Goal: Information Seeking & Learning: Compare options

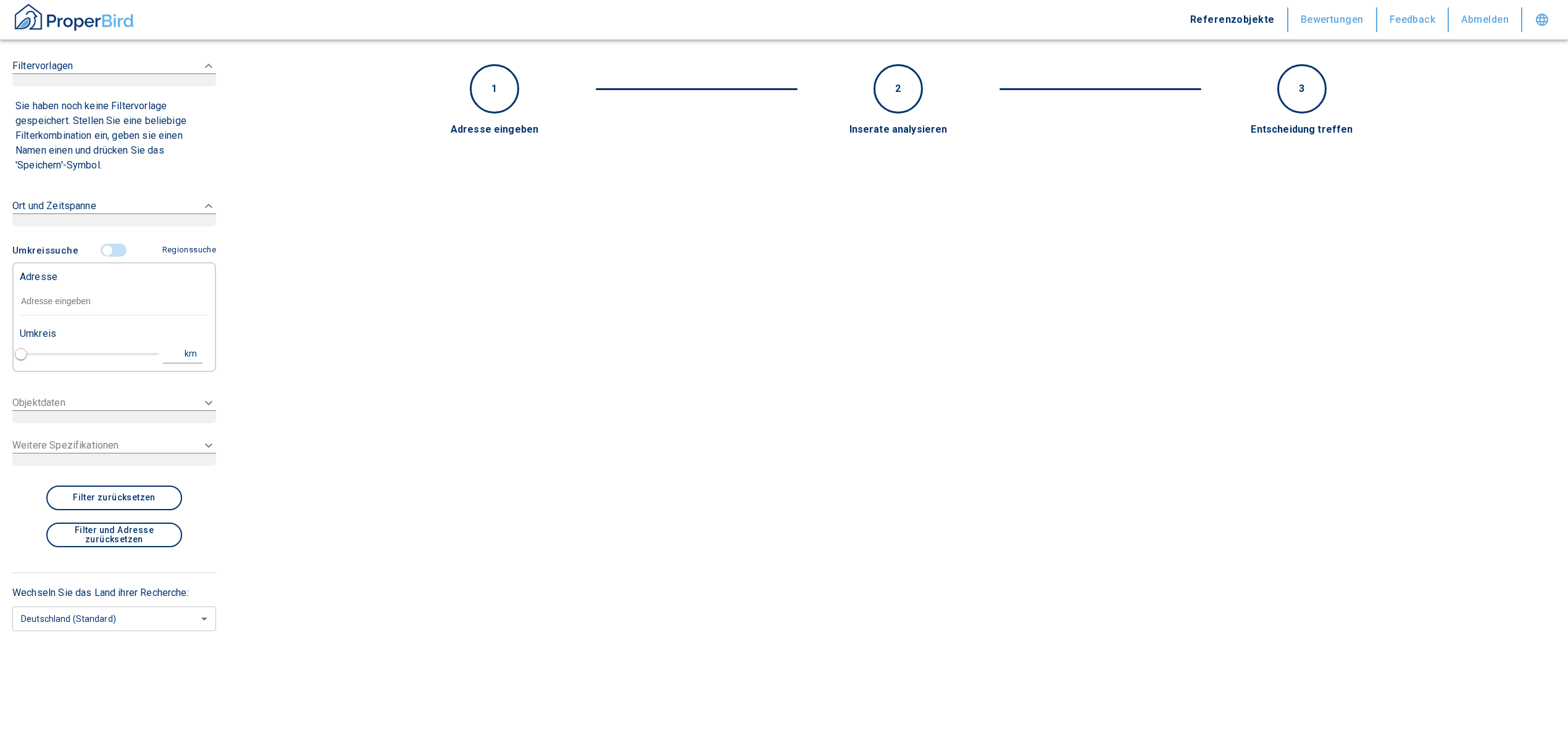
click at [46, 296] on input "text" at bounding box center [114, 301] width 189 height 28
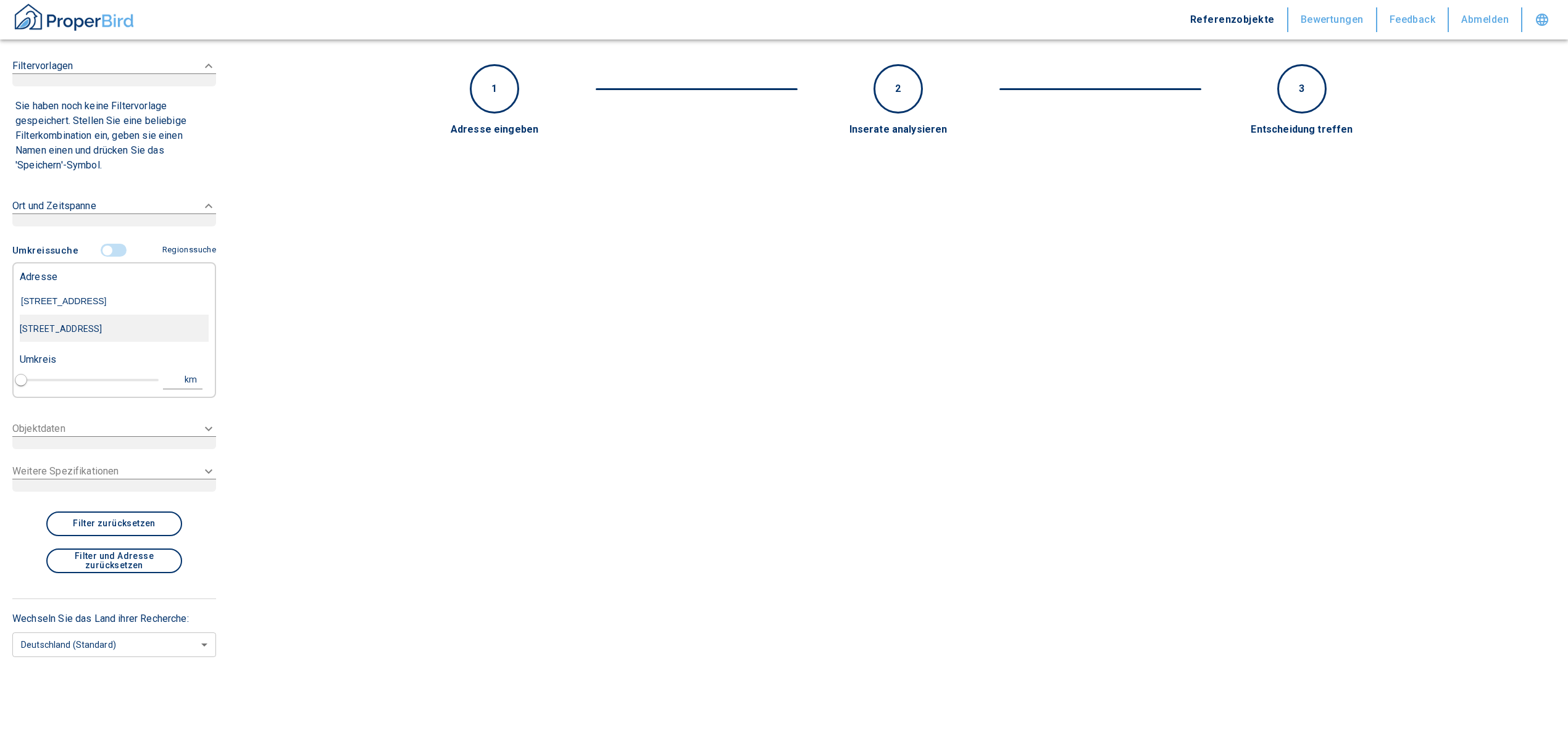
click at [99, 333] on div "[STREET_ADDRESS]" at bounding box center [114, 329] width 189 height 26
type input "[STREET_ADDRESS]"
type input "1"
type input "2020"
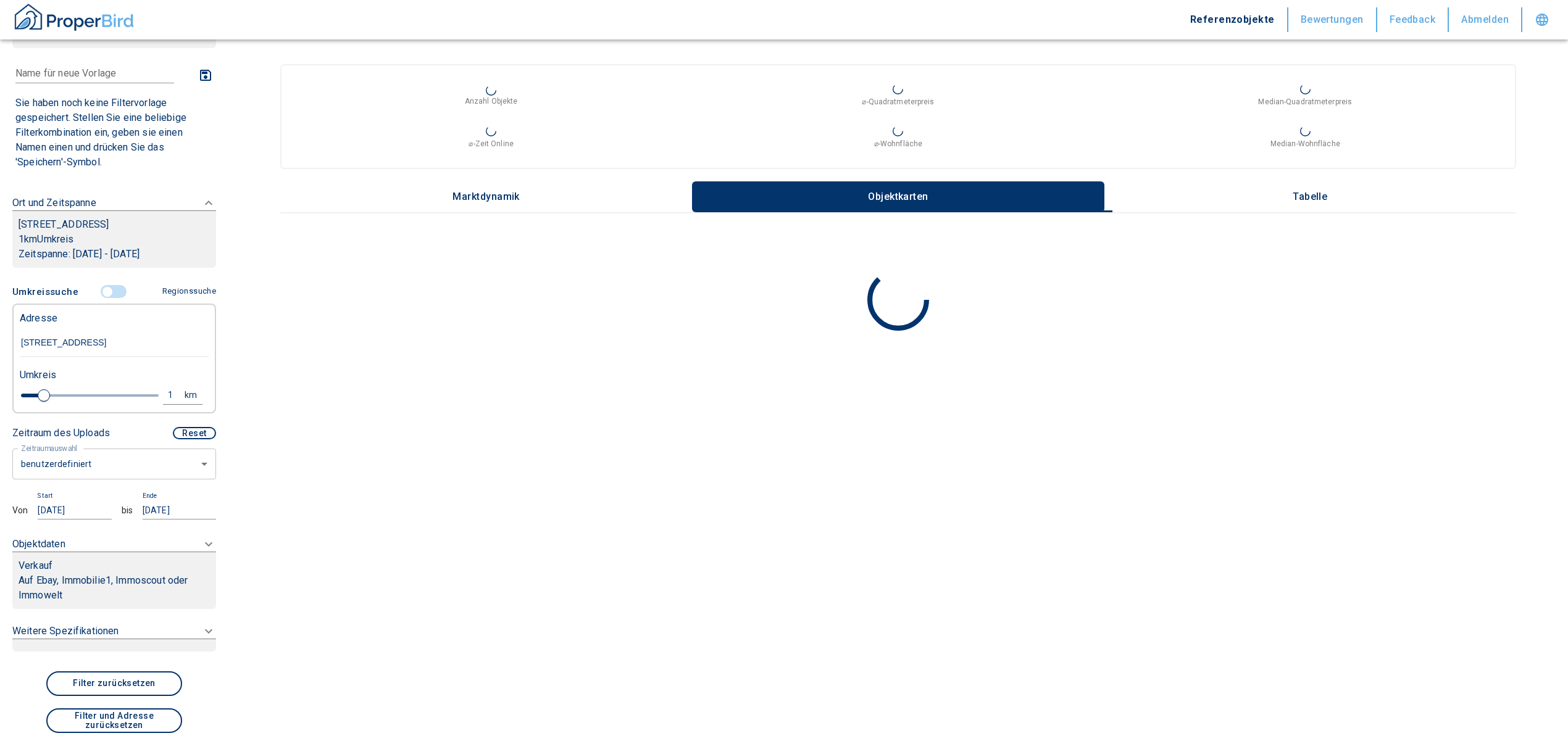
scroll to position [82, 0]
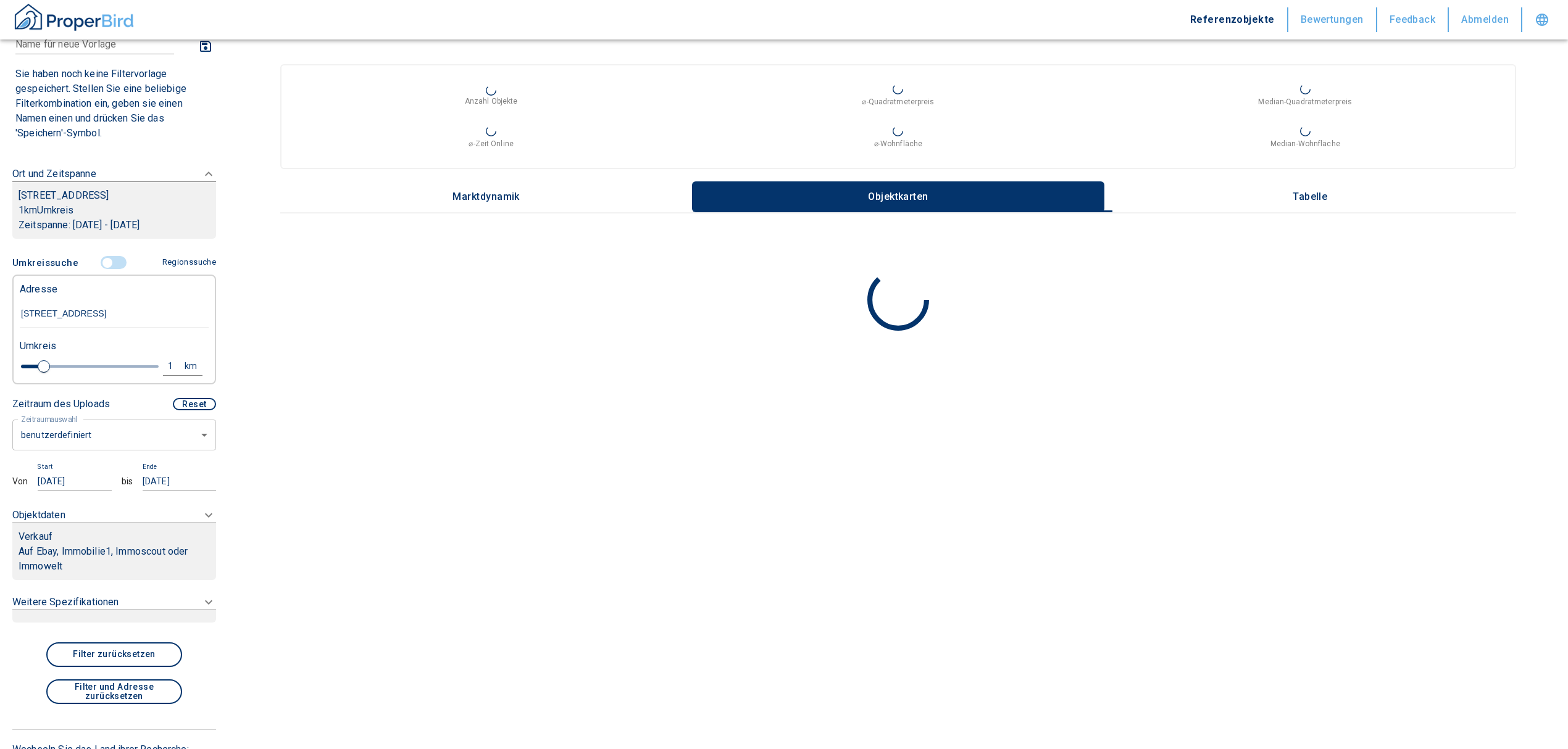
type input "[STREET_ADDRESS]"
click at [69, 453] on body "Referenzobjekte Bewertungen Feedback Abmelden Filtervorlagen Neue Filtereinstel…" at bounding box center [784, 374] width 1568 height 749
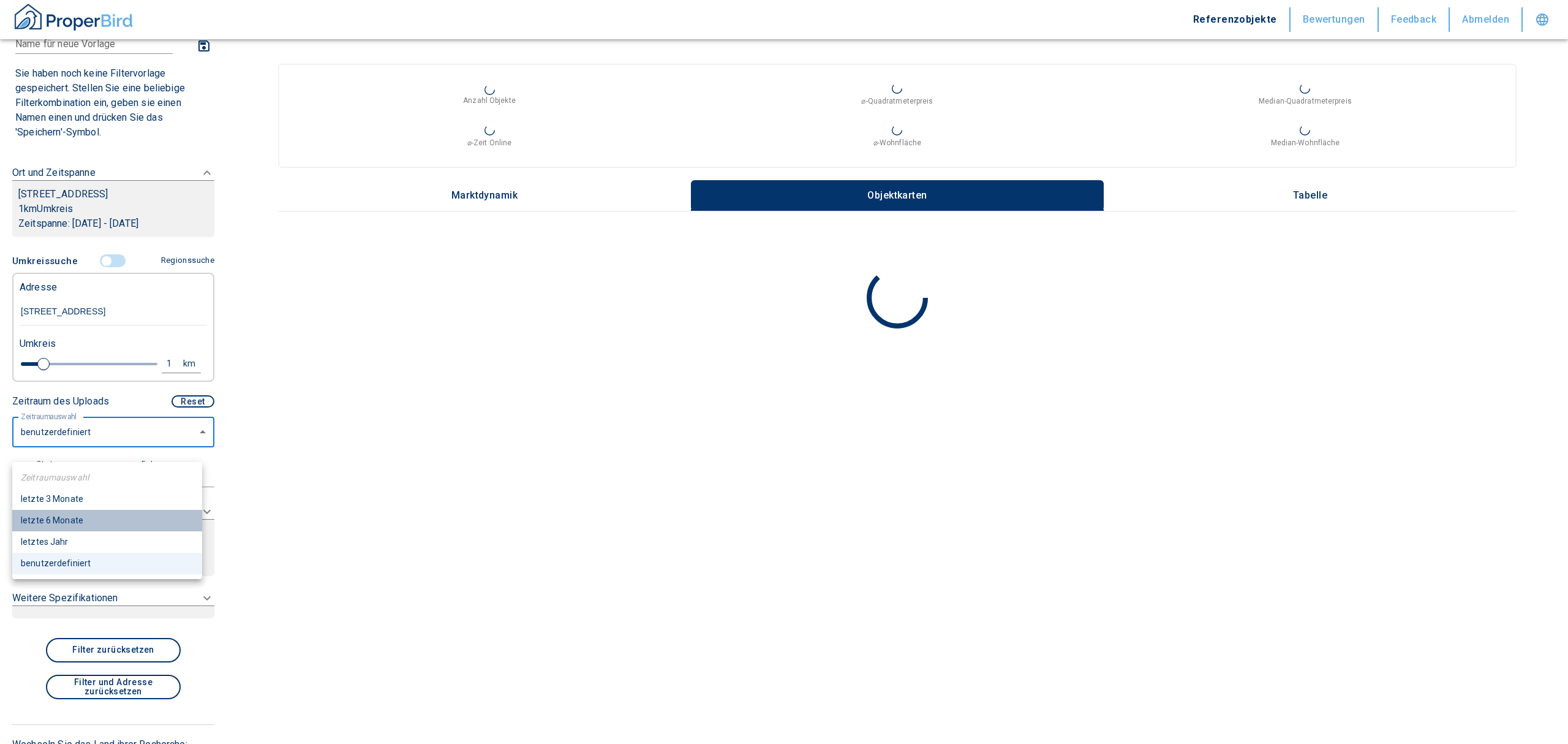
click at [77, 523] on li "letzte 6 Monate" at bounding box center [107, 520] width 190 height 22
type input "2020"
type input "6"
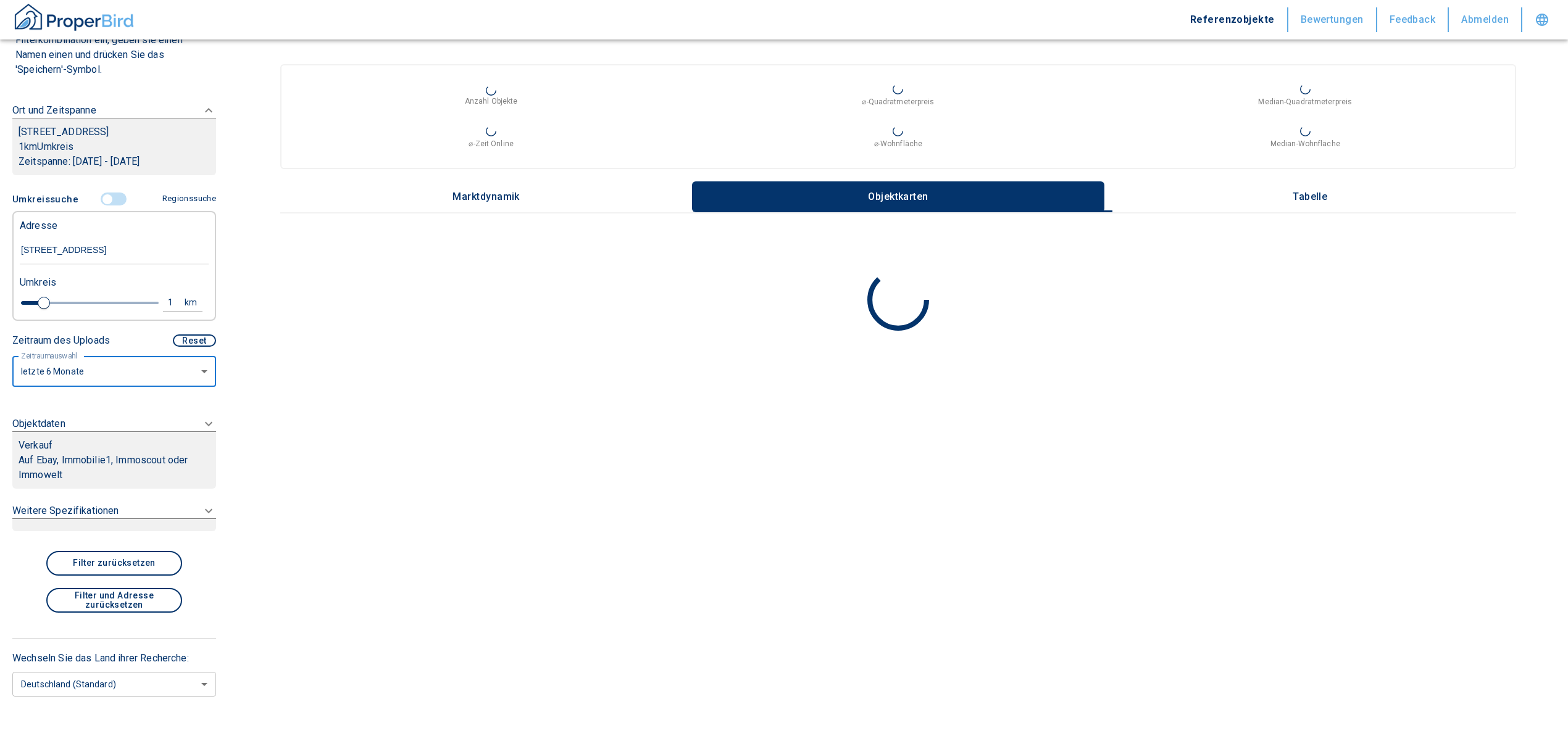
click at [111, 470] on p "Auf Ebay, Immobilie1, Immoscout oder Immowelt" at bounding box center [114, 467] width 192 height 30
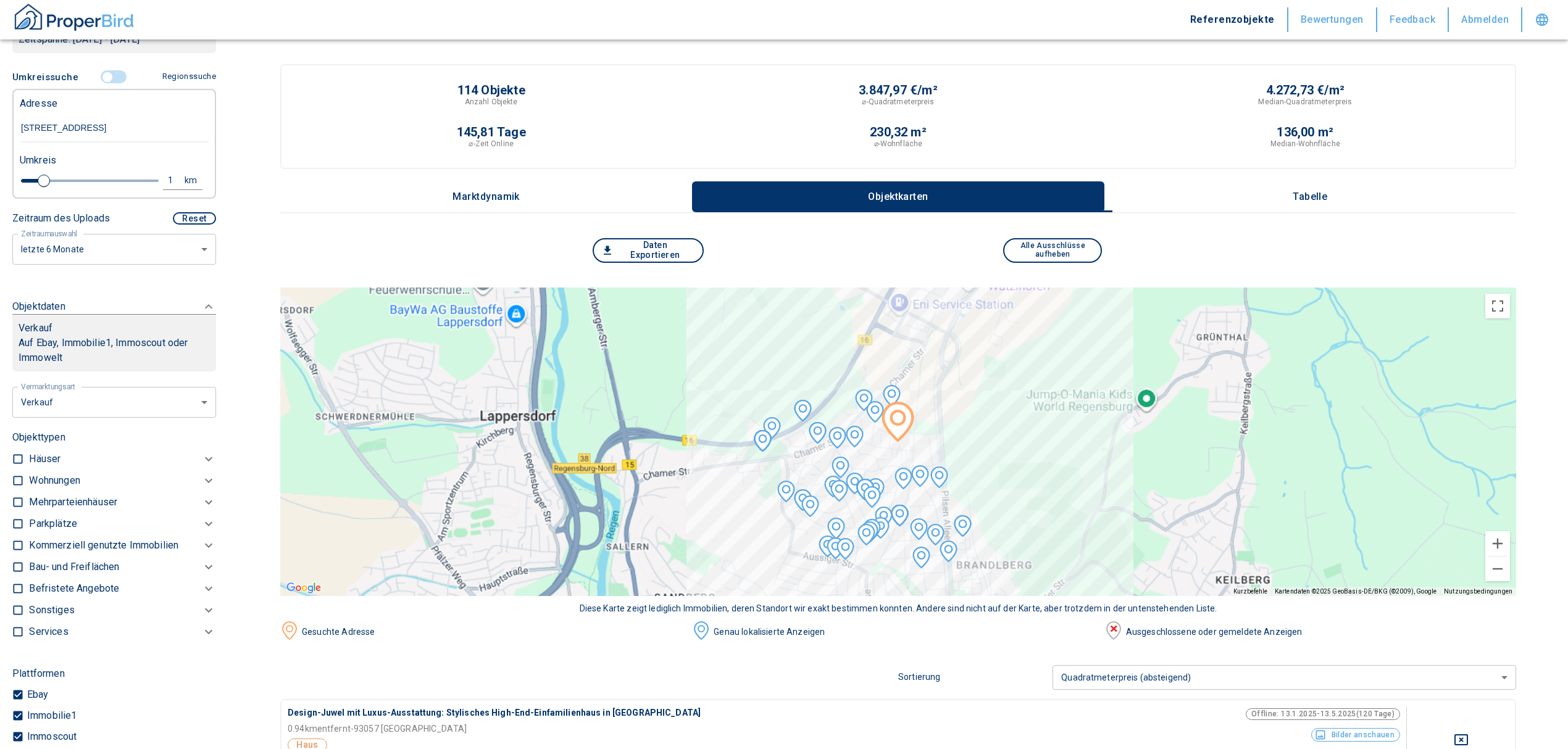
scroll to position [192, 0]
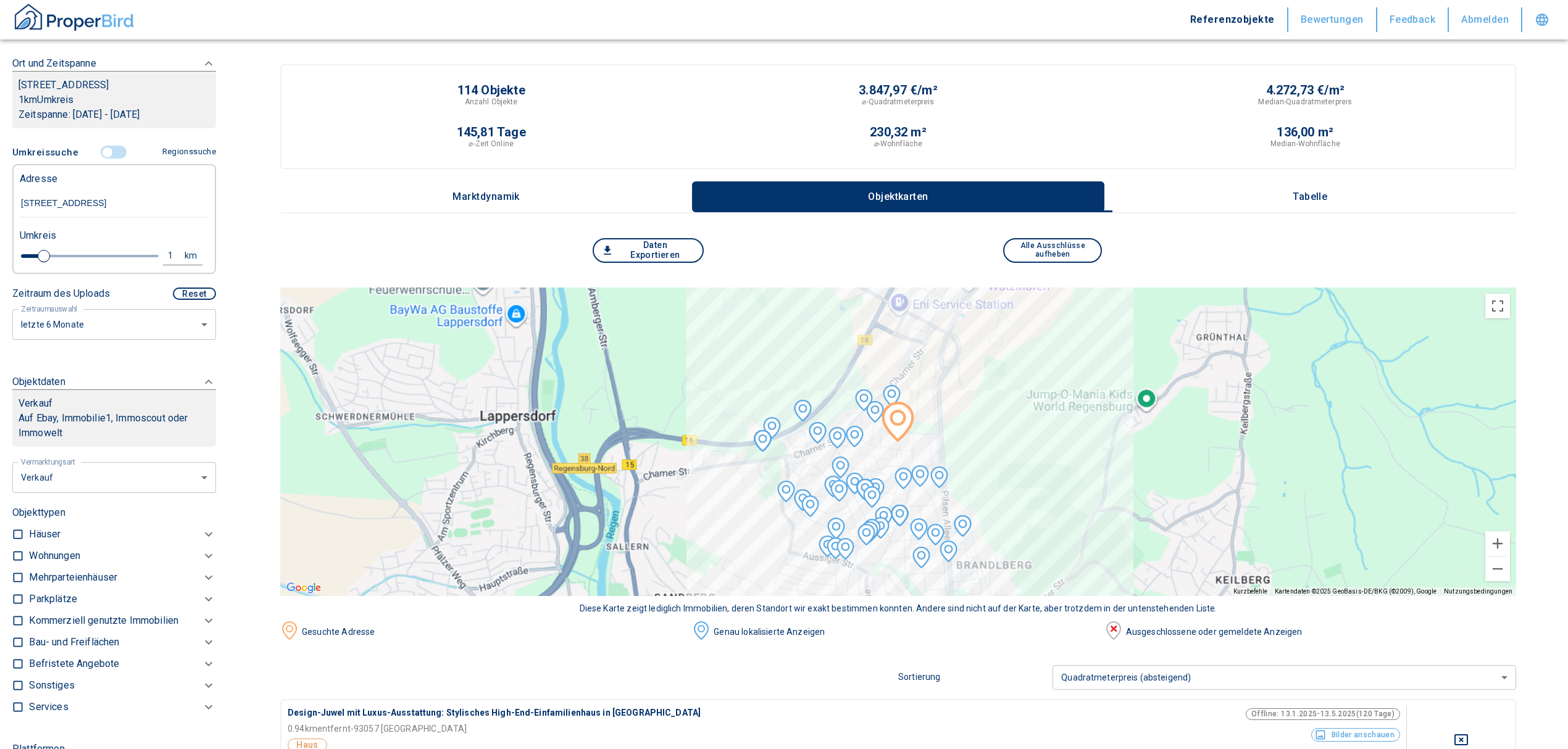
click at [89, 569] on li "Vermietung" at bounding box center [109, 567] width 198 height 22
type input "rent"
type input "2020"
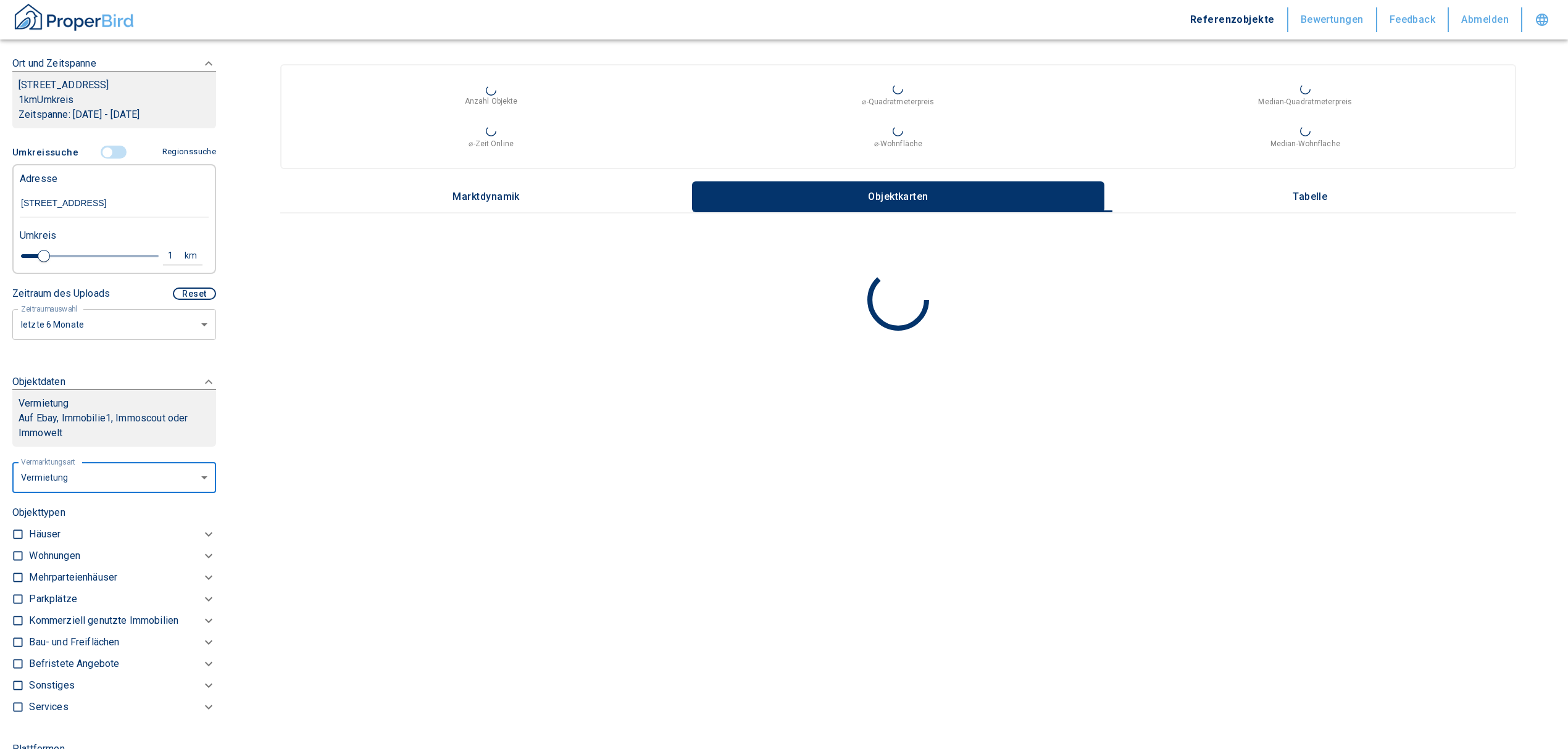
click at [13, 562] on input "checkbox" at bounding box center [18, 555] width 12 height 12
checkbox input "true"
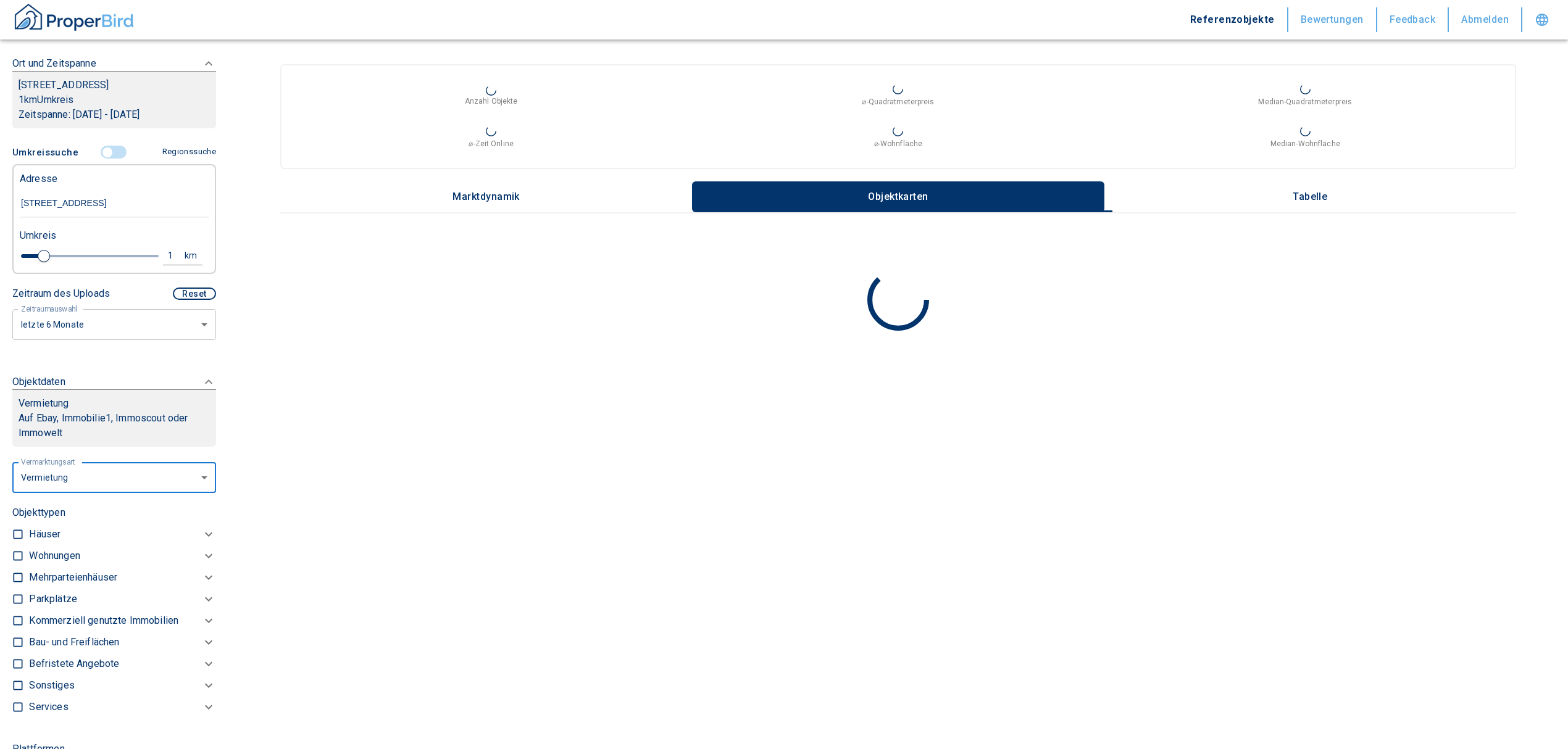
checkbox input "true"
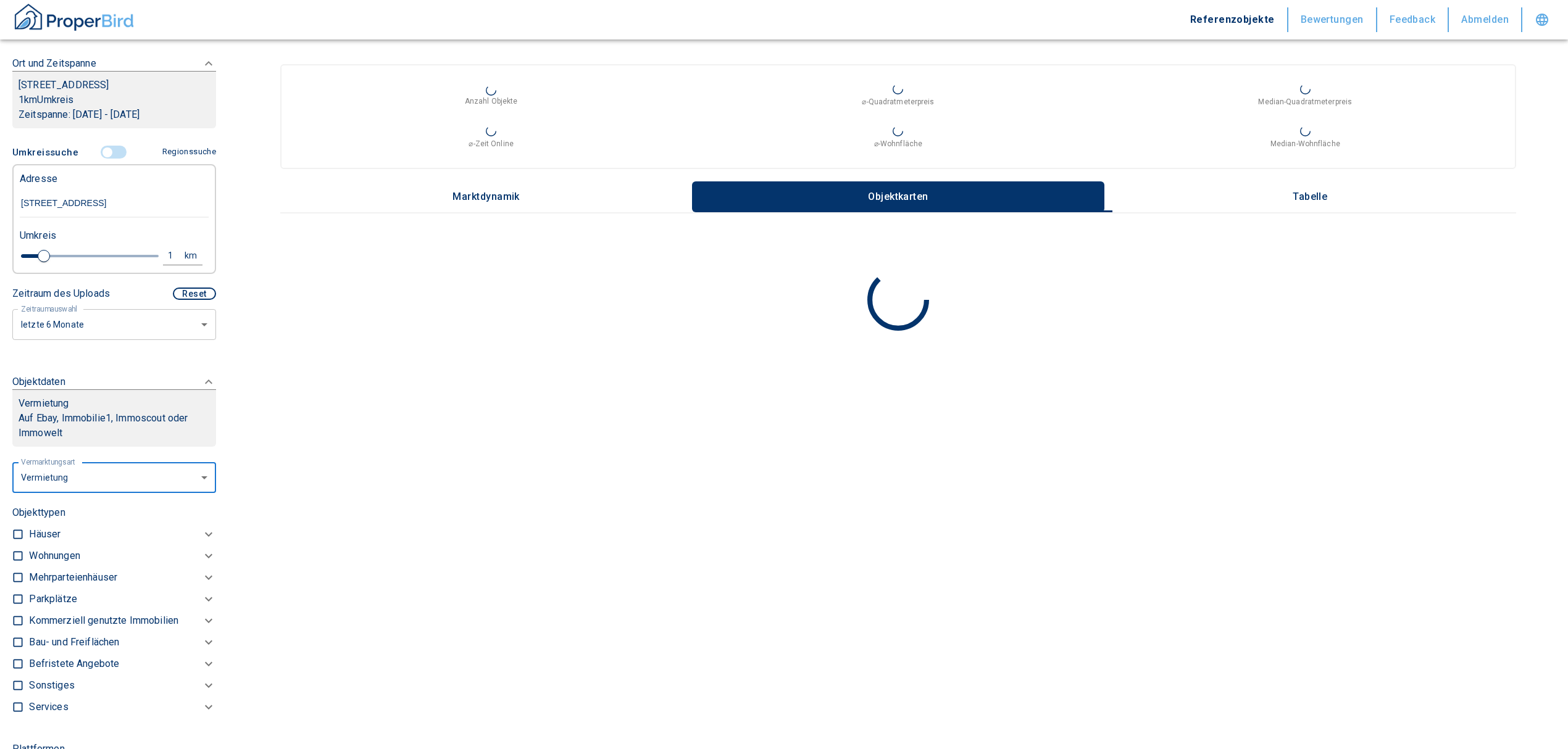
type input "2020"
click at [43, 578] on p "Wohnungen" at bounding box center [54, 570] width 51 height 14
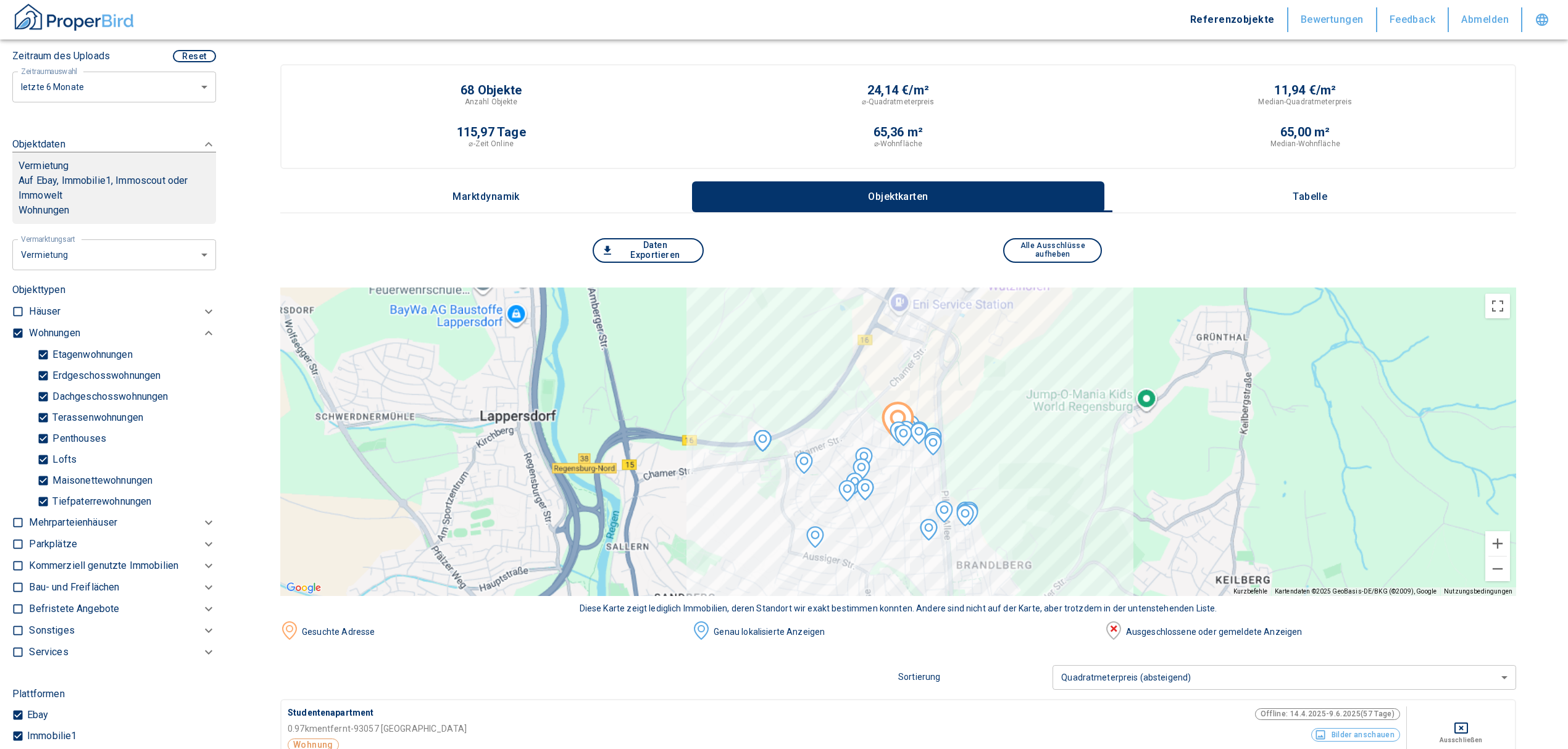
scroll to position [439, 0]
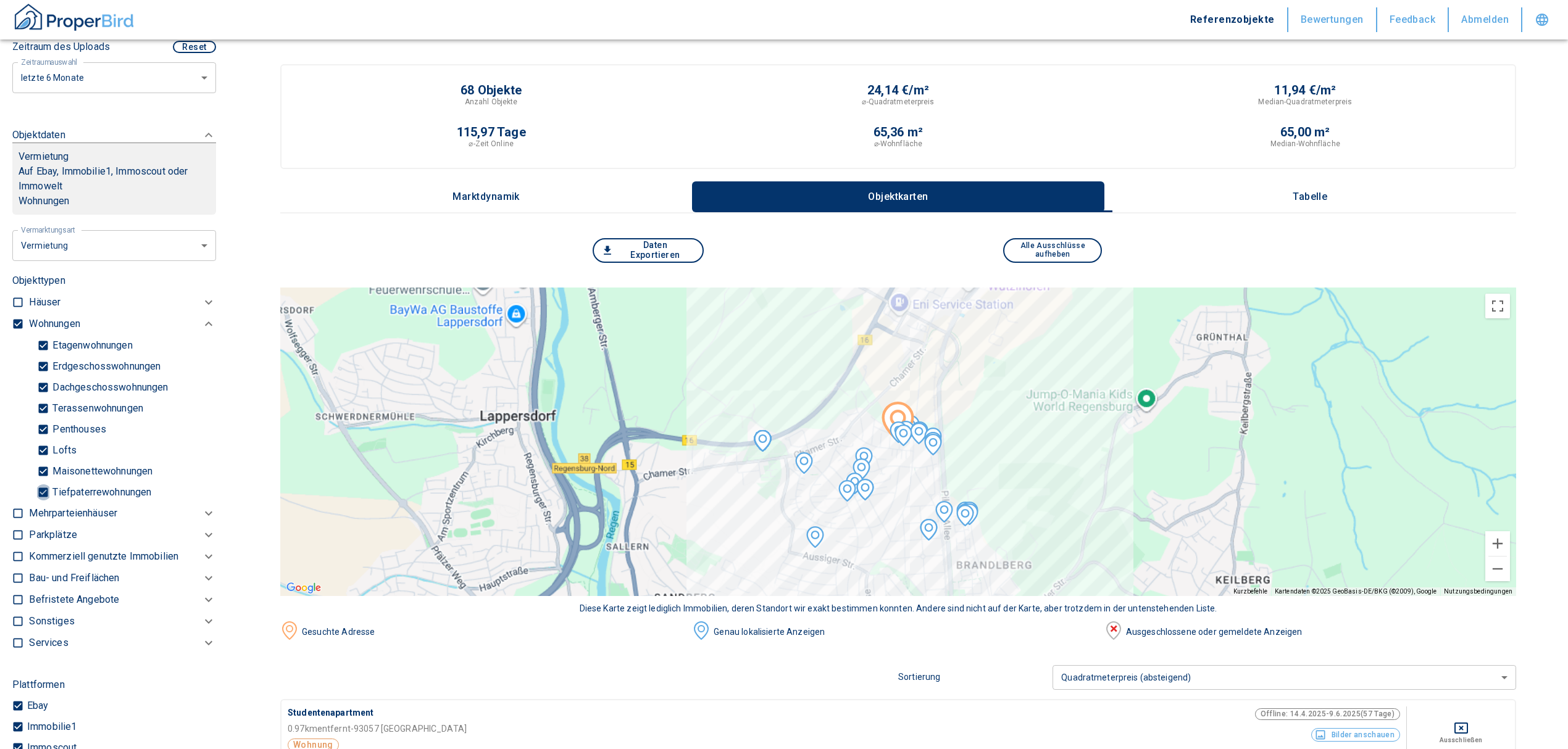
click at [47, 503] on input "Tiefpaterrewohnungen" at bounding box center [43, 492] width 12 height 22
checkbox input "false"
type input "2020"
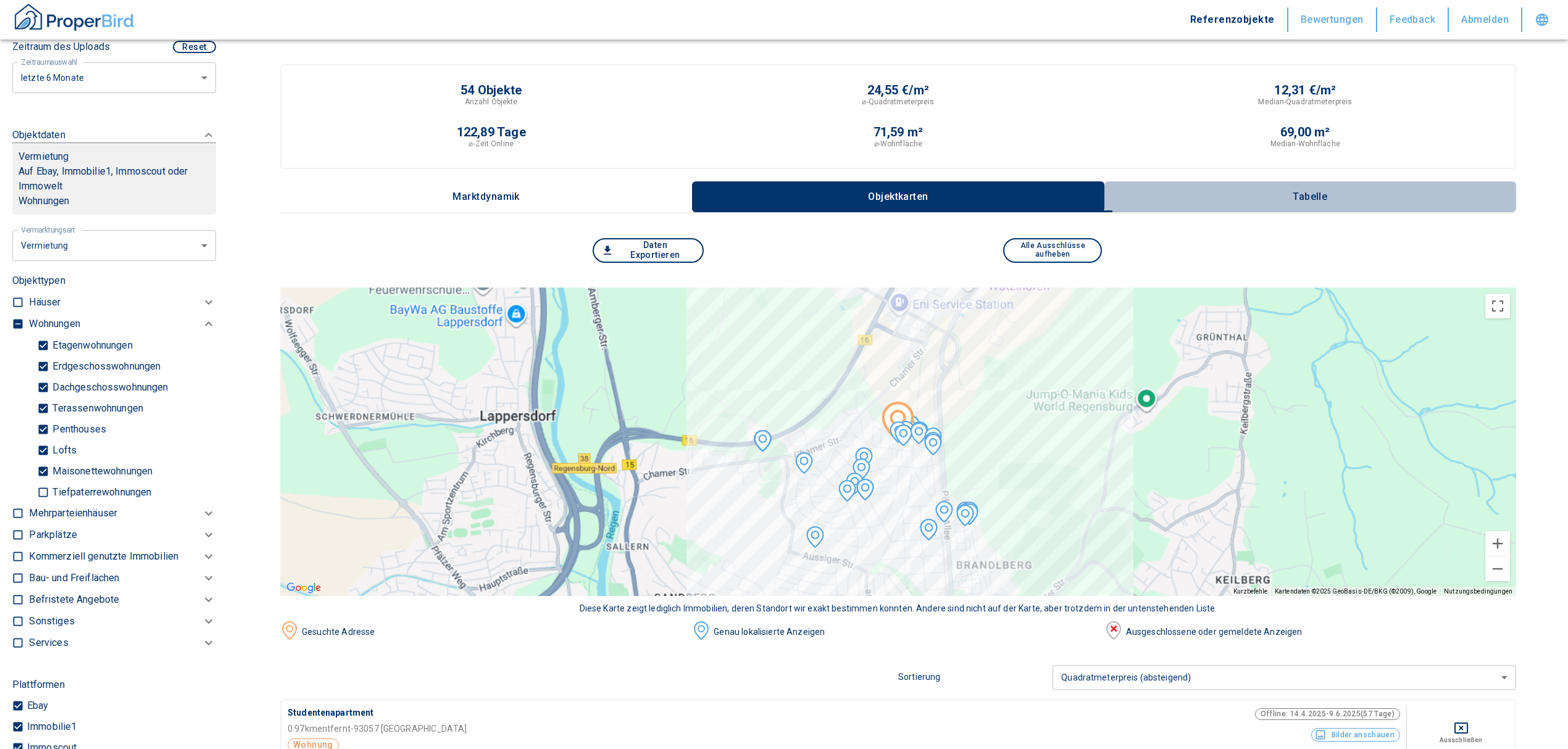
click at [1331, 191] on p "Tabelle" at bounding box center [1310, 197] width 62 height 11
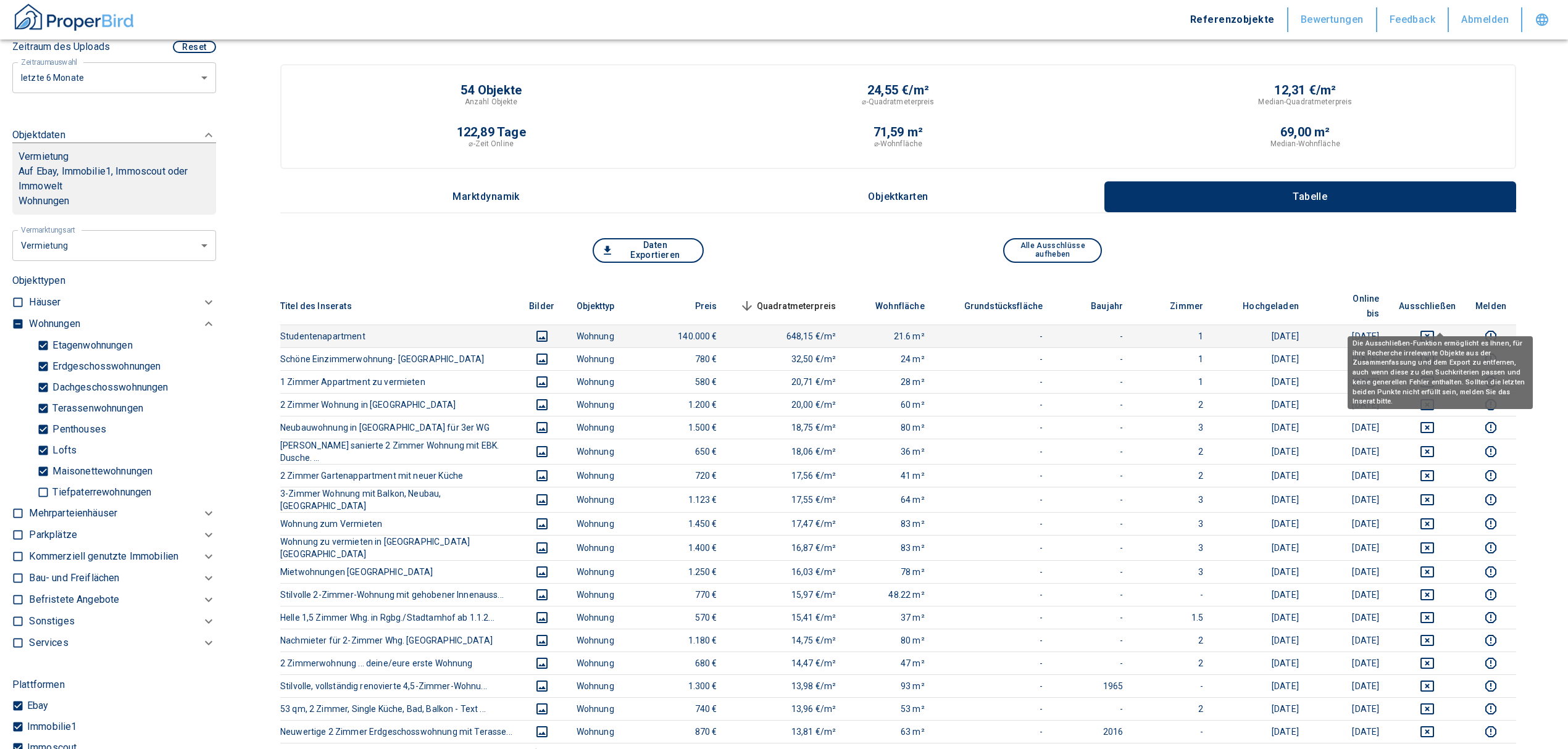
click at [1434, 331] on icon "deselect this listing" at bounding box center [1427, 336] width 14 height 11
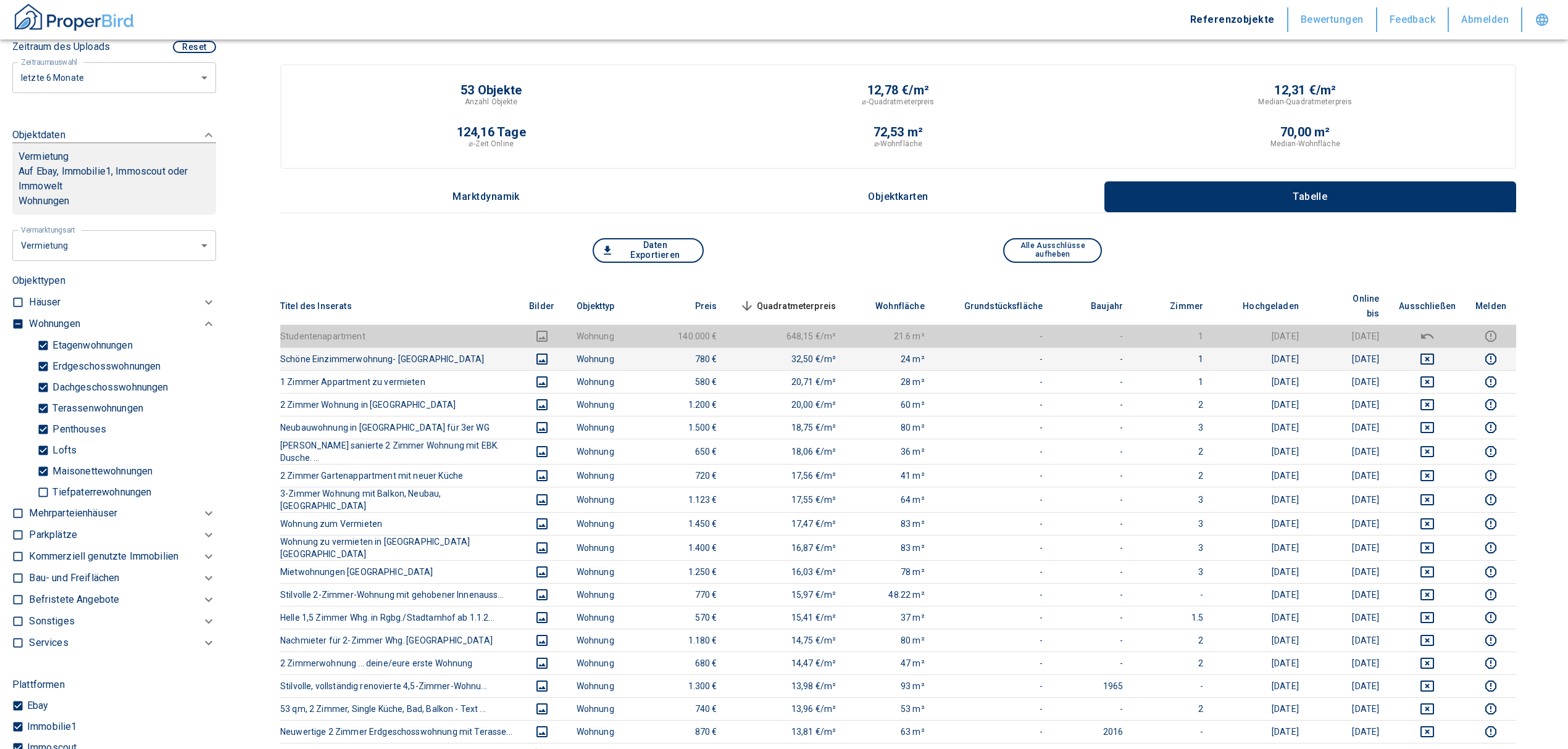
scroll to position [82, 0]
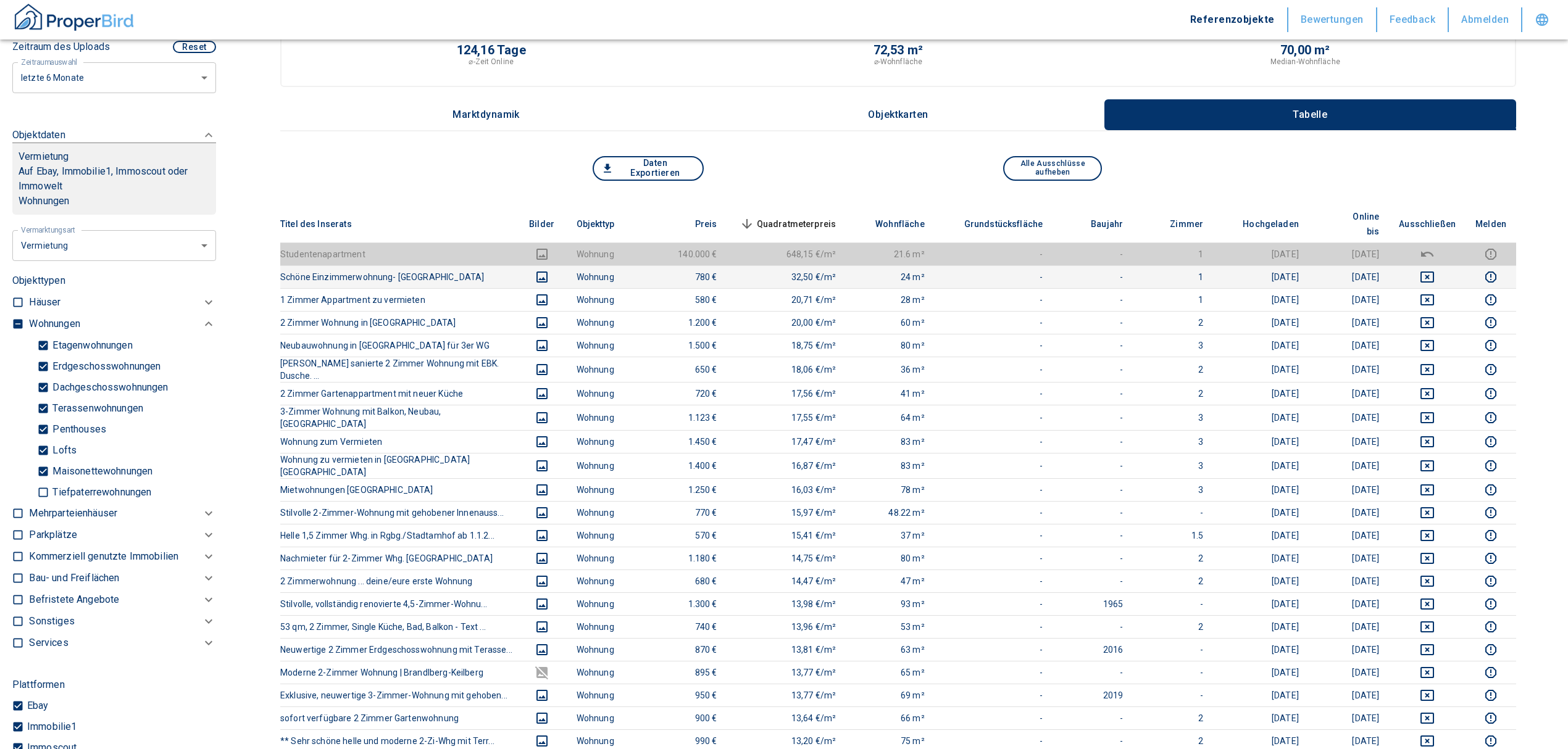
click at [1434, 270] on icon "deselect this listing" at bounding box center [1427, 277] width 14 height 14
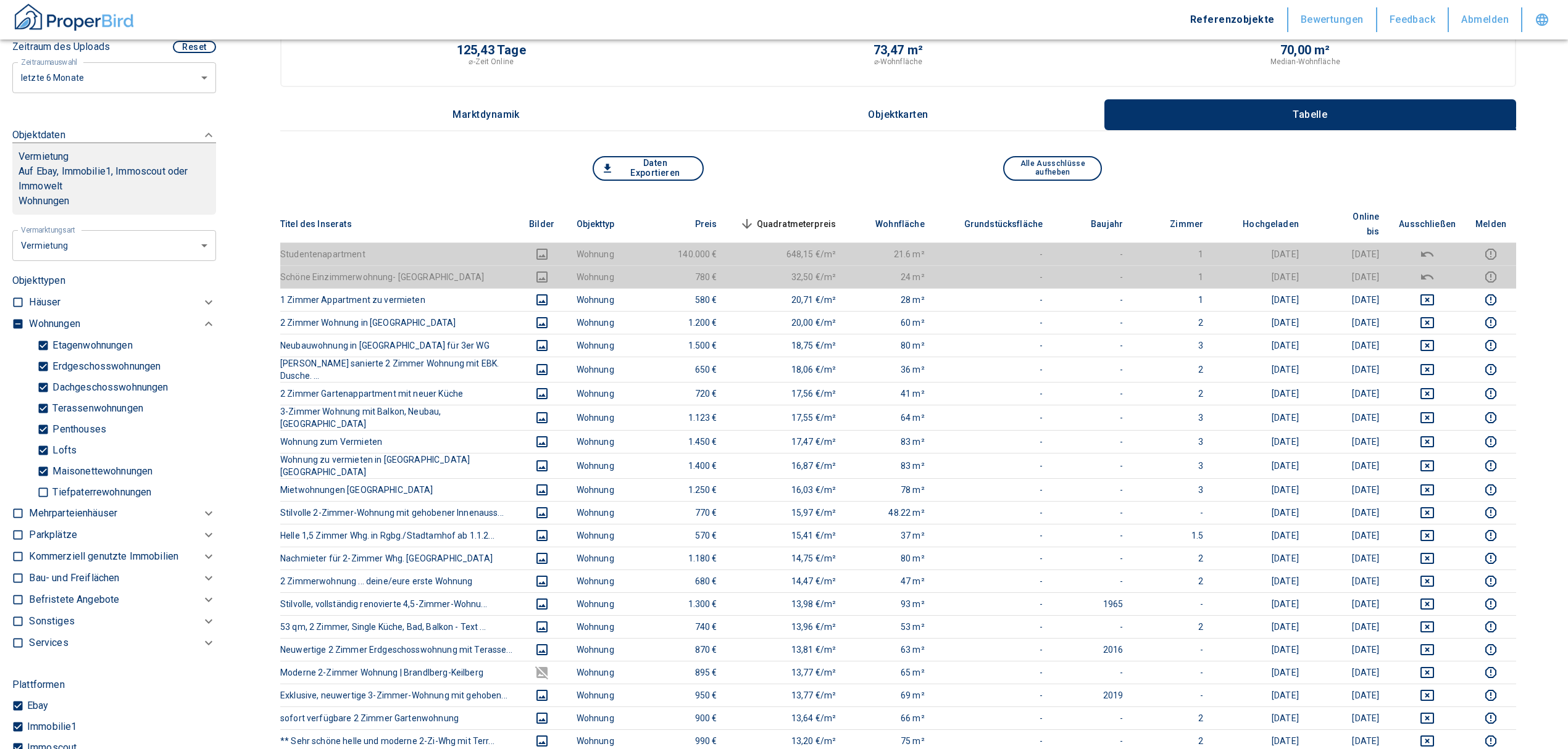
click at [801, 205] on th "Quadratmeterpreis sorted descending" at bounding box center [786, 224] width 119 height 38
click at [807, 216] on span "Quadratmeterpreis sorted descending" at bounding box center [786, 224] width 99 height 14
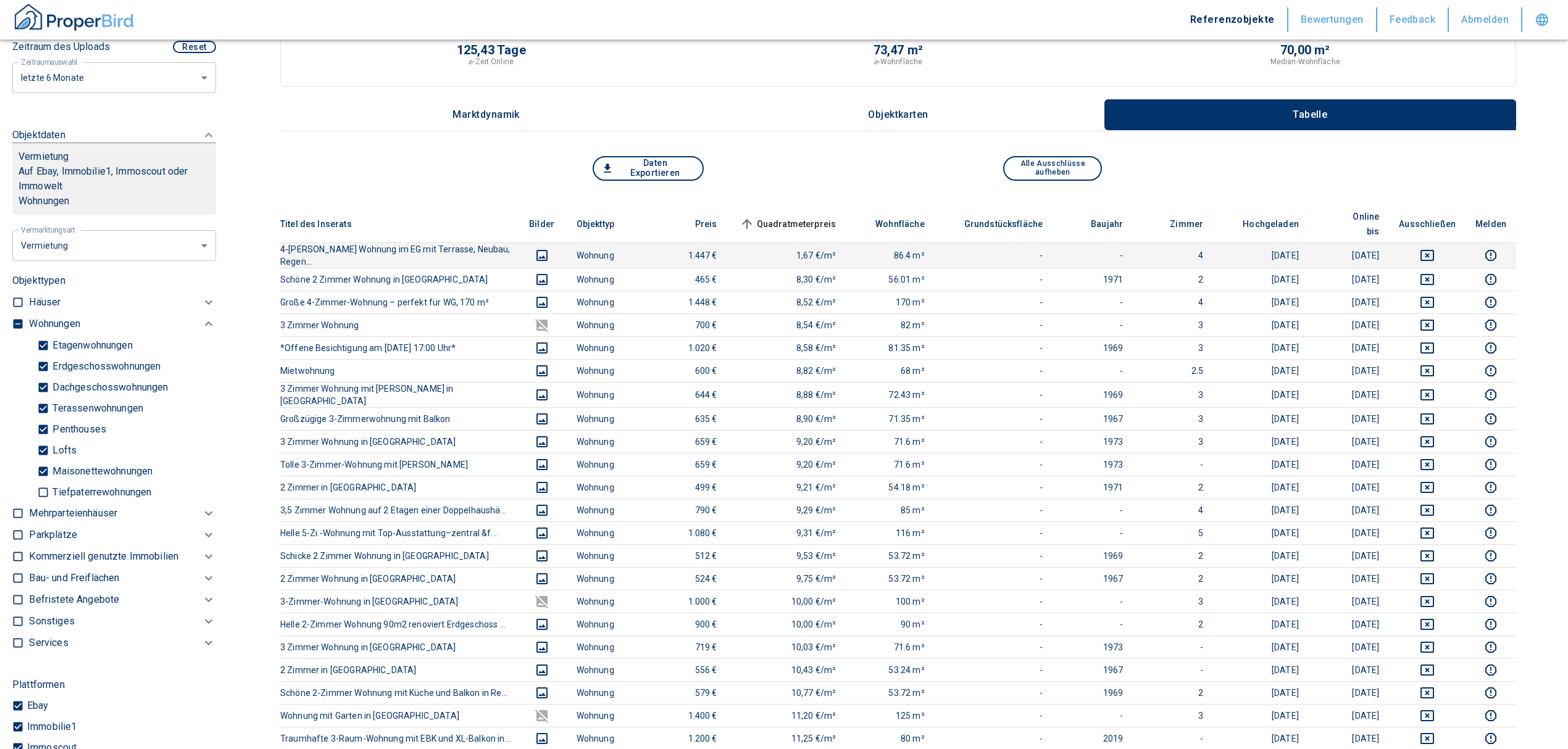
click at [1434, 250] on icon "deselect this listing" at bounding box center [1427, 256] width 14 height 11
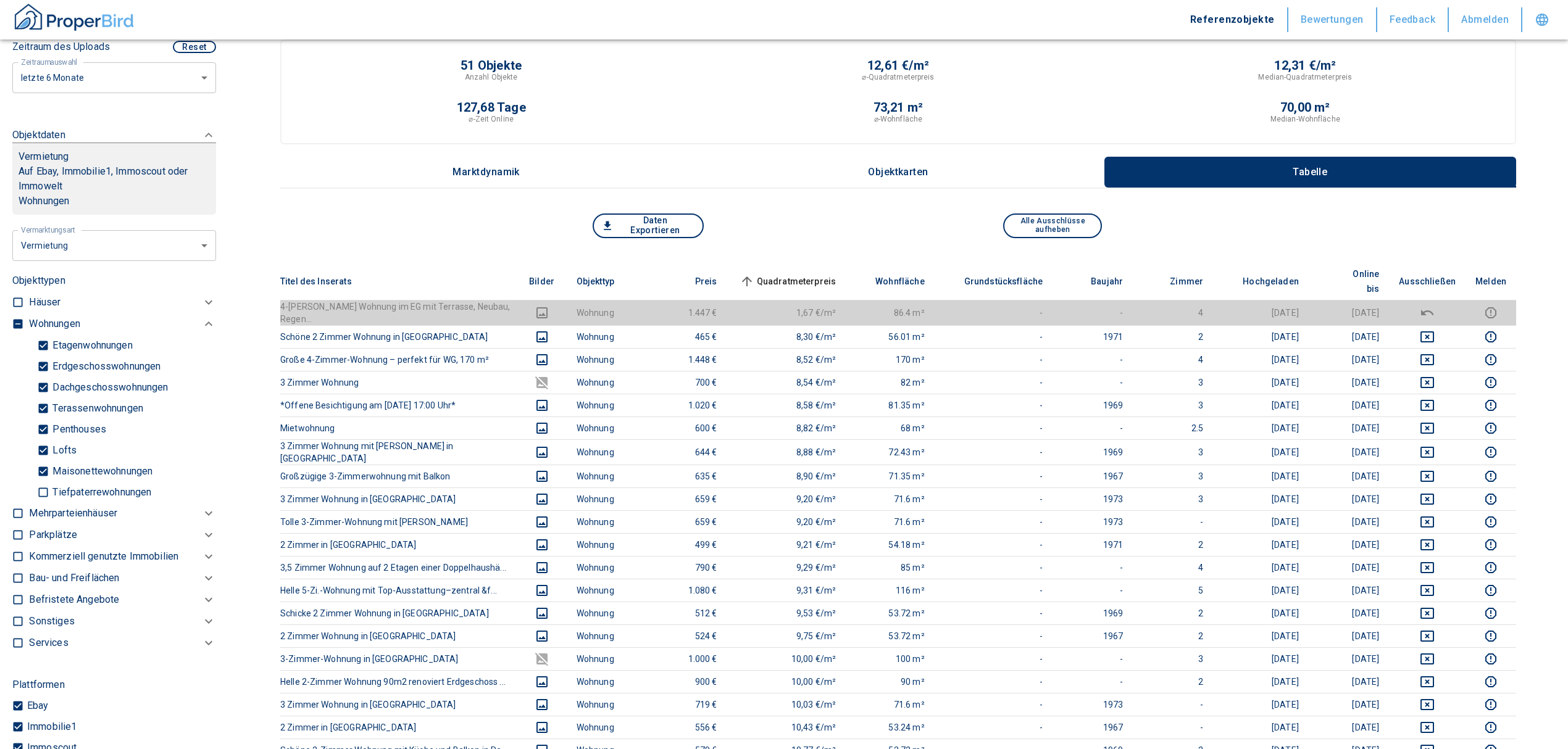
scroll to position [0, 0]
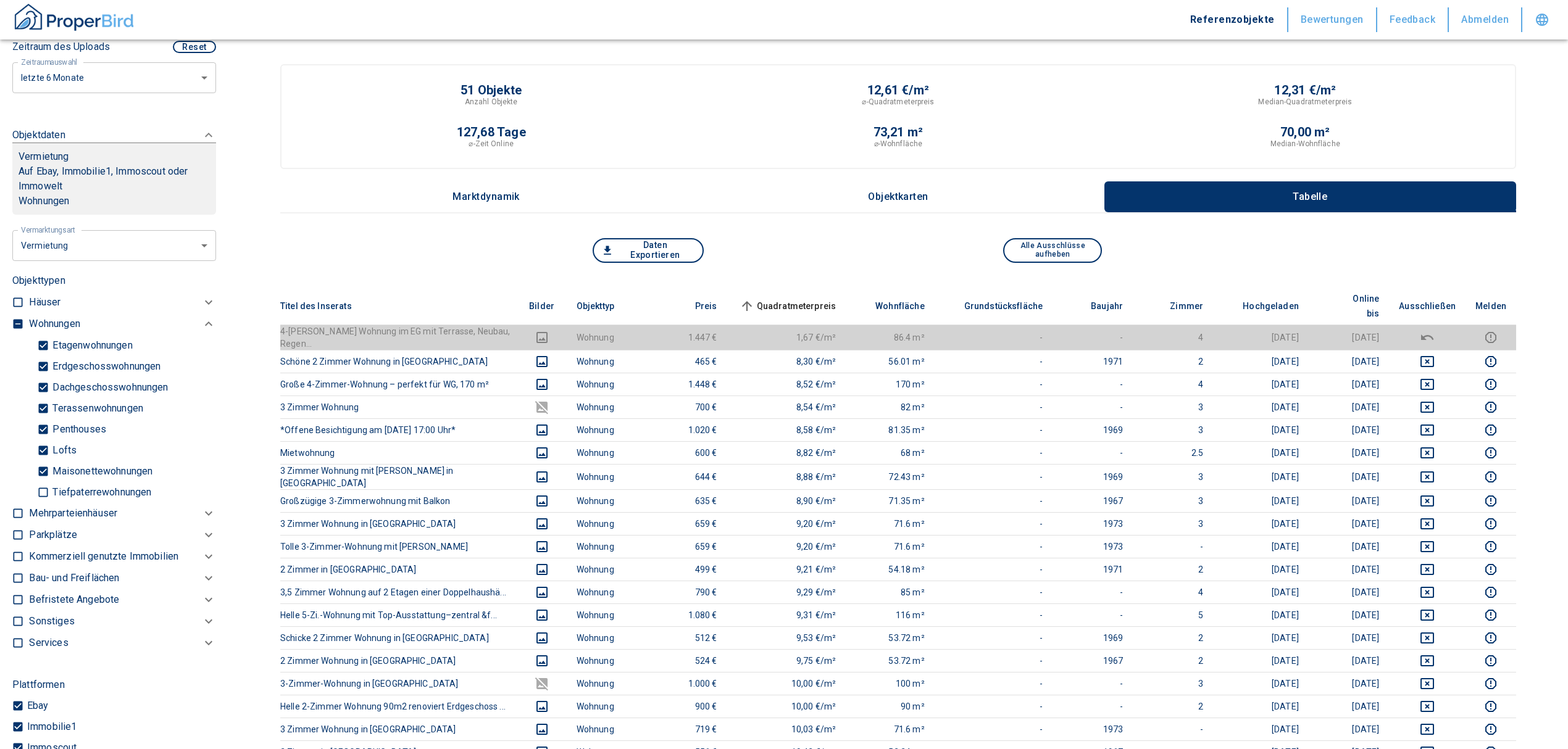
click at [820, 298] on span "Quadratmeterpreis sorted ascending" at bounding box center [786, 306] width 99 height 14
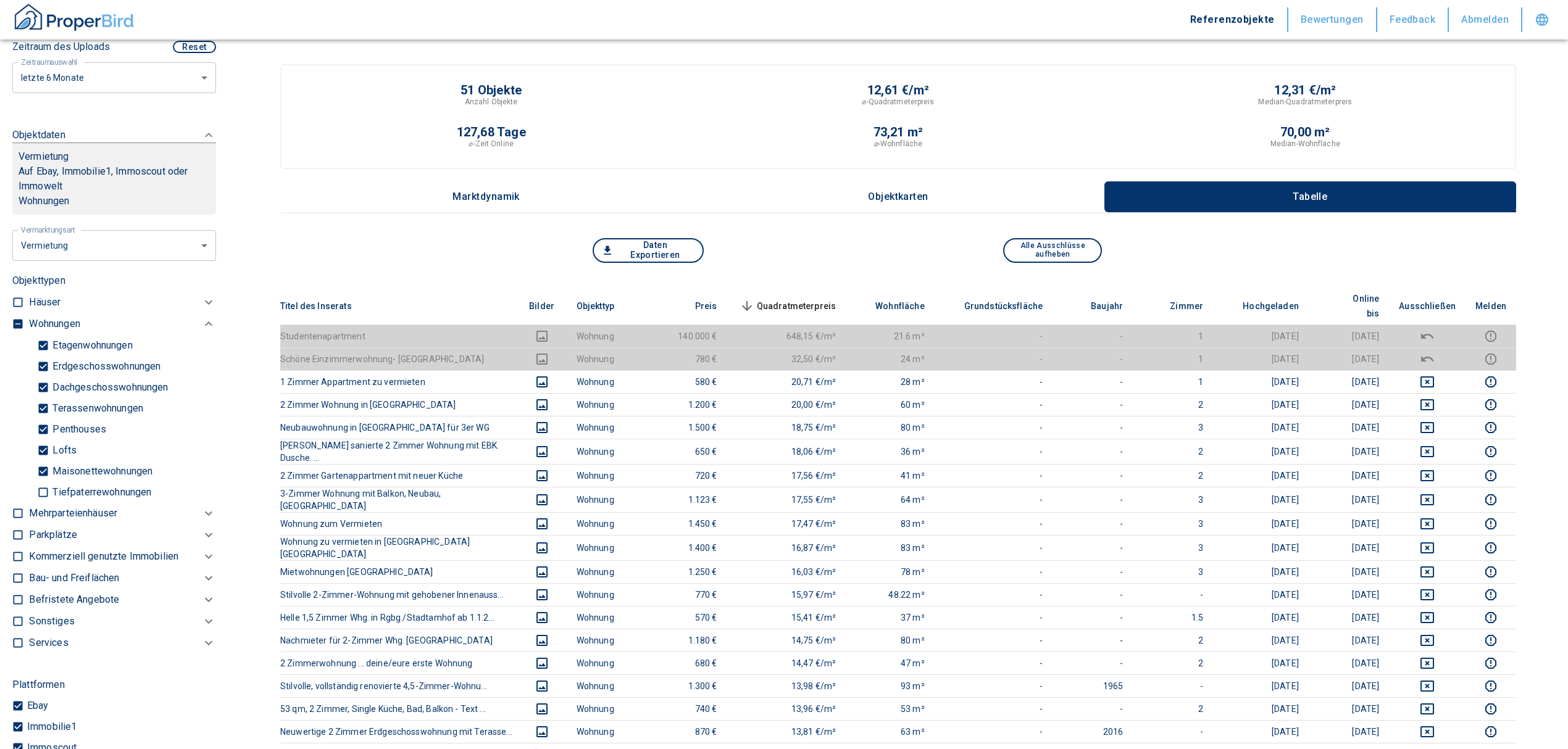
click at [793, 298] on span "Quadratmeterpreis sorted descending" at bounding box center [786, 306] width 99 height 14
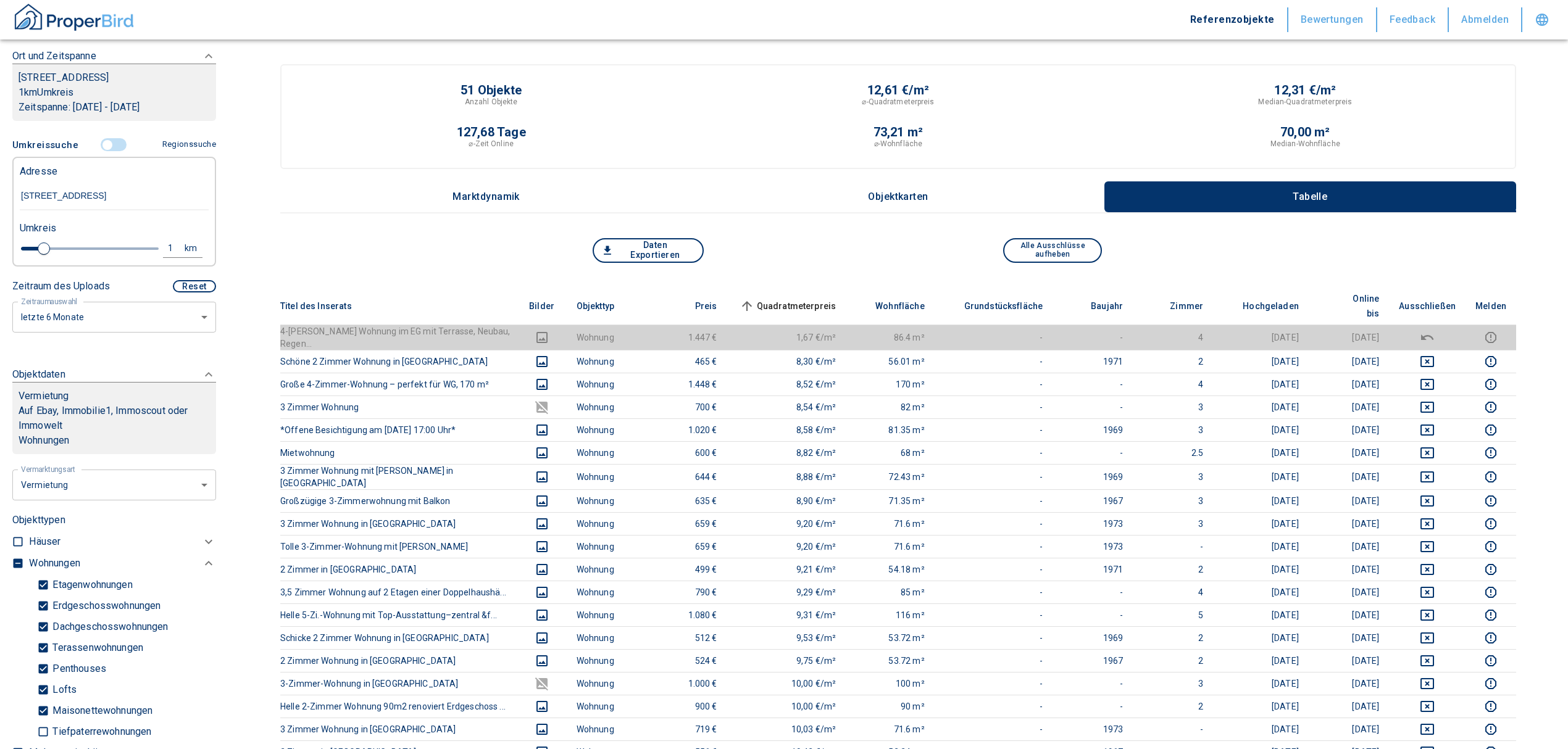
scroll to position [110, 0]
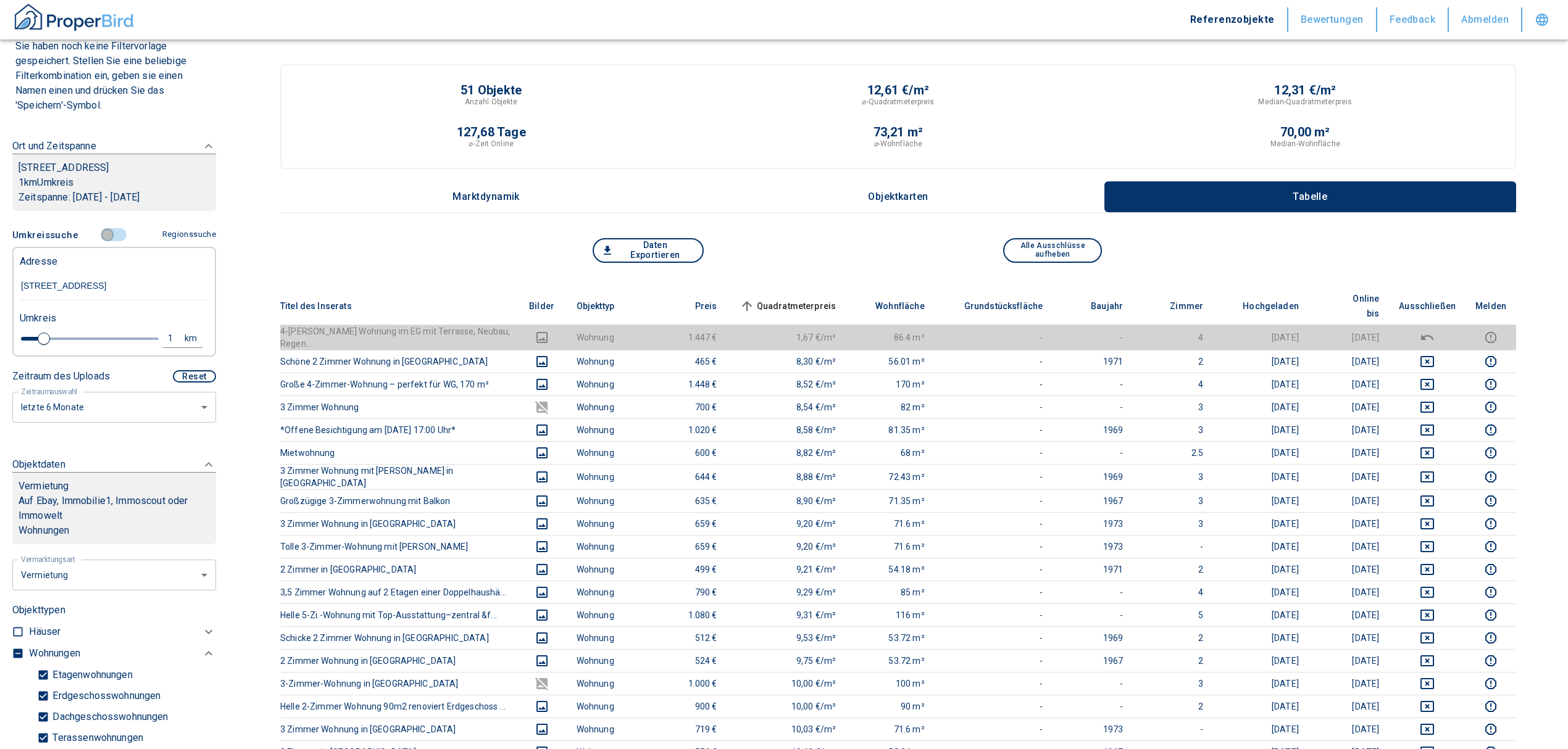
click at [102, 242] on input "controlled" at bounding box center [107, 235] width 37 height 14
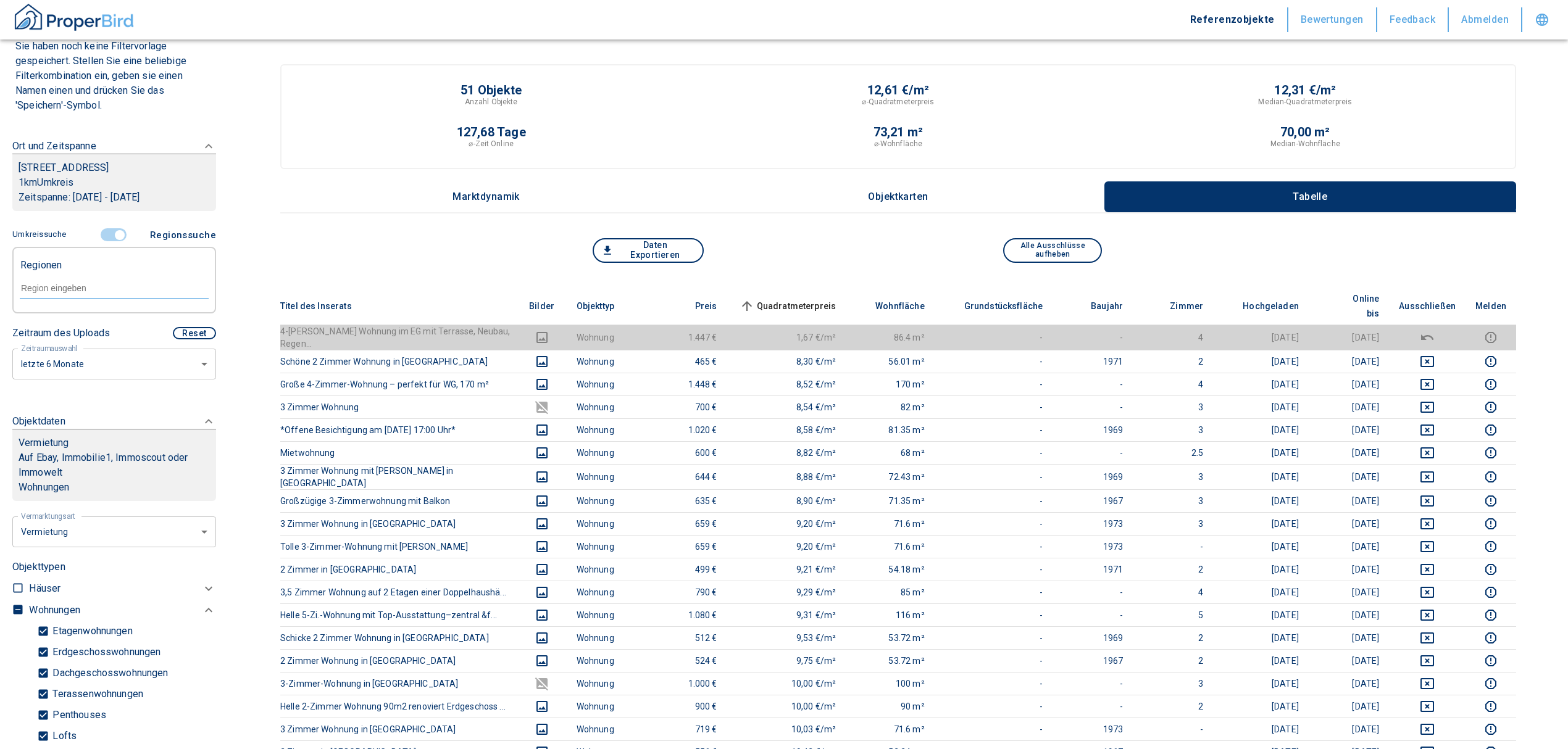
click at [57, 294] on input "text" at bounding box center [114, 288] width 189 height 11
click at [60, 335] on li "93057 [GEOGRAPHIC_DATA]" at bounding box center [108, 331] width 177 height 23
type input "93057"
type input "2020"
type input "93057 [GEOGRAPHIC_DATA]"
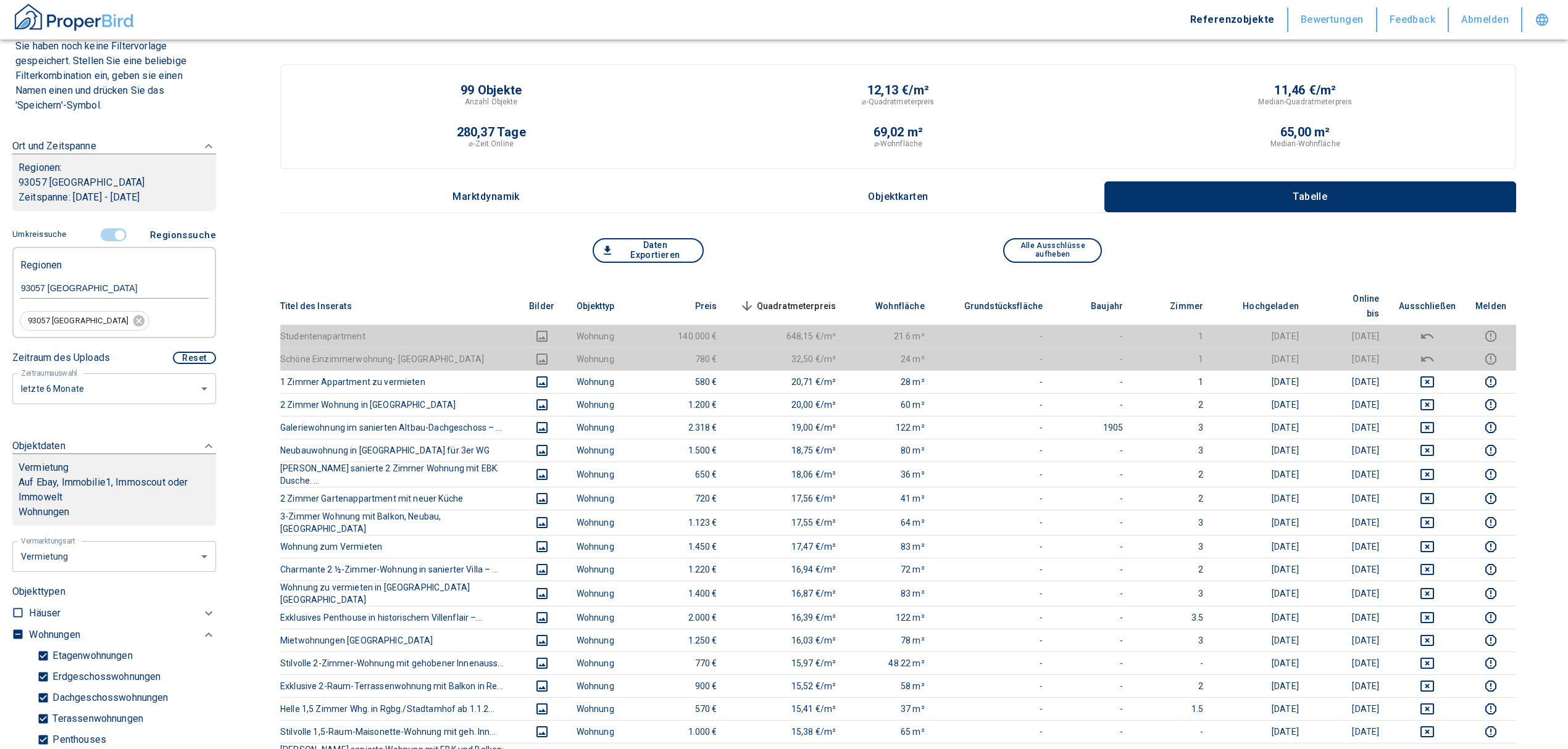
click at [815, 298] on span "Quadratmeterpreis sorted descending" at bounding box center [786, 306] width 99 height 14
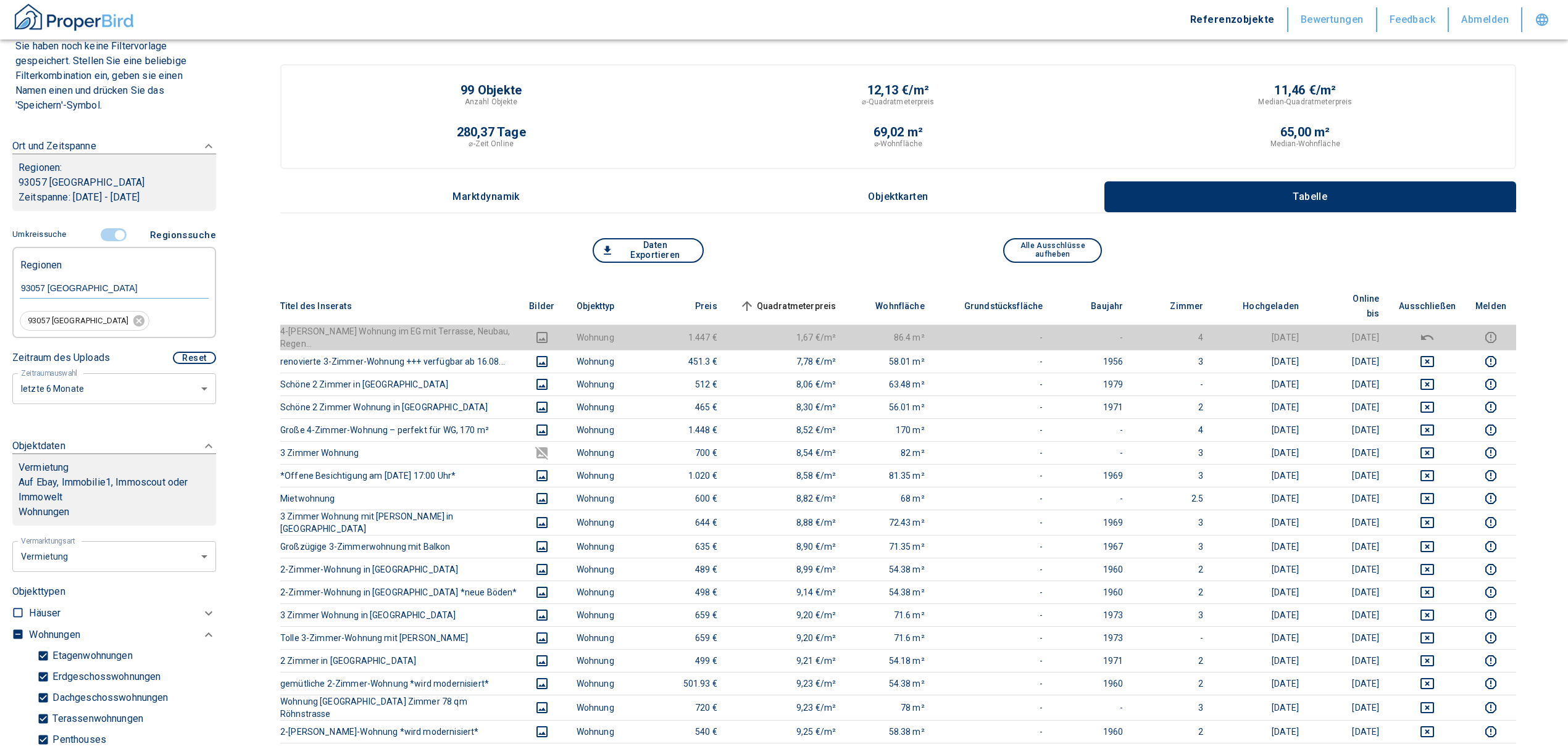
click at [814, 298] on span "Quadratmeterpreis sorted ascending" at bounding box center [786, 306] width 99 height 14
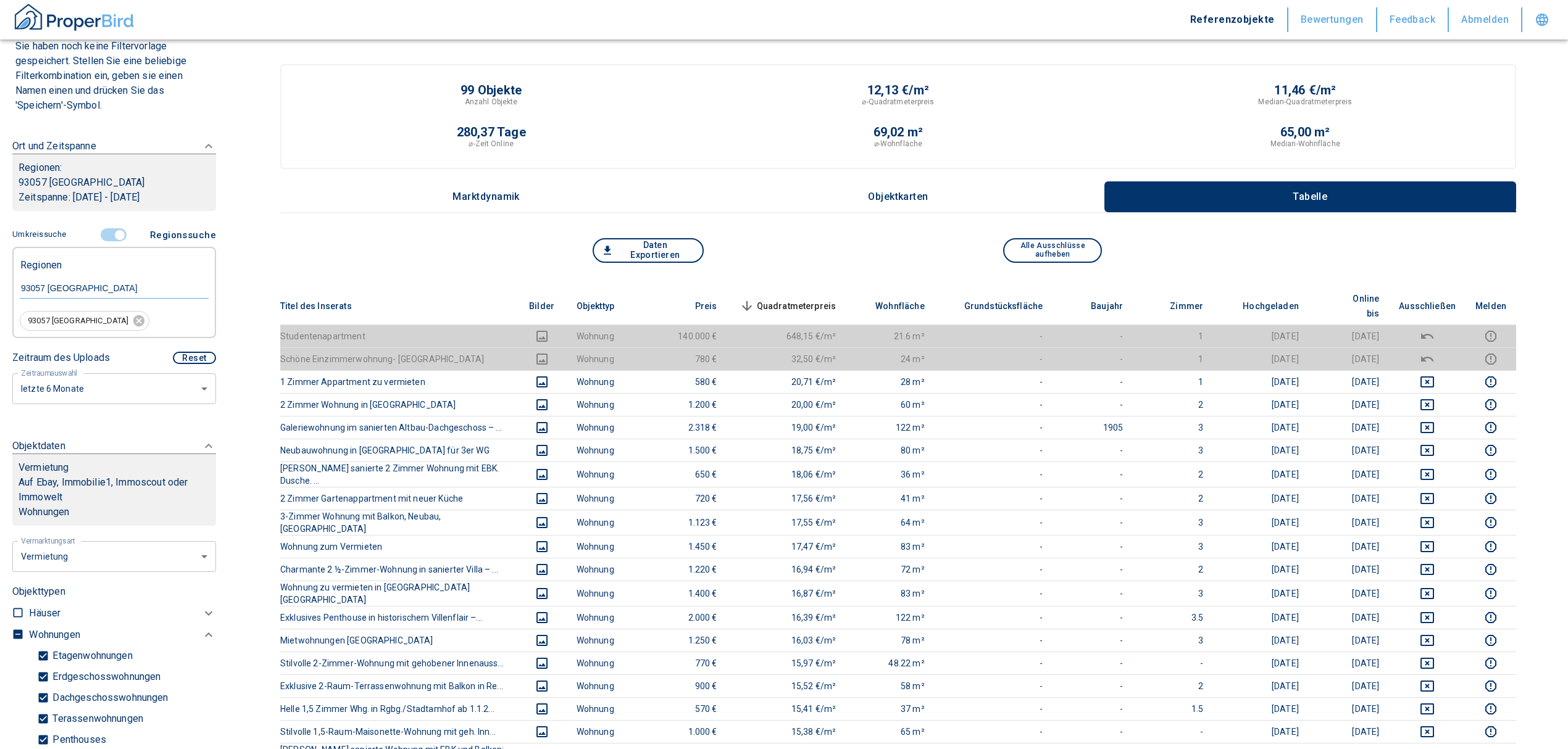
click at [814, 298] on span "Quadratmeterpreis sorted descending" at bounding box center [786, 306] width 99 height 14
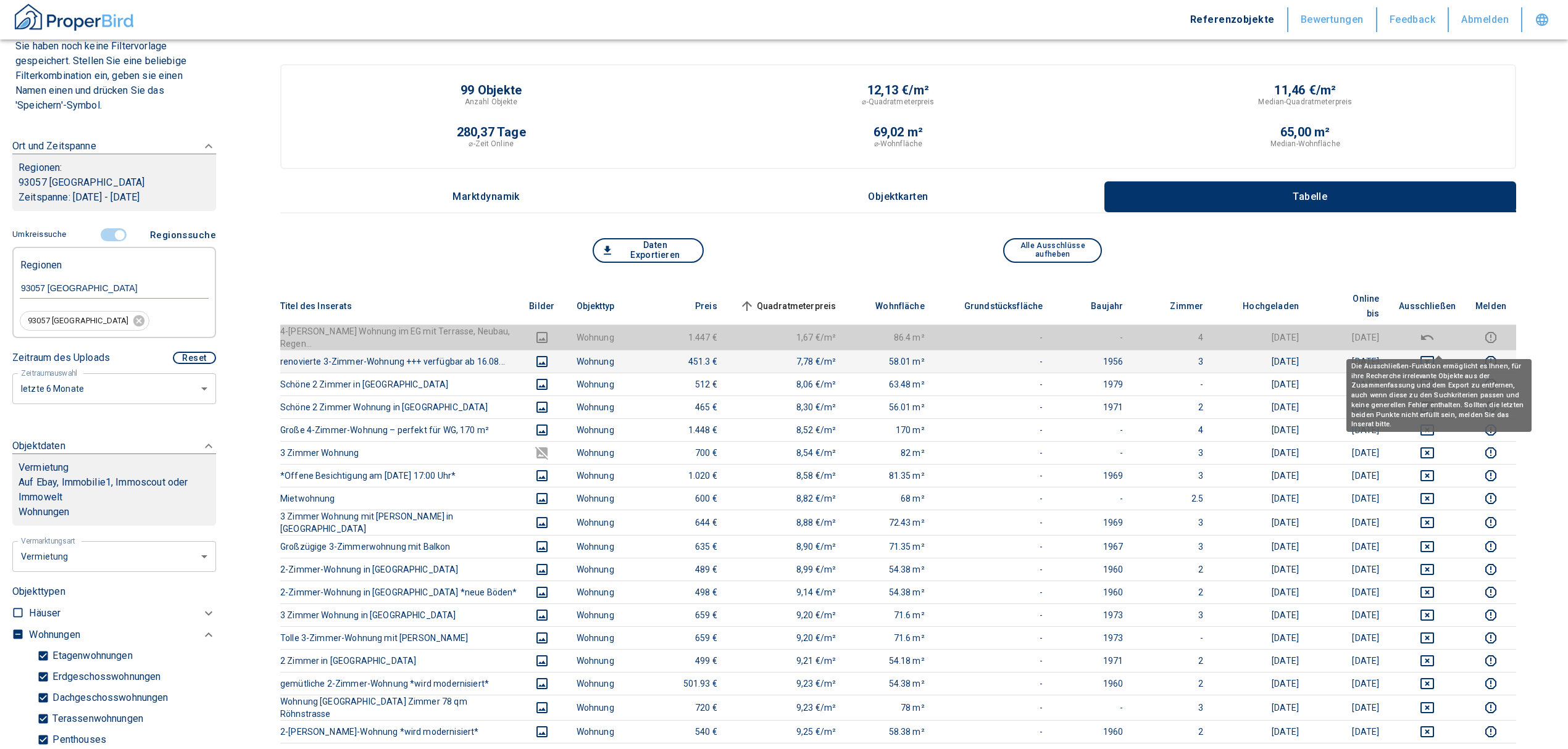
click at [1434, 354] on icon "deselect this listing" at bounding box center [1427, 361] width 14 height 14
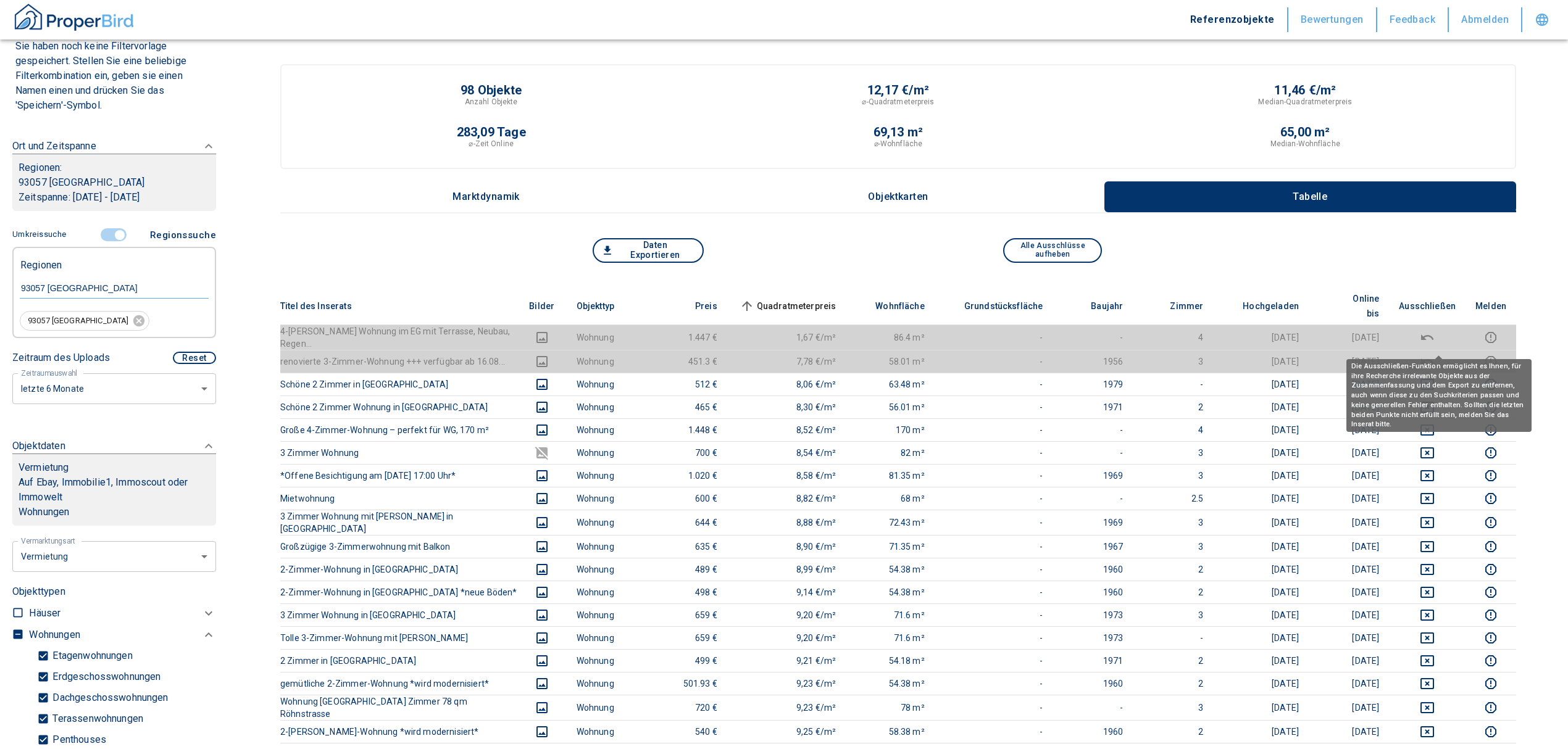
click at [817, 299] on span "Quadratmeterpreis sorted ascending" at bounding box center [786, 306] width 99 height 14
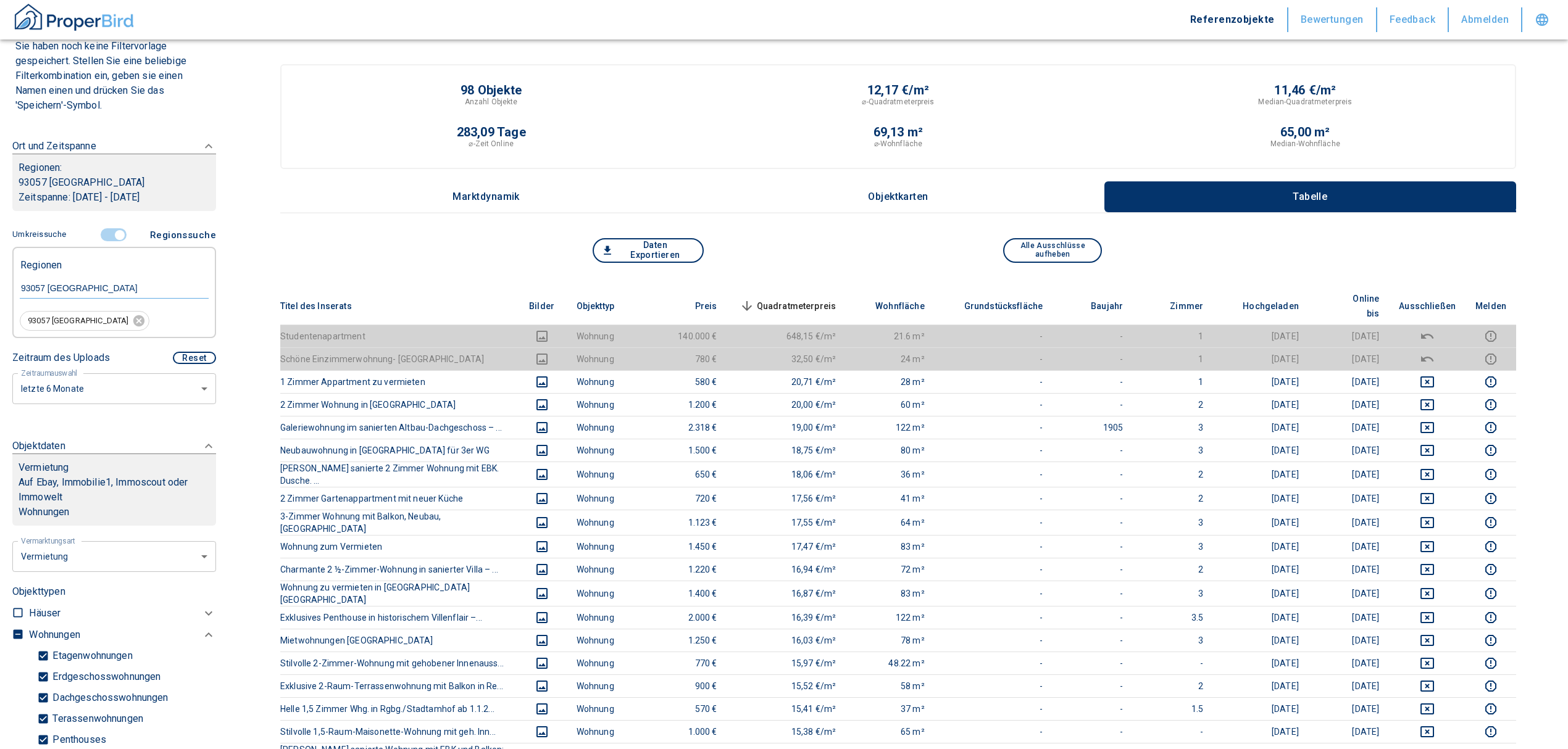
click at [778, 298] on span "Quadratmeterpreis sorted descending" at bounding box center [786, 306] width 99 height 14
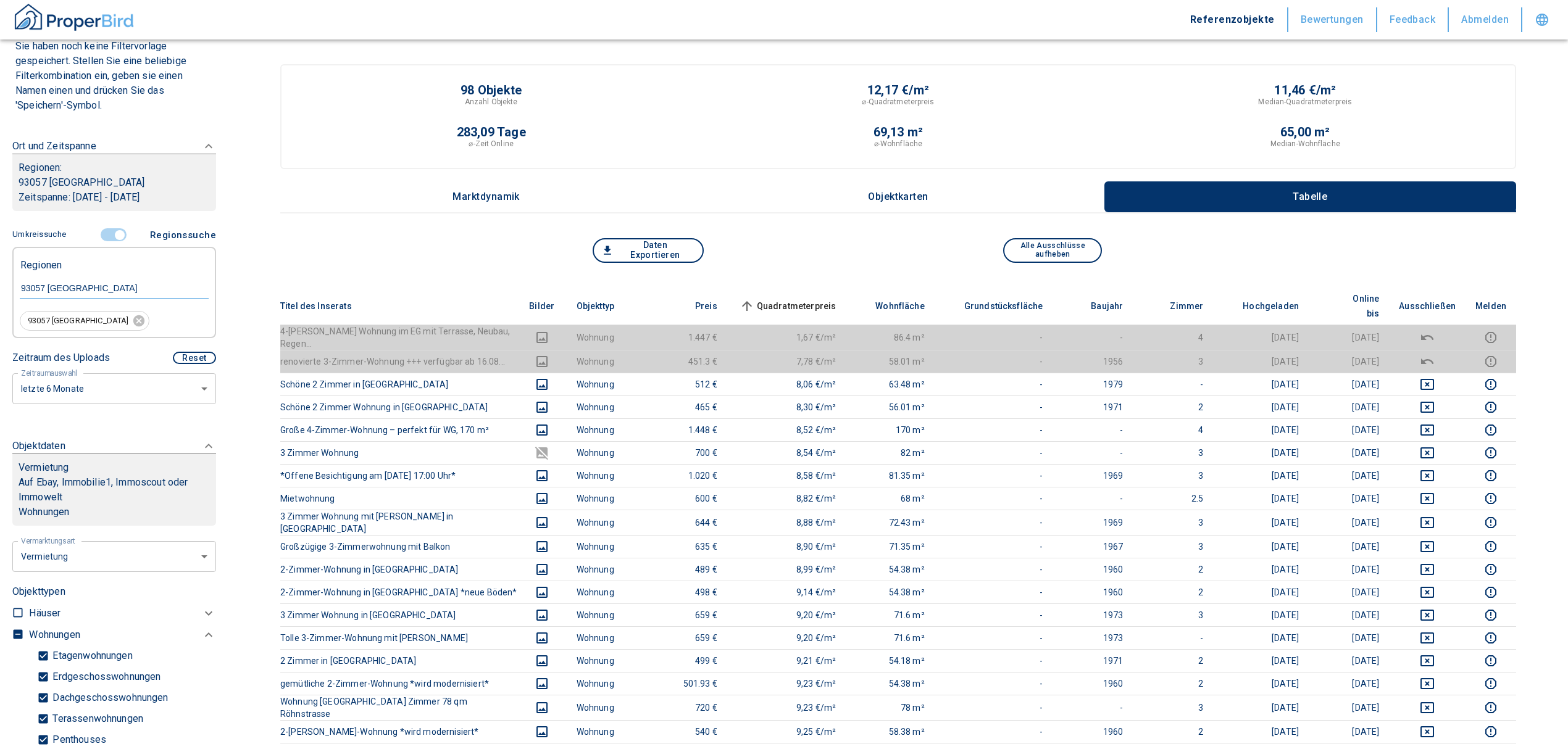
click at [110, 238] on input "controlled" at bounding box center [120, 235] width 37 height 14
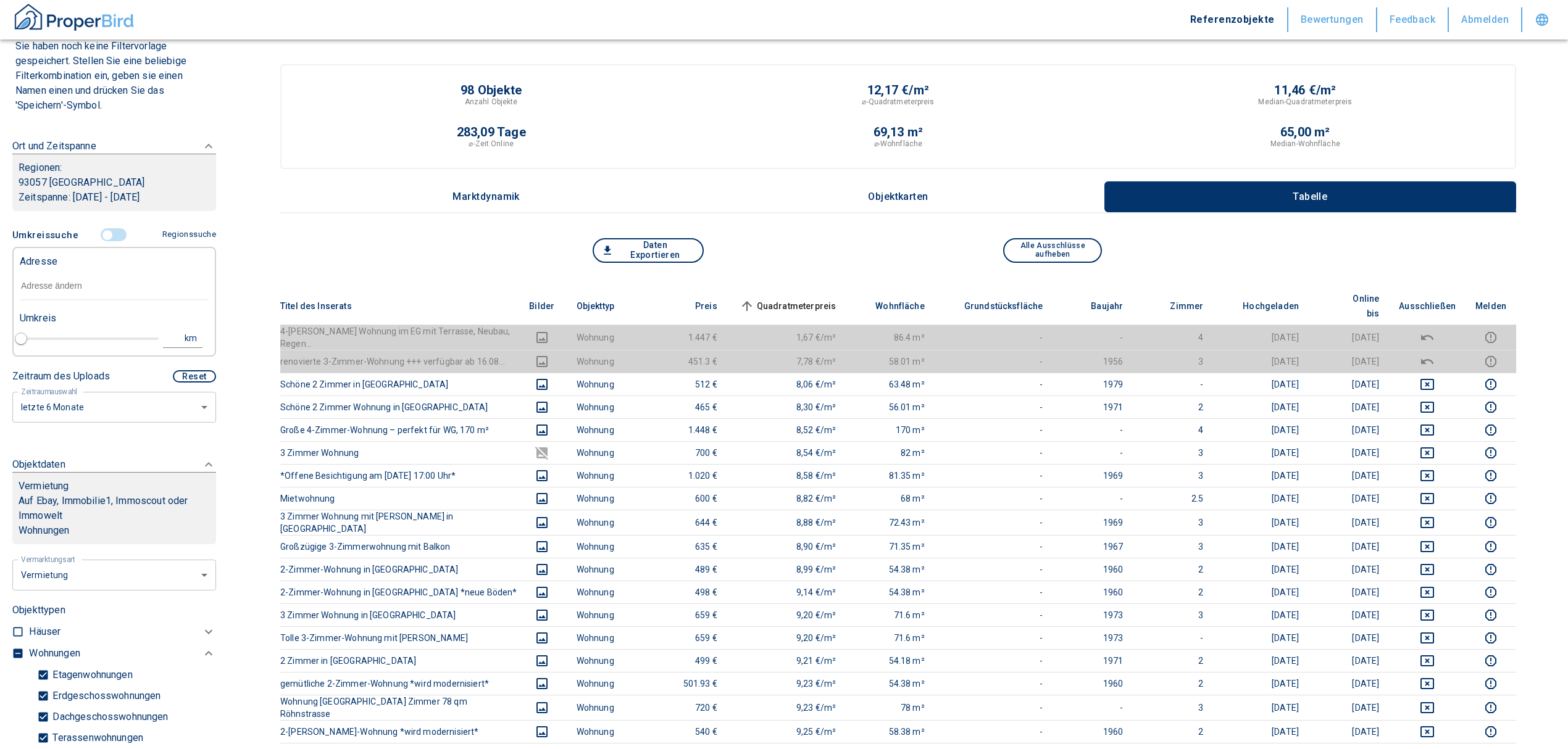
click at [65, 291] on input "text" at bounding box center [114, 286] width 189 height 28
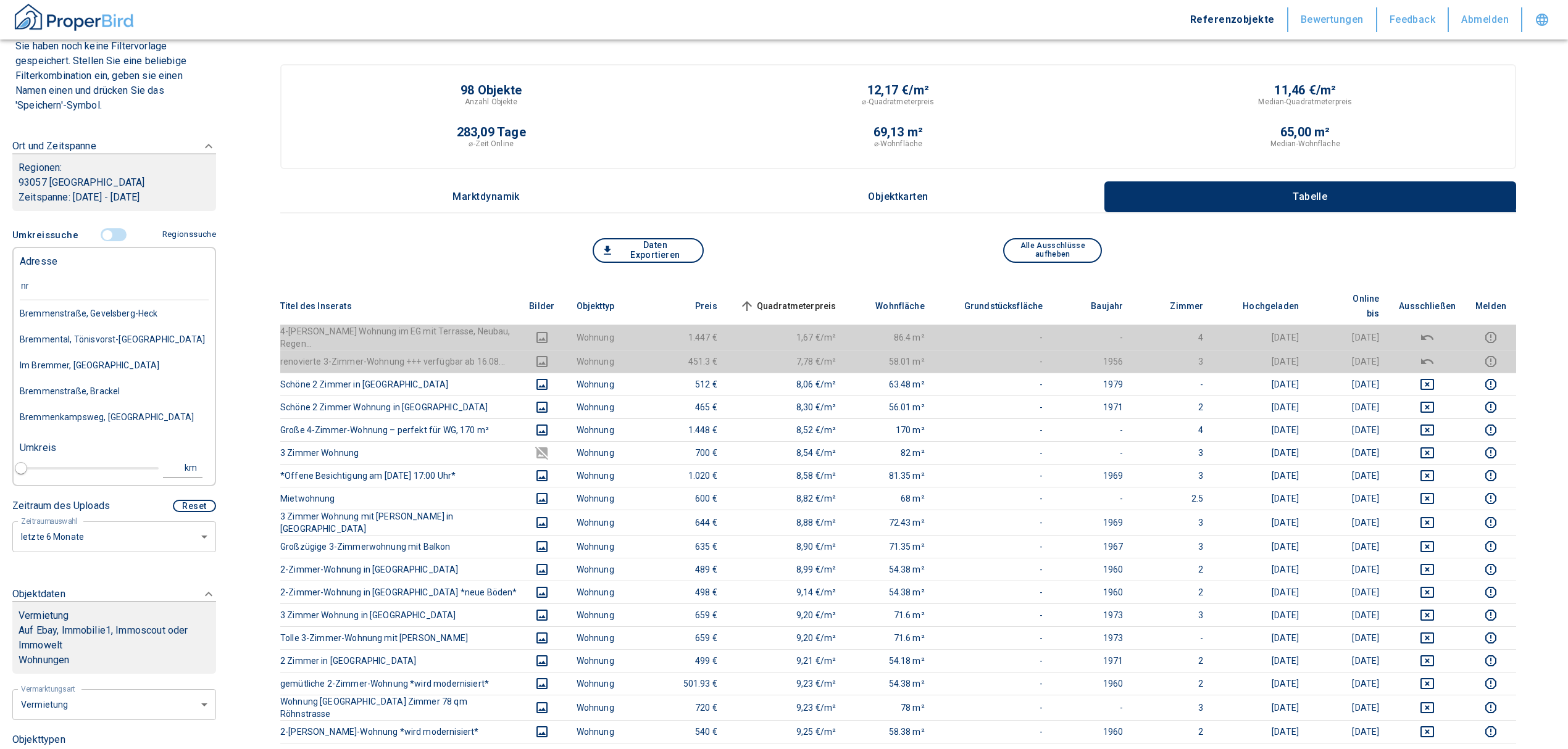
type input "n"
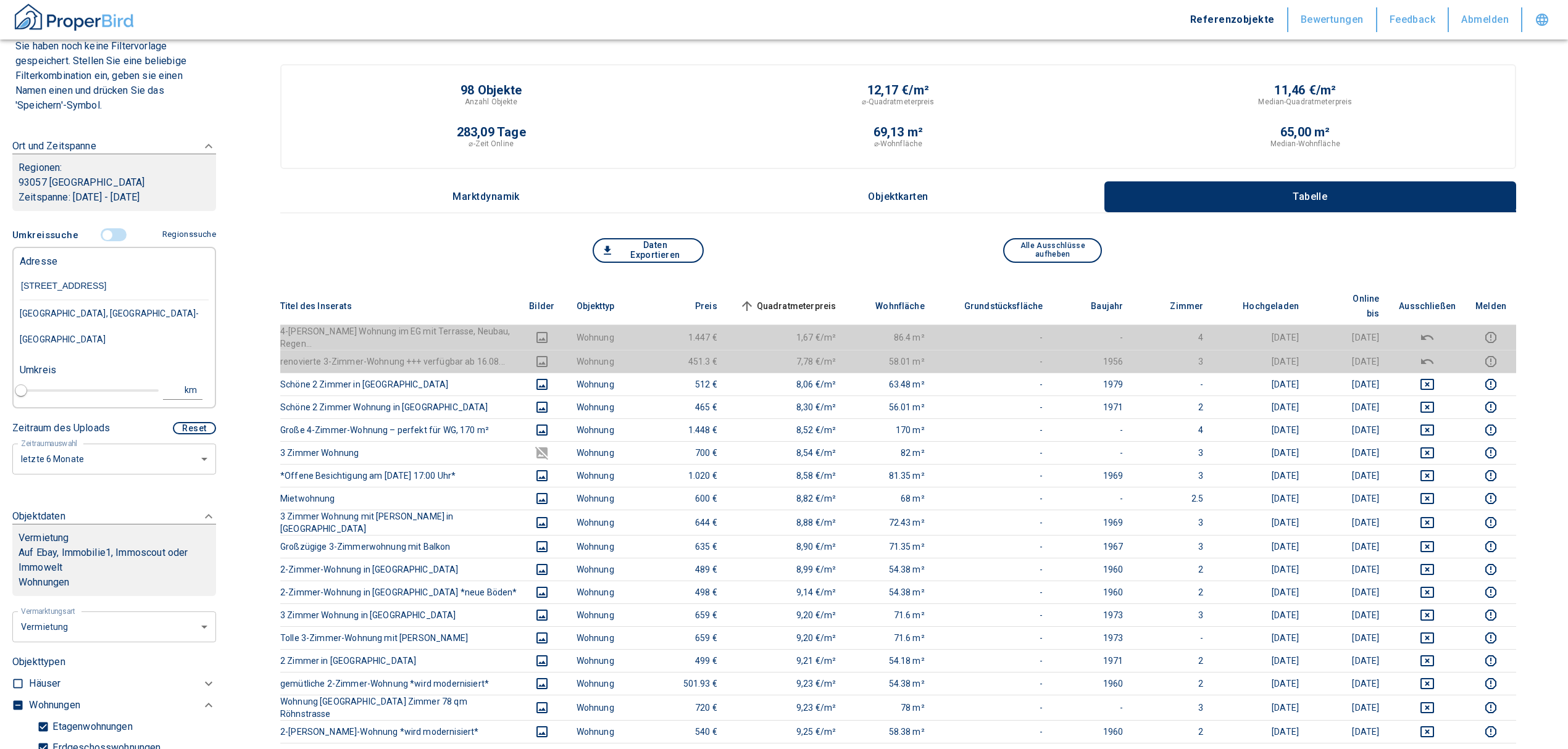
type input "[STREET_ADDRESS]"
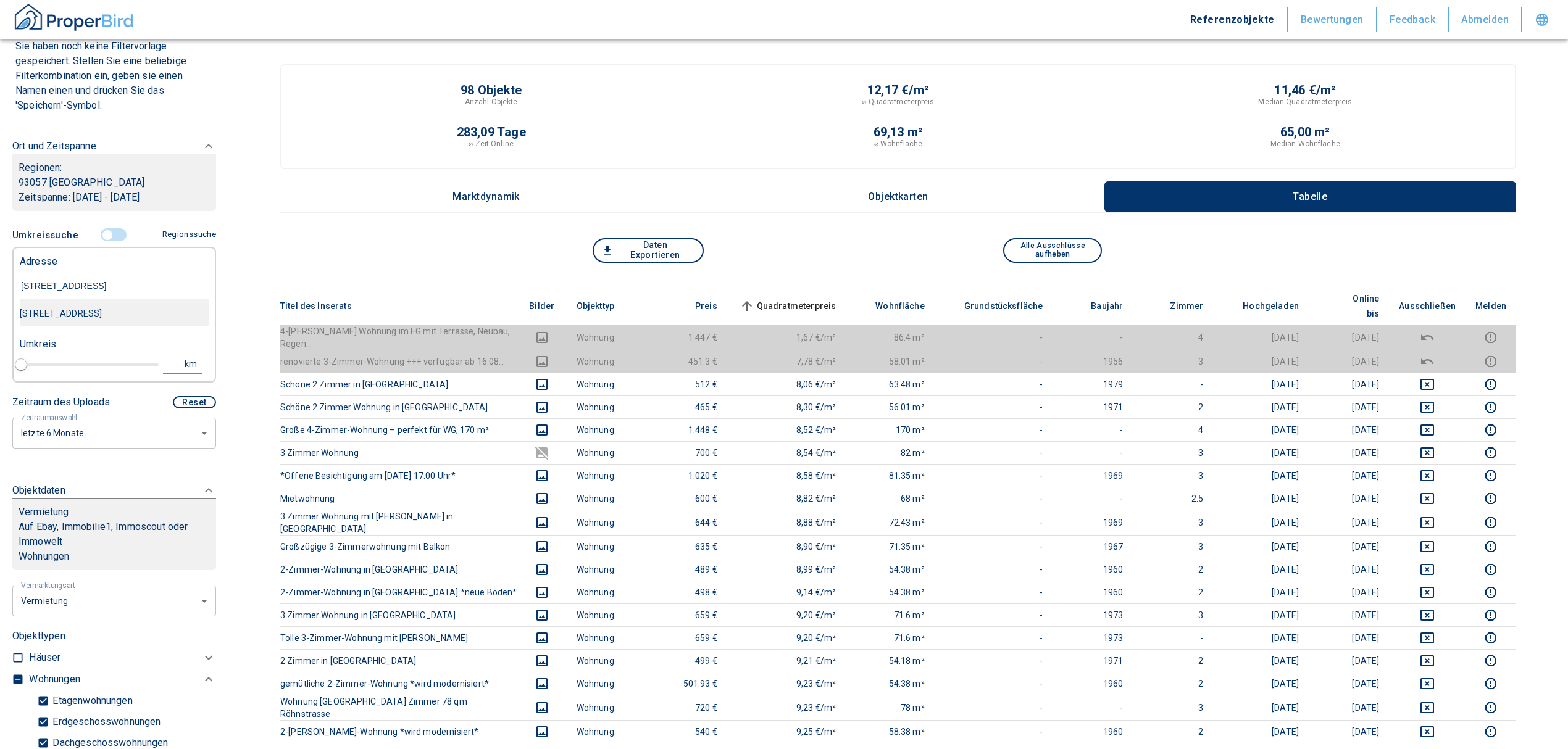
click at [80, 322] on div "[STREET_ADDRESS]" at bounding box center [114, 313] width 189 height 26
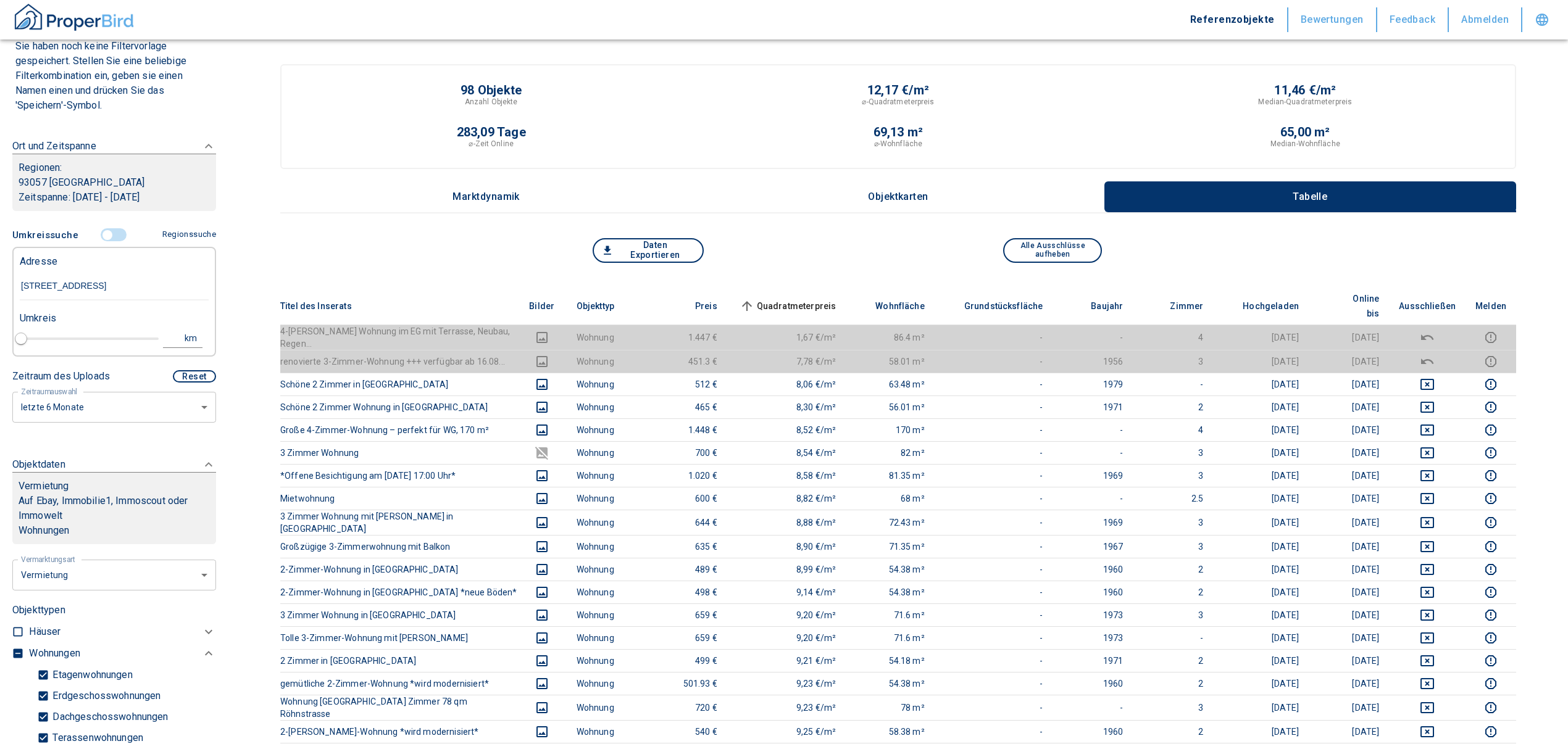
type input "2020"
type input "[STREET_ADDRESS]"
type input "1"
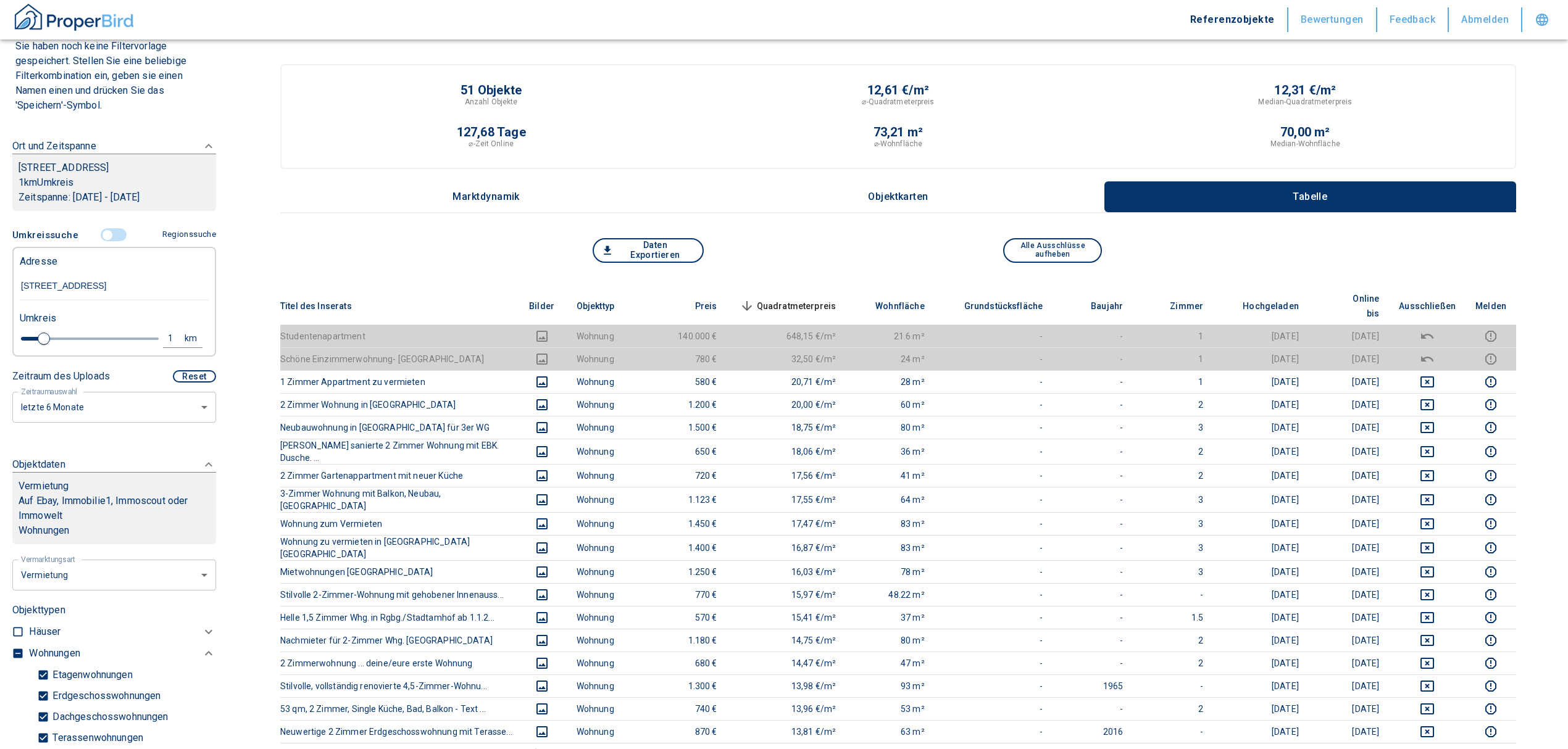
scroll to position [274, 0]
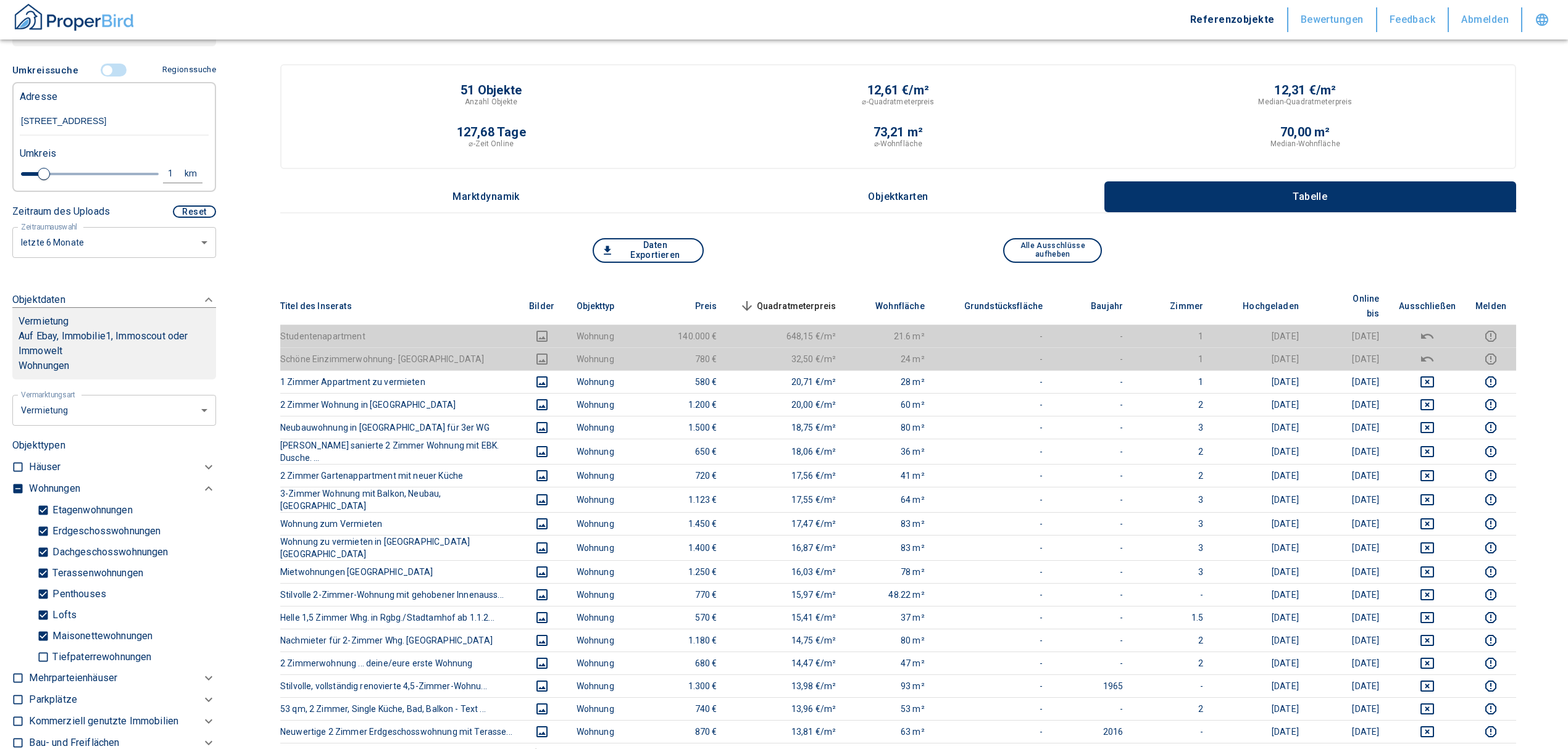
type input "[STREET_ADDRESS]"
click at [18, 495] on input "checkbox" at bounding box center [18, 488] width 12 height 12
checkbox input "true"
type input "2020"
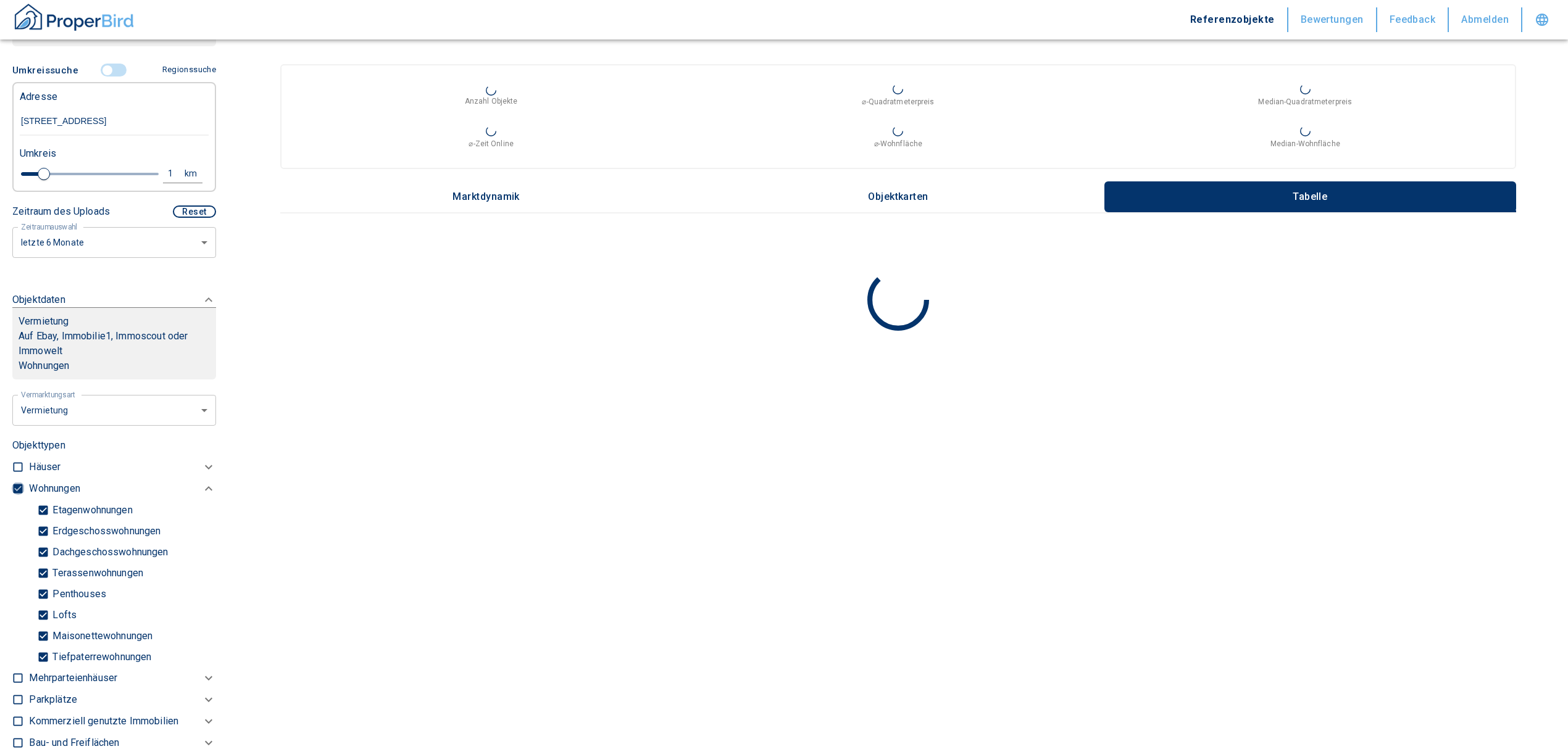
click at [18, 495] on input "checkbox" at bounding box center [18, 488] width 12 height 12
checkbox input "false"
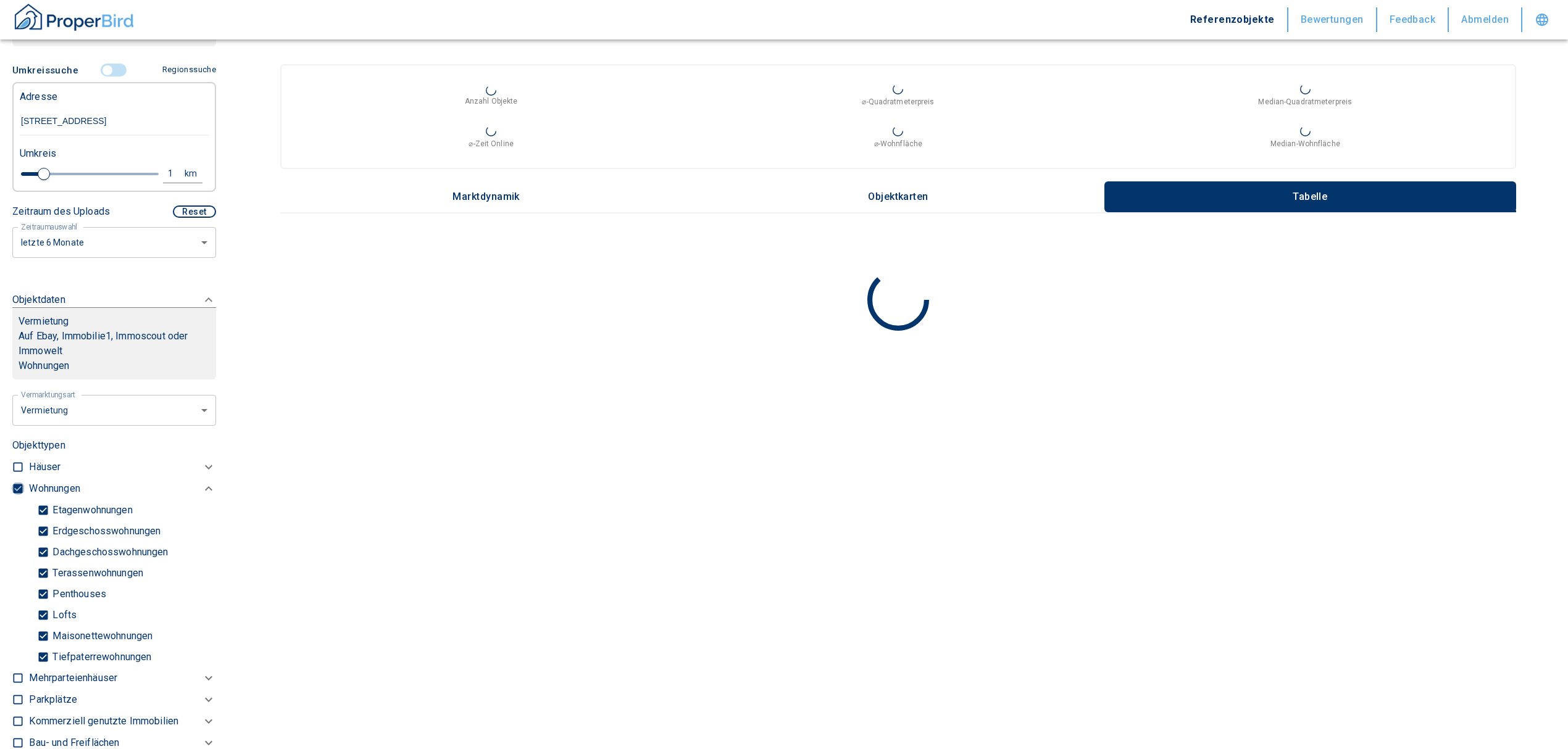
checkbox input "false"
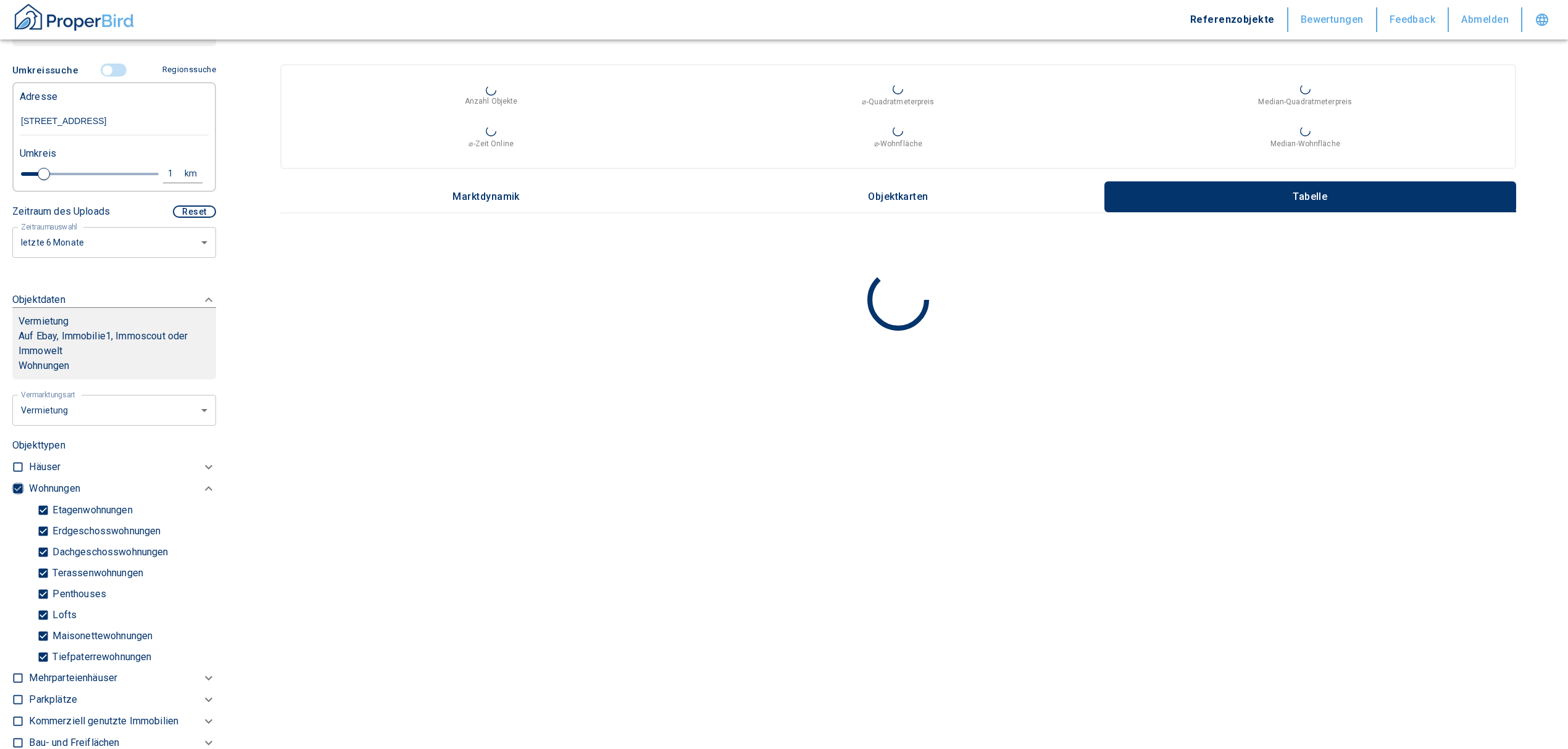
type input "2020"
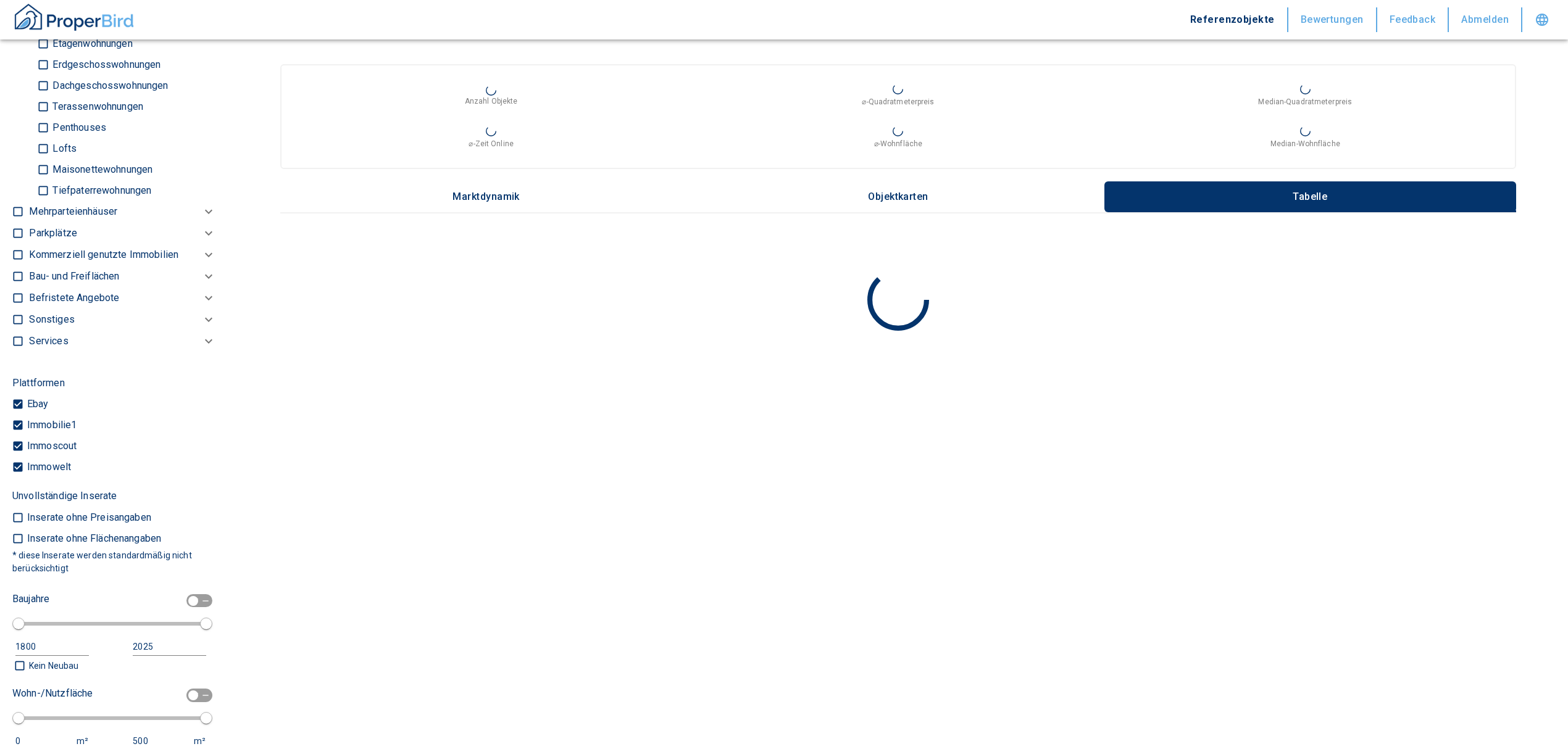
scroll to position [768, 0]
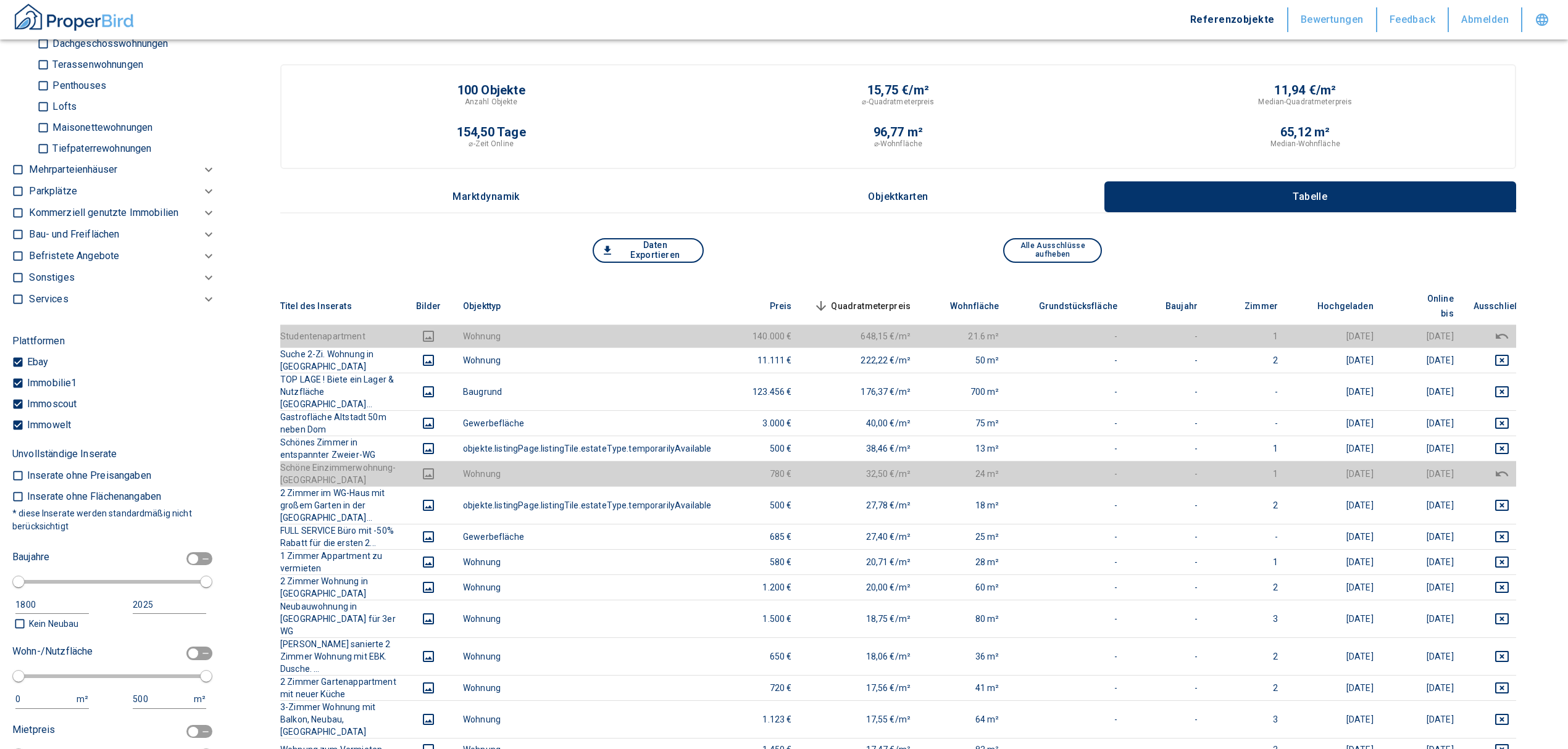
click at [40, 220] on p "Kommerziell genutzte Immobilien" at bounding box center [104, 212] width 150 height 14
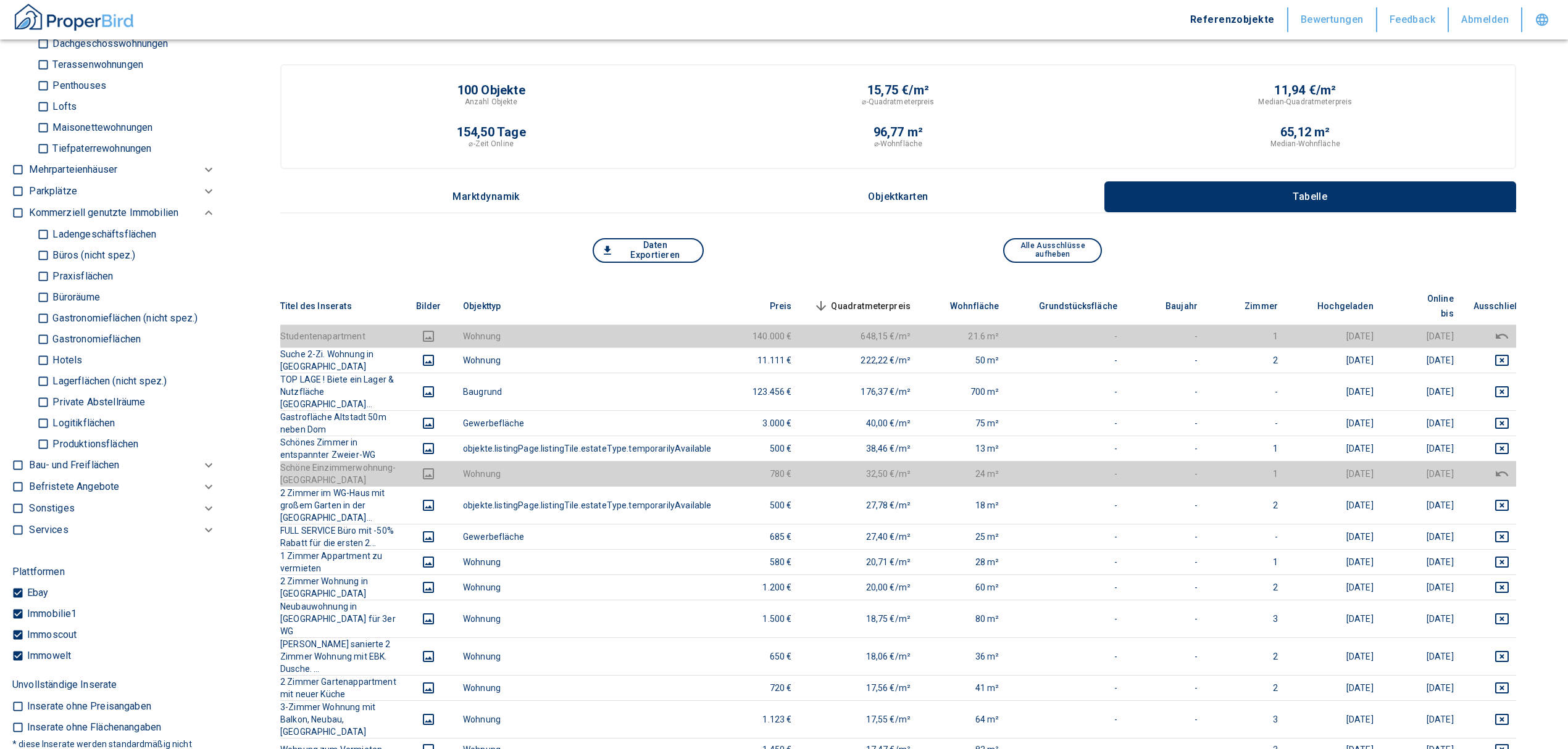
click at [40, 266] on input "Büros (nicht spez.)" at bounding box center [43, 255] width 12 height 22
checkbox input "true"
type input "2020"
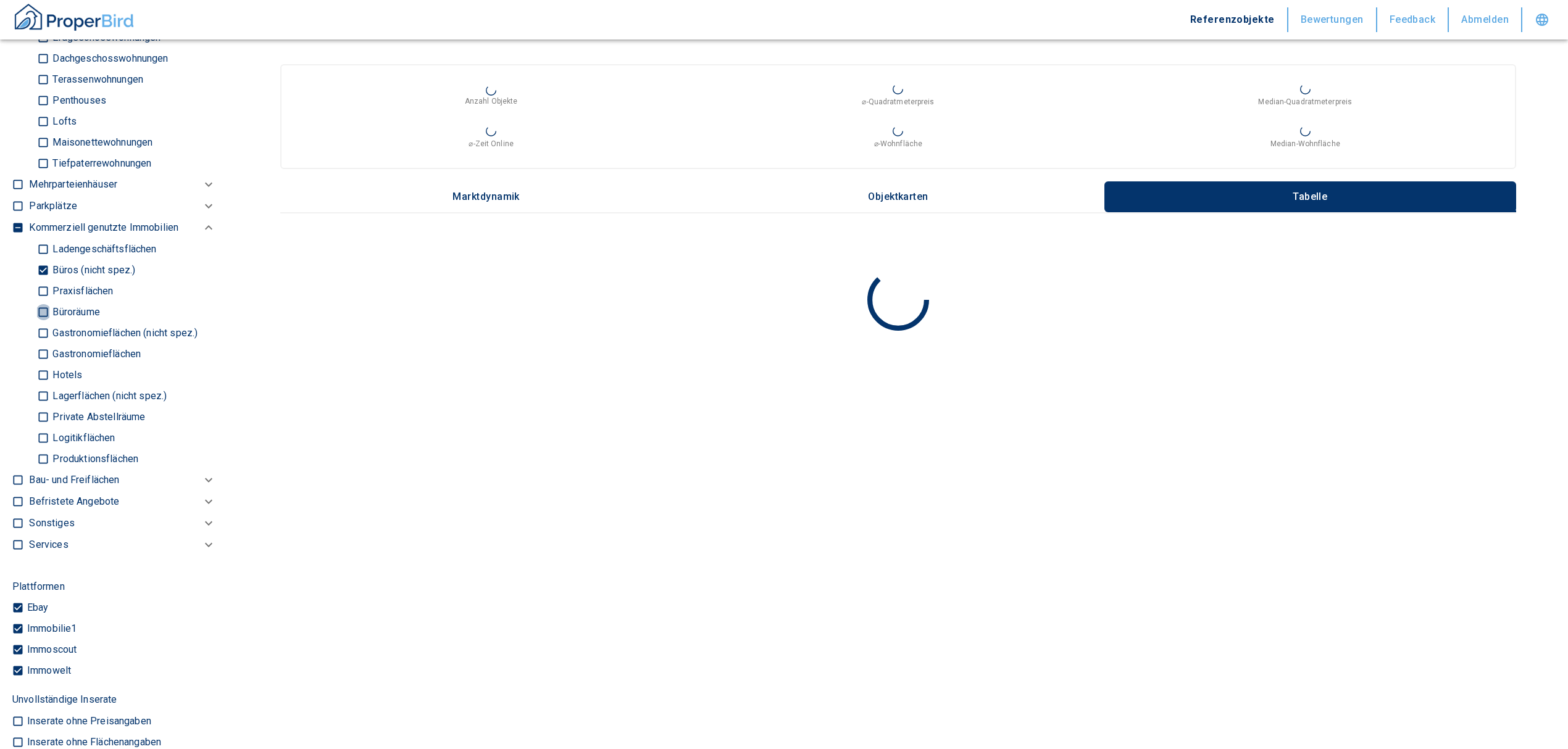
click at [44, 323] on input "Büroräume" at bounding box center [43, 311] width 12 height 22
checkbox input "true"
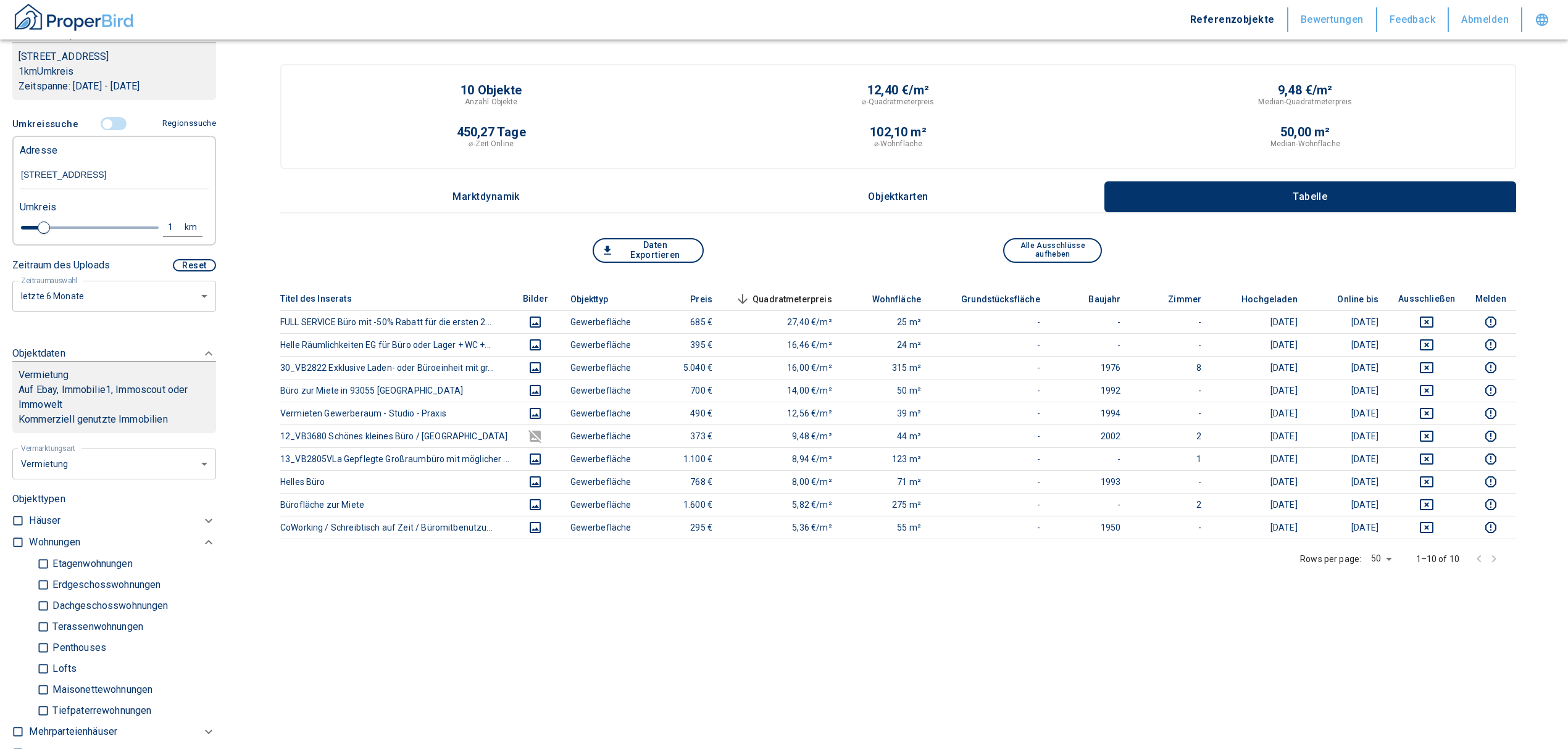
scroll to position [192, 0]
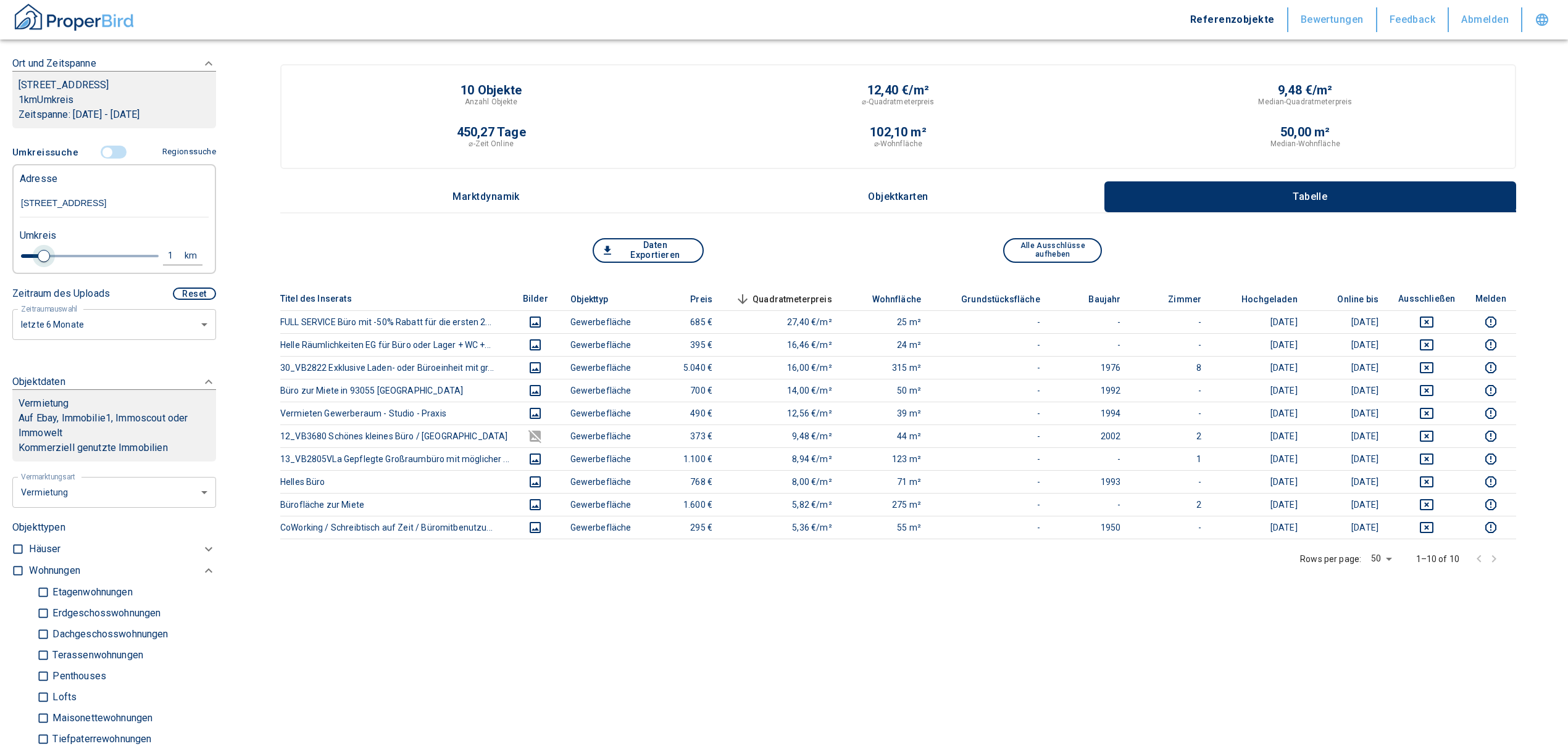
type input "2020"
type input "1.2"
type input "2020"
type input "1.4"
type input "2020"
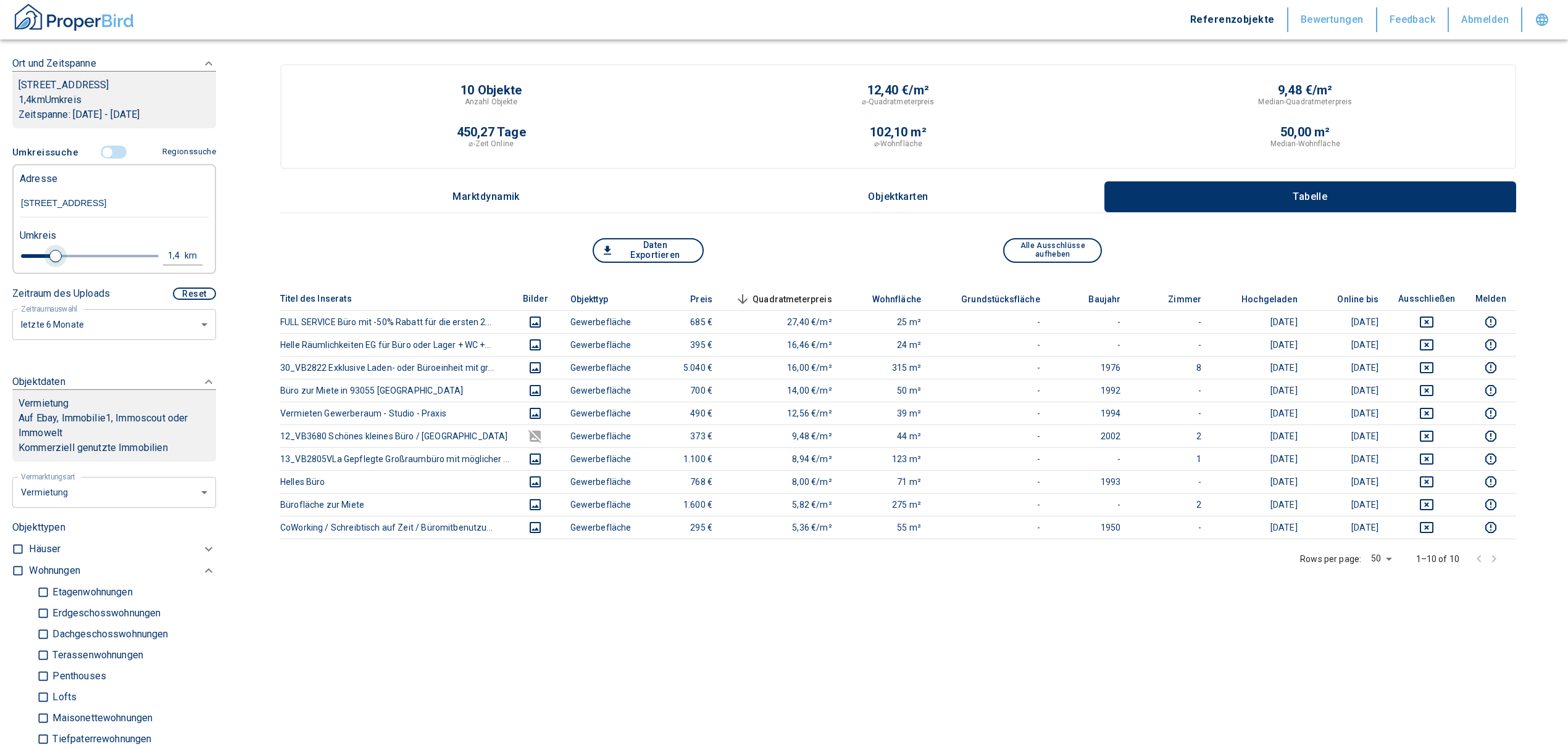
type input "1.6"
type input "2020"
type input "1.8"
type input "2020"
type input "2"
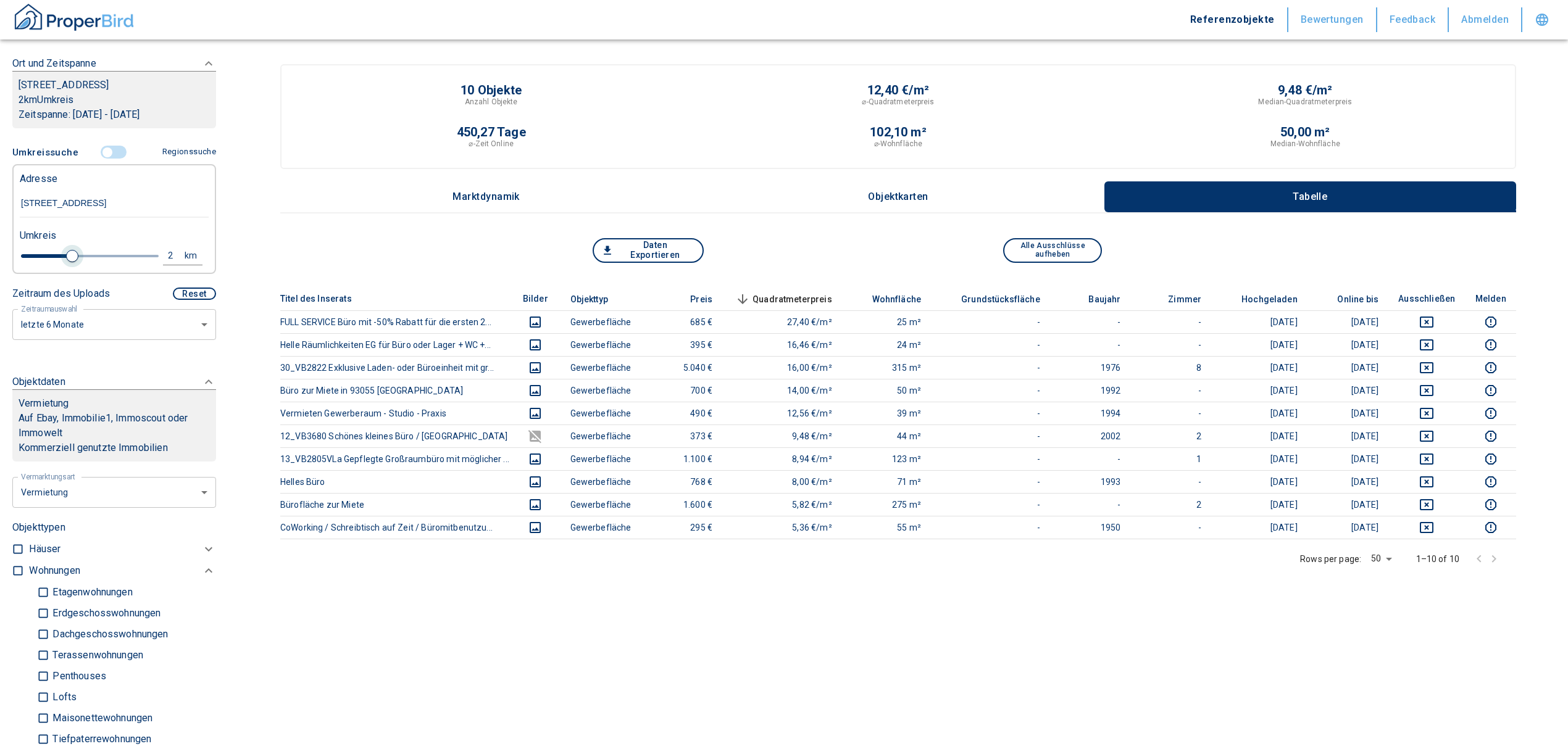
drag, startPoint x: 41, startPoint y: 265, endPoint x: 70, endPoint y: 270, distance: 29.4
click at [70, 262] on span at bounding box center [72, 256] width 12 height 12
type input "2020"
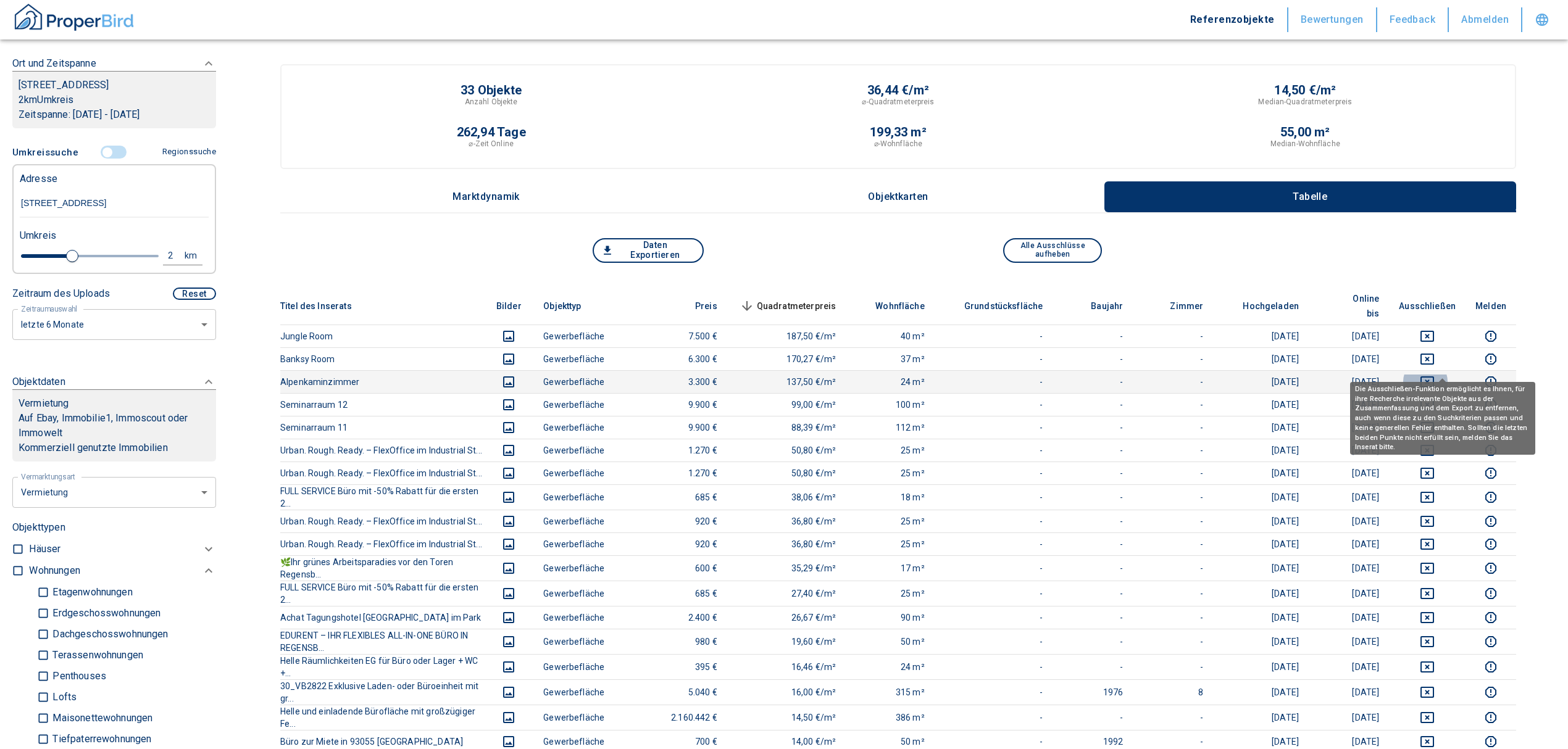
click at [1434, 374] on icon "deselect this listing" at bounding box center [1427, 381] width 14 height 14
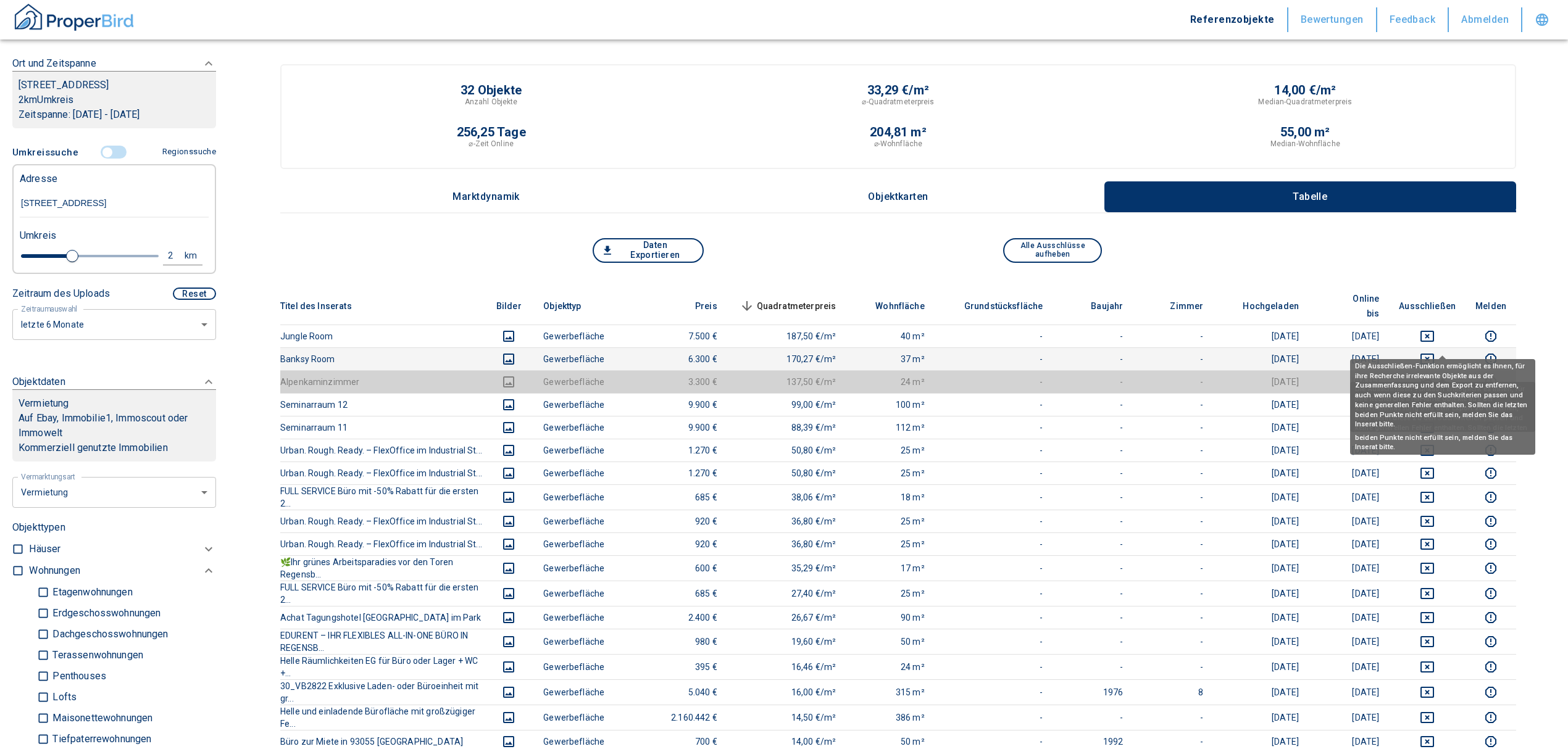
click at [1434, 352] on icon "deselect this listing" at bounding box center [1427, 359] width 14 height 14
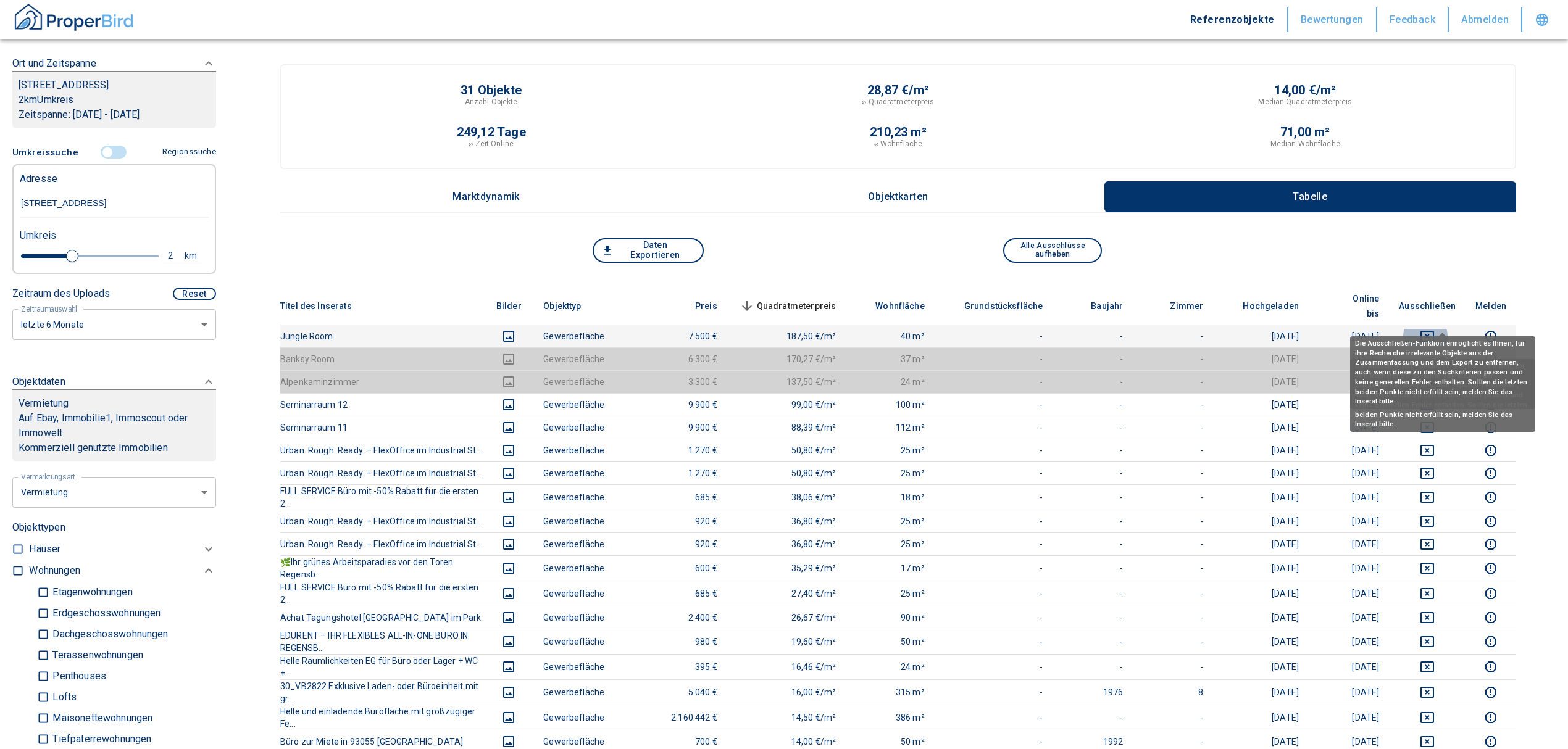
click at [1434, 329] on icon "deselect this listing" at bounding box center [1427, 336] width 14 height 14
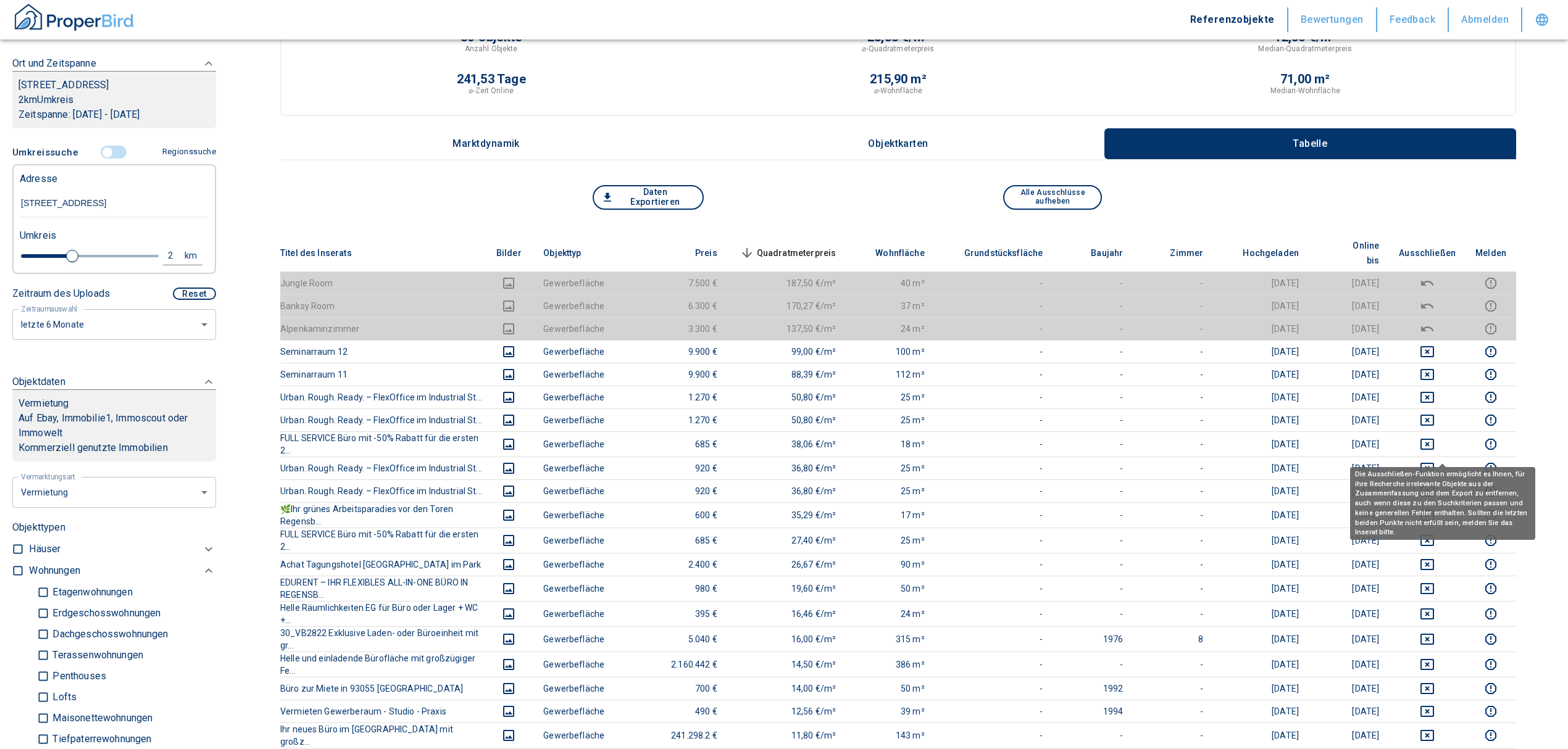
scroll to position [82, 0]
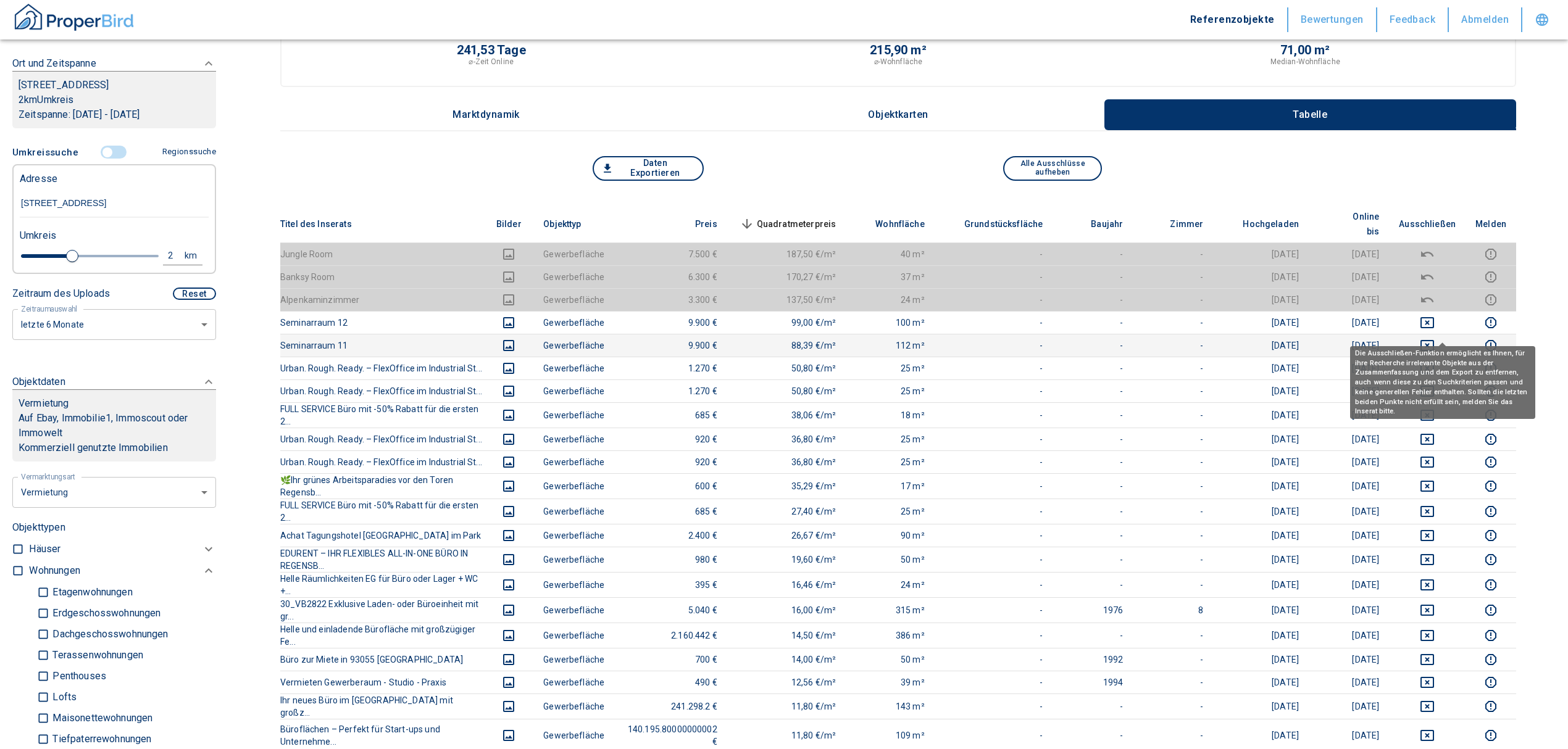
click at [1434, 338] on icon "deselect this listing" at bounding box center [1427, 345] width 14 height 14
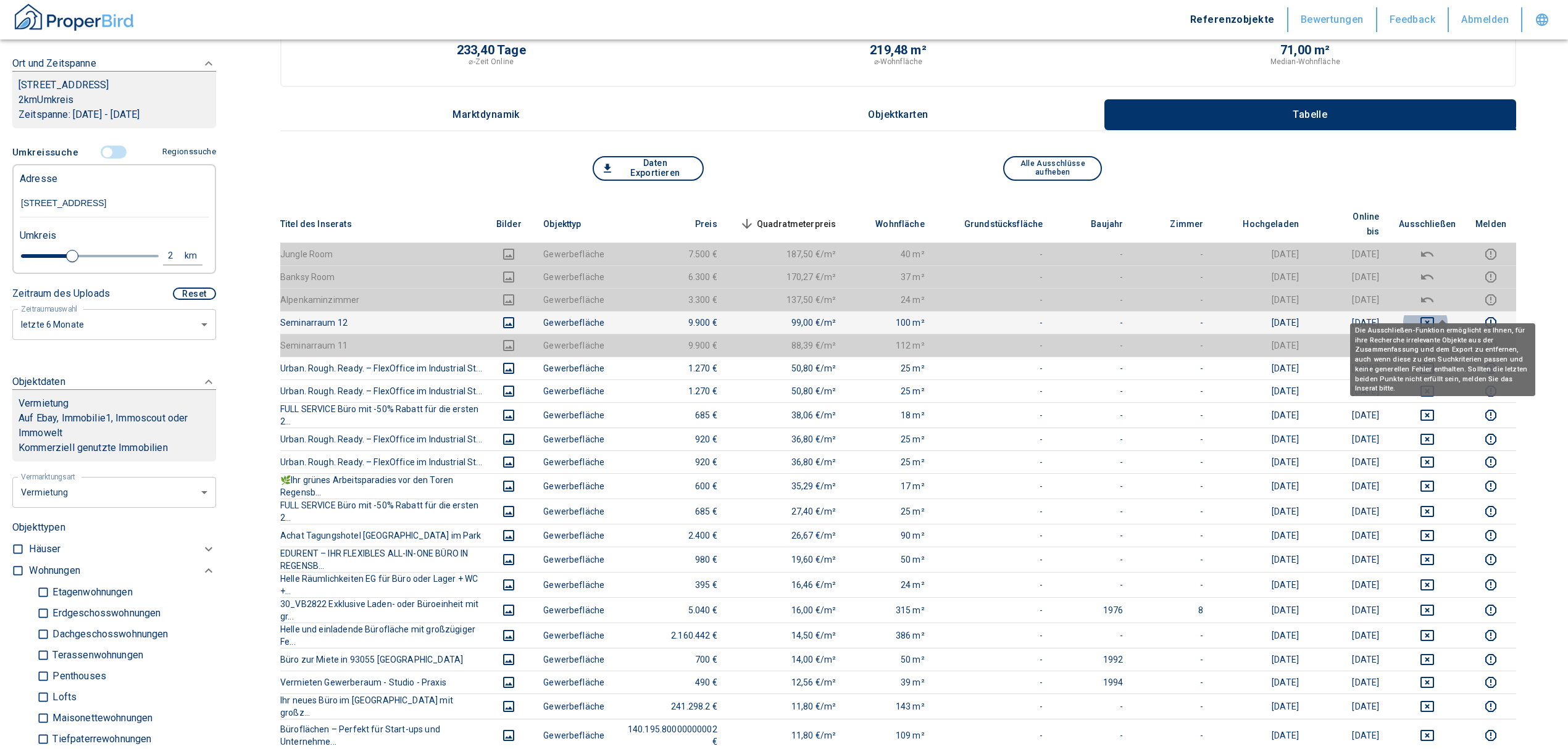
click at [1434, 315] on icon "deselect this listing" at bounding box center [1427, 323] width 14 height 14
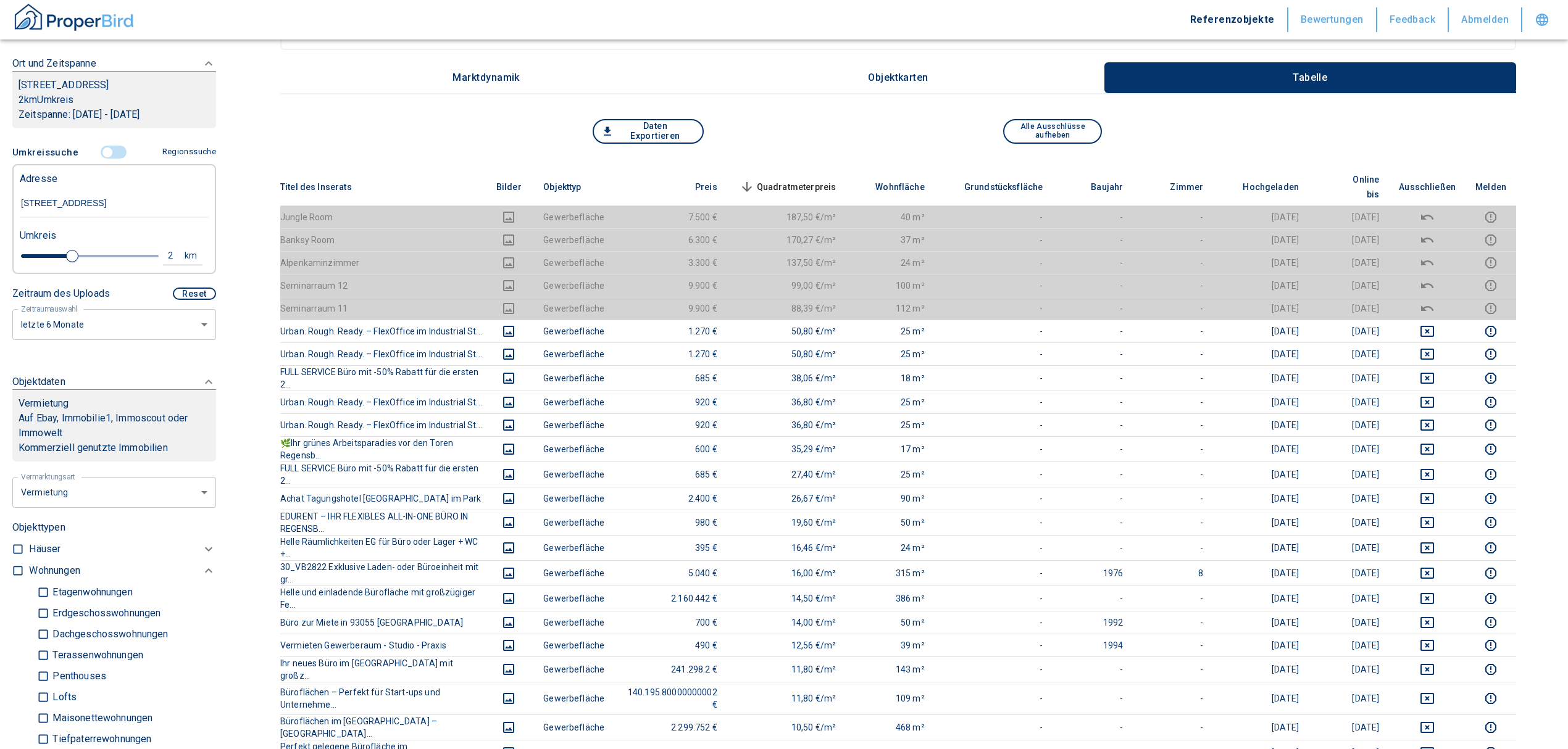
scroll to position [0, 0]
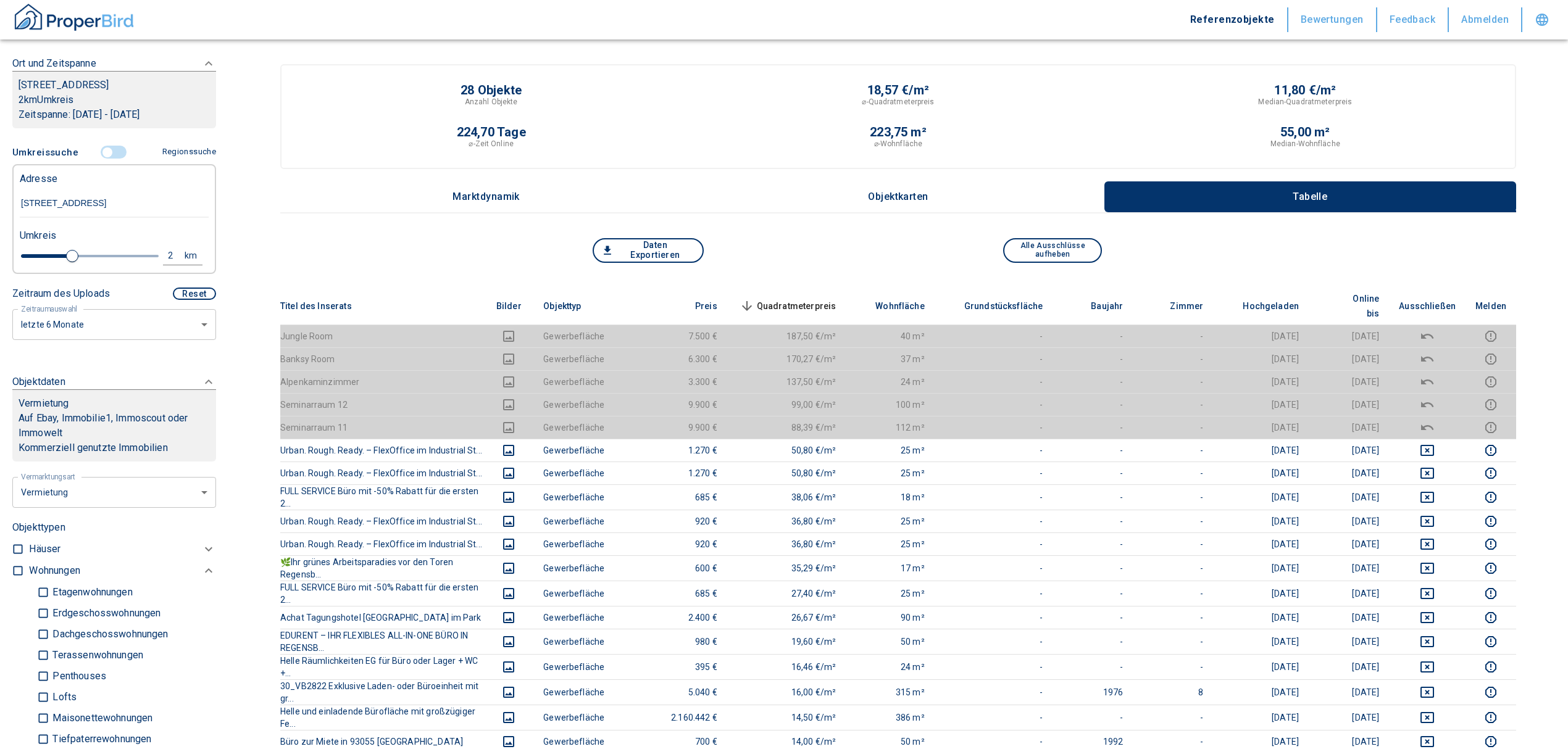
click at [836, 298] on span "Quadratmeterpreis sorted descending" at bounding box center [786, 306] width 99 height 14
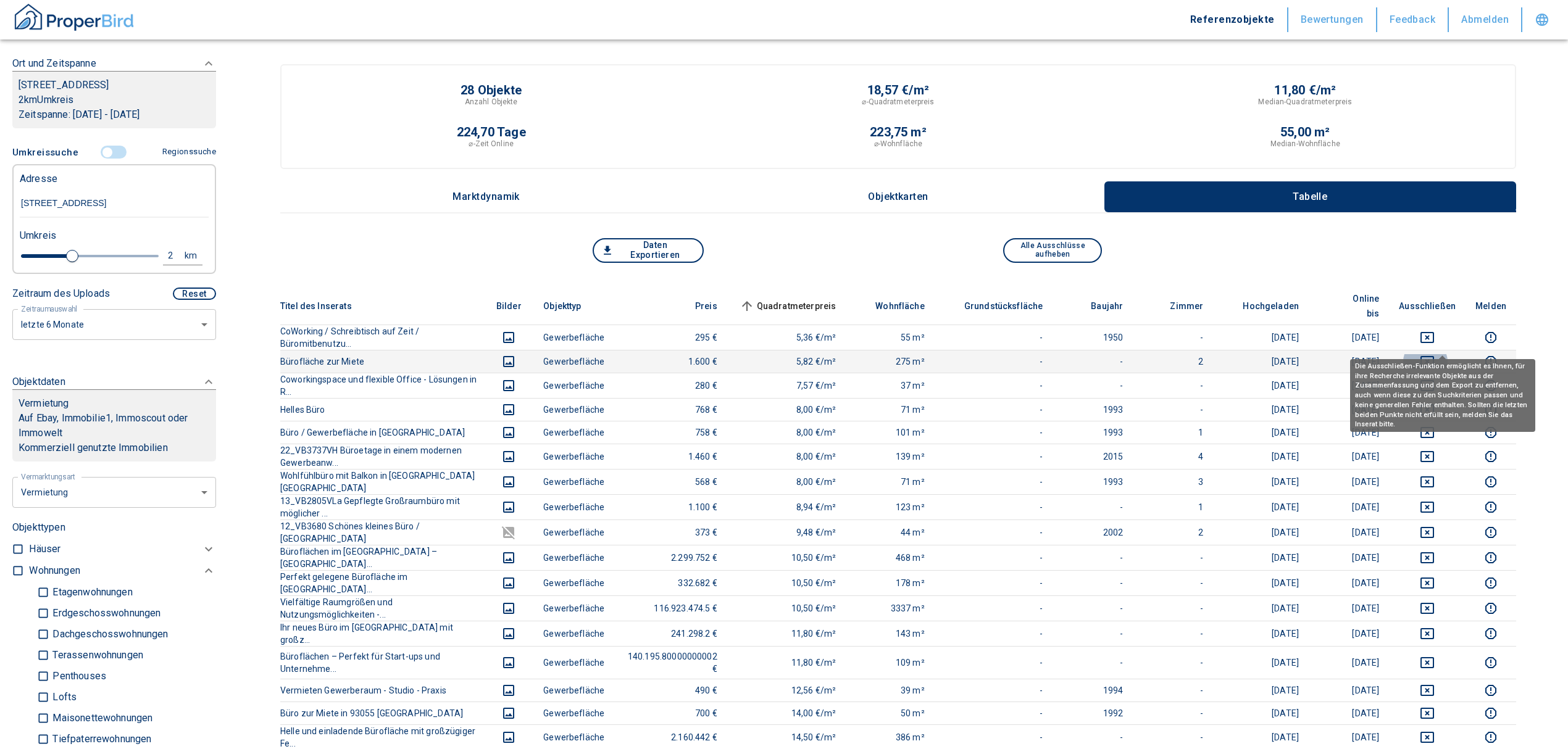
click at [1434, 356] on icon "deselect this listing" at bounding box center [1427, 361] width 14 height 11
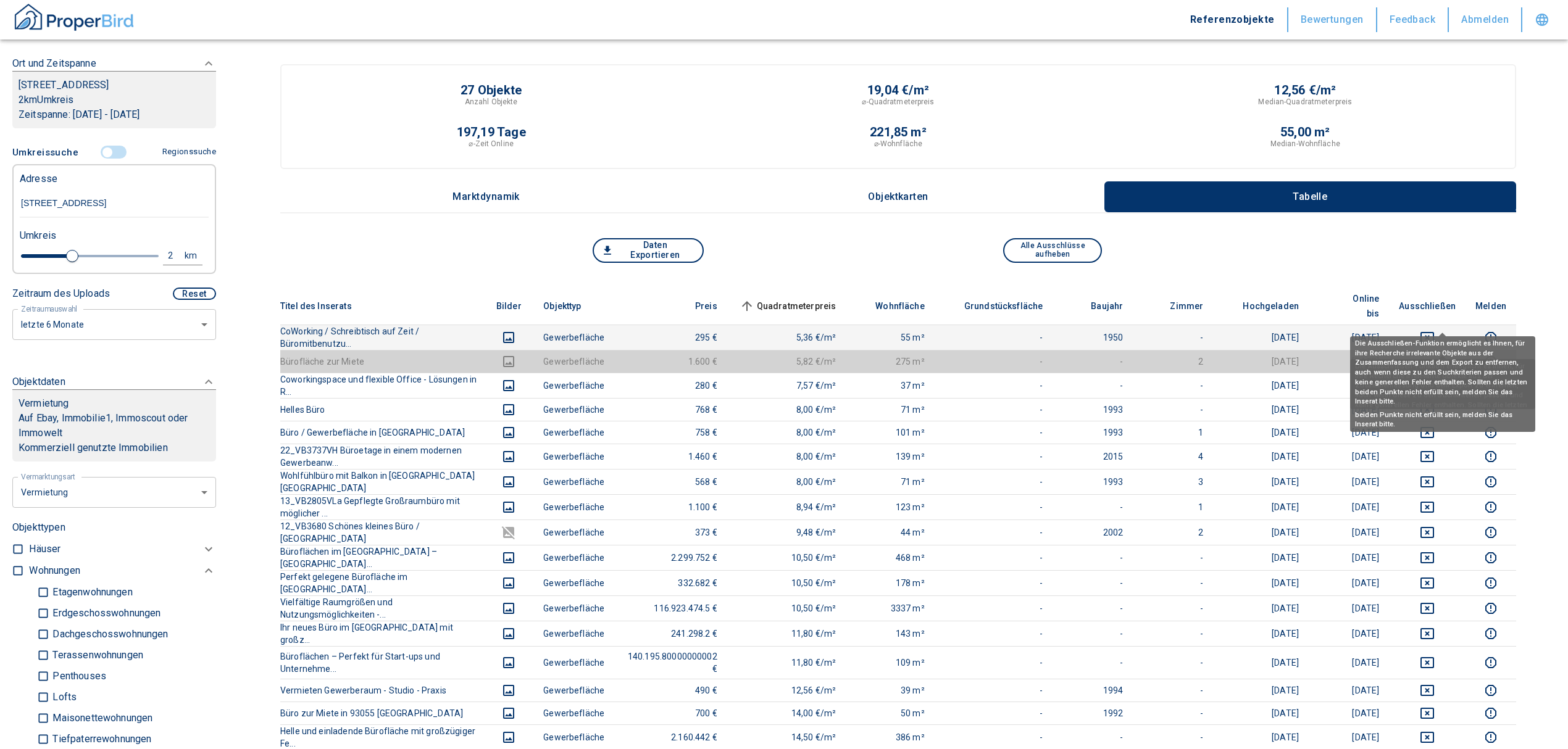
click at [1434, 332] on icon "deselect this listing" at bounding box center [1427, 338] width 14 height 11
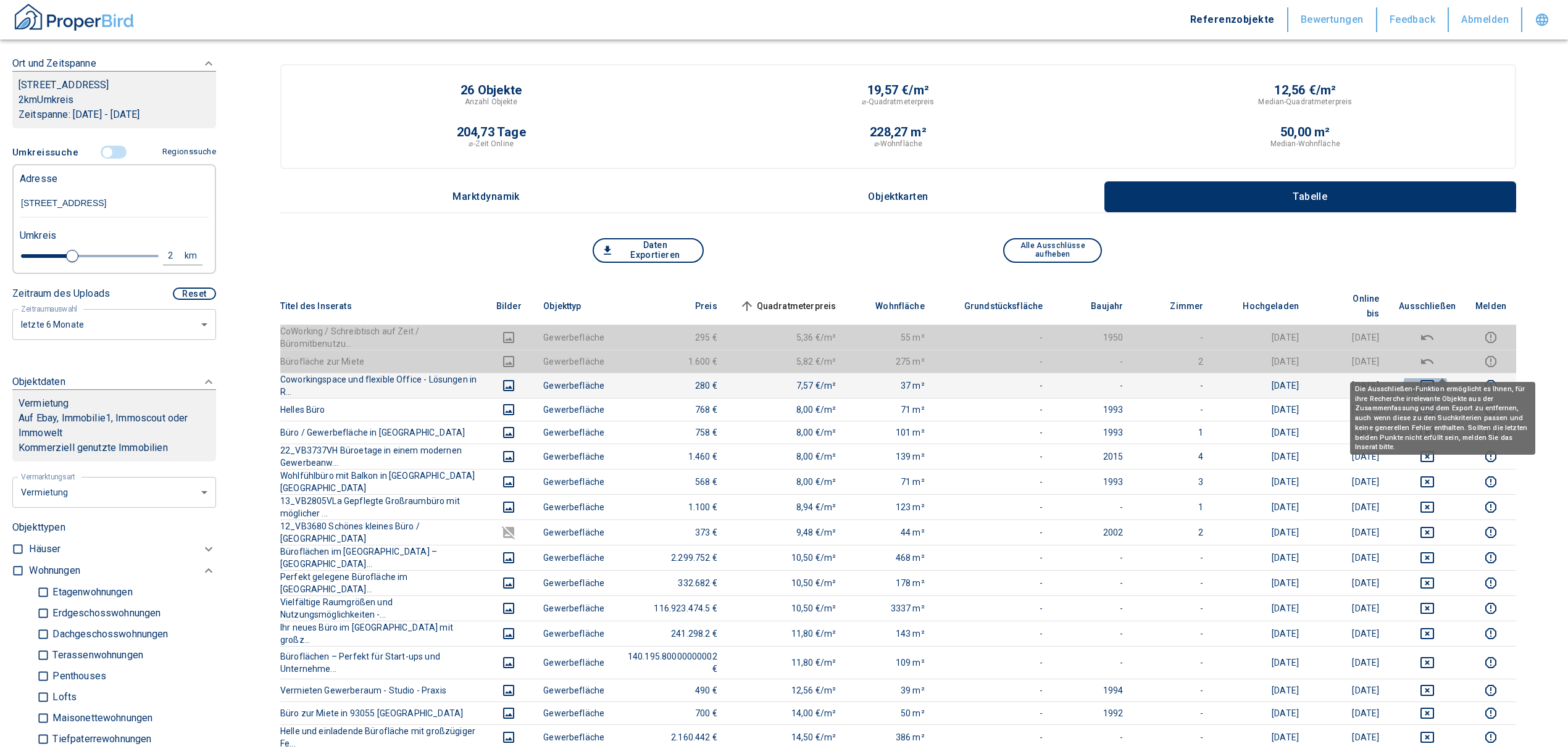
click at [1434, 380] on icon "deselect this listing" at bounding box center [1427, 385] width 14 height 11
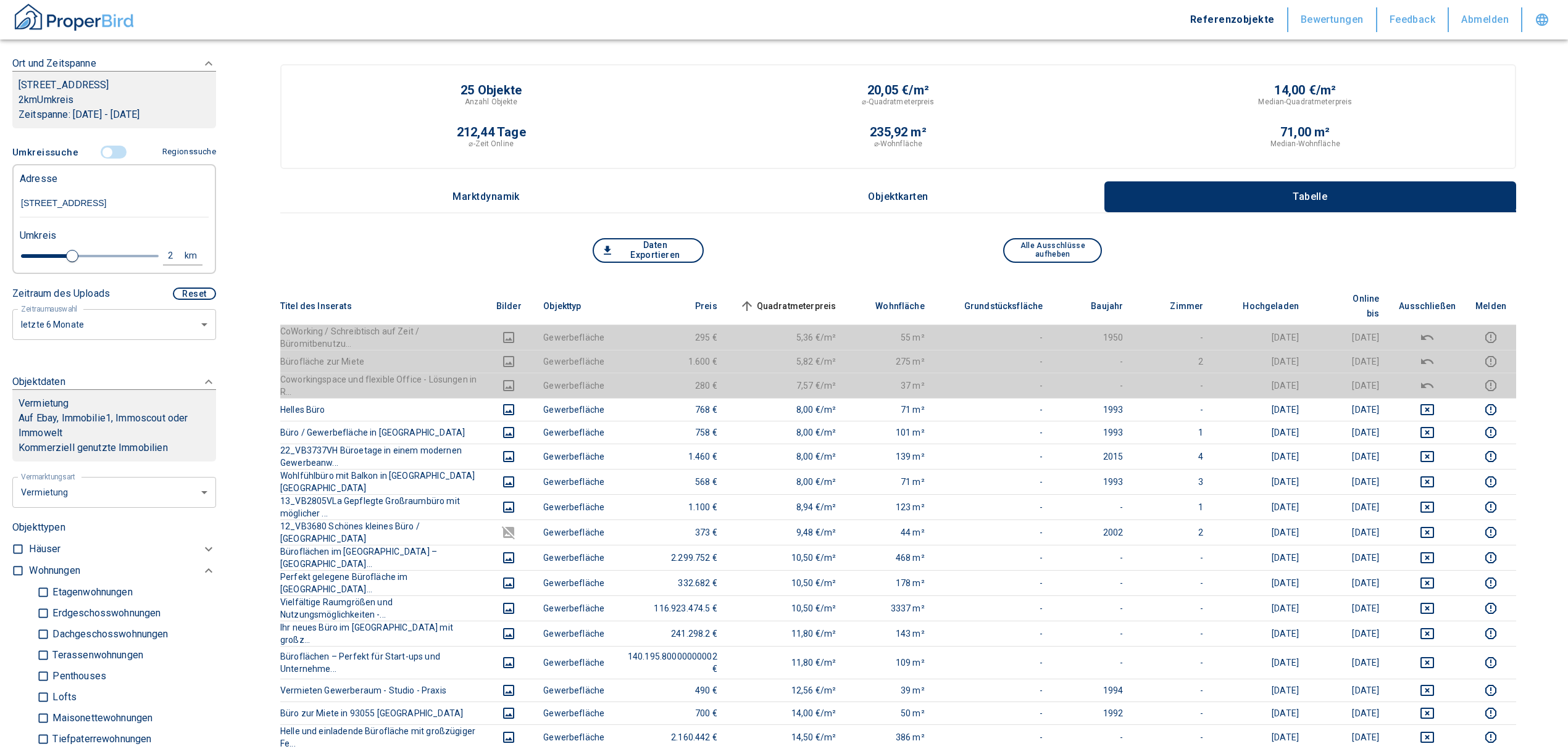
click at [836, 298] on span "Quadratmeterpreis sorted ascending" at bounding box center [786, 306] width 99 height 14
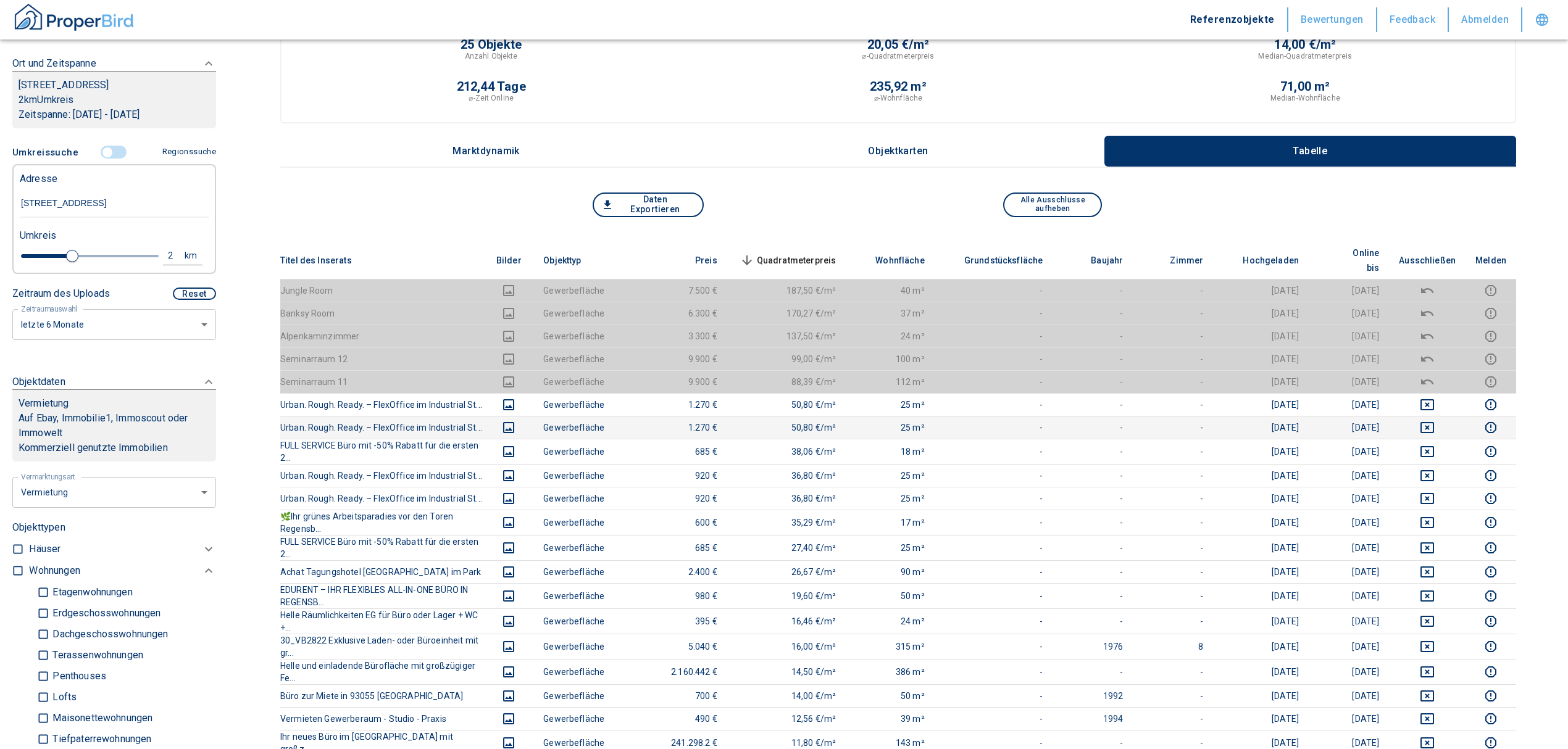
scroll to position [82, 0]
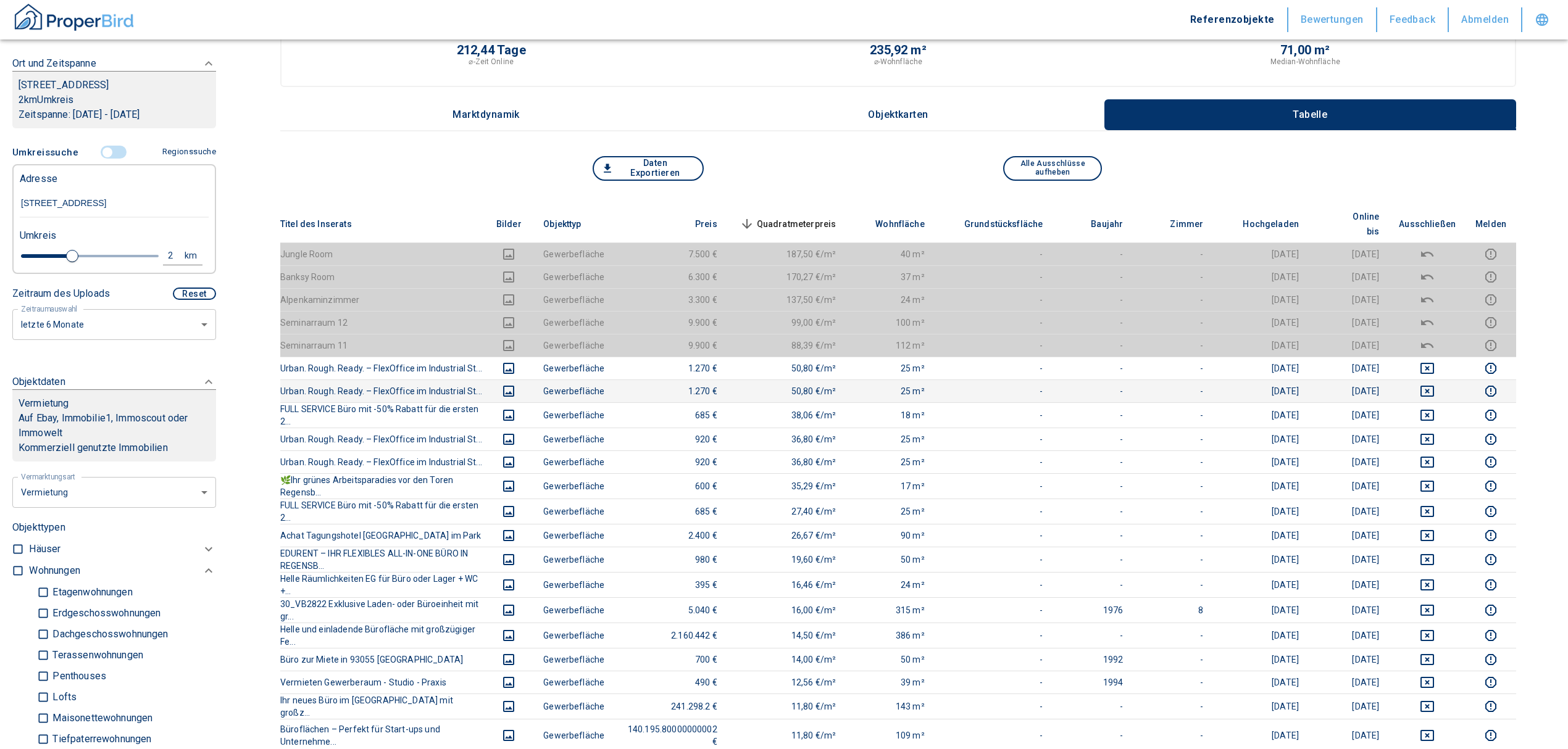
click at [1435, 384] on button "deselect this listing" at bounding box center [1427, 391] width 57 height 14
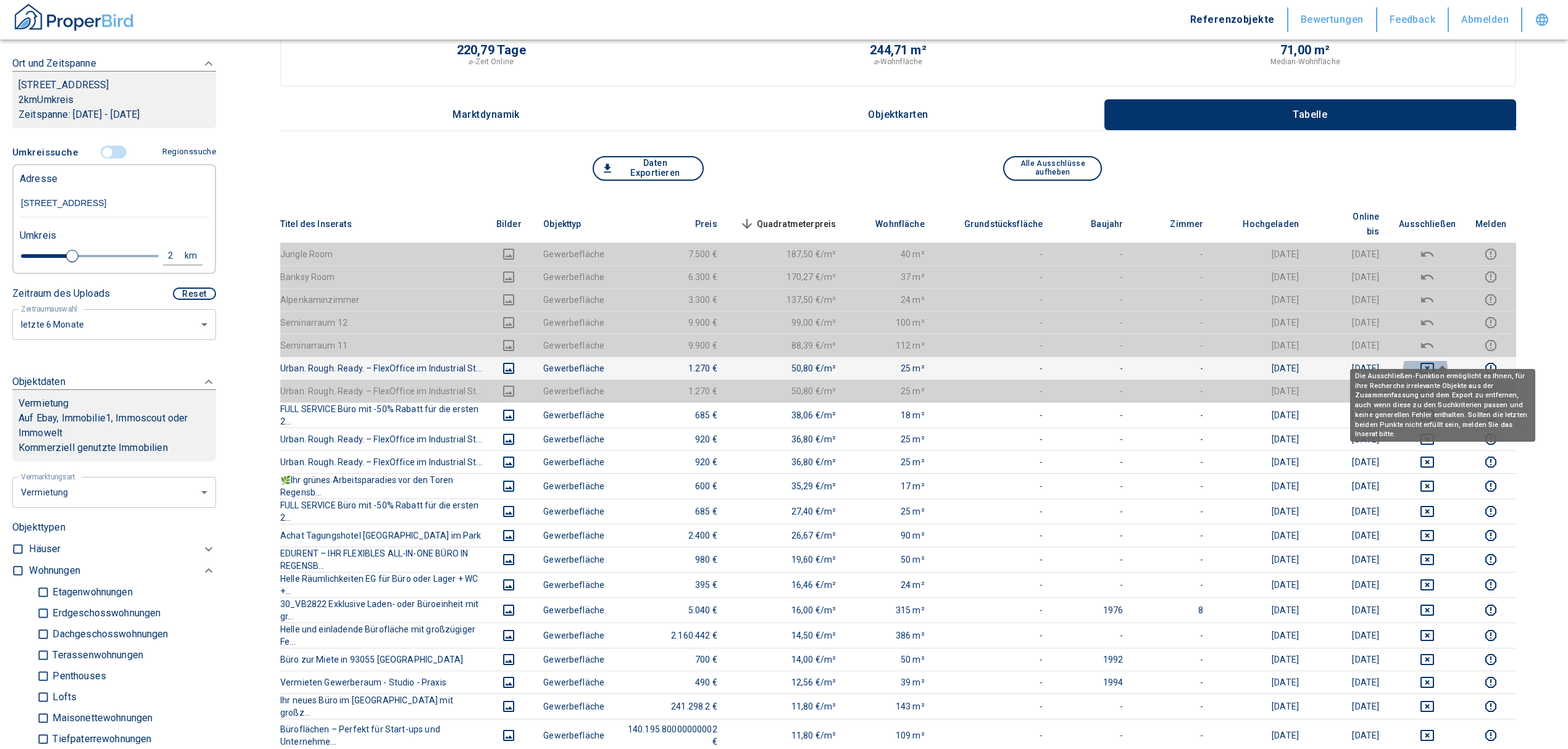
click at [1434, 361] on icon "deselect this listing" at bounding box center [1427, 368] width 14 height 14
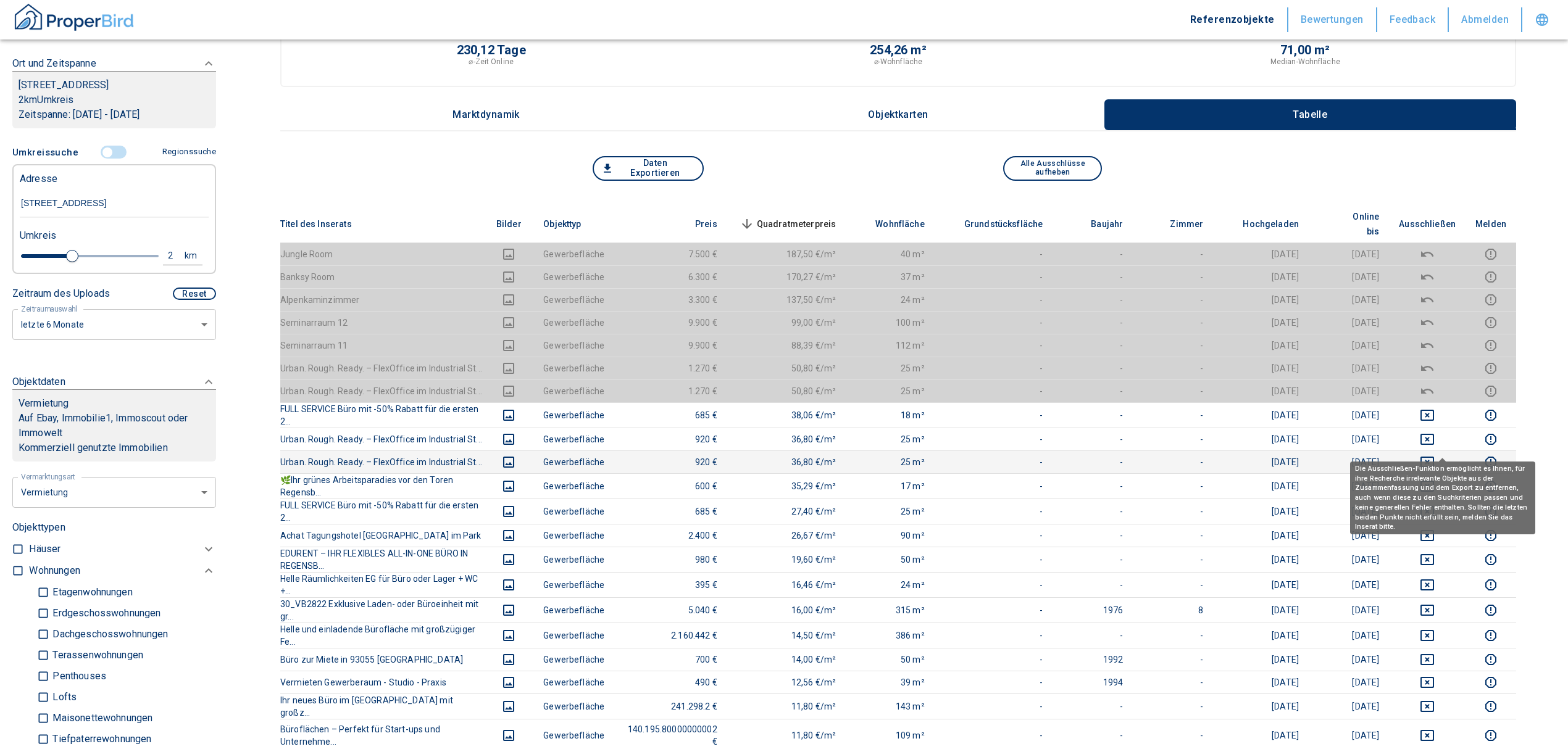
click at [1434, 456] on icon "deselect this listing" at bounding box center [1427, 462] width 14 height 11
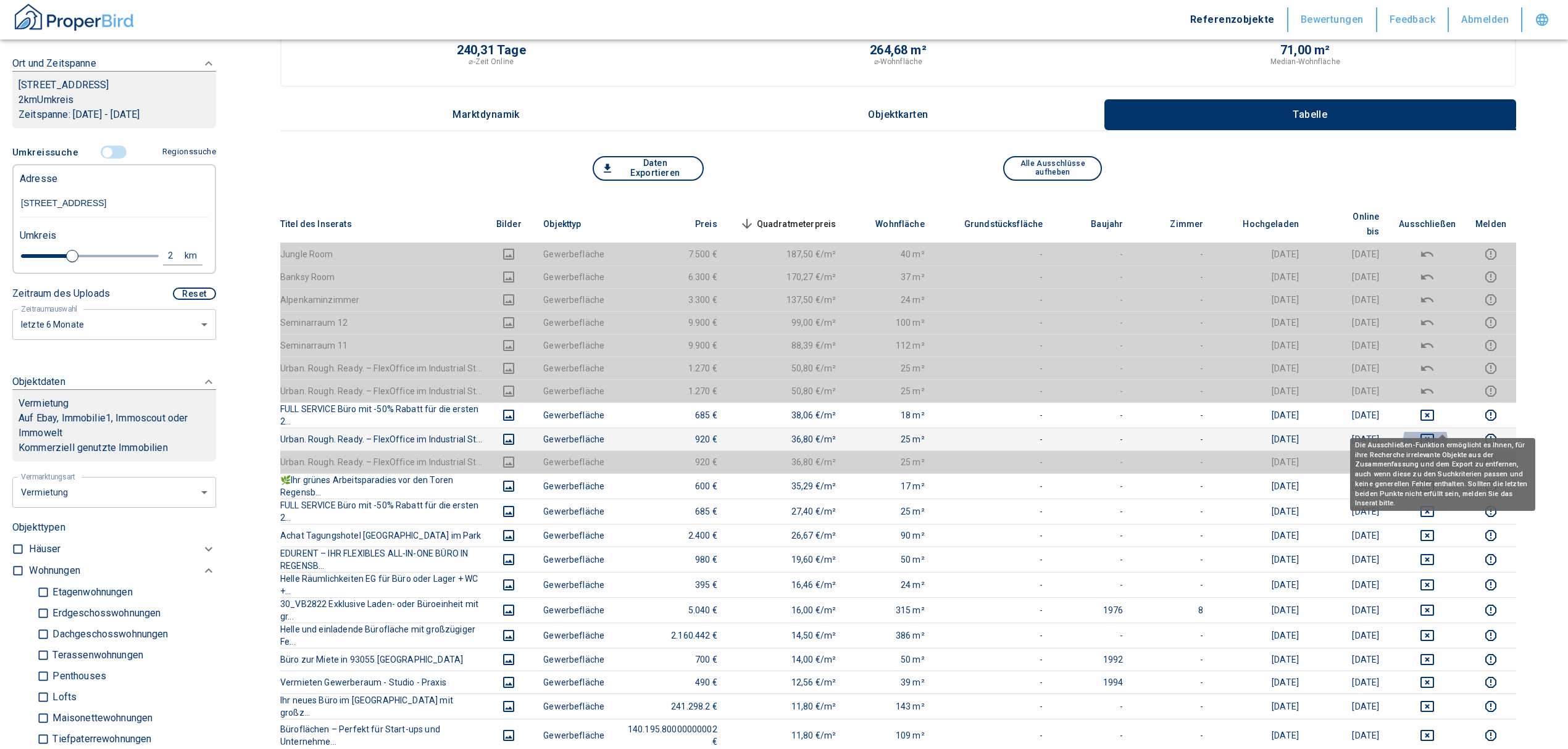
click at [1434, 432] on icon "deselect this listing" at bounding box center [1427, 439] width 14 height 14
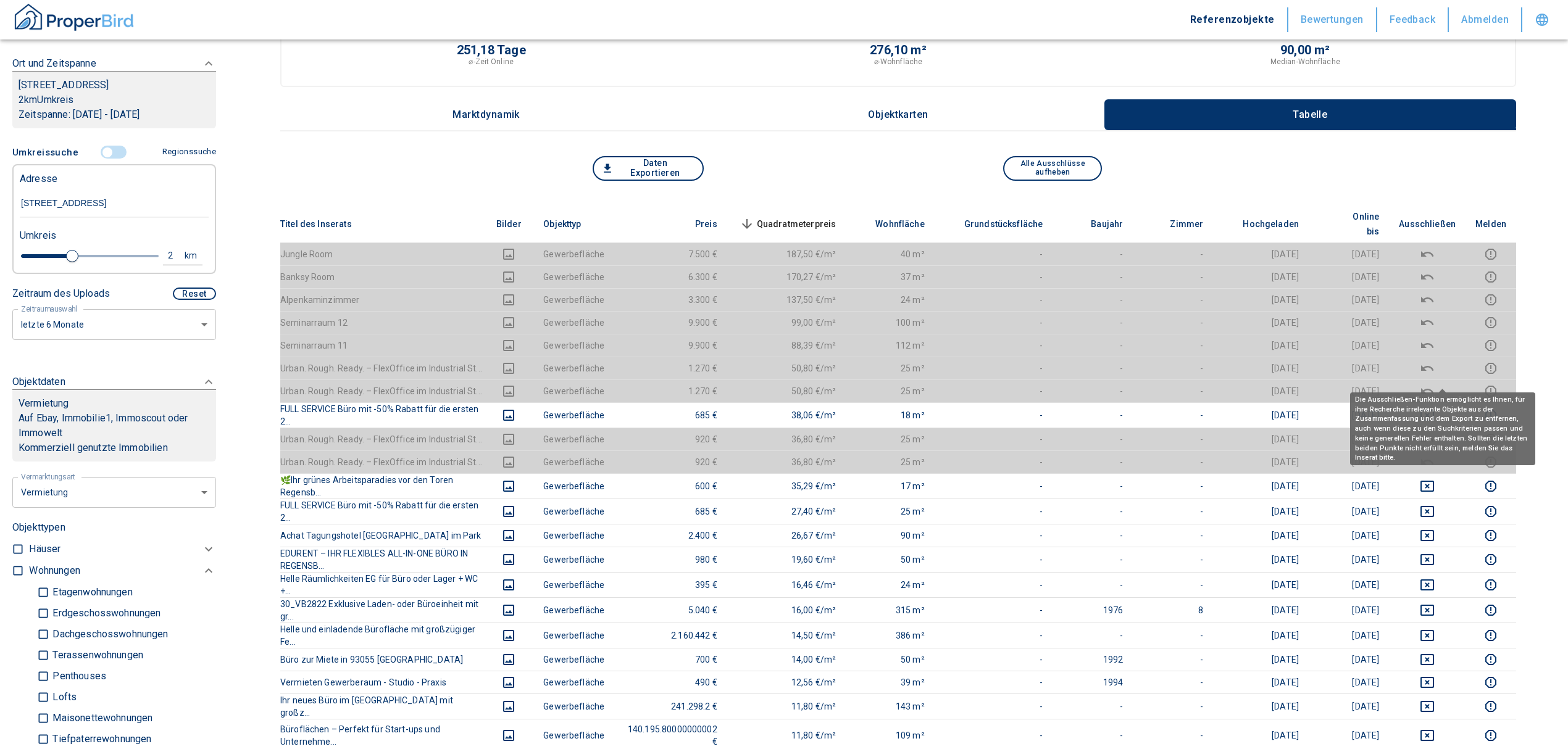
click at [1434, 384] on icon "deselect this listing" at bounding box center [1427, 391] width 14 height 14
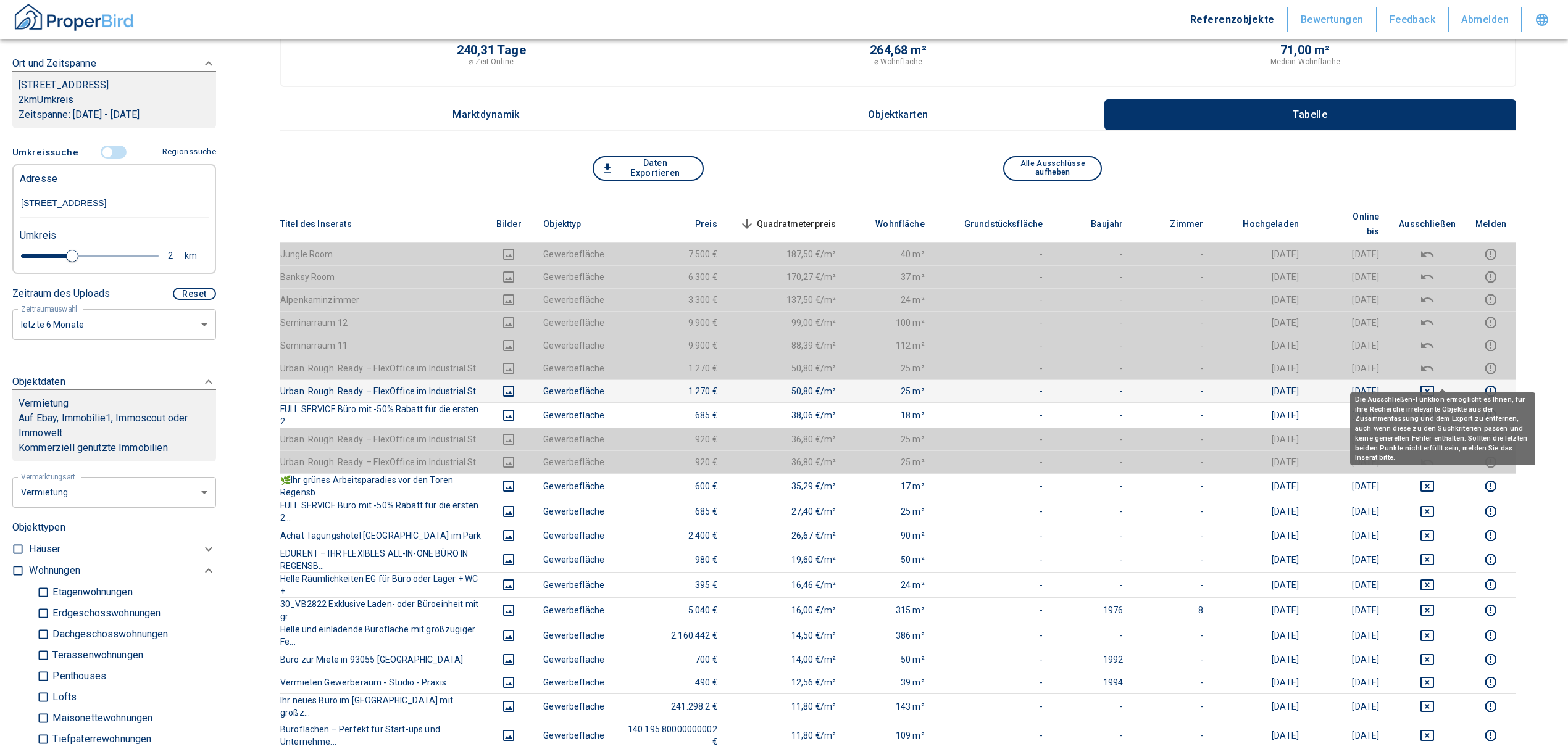
click at [1438, 388] on body "Referenzobjekte Bewertungen Feedback Abmelden Filtervorlagen Neue Filtereinstel…" at bounding box center [784, 695] width 1568 height 1555
click at [1436, 386] on div "Die Ausschließen-Funktion ermöglicht es Ihnen, für ihre Recherche irrelevante O…" at bounding box center [1442, 424] width 185 height 81
click at [1434, 384] on icon "deselect this listing" at bounding box center [1427, 391] width 14 height 14
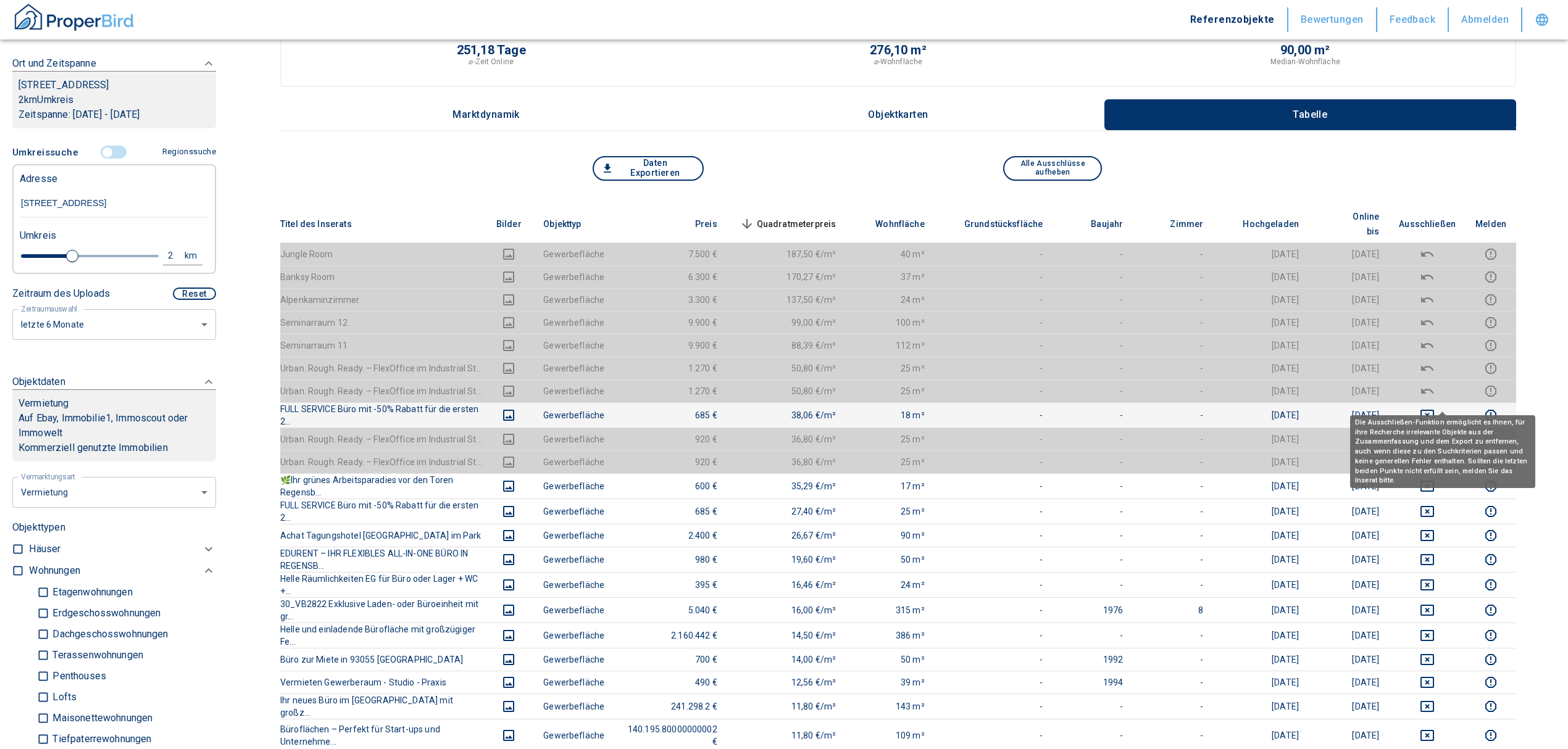
click at [1434, 409] on icon "deselect this listing" at bounding box center [1427, 415] width 14 height 11
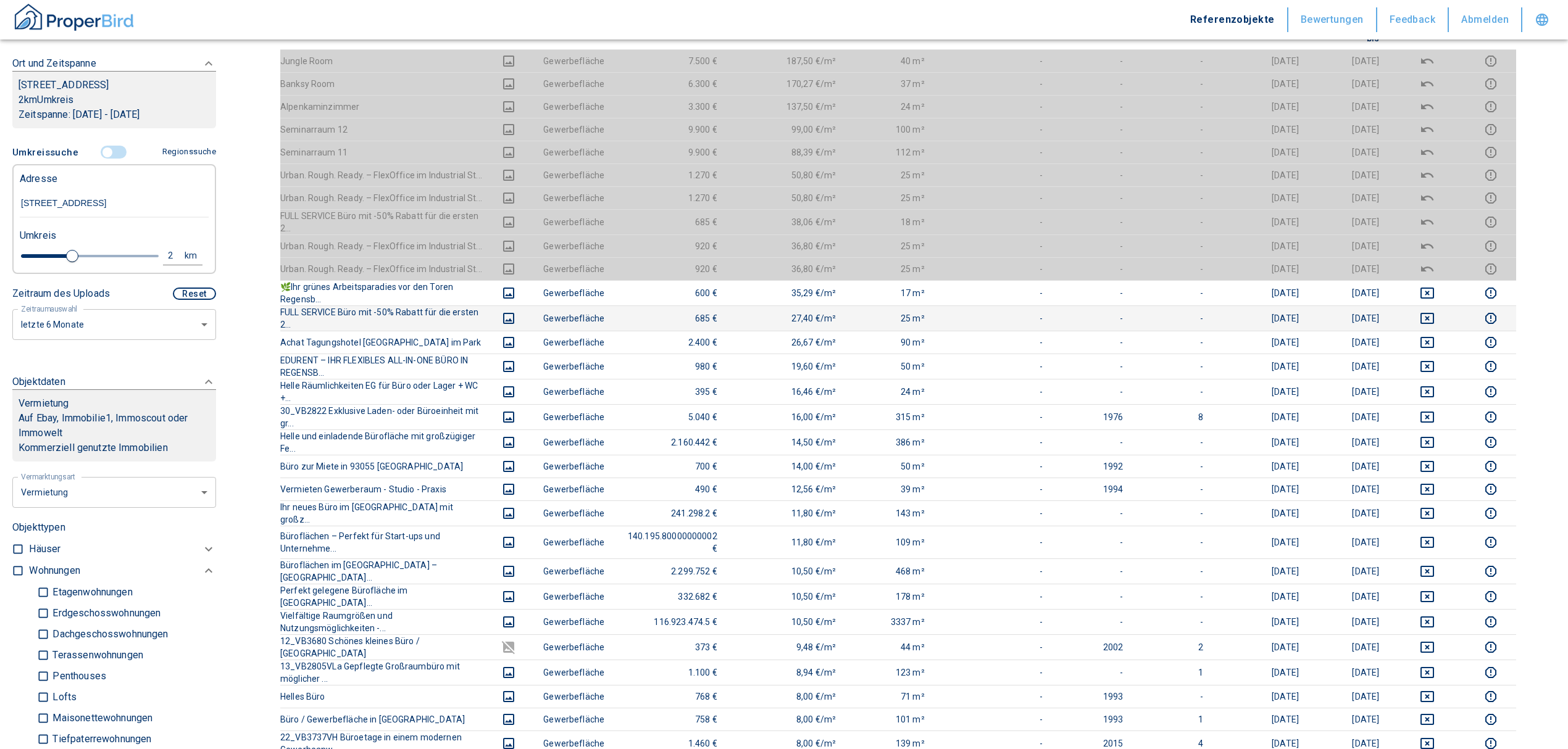
scroll to position [247, 0]
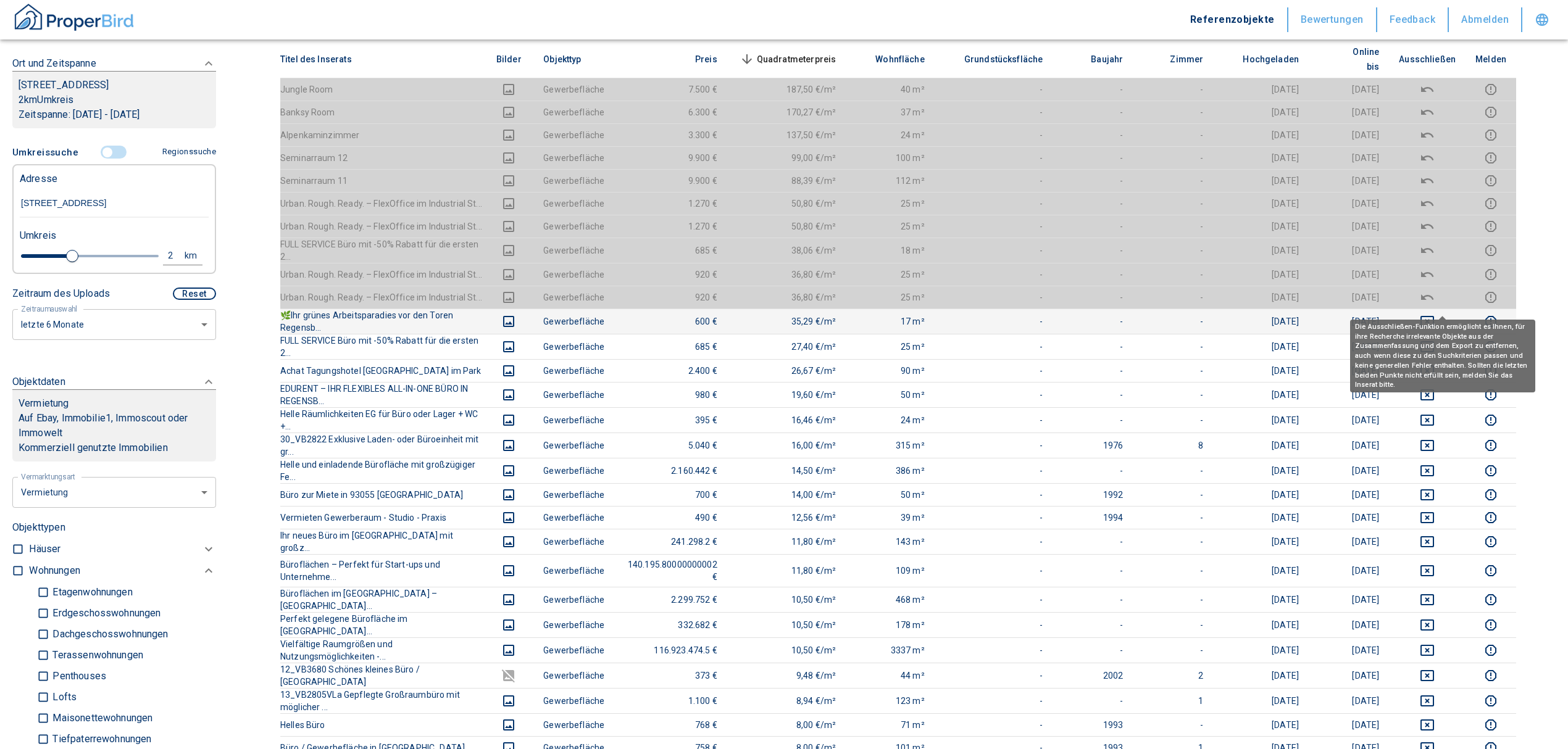
click at [1434, 314] on icon "deselect this listing" at bounding box center [1427, 321] width 14 height 14
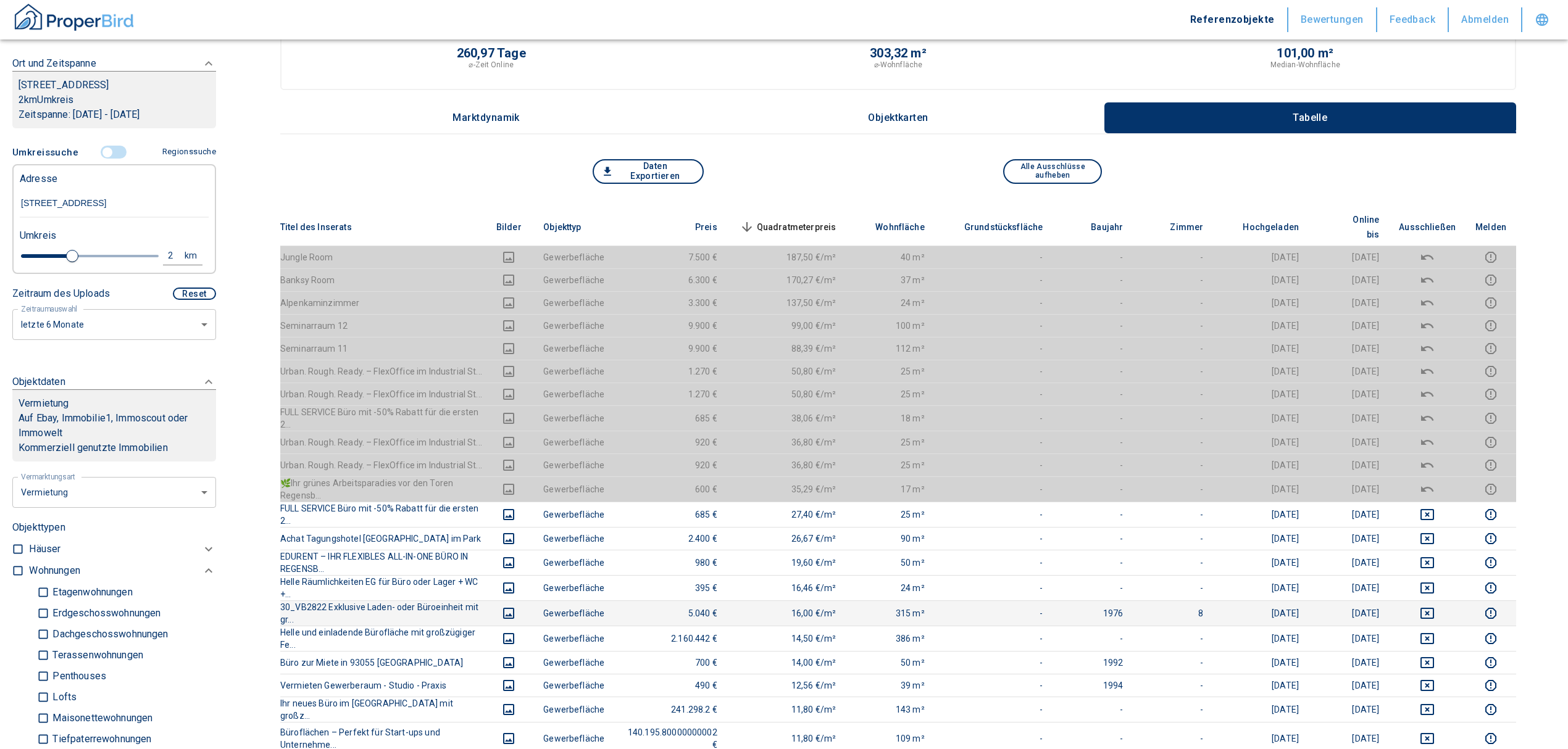
scroll to position [0, 0]
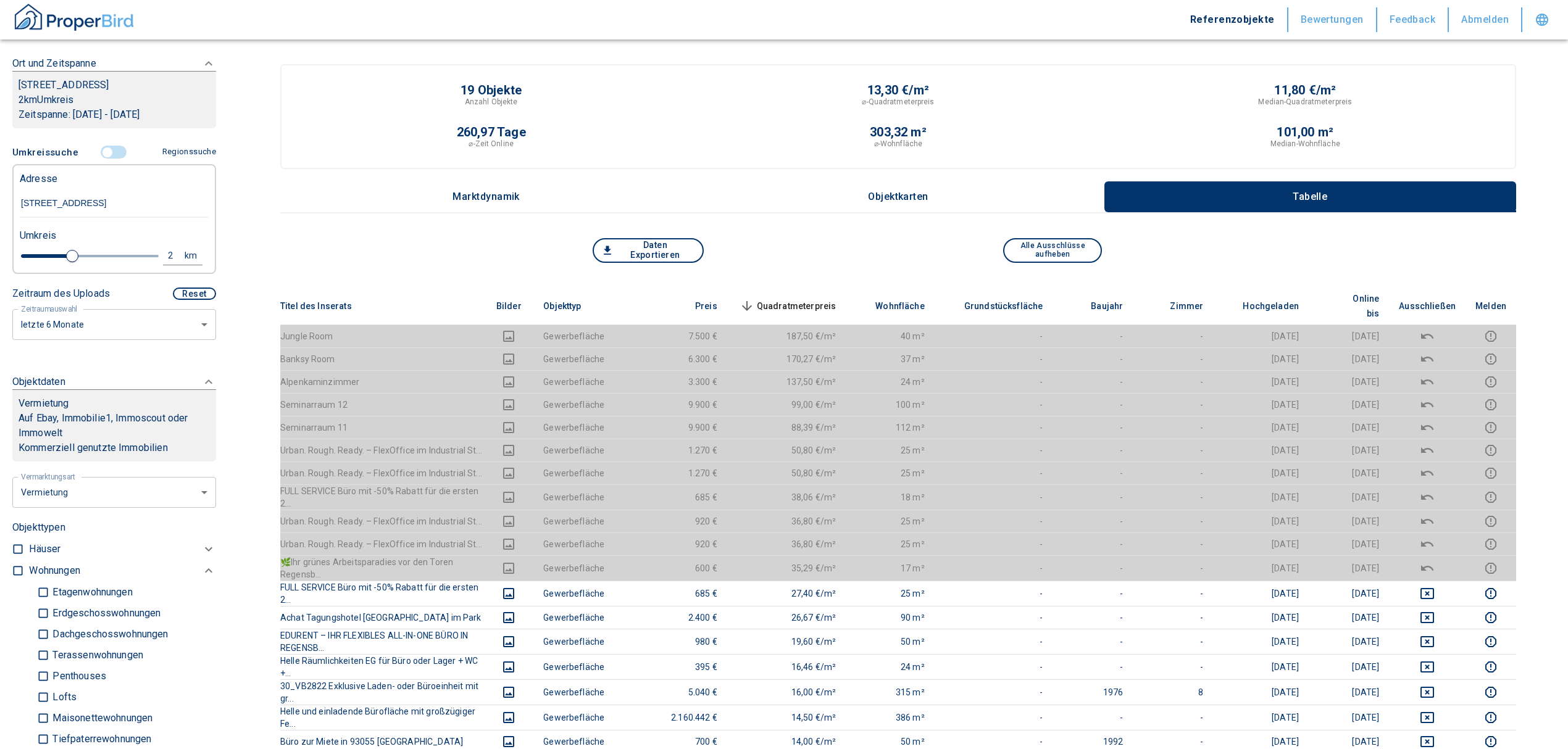
click at [836, 299] on span "Quadratmeterpreis sorted descending" at bounding box center [786, 306] width 99 height 14
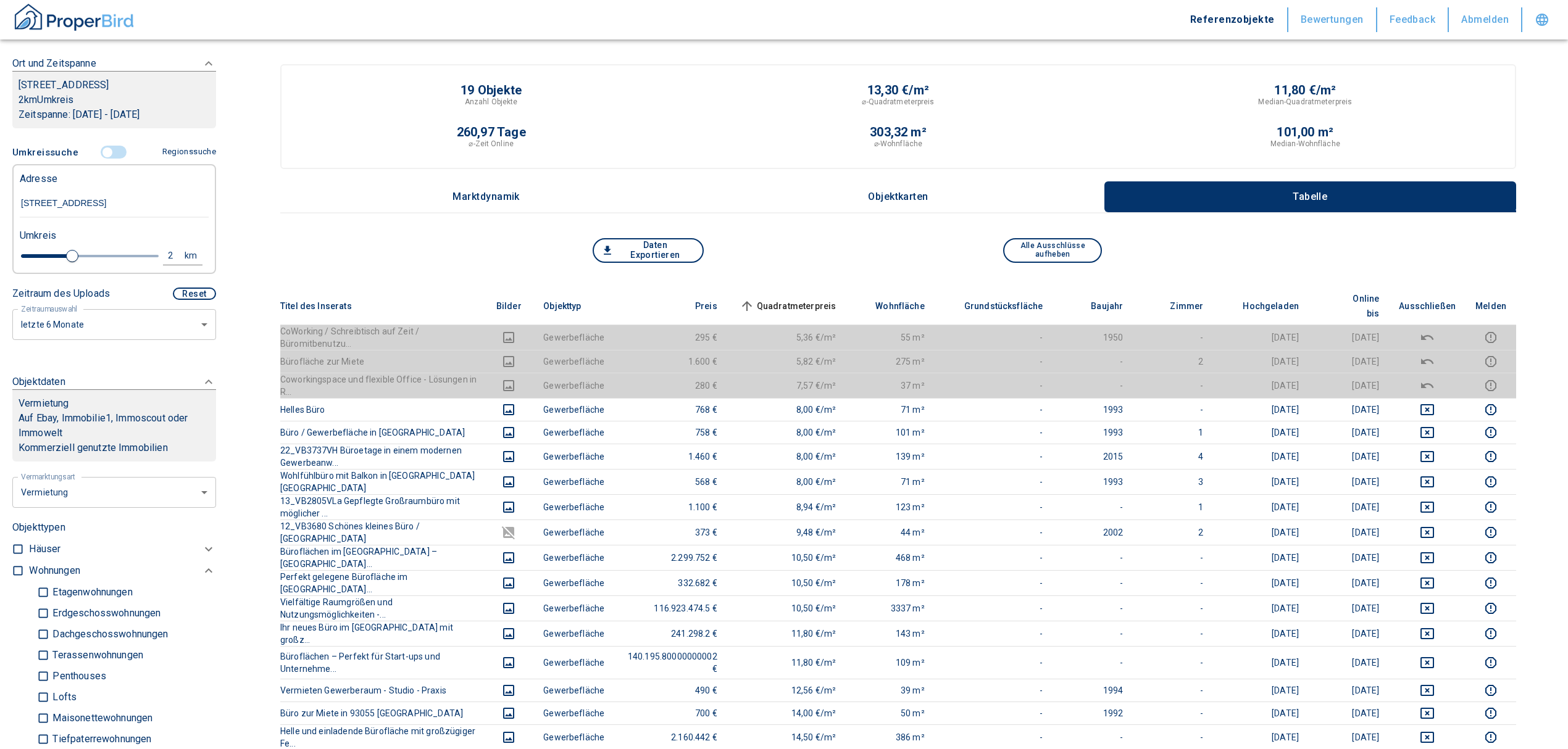
click at [107, 159] on input "controlled" at bounding box center [107, 152] width 37 height 14
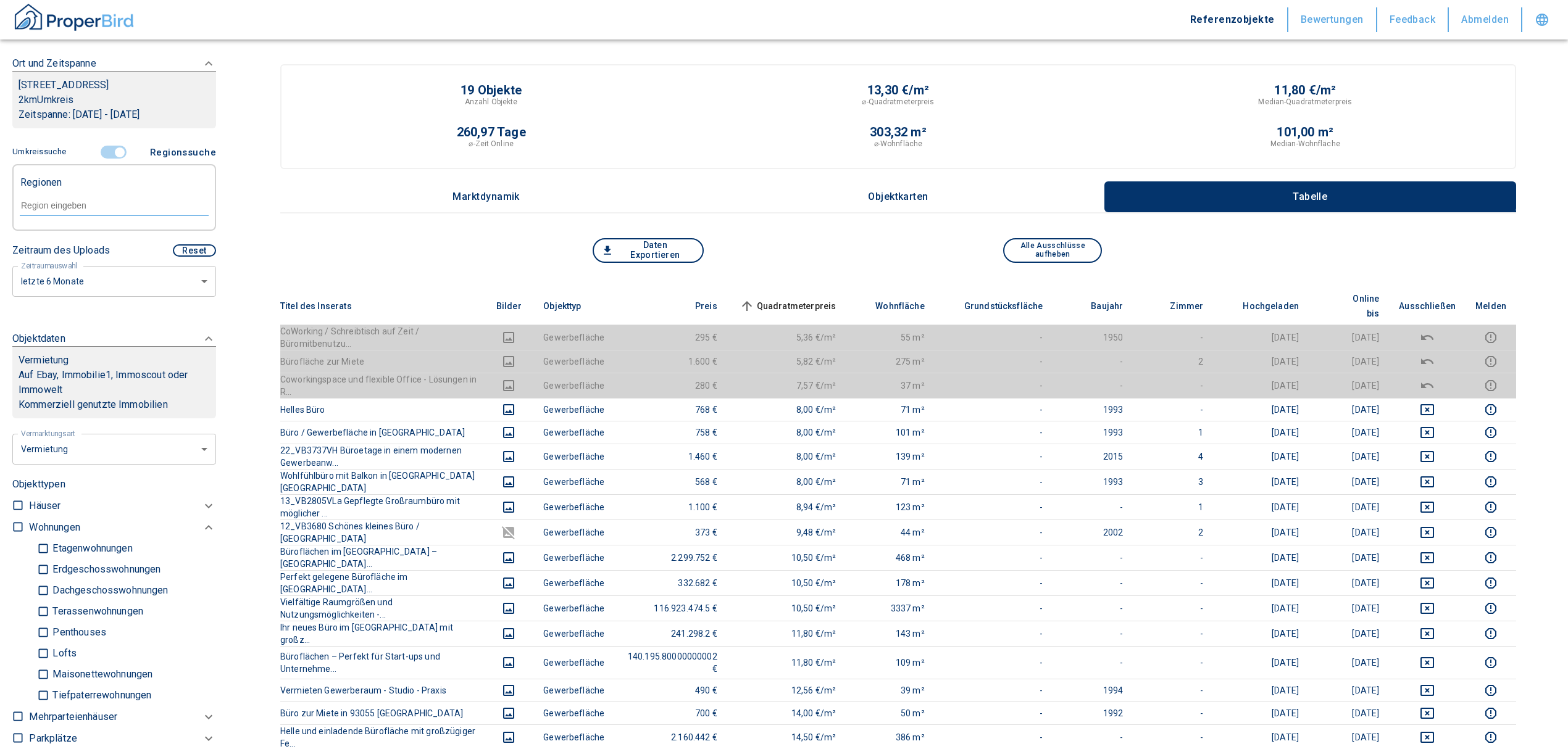
click at [104, 211] on input "text" at bounding box center [114, 205] width 189 height 11
click at [115, 253] on li "93057 [GEOGRAPHIC_DATA]" at bounding box center [108, 249] width 177 height 23
type input "93057"
type input "2020"
type input "93057 [GEOGRAPHIC_DATA]"
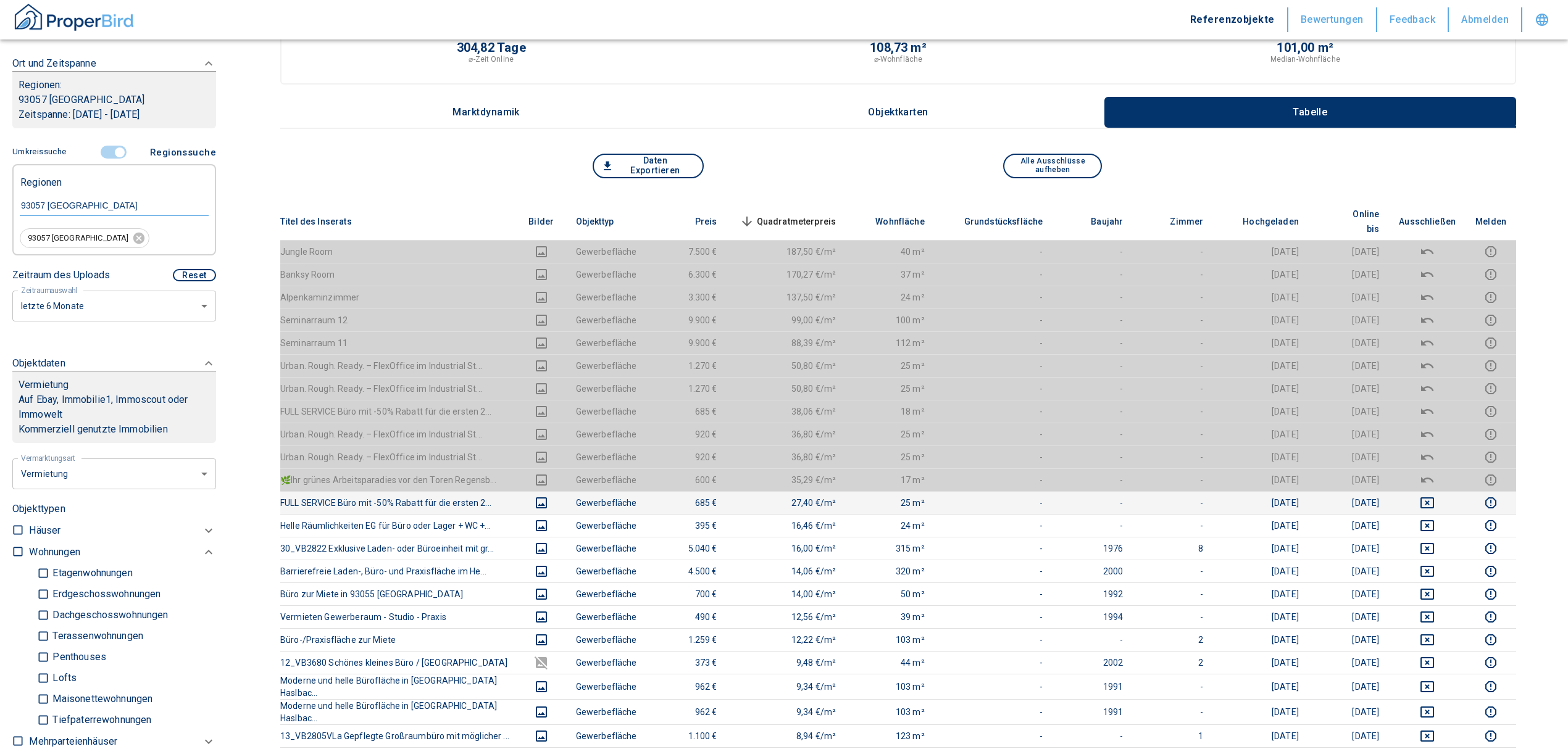
scroll to position [164, 0]
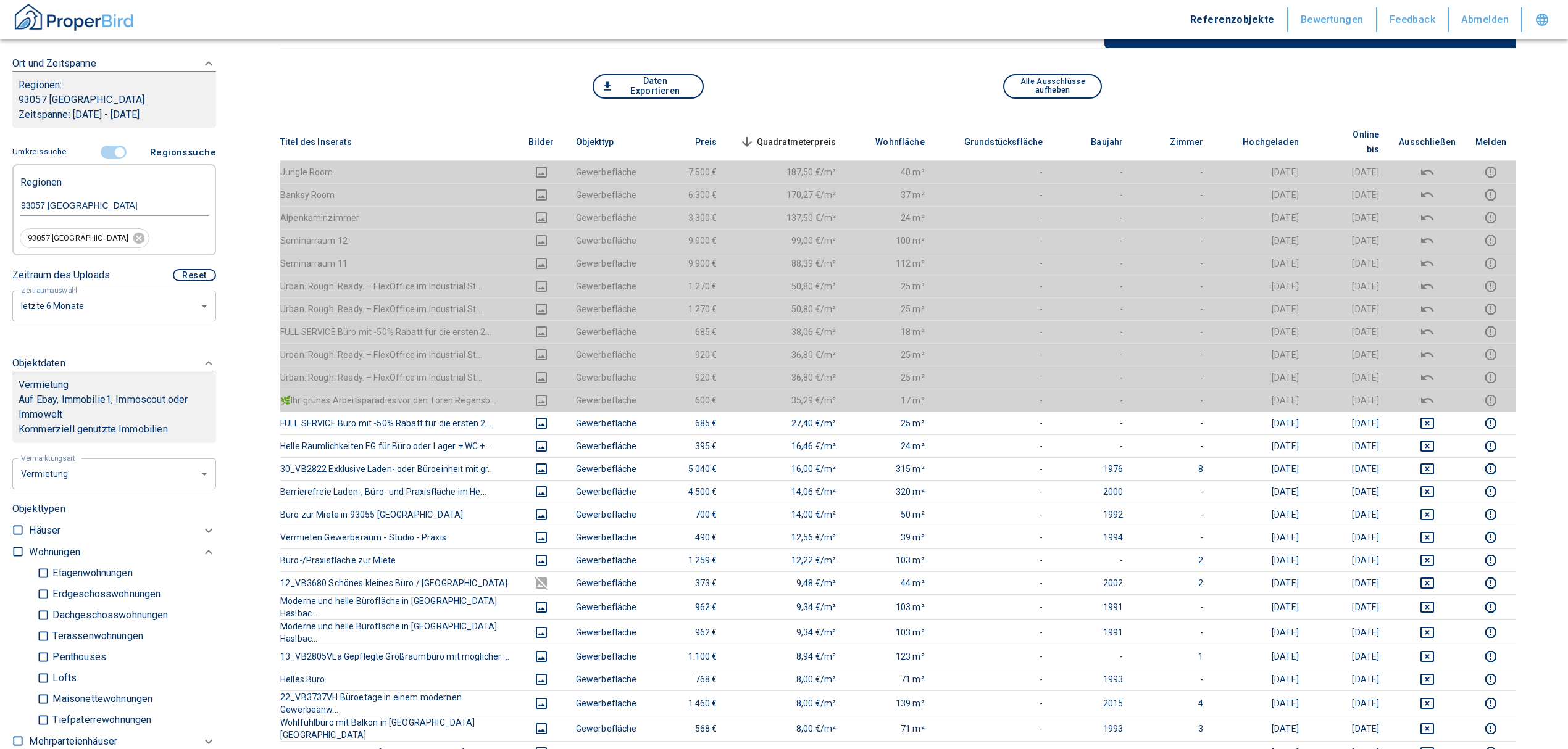
click at [808, 134] on span "Quadratmeterpreis sorted descending" at bounding box center [786, 142] width 99 height 14
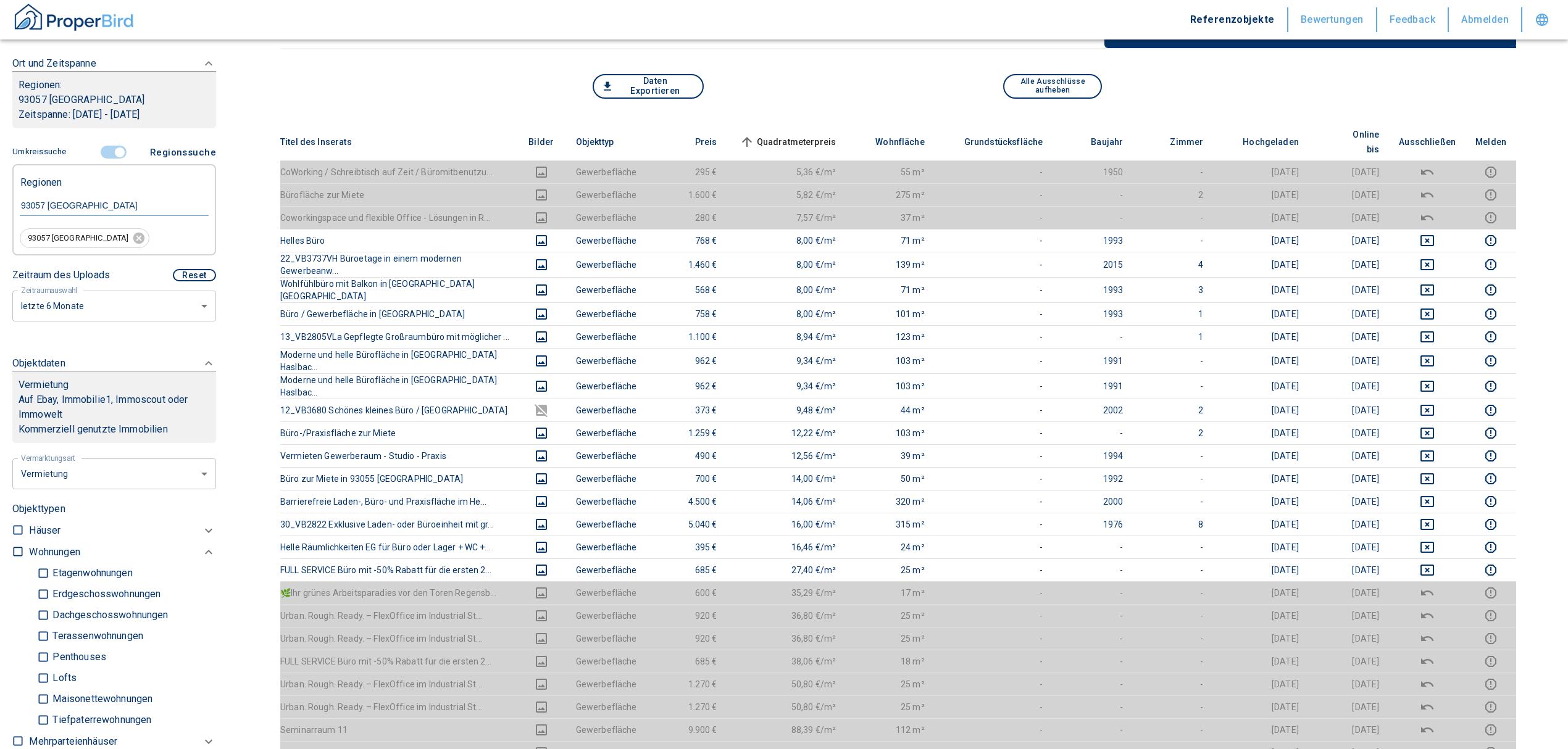
click at [808, 134] on span "Quadratmeterpreis sorted ascending" at bounding box center [786, 142] width 99 height 14
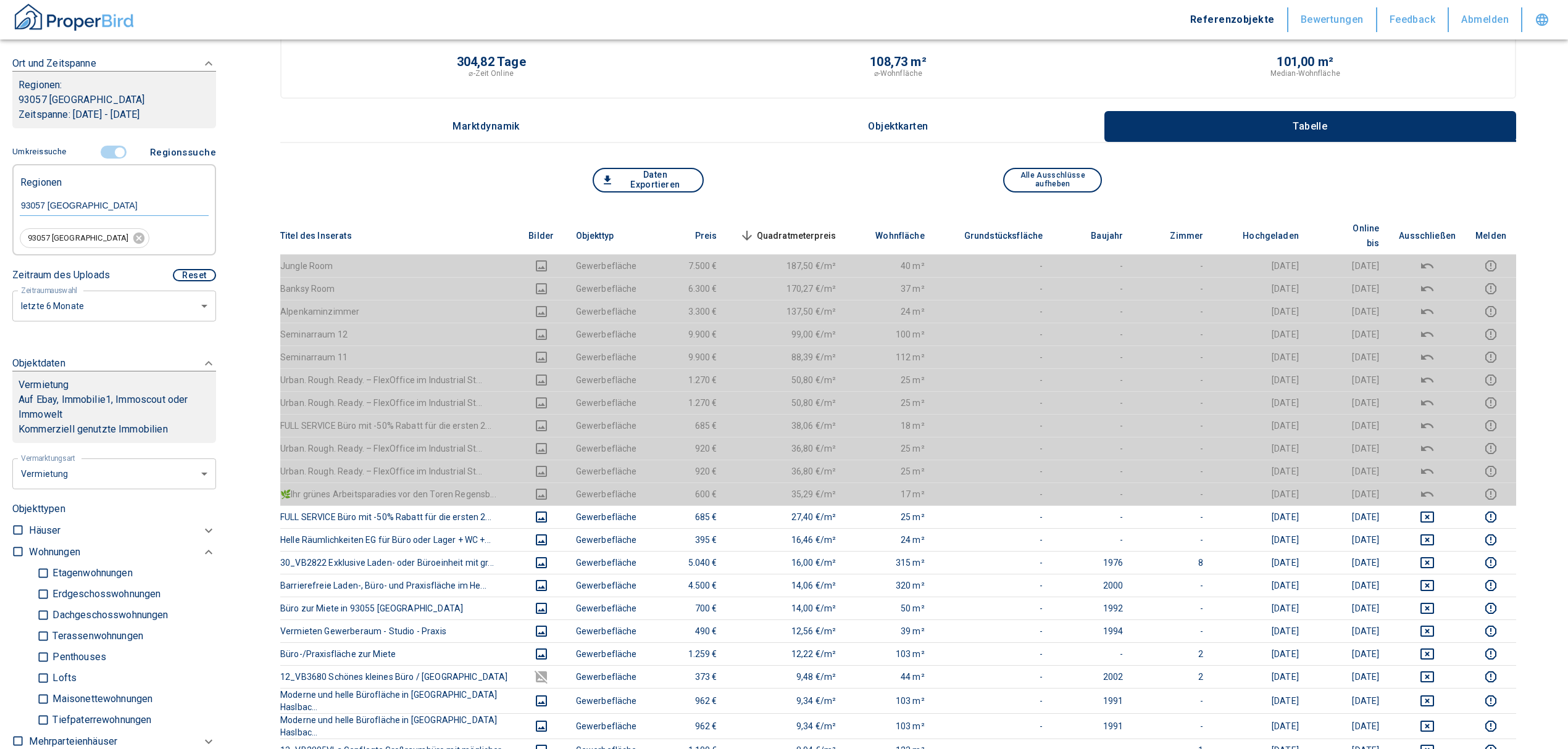
scroll to position [0, 0]
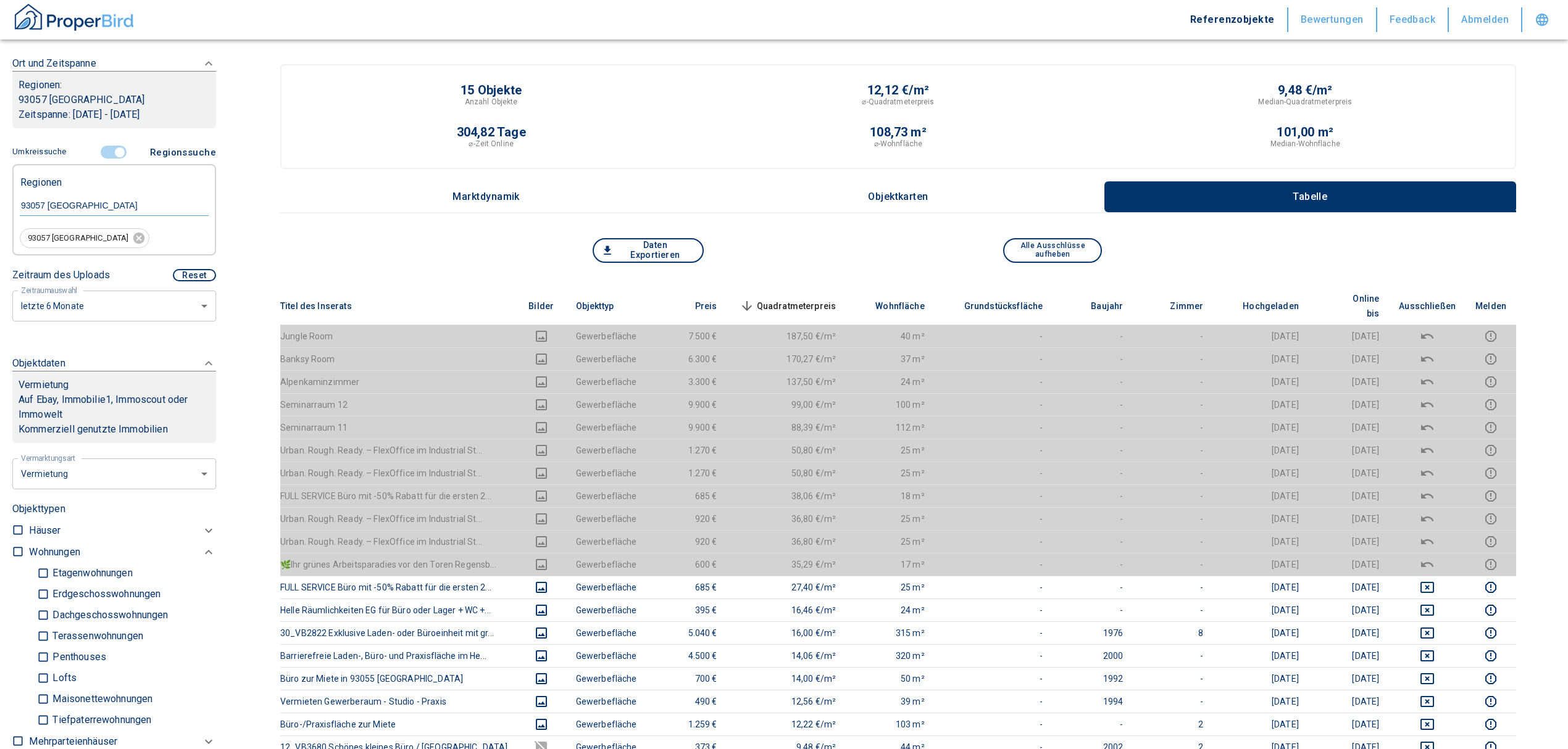
click at [801, 298] on span "Quadratmeterpreis sorted descending" at bounding box center [786, 306] width 99 height 14
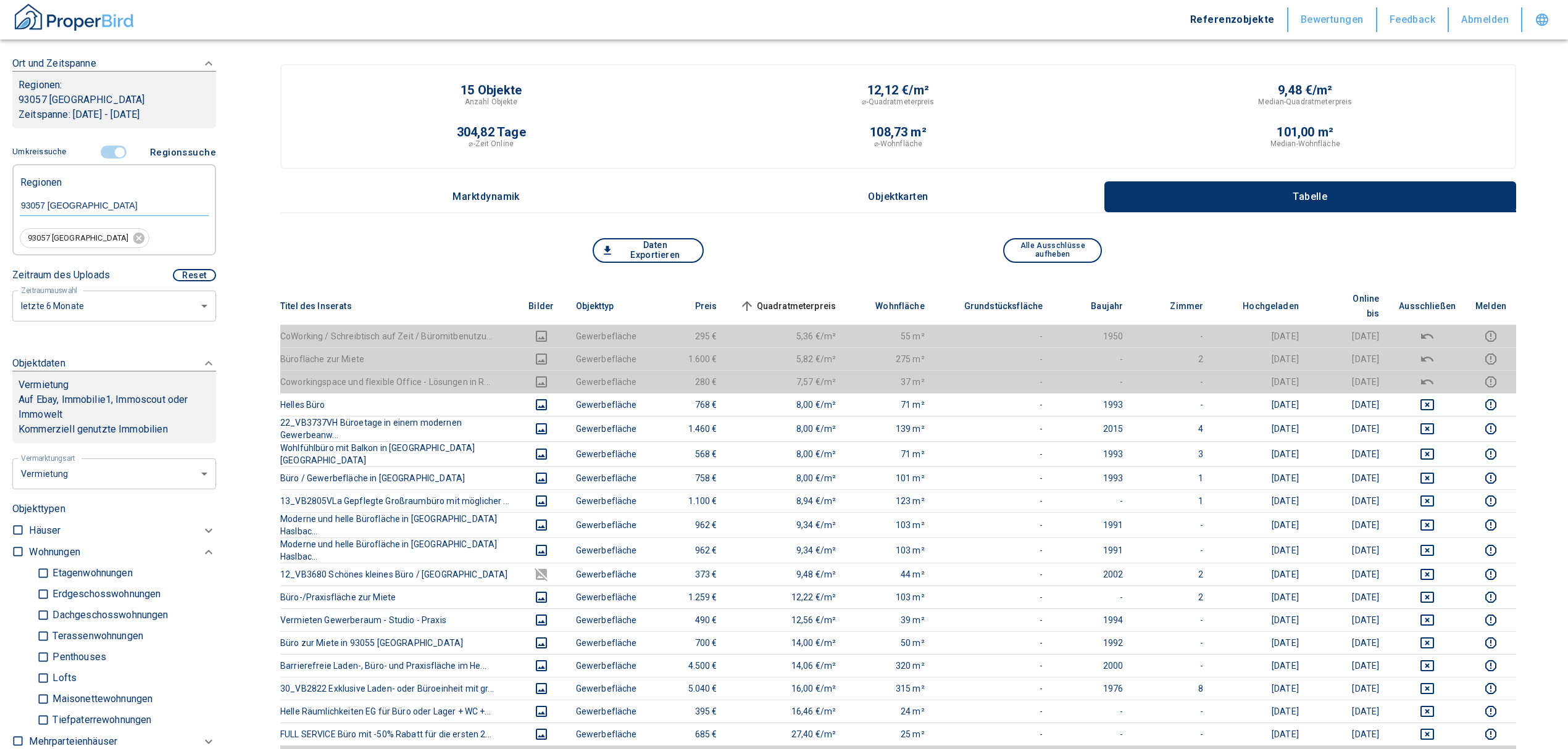
click at [801, 298] on span "Quadratmeterpreis sorted ascending" at bounding box center [786, 306] width 99 height 14
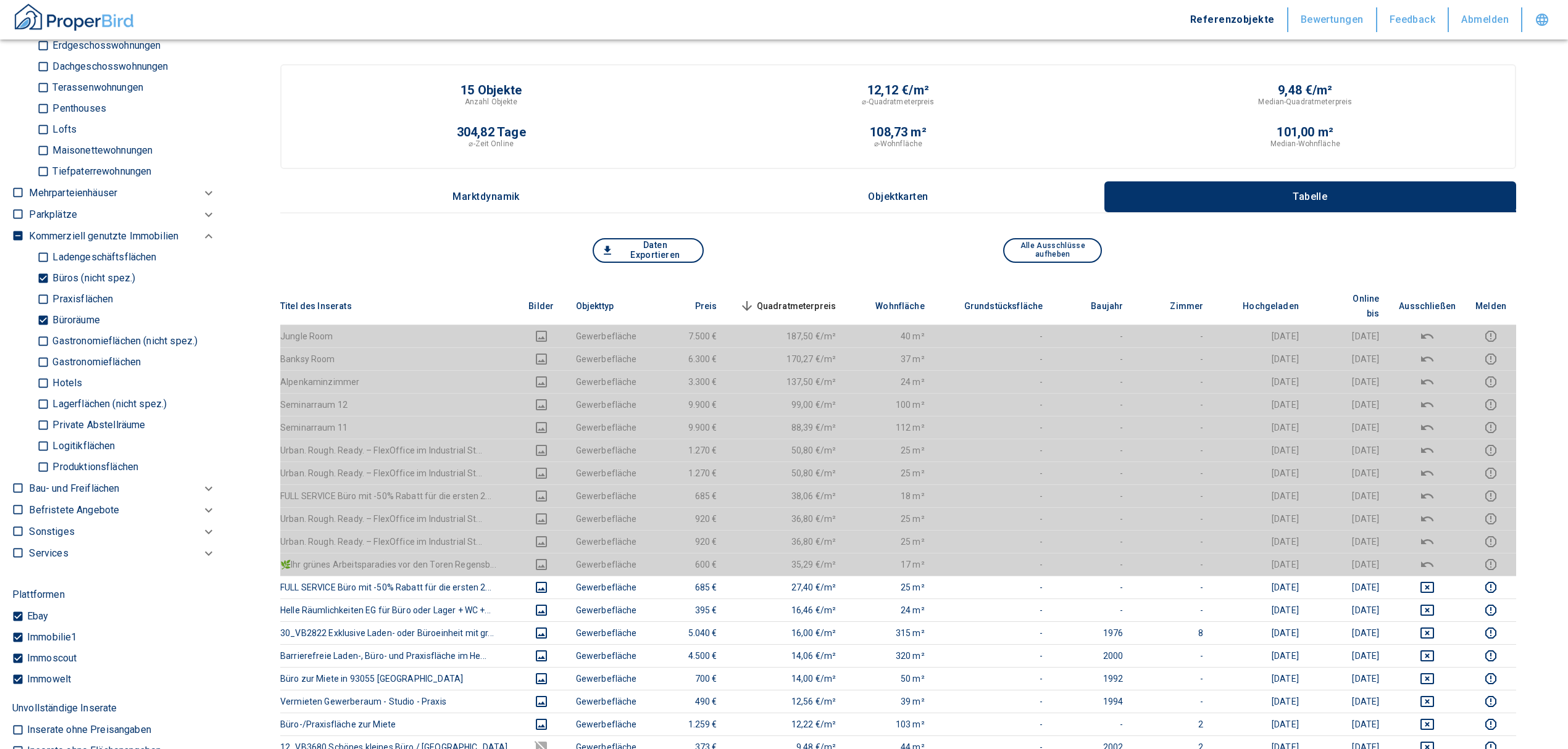
scroll to position [768, 0]
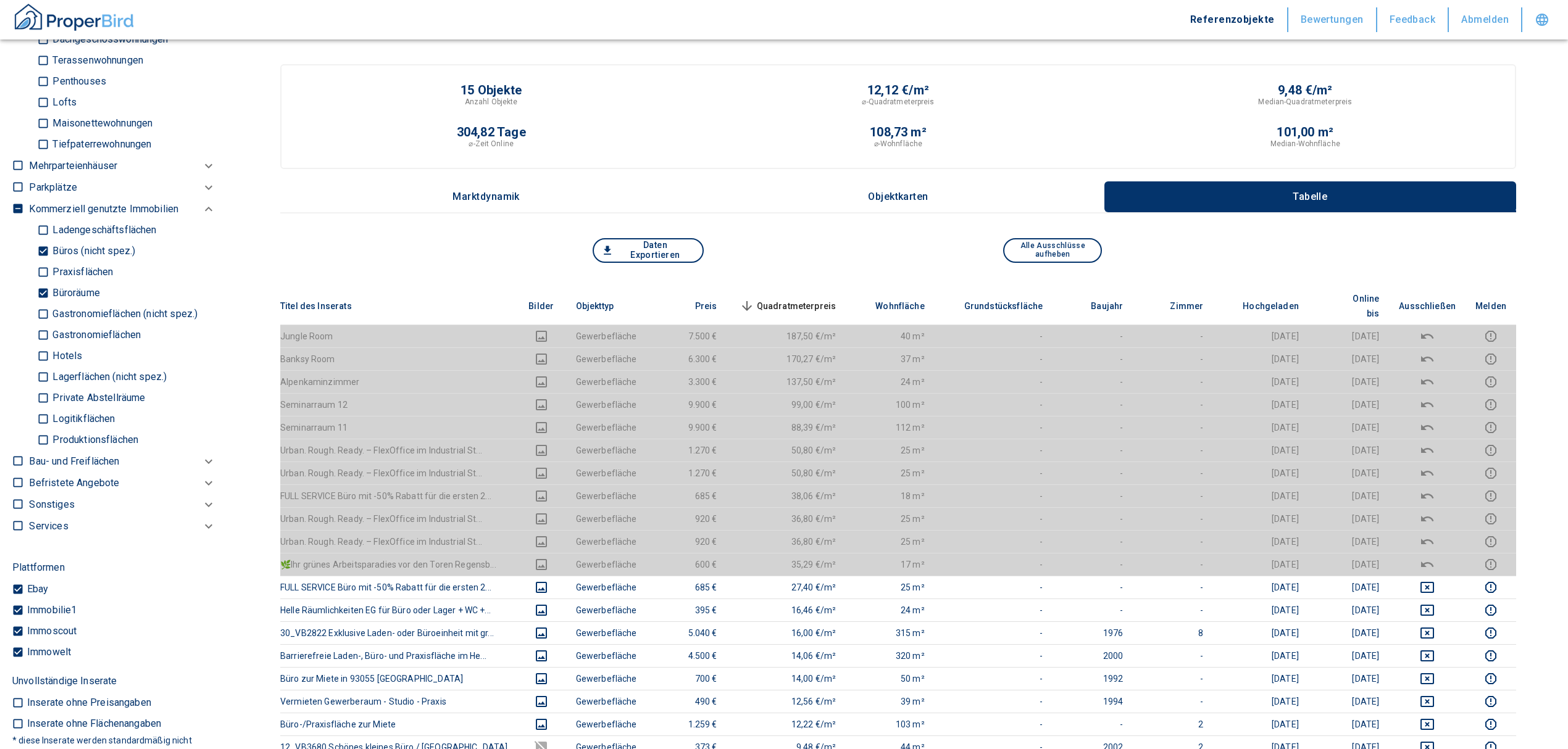
click at [45, 289] on input "Büroräume" at bounding box center [43, 293] width 12 height 22
checkbox input "false"
type input "2020"
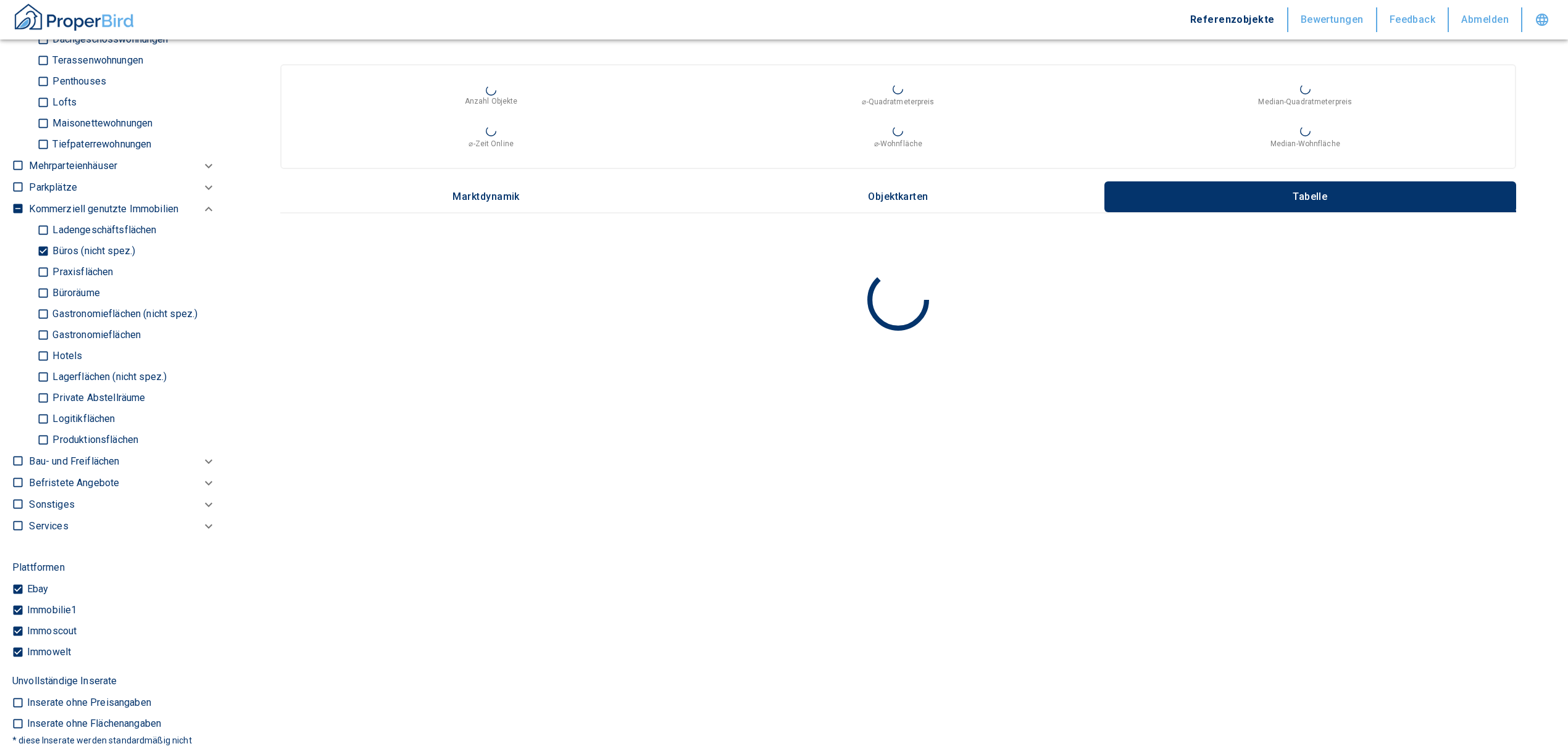
click at [43, 254] on input "Büros (nicht spez.)" at bounding box center [43, 251] width 12 height 22
checkbox input "false"
type input "2020"
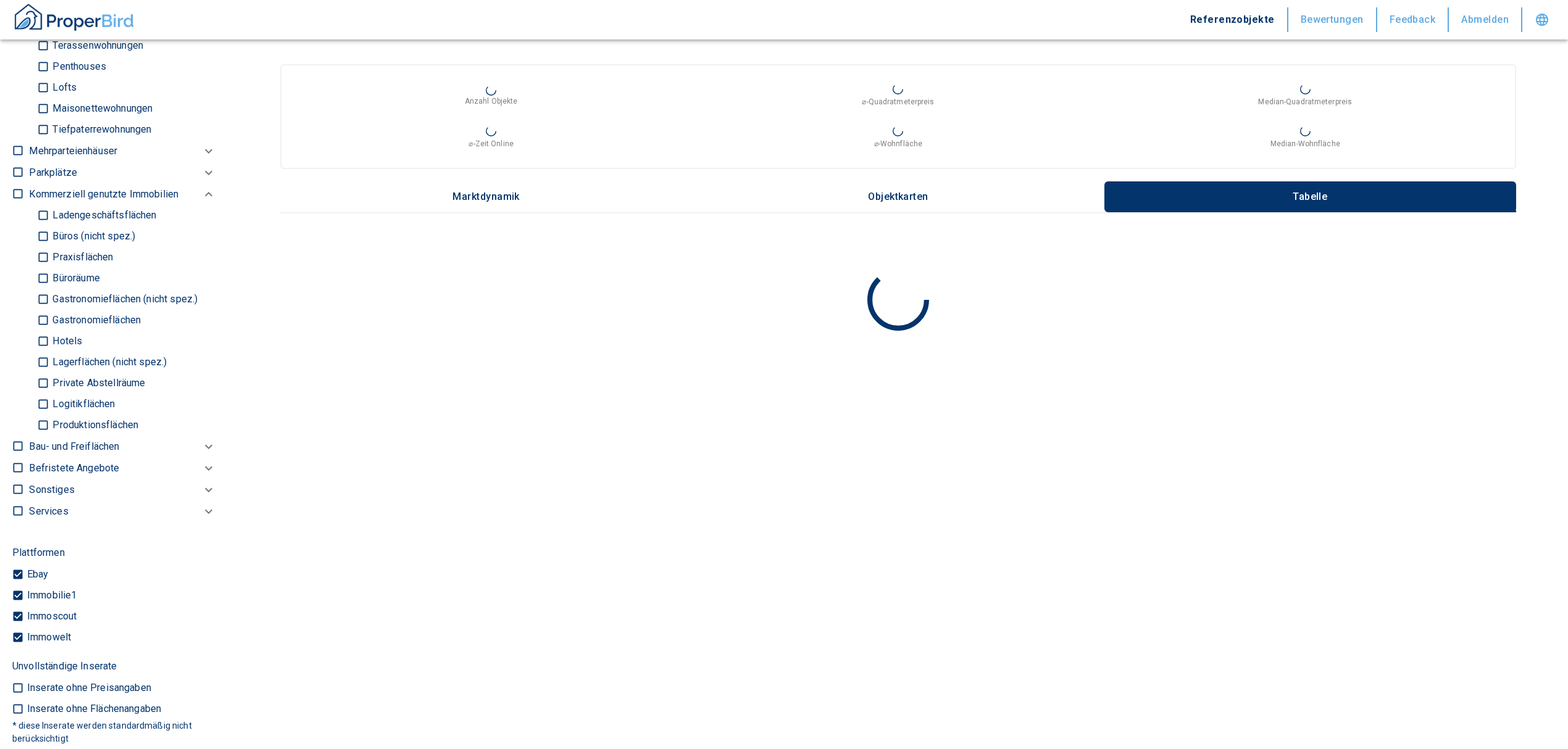
click at [47, 216] on input "Ladengeschäftsflächen" at bounding box center [43, 216] width 12 height 22
checkbox input "true"
type input "2020"
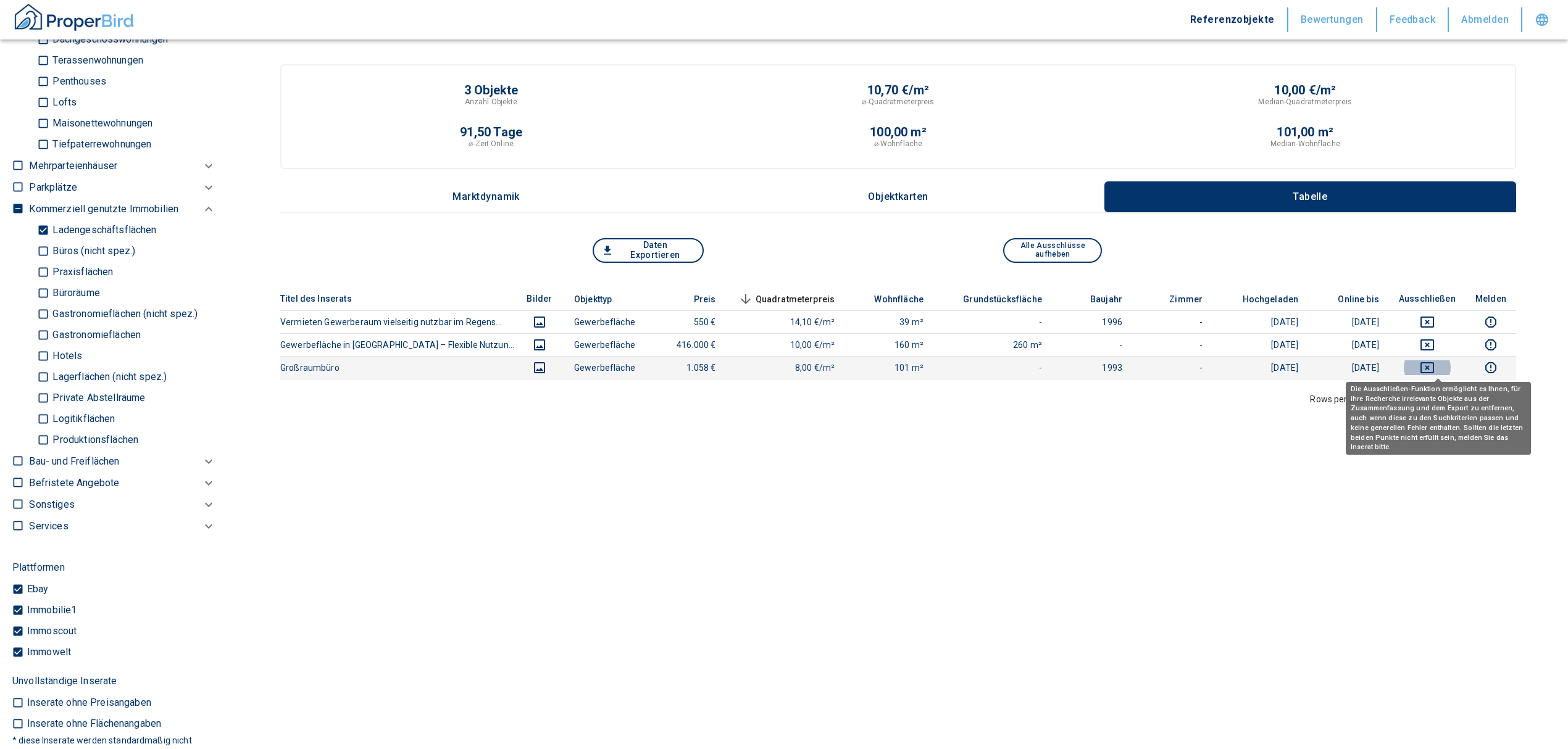
click at [1434, 364] on icon "deselect this listing" at bounding box center [1427, 368] width 14 height 14
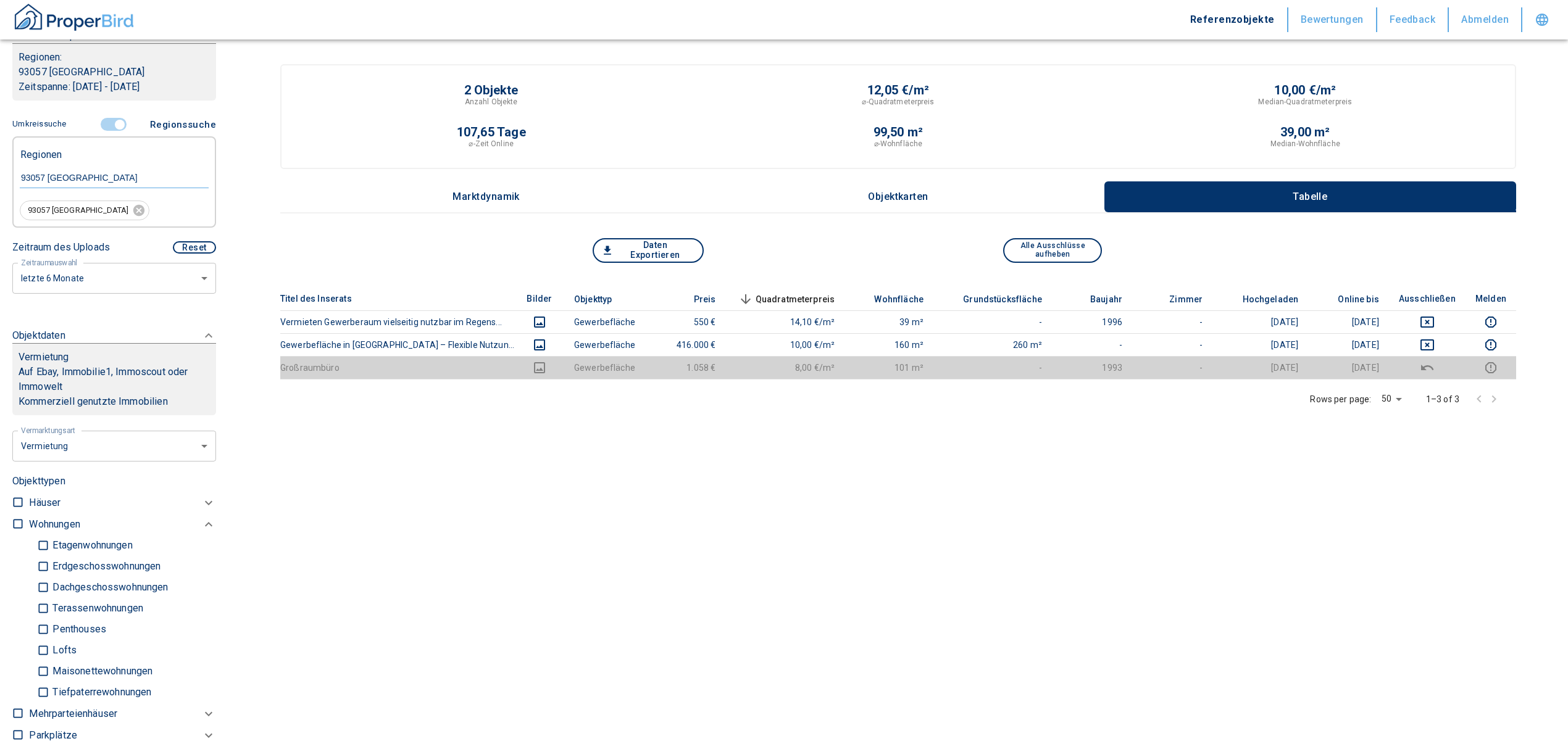
scroll to position [192, 0]
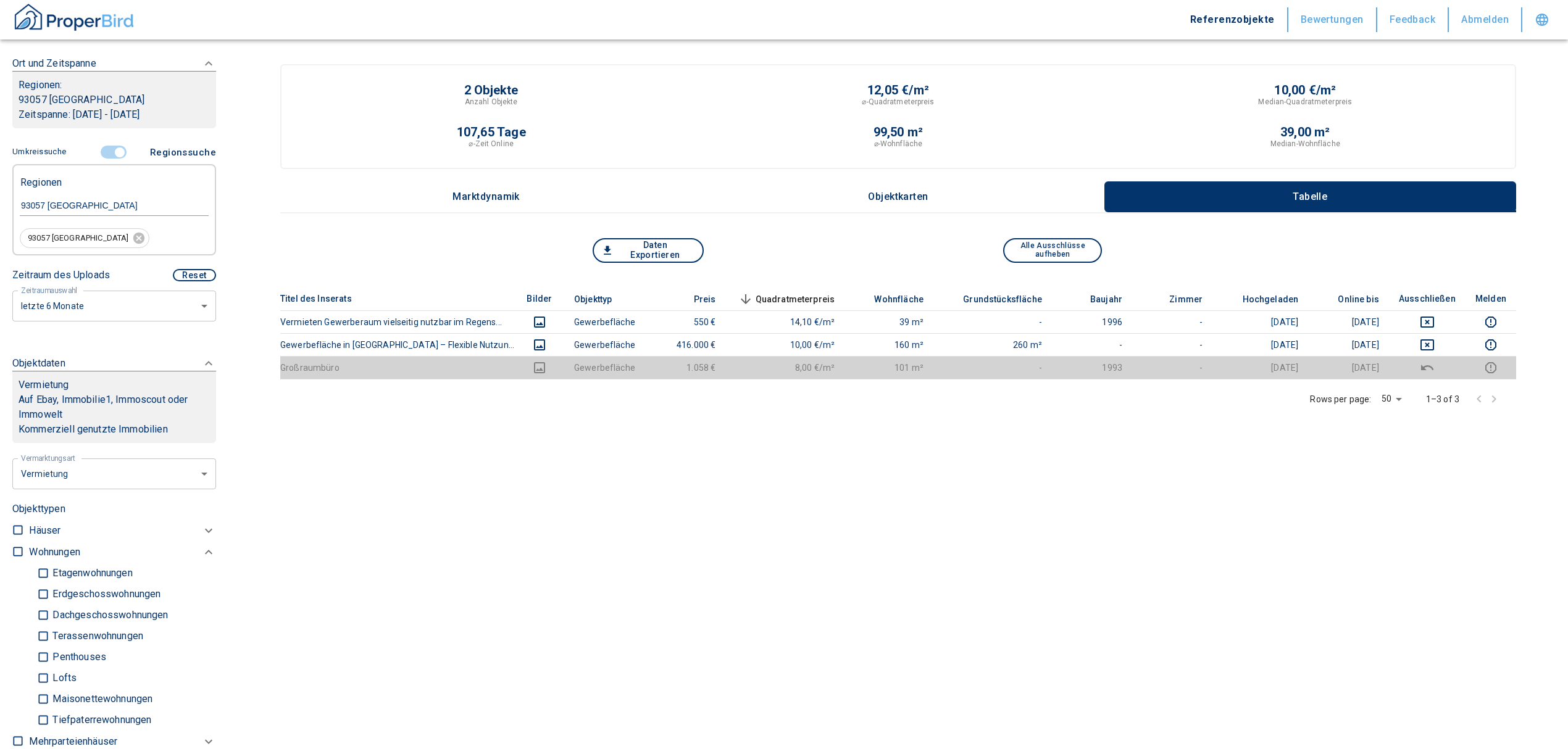
click at [107, 150] on input "controlled" at bounding box center [120, 152] width 37 height 14
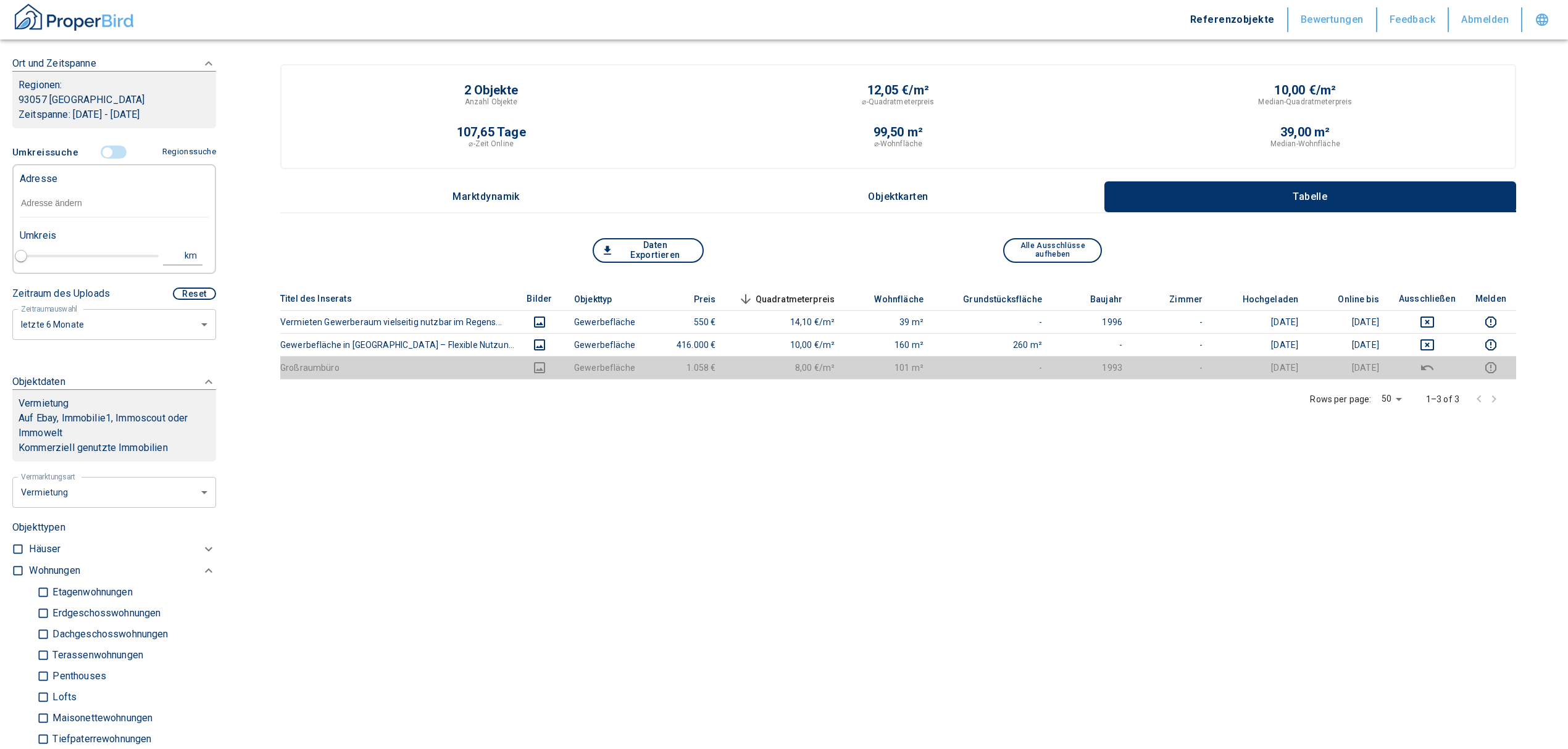
click at [72, 193] on input "text" at bounding box center [114, 203] width 189 height 28
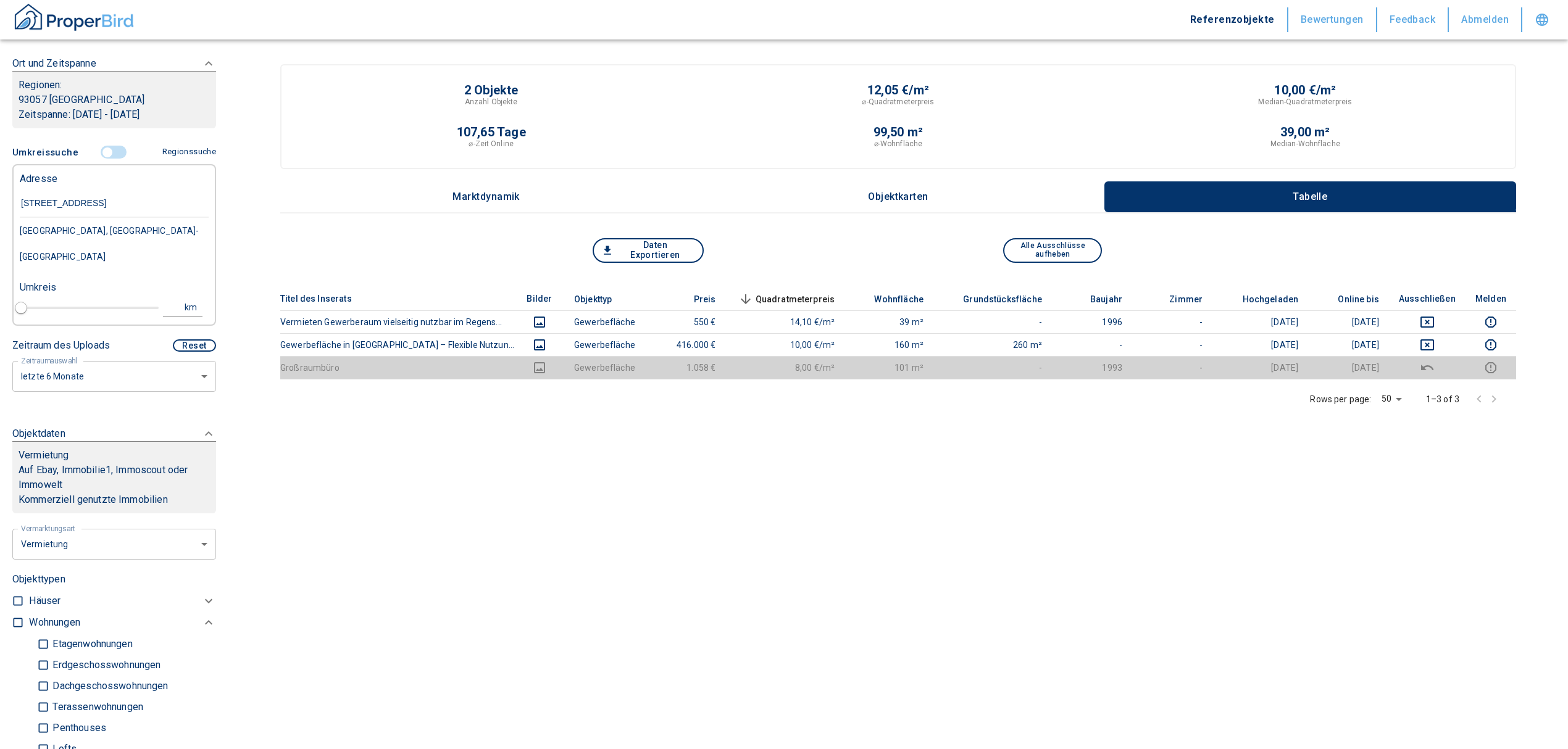
type input "[STREET_ADDRESS]"
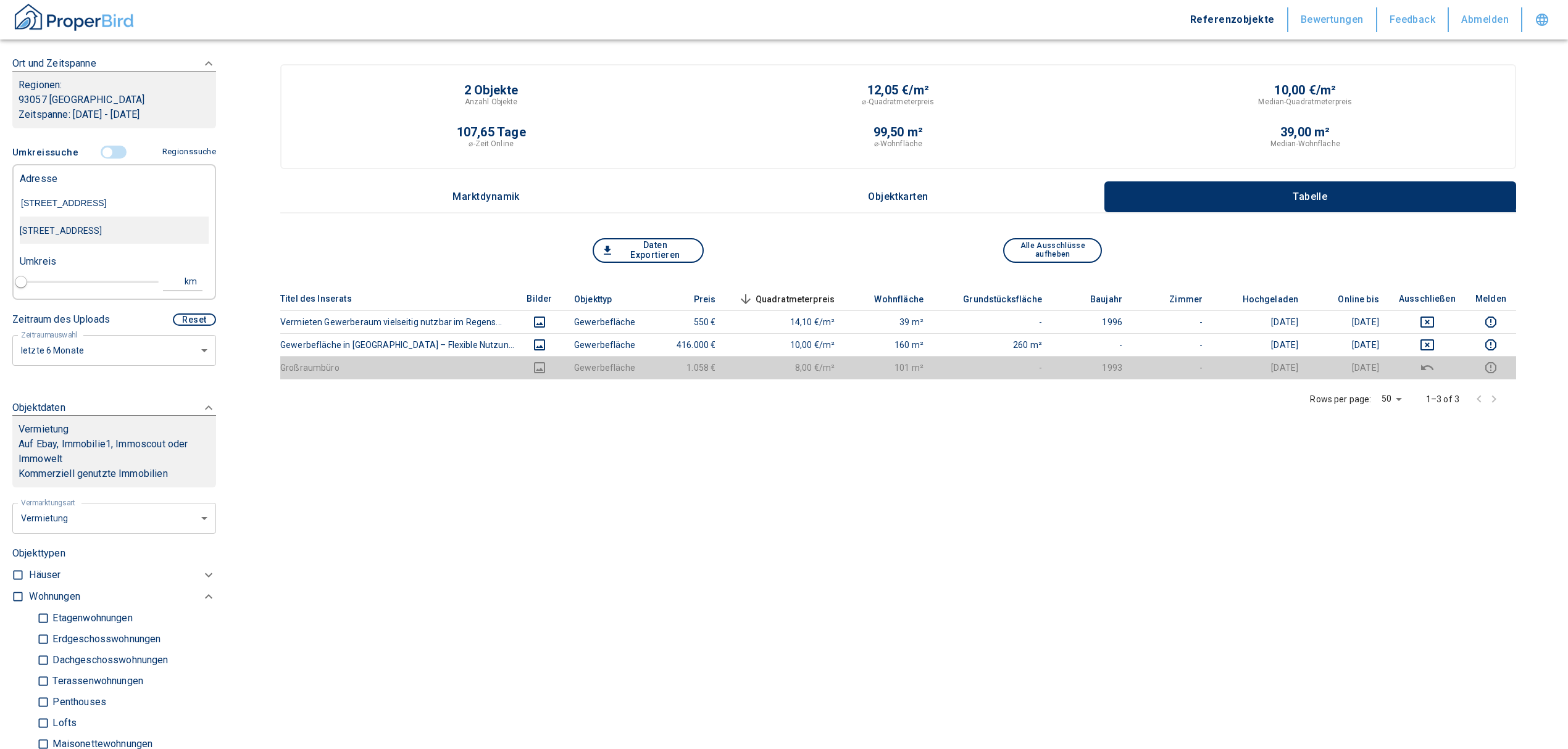
click at [91, 227] on div "[STREET_ADDRESS]" at bounding box center [114, 231] width 189 height 26
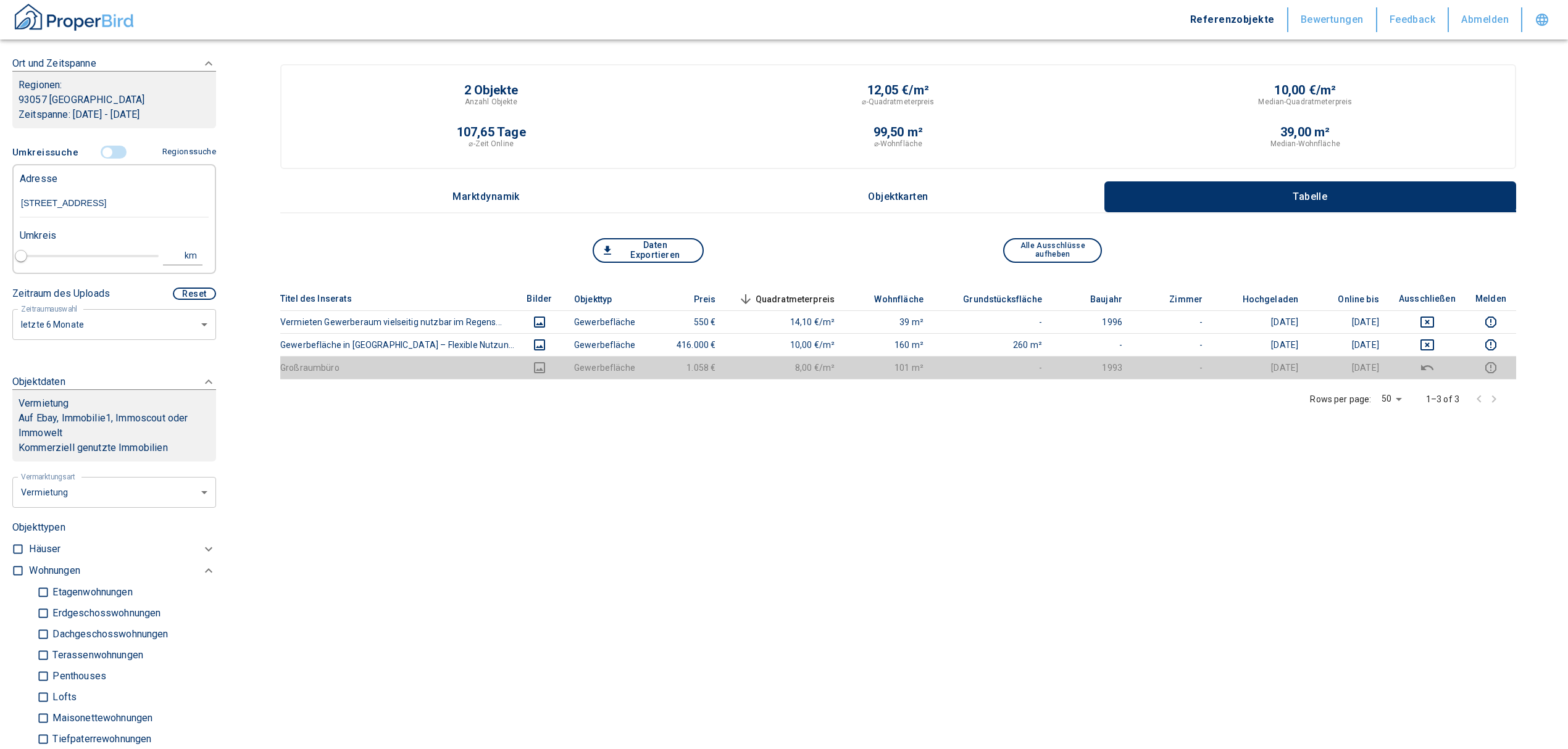
type input "2020"
type input "[STREET_ADDRESS]"
type input "1"
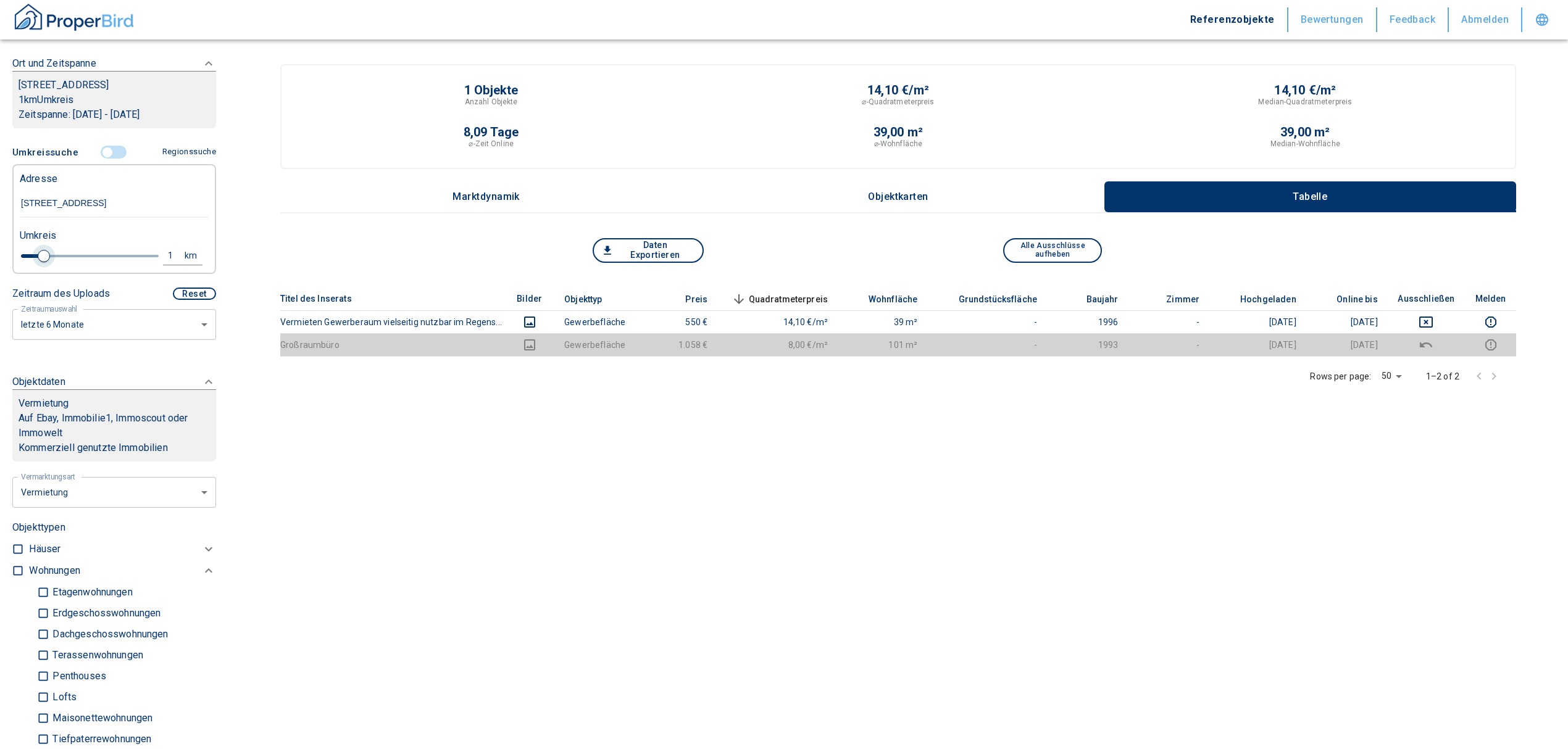
type input "[STREET_ADDRESS]"
type input "2020"
type input "1.2"
type input "2020"
type input "1.4"
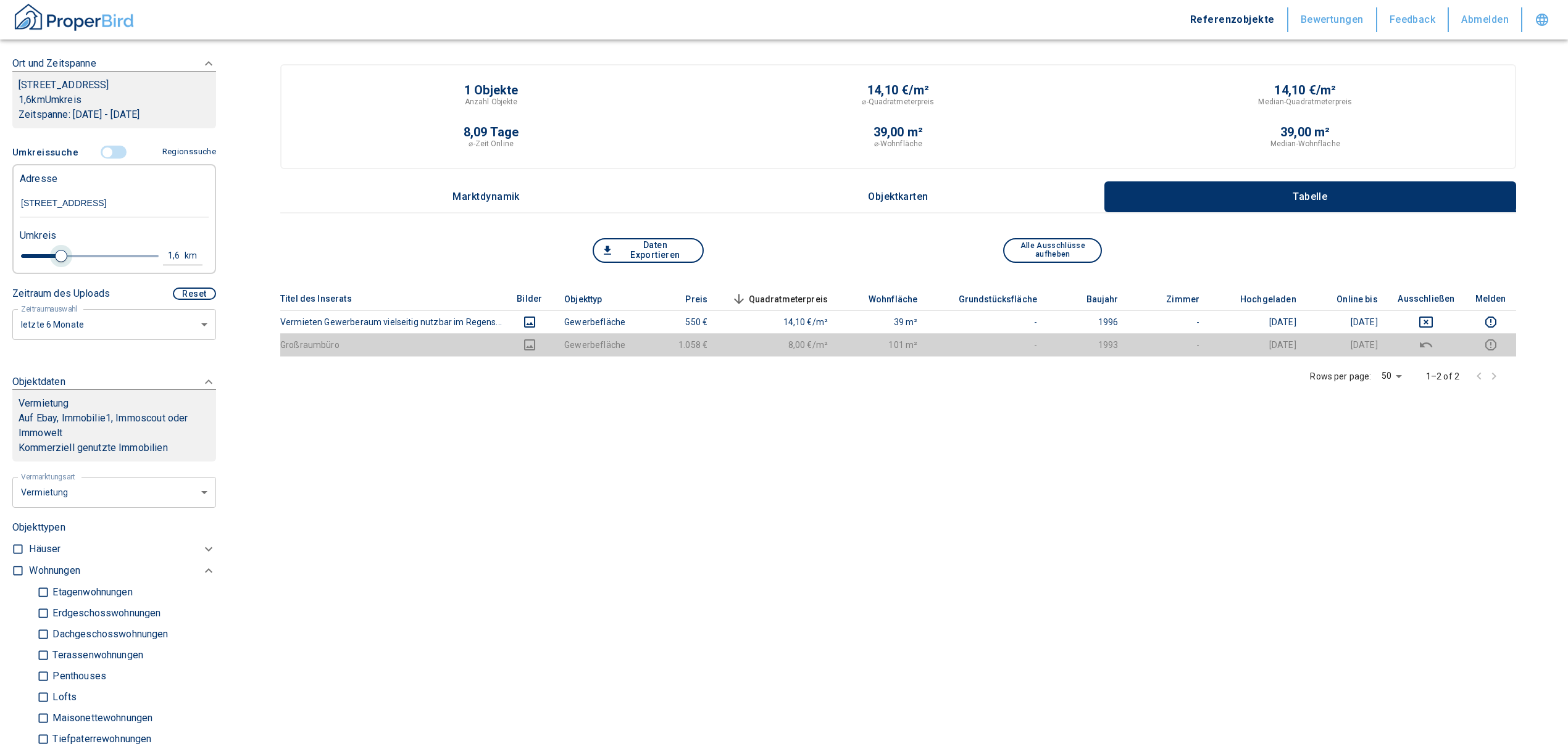
type input "2020"
type input "1.6"
type input "2020"
type input "1.8"
type input "2020"
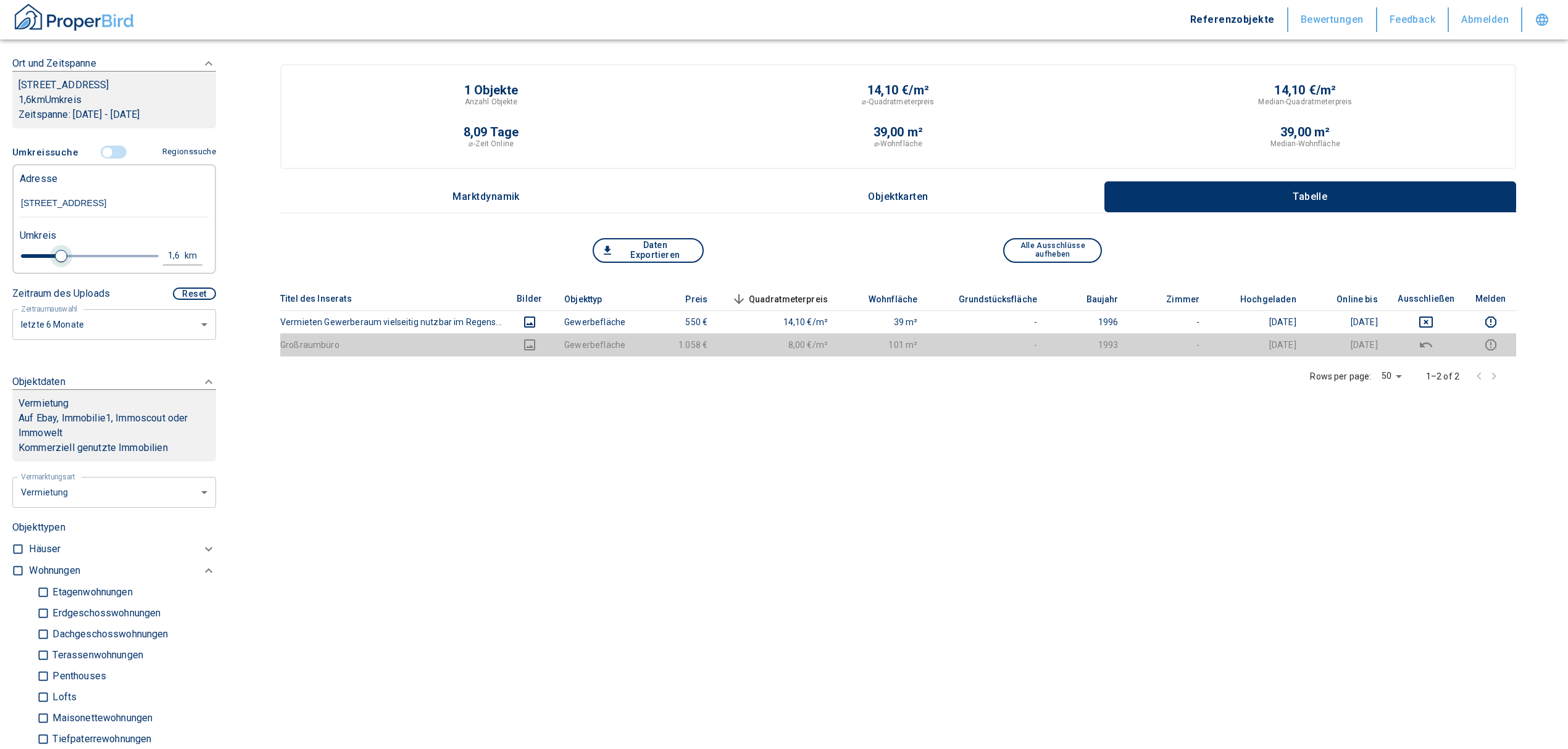
type input "2"
type input "2020"
type input "2.2"
type input "2020"
type input "2.4"
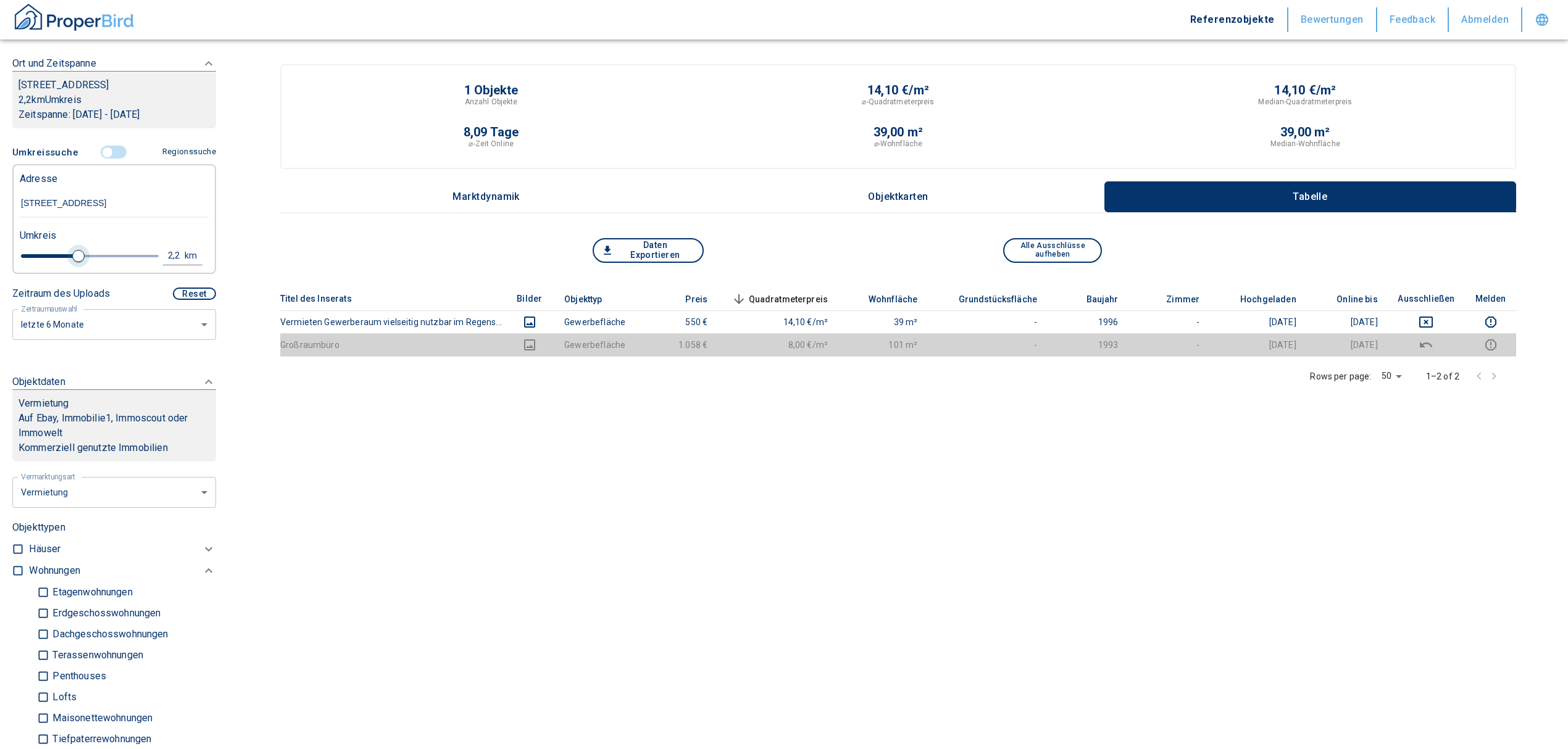
type input "2020"
type input "2.6"
type input "2020"
type input "2.8"
type input "2020"
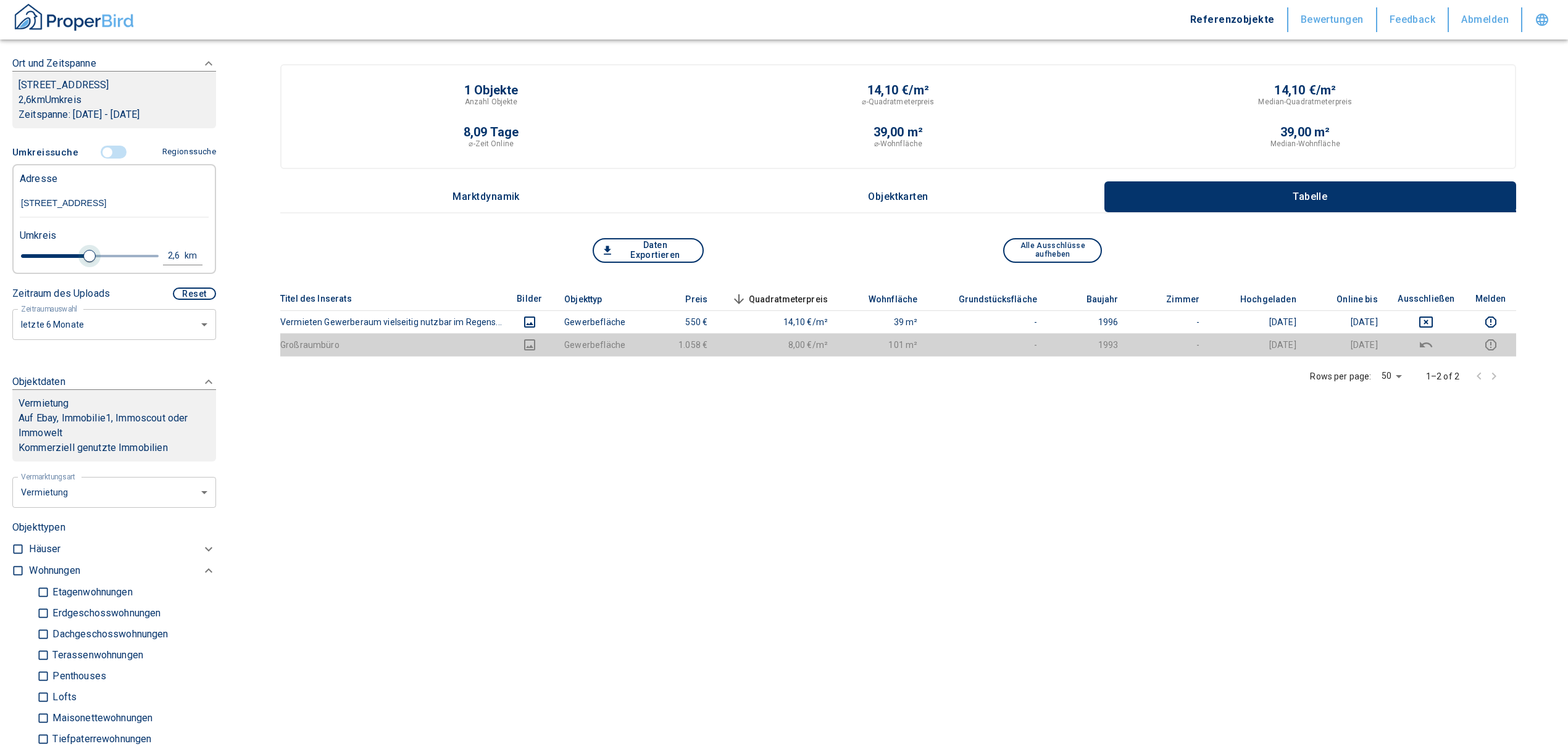
type input "3"
drag, startPoint x: 46, startPoint y: 267, endPoint x: 97, endPoint y: 262, distance: 51.2
click at [97, 262] on span at bounding box center [101, 256] width 12 height 12
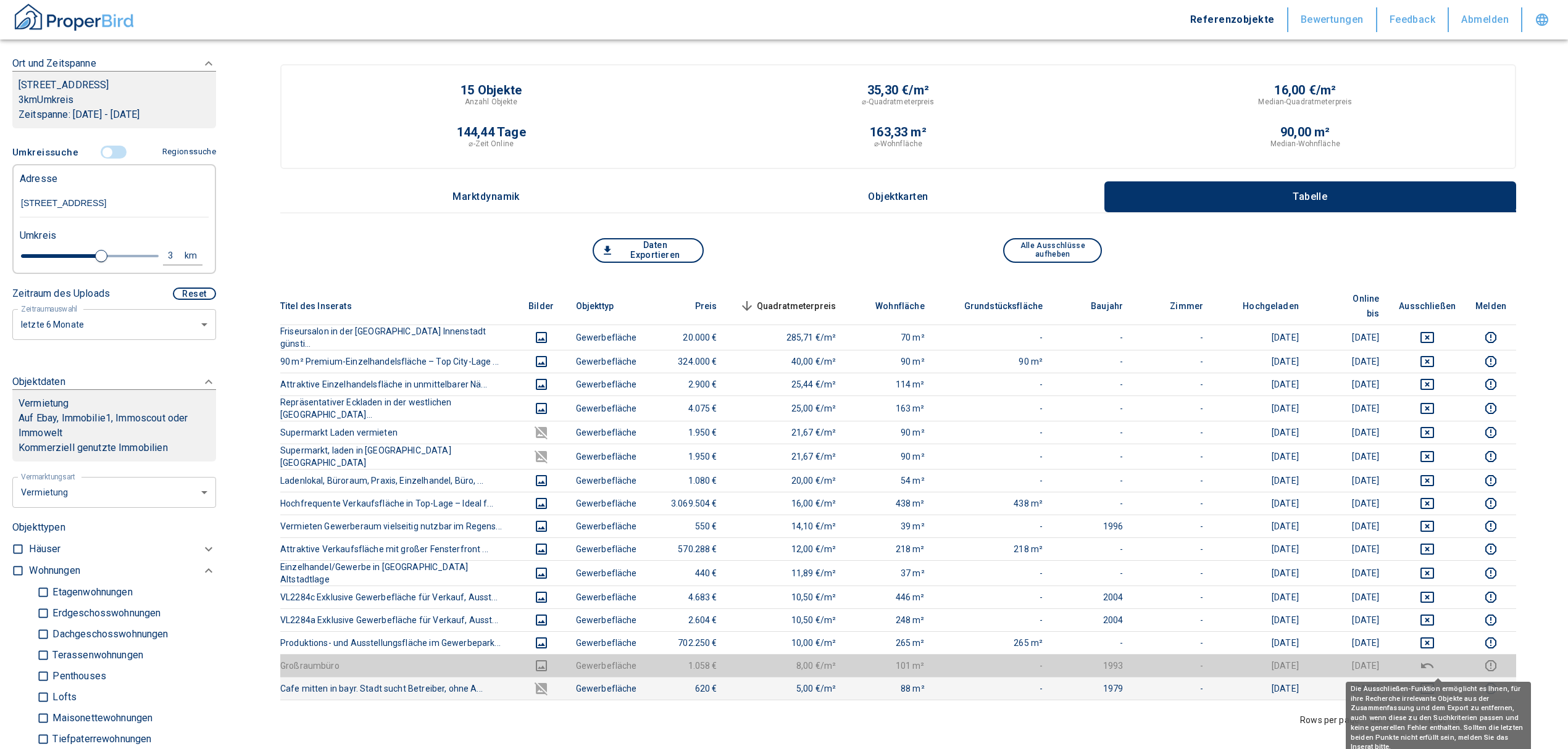
click at [1434, 681] on icon "deselect this listing" at bounding box center [1427, 689] width 14 height 14
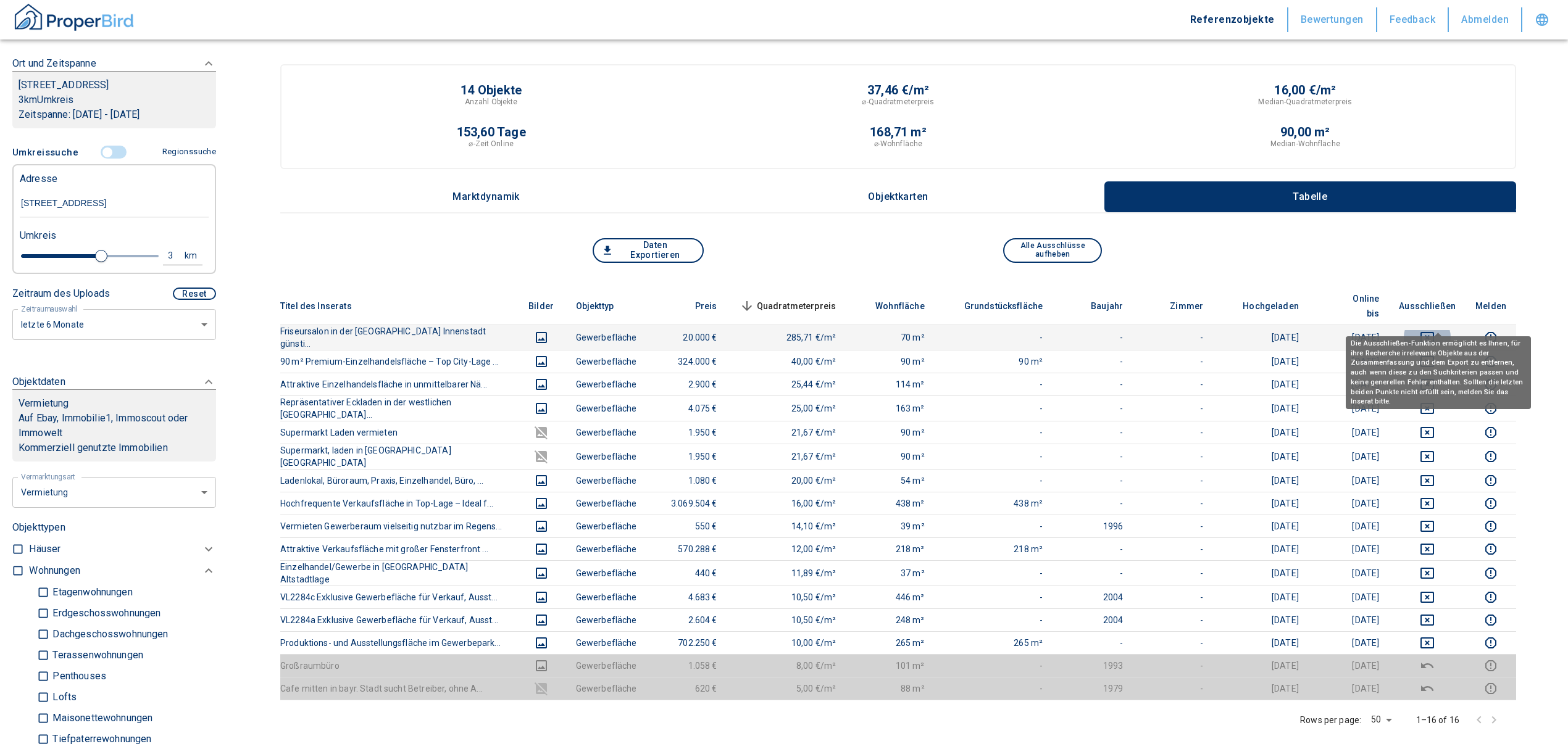
click at [1434, 332] on icon "deselect this listing" at bounding box center [1427, 338] width 14 height 11
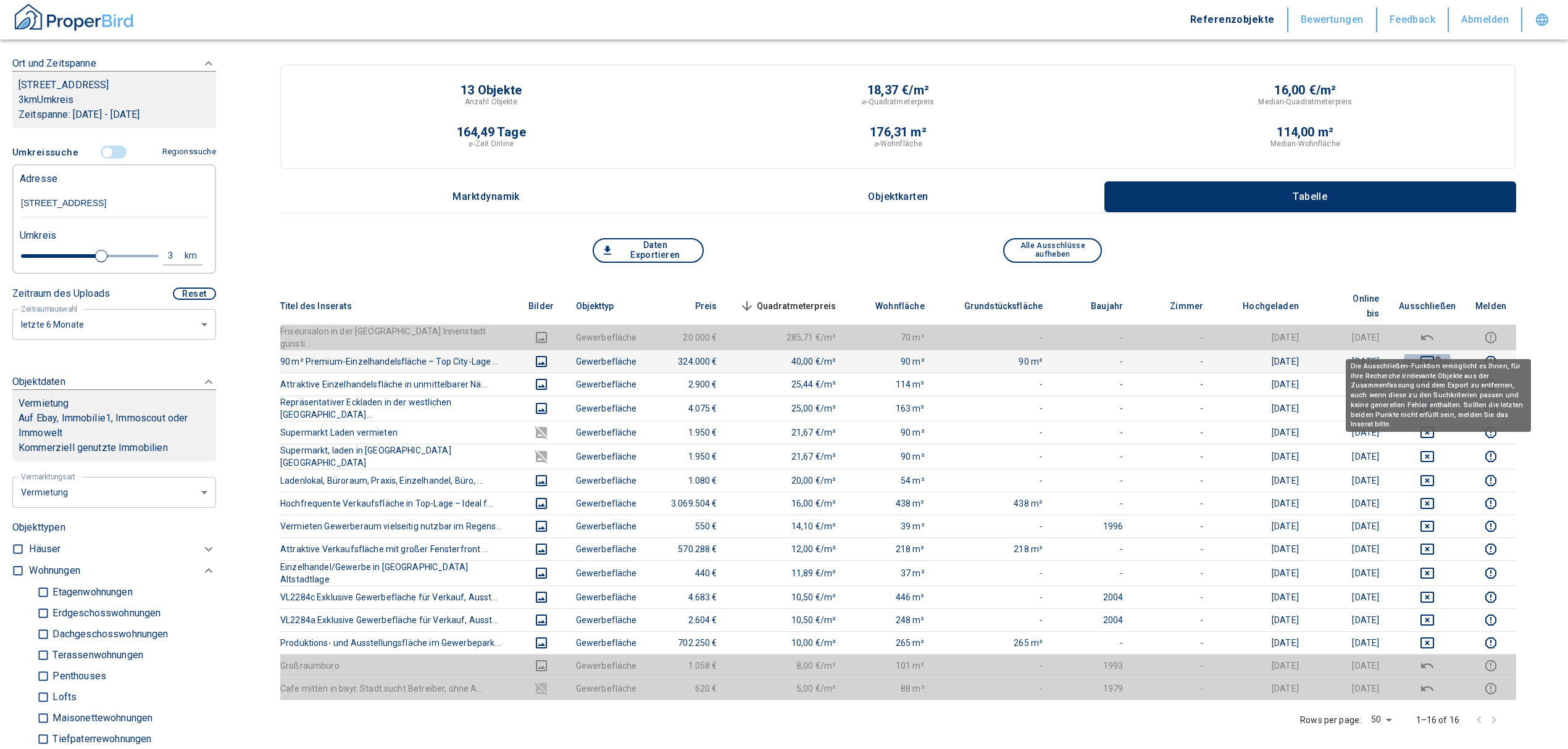
click at [1434, 354] on icon "deselect this listing" at bounding box center [1427, 361] width 14 height 14
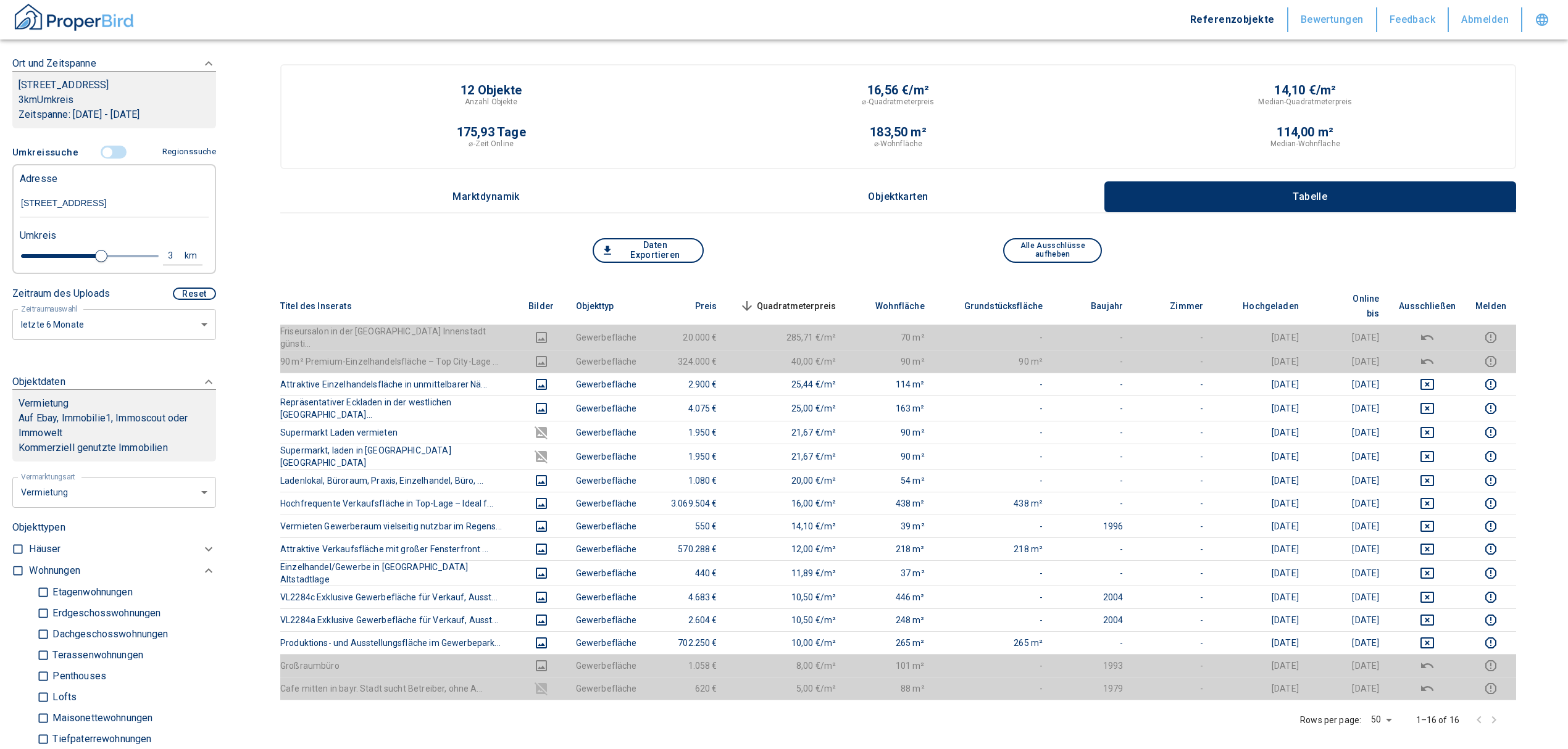
click at [105, 159] on input "controlled" at bounding box center [107, 152] width 37 height 14
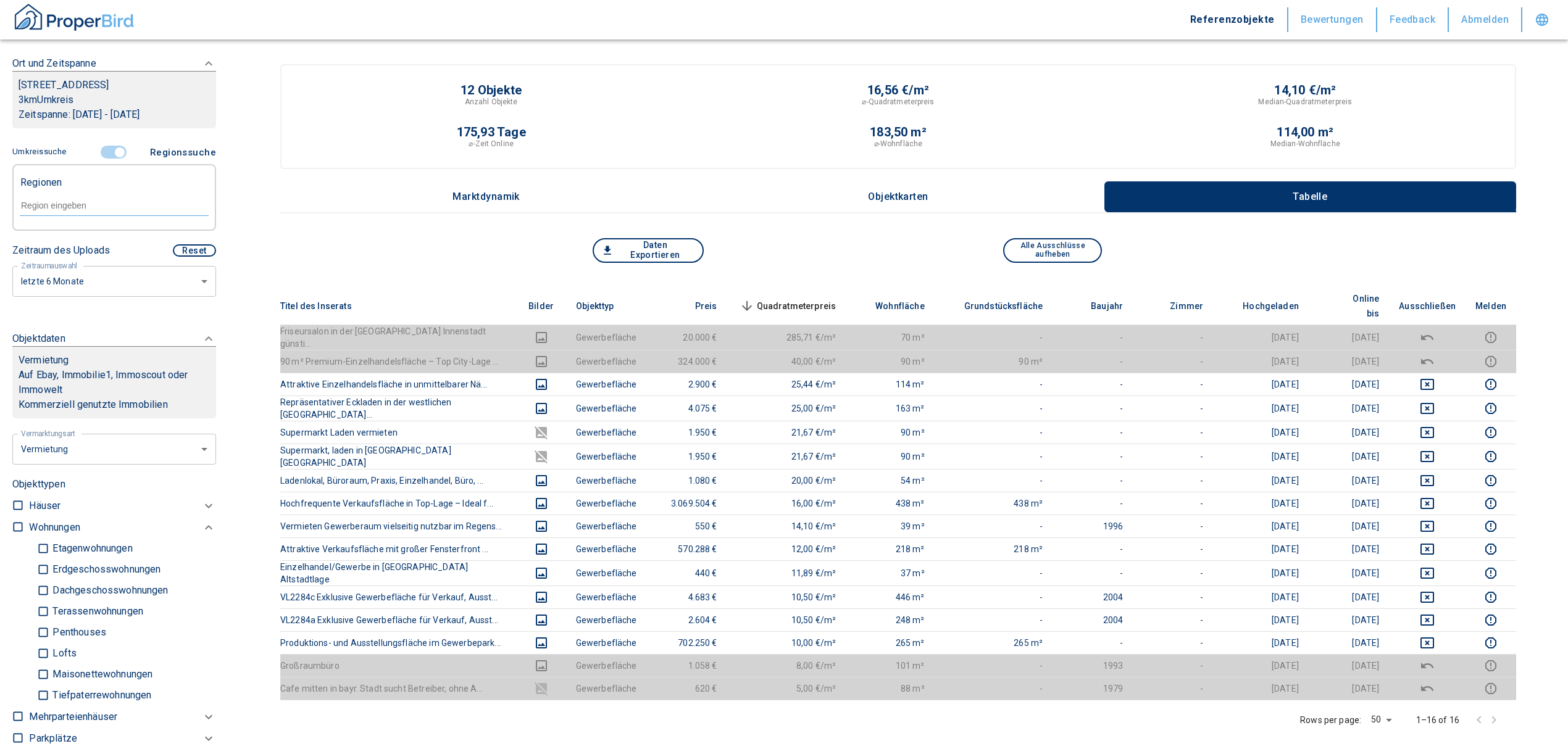
click at [111, 159] on input "controlled" at bounding box center [120, 152] width 37 height 14
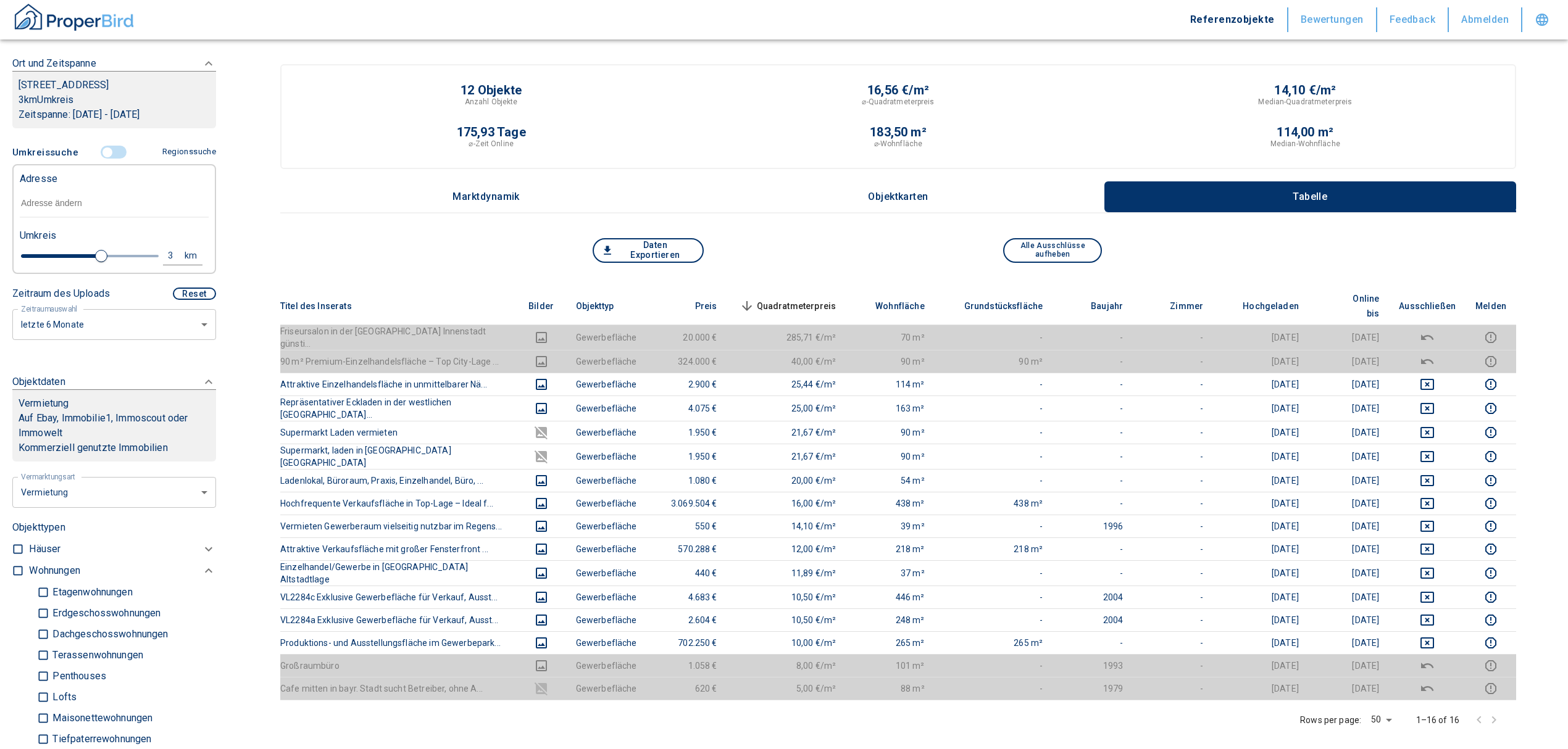
type input "2020"
type input "2.8"
type input "2020"
type input "2"
type input "2020"
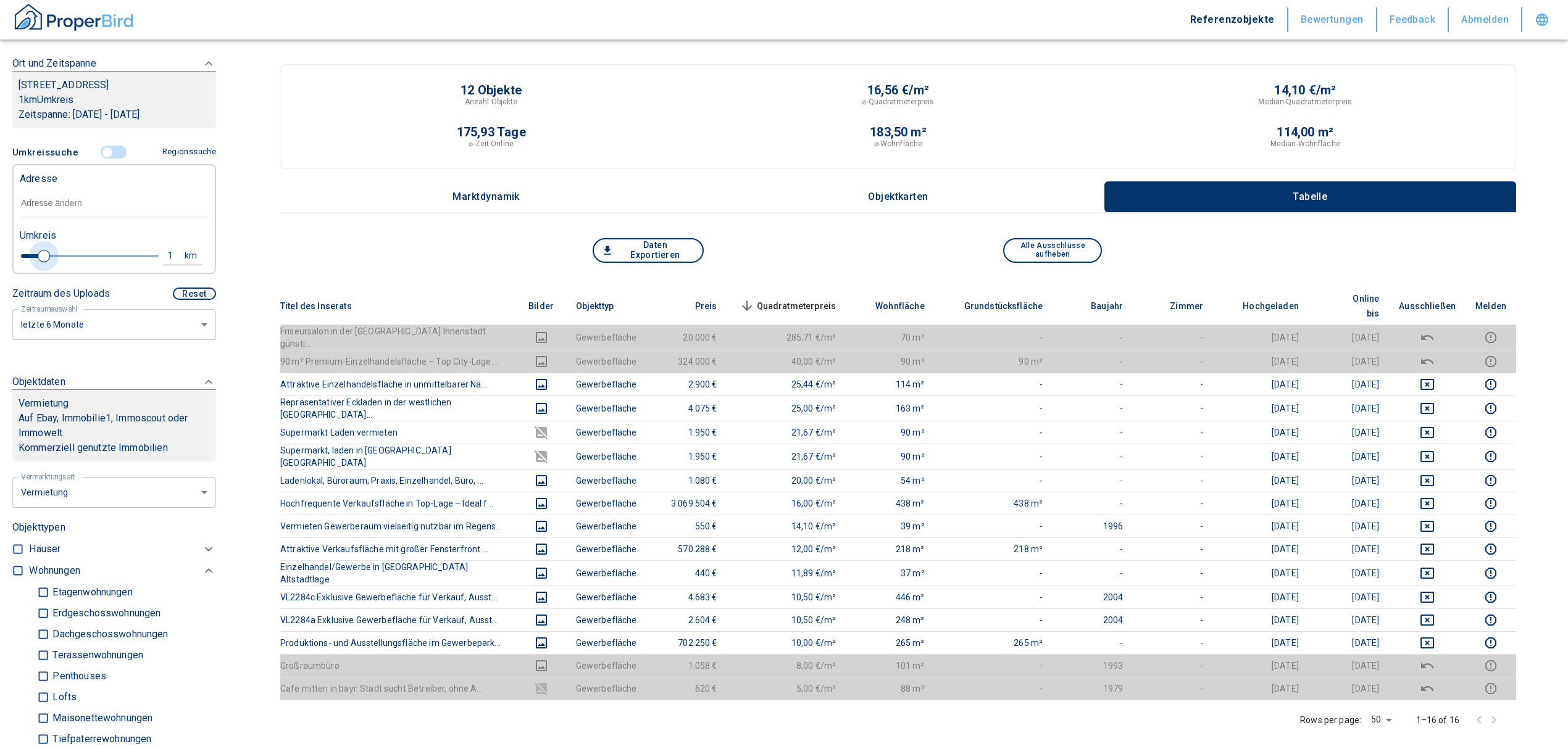
type input "1"
drag, startPoint x: 94, startPoint y: 268, endPoint x: 40, endPoint y: 264, distance: 54.1
click at [40, 262] on span at bounding box center [43, 256] width 12 height 12
type input "2020"
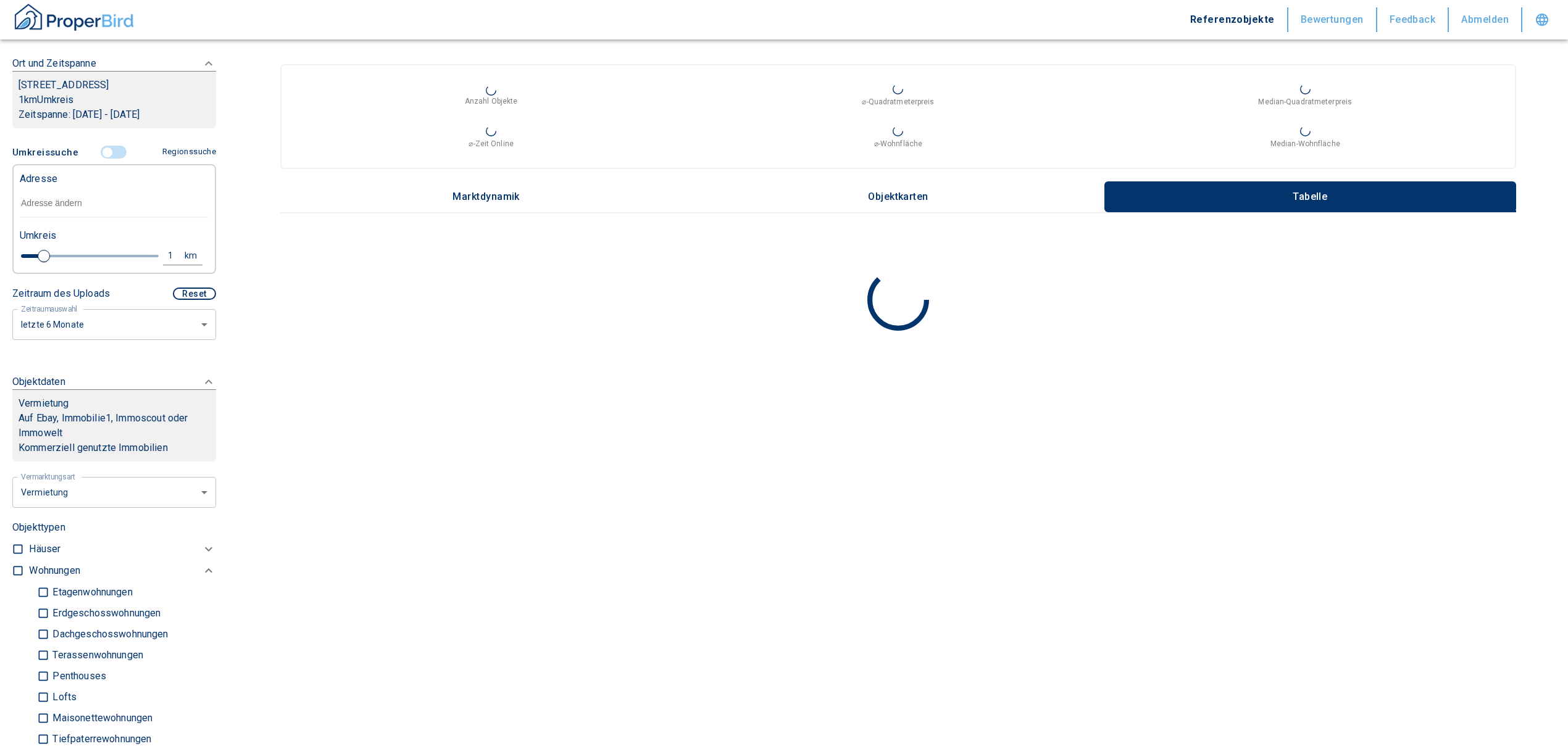
click at [35, 218] on input "text" at bounding box center [114, 203] width 189 height 28
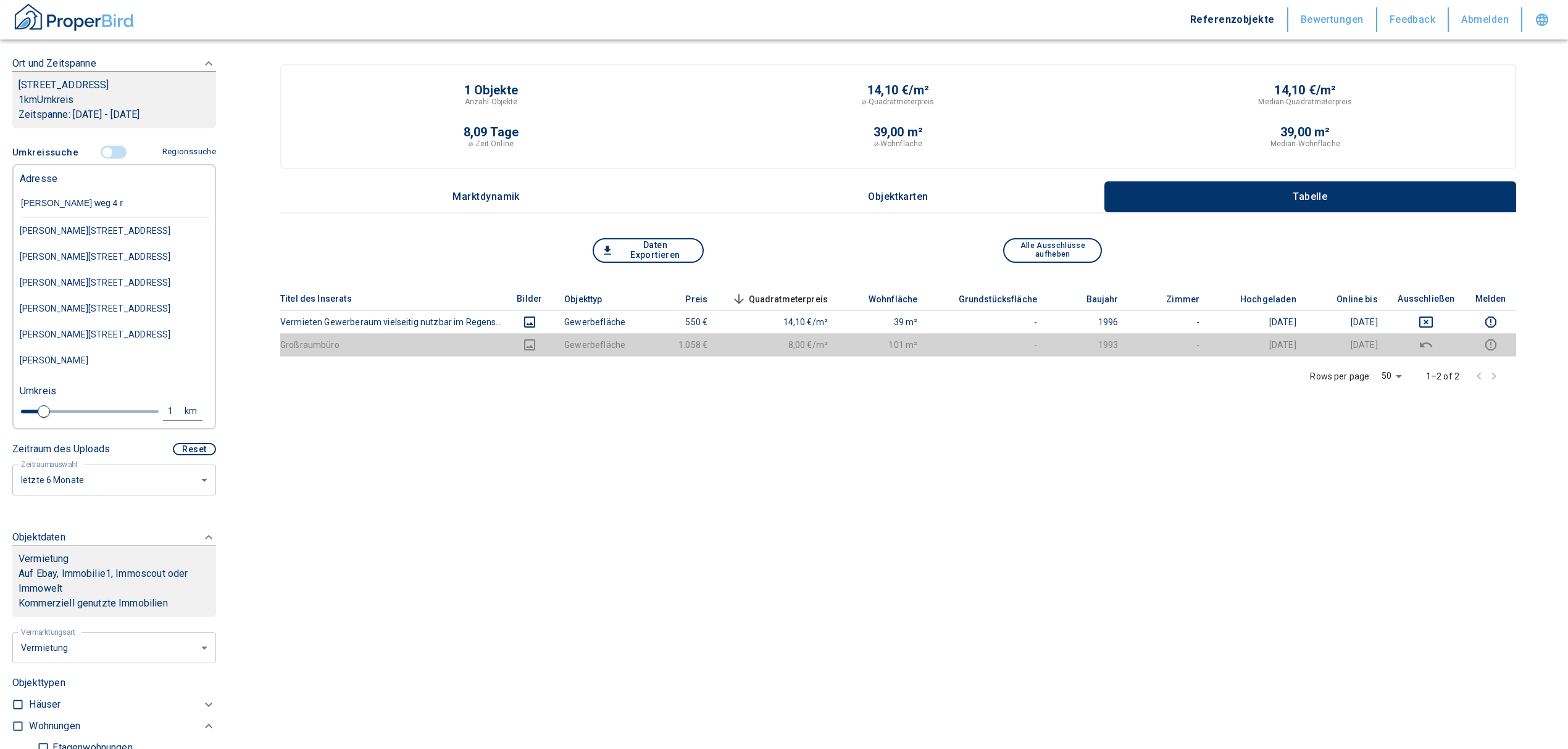
type input "[PERSON_NAME] weg 4 re"
click at [105, 244] on div "[PERSON_NAME][STREET_ADDRESS]" at bounding box center [114, 231] width 189 height 26
type input "2020"
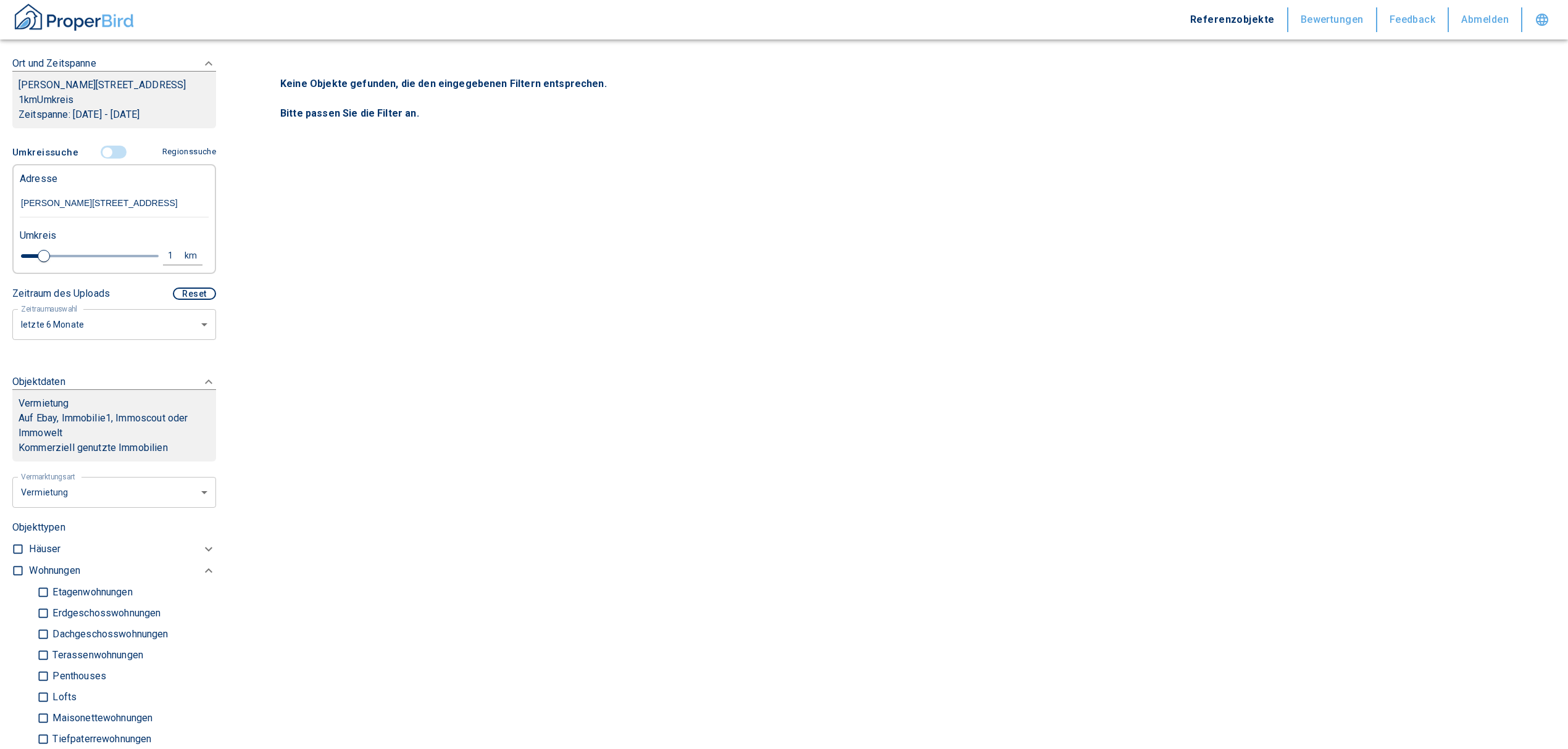
type input "[PERSON_NAME][STREET_ADDRESS]"
click at [20, 577] on input "checkbox" at bounding box center [18, 570] width 12 height 12
checkbox input "true"
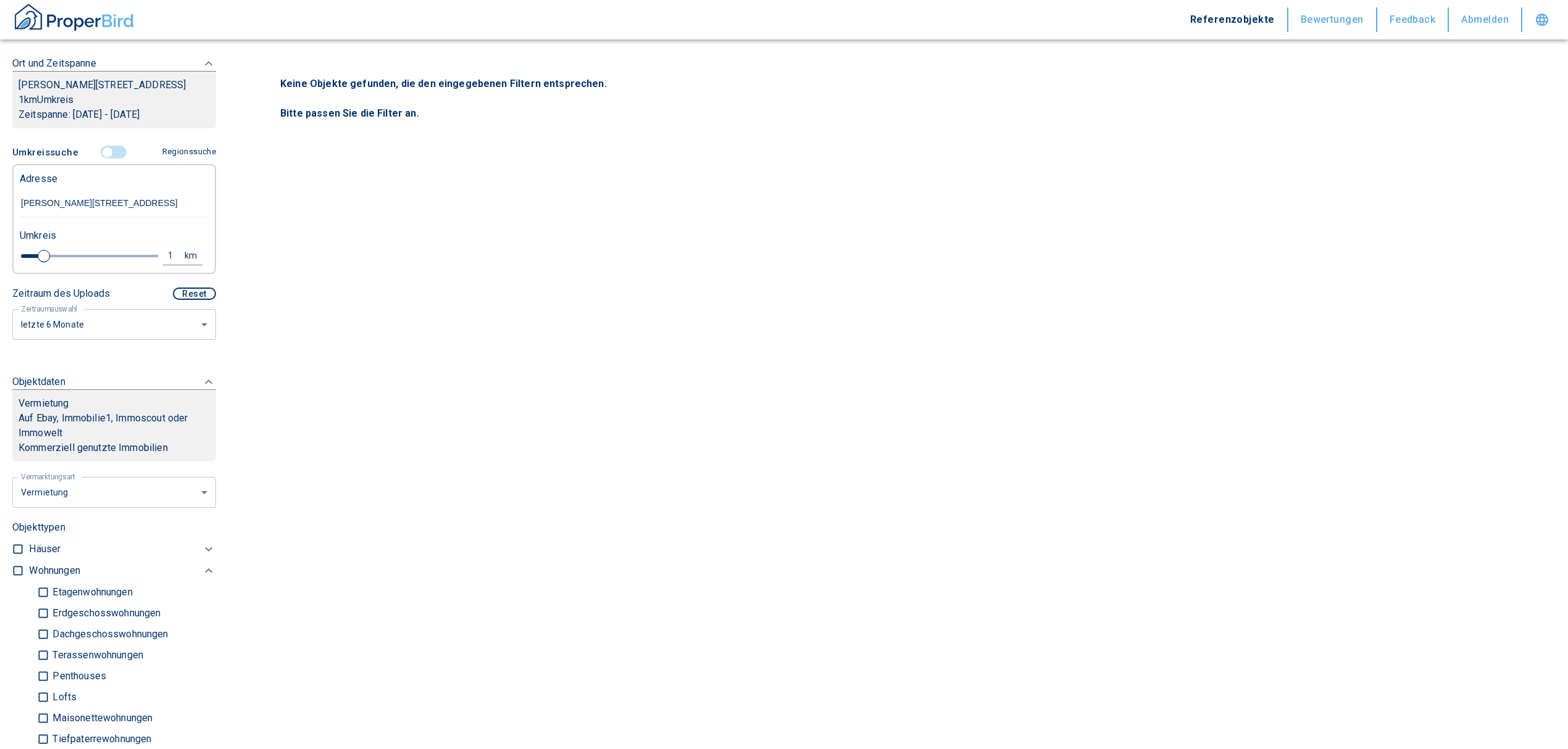
checkbox input "true"
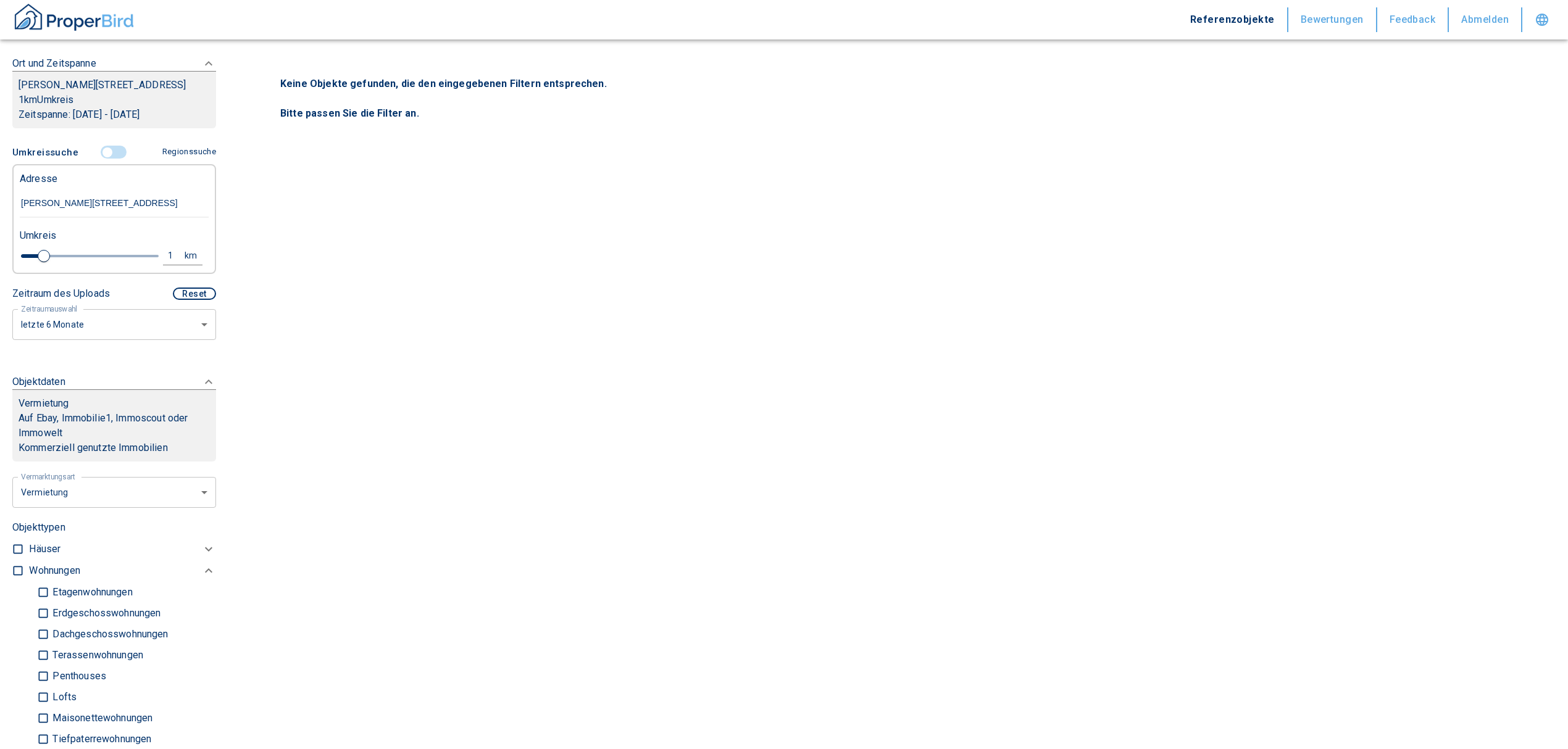
checkbox input "true"
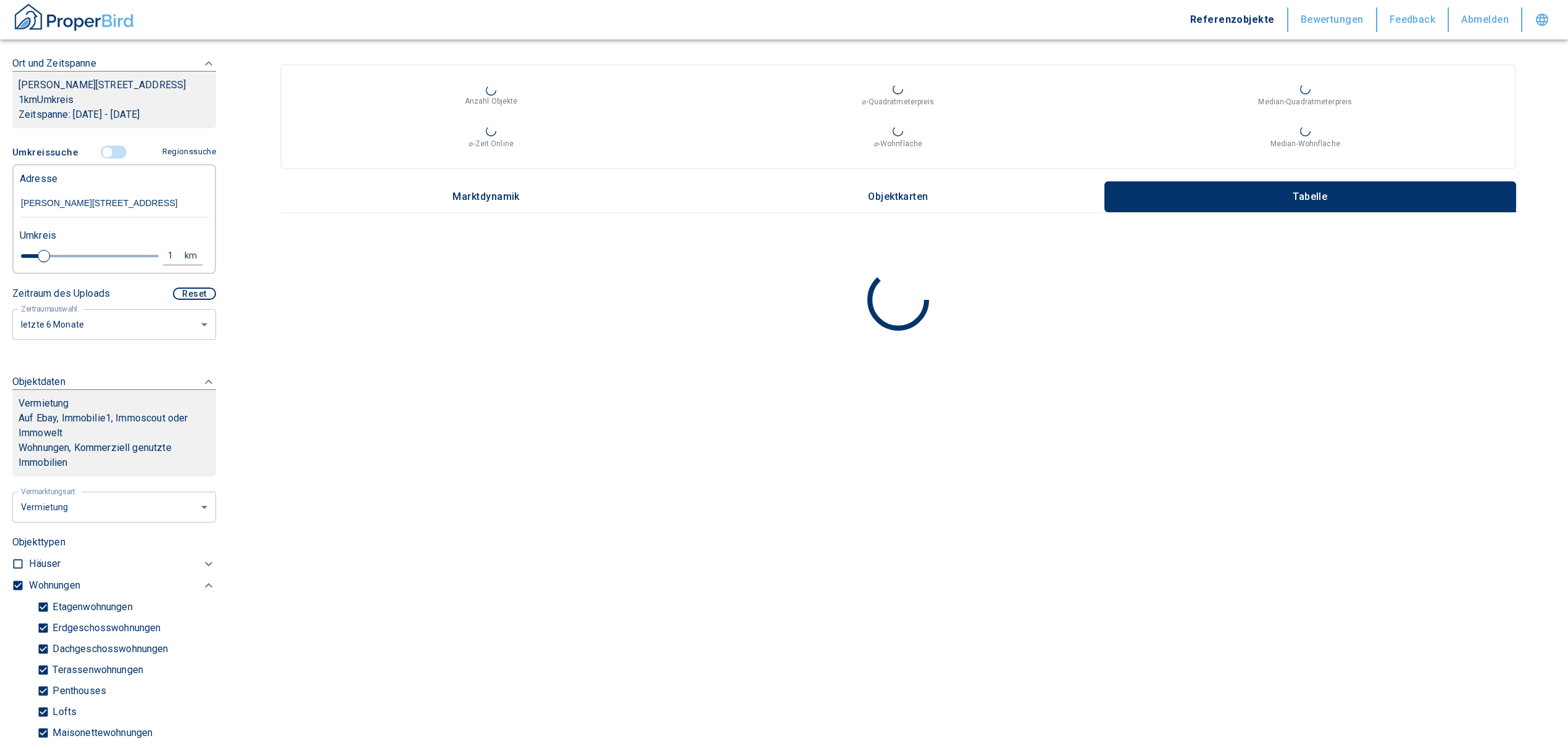
type input "2020"
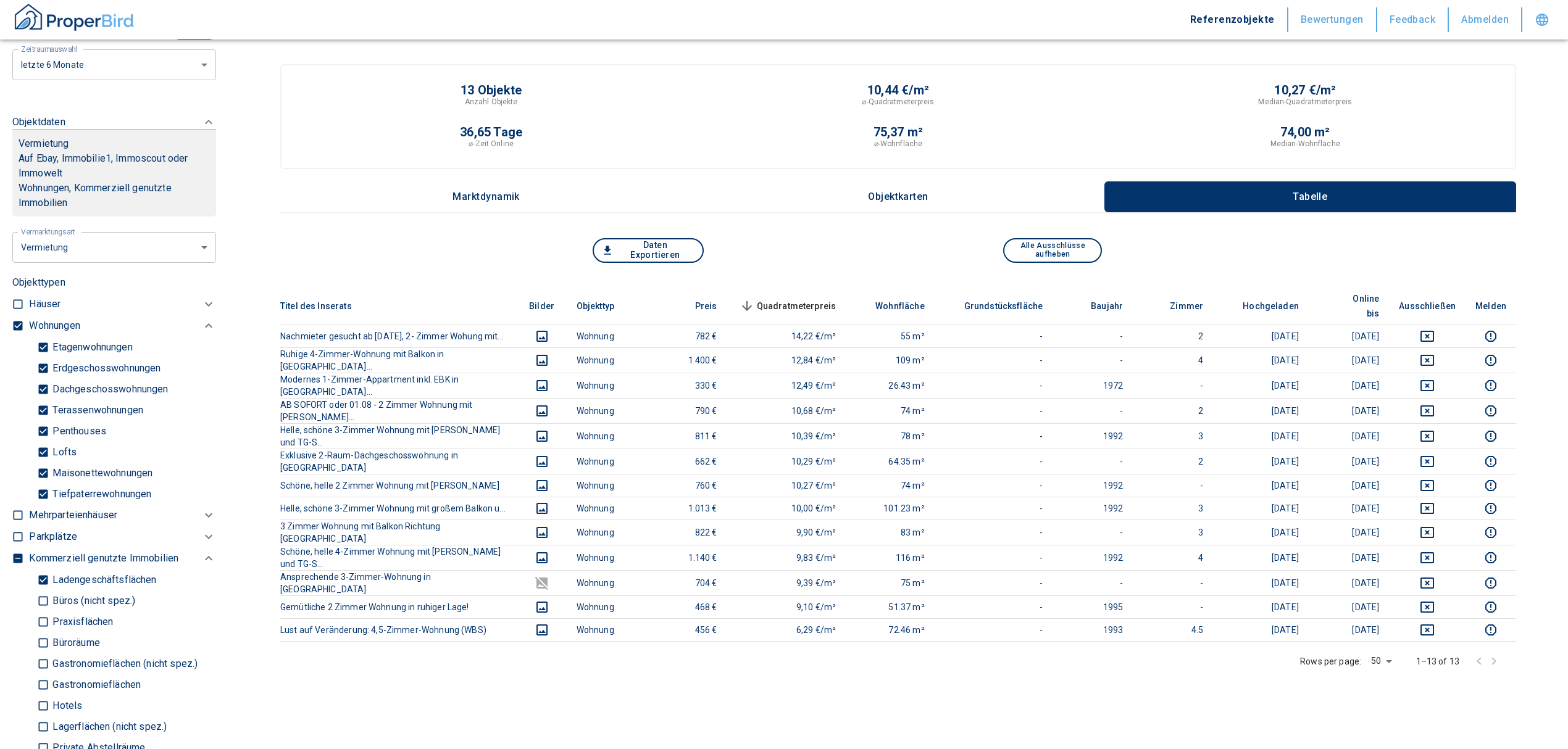
scroll to position [439, 0]
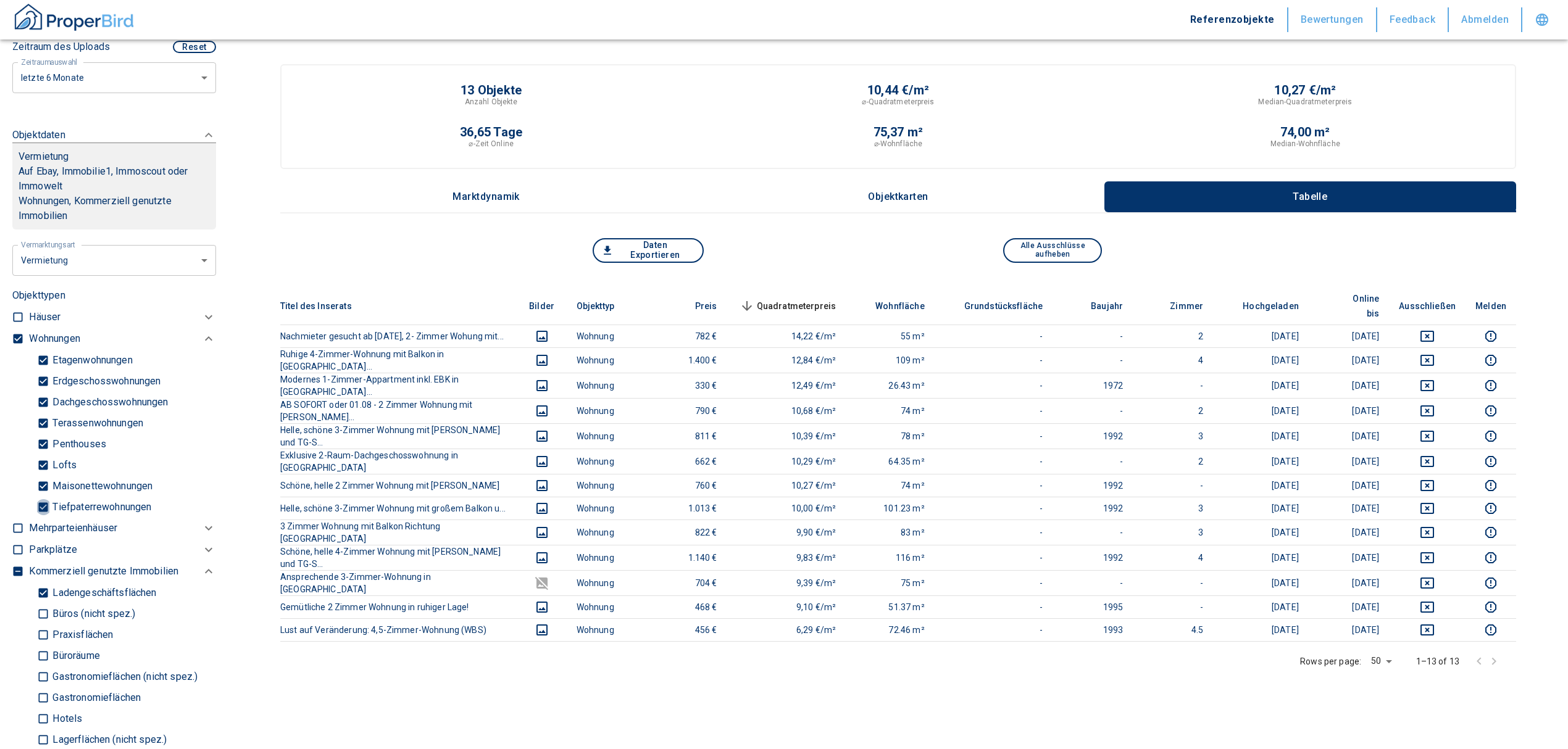
click at [40, 515] on input "Tiefpaterrewohnungen" at bounding box center [43, 507] width 12 height 22
checkbox input "false"
type input "2020"
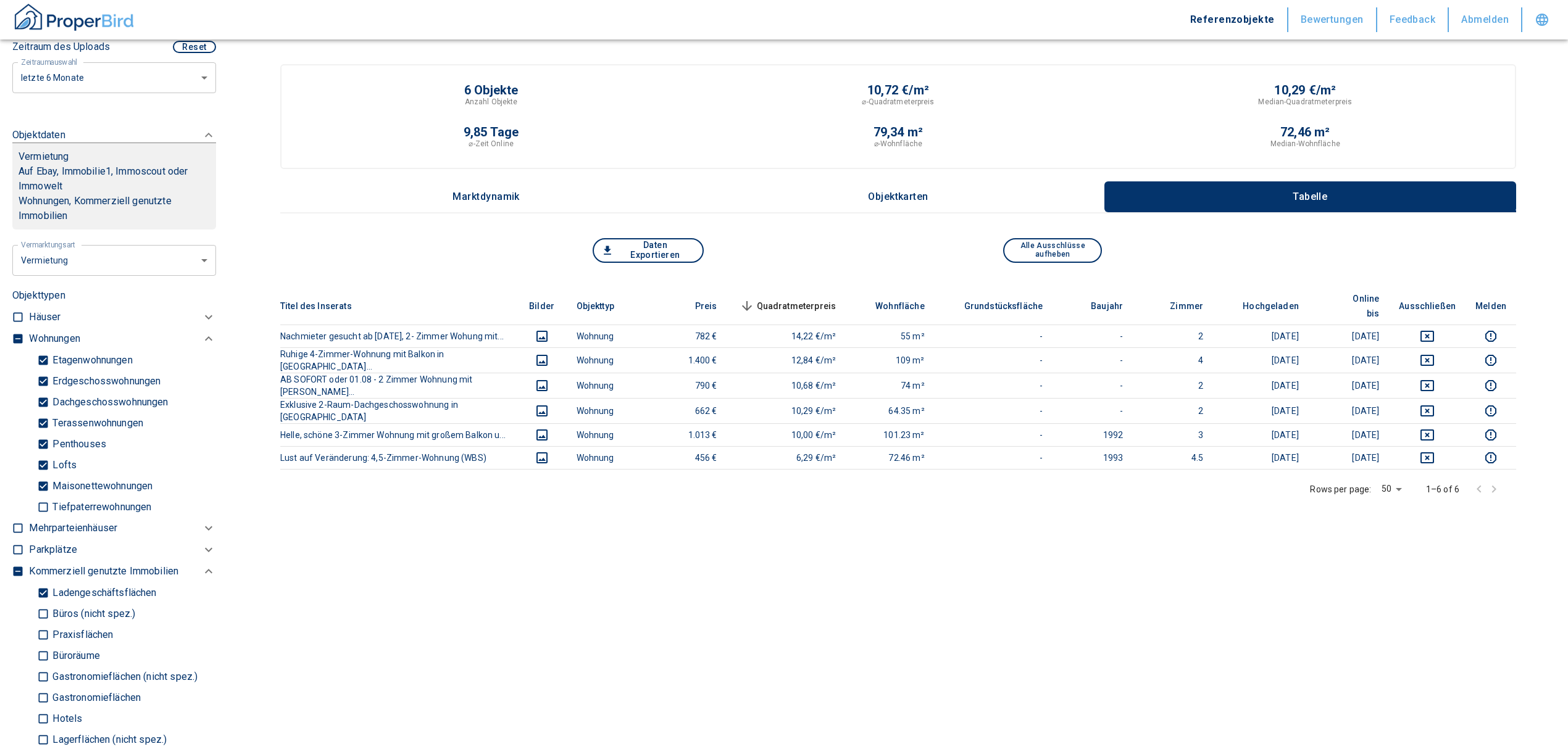
click at [43, 603] on input "Ladengeschäftsflächen" at bounding box center [43, 592] width 12 height 22
checkbox input "false"
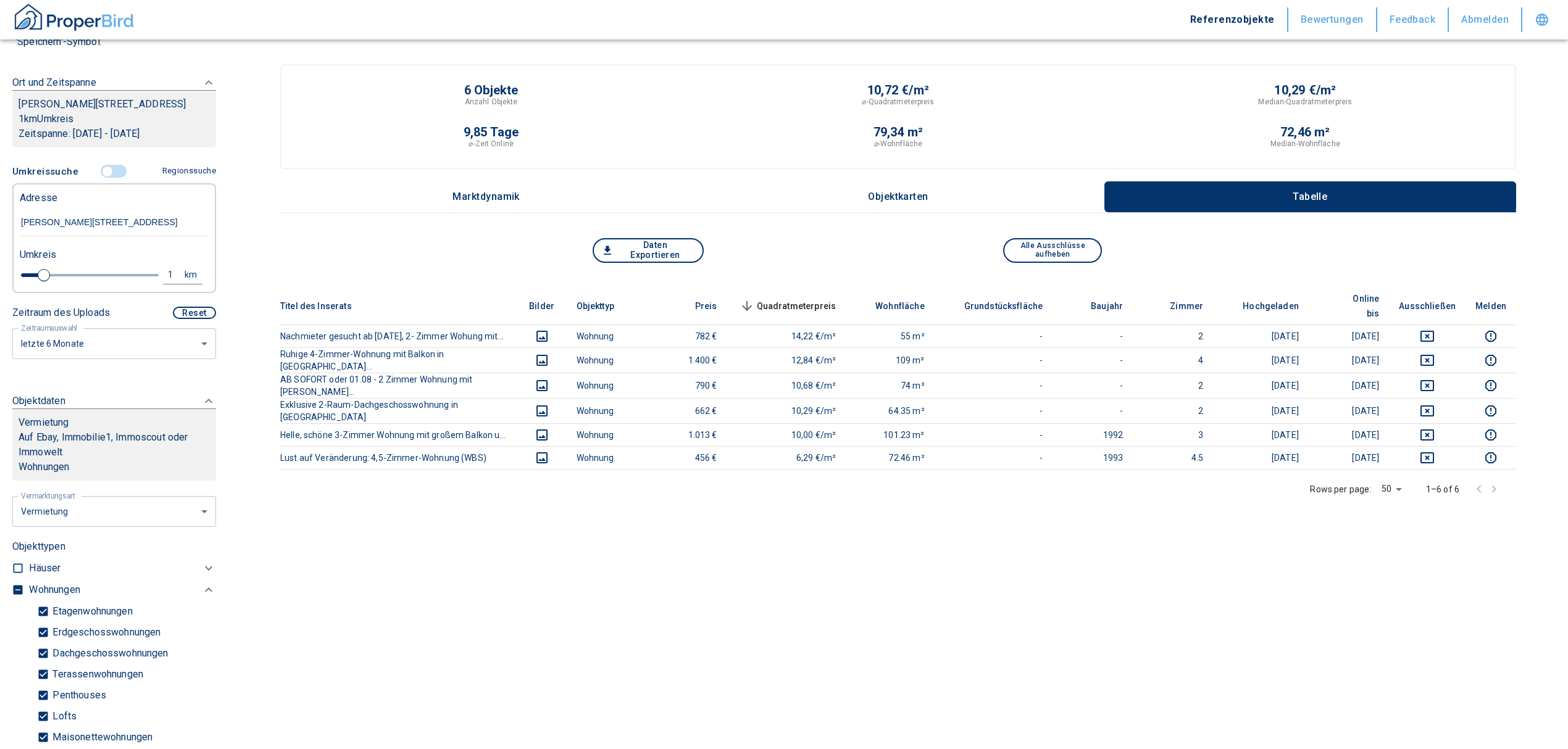
scroll to position [110, 0]
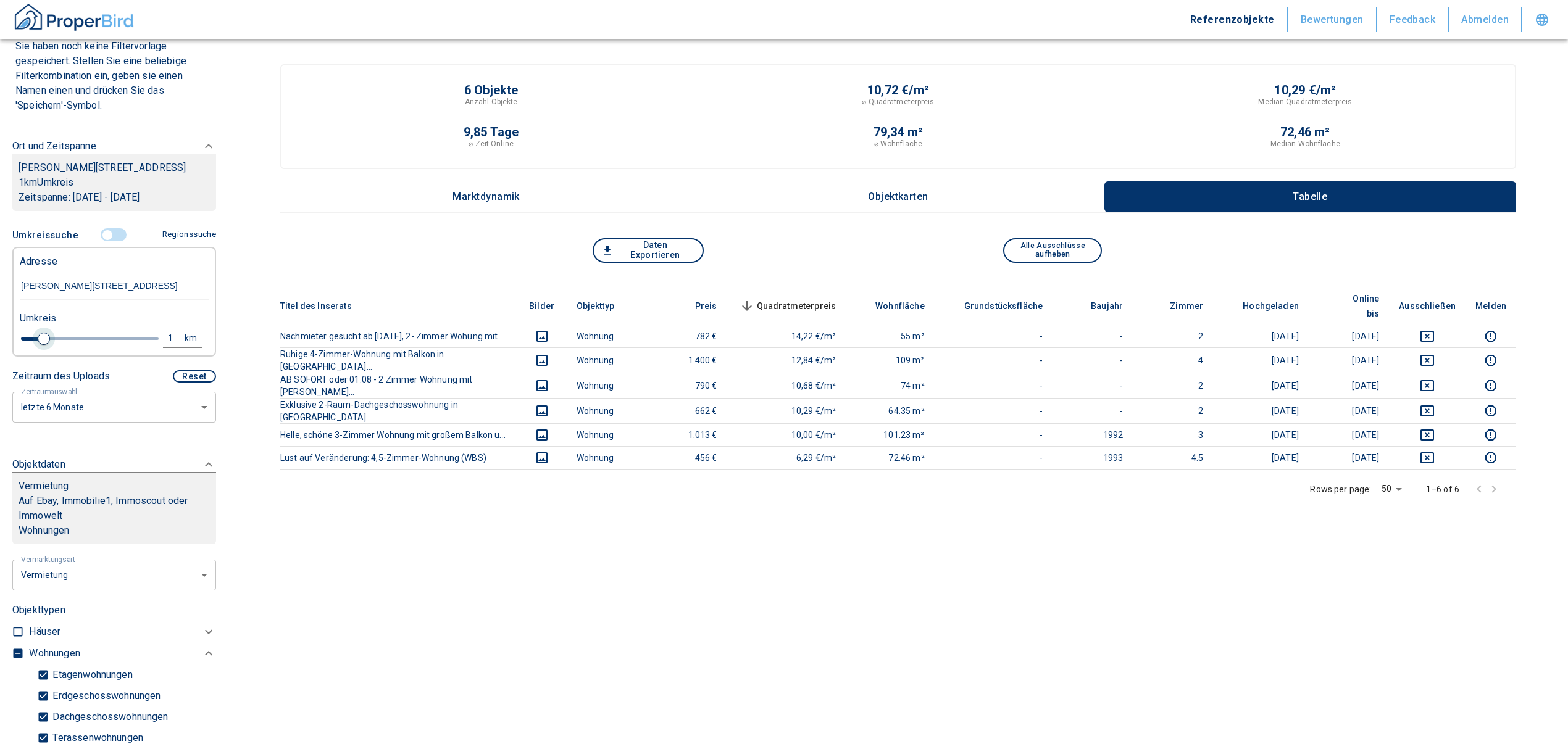
type input "2020"
type input "1.2"
type input "2020"
type input "1.4"
type input "2020"
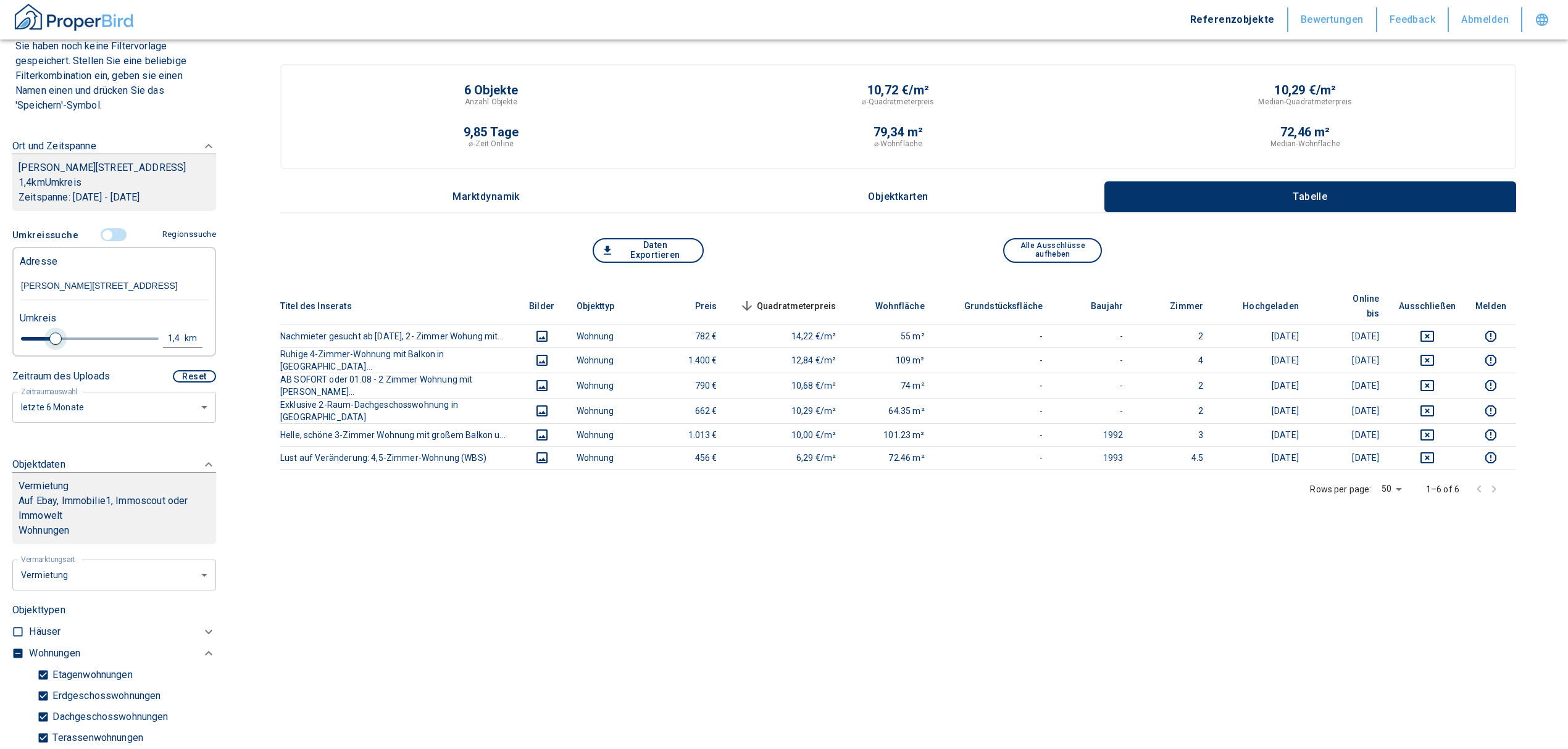
type input "1.6"
type input "2020"
type input "1.8"
type input "2020"
type input "2"
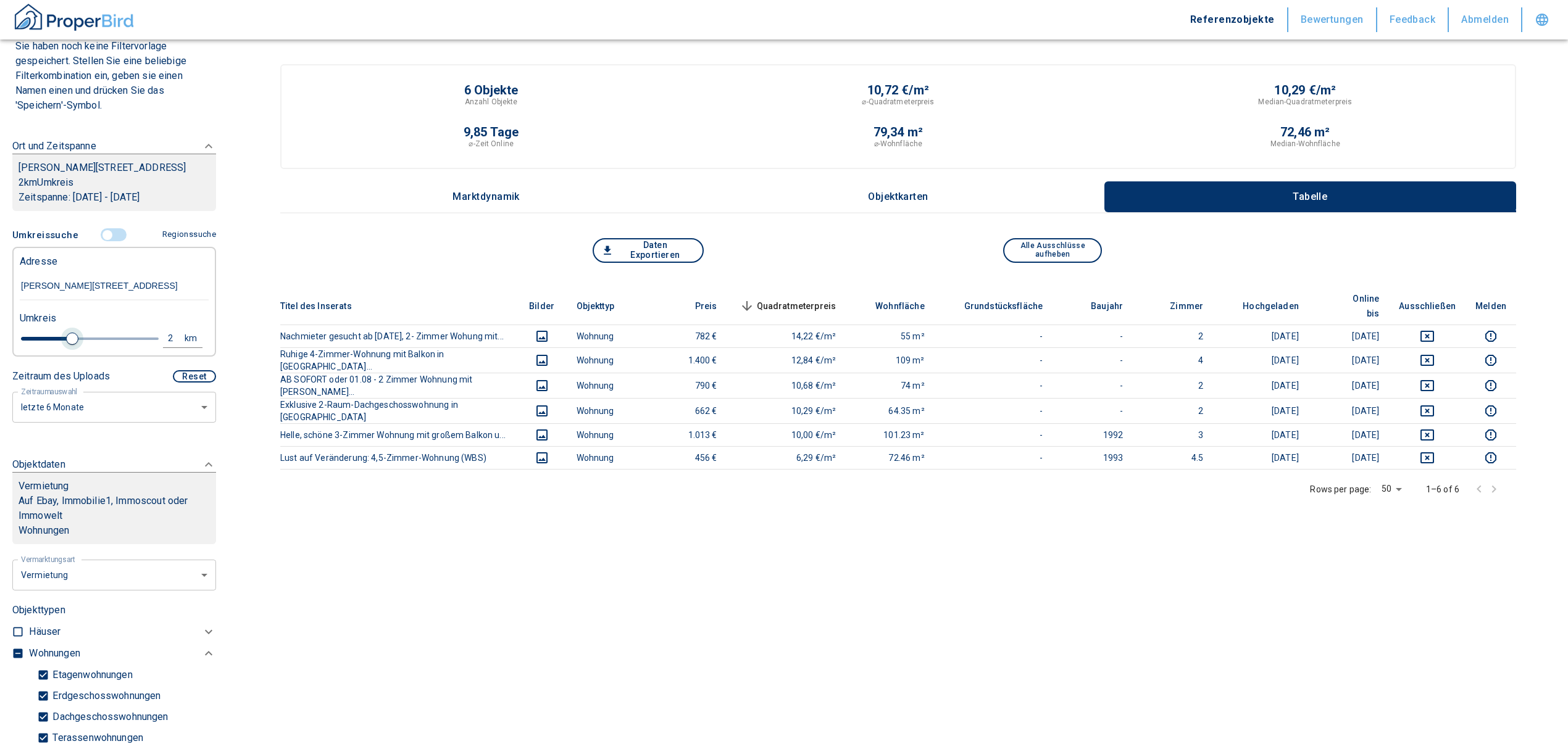
drag, startPoint x: 44, startPoint y: 351, endPoint x: 70, endPoint y: 349, distance: 26.1
click at [70, 345] on span at bounding box center [72, 338] width 12 height 12
type input "2020"
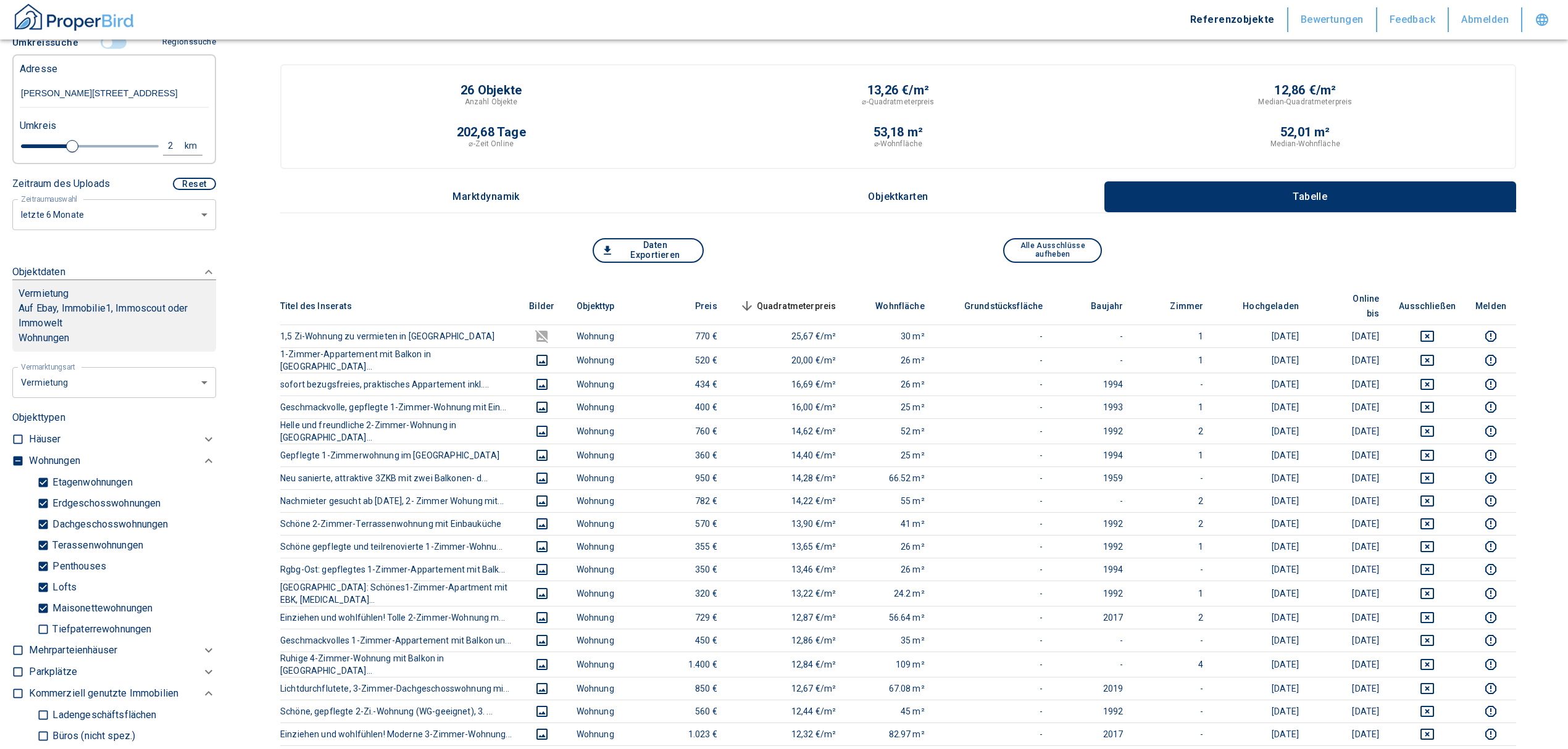
scroll to position [274, 0]
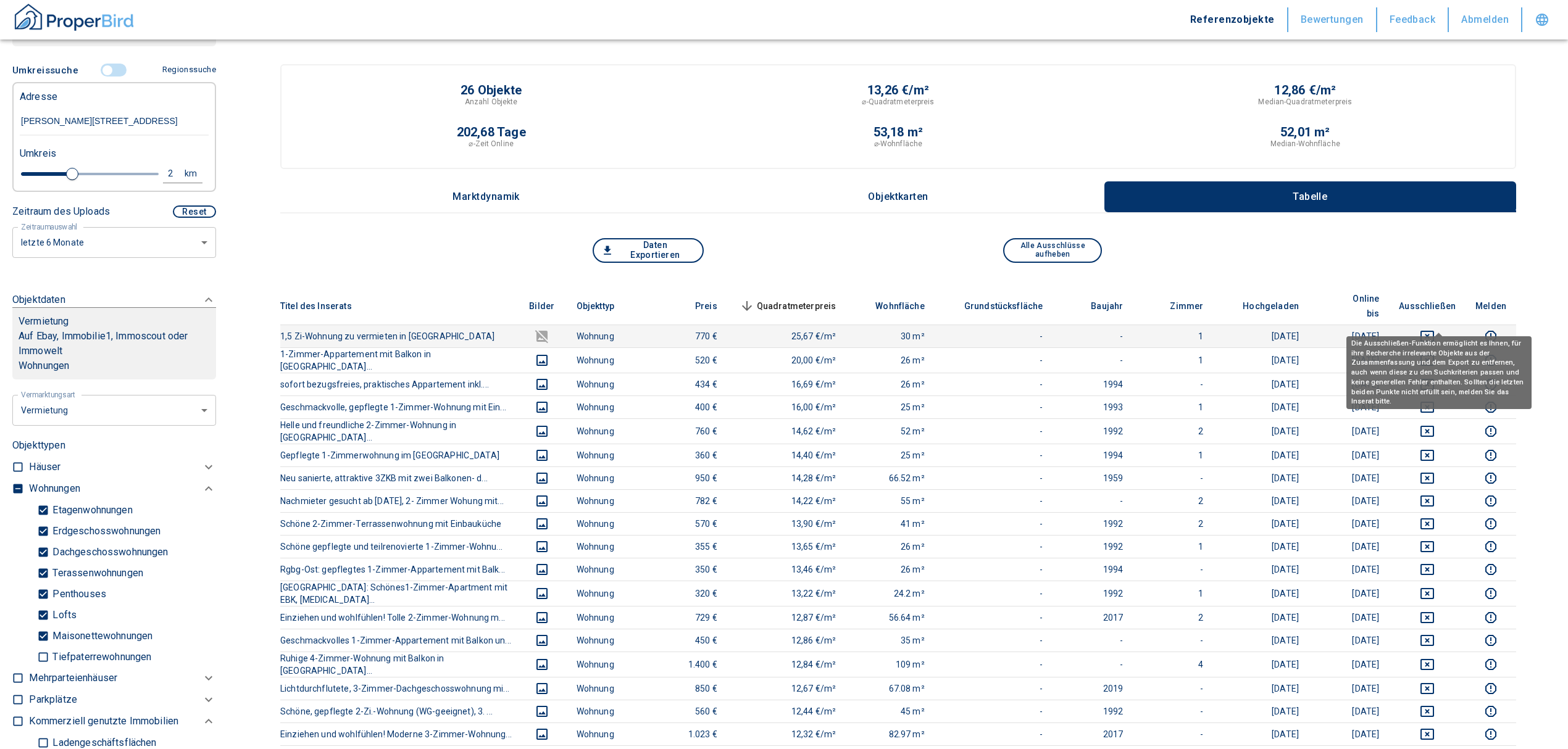
click at [1434, 329] on icon "deselect this listing" at bounding box center [1427, 336] width 14 height 14
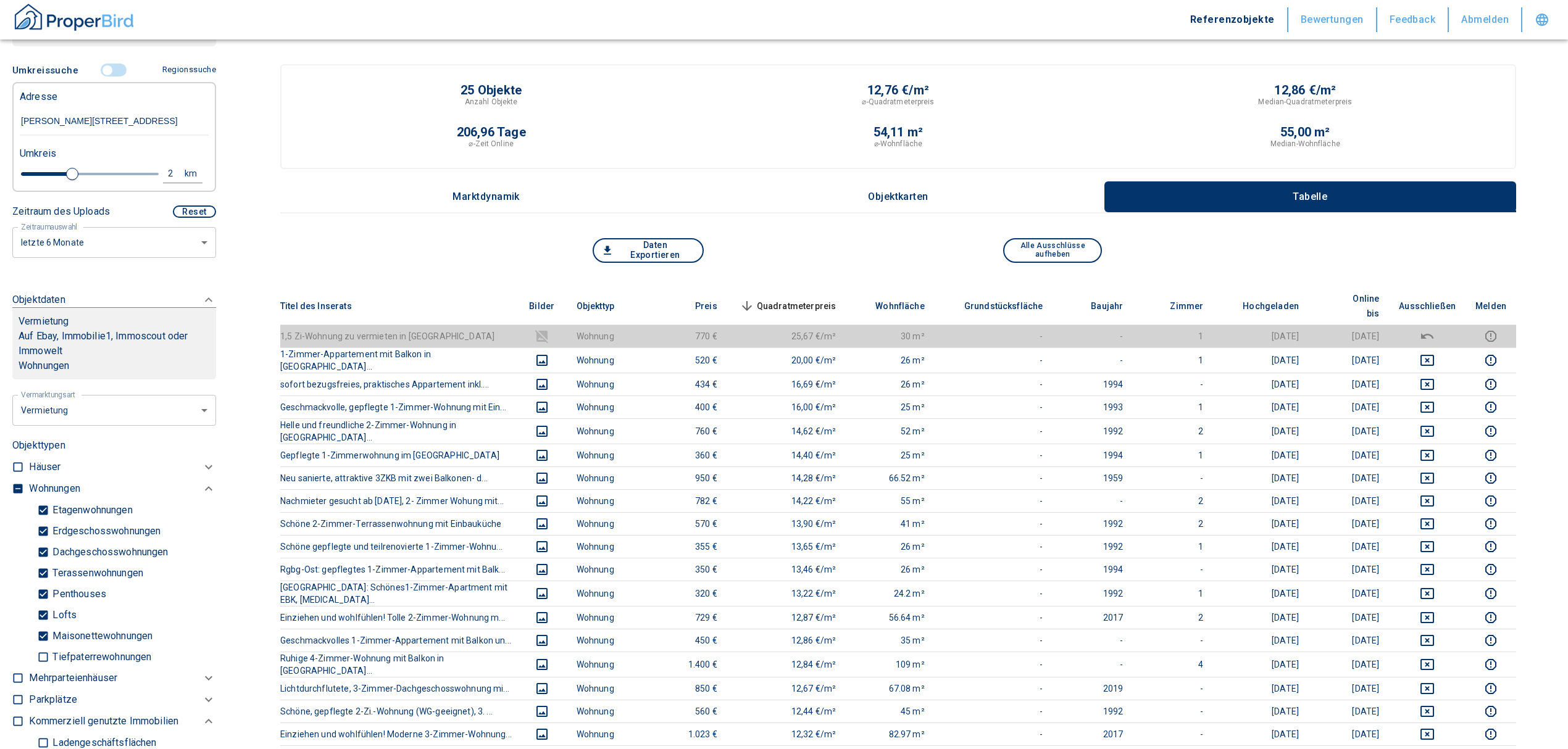
click at [819, 298] on span "Quadratmeterpreis sorted descending" at bounding box center [786, 306] width 99 height 14
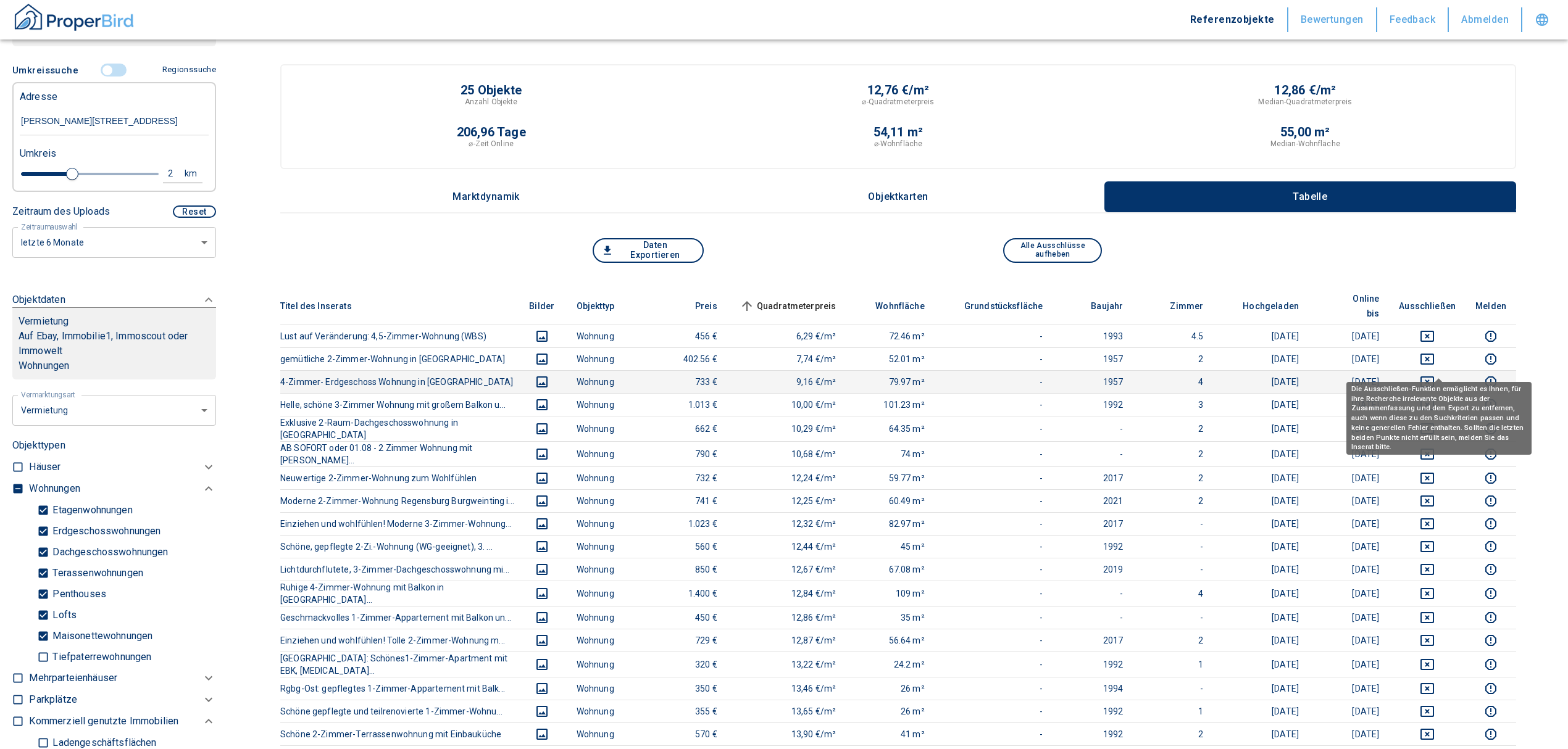
click at [1434, 377] on icon "deselect this listing" at bounding box center [1427, 382] width 14 height 11
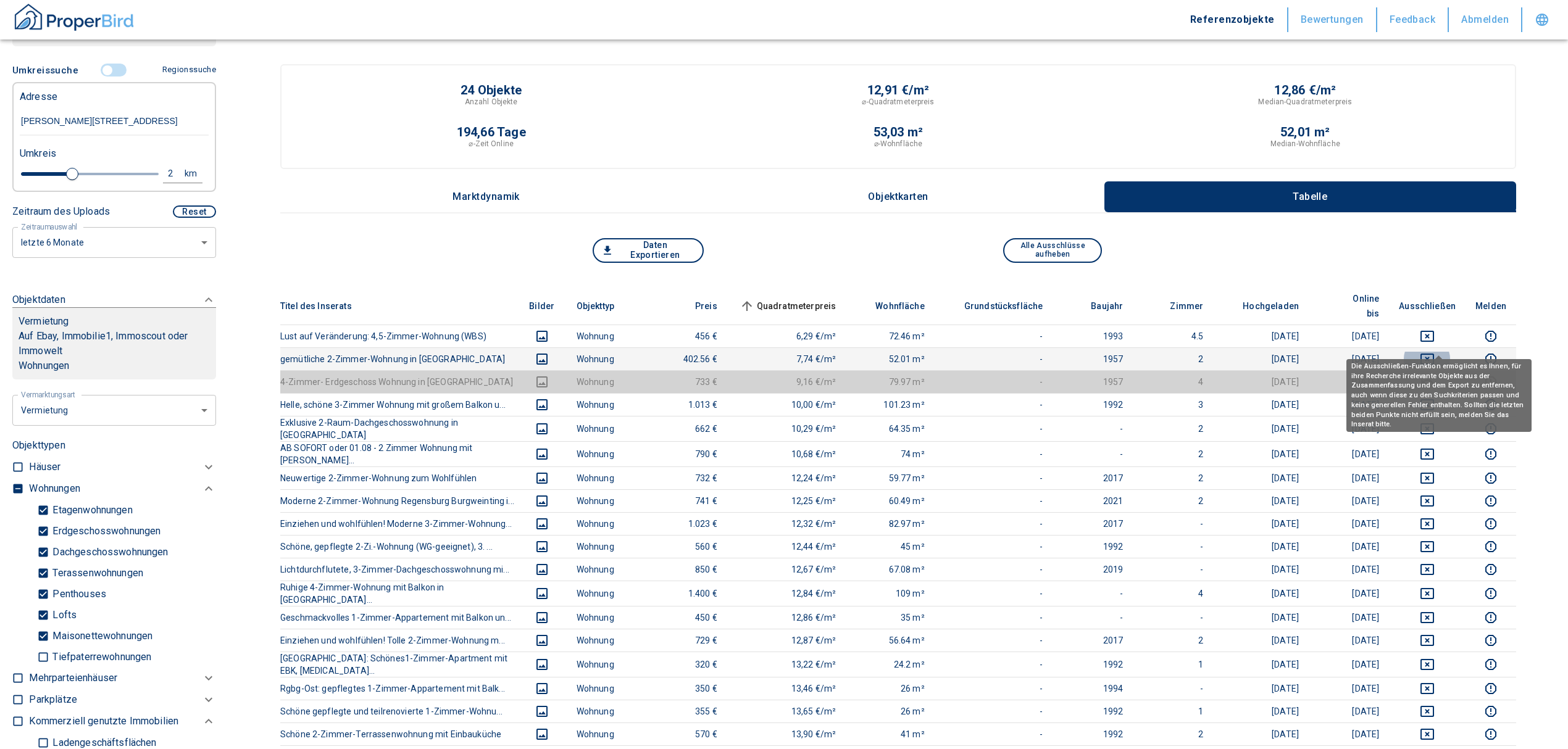
click at [1434, 352] on icon "deselect this listing" at bounding box center [1427, 359] width 14 height 14
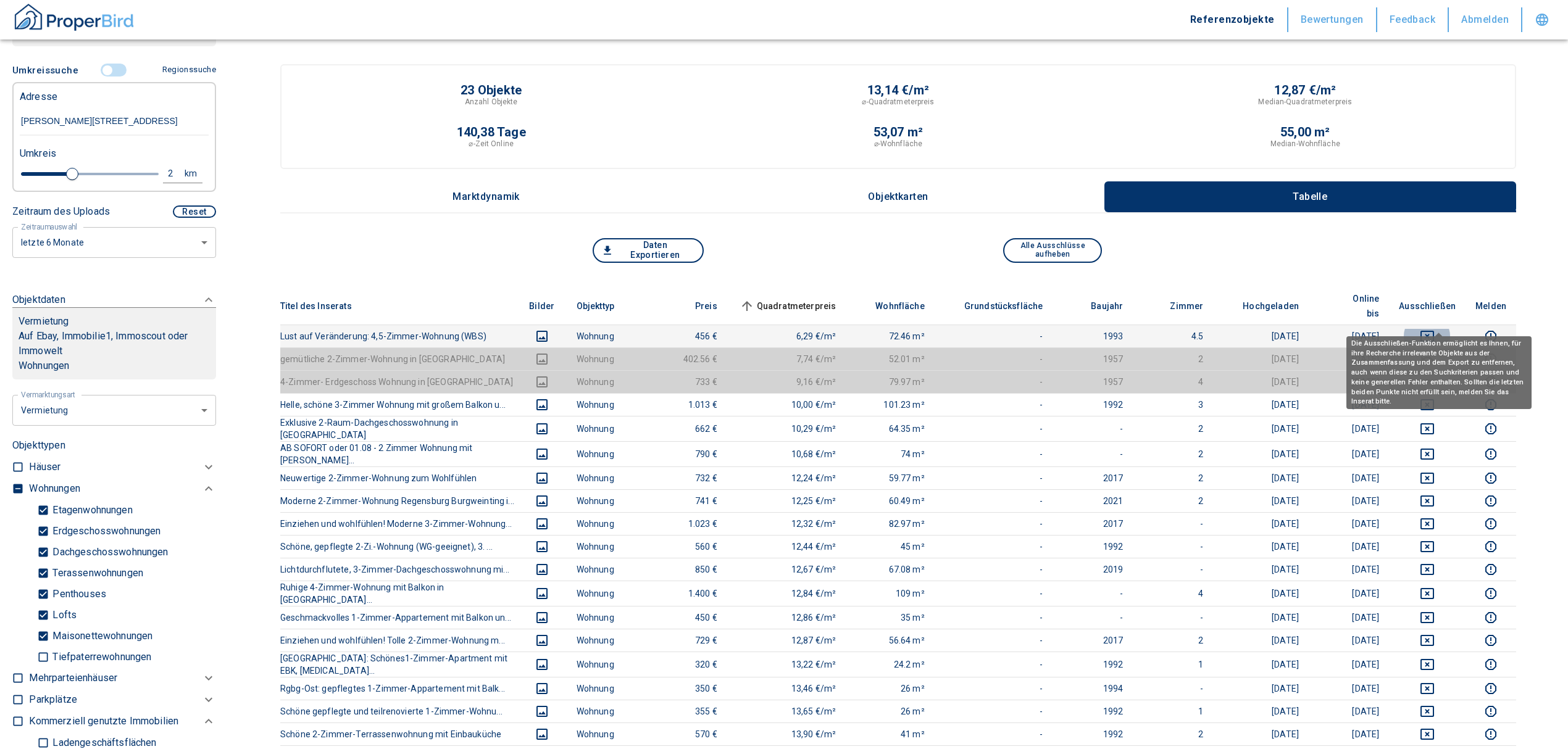
click at [1430, 329] on button "deselect this listing" at bounding box center [1427, 336] width 57 height 14
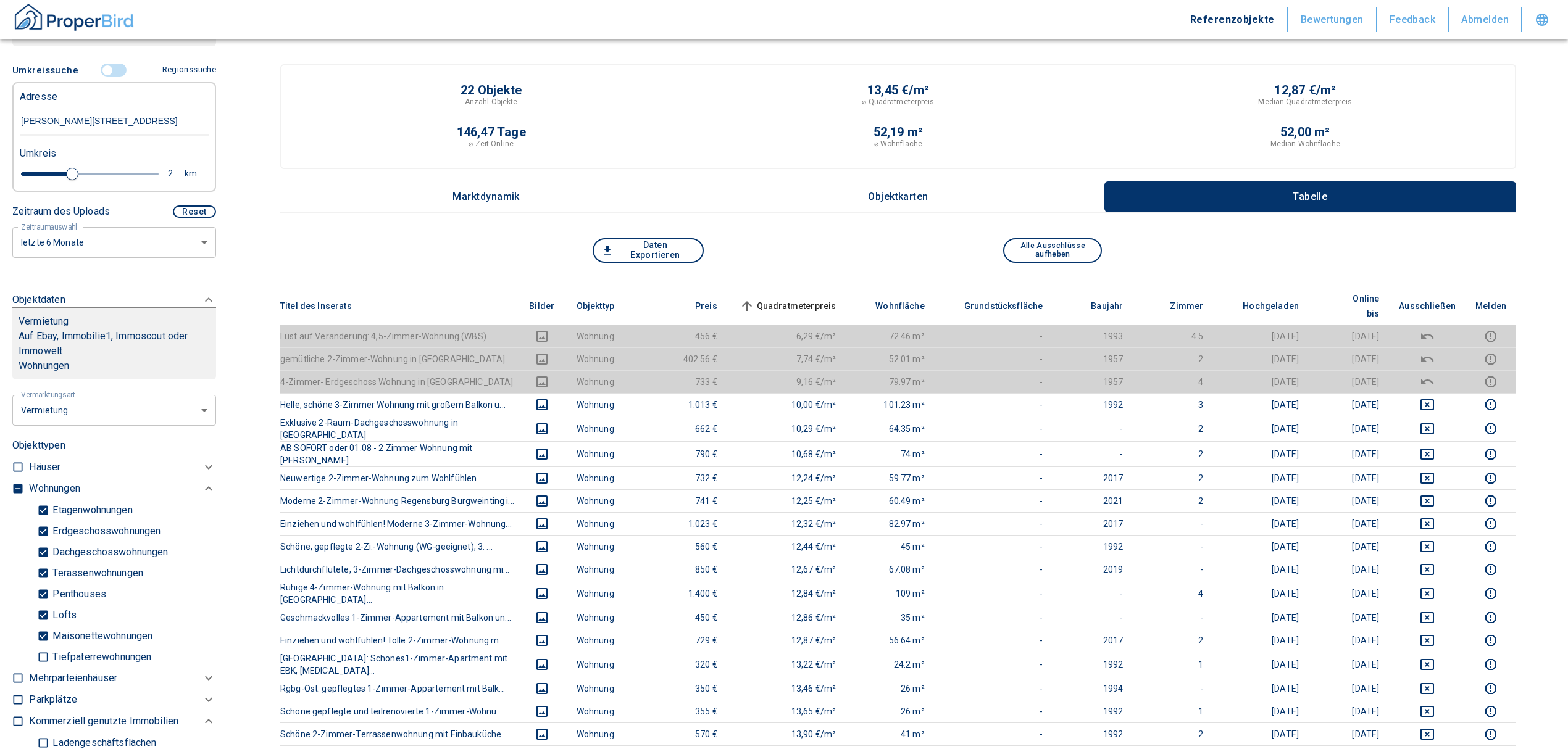
click at [790, 282] on div "Daten Exportieren Alle Ausschlüsse aufheben" at bounding box center [897, 262] width 1236 height 49
click at [795, 298] on span "Quadratmeterpreis sorted ascending" at bounding box center [786, 306] width 99 height 14
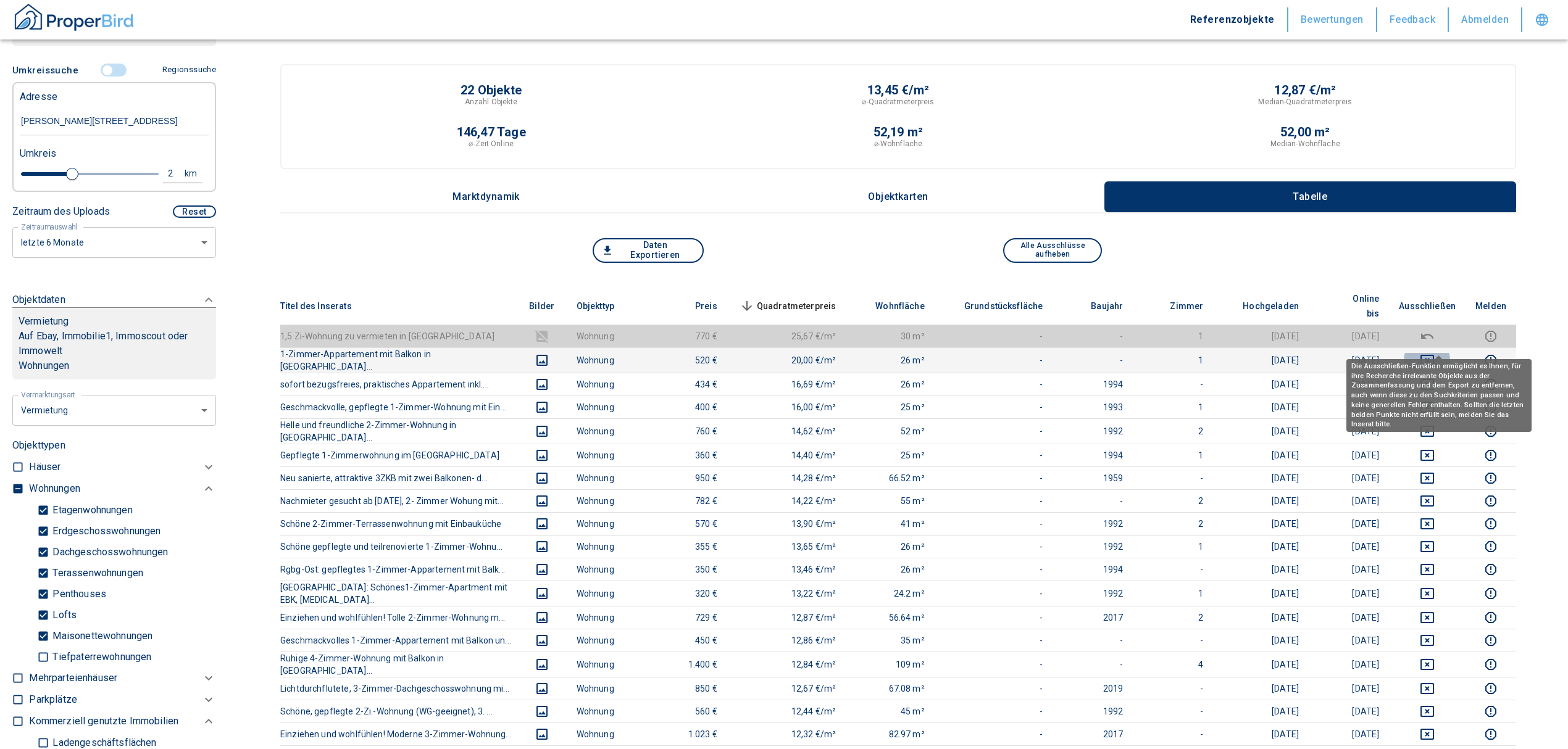
click at [1431, 353] on icon "deselect this listing" at bounding box center [1427, 360] width 14 height 14
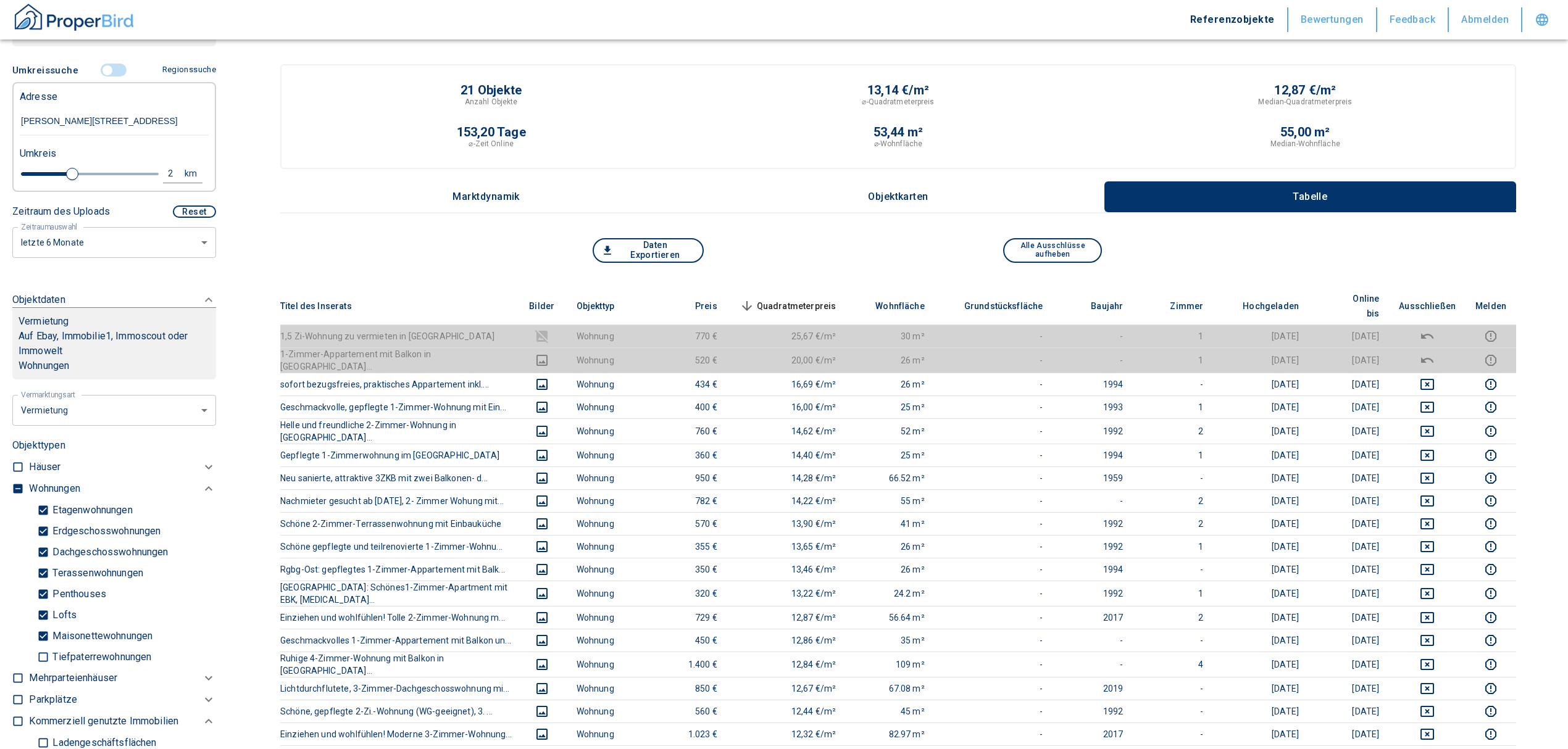
click at [791, 298] on span "Quadratmeterpreis sorted descending" at bounding box center [786, 306] width 99 height 14
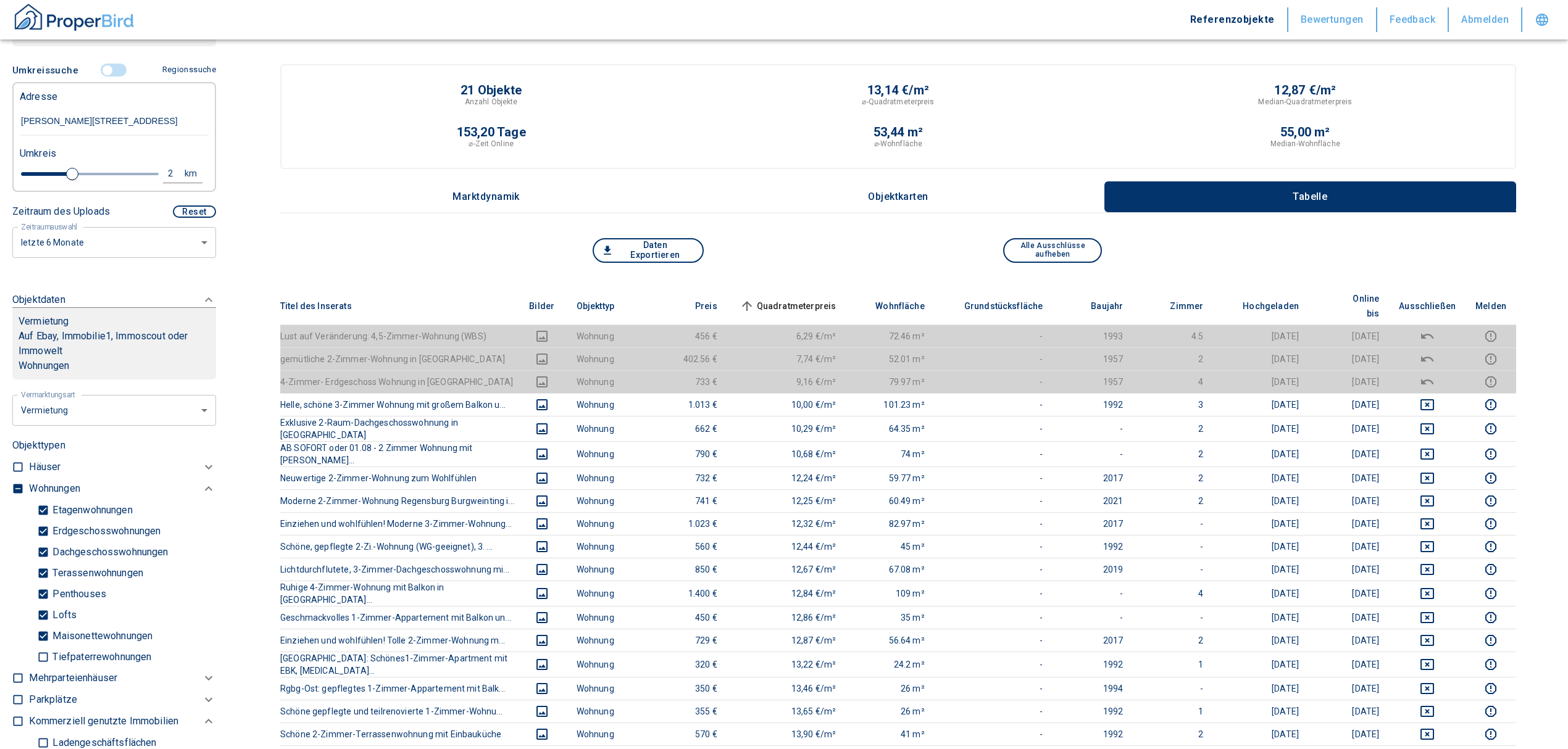
click at [95, 77] on input "controlled" at bounding box center [107, 70] width 37 height 14
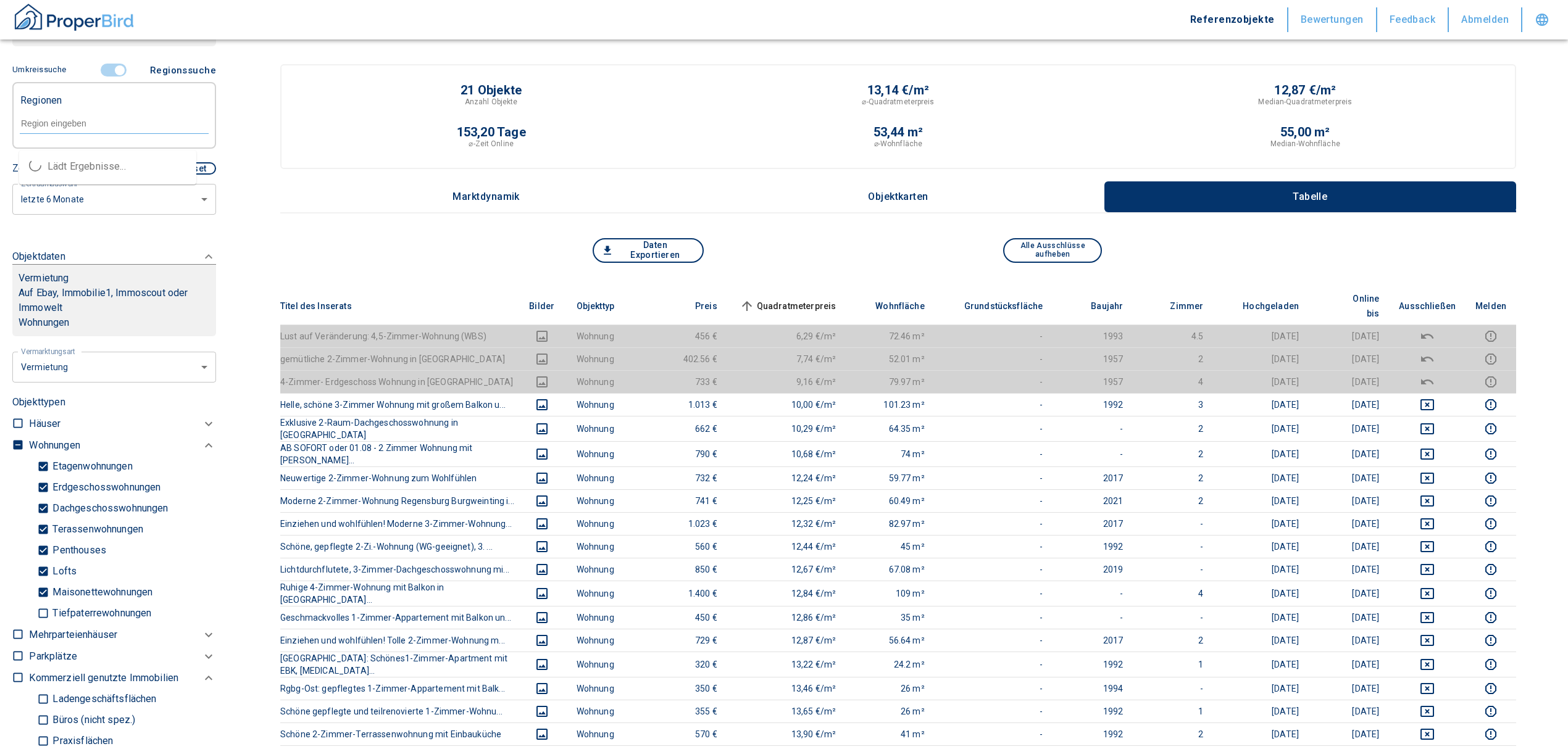
click at [74, 129] on input "text" at bounding box center [114, 123] width 189 height 11
click at [69, 166] on li "93055 [GEOGRAPHIC_DATA]" at bounding box center [108, 167] width 177 height 23
type input "93055"
type input "2020"
type input "93055 [GEOGRAPHIC_DATA]"
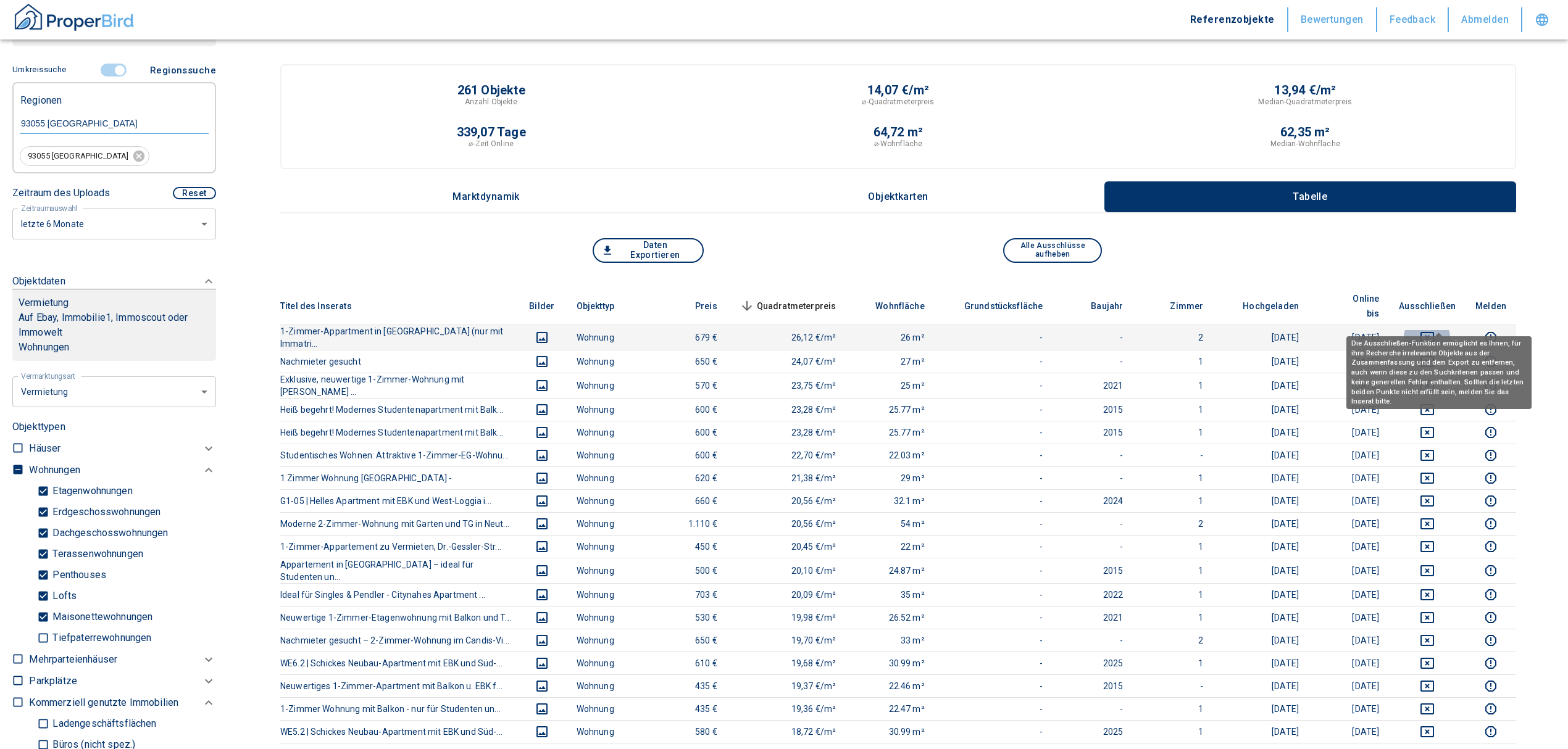
click at [1434, 330] on icon "deselect this listing" at bounding box center [1427, 337] width 14 height 14
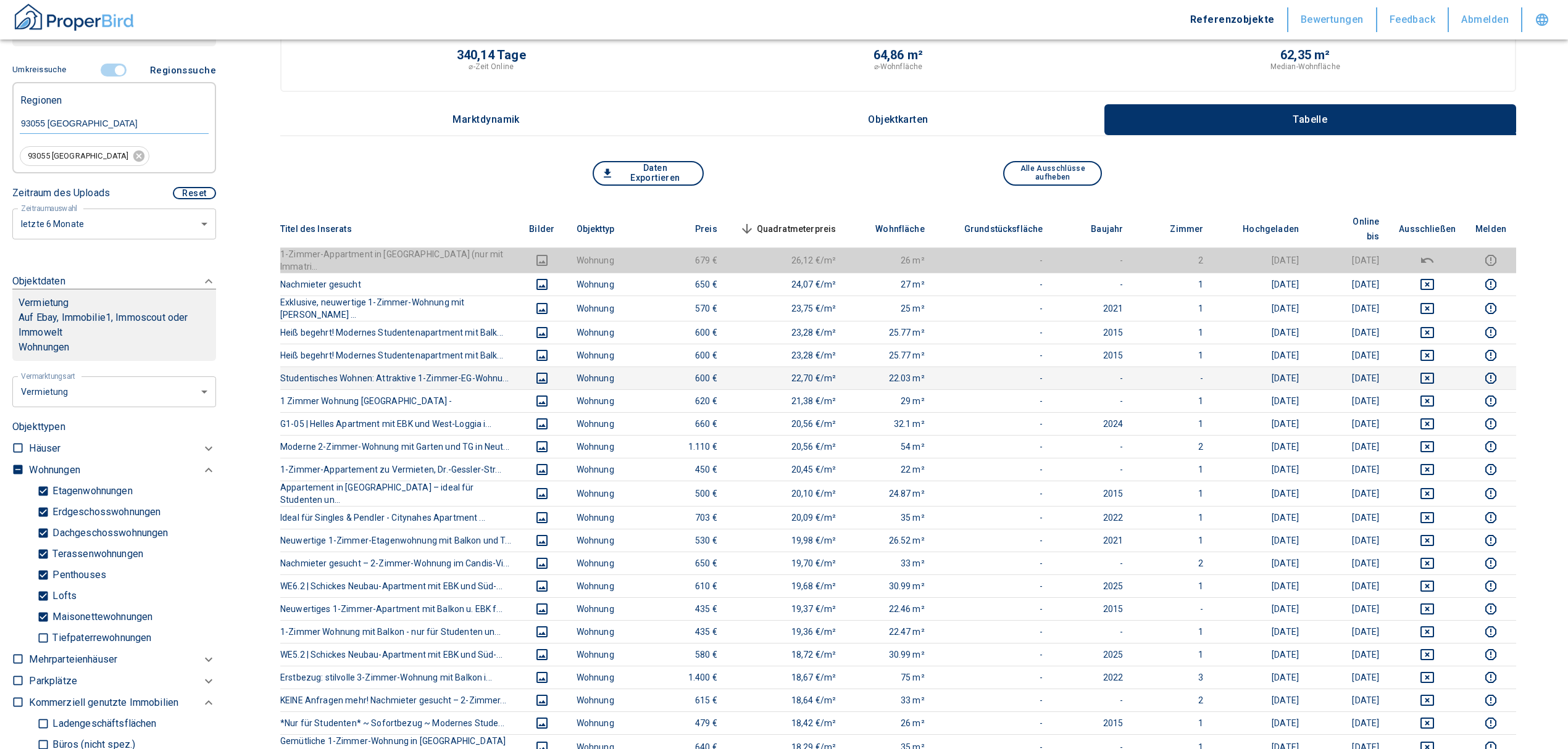
scroll to position [164, 0]
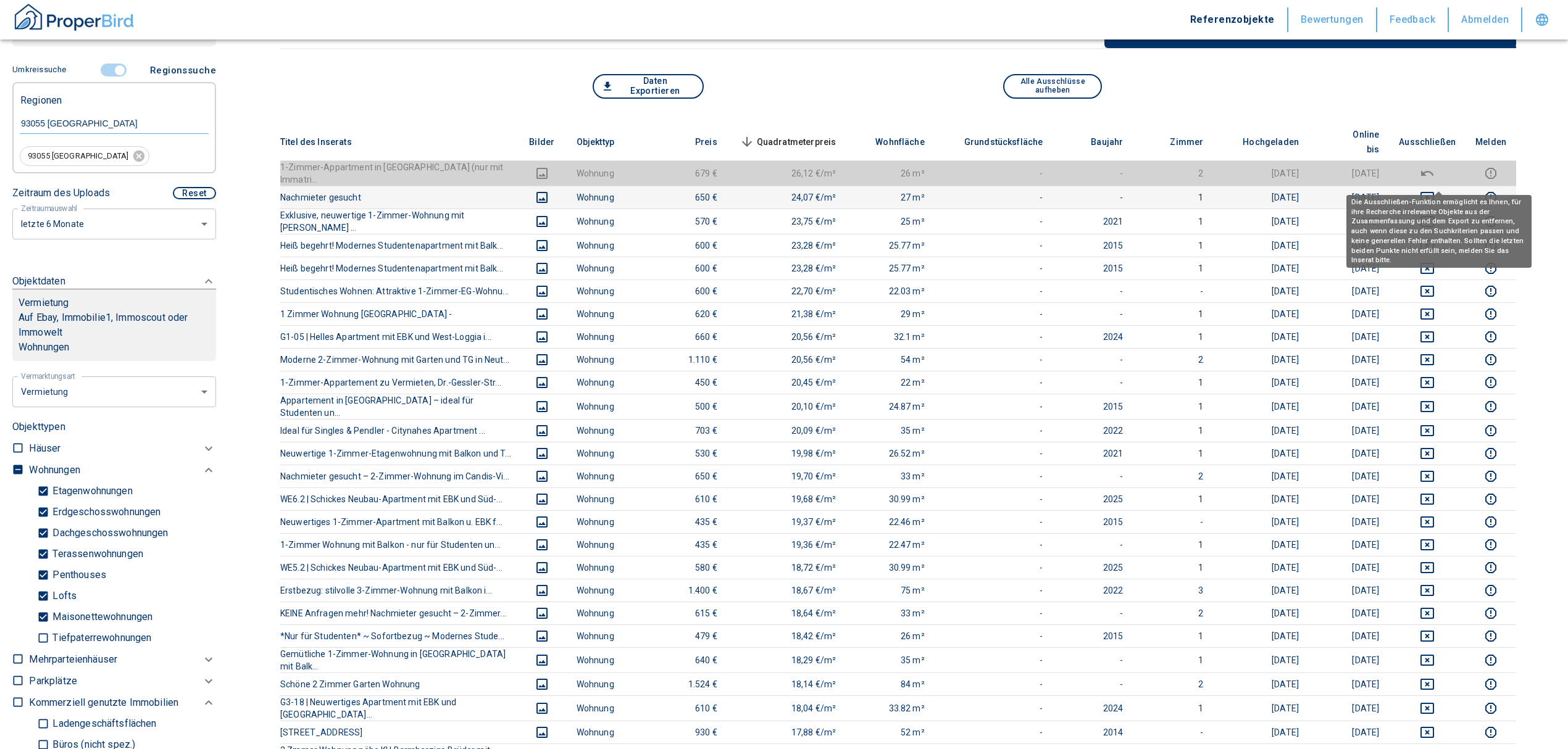
click at [1434, 191] on icon "deselect this listing" at bounding box center [1427, 197] width 14 height 11
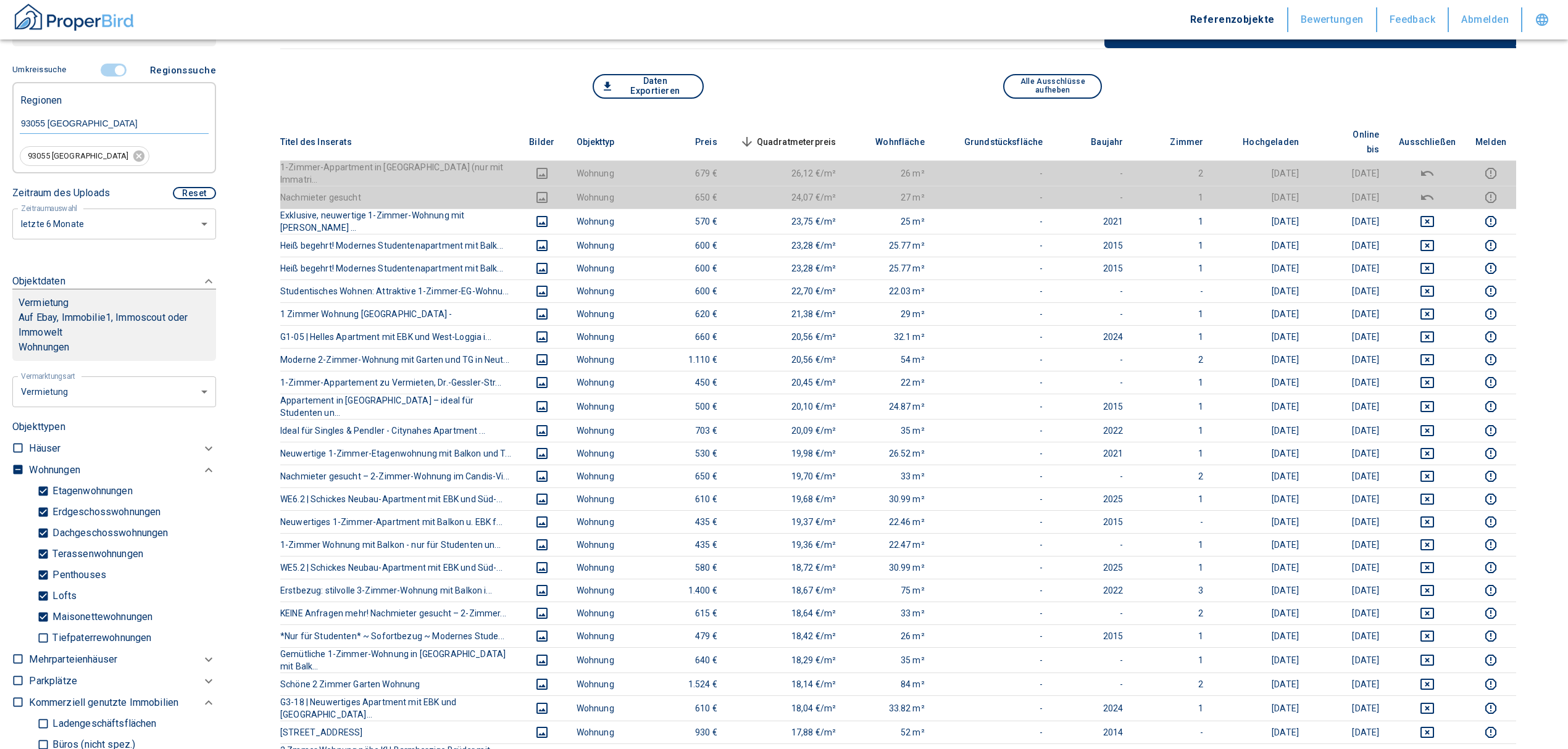
click at [811, 134] on span "Quadratmeterpreis sorted descending" at bounding box center [786, 142] width 99 height 14
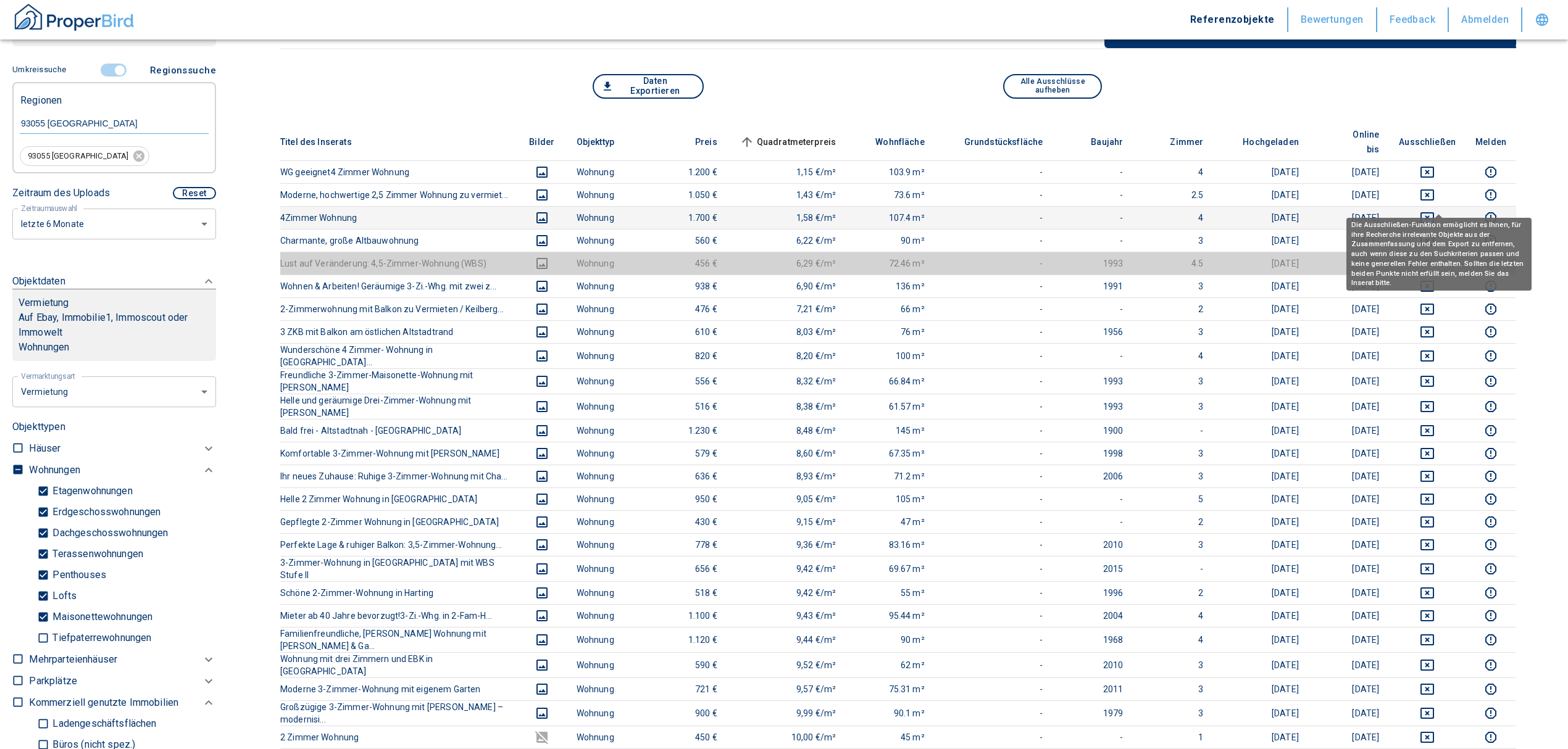
click at [1433, 211] on icon "deselect this listing" at bounding box center [1427, 218] width 14 height 14
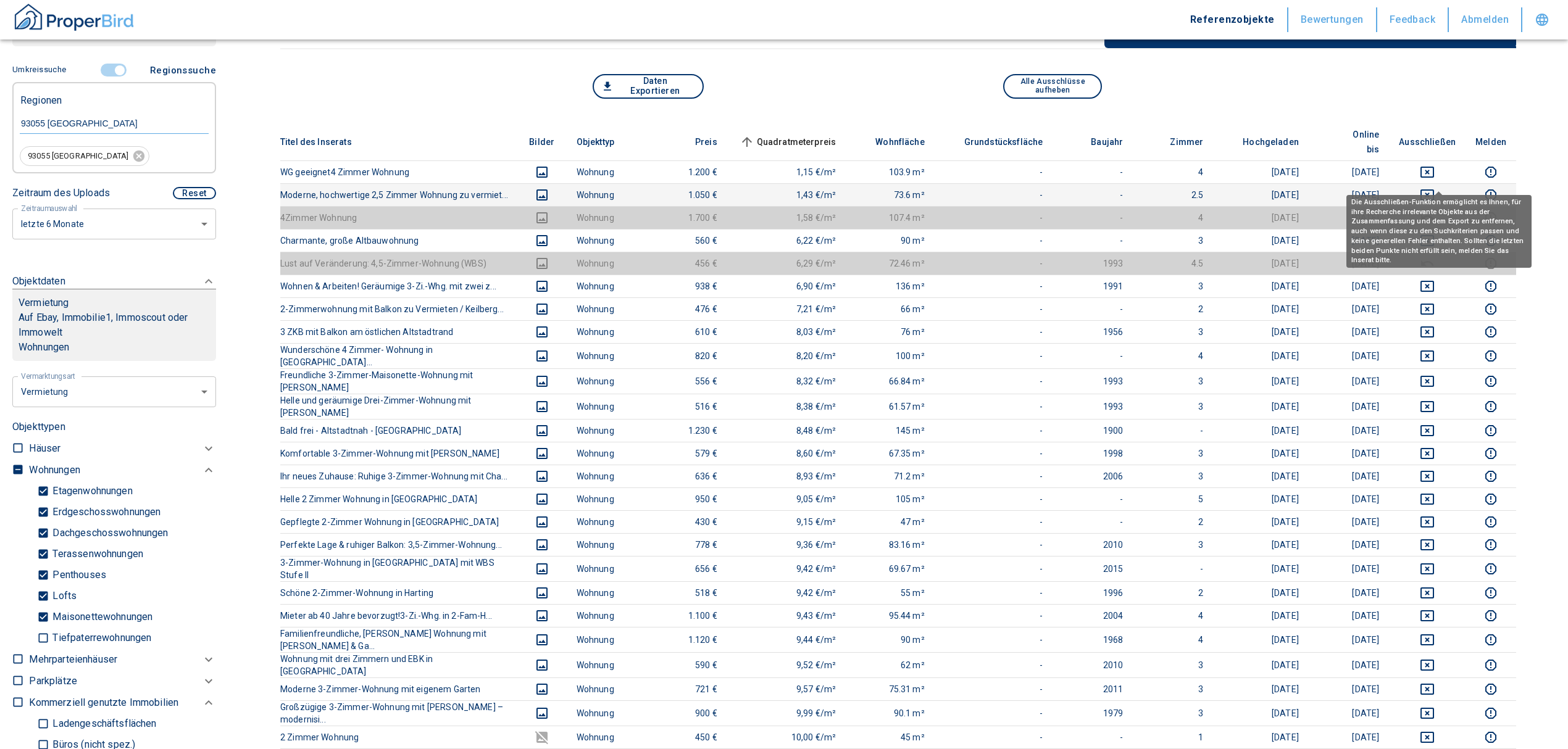
click at [1434, 187] on icon "deselect this listing" at bounding box center [1427, 195] width 14 height 14
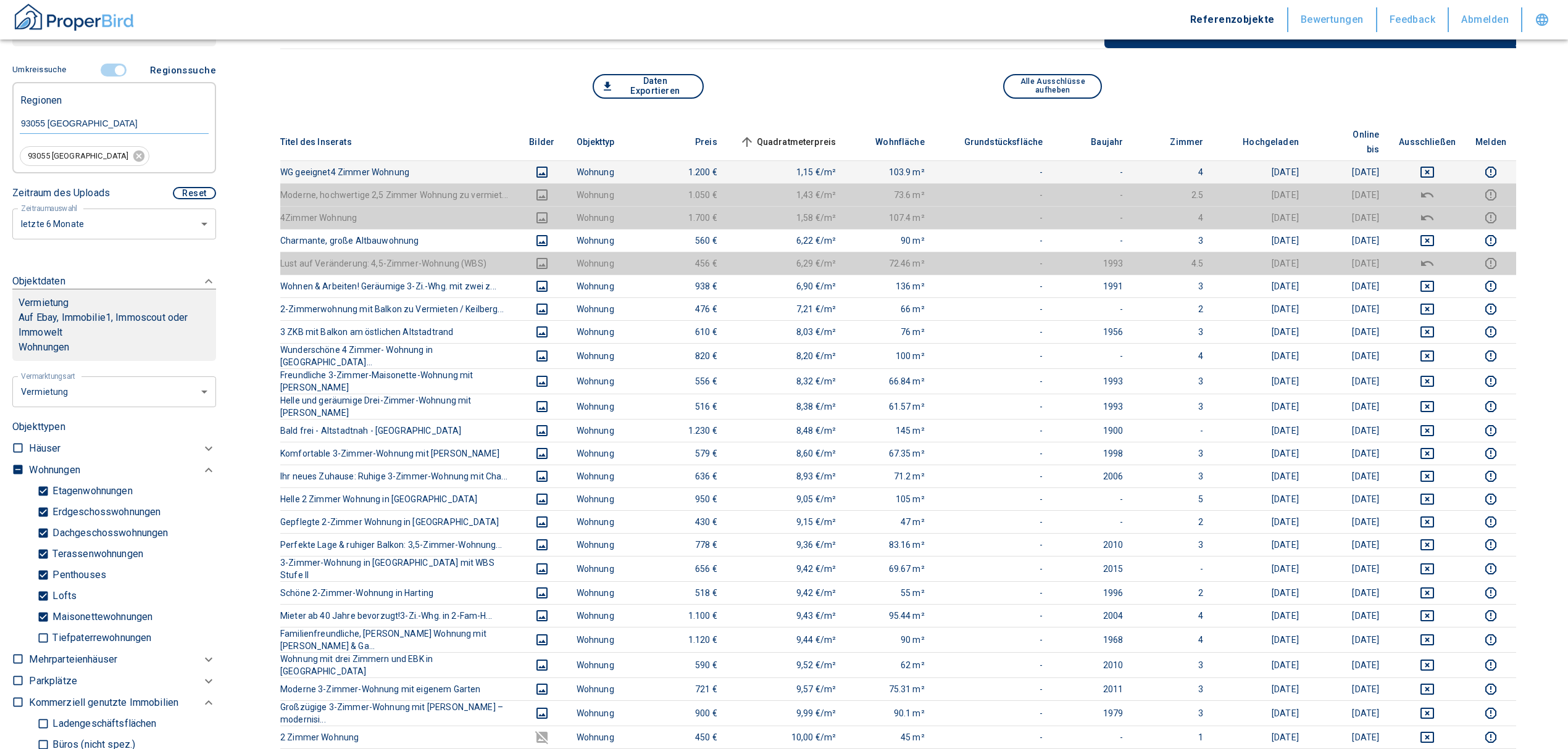
click at [1438, 143] on th "Ausschließen" at bounding box center [1426, 142] width 76 height 38
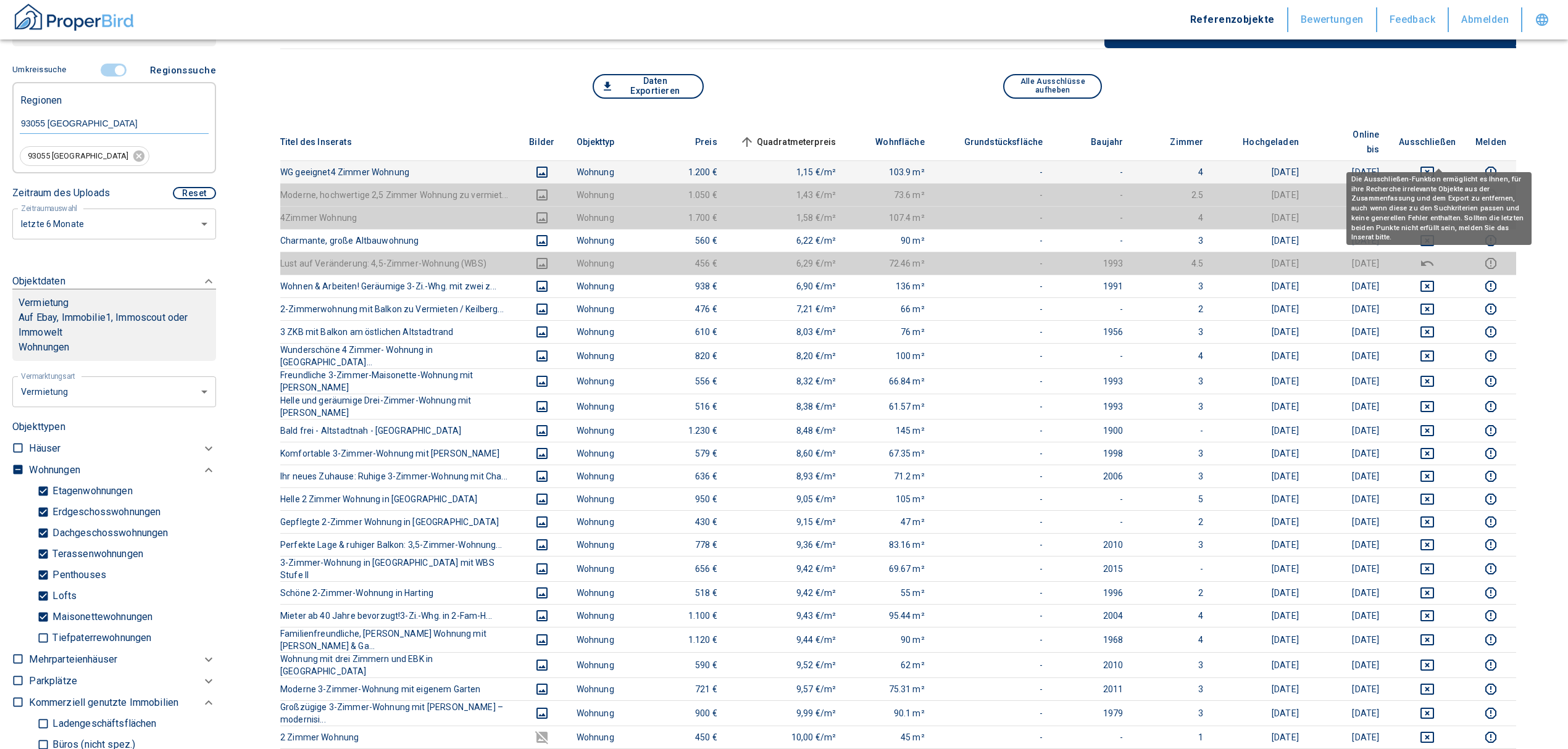
click at [1434, 167] on icon "deselect this listing" at bounding box center [1427, 172] width 14 height 11
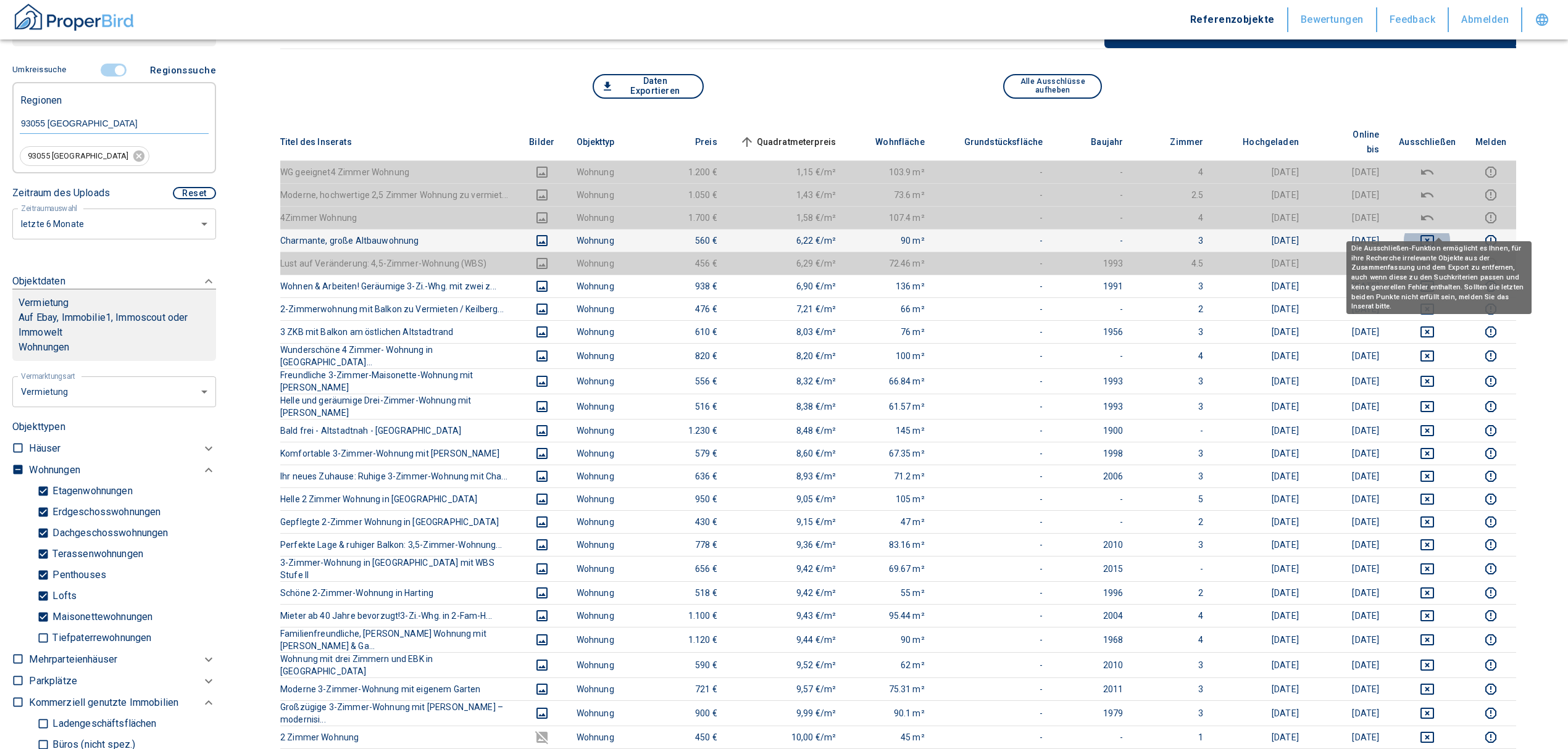
click at [1434, 235] on icon "deselect this listing" at bounding box center [1427, 241] width 14 height 11
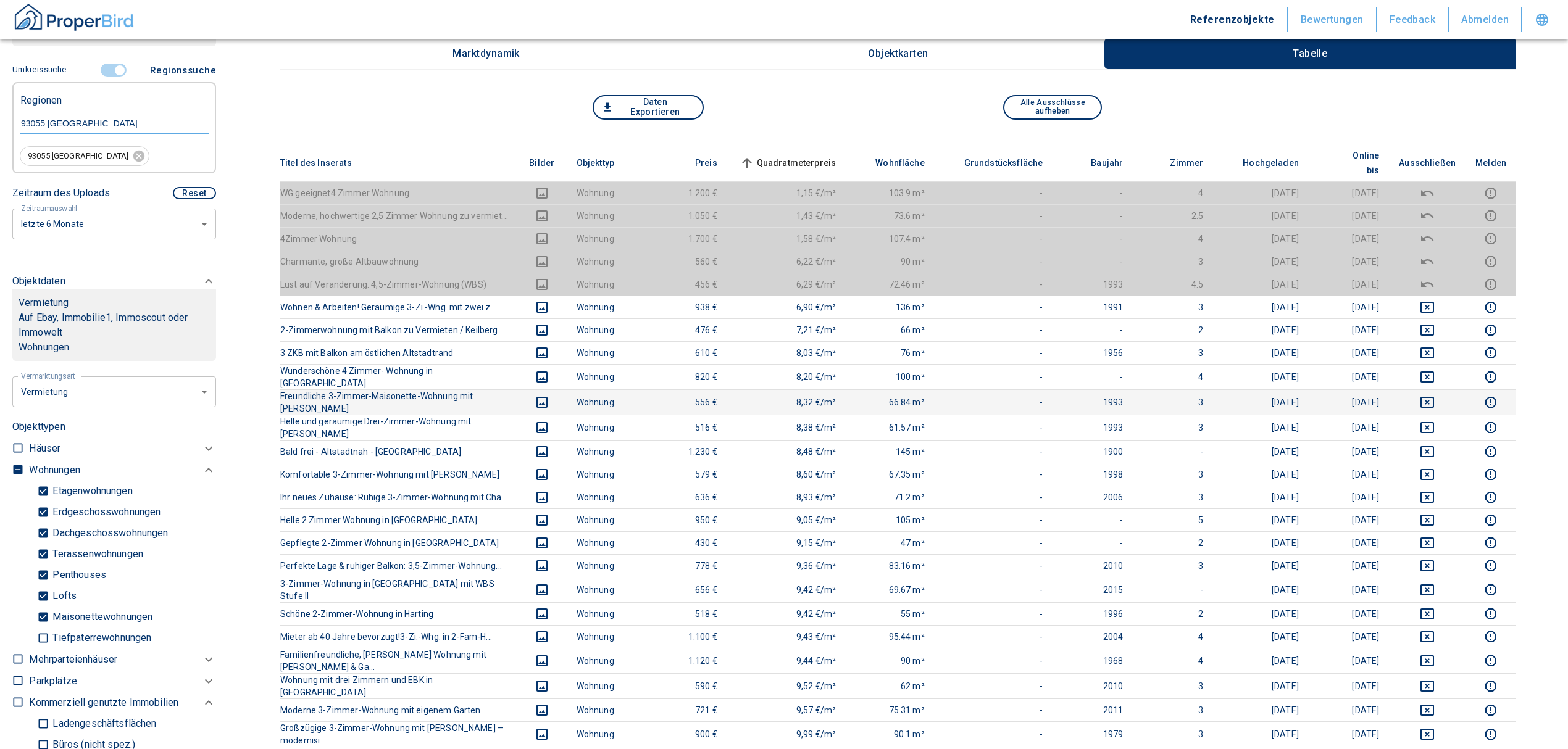
scroll to position [0, 0]
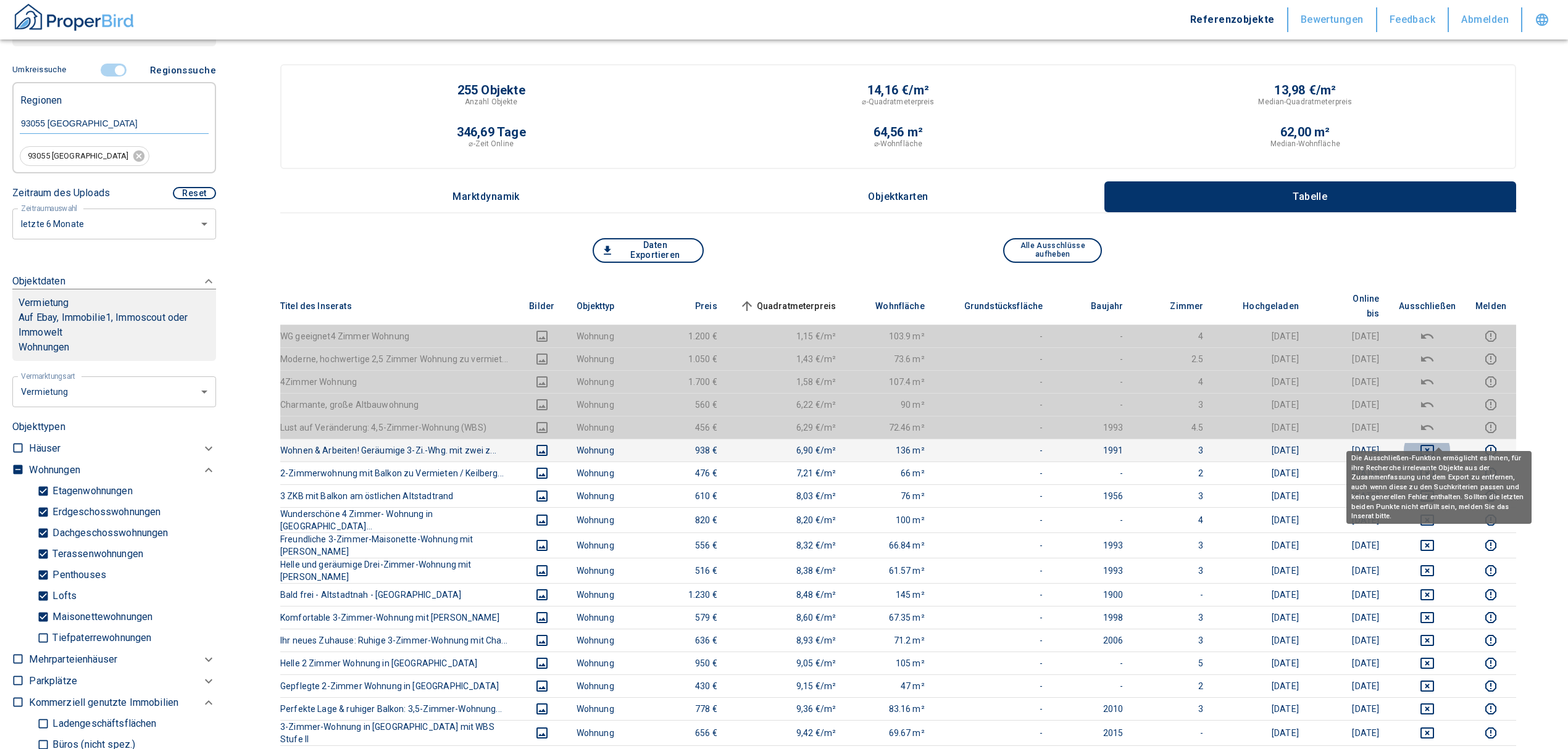
click at [1434, 443] on icon "deselect this listing" at bounding box center [1427, 451] width 14 height 14
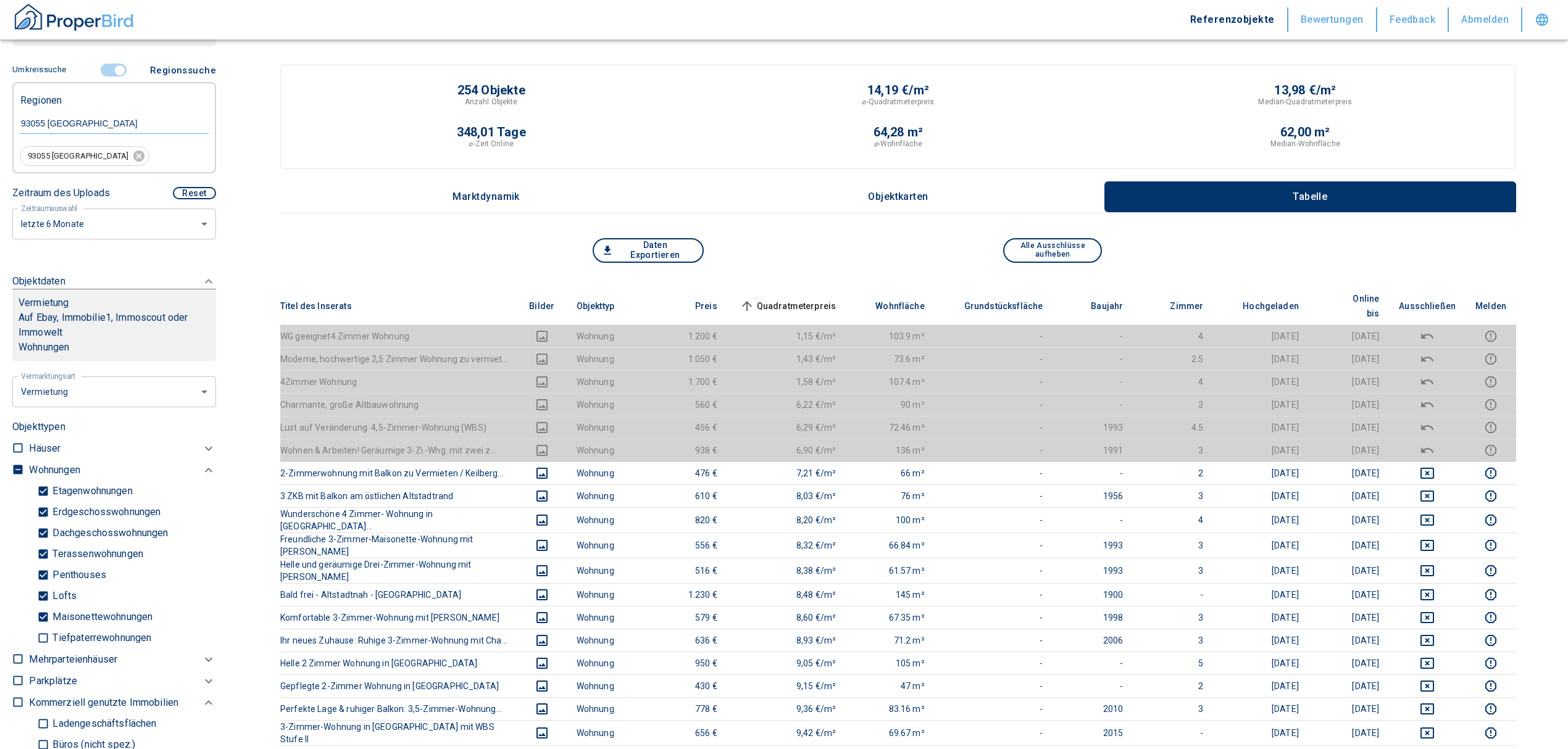
click at [803, 298] on span "Quadratmeterpreis sorted ascending" at bounding box center [786, 306] width 99 height 14
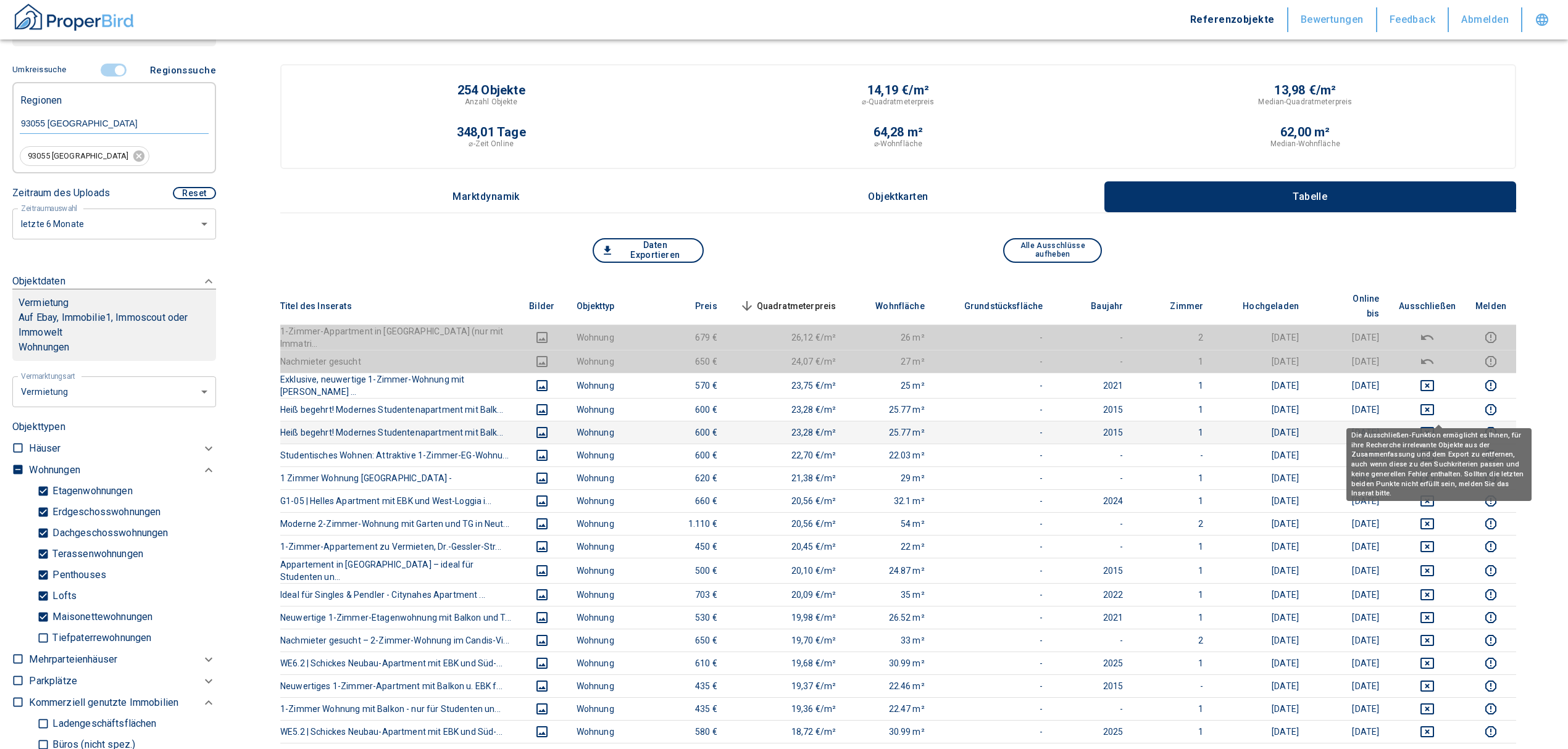
click at [1432, 425] on icon "deselect this listing" at bounding box center [1427, 432] width 14 height 14
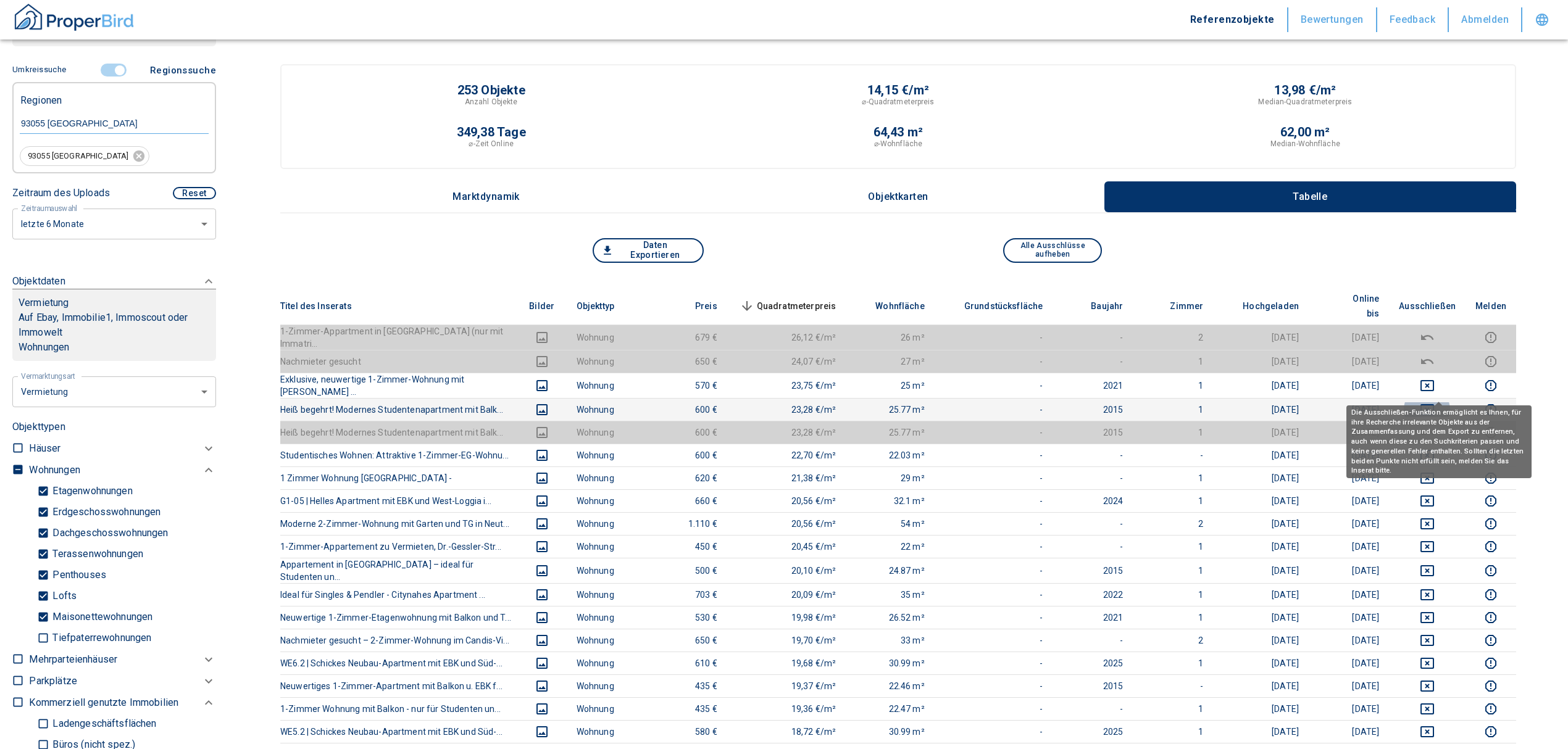
click at [1434, 404] on icon "deselect this listing" at bounding box center [1427, 409] width 14 height 11
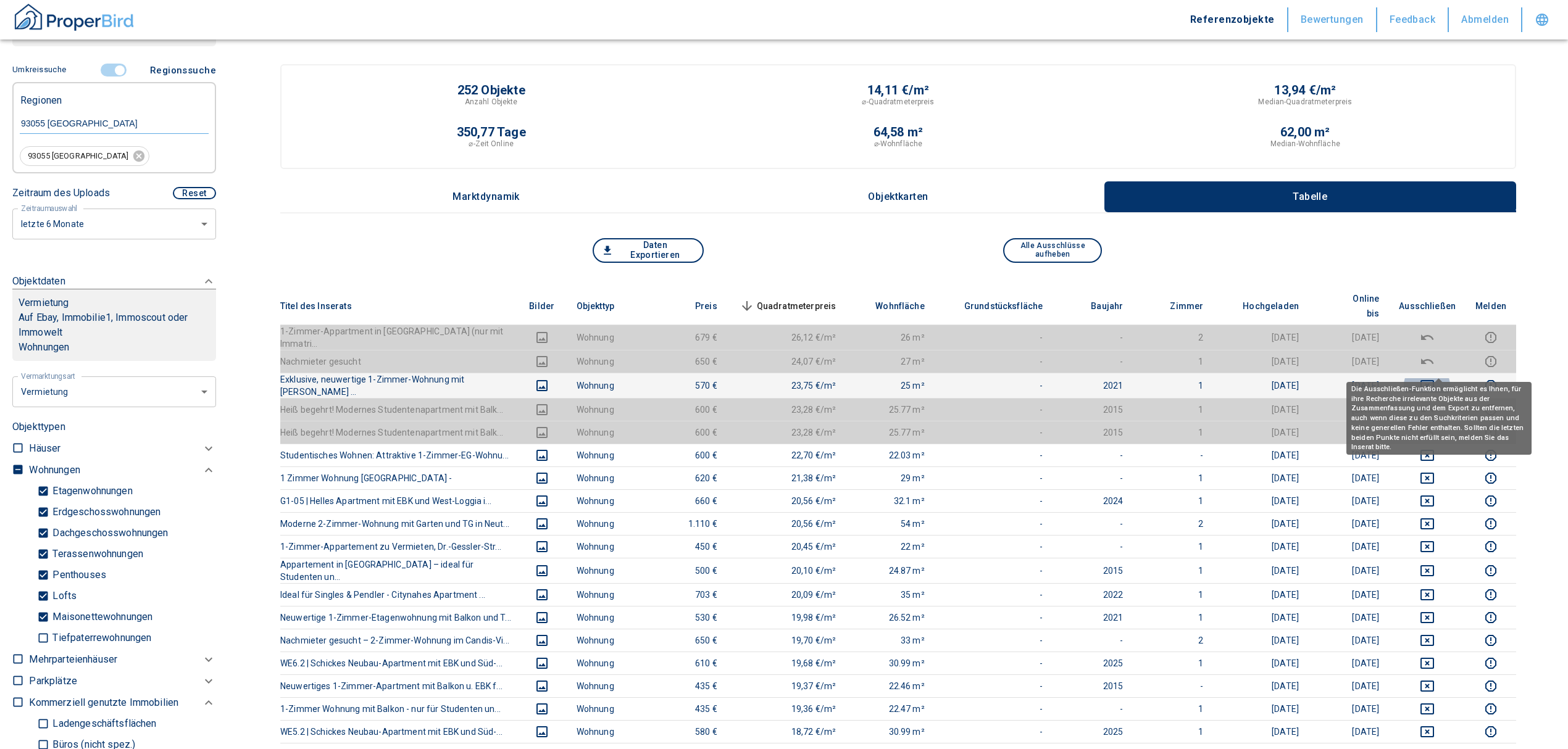
click at [1434, 378] on icon "deselect this listing" at bounding box center [1427, 385] width 14 height 14
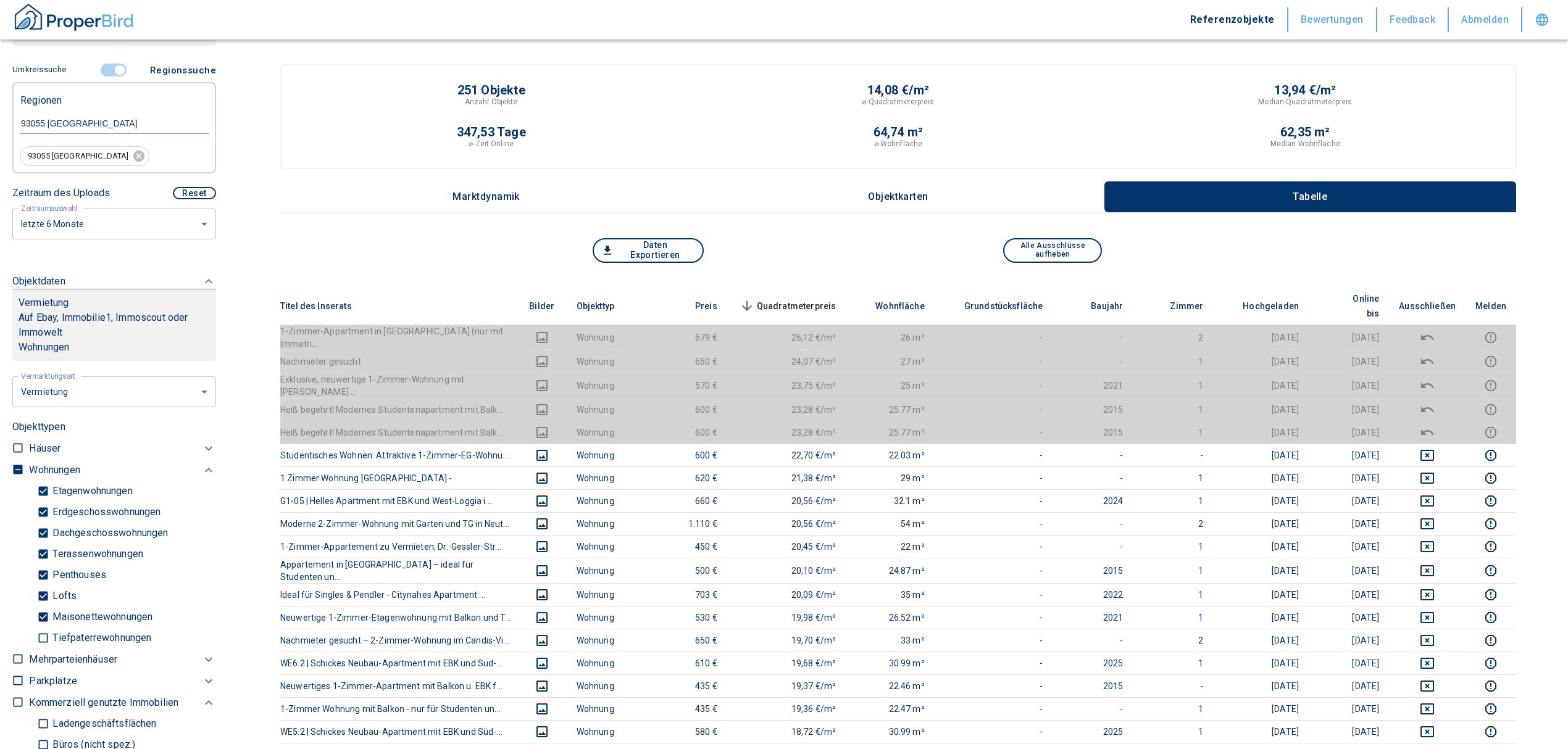
click at [815, 300] on span "Quadratmeterpreis sorted descending" at bounding box center [786, 306] width 99 height 14
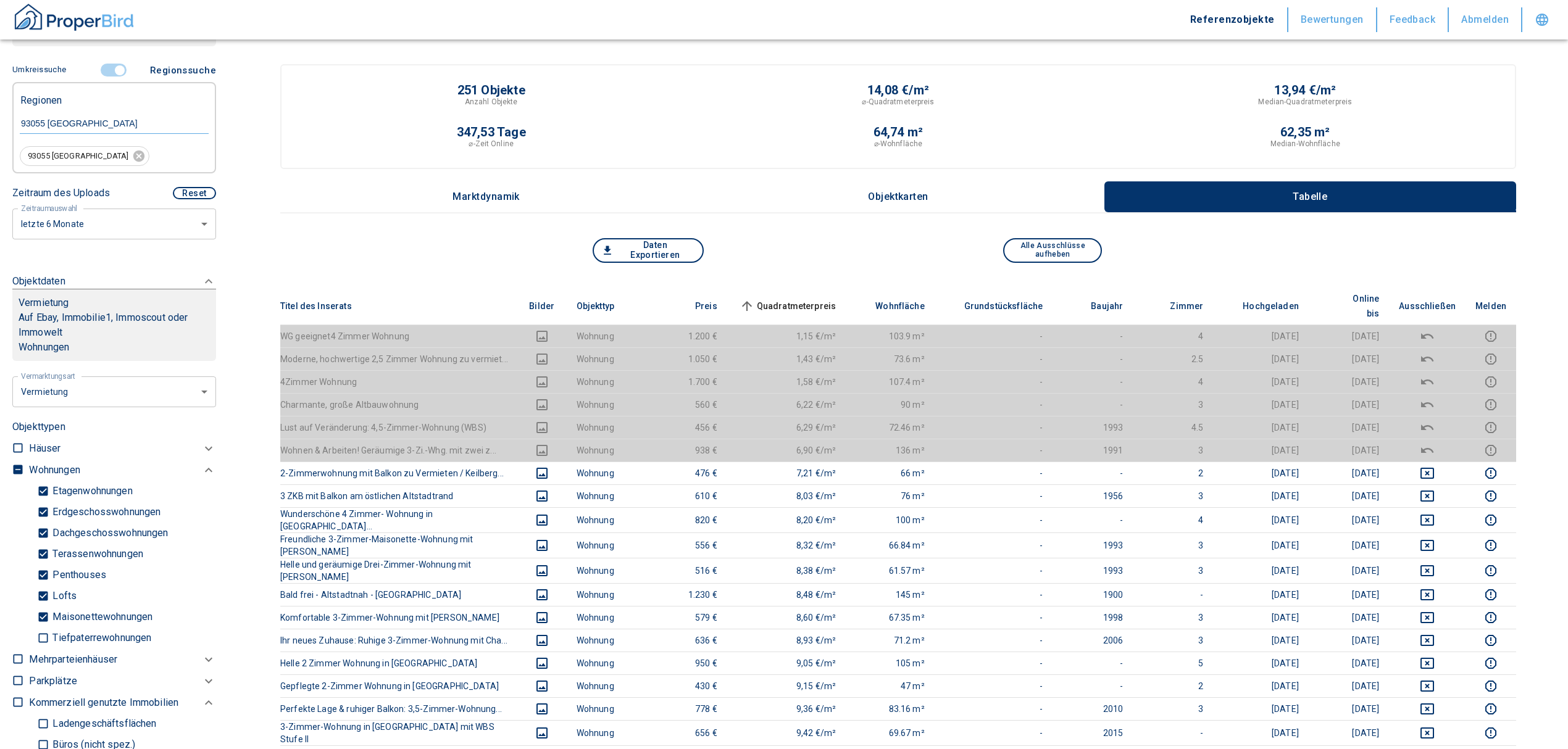
click at [111, 67] on input "controlled" at bounding box center [120, 70] width 37 height 14
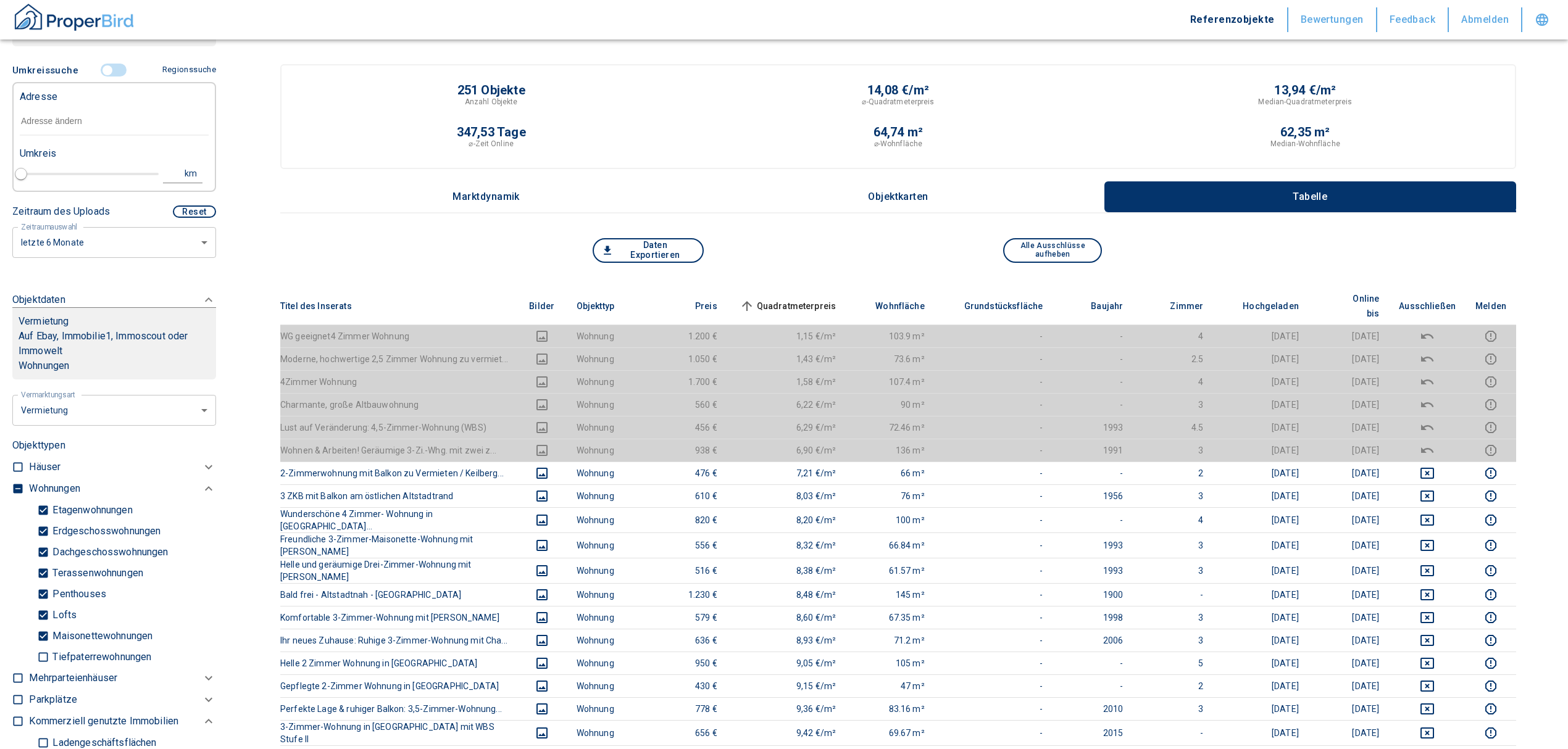
click at [65, 124] on input "text" at bounding box center [114, 121] width 189 height 28
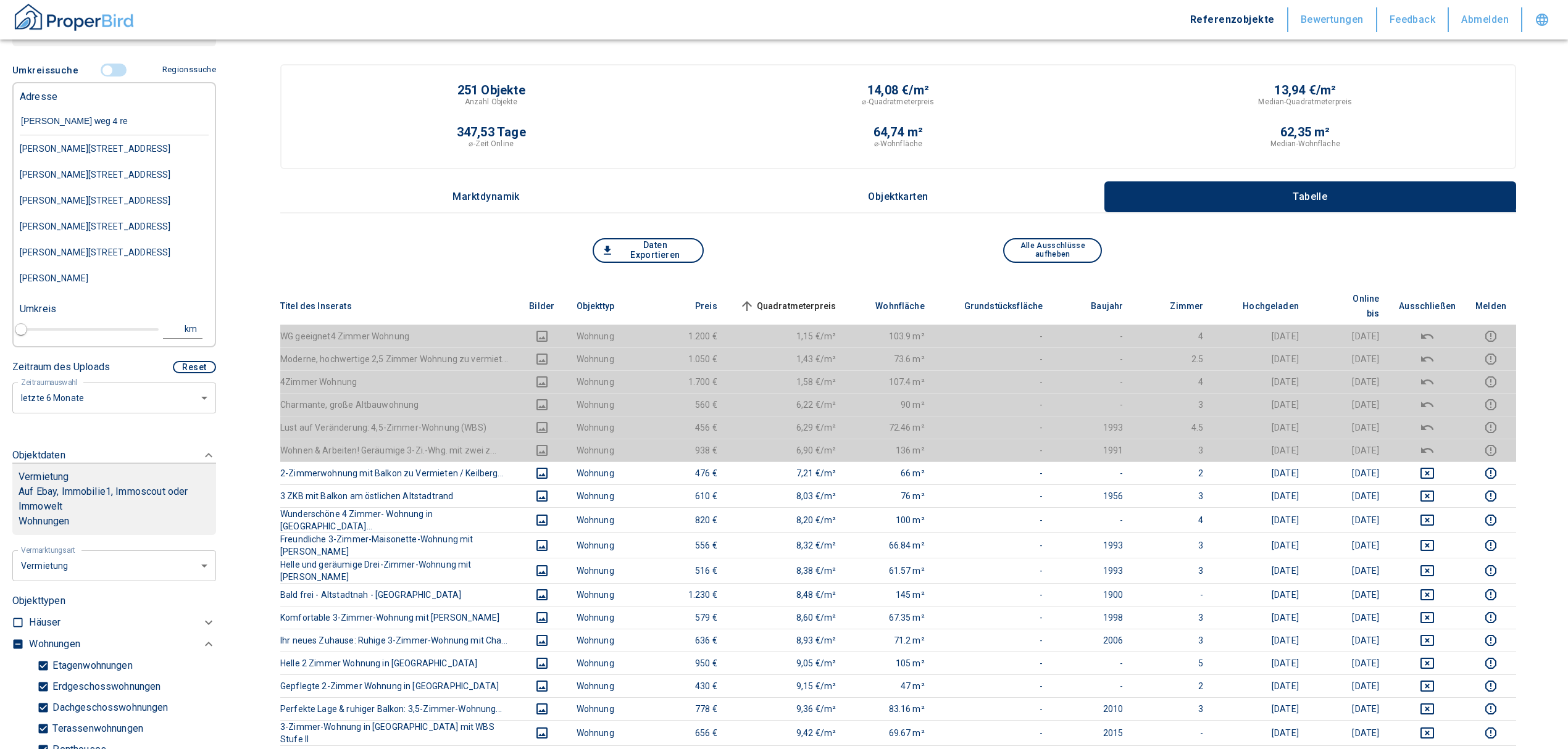
type input "[PERSON_NAME] weg 4 reg"
click at [142, 154] on div "[PERSON_NAME][STREET_ADDRESS]" at bounding box center [114, 149] width 189 height 26
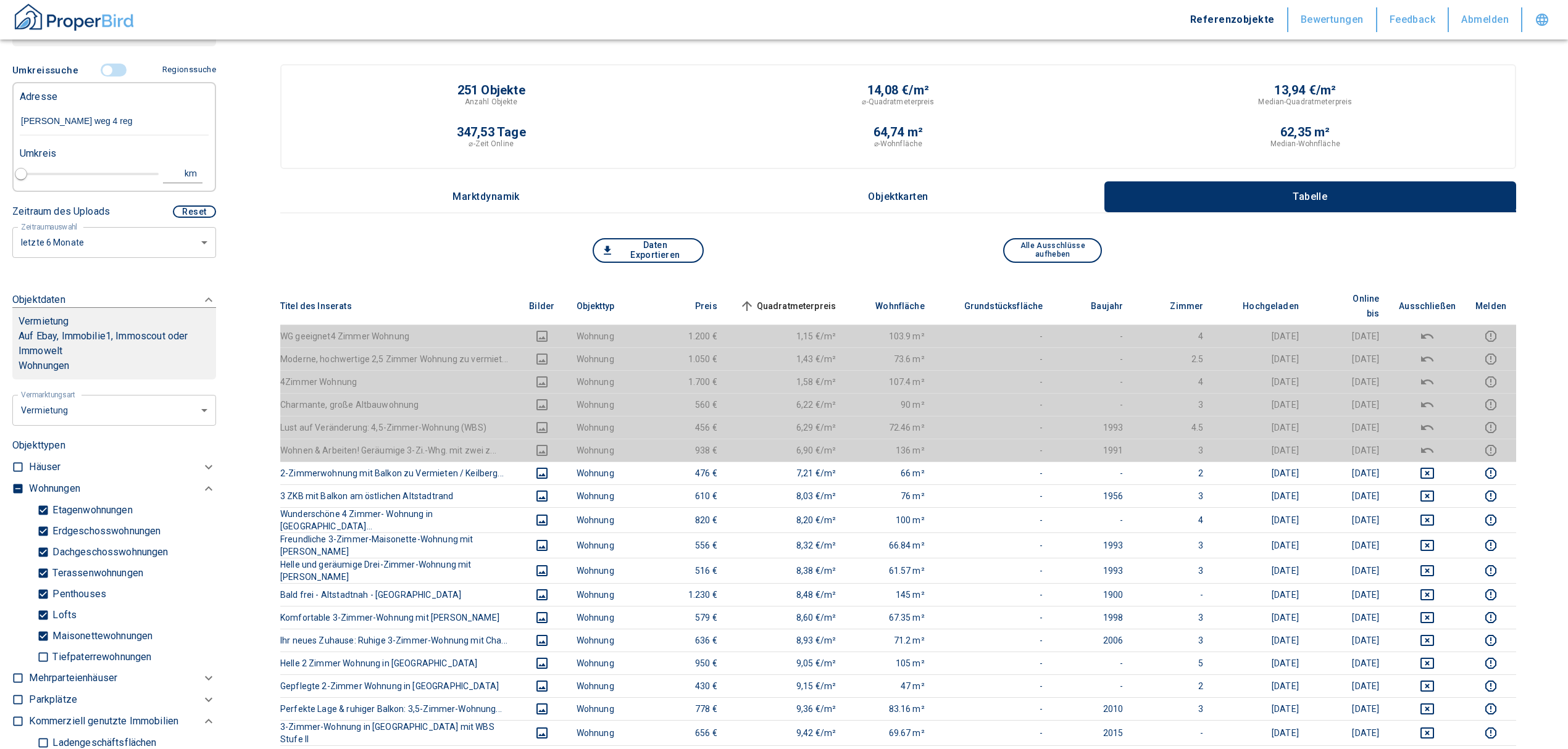
type input "2020"
type input "[PERSON_NAME][STREET_ADDRESS]"
type input "1"
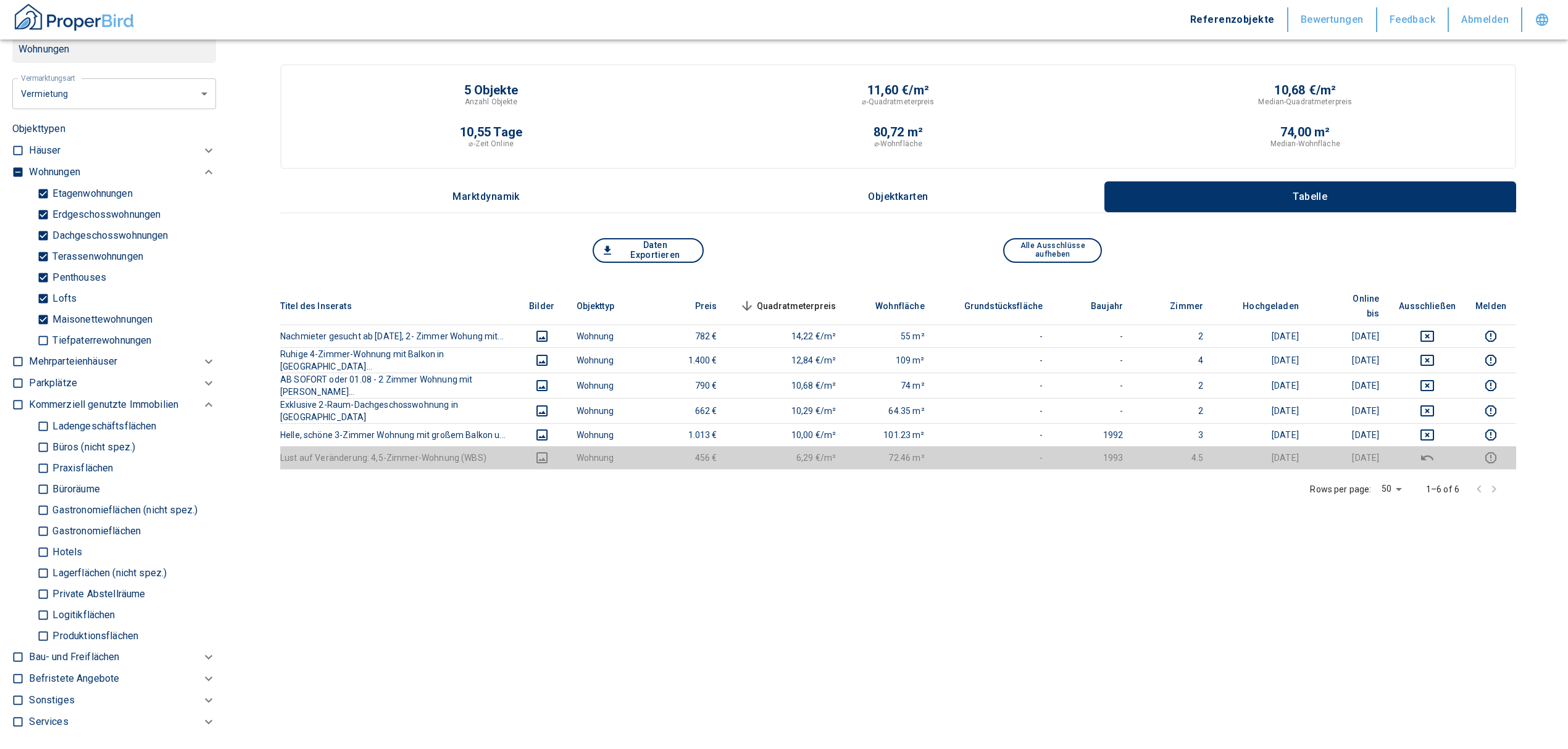
scroll to position [603, 0]
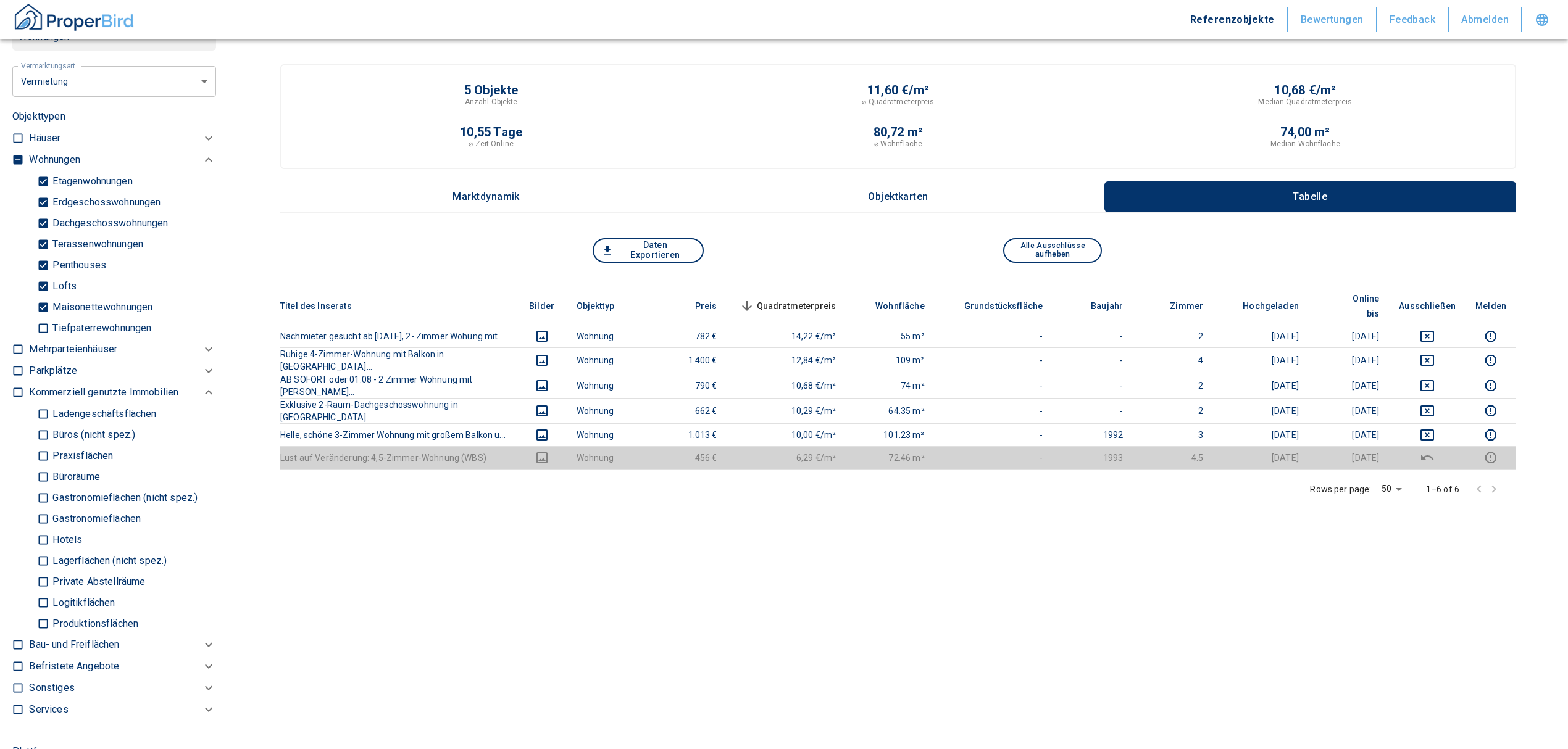
type input "[PERSON_NAME][STREET_ADDRESS]"
click at [15, 166] on input "checkbox" at bounding box center [18, 159] width 12 height 12
checkbox input "true"
type input "2020"
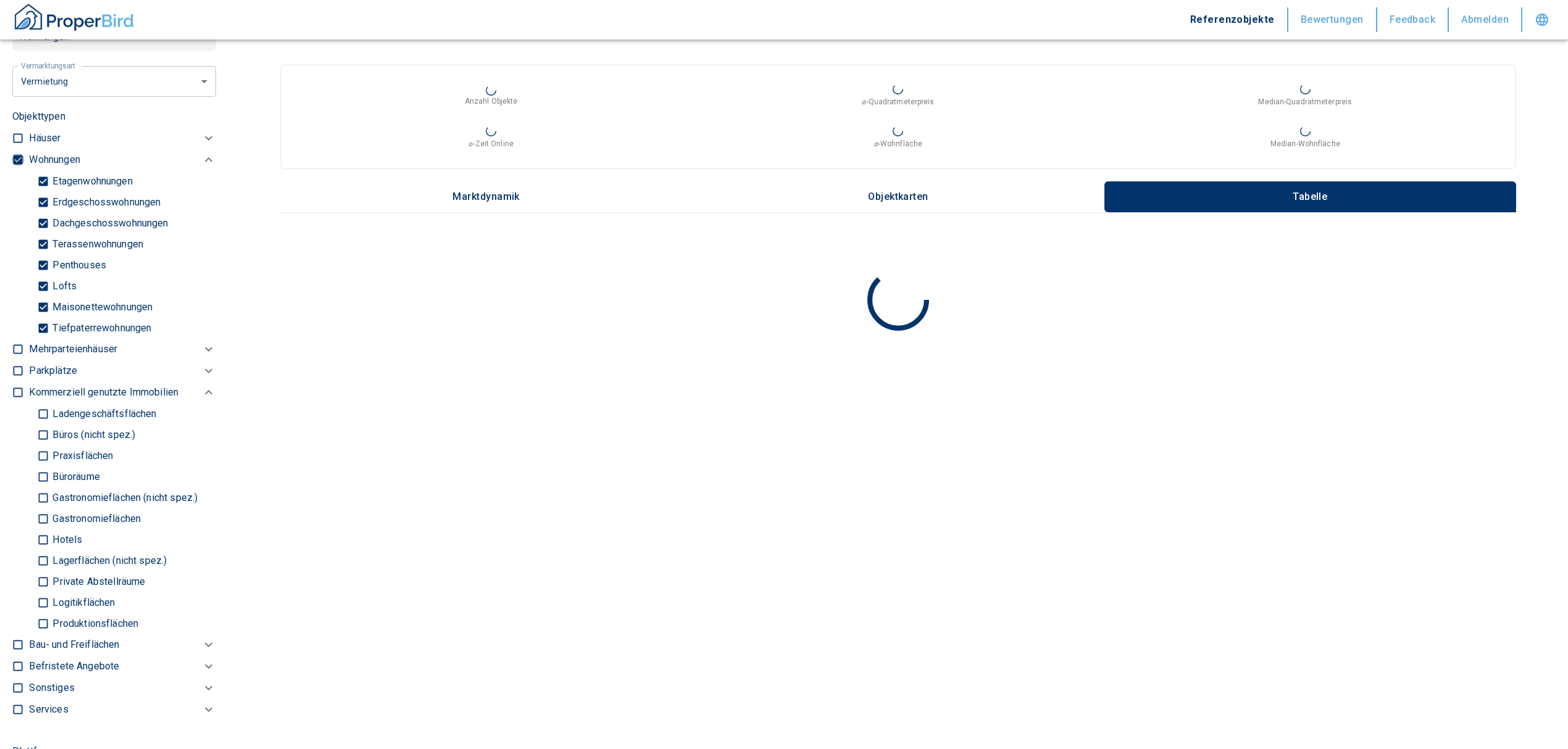
click at [15, 166] on input "checkbox" at bounding box center [18, 159] width 12 height 12
checkbox input "false"
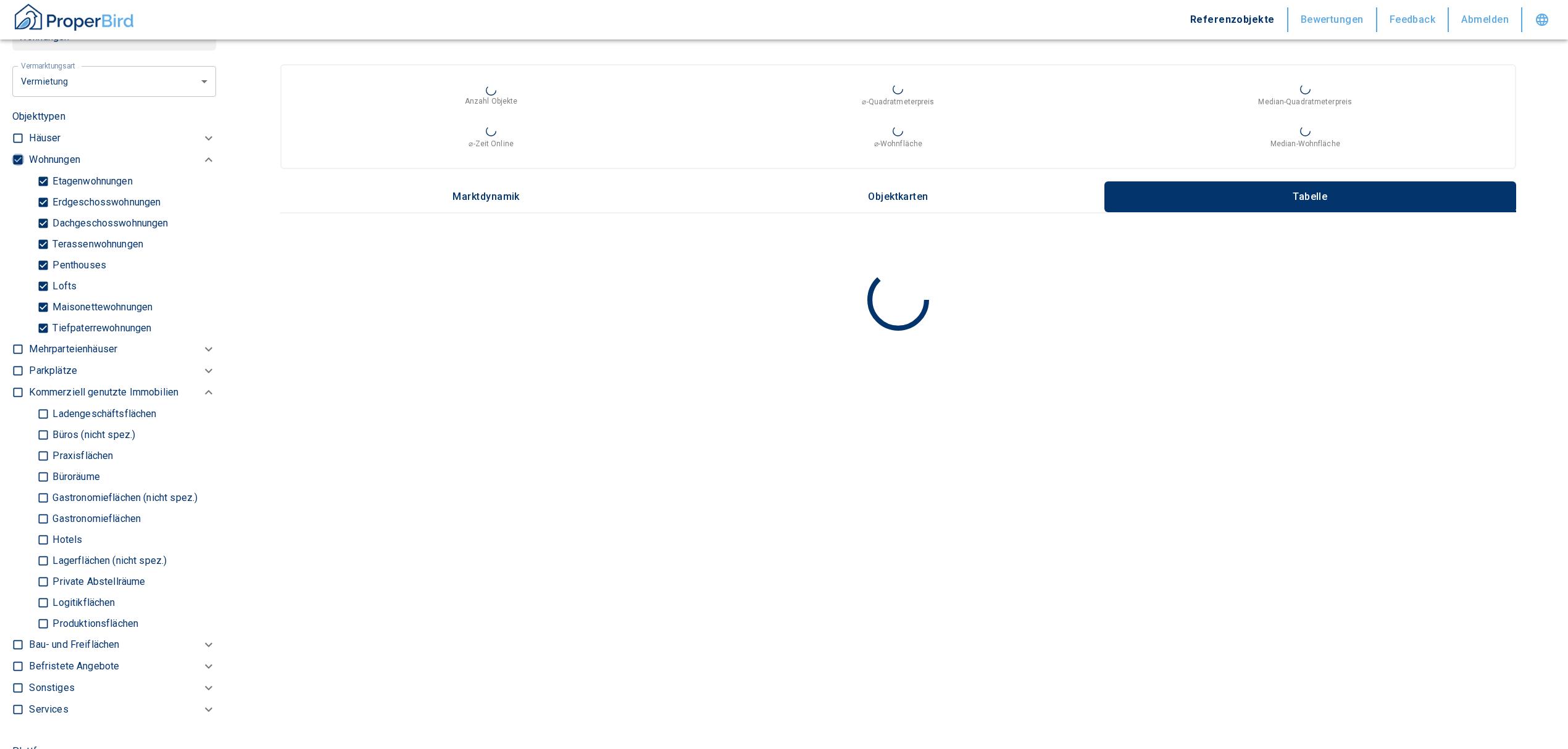
checkbox input "false"
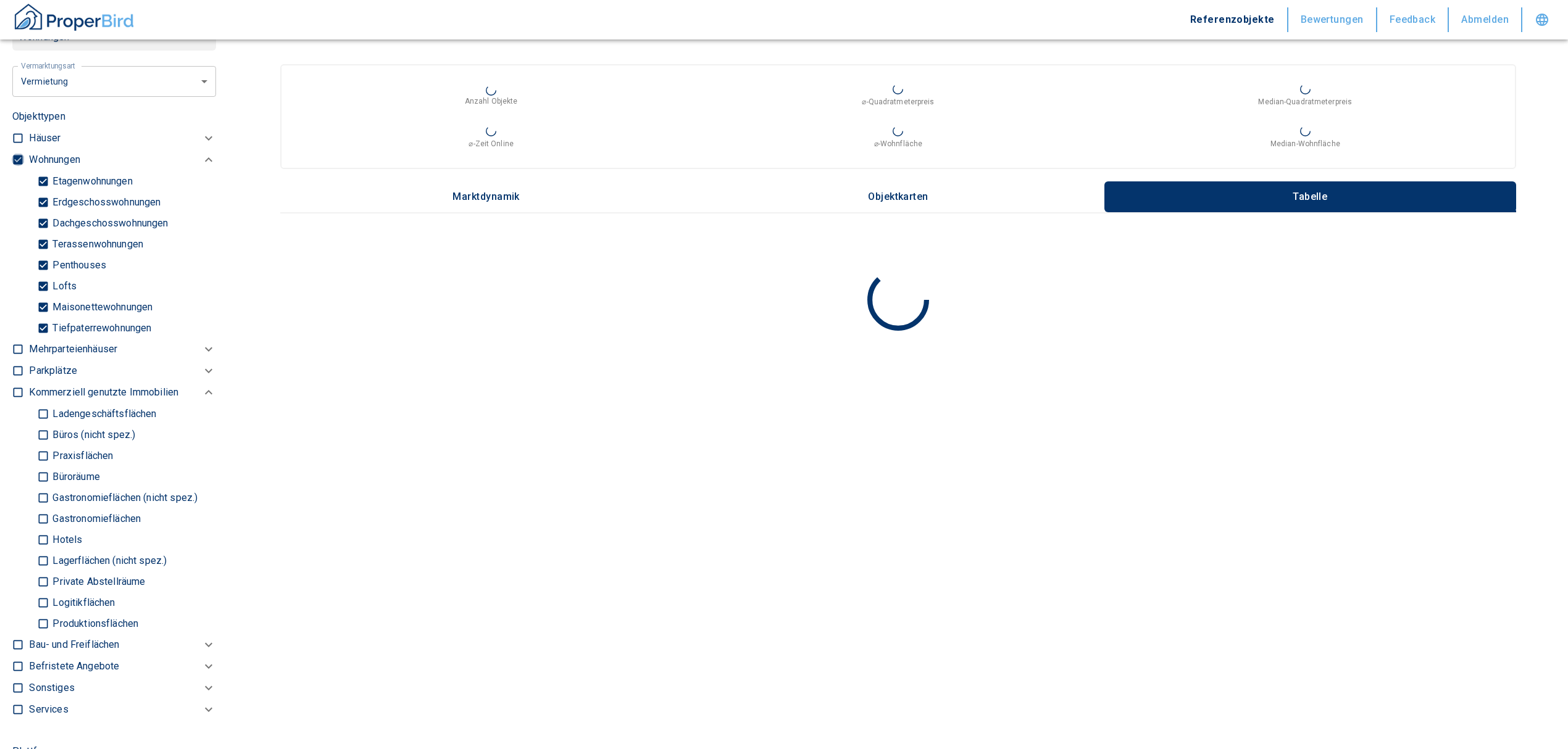
type input "2020"
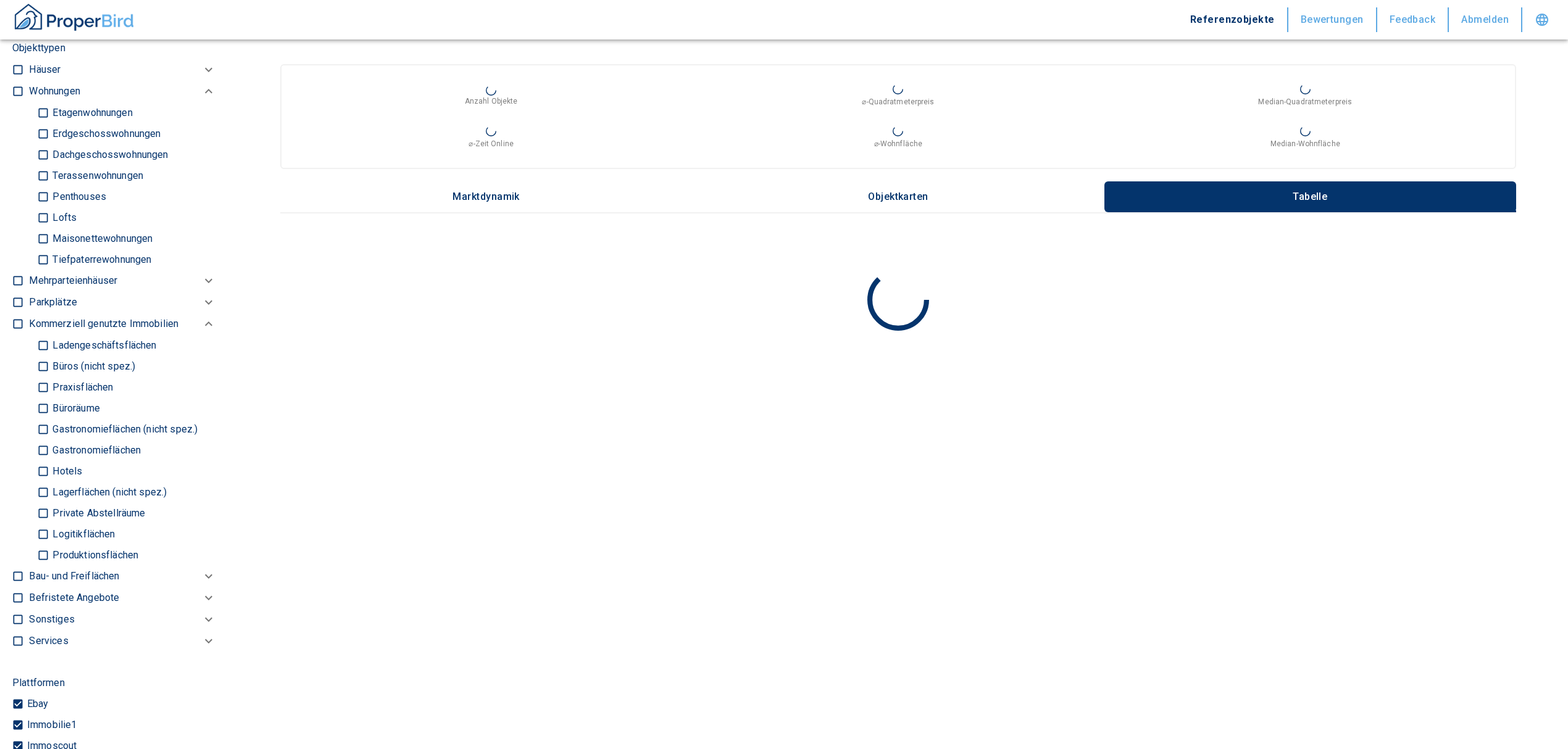
scroll to position [686, 0]
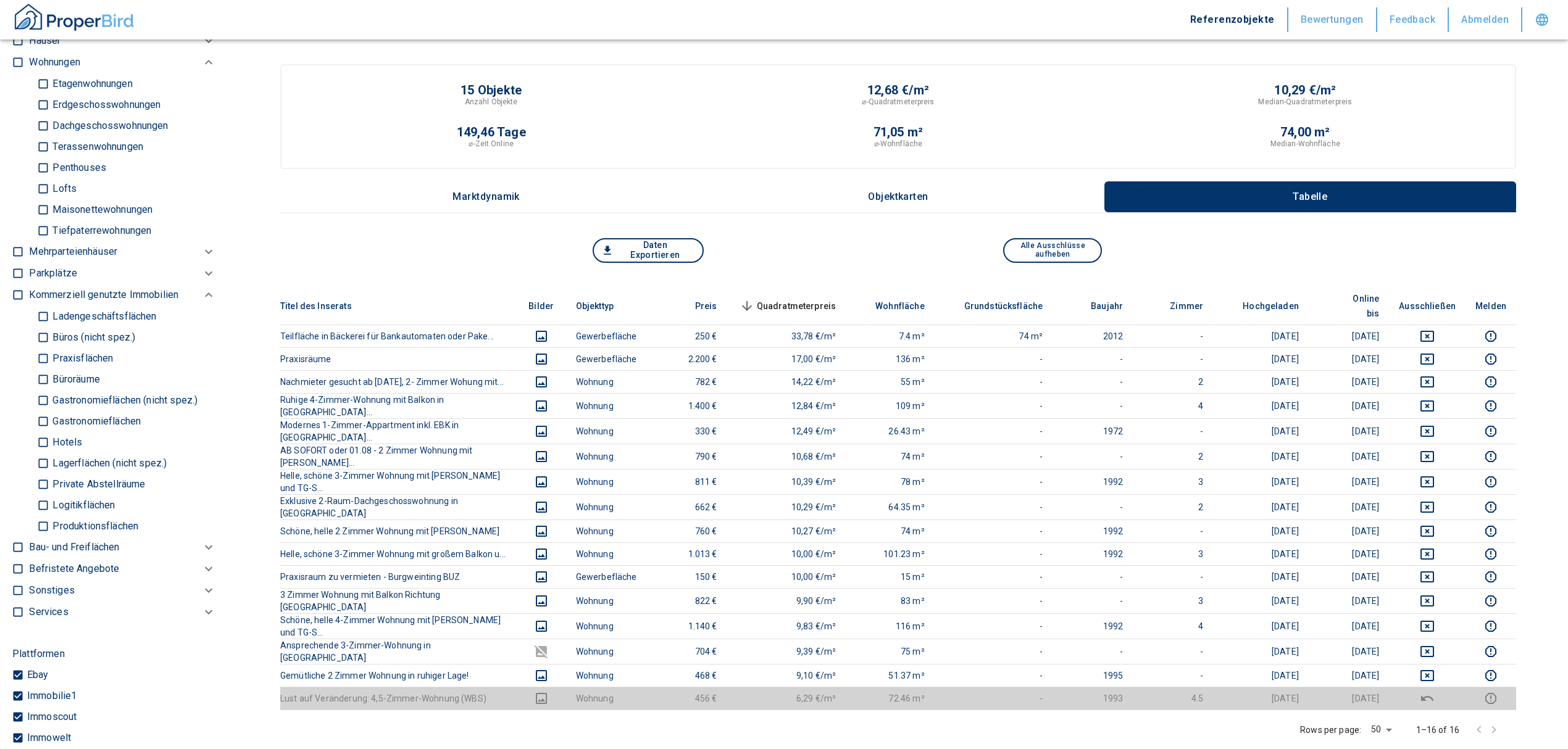
click at [47, 345] on input "Büros (nicht spez.)" at bounding box center [43, 337] width 12 height 22
checkbox input "true"
type input "2020"
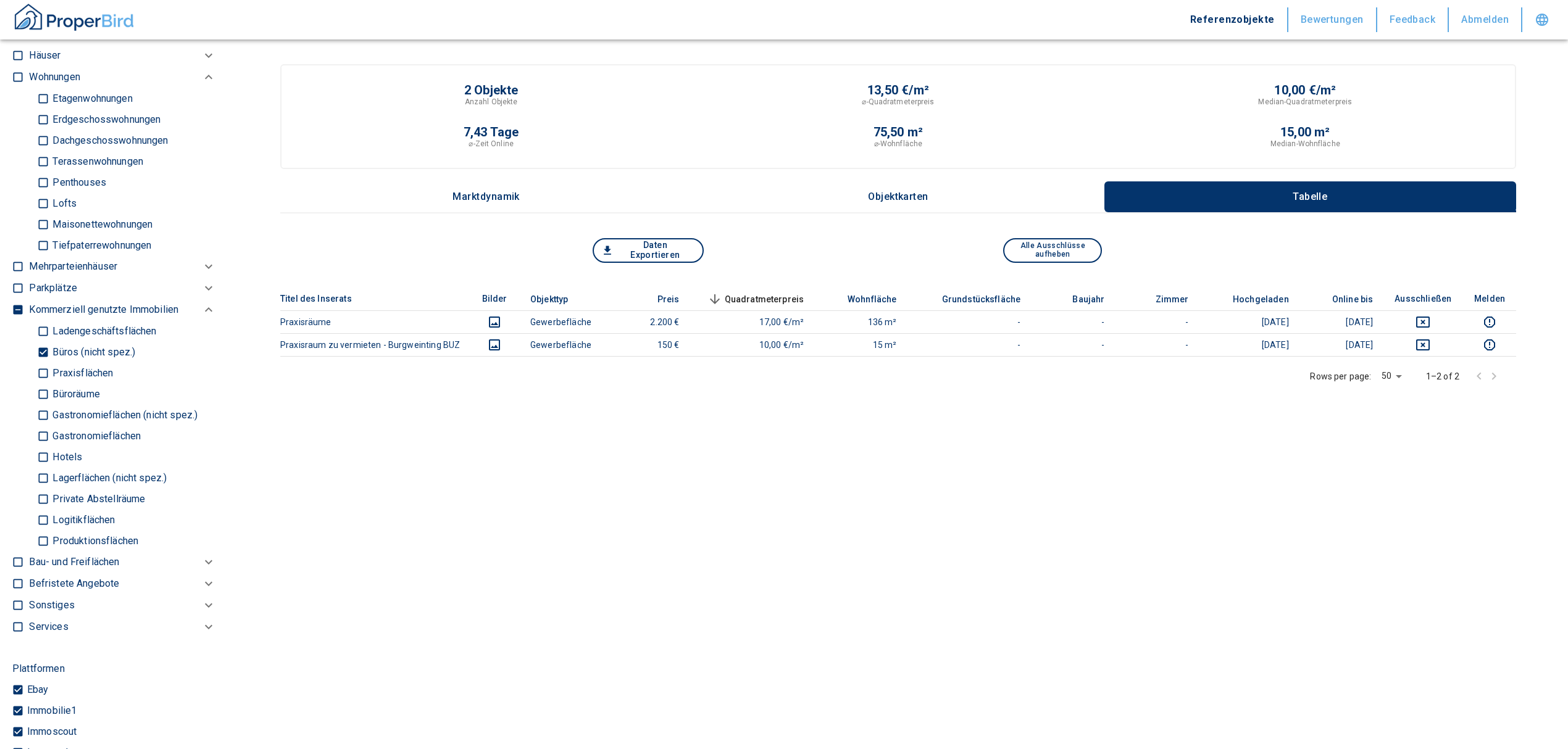
click at [38, 405] on input "Büroräume" at bounding box center [43, 393] width 12 height 22
checkbox input "true"
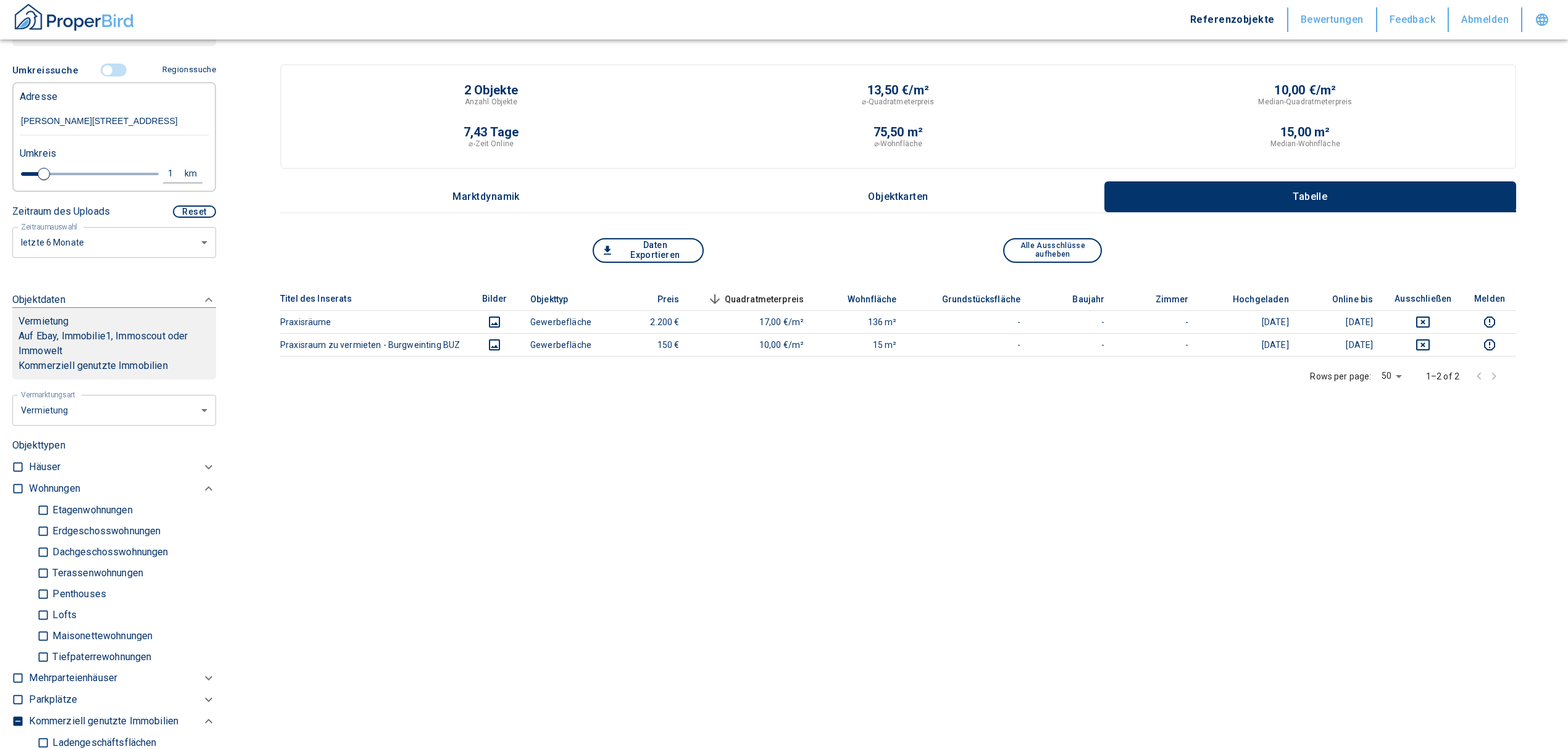
scroll to position [110, 0]
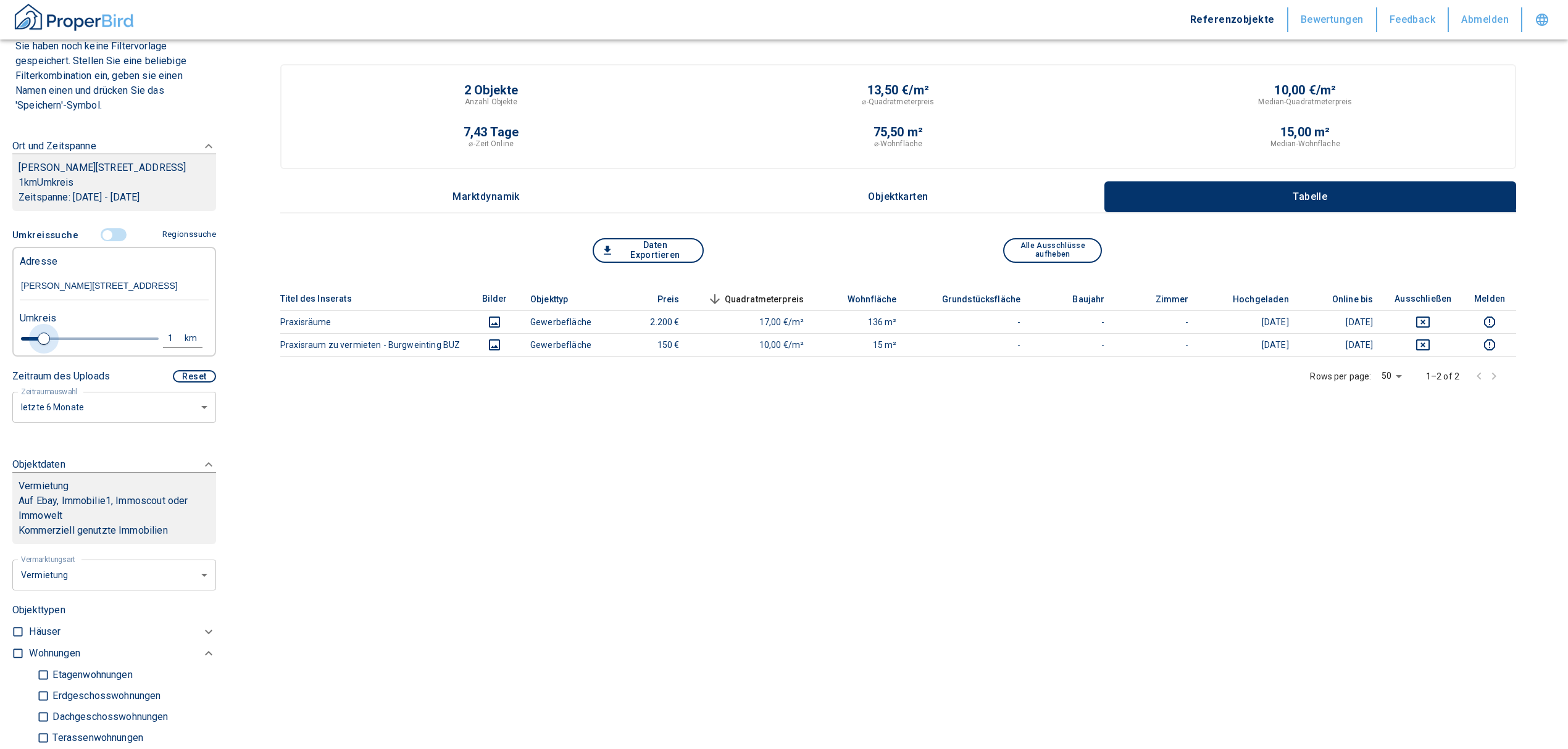
type input "2020"
type input "1.2"
type input "2020"
type input "1.4"
type input "2020"
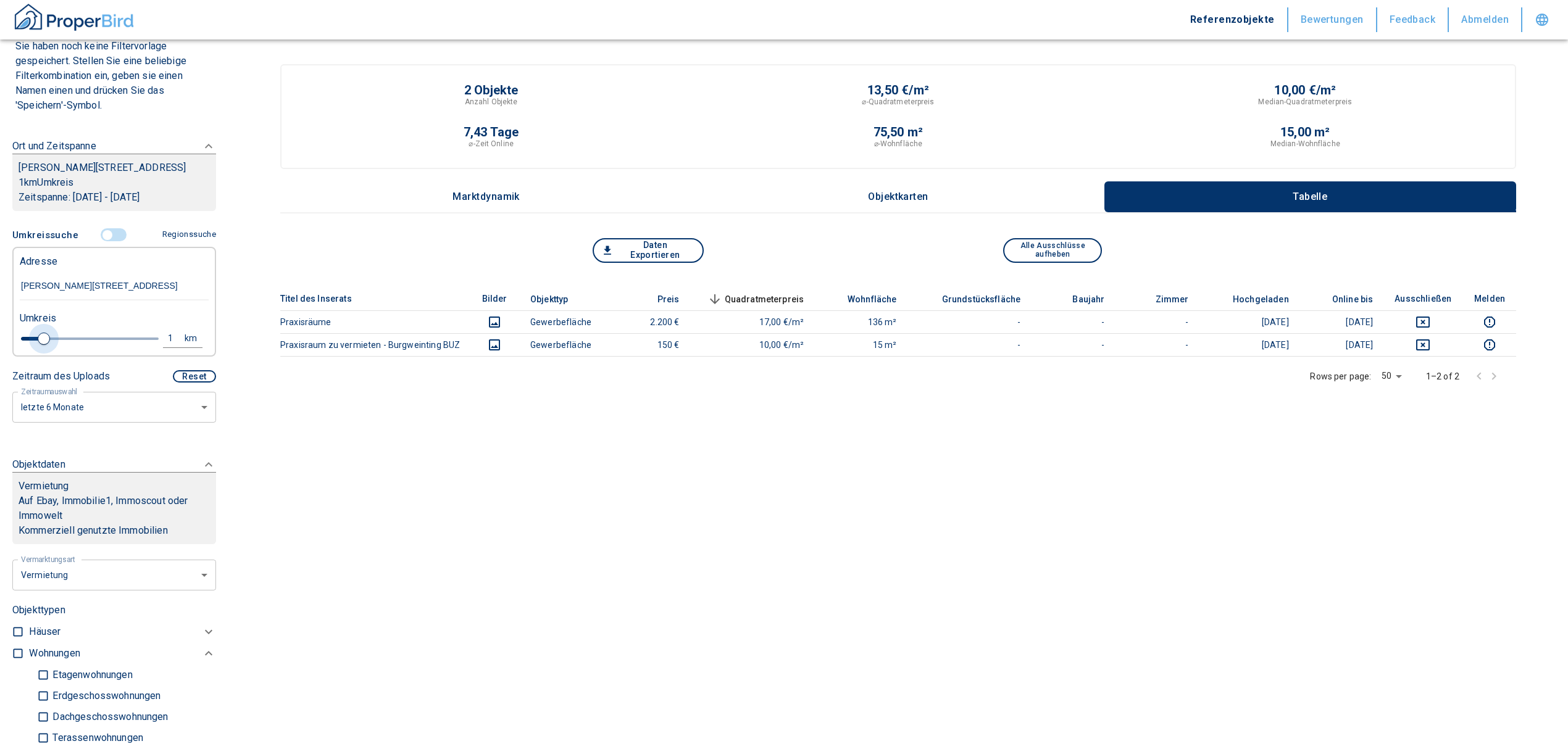
type input "2"
type input "2020"
type input "2.2"
type input "2020"
type input "2.4"
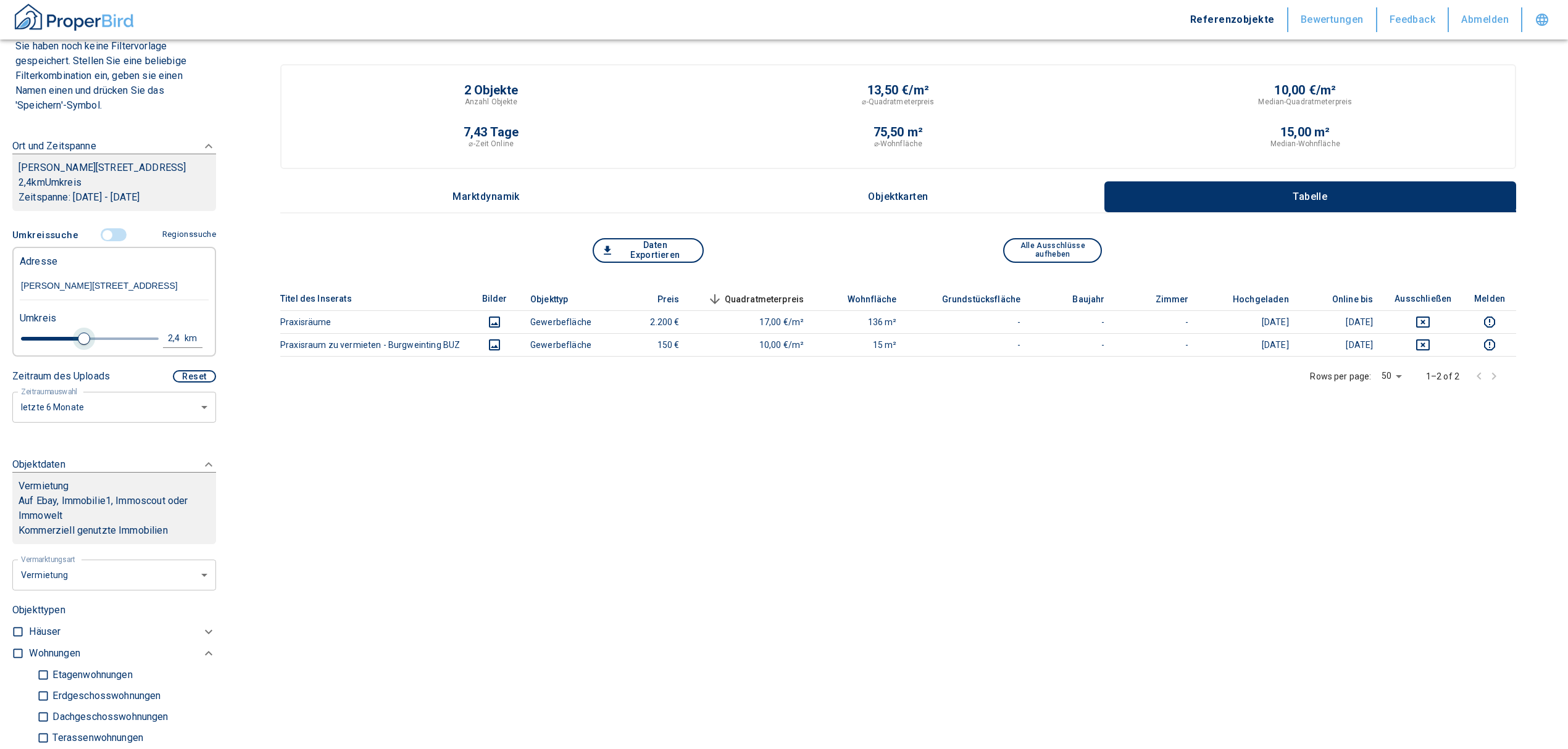
type input "2020"
type input "2.6"
type input "2020"
type input "2.8"
type input "2020"
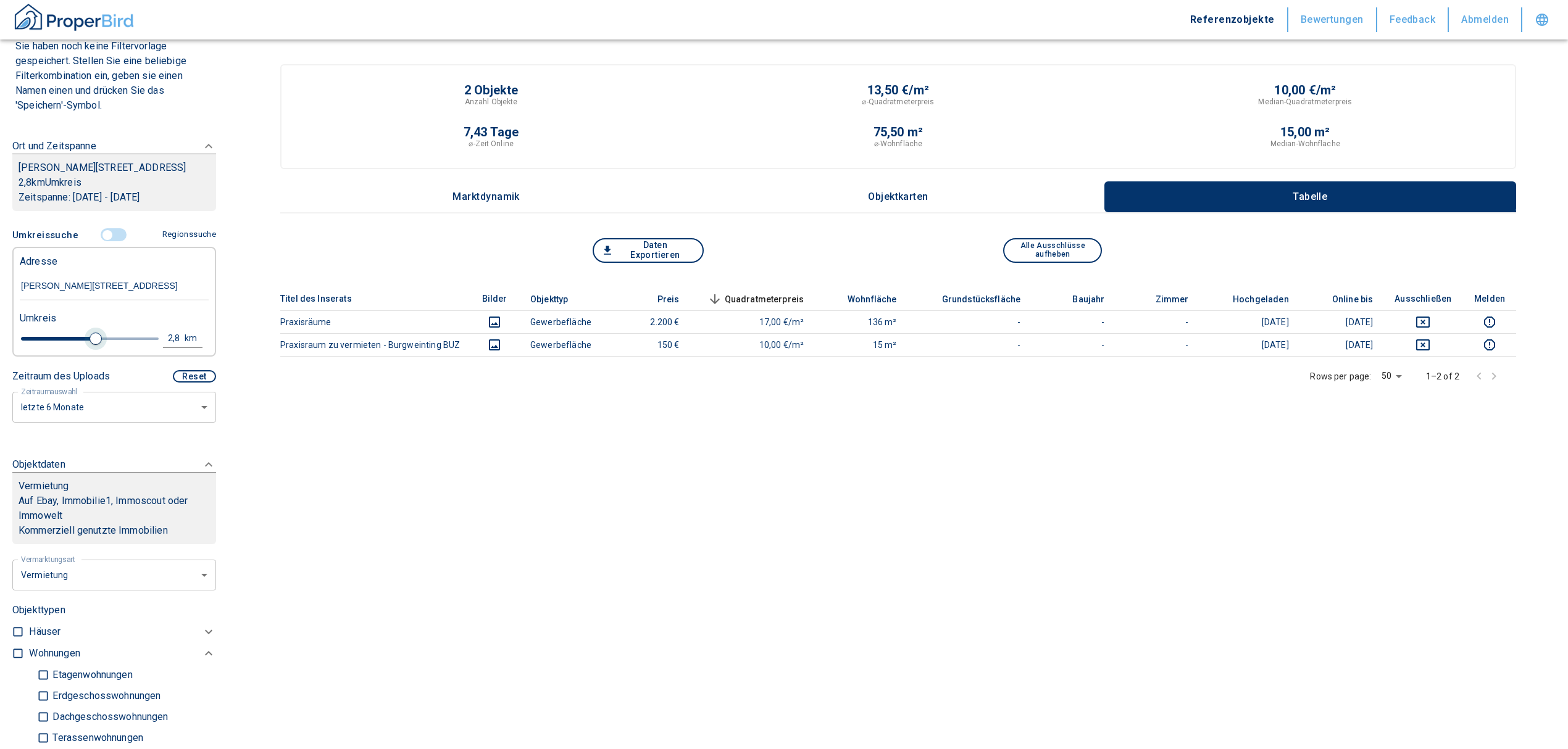
type input "3"
drag, startPoint x: 42, startPoint y: 351, endPoint x: 97, endPoint y: 352, distance: 55.0
click at [97, 345] on span at bounding box center [101, 338] width 12 height 12
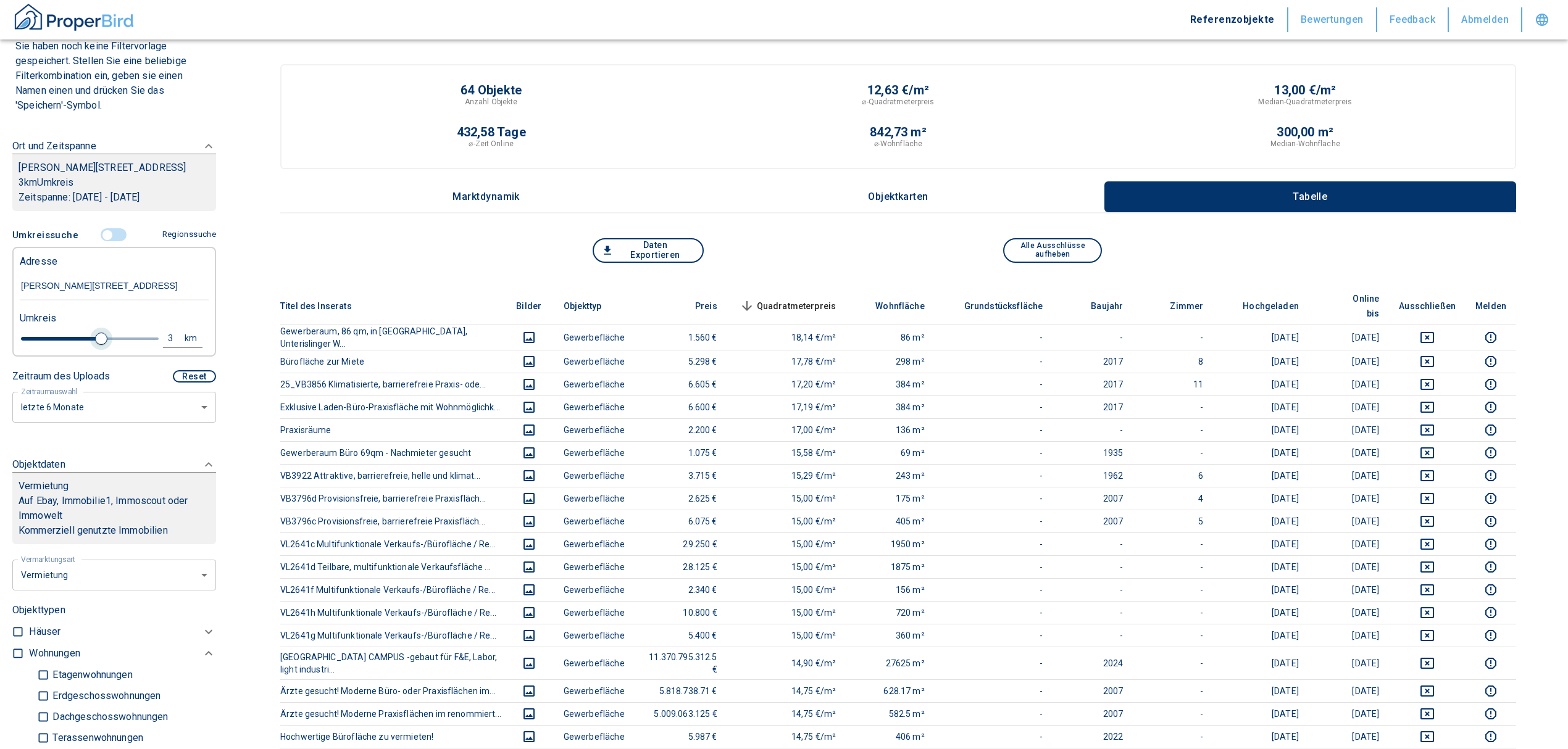
type input "2020"
type input "2.8"
type input "2020"
type input "2.6"
type input "2020"
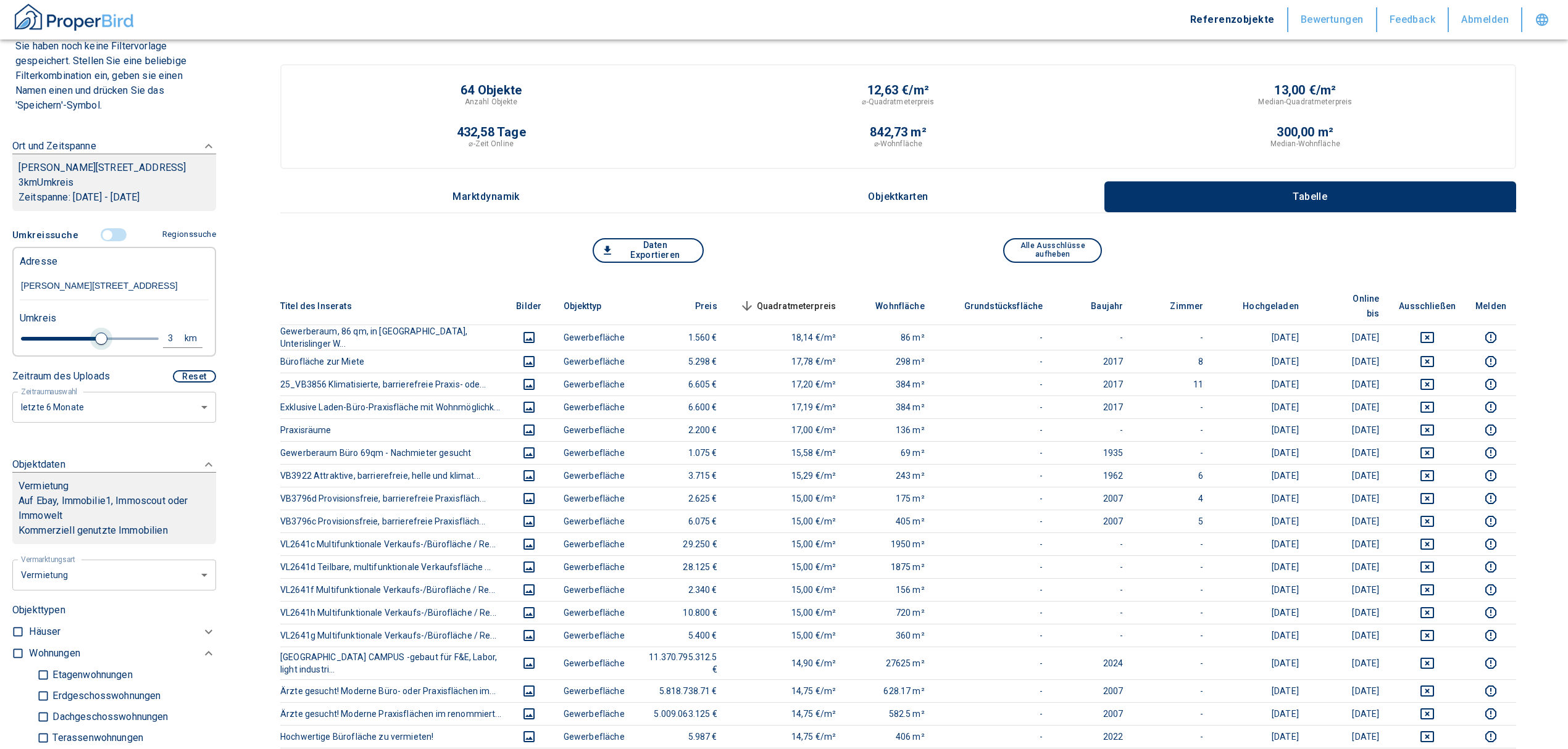
type input "2.4"
type input "2020"
type input "2.2"
type input "2020"
type input "2"
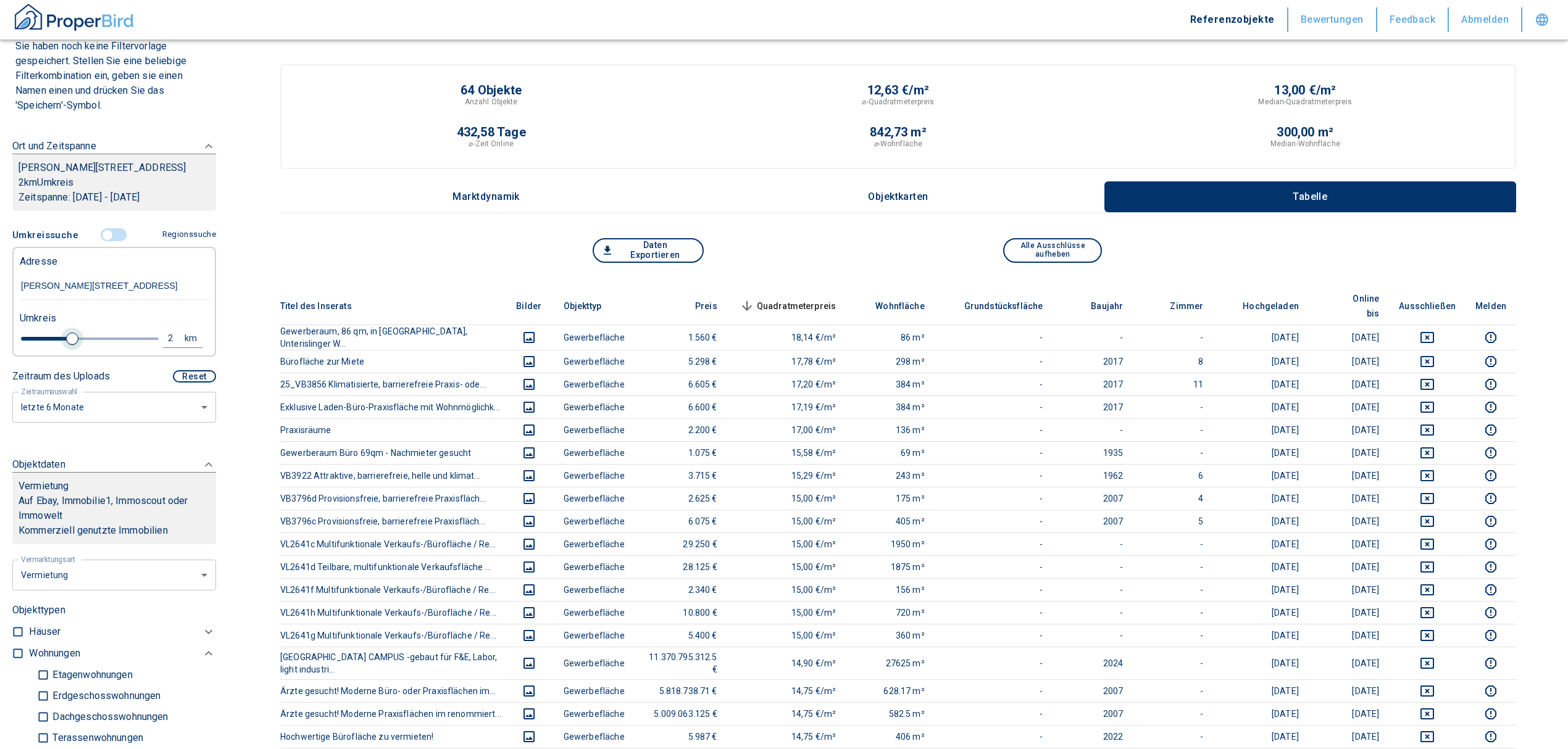
drag, startPoint x: 93, startPoint y: 353, endPoint x: 70, endPoint y: 348, distance: 23.5
click at [70, 345] on span at bounding box center [72, 338] width 12 height 12
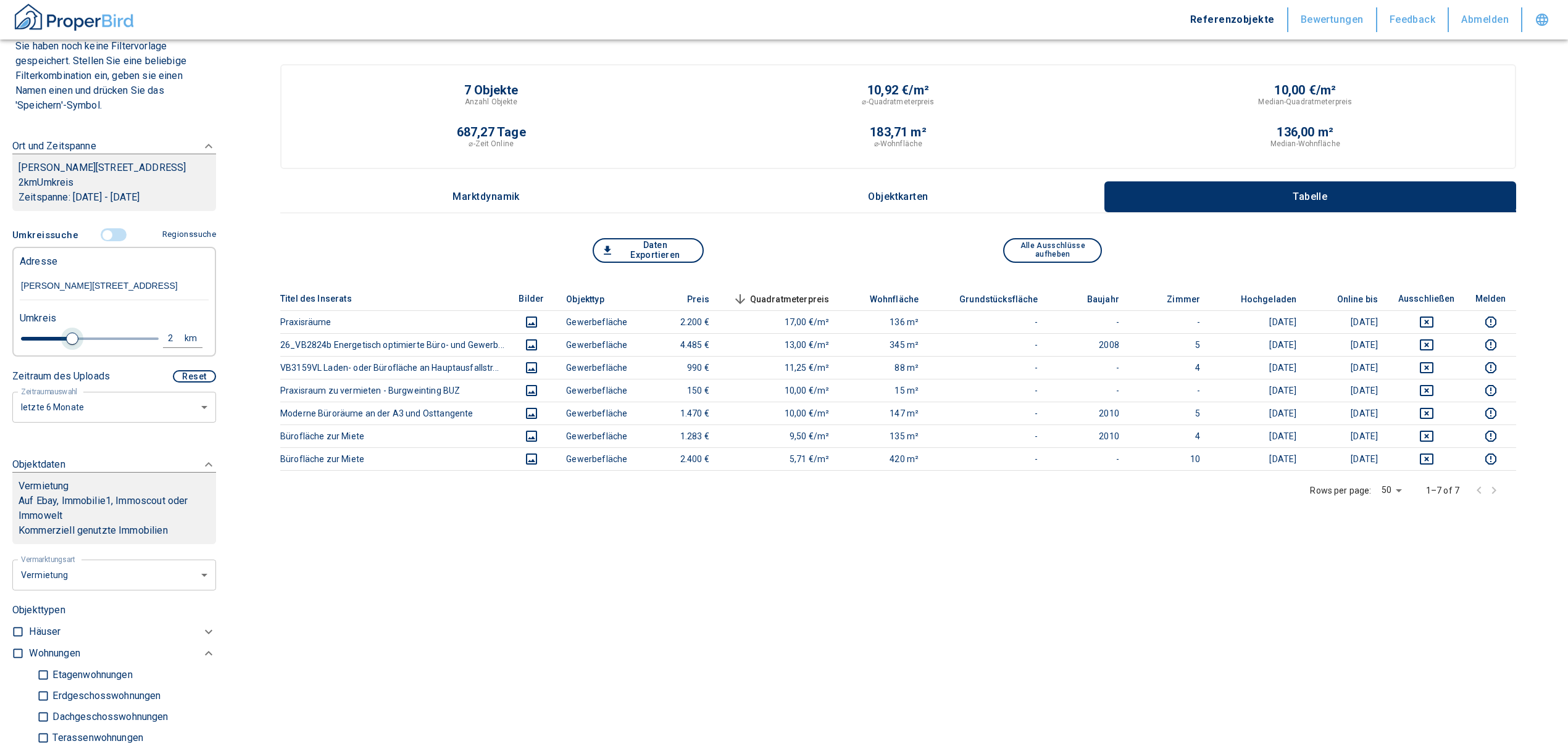
type input "2020"
type input "2.2"
type input "2020"
type input "2.4"
type input "2020"
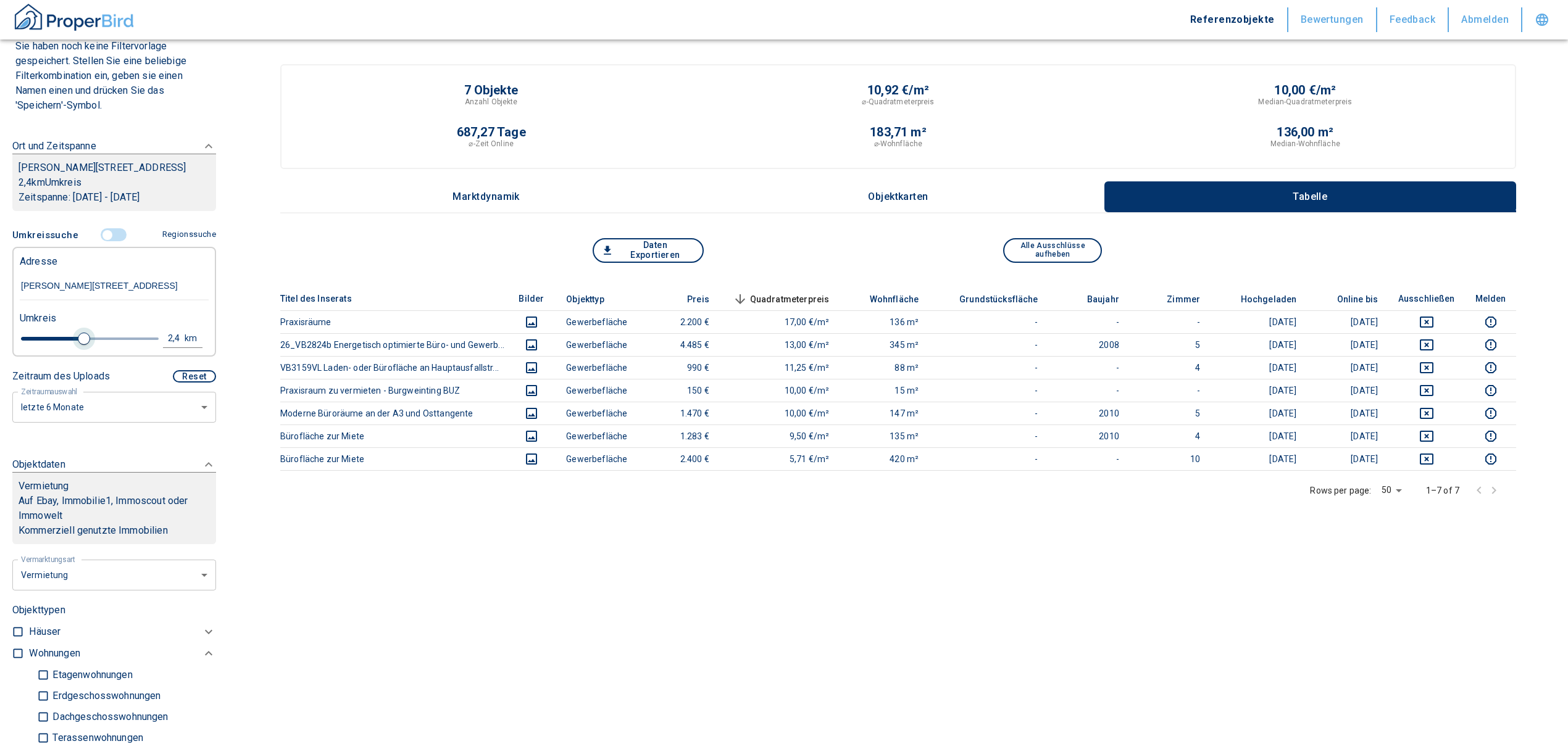
type input "2.6"
type input "2020"
type input "2.8"
type input "2020"
type input "2.6"
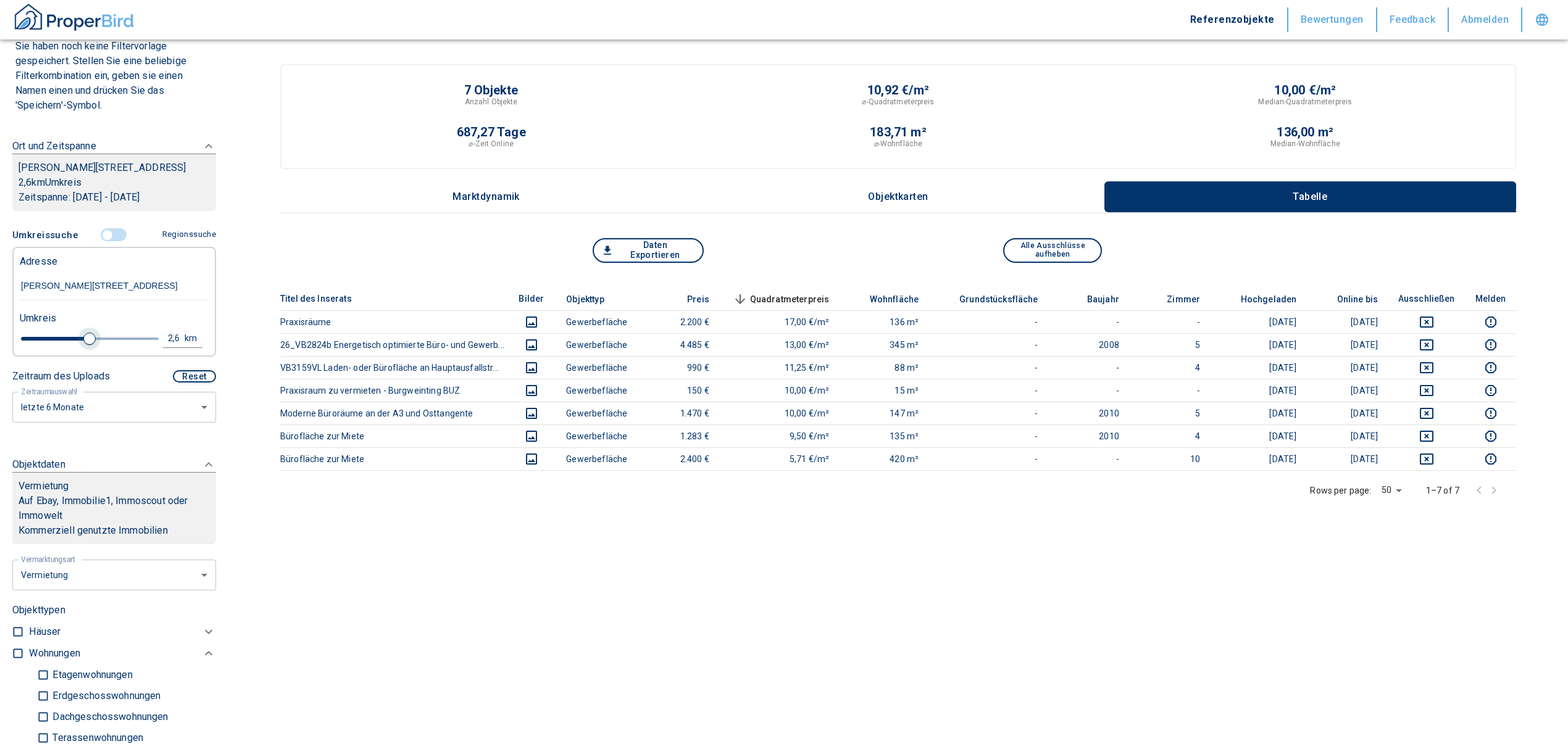
type input "2020"
type input "2.4"
type input "2020"
type input "2.6"
type input "2020"
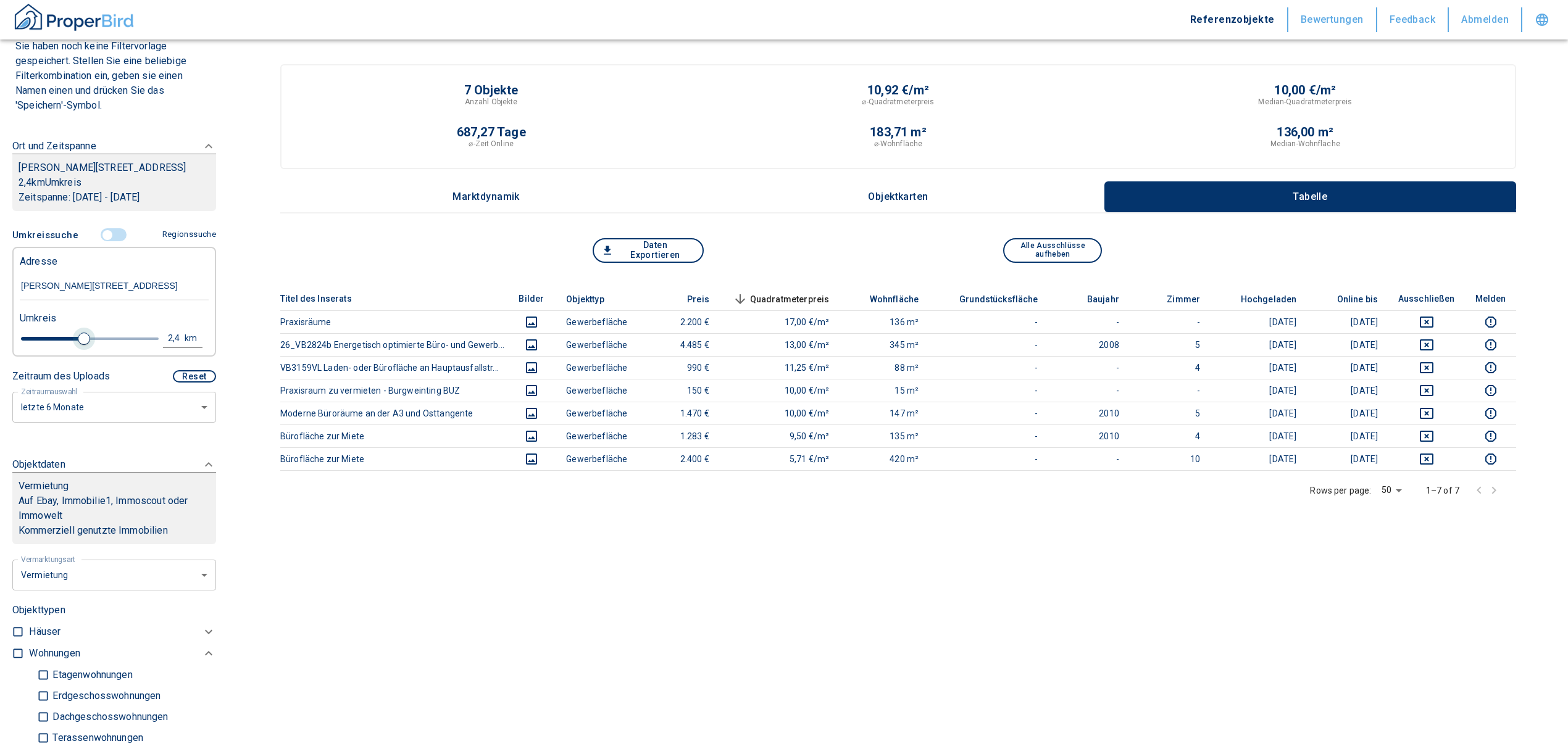
type input "2.8"
type input "2020"
type input "3"
type input "2020"
type input "3.2"
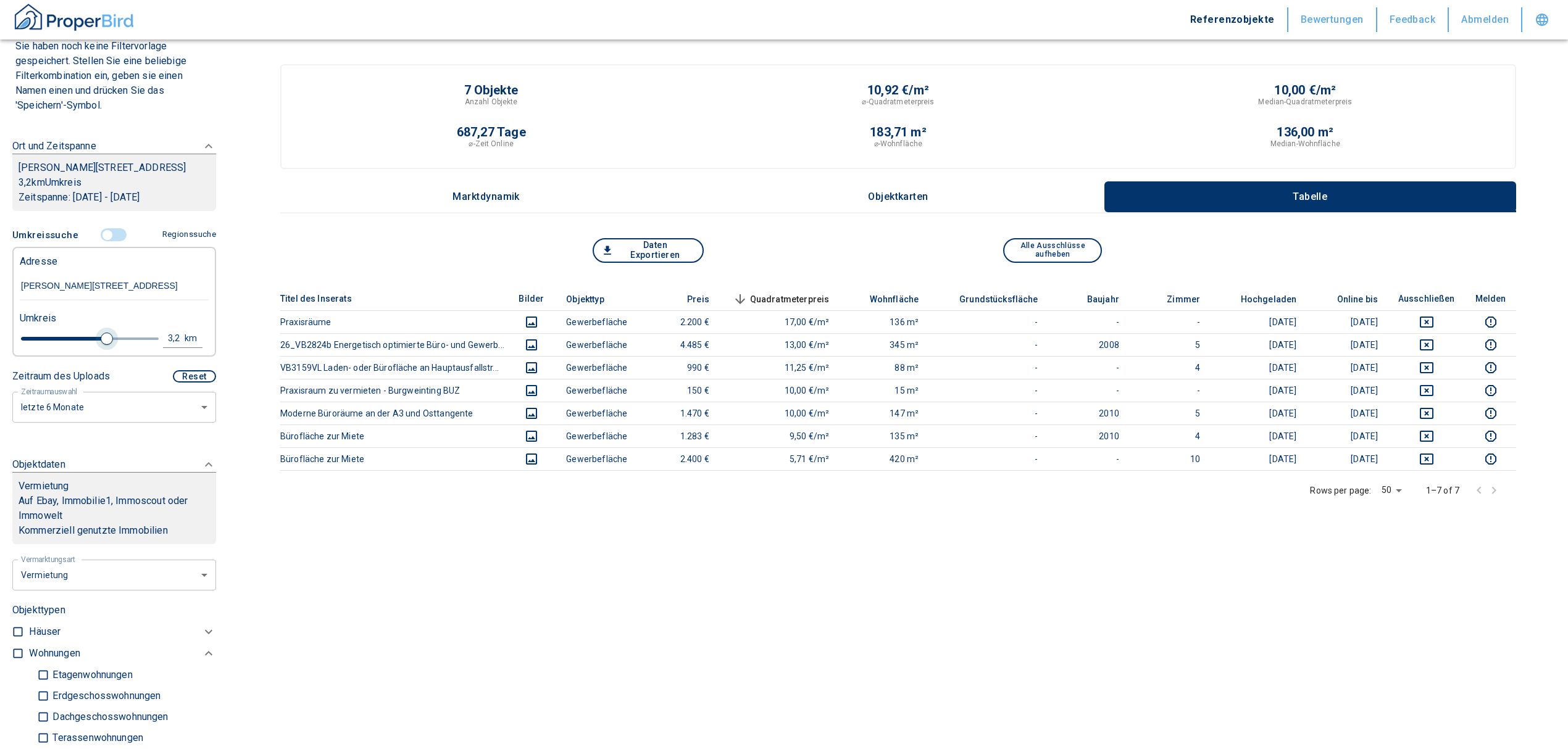
type input "2020"
type input "3"
drag, startPoint x: 70, startPoint y: 351, endPoint x: 97, endPoint y: 351, distance: 27.0
click at [97, 345] on span at bounding box center [101, 338] width 12 height 12
type input "2020"
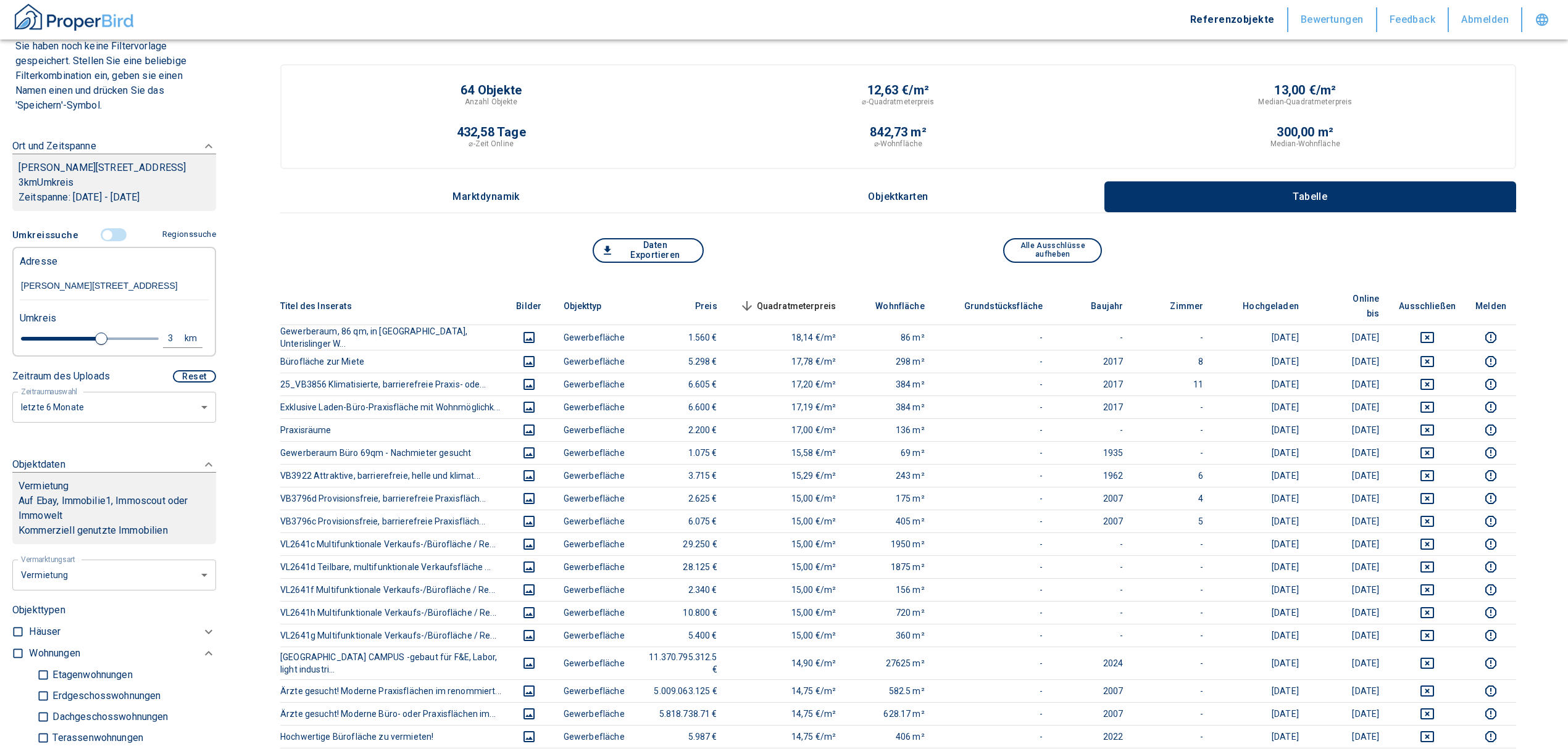
click at [794, 298] on span "Quadratmeterpreis sorted descending" at bounding box center [786, 306] width 99 height 14
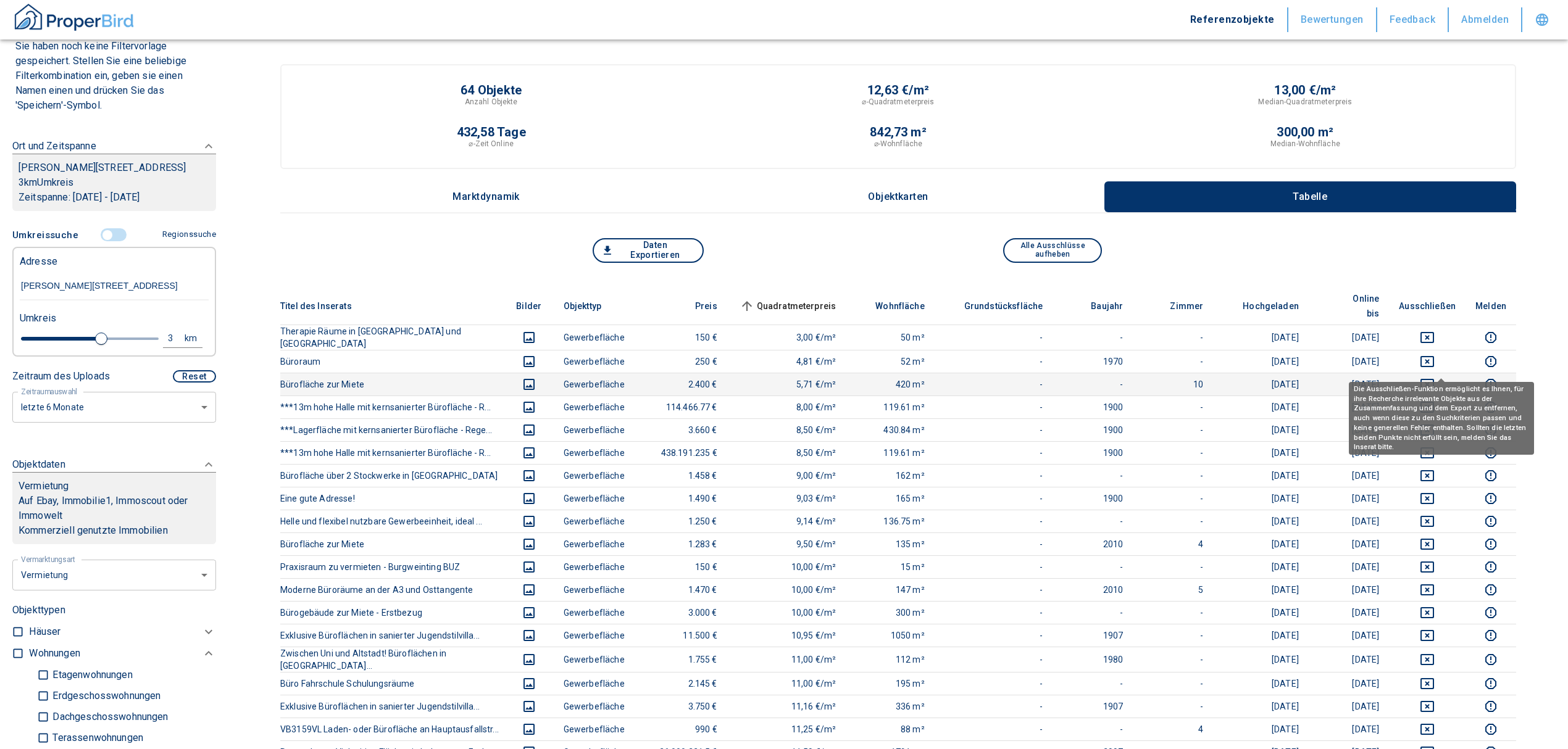
click at [1434, 377] on icon "deselect this listing" at bounding box center [1427, 385] width 14 height 14
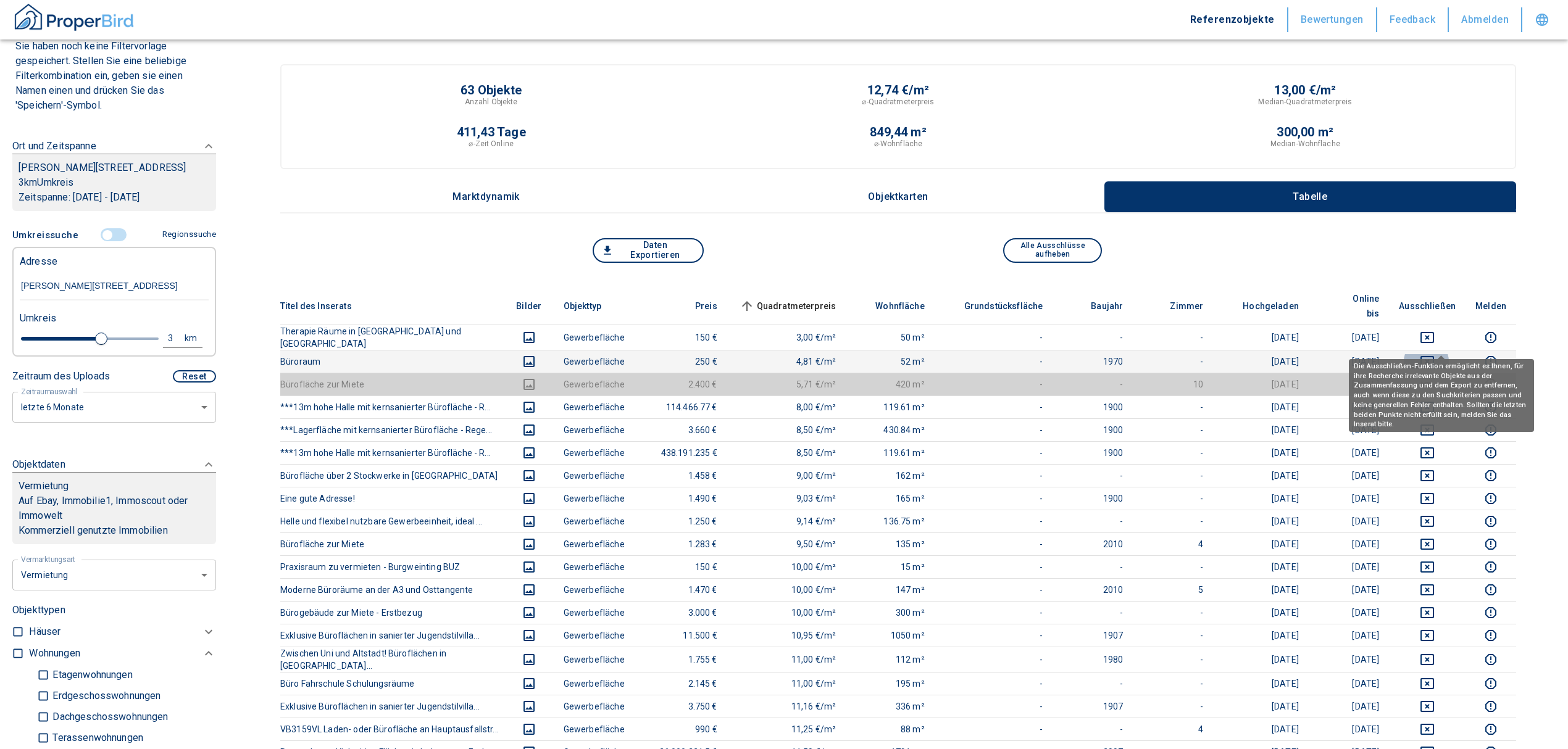
click at [1434, 356] on icon "deselect this listing" at bounding box center [1427, 361] width 14 height 11
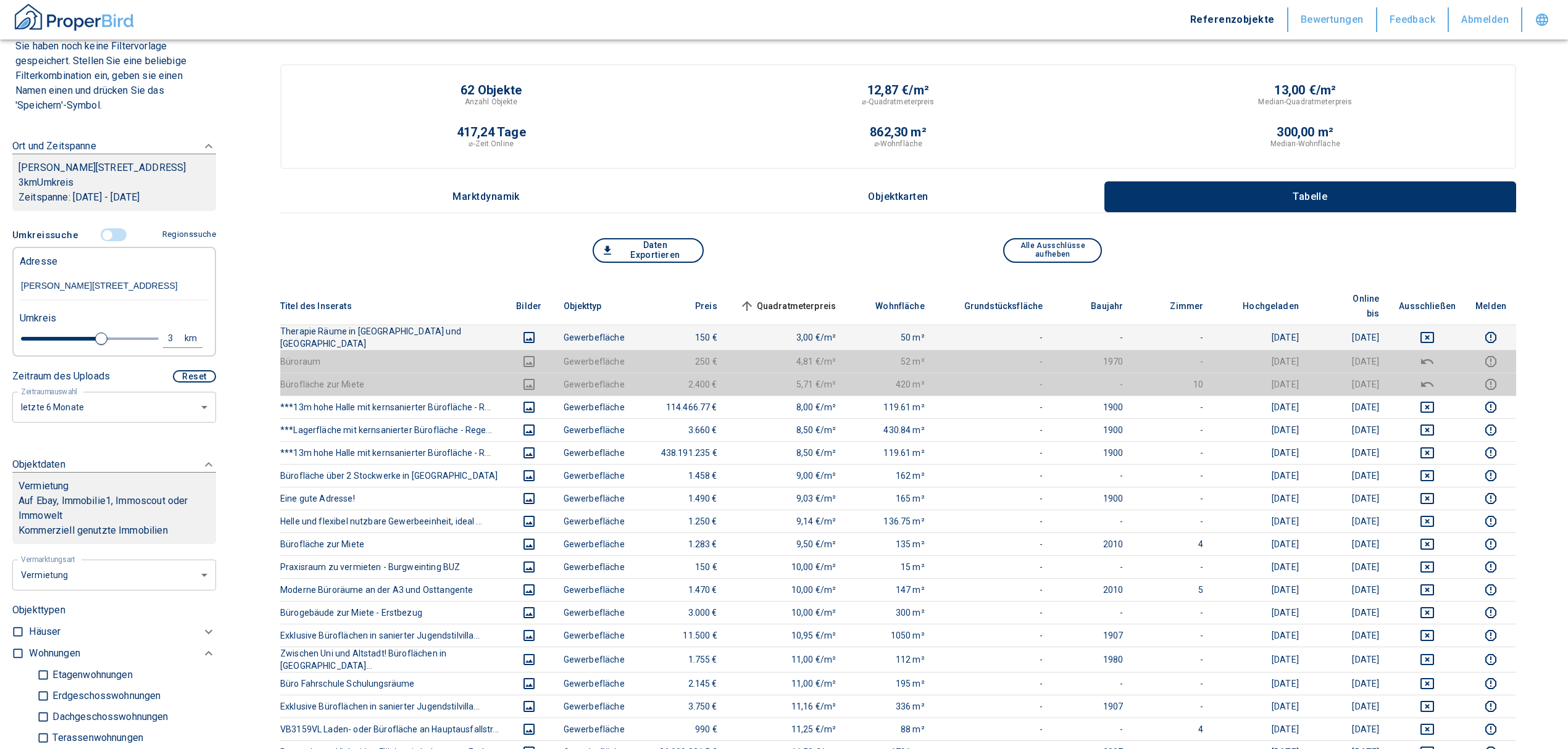
click at [1434, 330] on icon "deselect this listing" at bounding box center [1427, 337] width 14 height 14
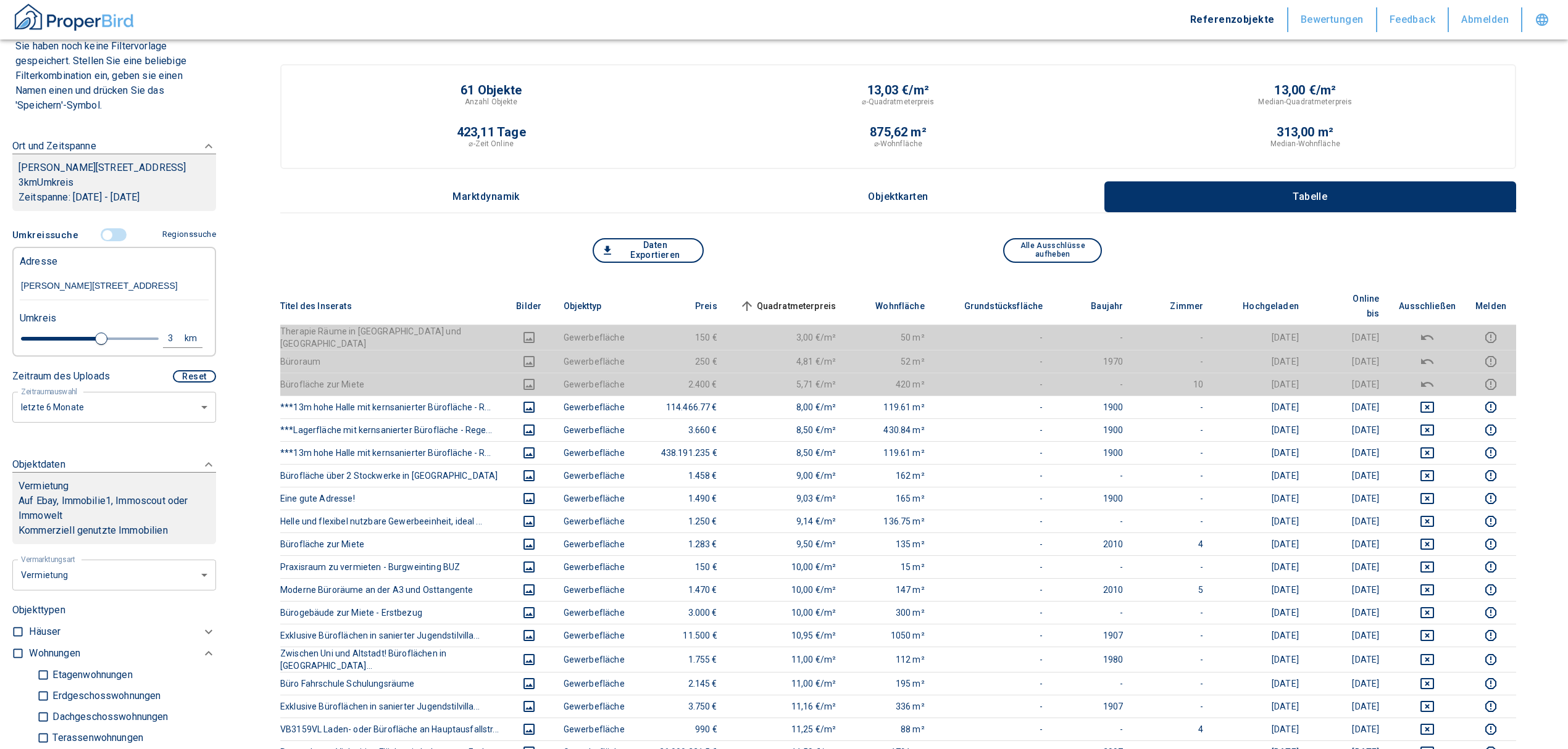
click at [815, 302] on span "Quadratmeterpreis sorted ascending" at bounding box center [786, 306] width 99 height 14
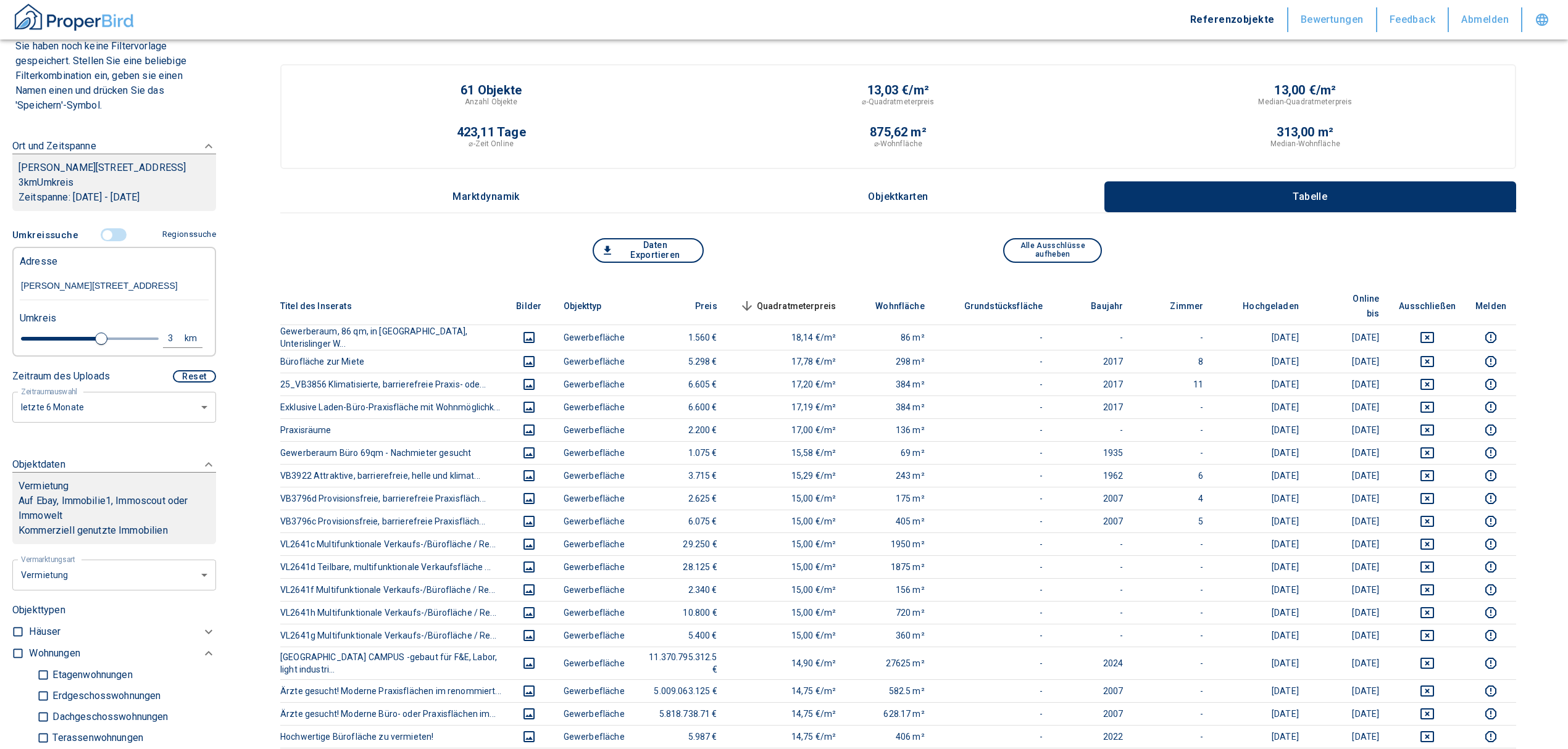
click at [801, 298] on span "Quadratmeterpreis sorted descending" at bounding box center [786, 306] width 99 height 14
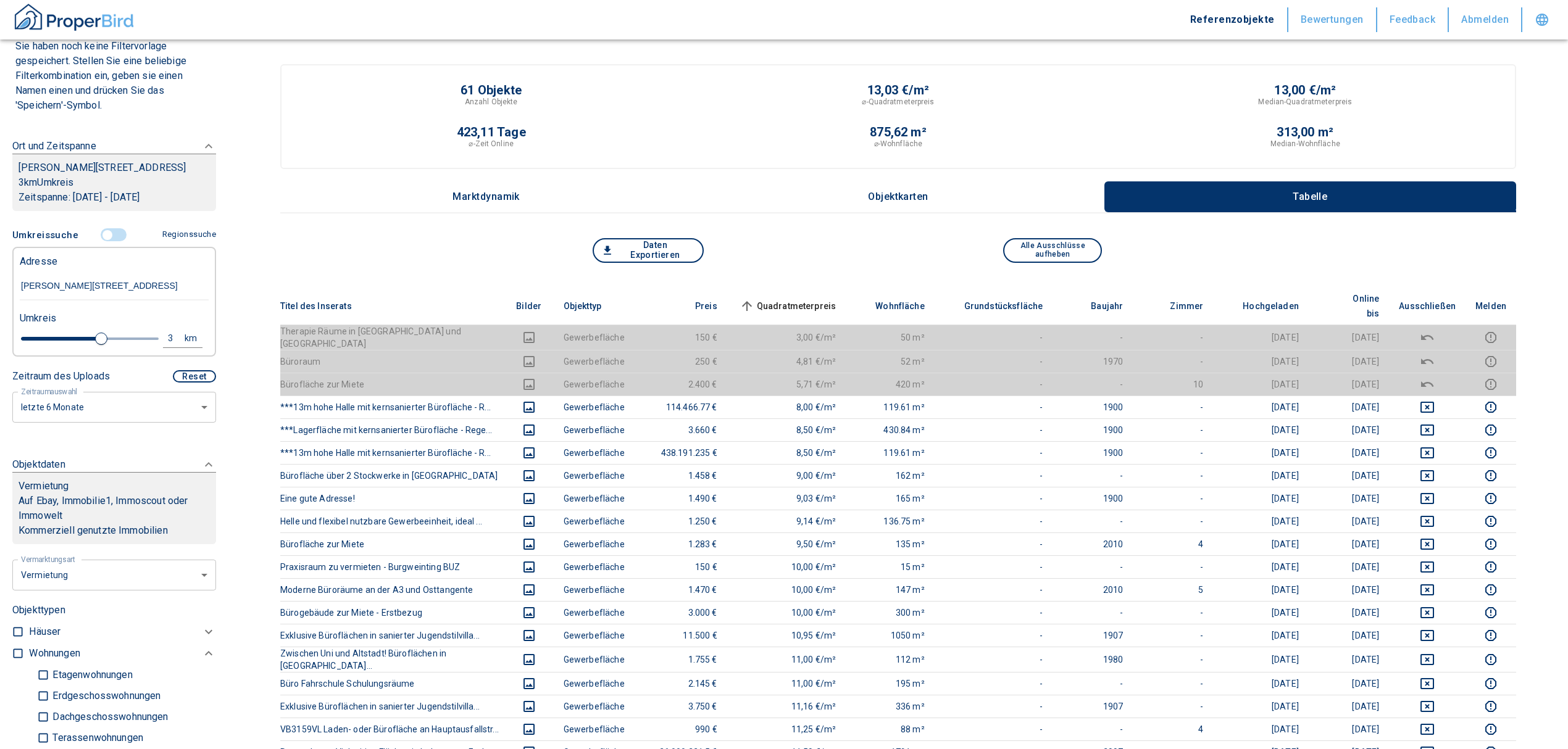
click at [101, 242] on input "controlled" at bounding box center [107, 235] width 37 height 14
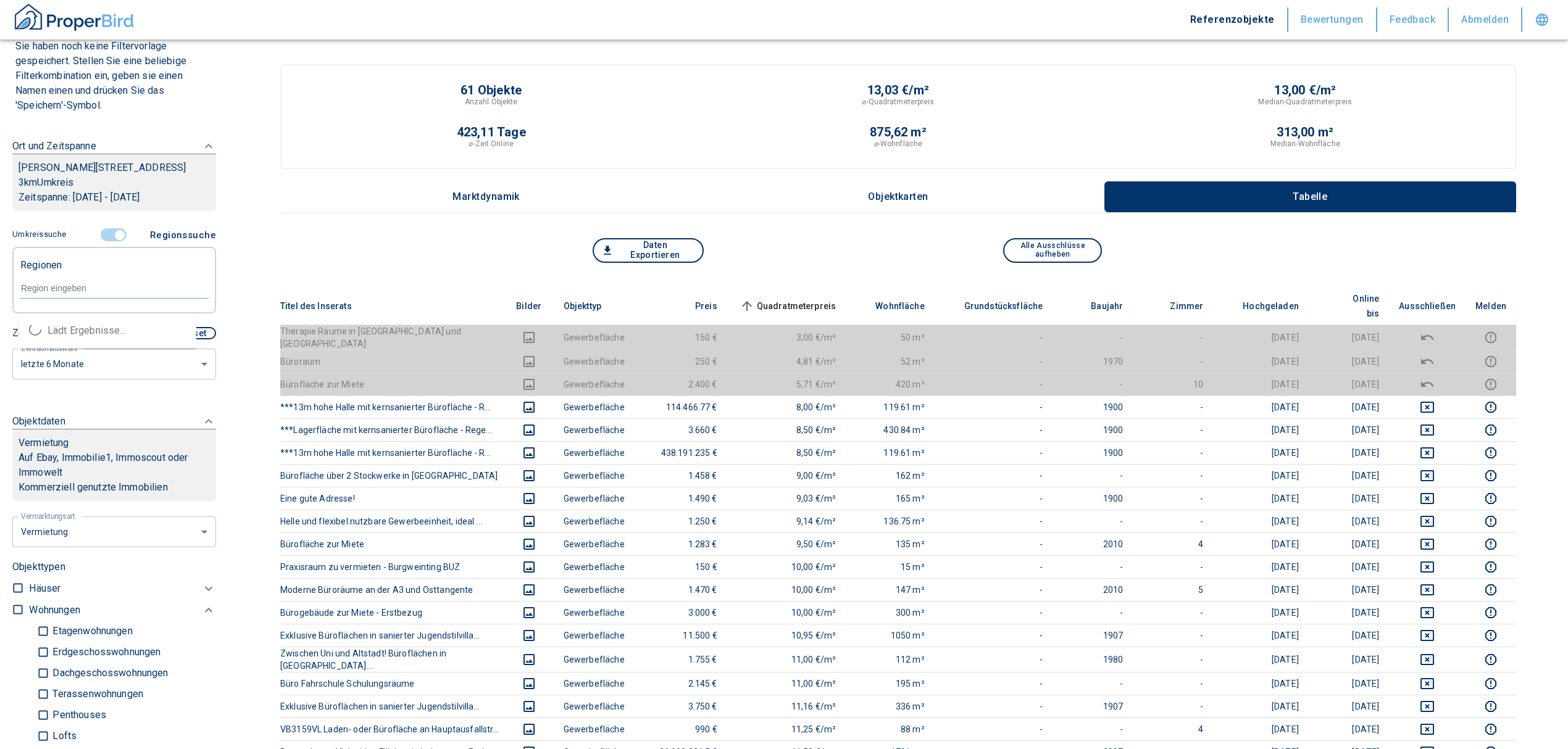
click at [65, 294] on input "text" at bounding box center [114, 288] width 189 height 11
click at [93, 329] on li "93055 [GEOGRAPHIC_DATA]" at bounding box center [108, 331] width 177 height 23
type input "93055"
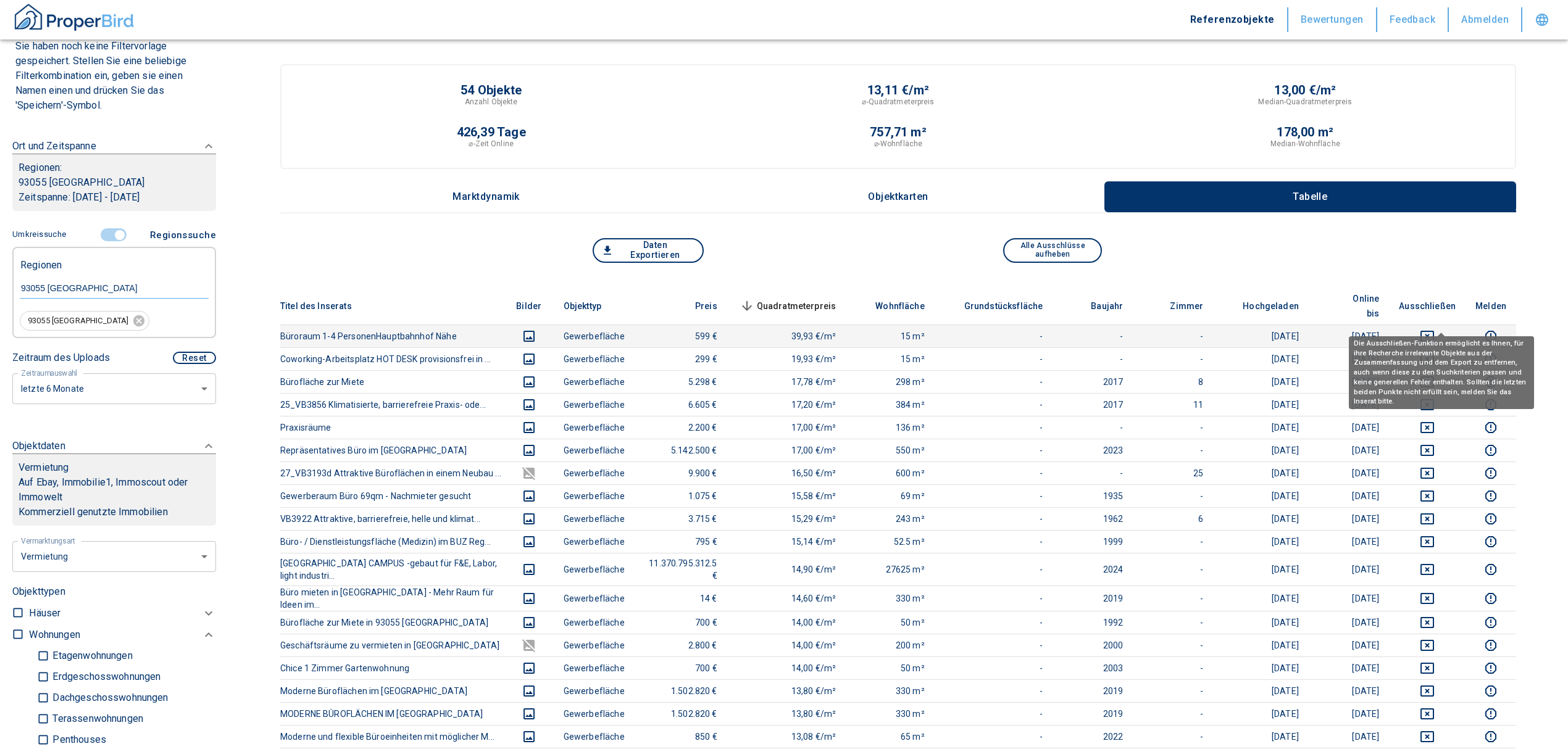
click at [1434, 329] on icon "deselect this listing" at bounding box center [1427, 336] width 14 height 14
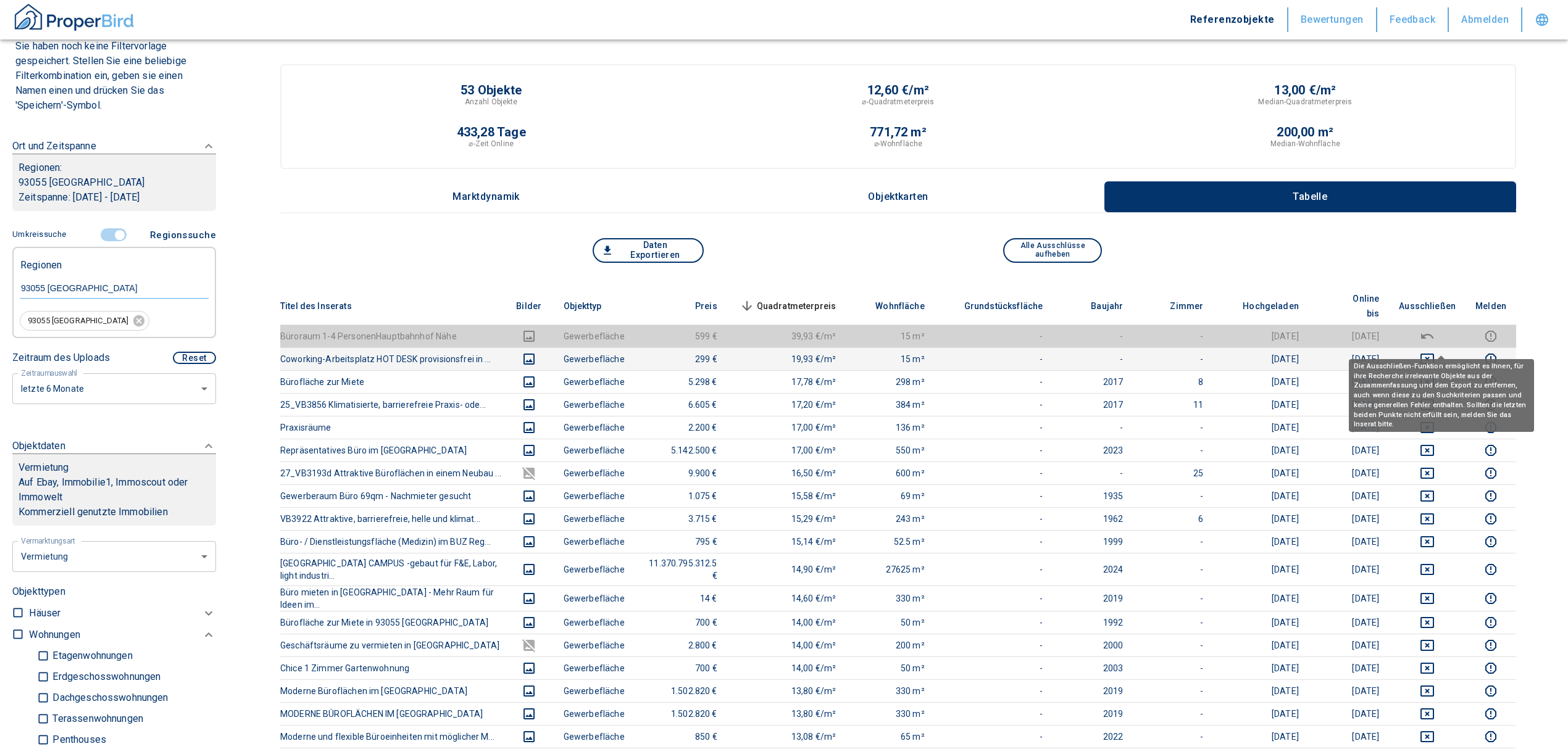
click at [1434, 352] on icon "deselect this listing" at bounding box center [1427, 359] width 14 height 14
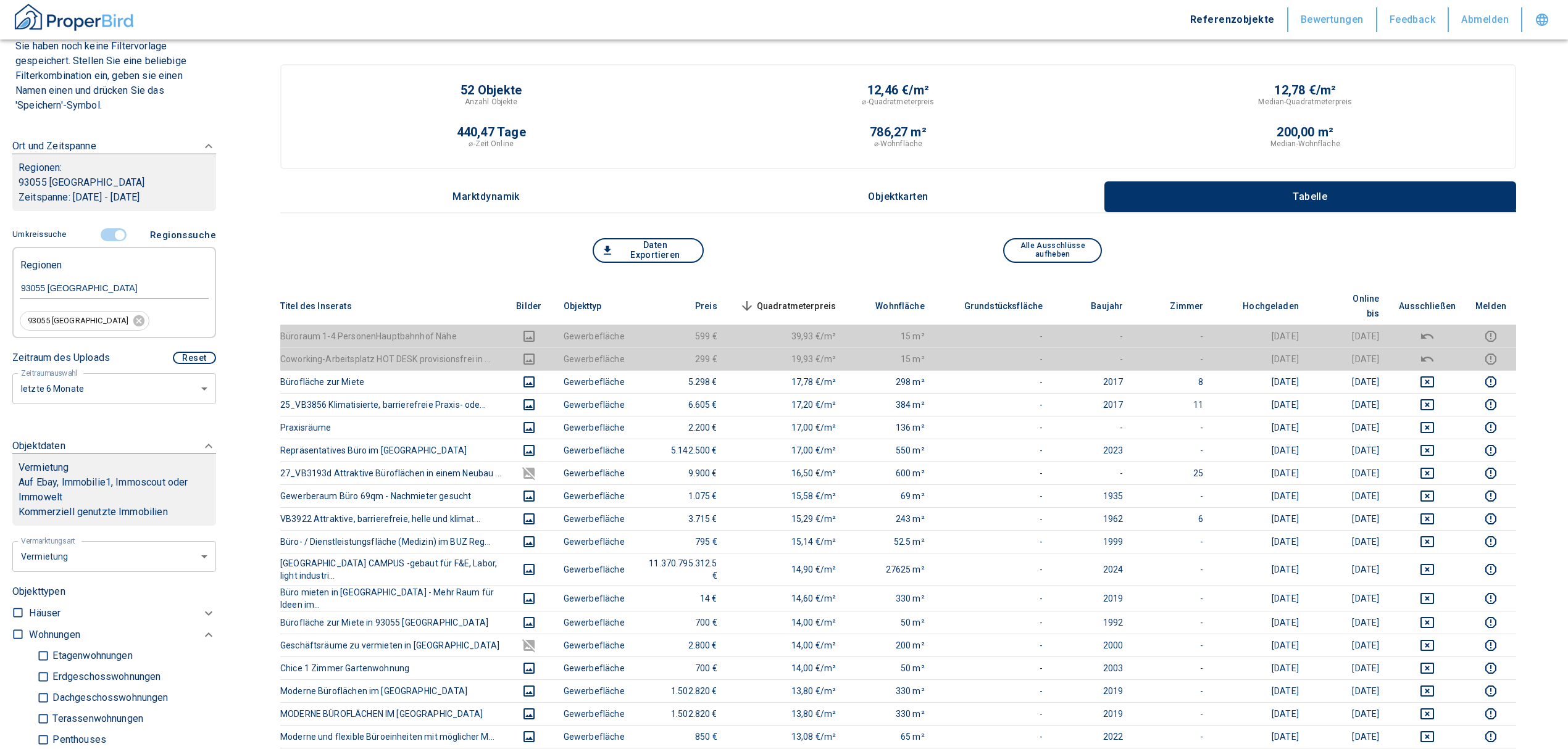
click at [827, 298] on span "Quadratmeterpreis sorted descending" at bounding box center [786, 306] width 99 height 14
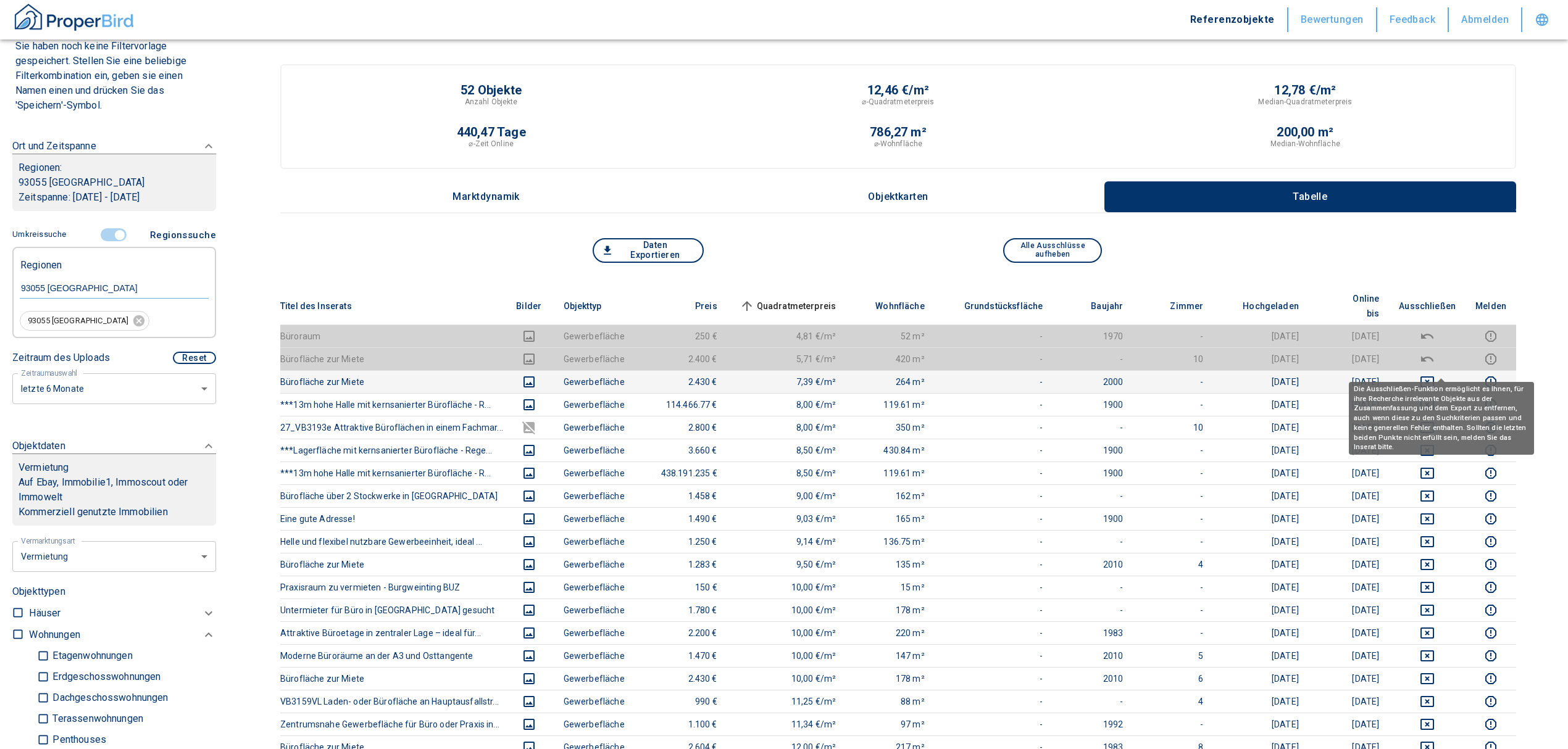
click at [1434, 374] on icon "deselect this listing" at bounding box center [1427, 381] width 14 height 14
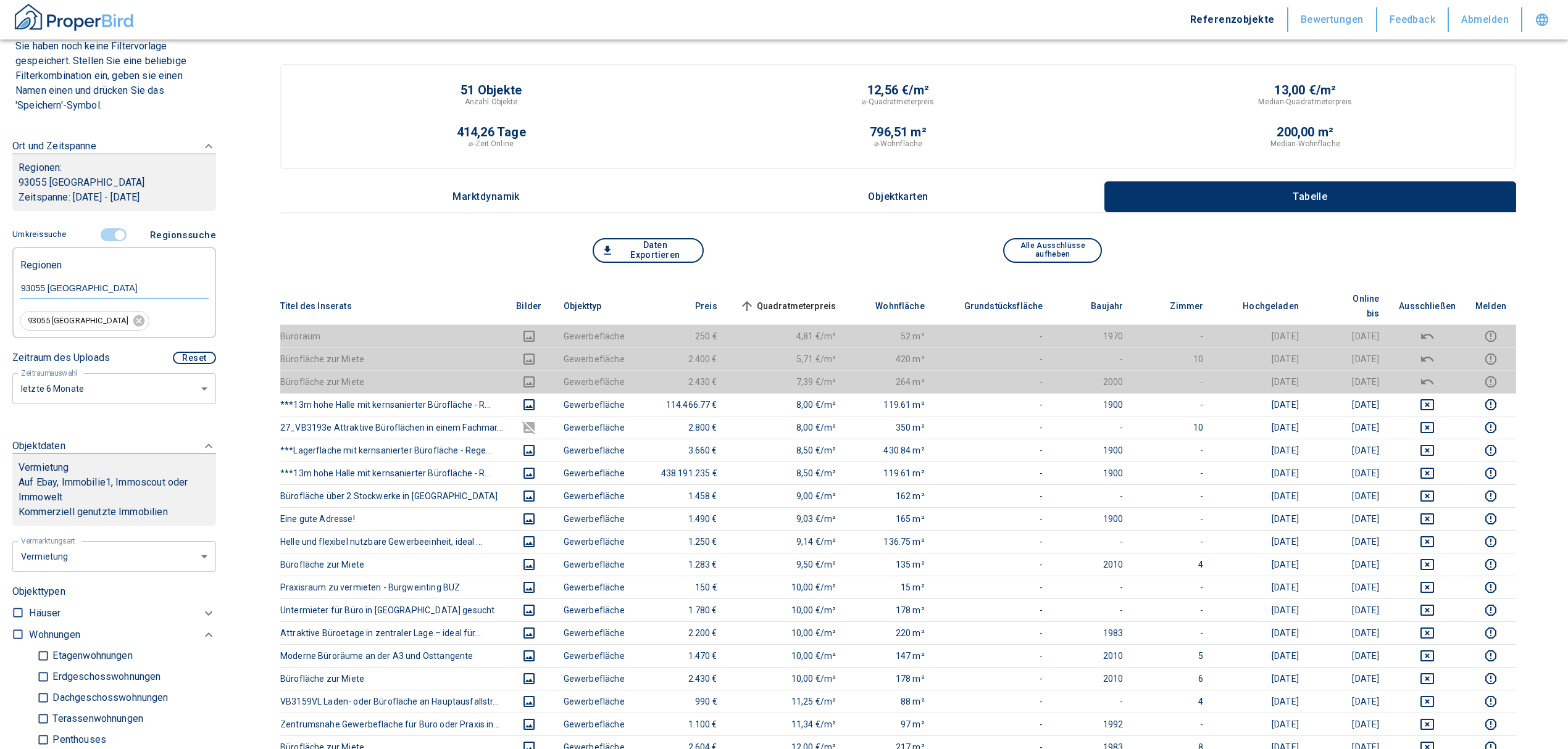
click at [819, 298] on span "Quadratmeterpreis sorted ascending" at bounding box center [786, 306] width 99 height 14
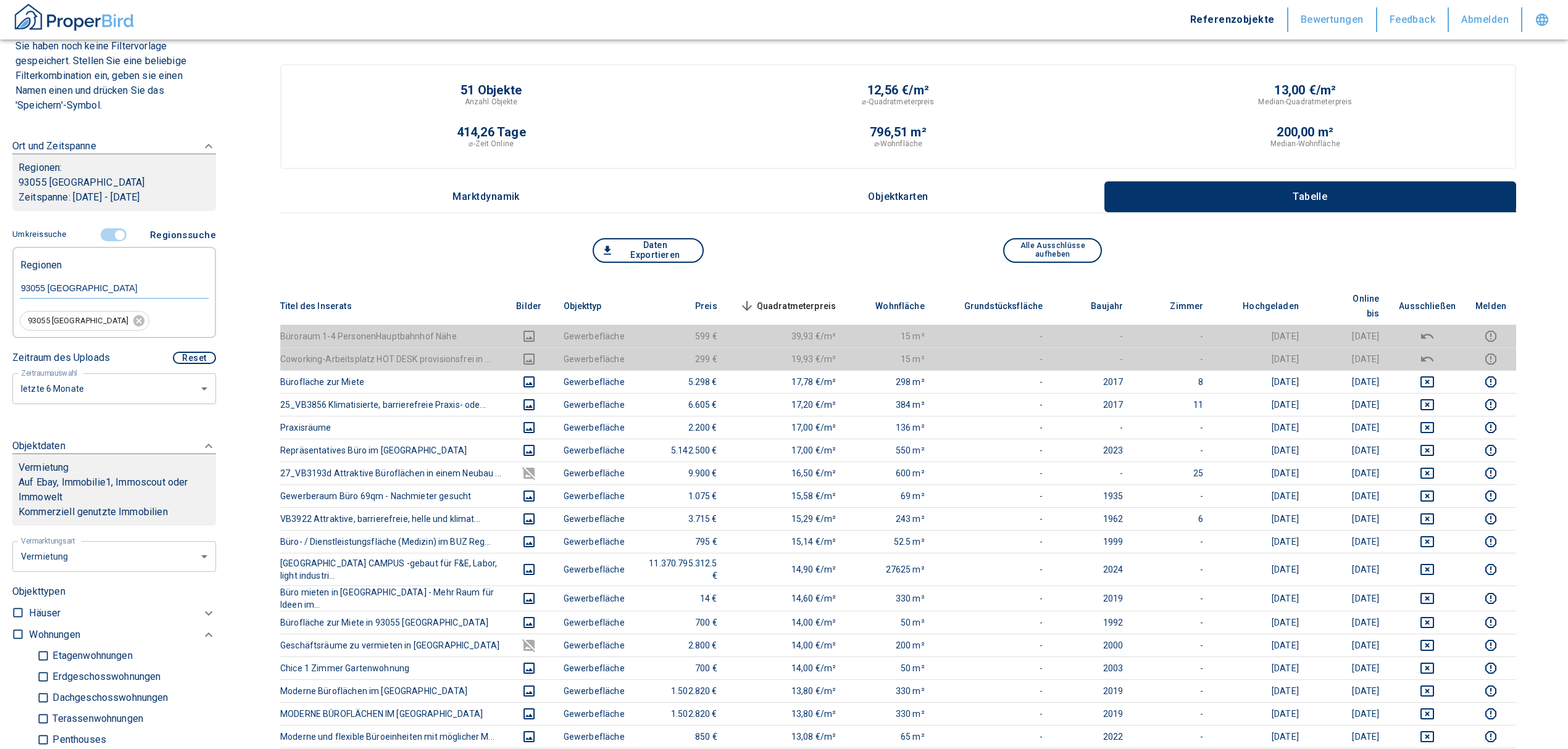
click at [800, 298] on span "Quadratmeterpreis sorted descending" at bounding box center [786, 306] width 99 height 14
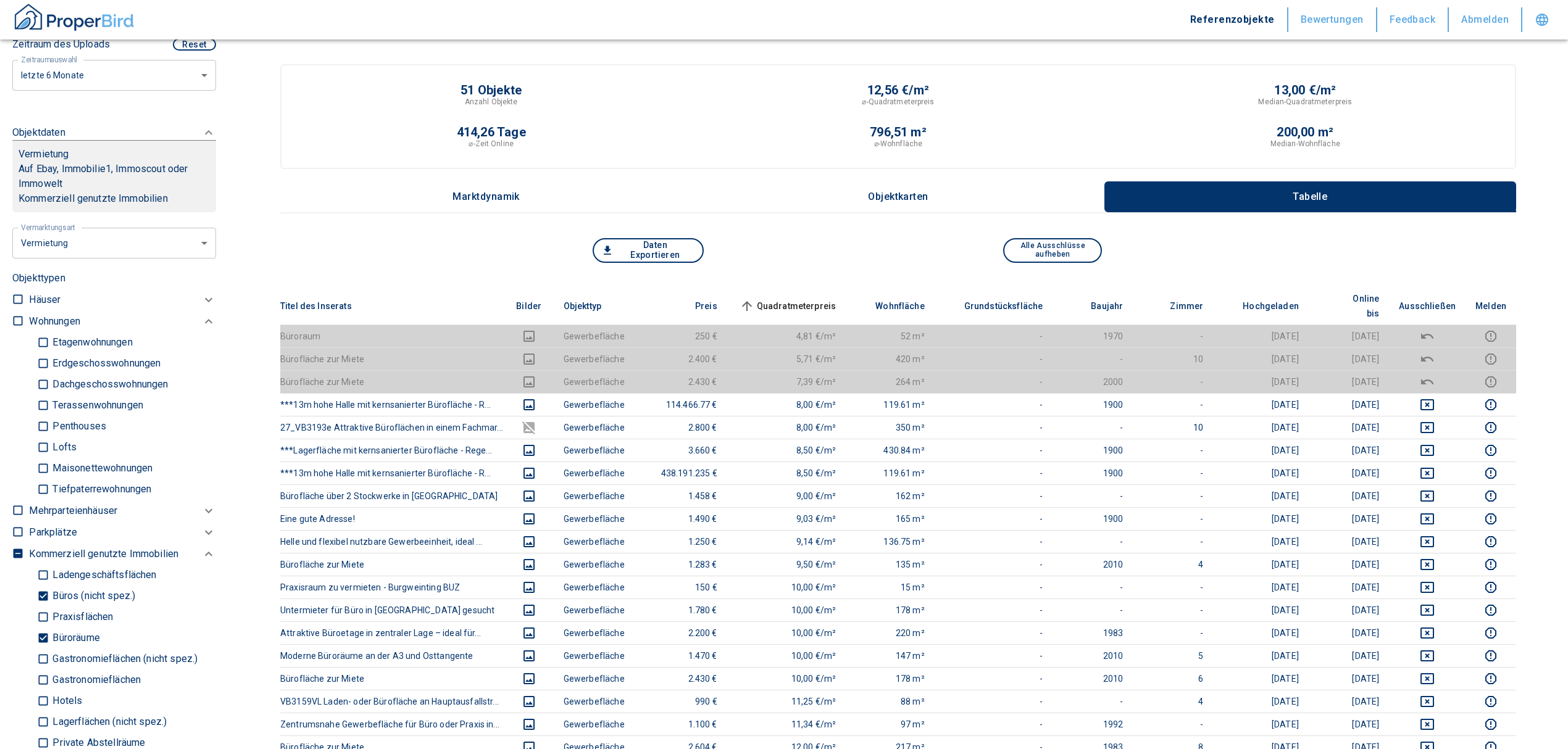
scroll to position [439, 0]
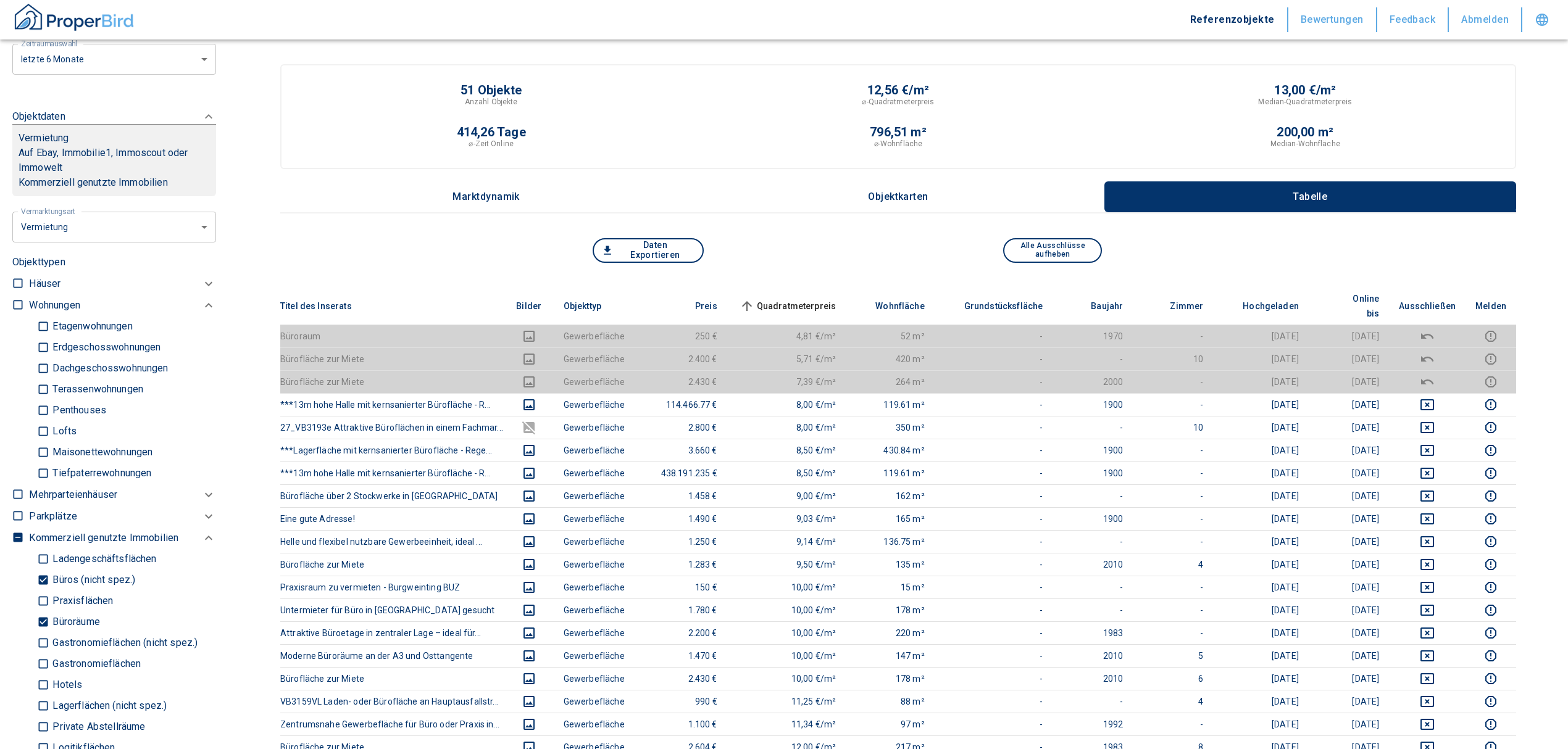
drag, startPoint x: 43, startPoint y: 615, endPoint x: 35, endPoint y: 591, distance: 25.3
click at [43, 615] on input "Büroräume" at bounding box center [43, 622] width 12 height 22
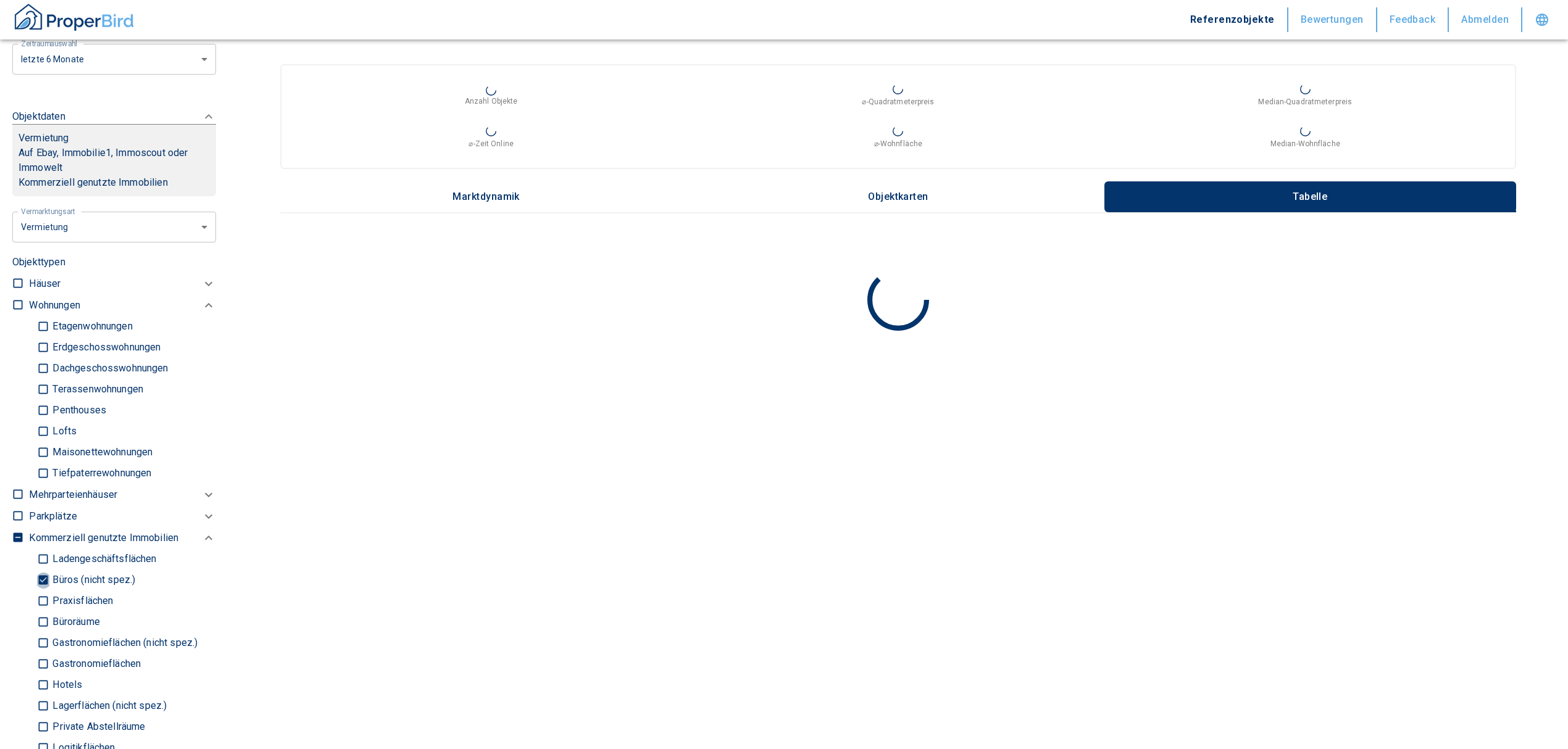
click at [40, 578] on input "Büros (nicht spez.)" at bounding box center [43, 580] width 12 height 22
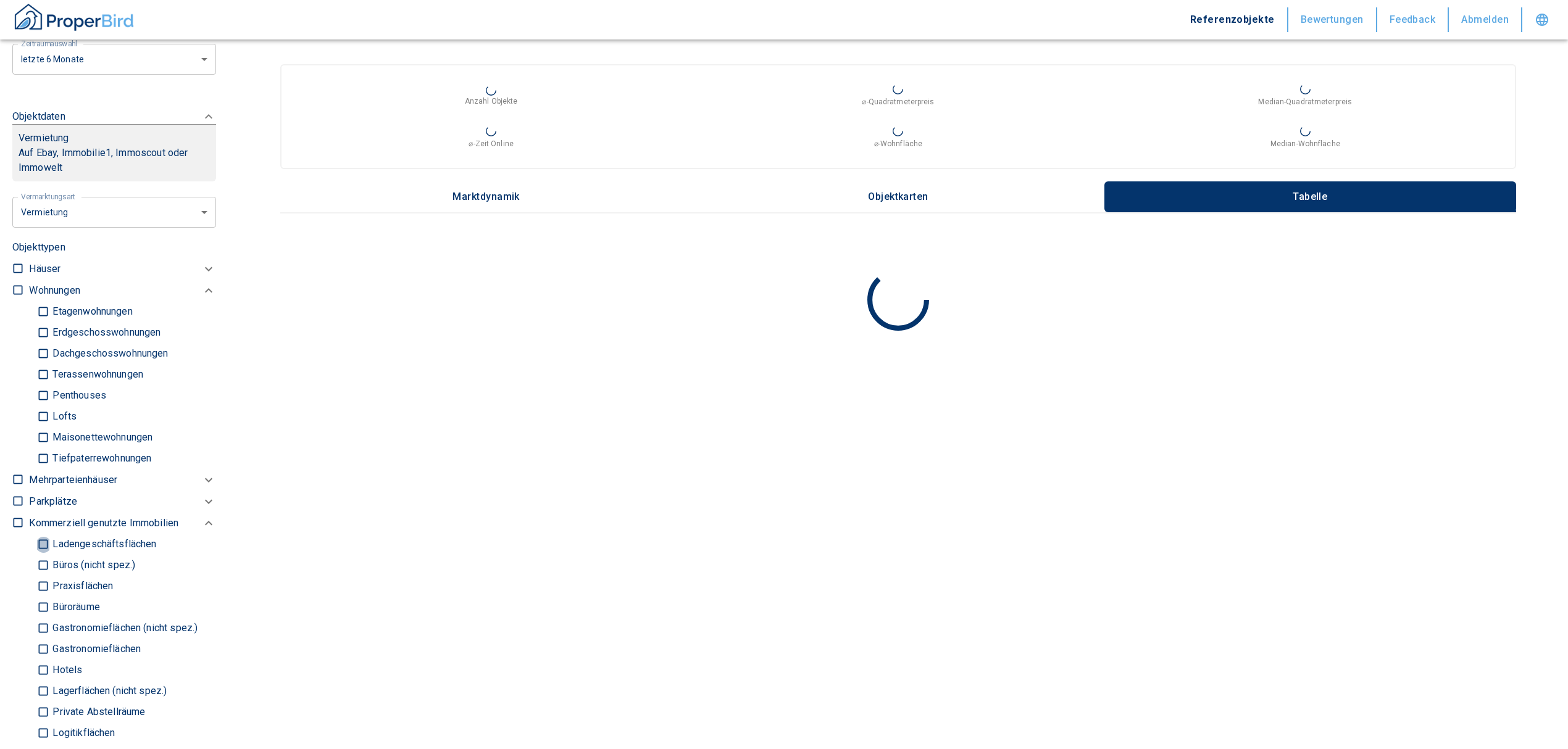
click at [42, 541] on input "Ladengeschäftsflächen" at bounding box center [43, 544] width 12 height 22
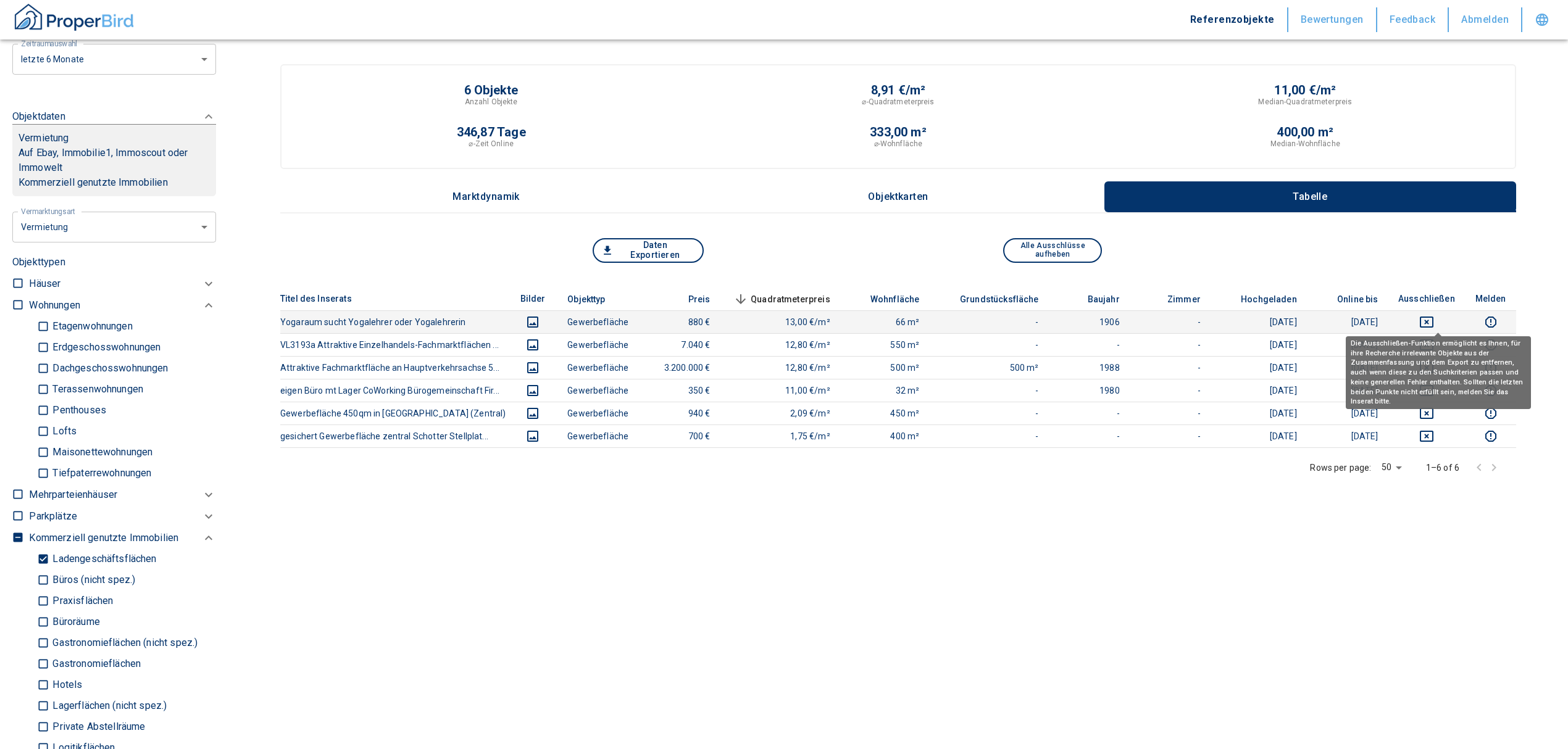
click at [1434, 319] on icon "deselect this listing" at bounding box center [1426, 322] width 14 height 14
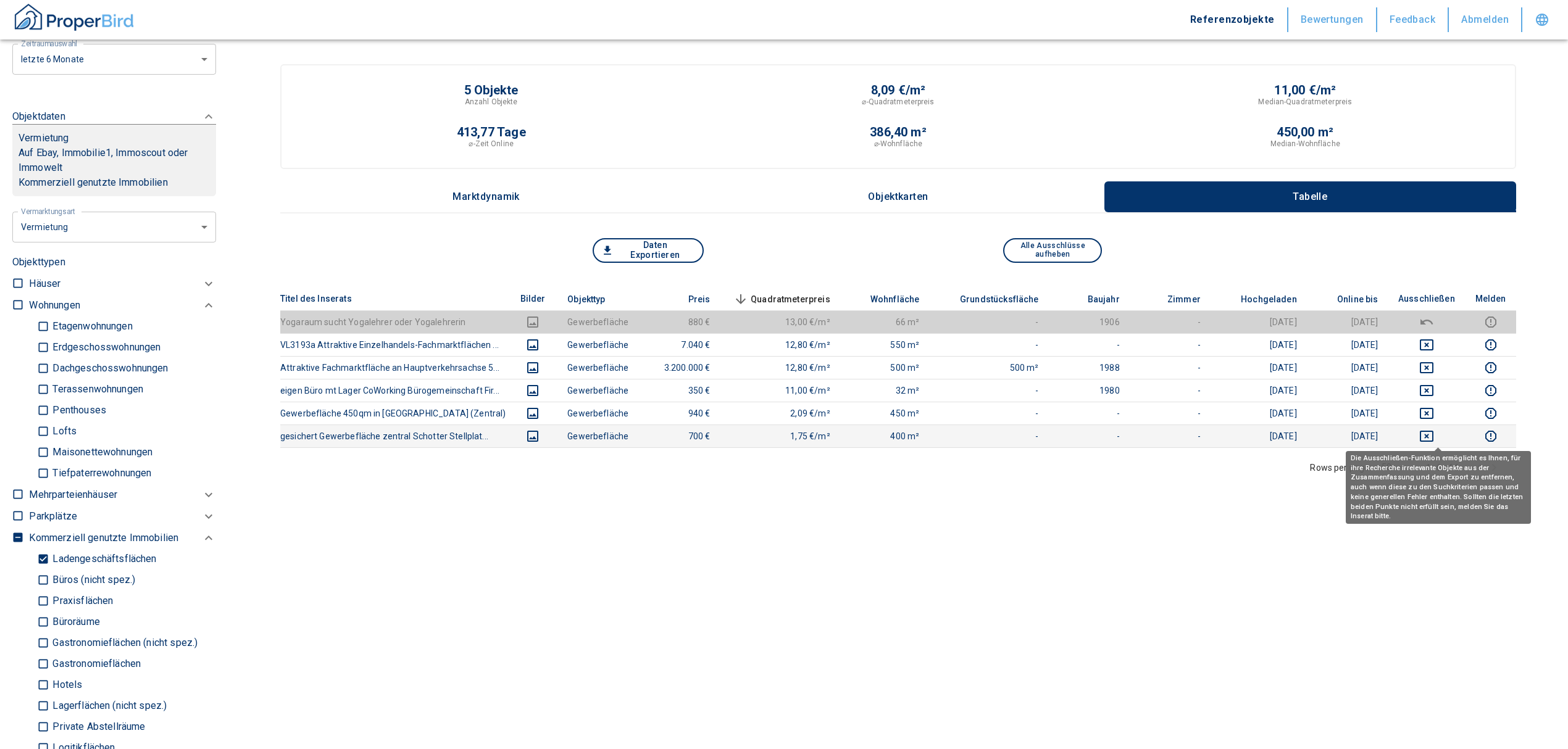
click at [1434, 433] on icon "deselect this listing" at bounding box center [1426, 436] width 14 height 11
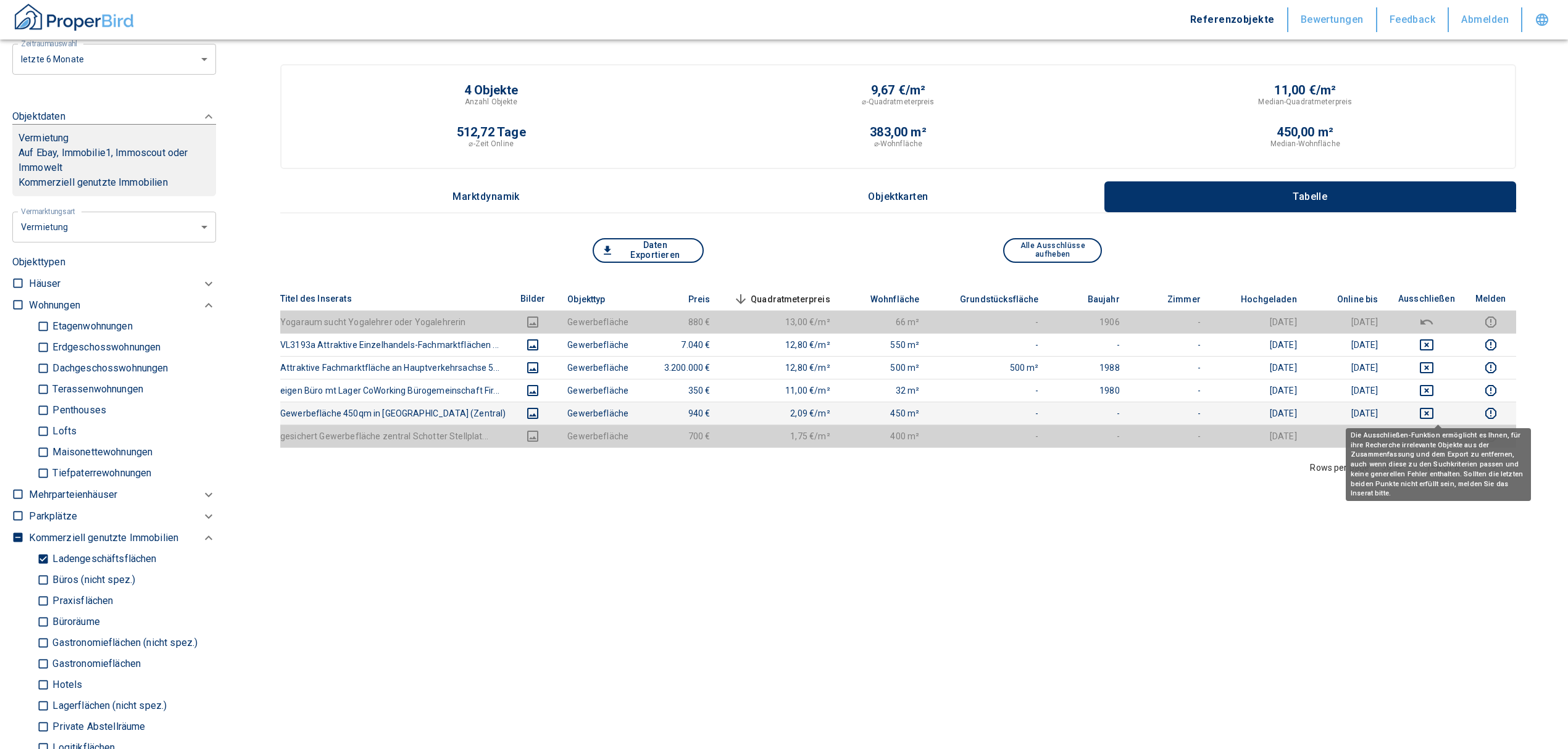
click at [1434, 415] on icon "deselect this listing" at bounding box center [1426, 414] width 14 height 14
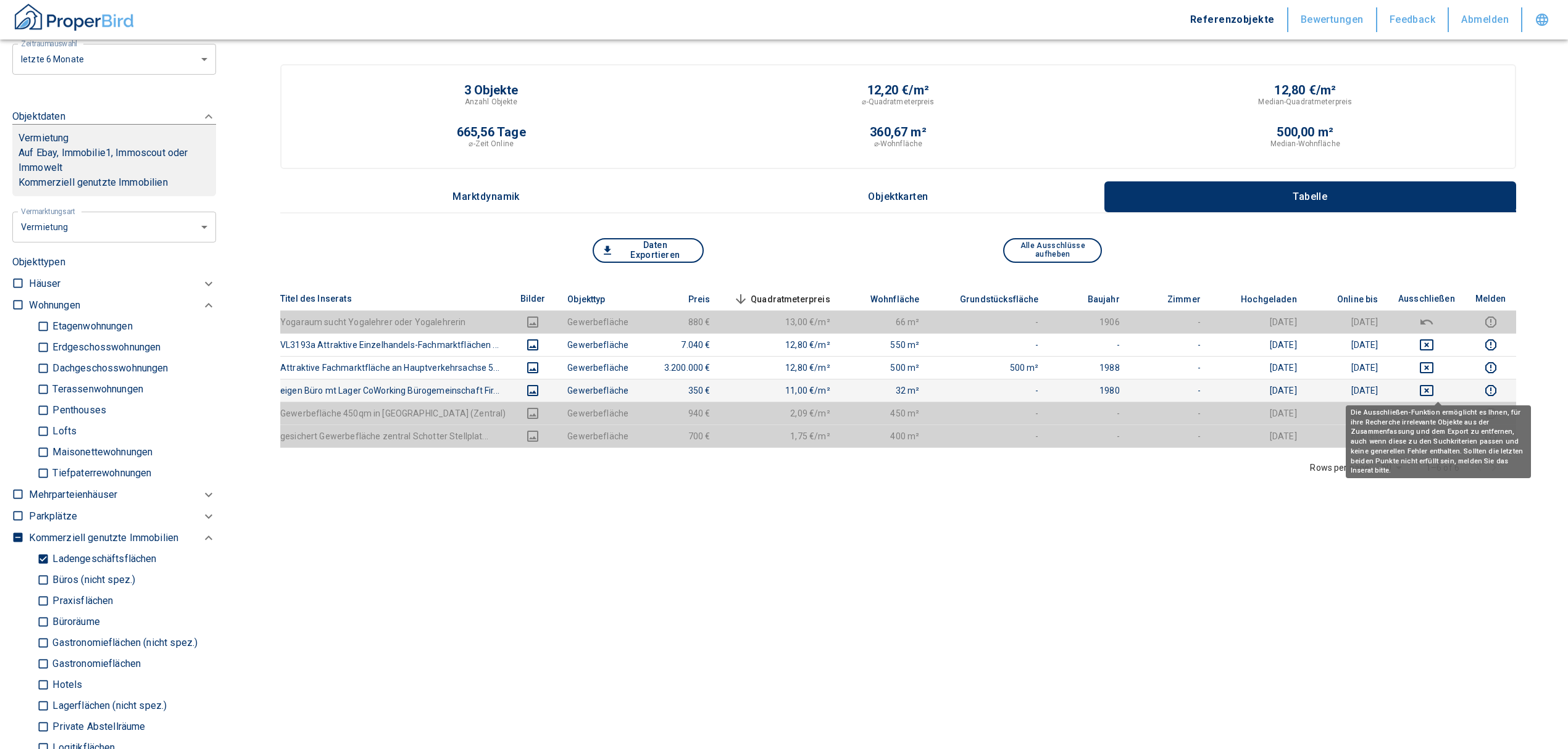
click at [1434, 389] on icon "deselect this listing" at bounding box center [1426, 391] width 14 height 11
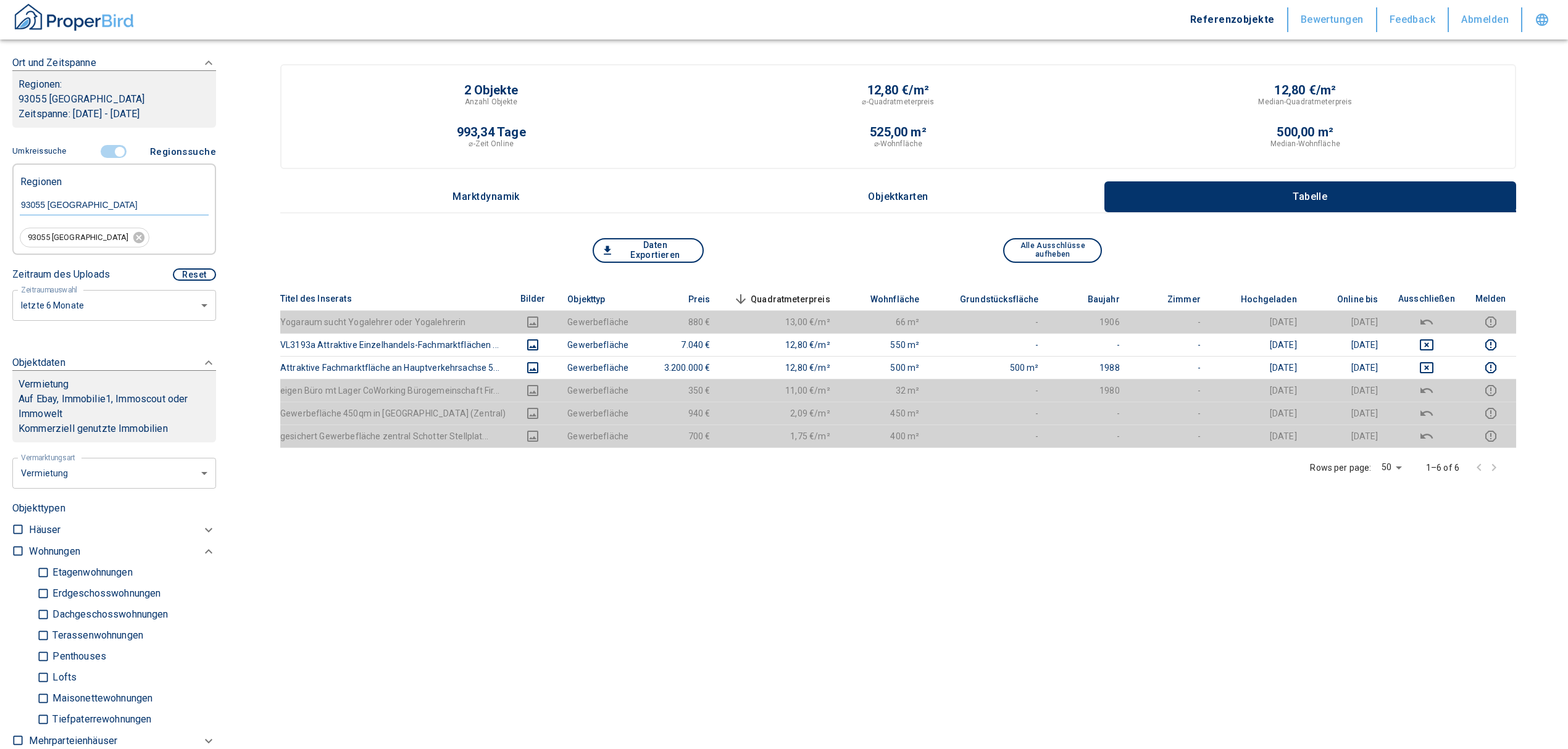
scroll to position [192, 0]
click at [110, 154] on input "controlled" at bounding box center [120, 152] width 37 height 14
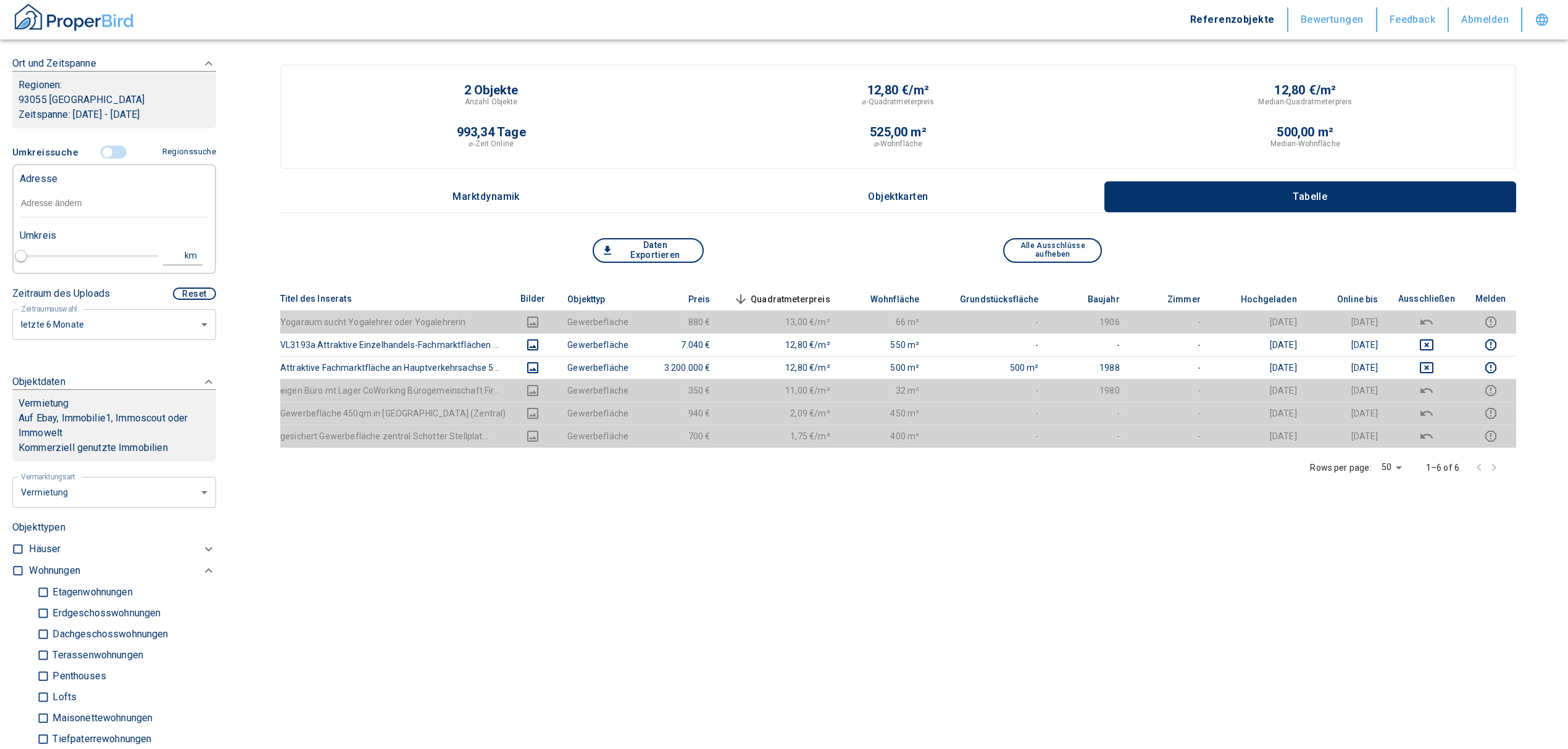
click at [78, 208] on input "text" at bounding box center [114, 203] width 189 height 28
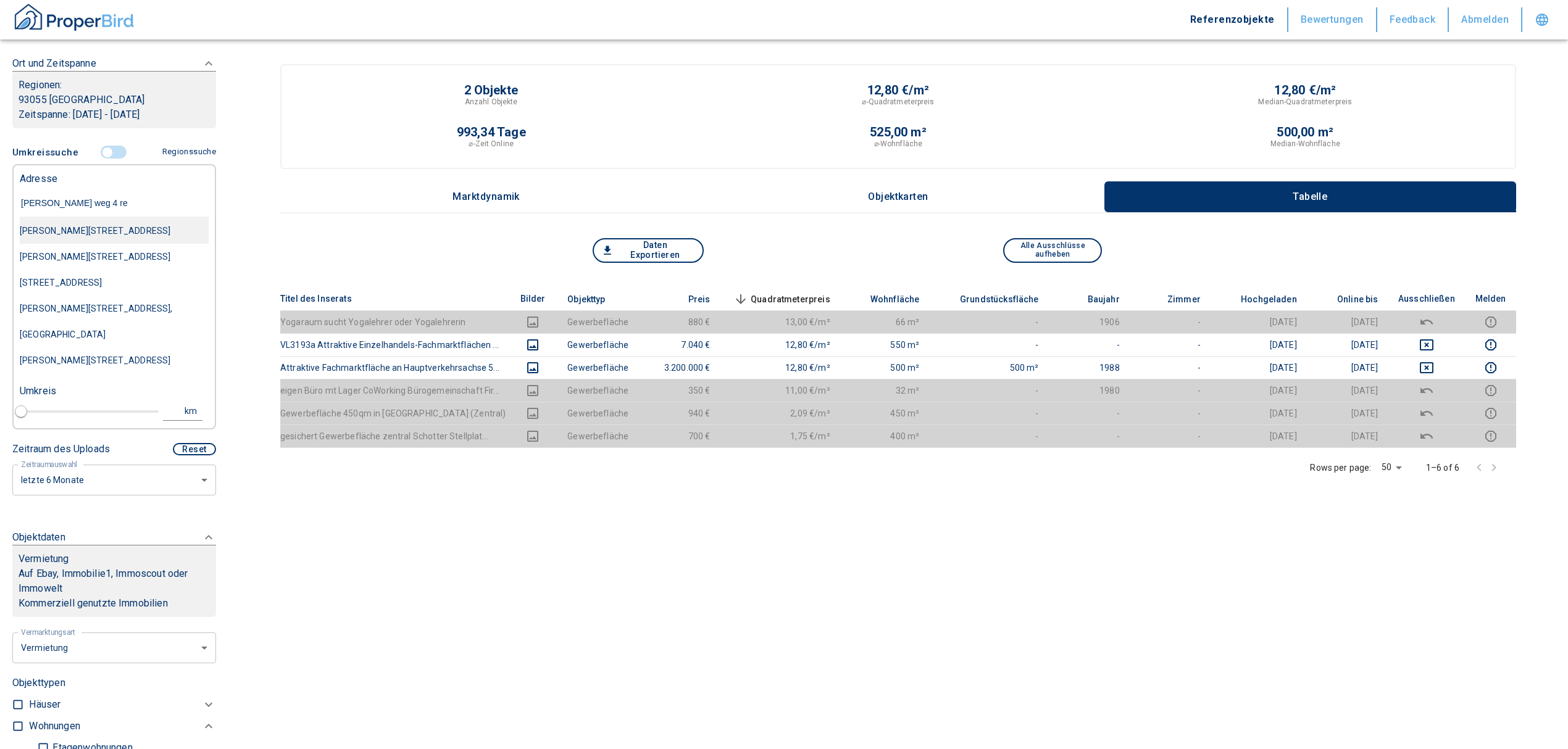
click at [131, 237] on div "[PERSON_NAME][STREET_ADDRESS]" at bounding box center [114, 231] width 189 height 26
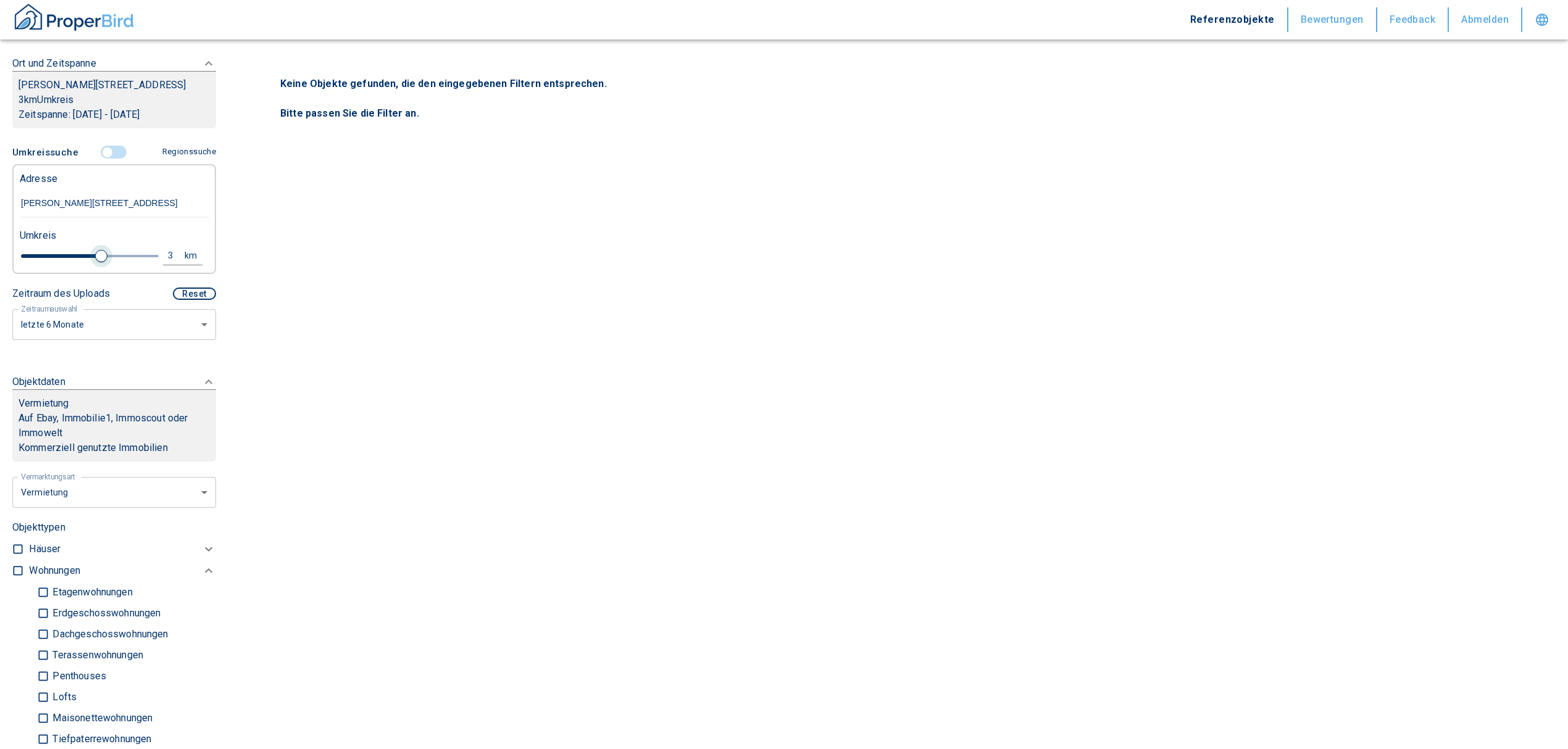
drag, startPoint x: 38, startPoint y: 269, endPoint x: 97, endPoint y: 270, distance: 59.0
click at [97, 262] on span at bounding box center [101, 256] width 12 height 12
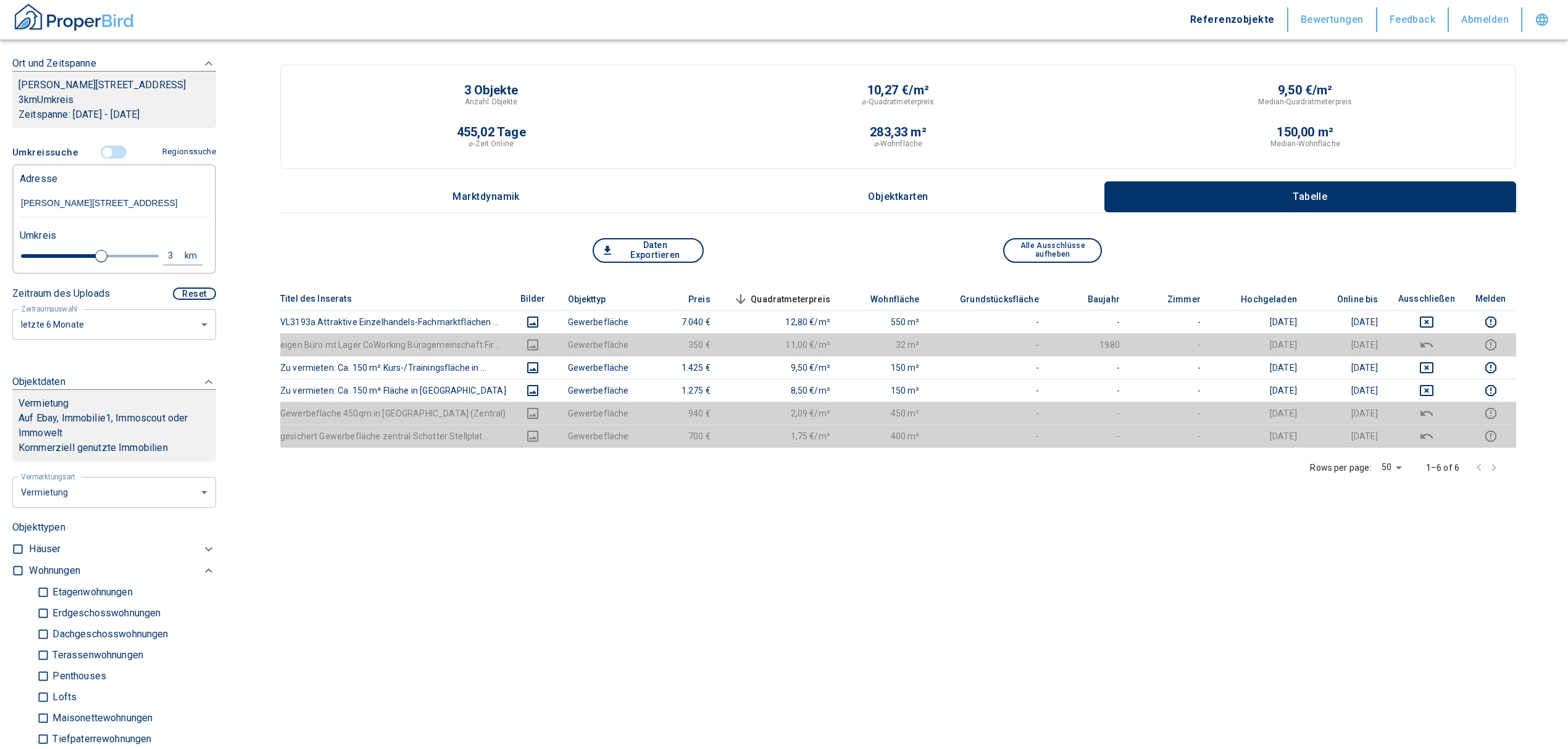
click at [163, 247] on div "Umkreis" at bounding box center [109, 234] width 189 height 25
click at [166, 263] on div "3" at bounding box center [177, 255] width 23 height 15
drag, startPoint x: 87, startPoint y: 269, endPoint x: 19, endPoint y: 273, distance: 68.1
click at [19, 271] on div "3 km Neue Suchen" at bounding box center [104, 257] width 189 height 30
click at [152, 264] on button "Neue Suchen" at bounding box center [165, 255] width 68 height 17
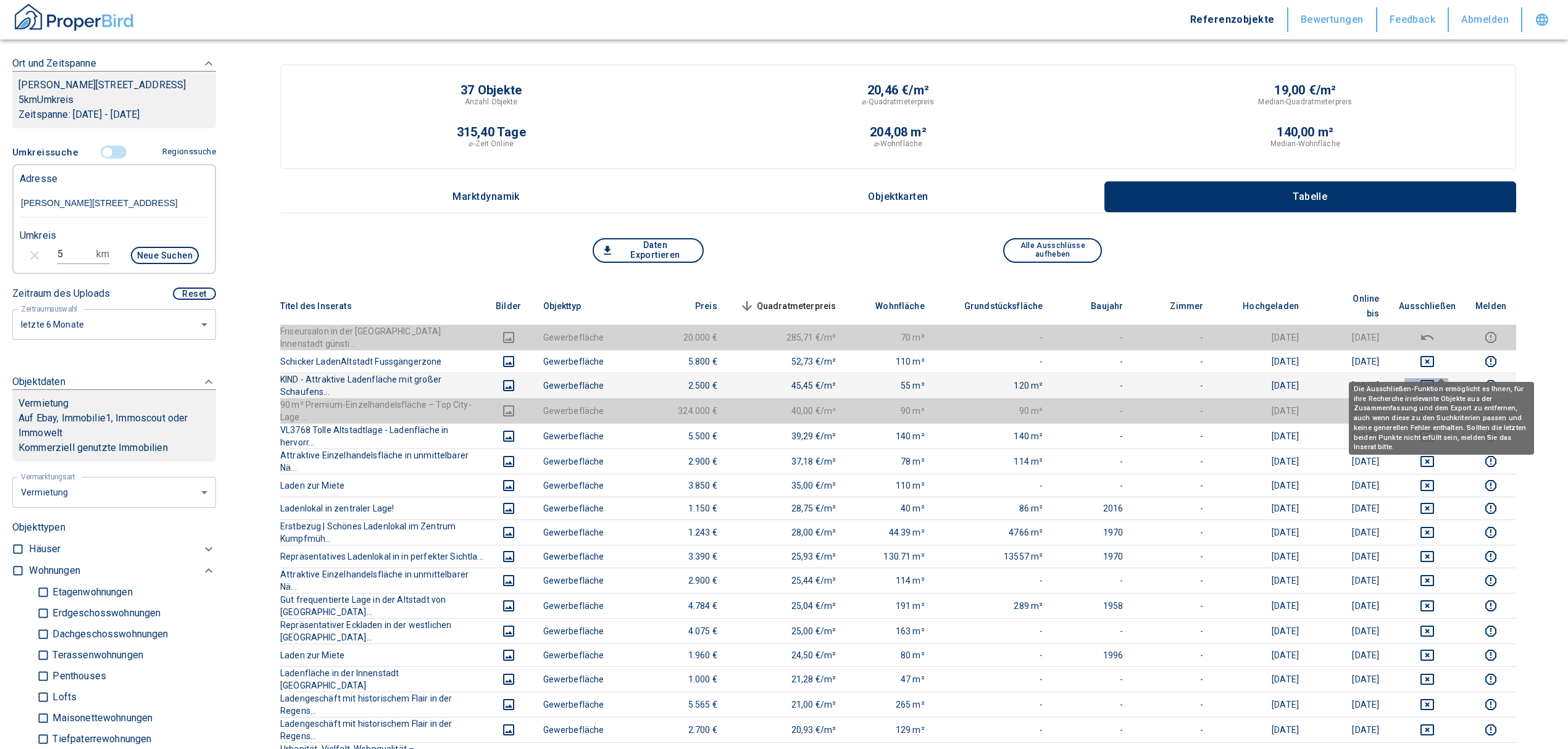
click at [1433, 378] on button "deselect this listing" at bounding box center [1427, 385] width 57 height 14
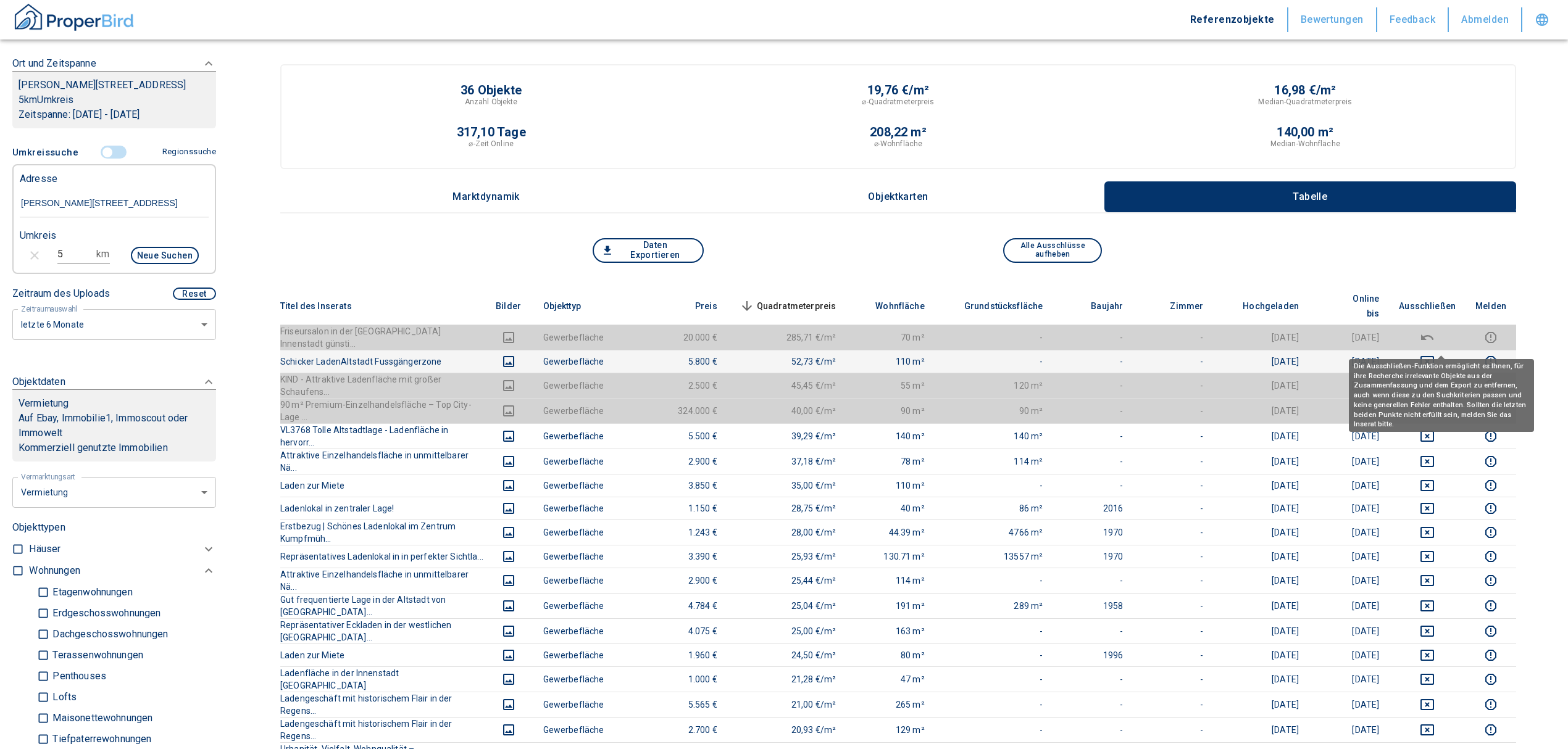
click at [1435, 351] on div "Die Ausschließen-Funktion ermöglicht es Ihnen, für ihre Recherche irrelevante O…" at bounding box center [1442, 391] width 185 height 81
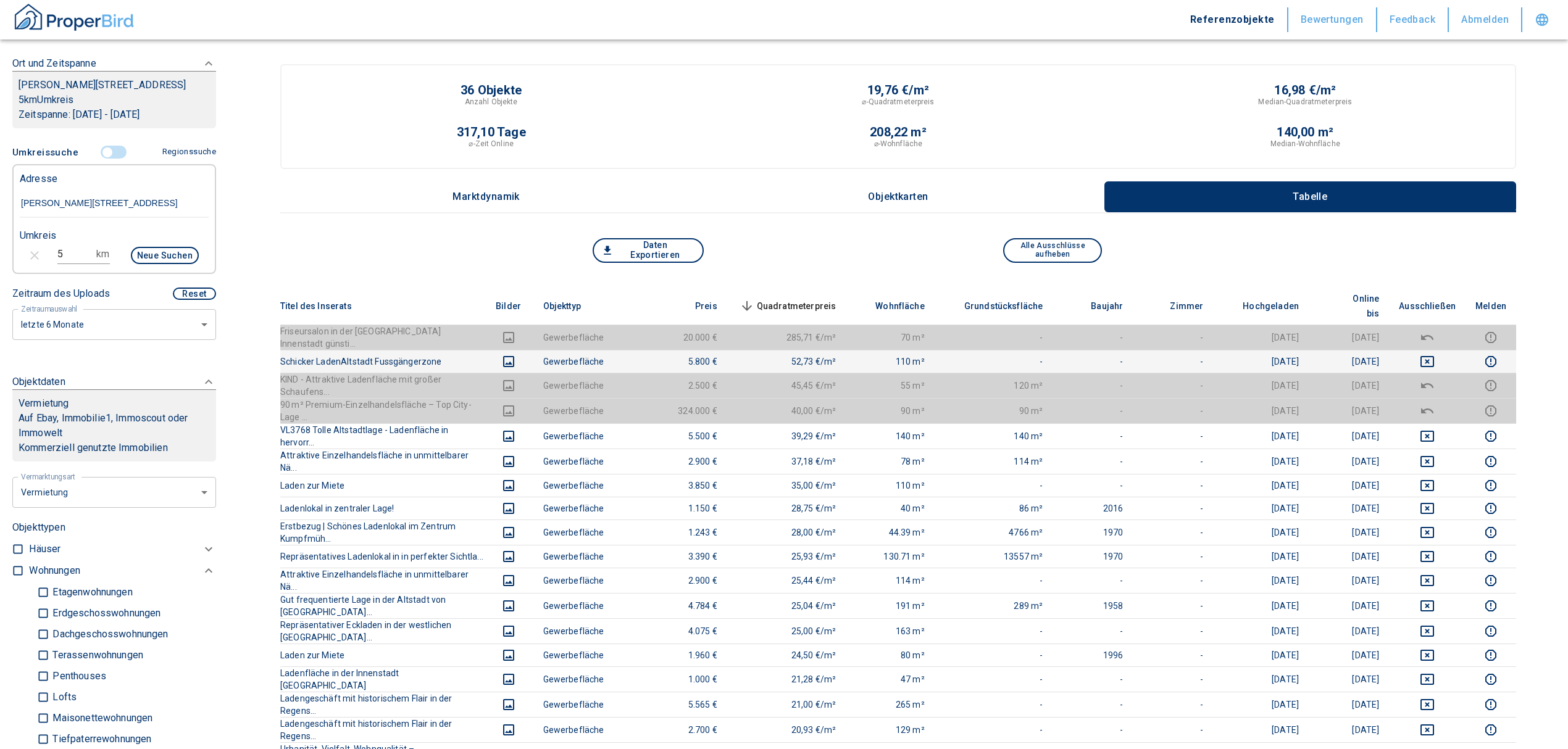
click at [1444, 350] on td at bounding box center [1426, 361] width 76 height 23
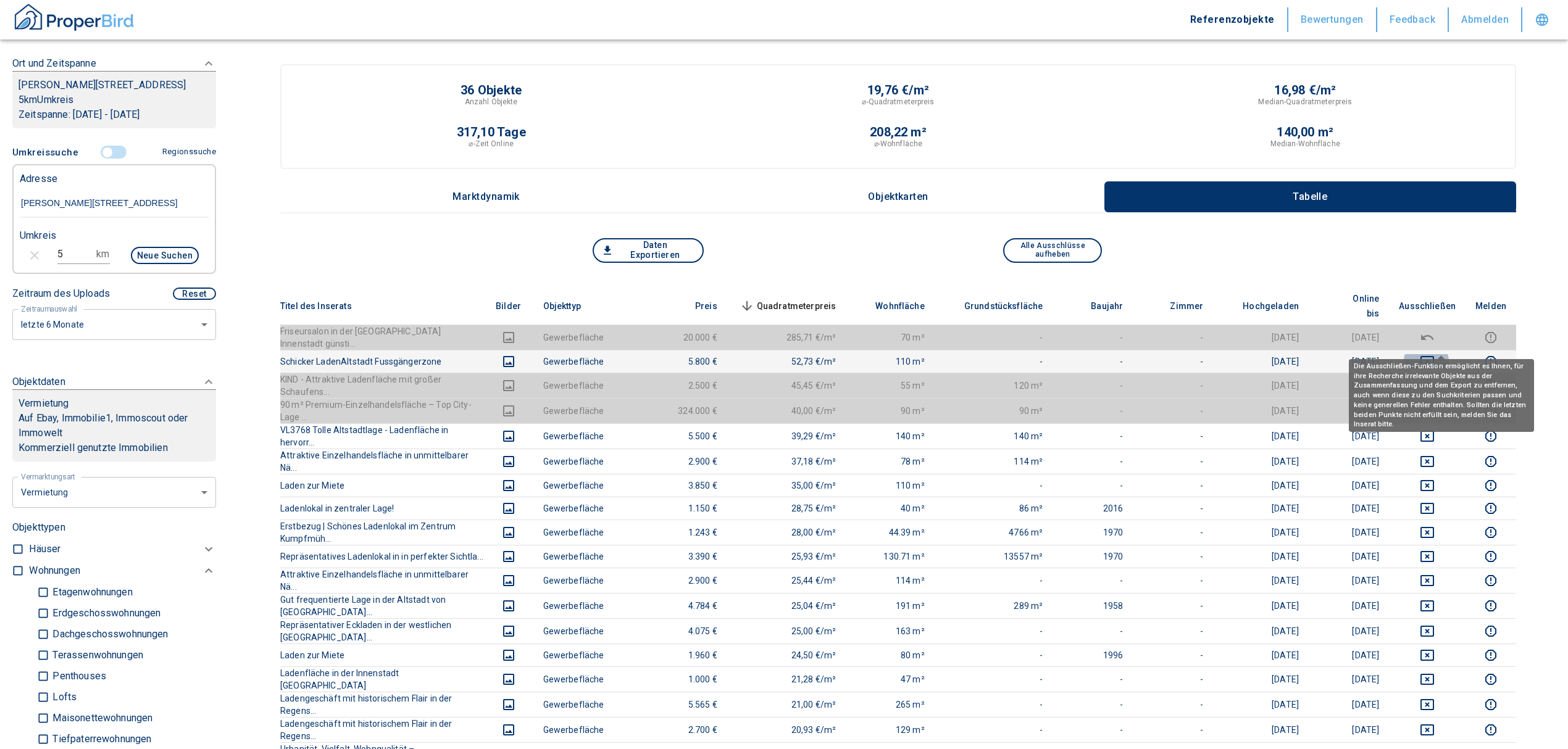
click at [1434, 354] on icon "deselect this listing" at bounding box center [1427, 361] width 14 height 14
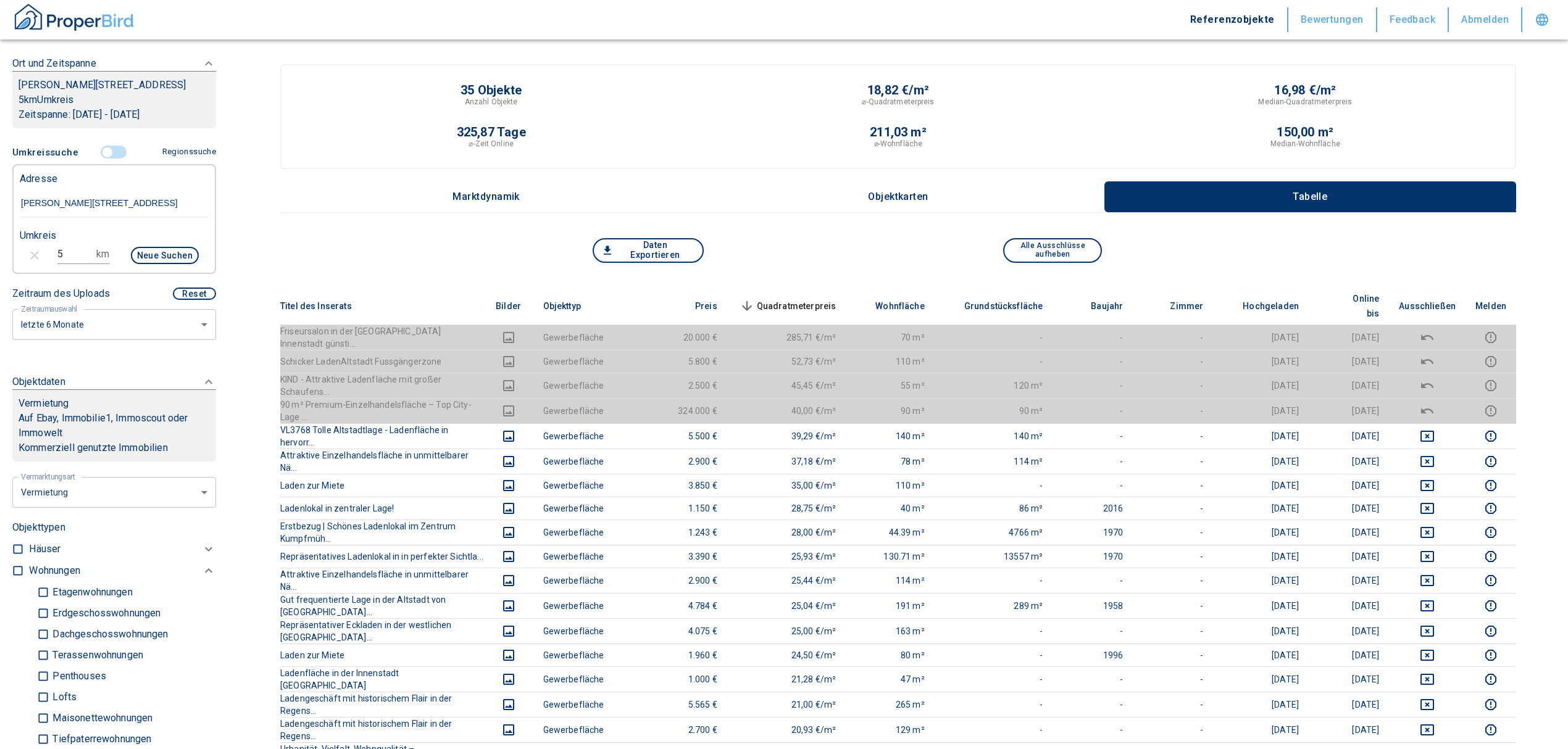
click at [822, 300] on span "Quadratmeterpreis sorted descending" at bounding box center [786, 306] width 99 height 14
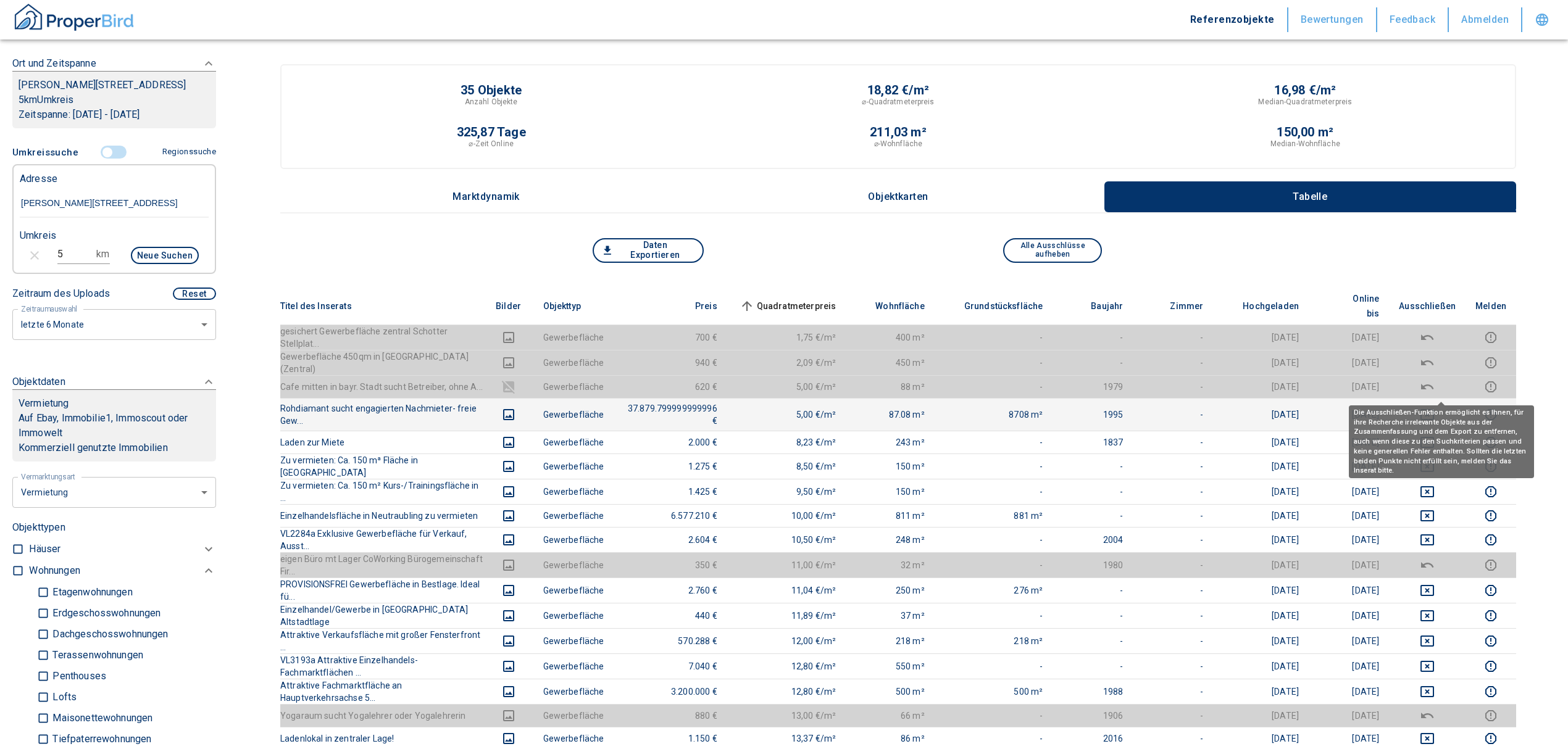
click at [1434, 407] on icon "deselect this listing" at bounding box center [1427, 414] width 14 height 14
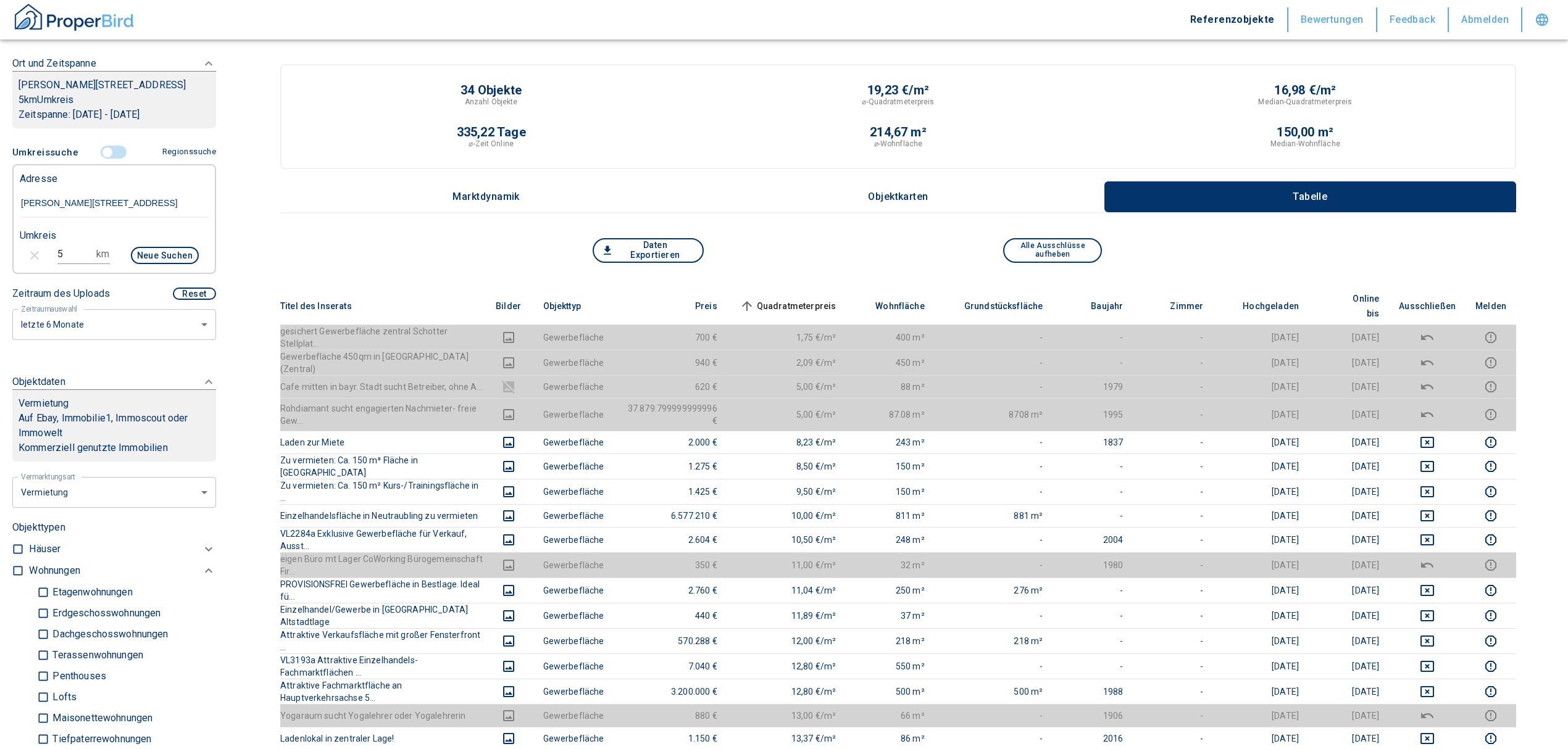
click at [798, 298] on span "Quadratmeterpreis sorted ascending" at bounding box center [786, 306] width 99 height 14
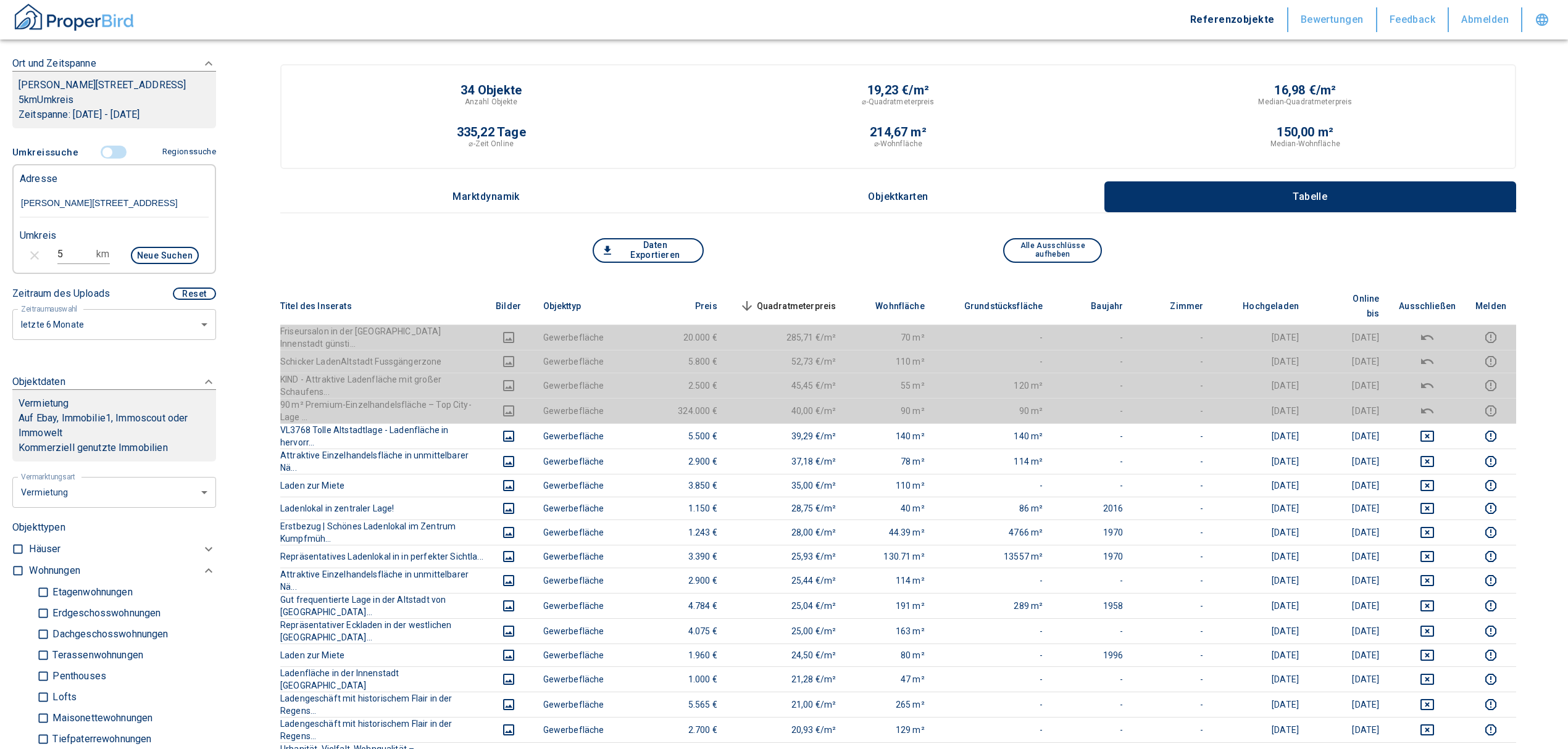
click at [801, 298] on span "Quadratmeterpreis sorted descending" at bounding box center [786, 306] width 99 height 14
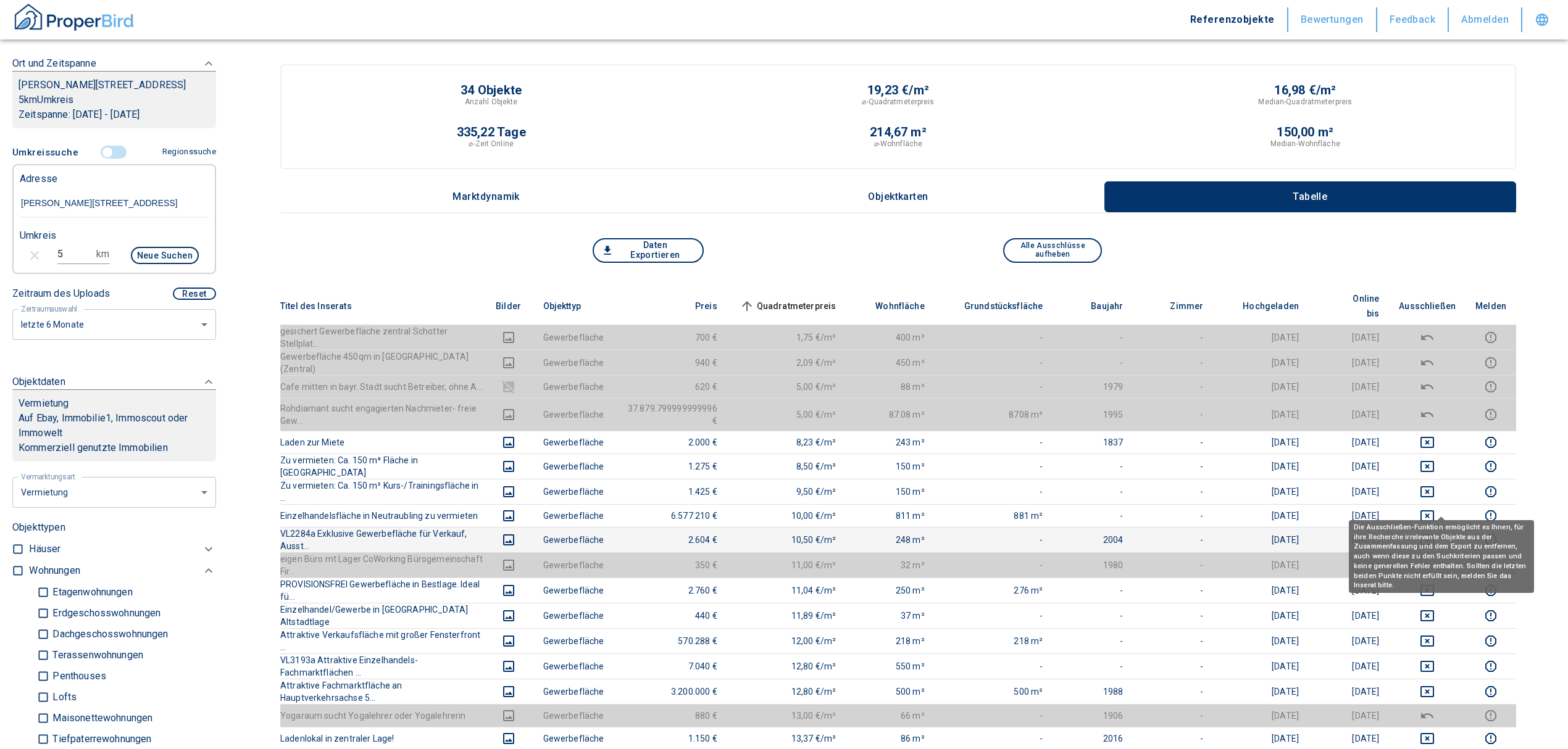
click at [1434, 533] on icon "deselect this listing" at bounding box center [1427, 540] width 14 height 14
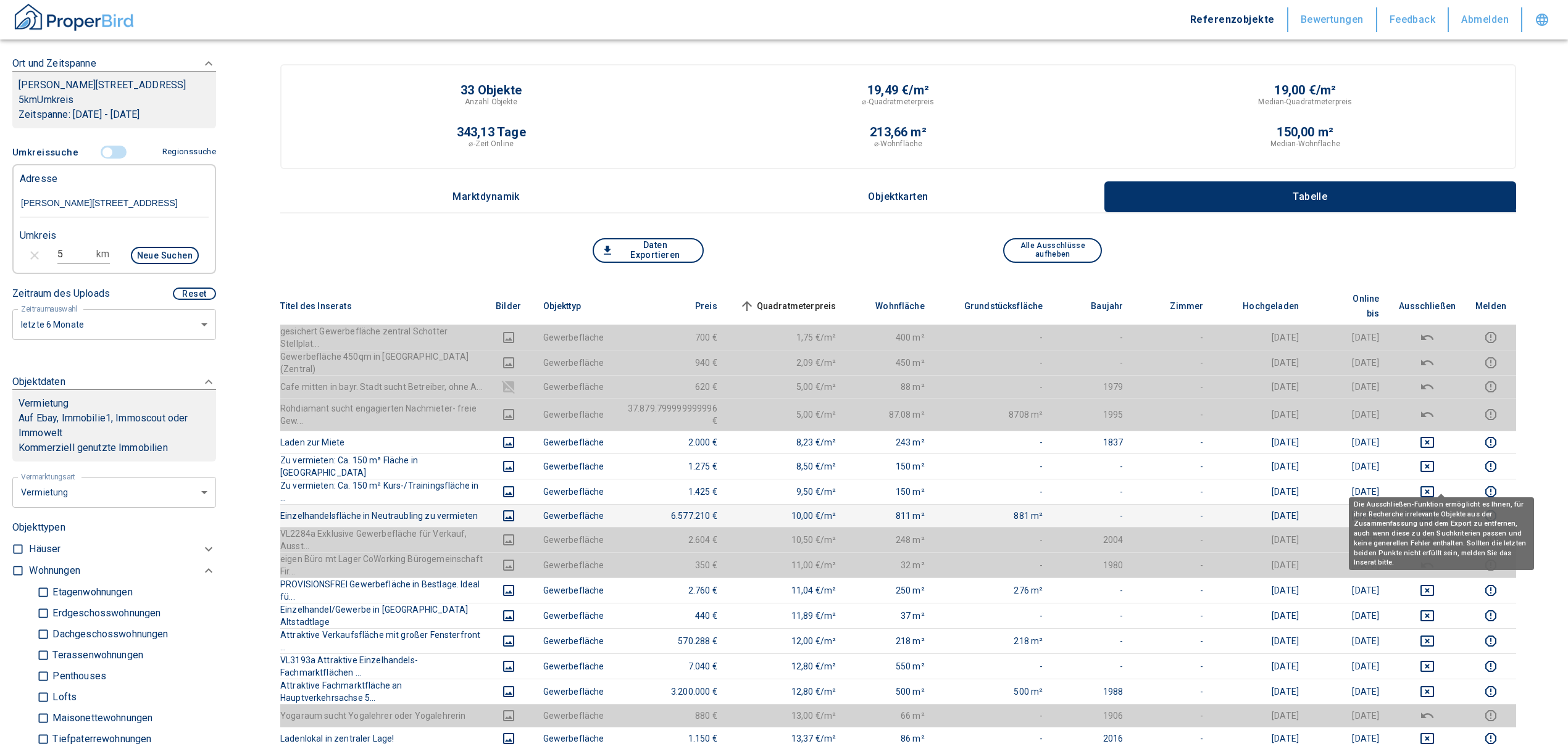
click at [1434, 510] on icon "deselect this listing" at bounding box center [1427, 516] width 14 height 11
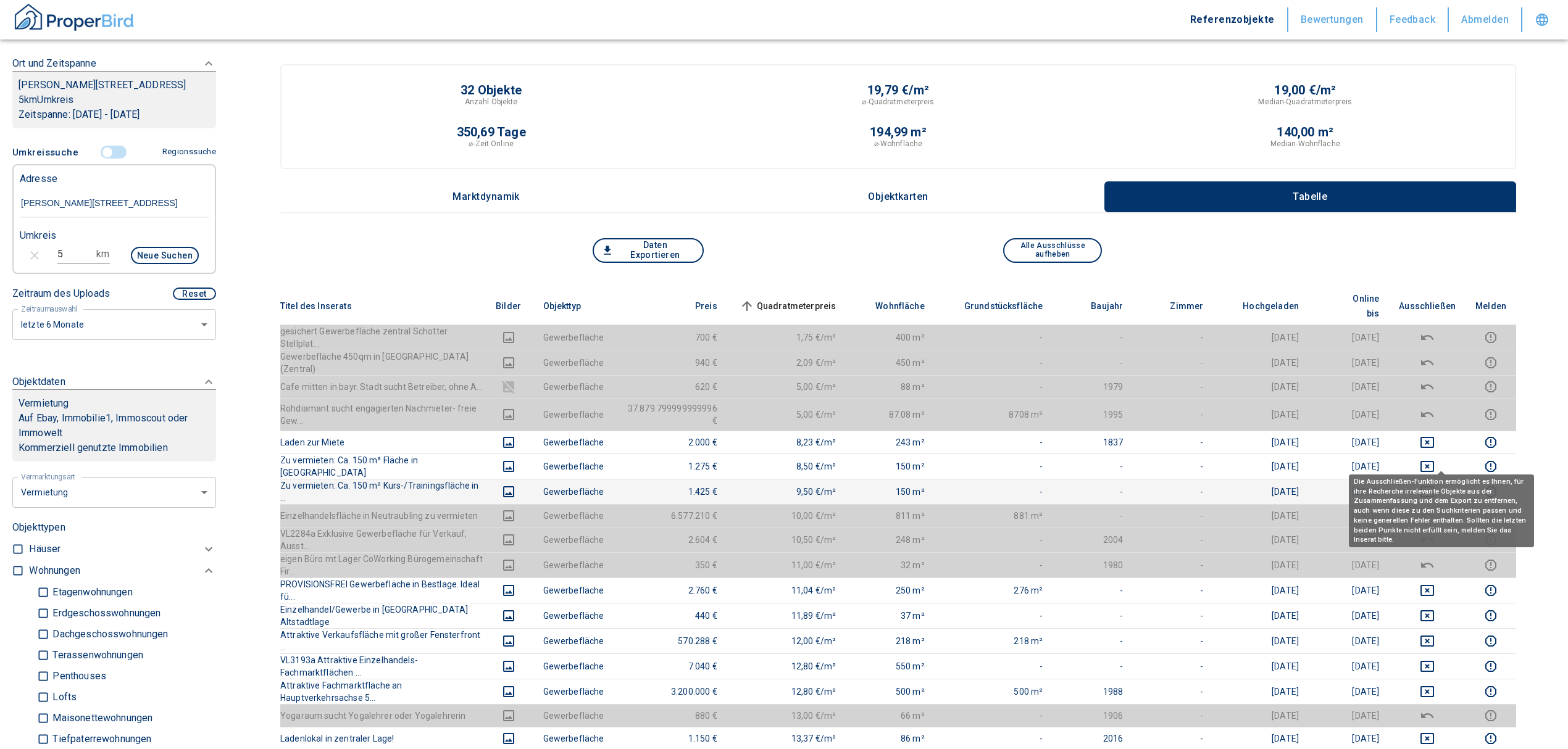
click at [1434, 484] on icon "deselect this listing" at bounding box center [1427, 492] width 14 height 14
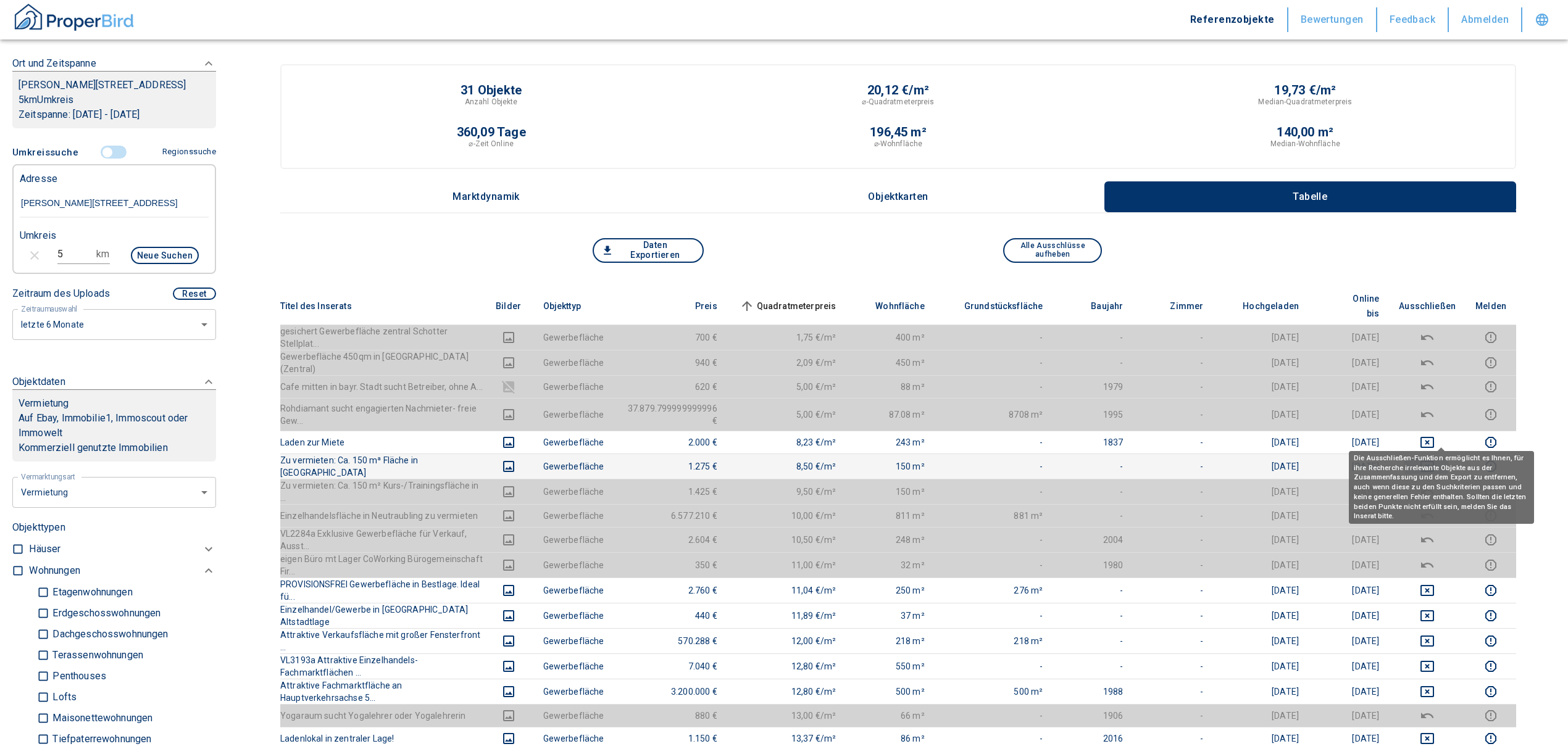
click at [1434, 461] on icon "deselect this listing" at bounding box center [1427, 467] width 14 height 11
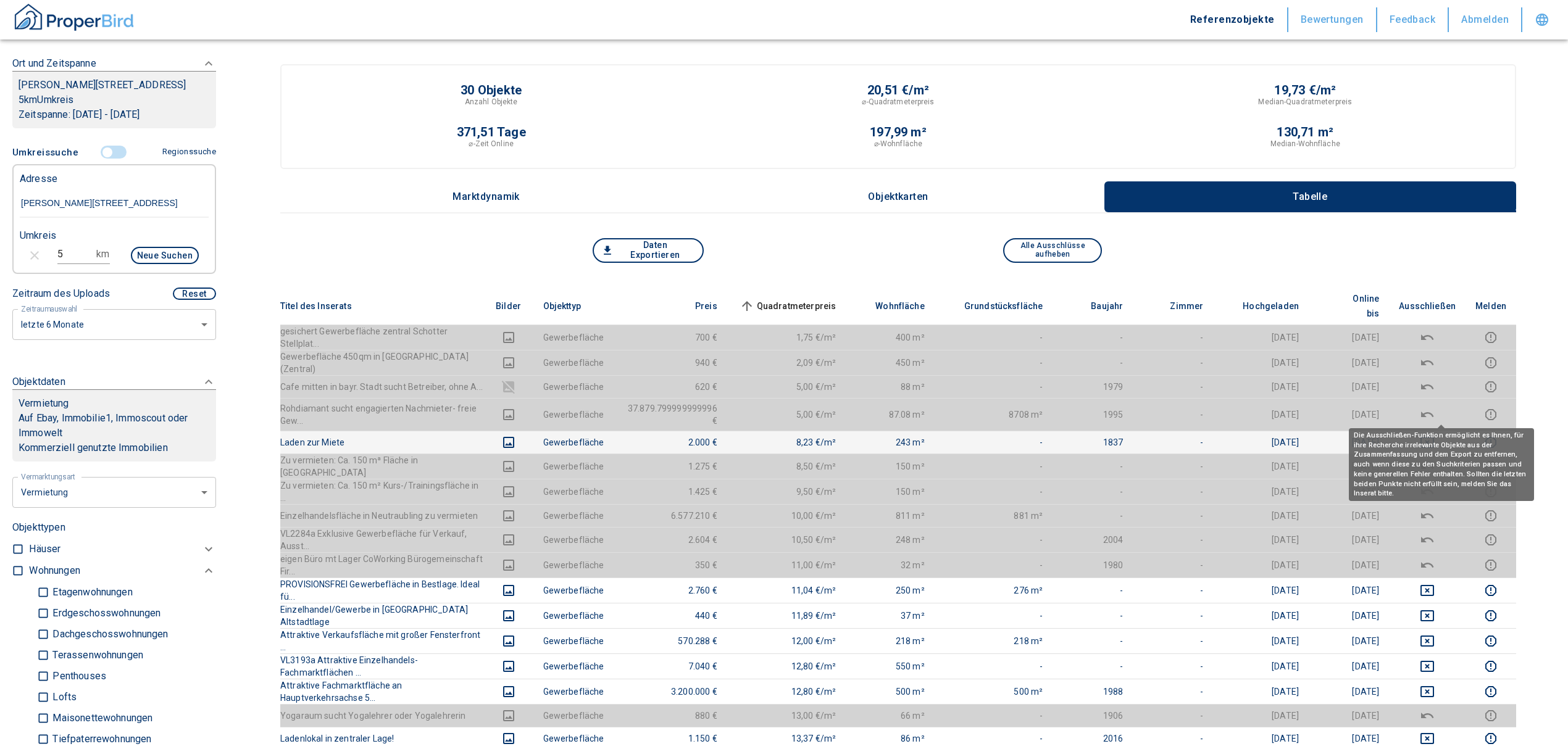
click at [1434, 435] on icon "deselect this listing" at bounding box center [1427, 442] width 14 height 14
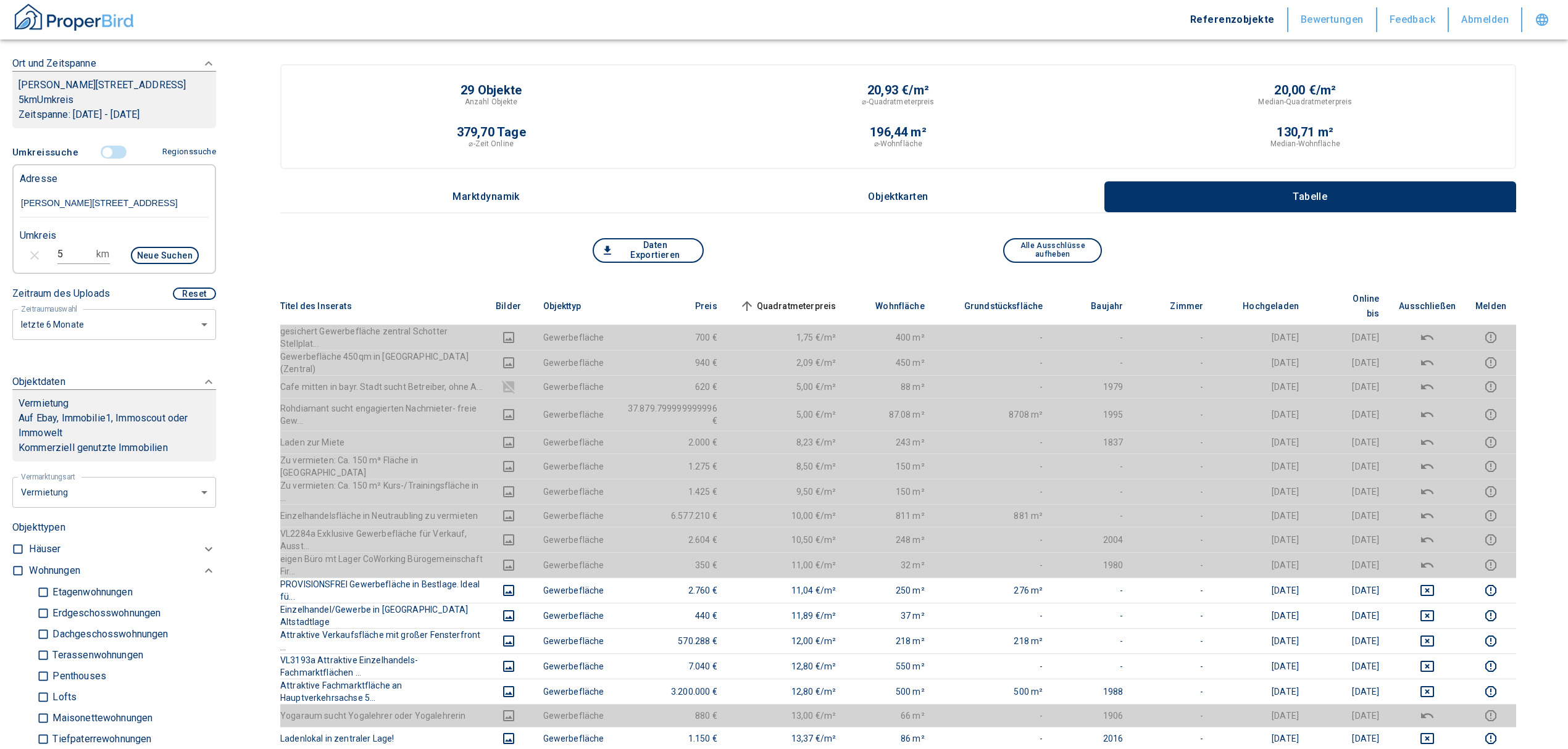
click at [801, 298] on span "Quadratmeterpreis sorted ascending" at bounding box center [786, 306] width 99 height 14
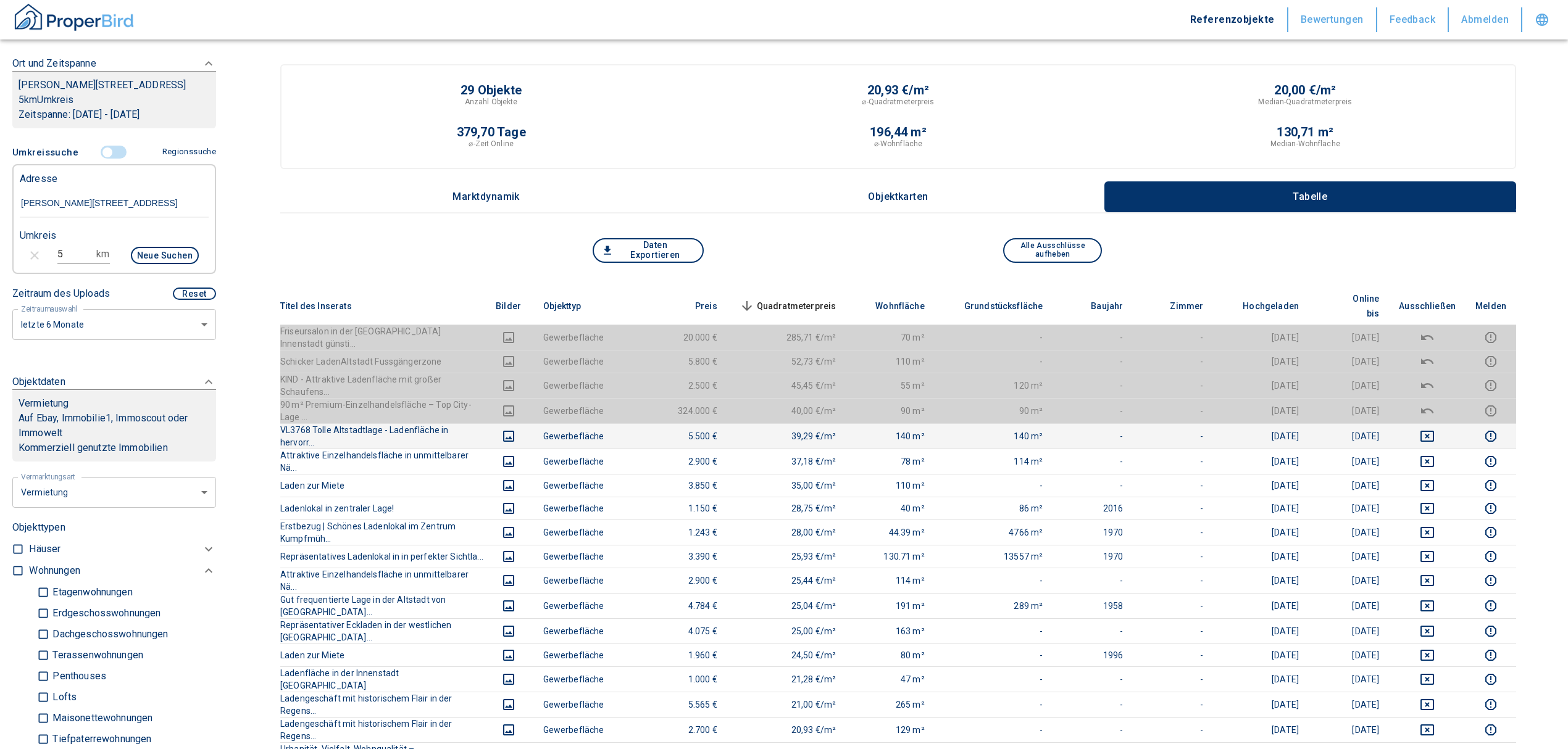
click at [1434, 429] on icon "deselect this listing" at bounding box center [1427, 436] width 14 height 14
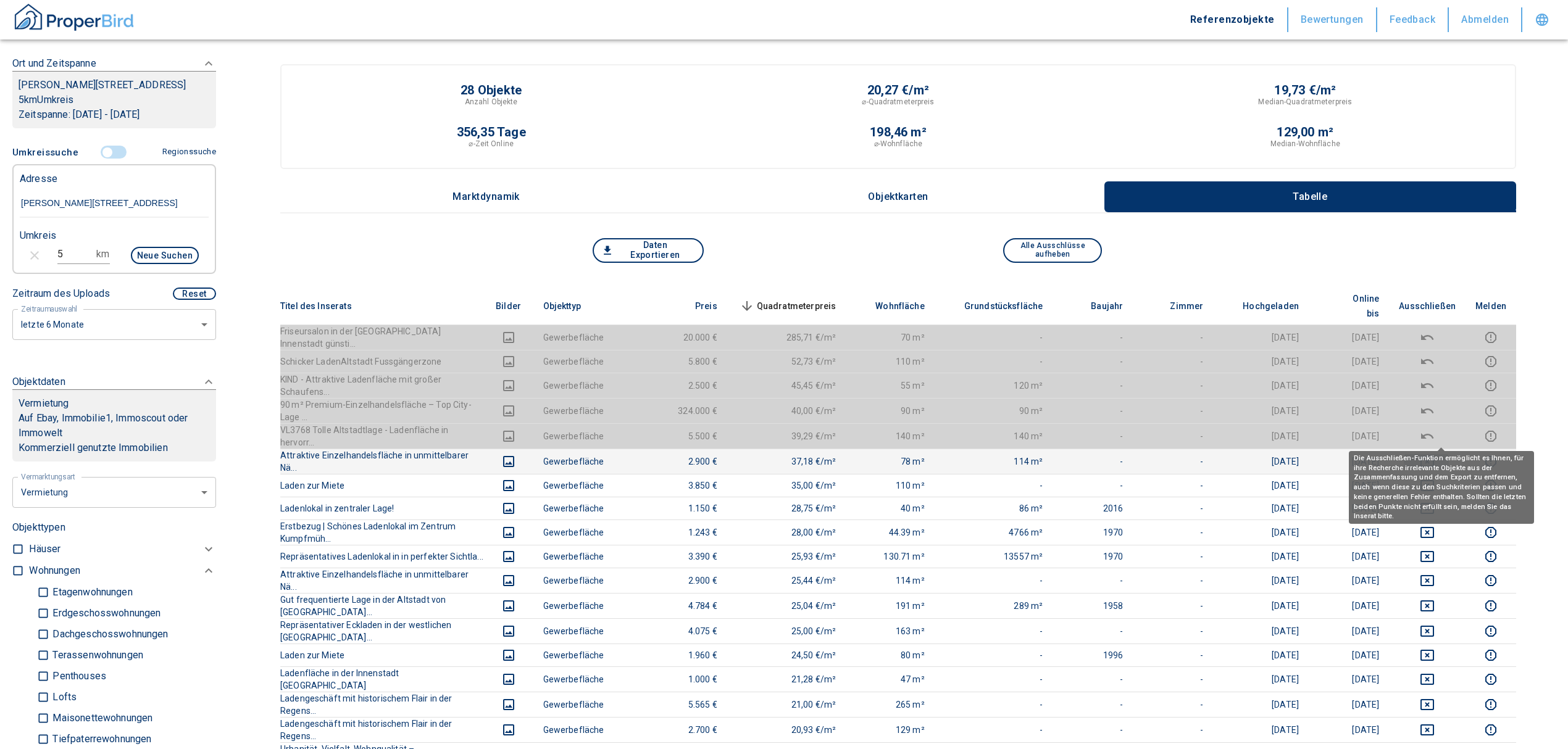
click at [1427, 454] on button "deselect this listing" at bounding box center [1427, 461] width 57 height 14
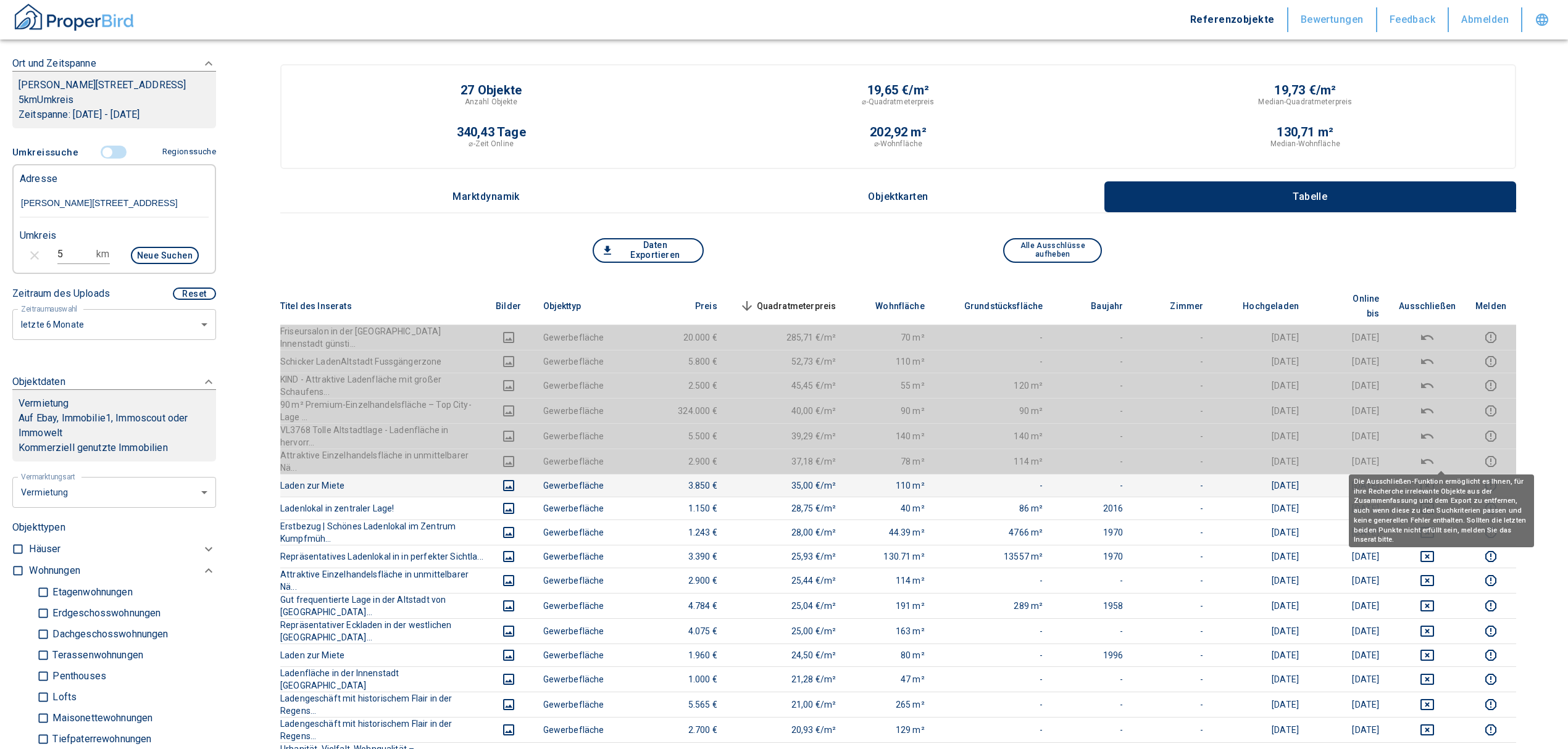
click at [1434, 478] on icon "deselect this listing" at bounding box center [1427, 485] width 14 height 14
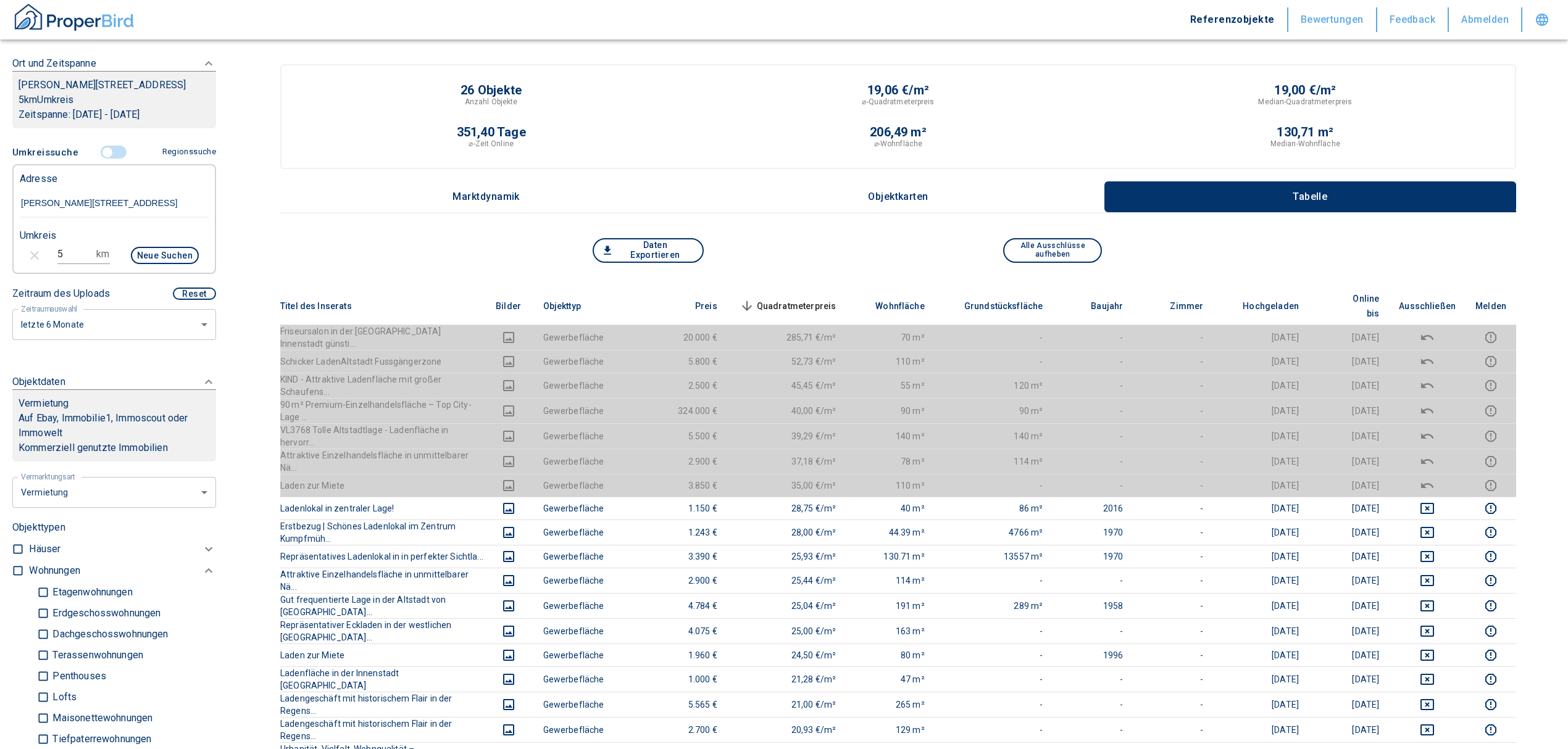
click at [808, 299] on span "Quadratmeterpreis sorted descending" at bounding box center [786, 306] width 99 height 14
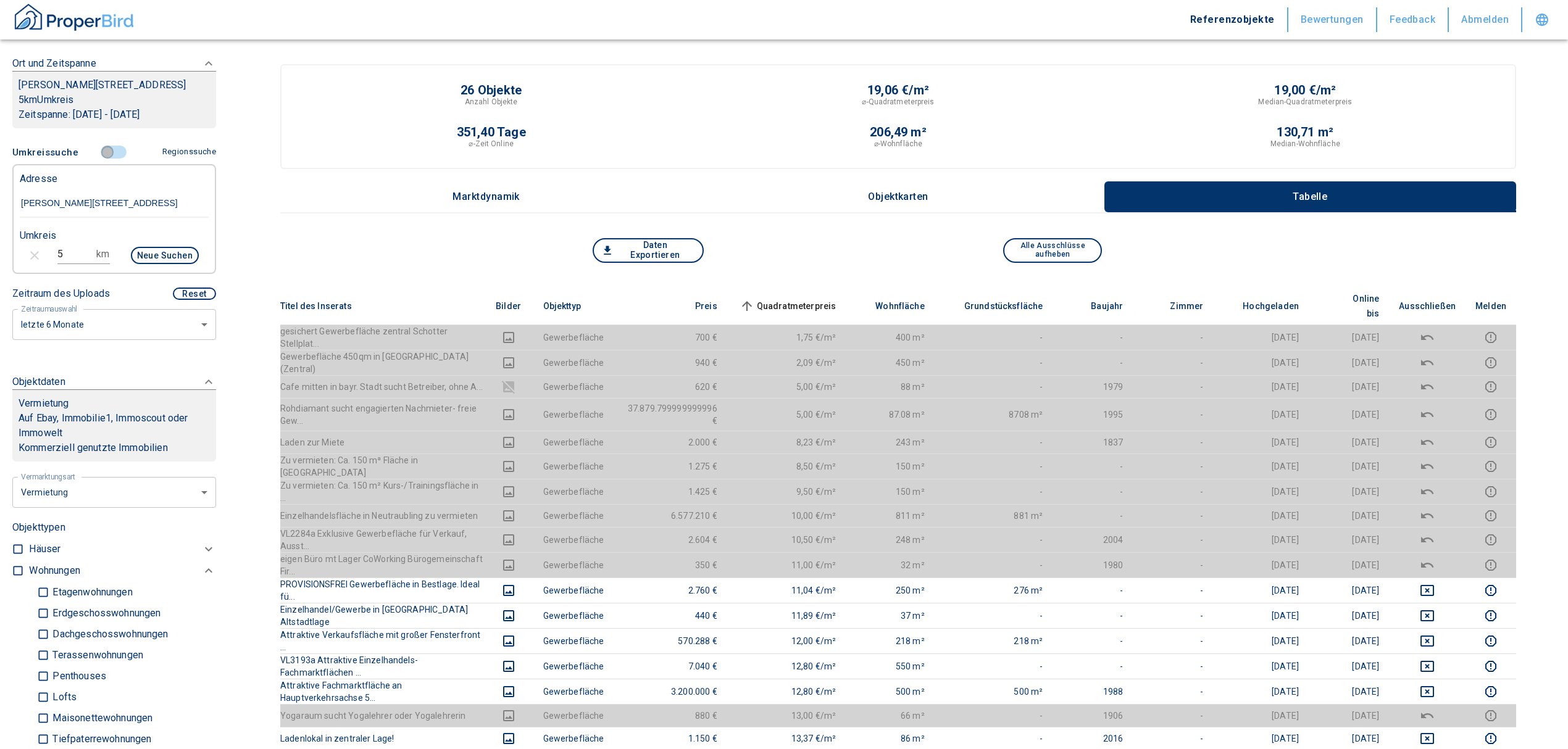
click at [99, 159] on input "controlled" at bounding box center [107, 152] width 37 height 14
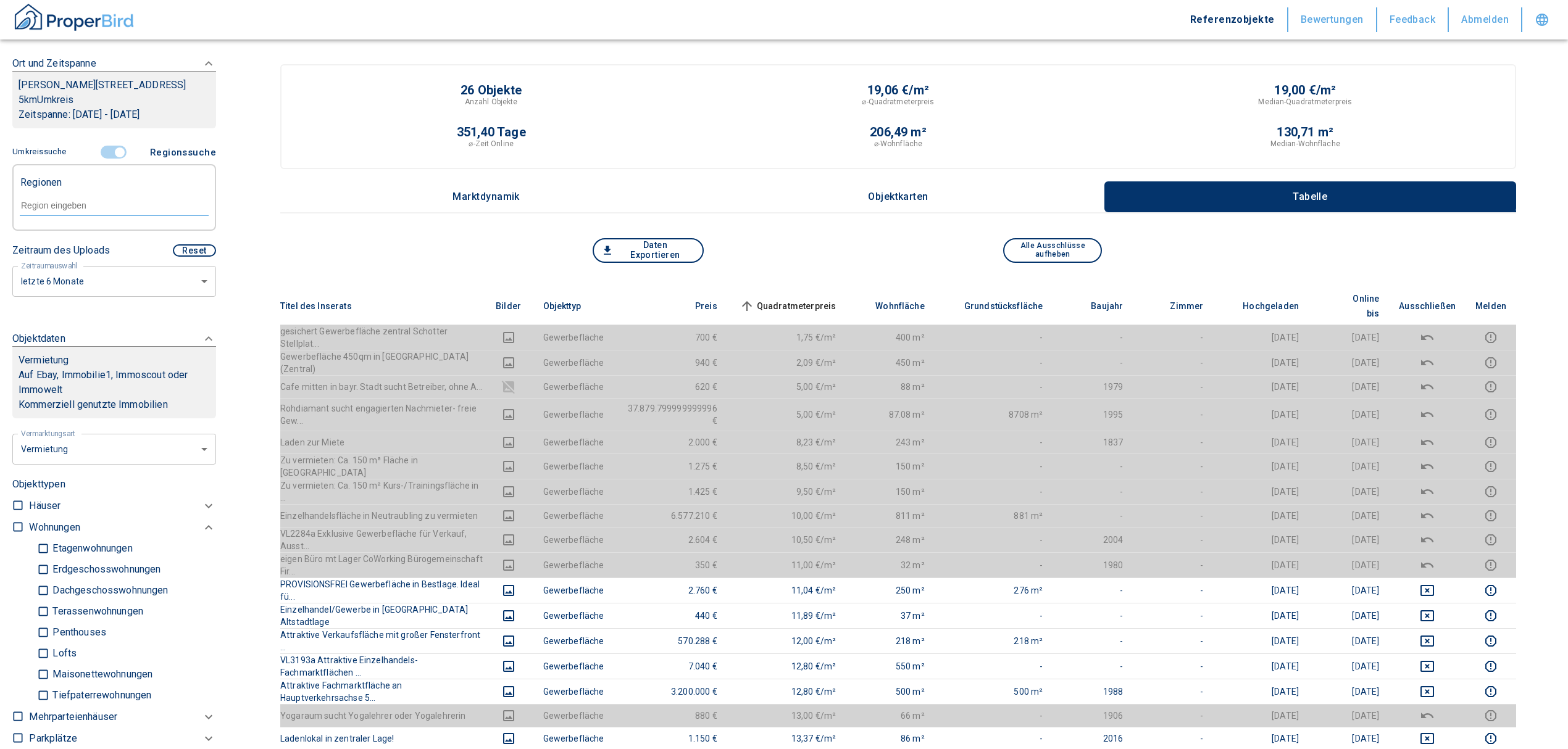
click at [110, 159] on input "controlled" at bounding box center [120, 152] width 37 height 14
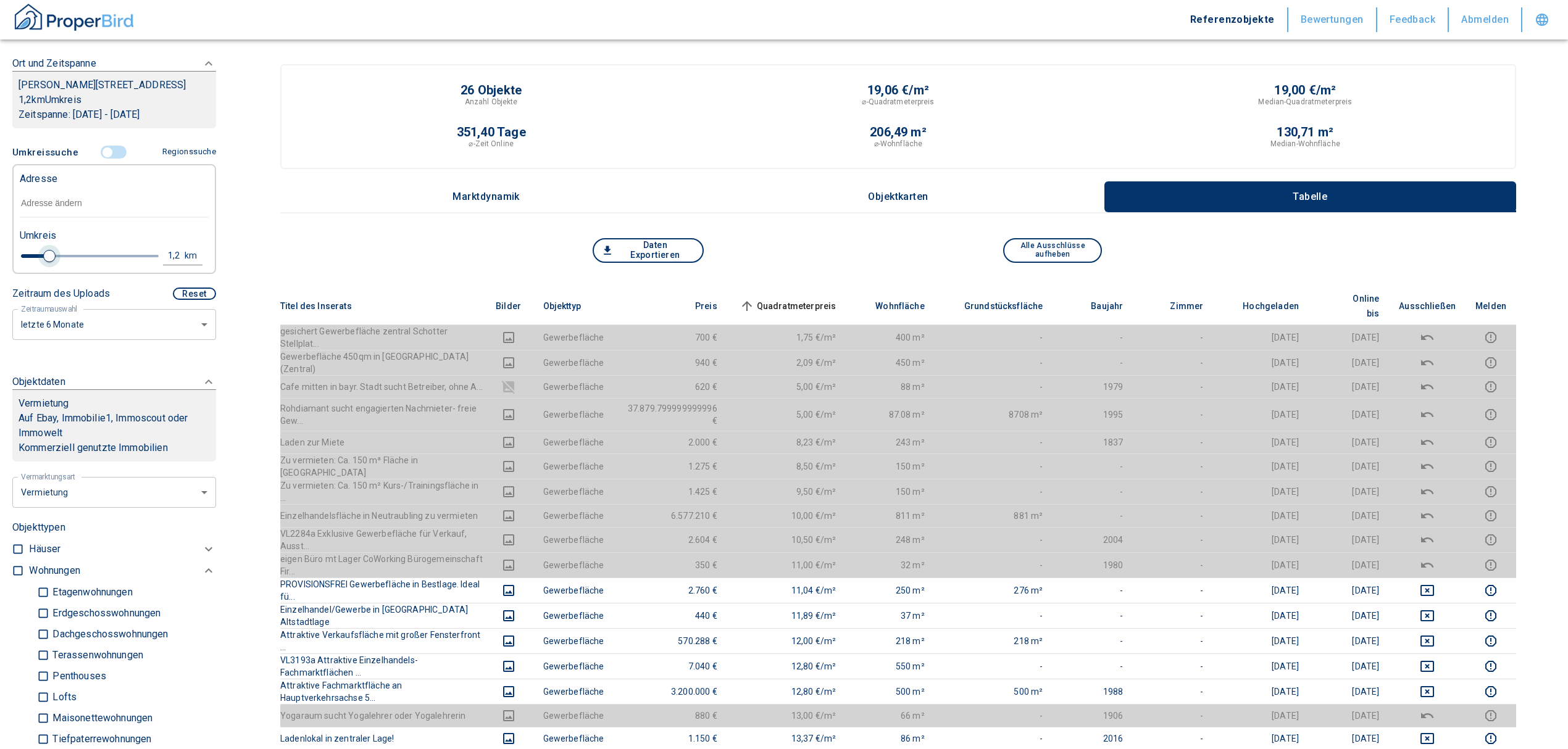
drag, startPoint x: 126, startPoint y: 273, endPoint x: 45, endPoint y: 268, distance: 81.2
click at [45, 262] on span at bounding box center [49, 256] width 12 height 12
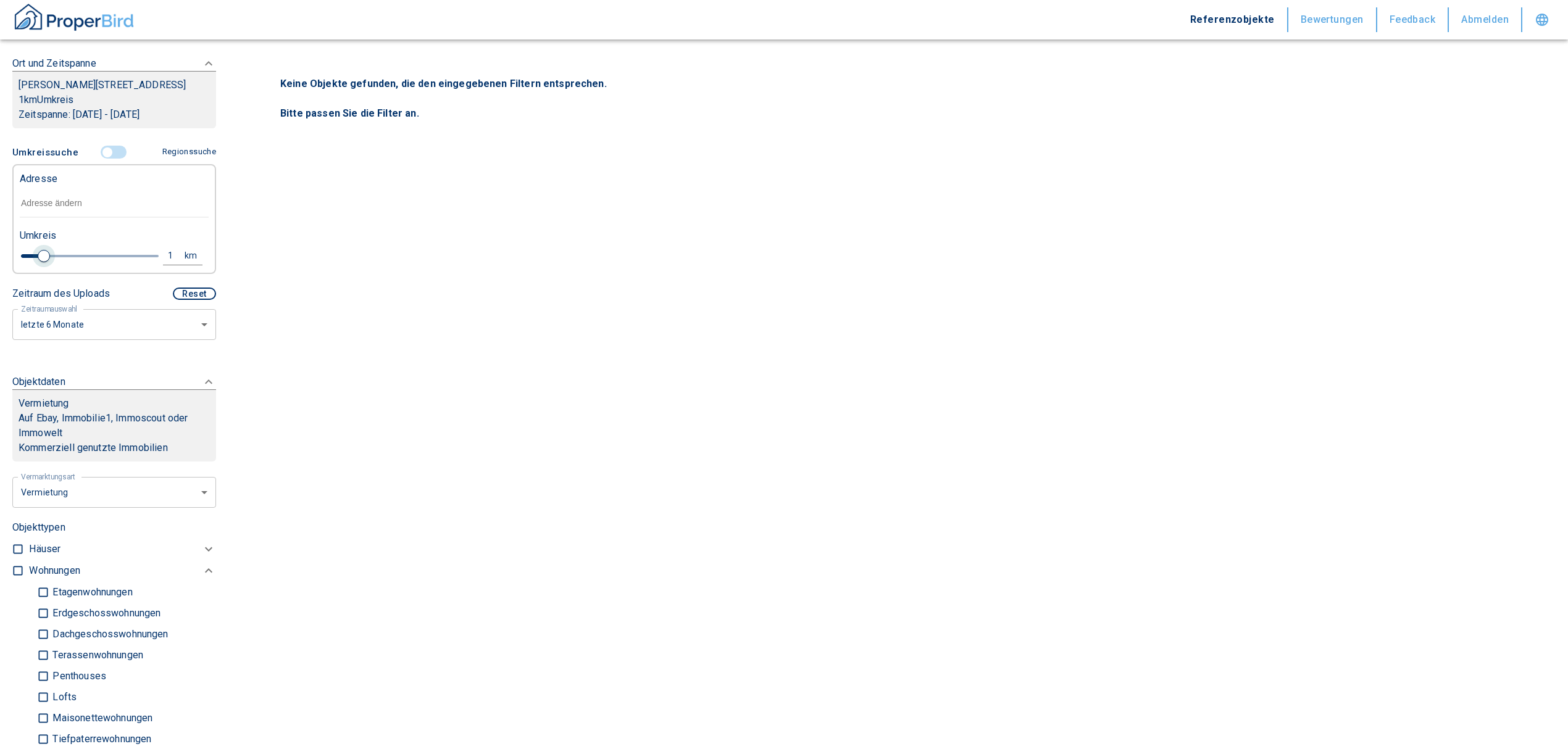
drag, startPoint x: 53, startPoint y: 268, endPoint x: 41, endPoint y: 271, distance: 12.4
click at [41, 262] on span at bounding box center [43, 256] width 12 height 12
click at [55, 218] on input "text" at bounding box center [114, 203] width 189 height 28
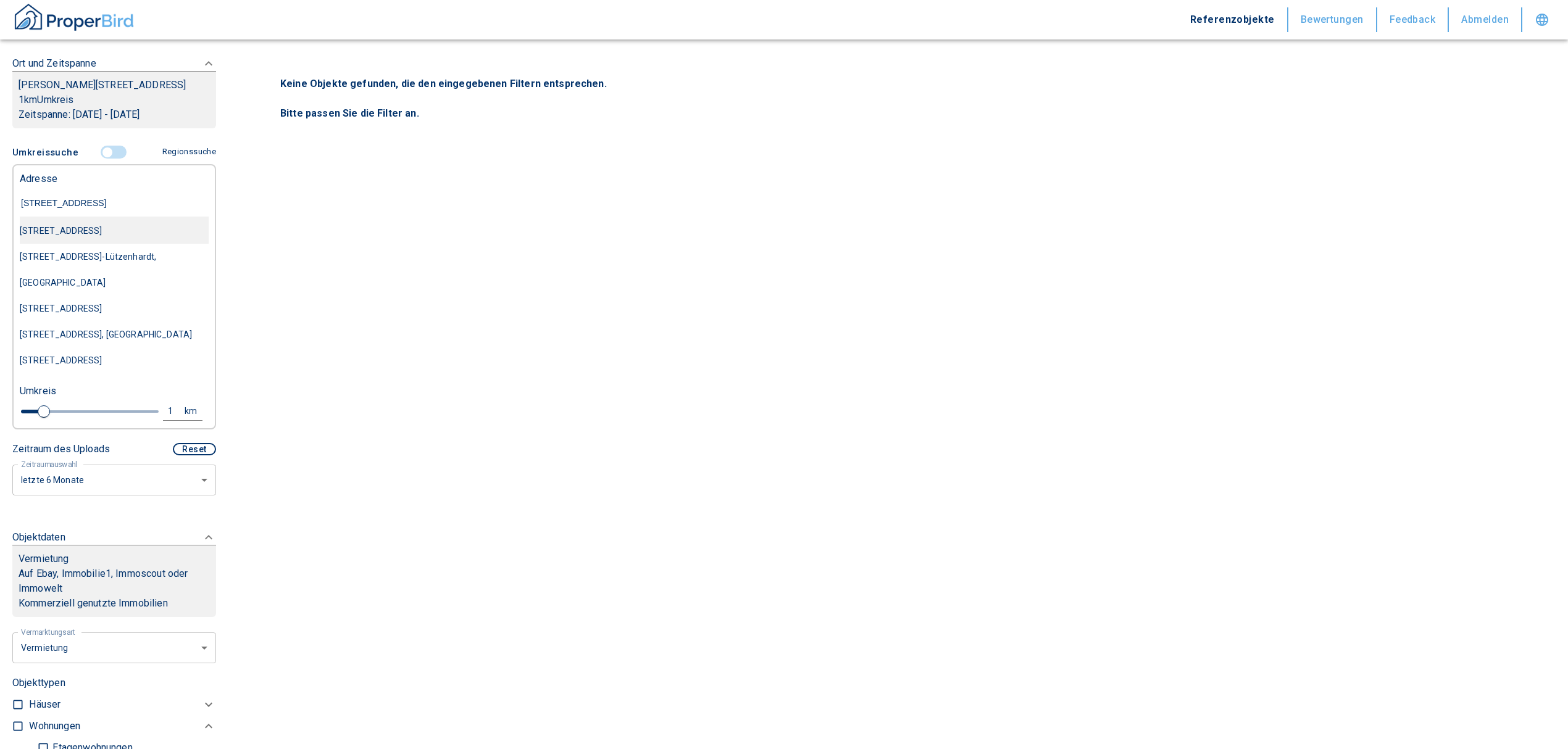
click at [123, 244] on div "[STREET_ADDRESS]" at bounding box center [114, 231] width 189 height 26
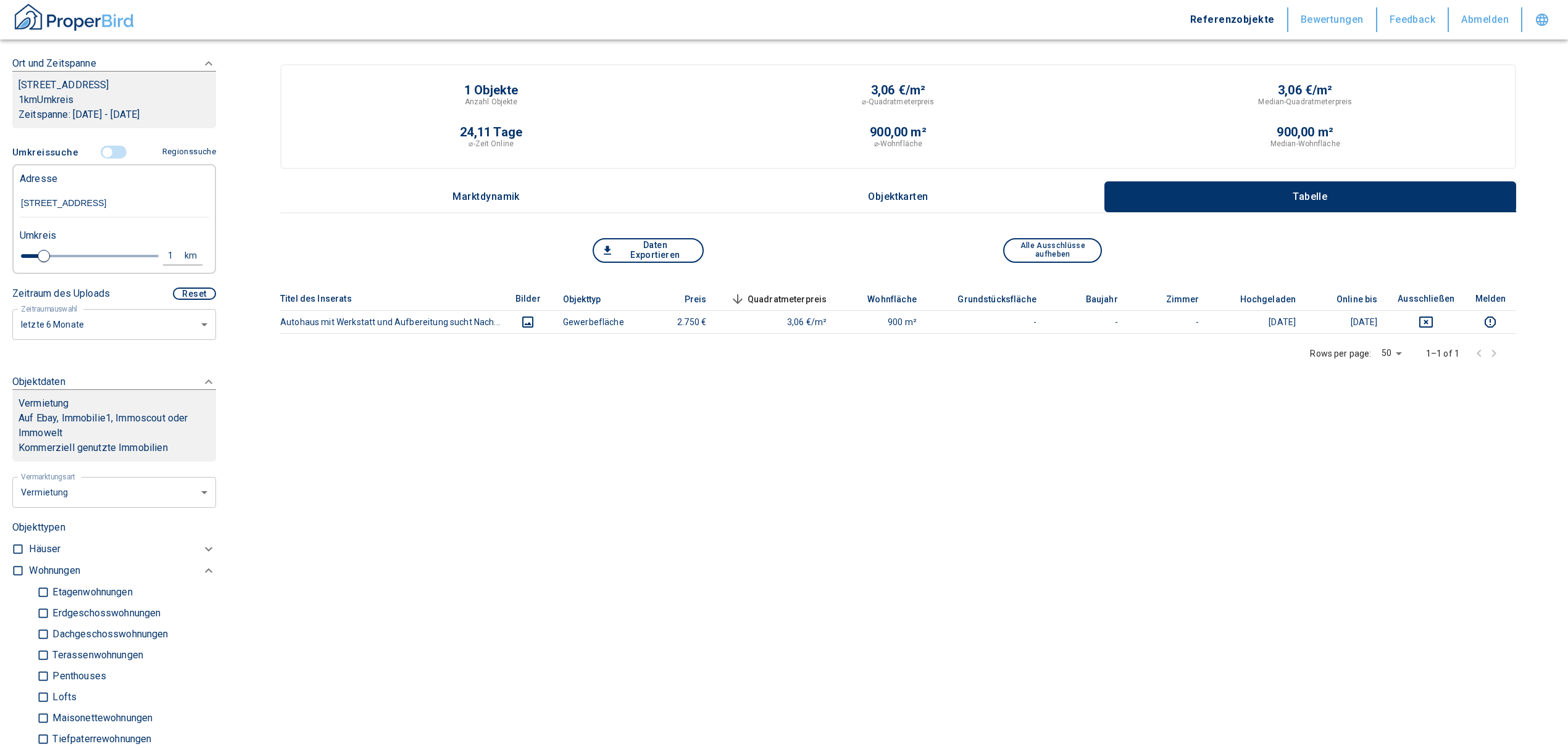
scroll to position [356, 0]
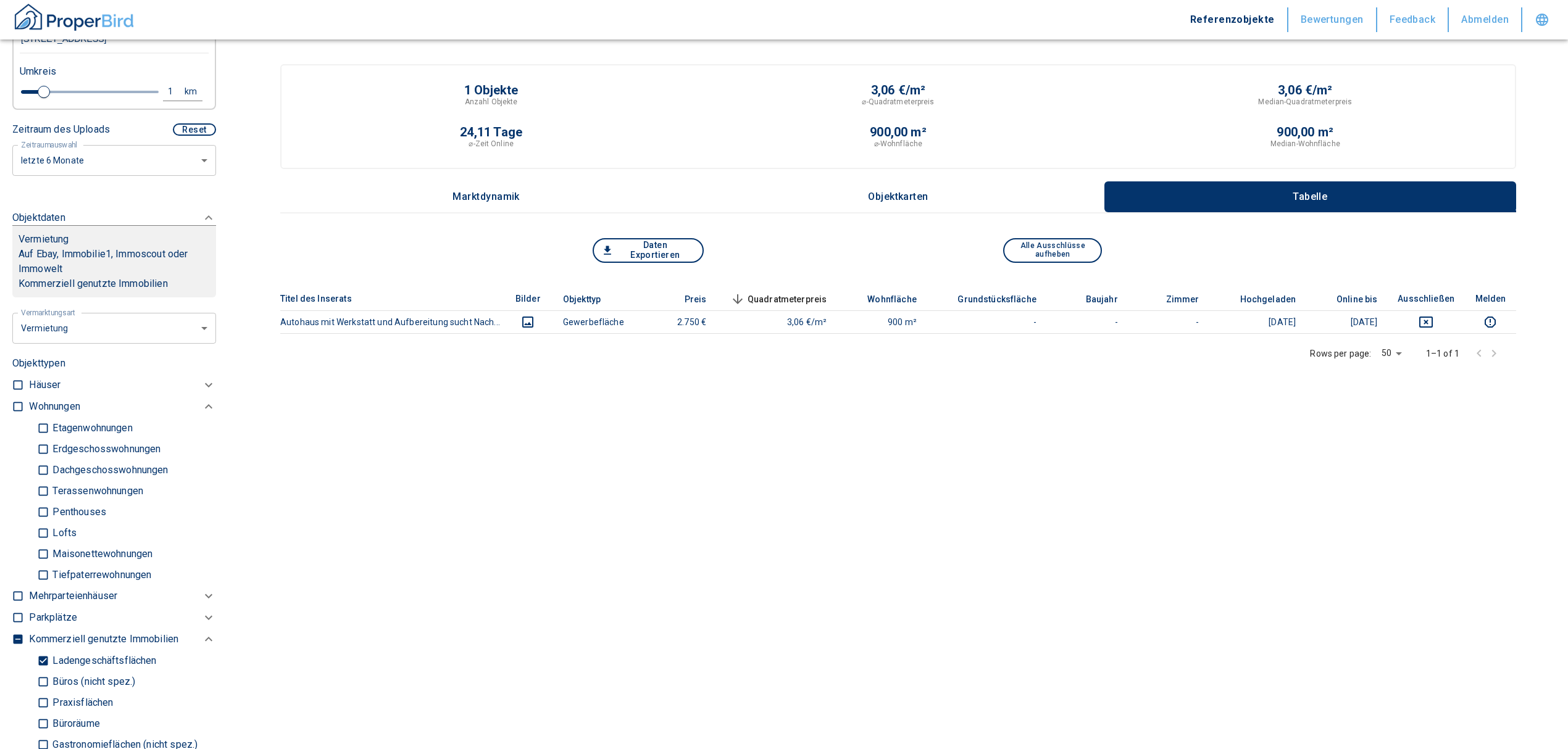
click at [41, 655] on input "Ladengeschäftsflächen" at bounding box center [43, 661] width 12 height 22
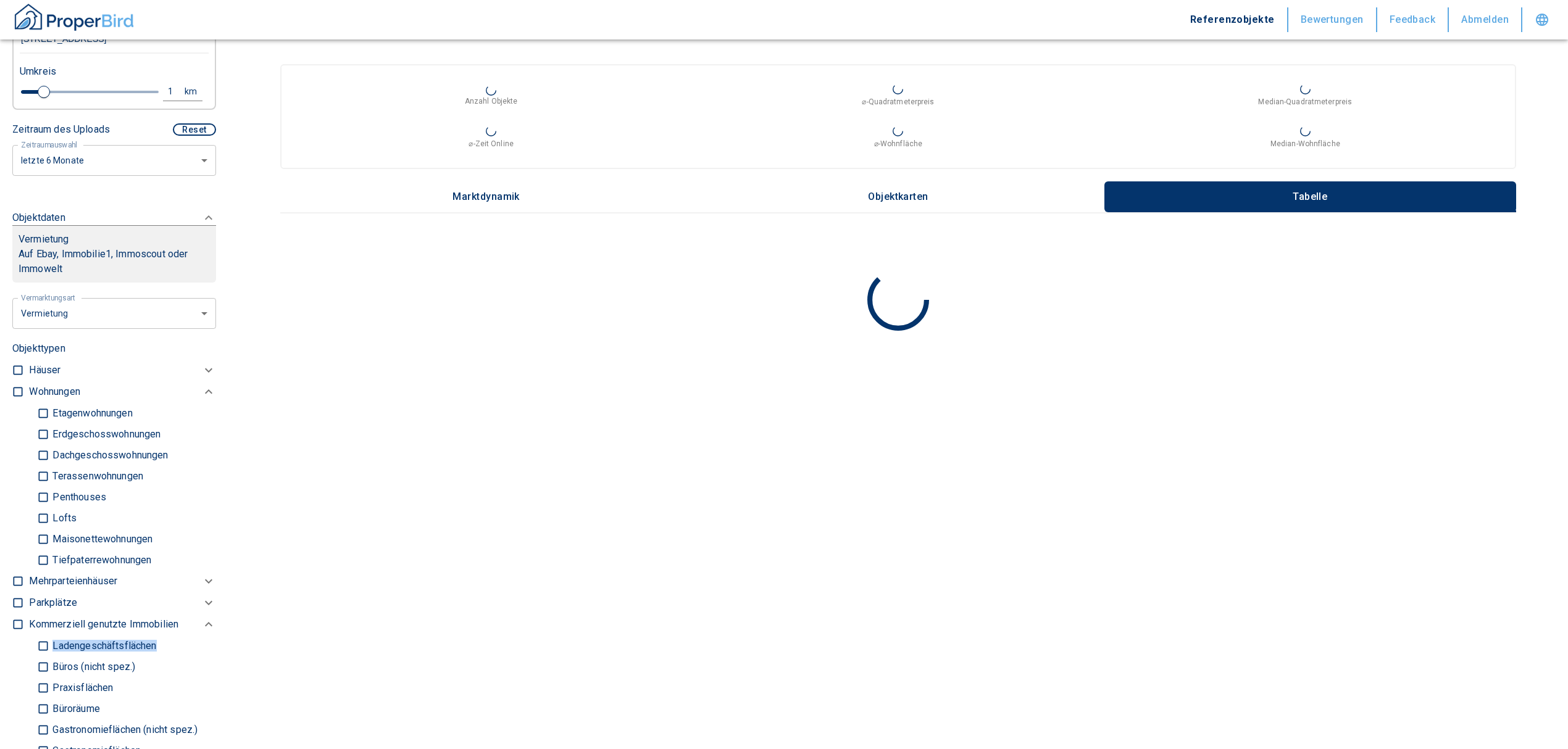
click at [15, 385] on input "checkbox" at bounding box center [18, 391] width 12 height 12
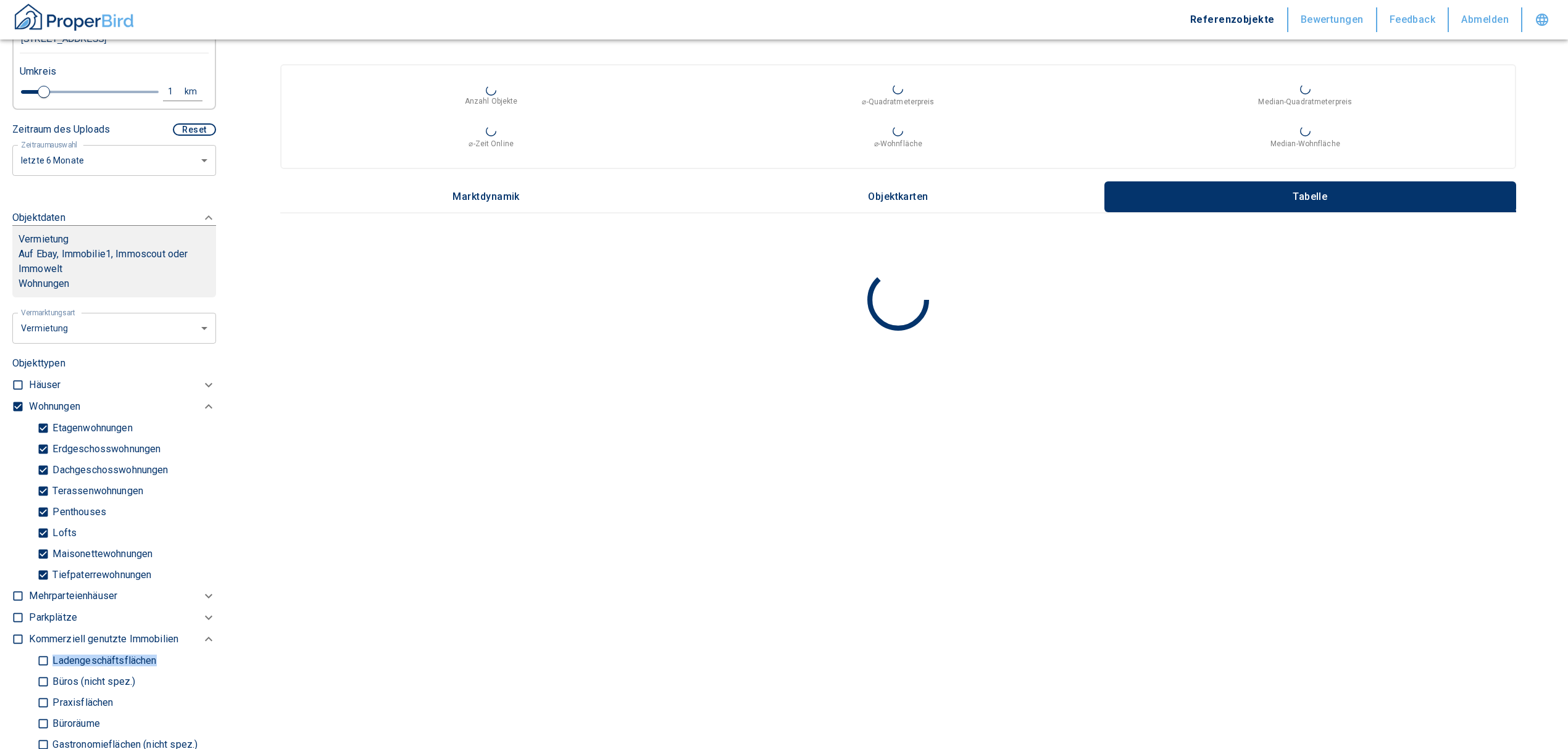
click at [44, 578] on input "Tiefpaterrewohnungen" at bounding box center [43, 574] width 12 height 22
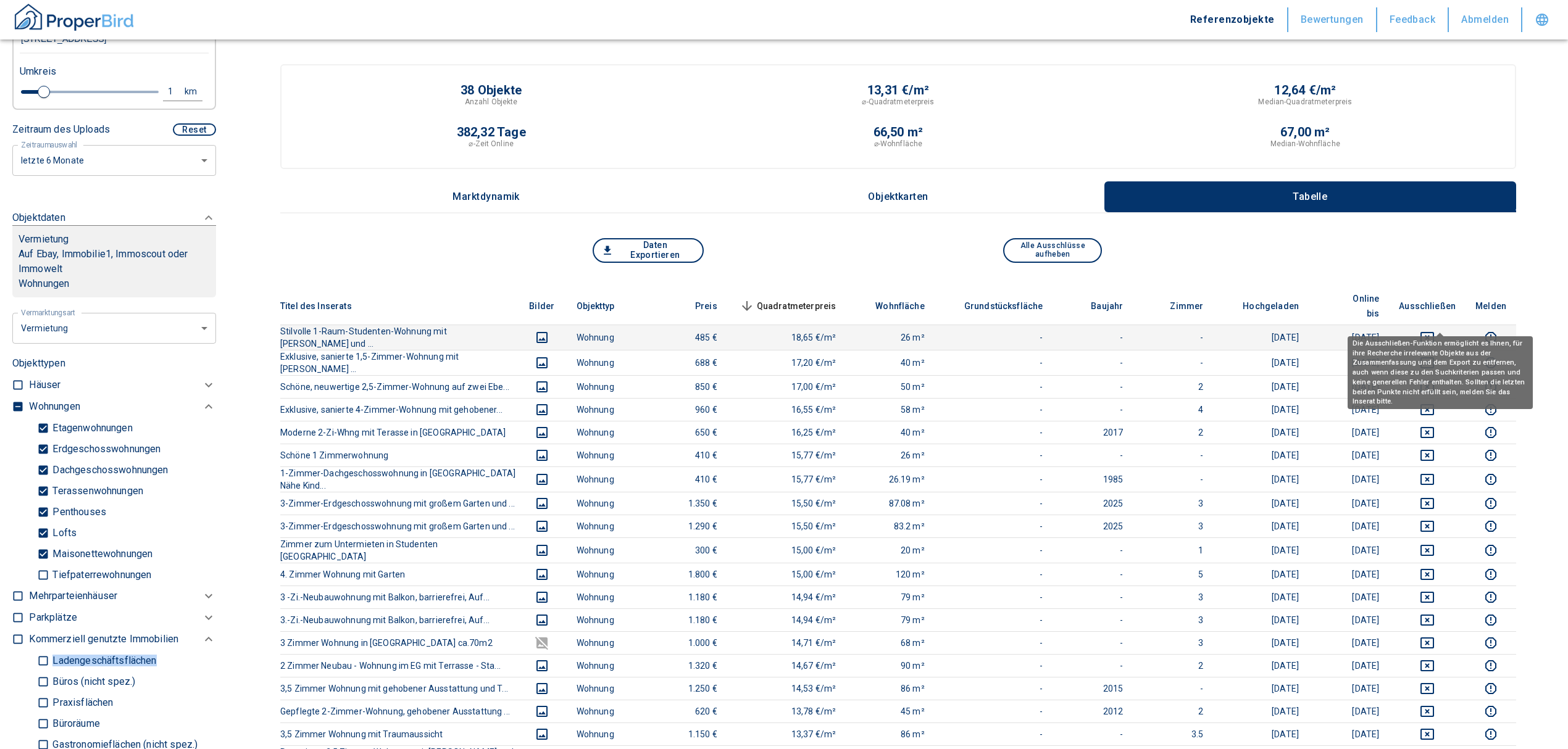
click at [1434, 330] on icon "deselect this listing" at bounding box center [1427, 337] width 14 height 14
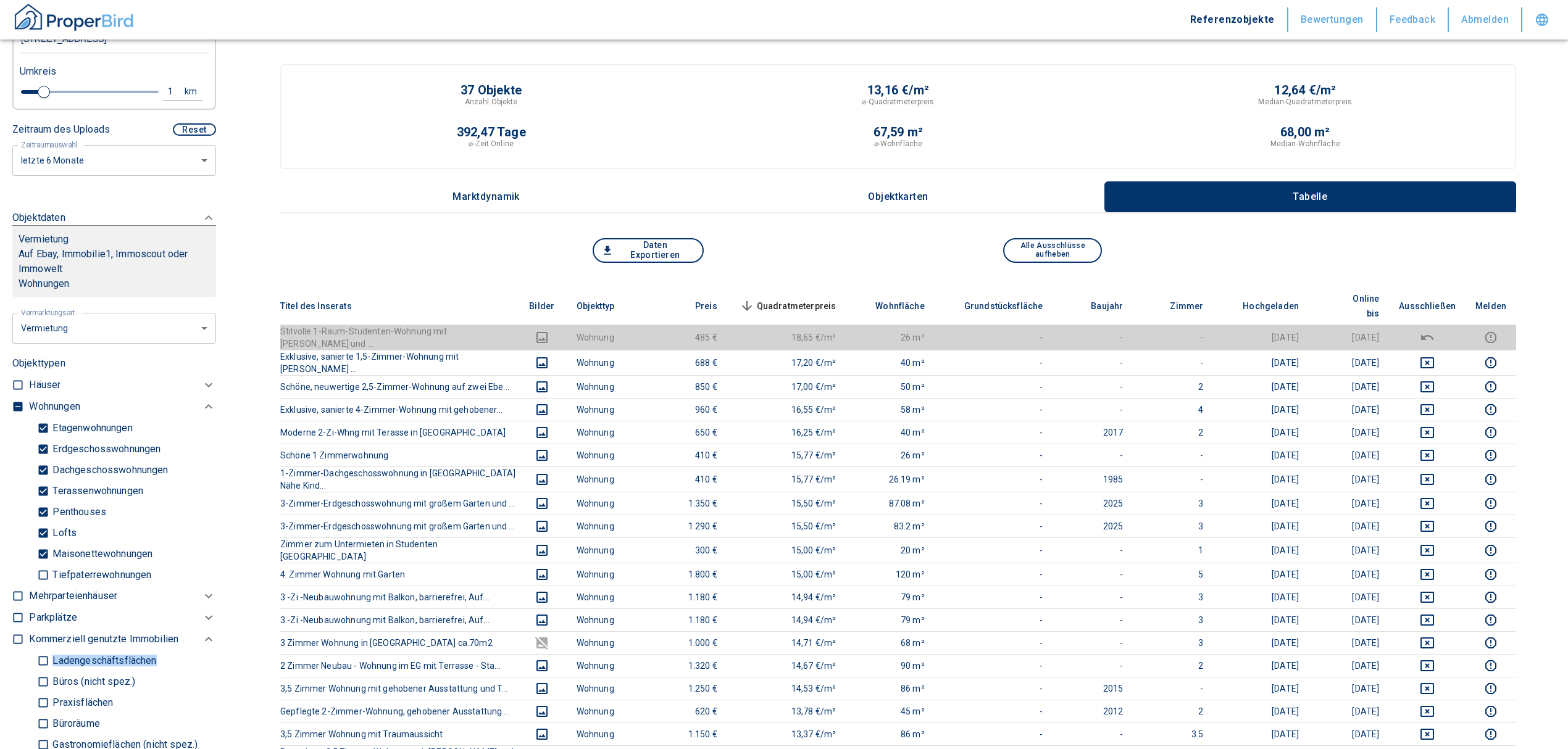
click at [812, 298] on span "Quadratmeterpreis sorted descending" at bounding box center [786, 306] width 99 height 14
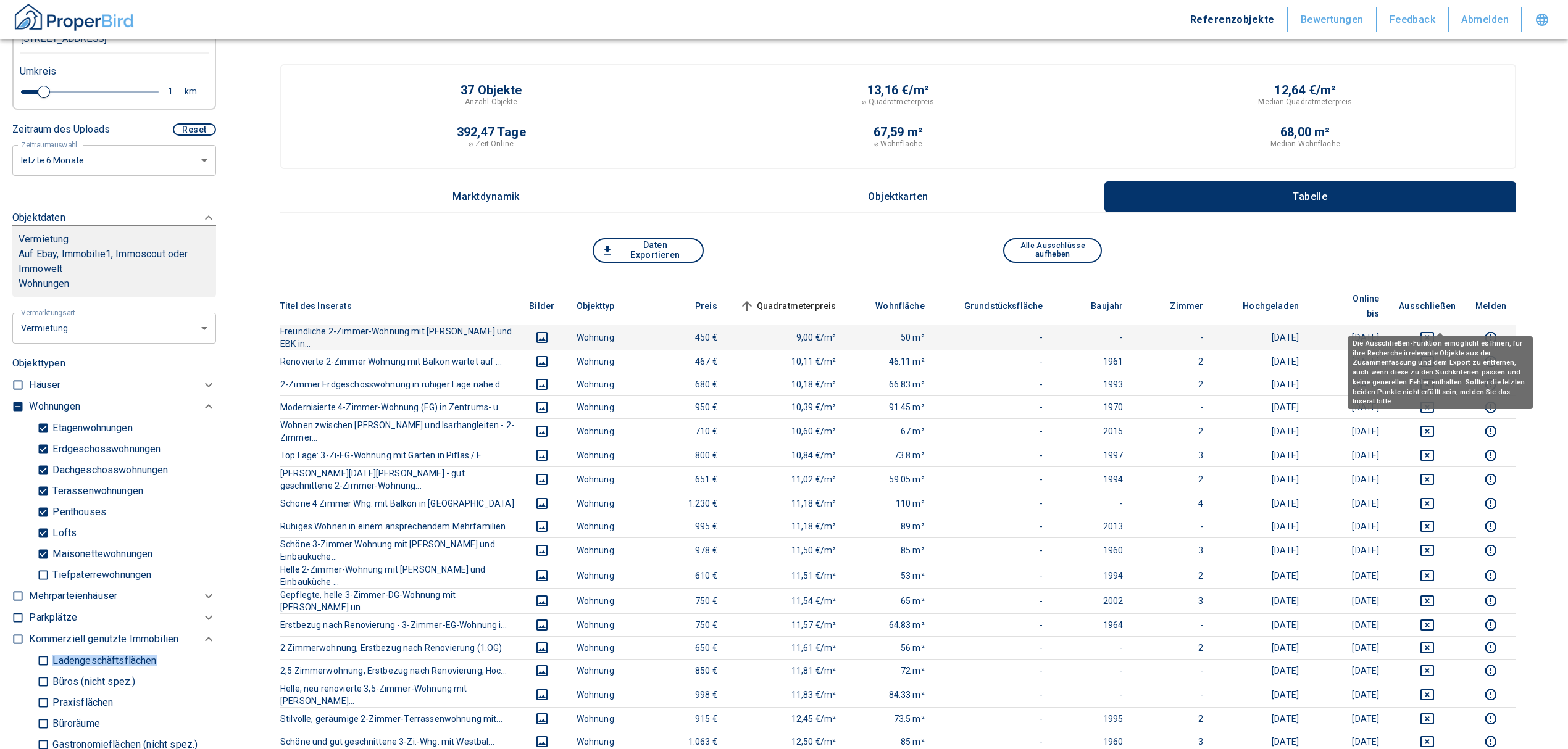
click at [1434, 332] on icon "deselect this listing" at bounding box center [1427, 338] width 14 height 11
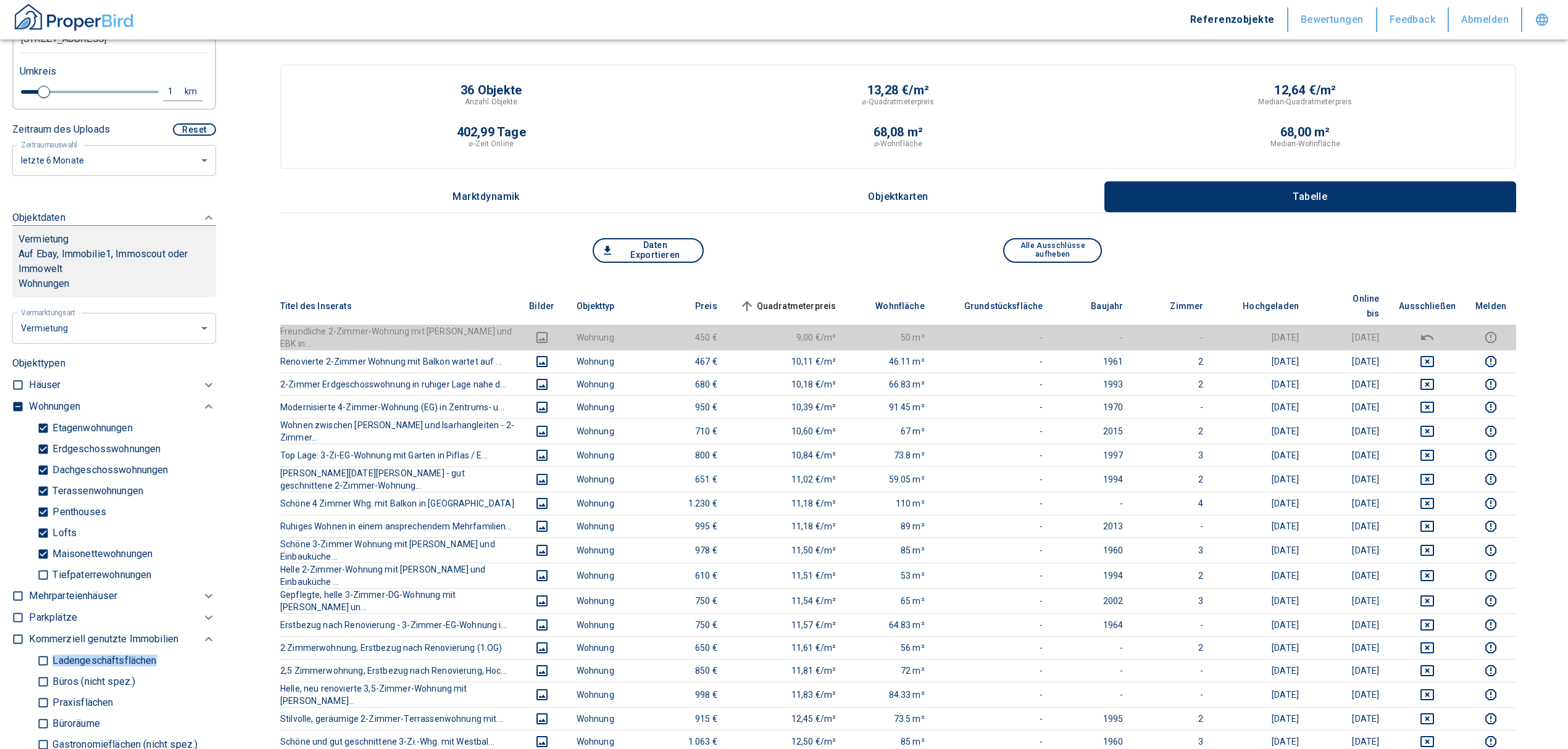
click at [794, 298] on span "Quadratmeterpreis sorted ascending" at bounding box center [786, 306] width 99 height 14
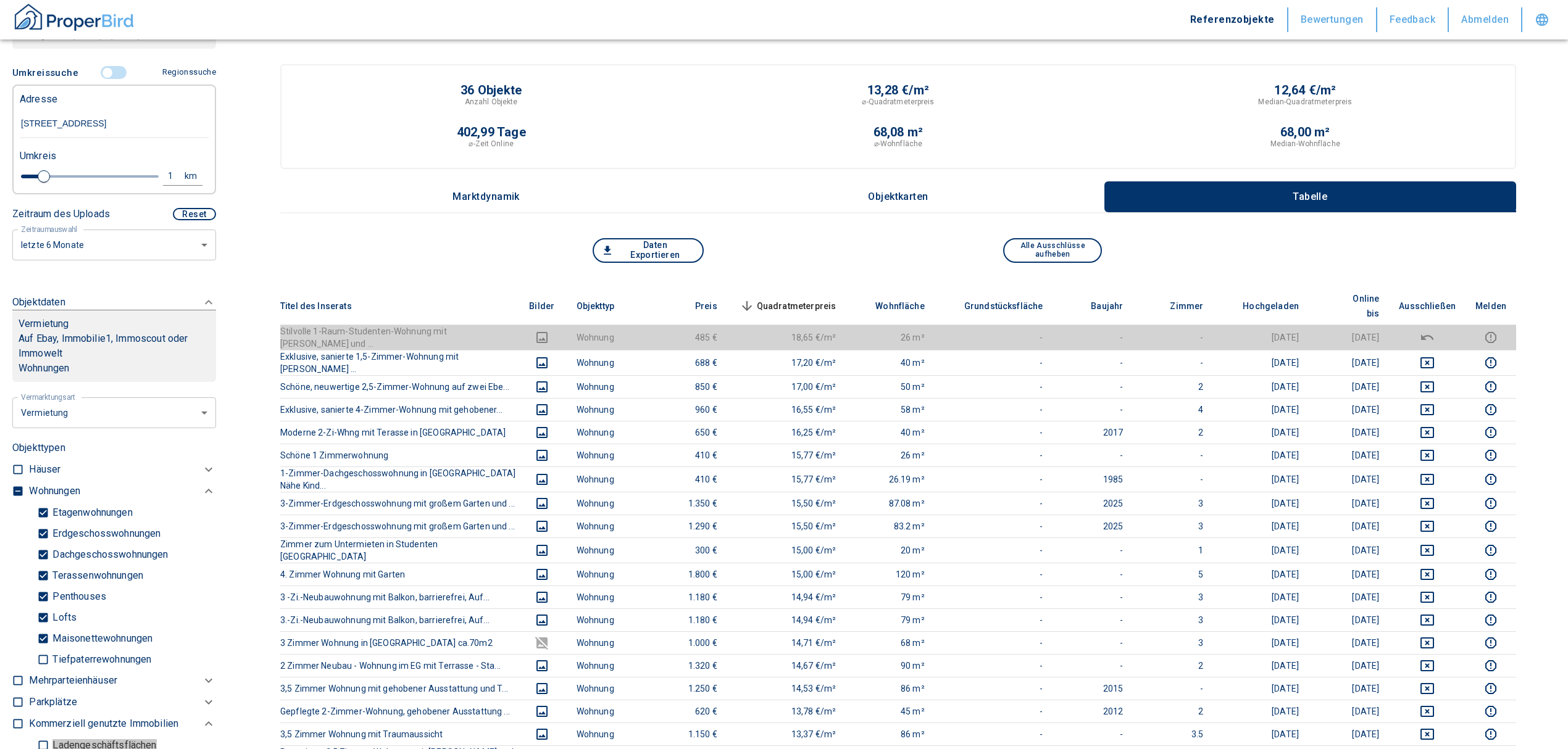
scroll to position [192, 0]
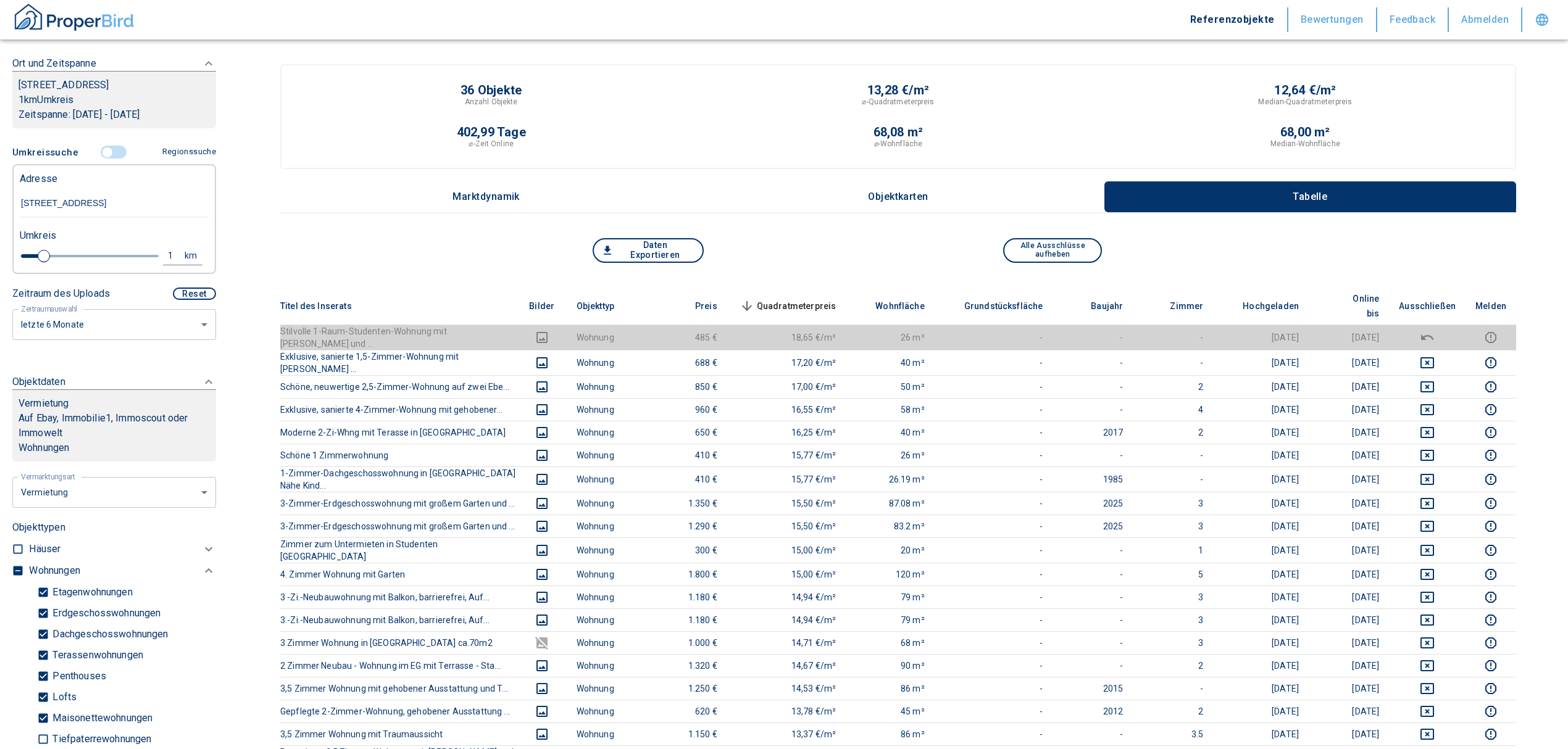
click at [102, 144] on span at bounding box center [114, 152] width 35 height 23
click at [105, 149] on input "controlled" at bounding box center [107, 152] width 37 height 14
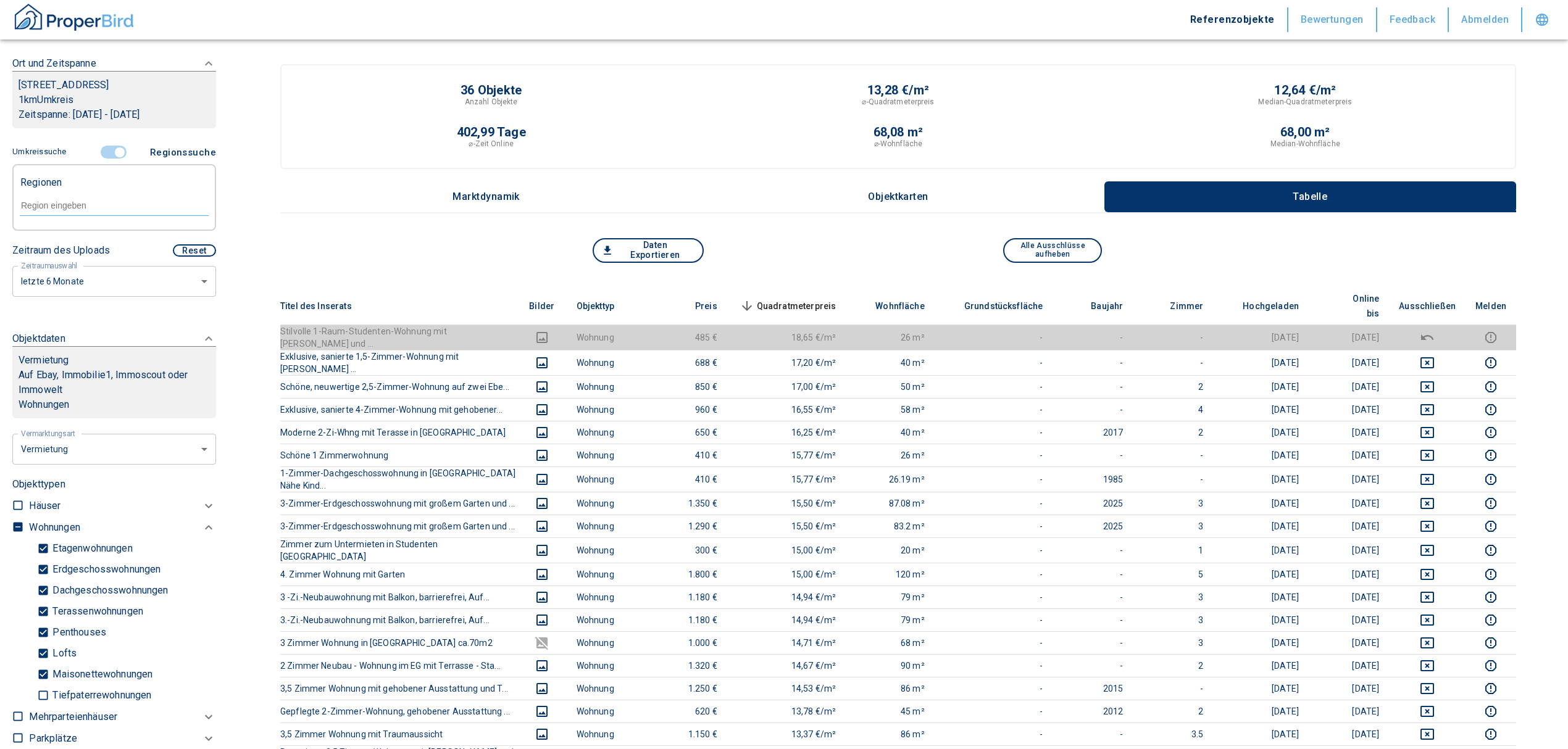
click at [72, 197] on div at bounding box center [114, 204] width 189 height 22
click at [69, 257] on li "84036 Landshut" at bounding box center [108, 256] width 177 height 23
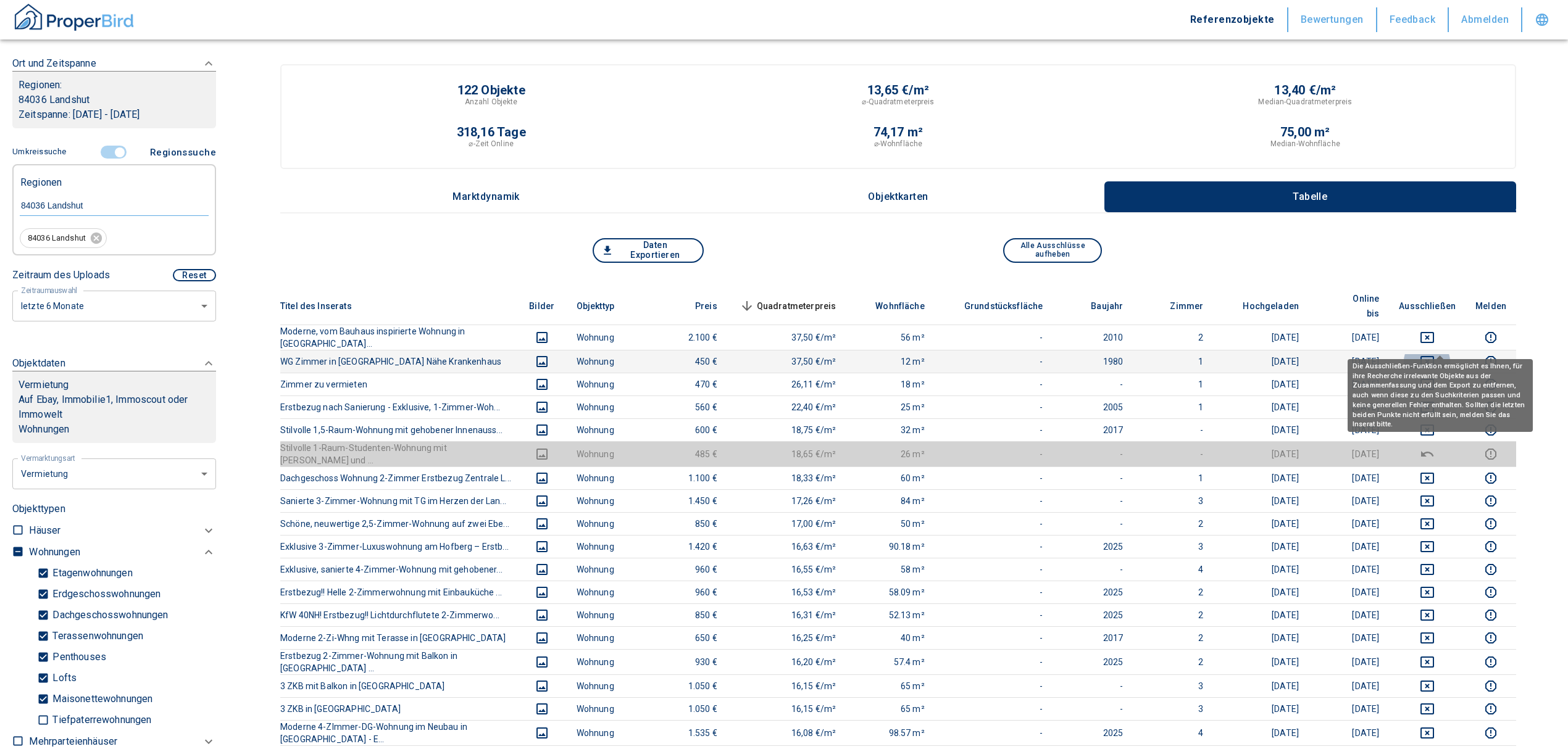
click at [1434, 354] on icon "deselect this listing" at bounding box center [1427, 361] width 14 height 14
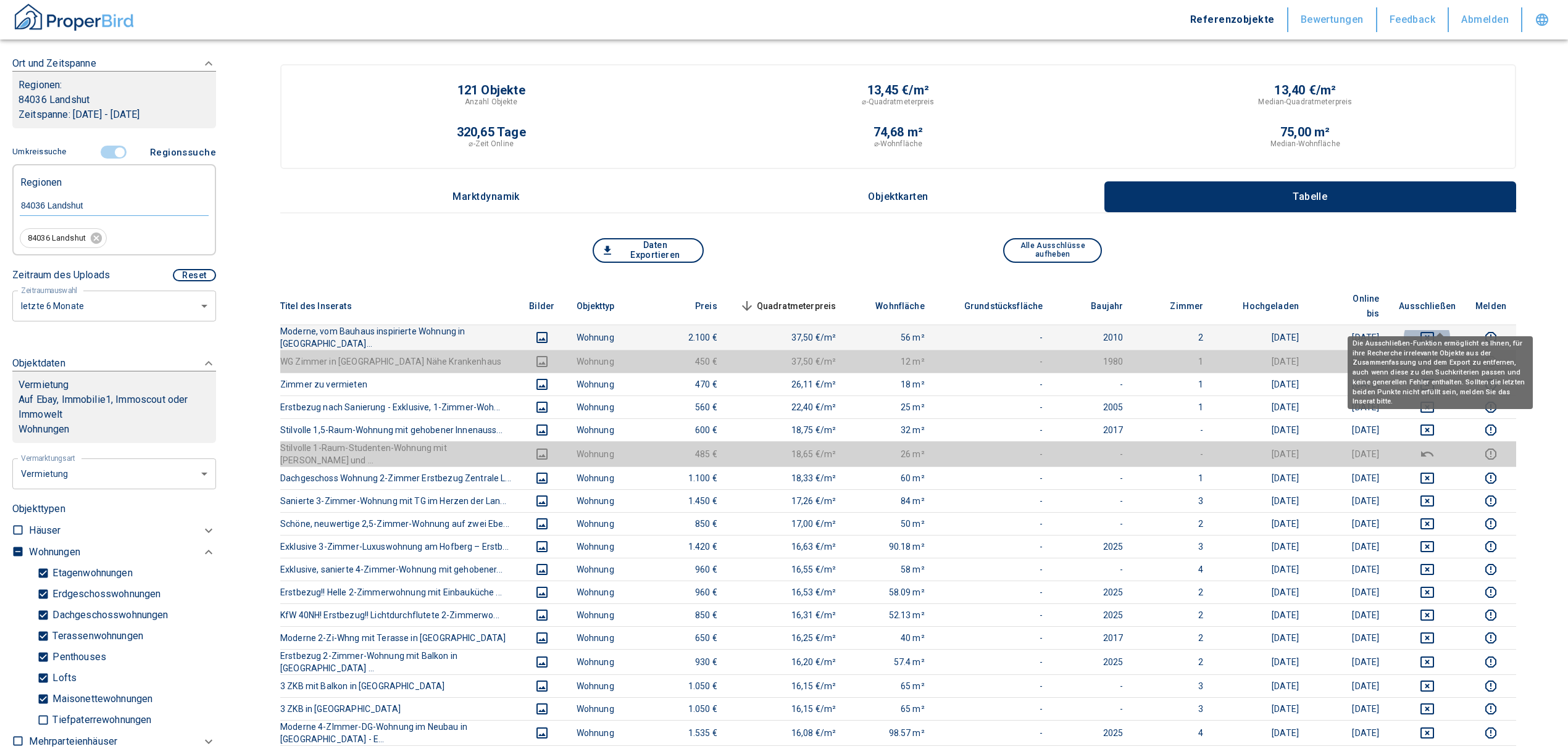
click at [1434, 330] on icon "deselect this listing" at bounding box center [1427, 337] width 14 height 14
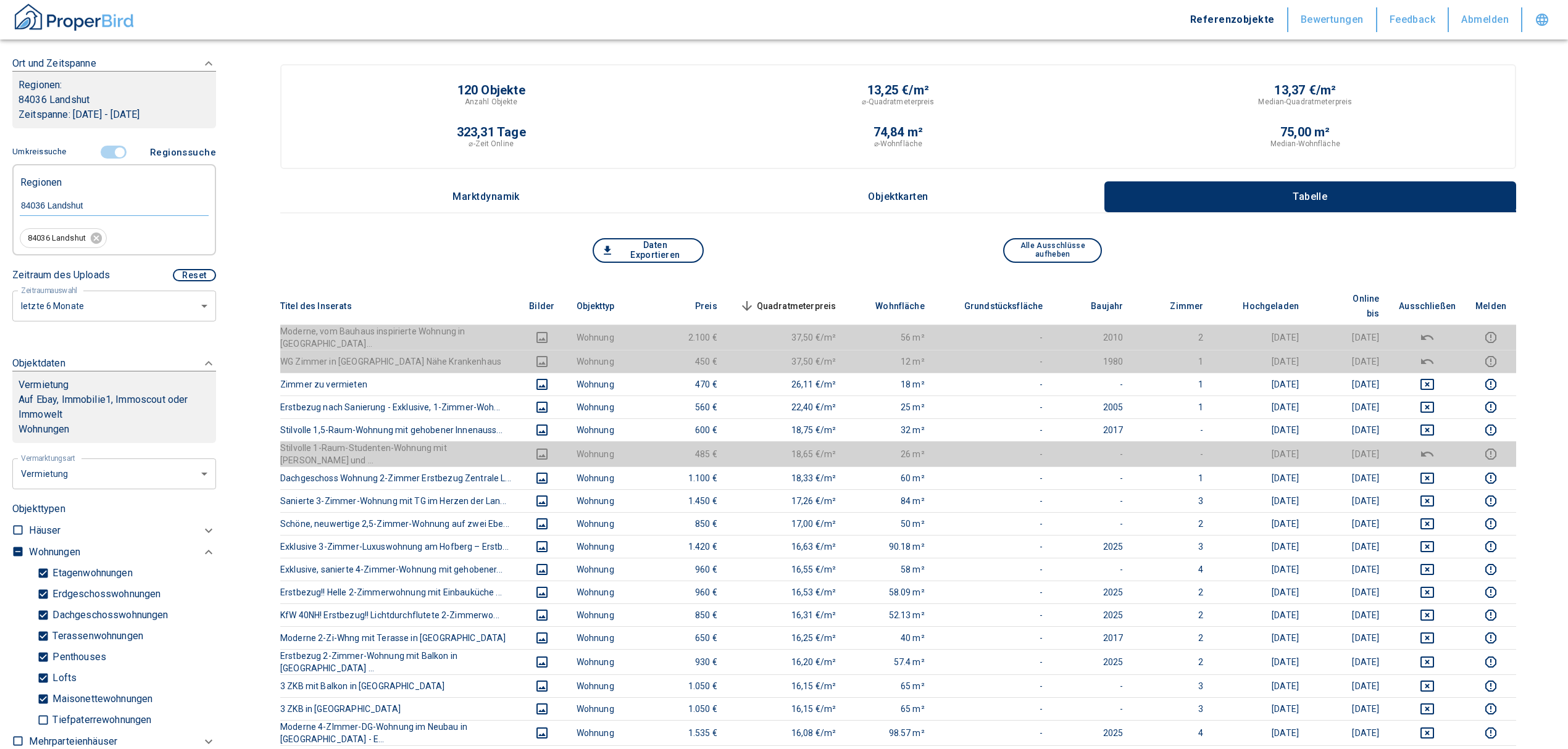
click at [803, 298] on span "Quadratmeterpreis sorted descending" at bounding box center [786, 306] width 99 height 14
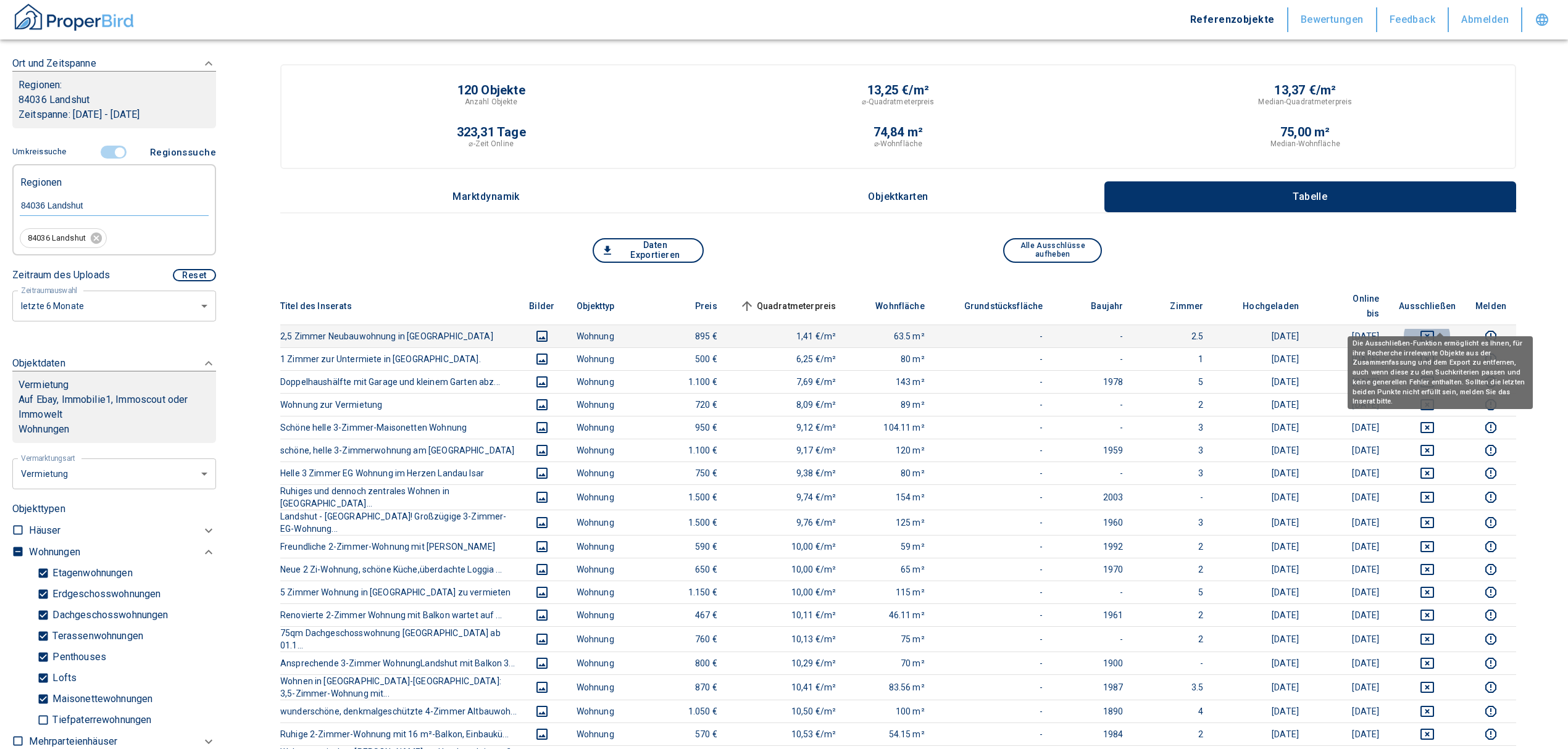
click at [1434, 329] on icon "deselect this listing" at bounding box center [1427, 336] width 14 height 14
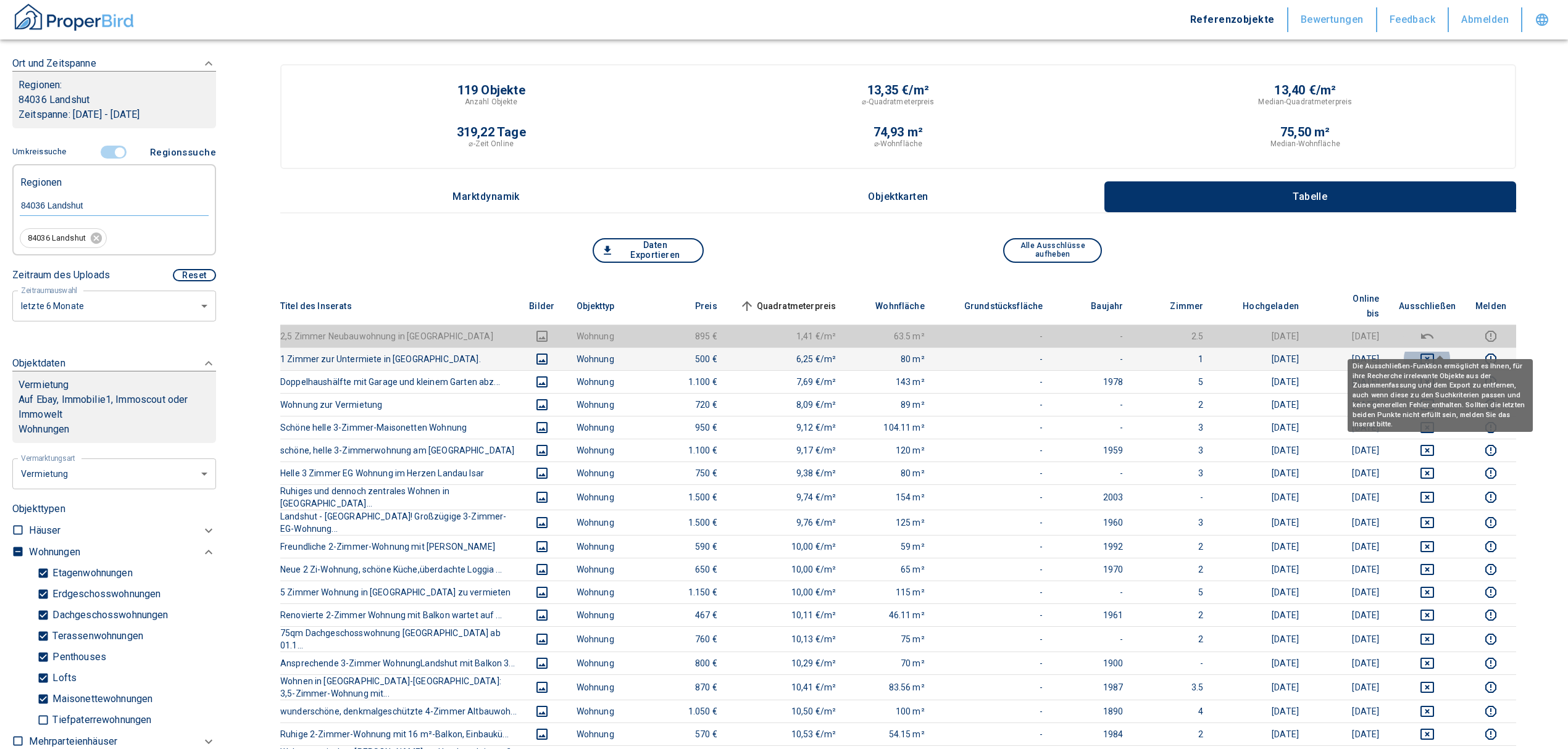
click at [1434, 353] on icon "deselect this listing" at bounding box center [1427, 359] width 14 height 11
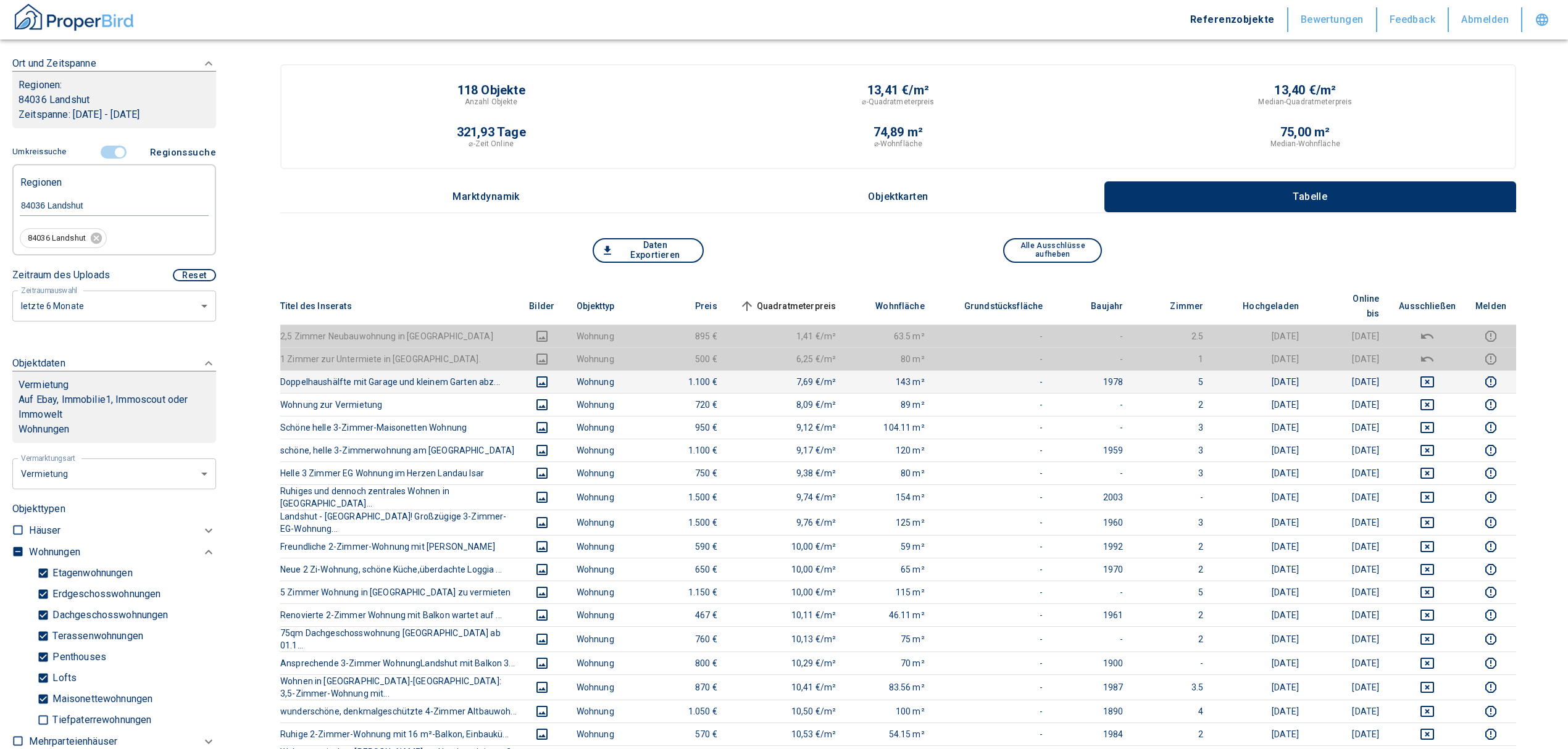
click at [1434, 377] on icon "deselect this listing" at bounding box center [1427, 382] width 14 height 11
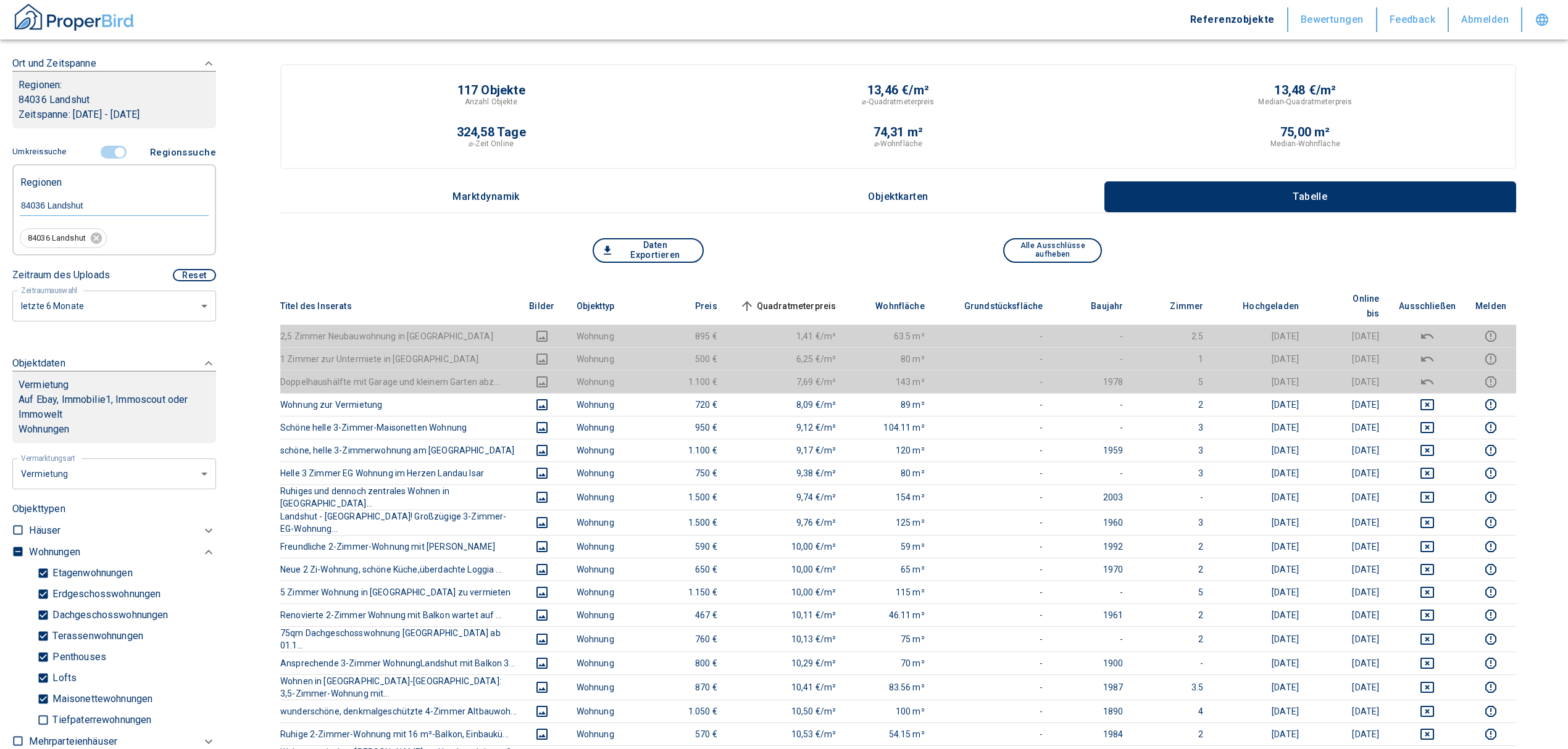
click at [801, 298] on span "Quadratmeterpreis sorted ascending" at bounding box center [786, 306] width 99 height 14
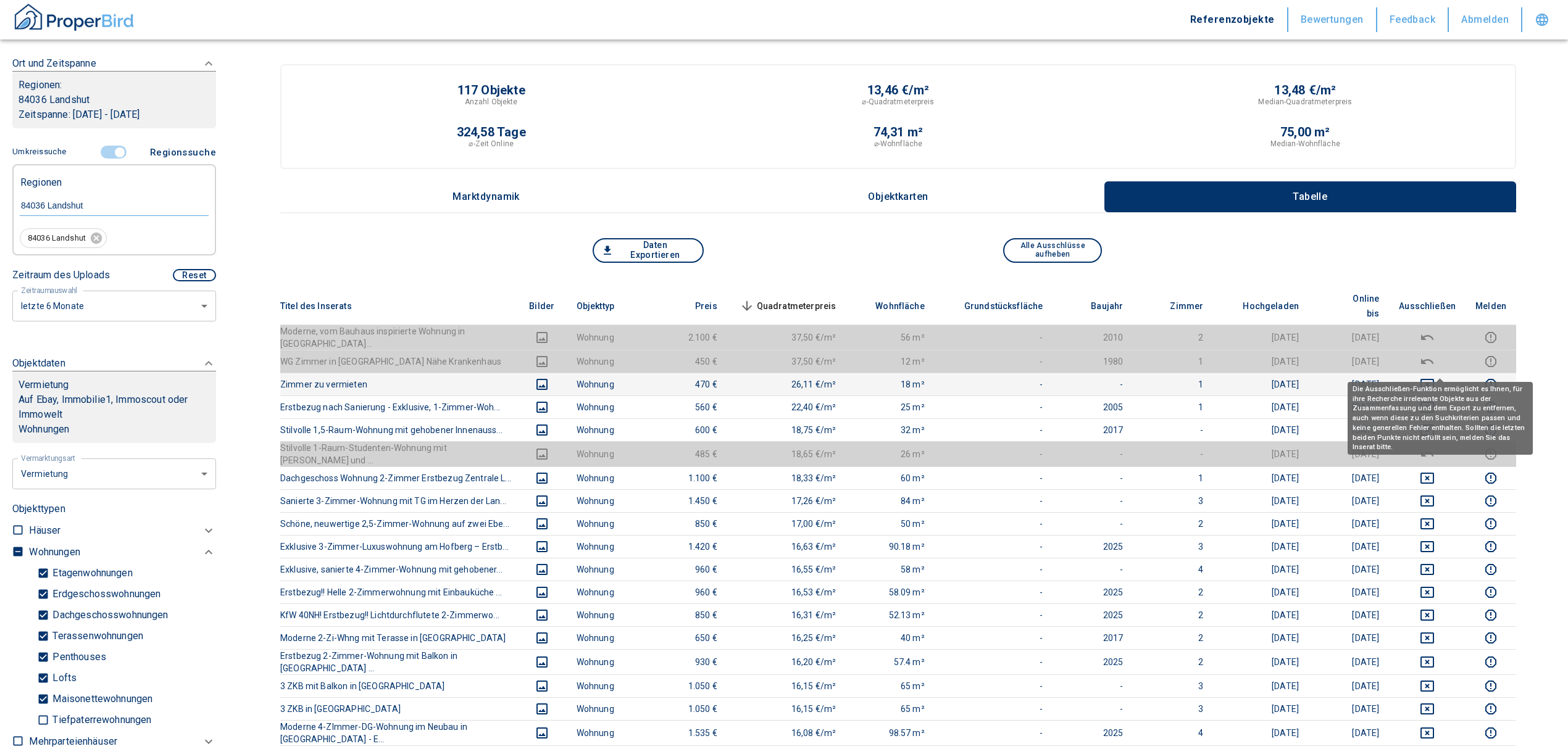
click at [1434, 377] on icon "deselect this listing" at bounding box center [1427, 385] width 14 height 14
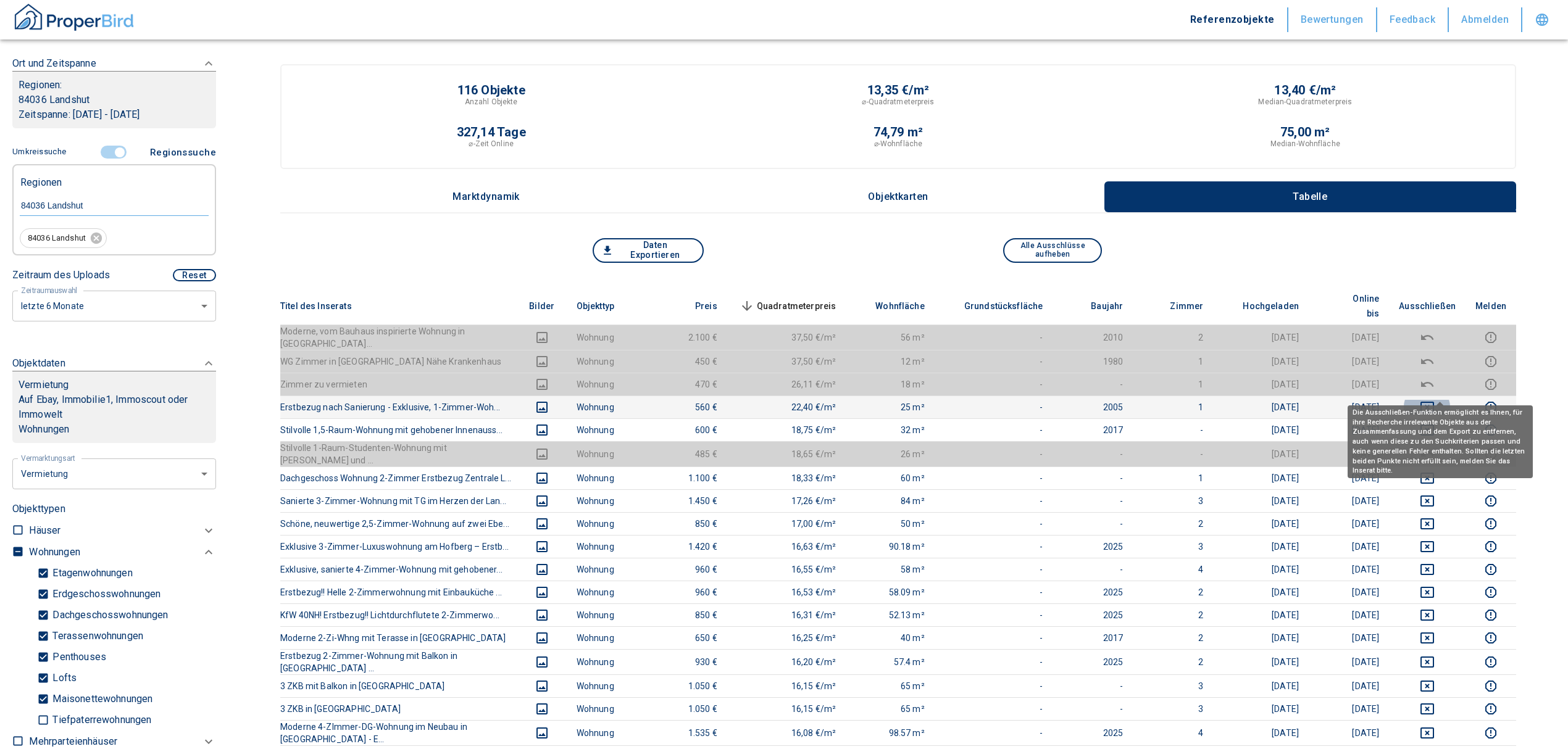
click at [1434, 401] on icon "deselect this listing" at bounding box center [1427, 407] width 14 height 11
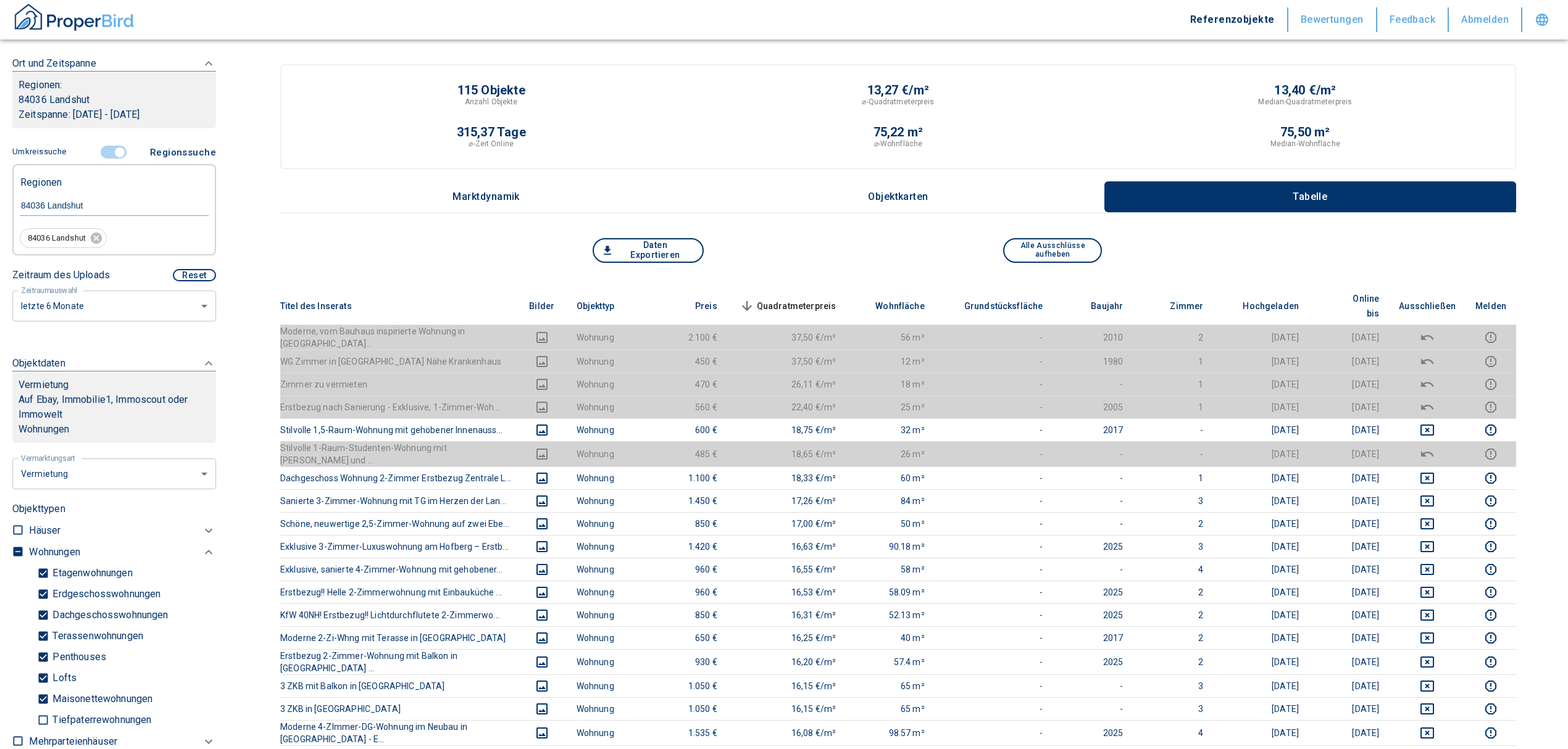
click at [798, 298] on span "Quadratmeterpreis sorted descending" at bounding box center [786, 306] width 99 height 14
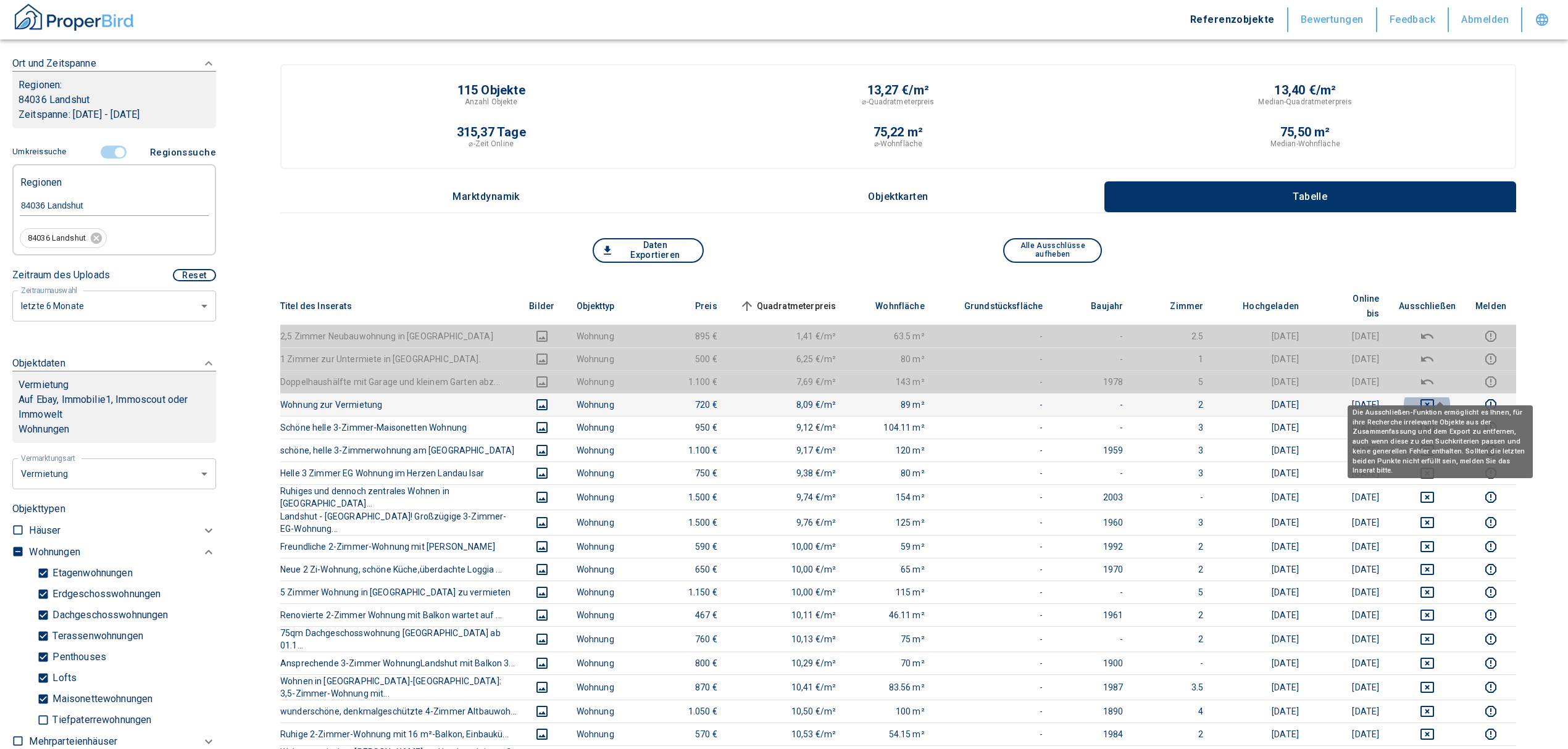
click at [1434, 397] on icon "deselect this listing" at bounding box center [1427, 405] width 14 height 14
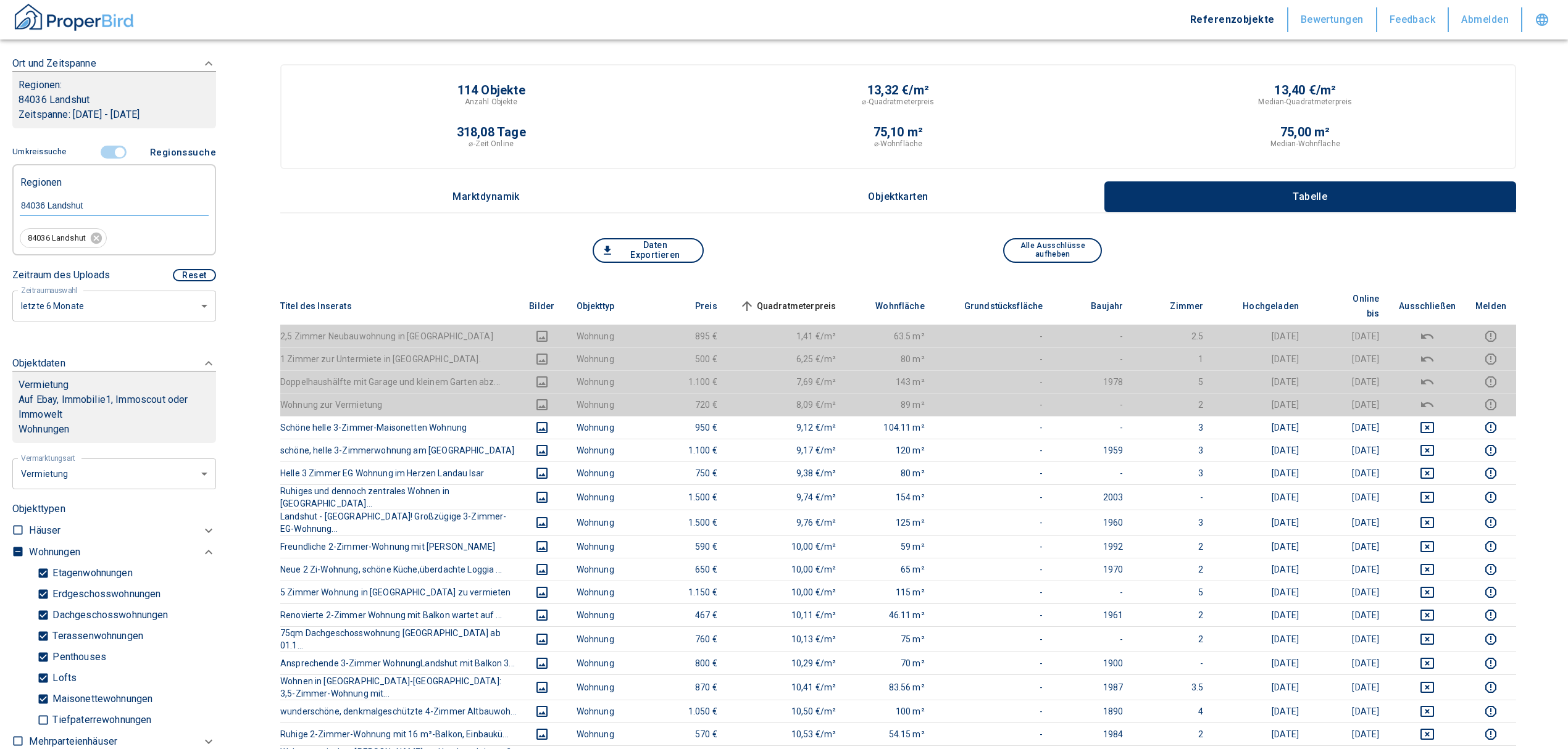
click at [784, 298] on span "Quadratmeterpreis sorted ascending" at bounding box center [786, 306] width 99 height 14
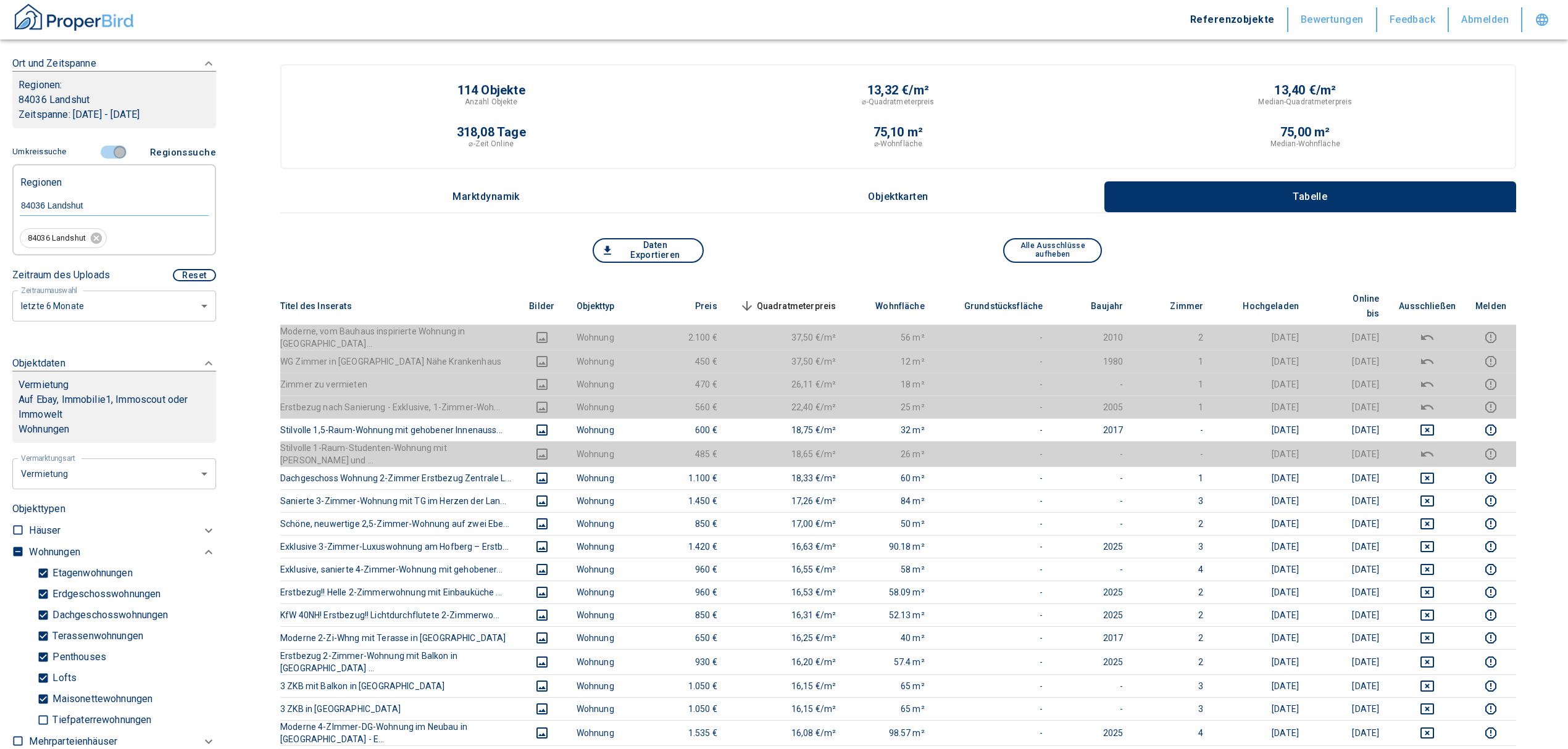
click at [113, 148] on input "controlled" at bounding box center [120, 152] width 37 height 14
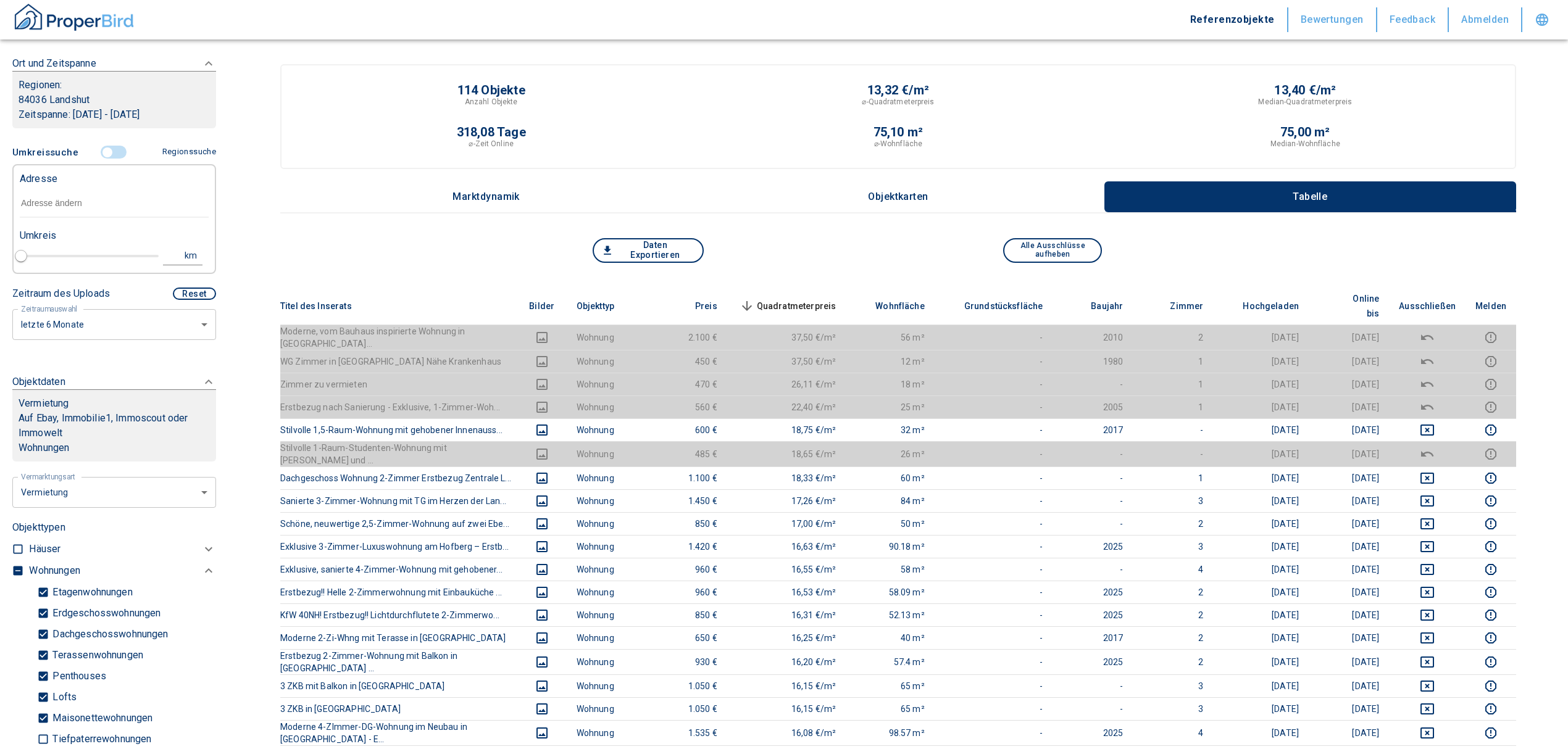
click at [68, 208] on input "text" at bounding box center [114, 203] width 189 height 28
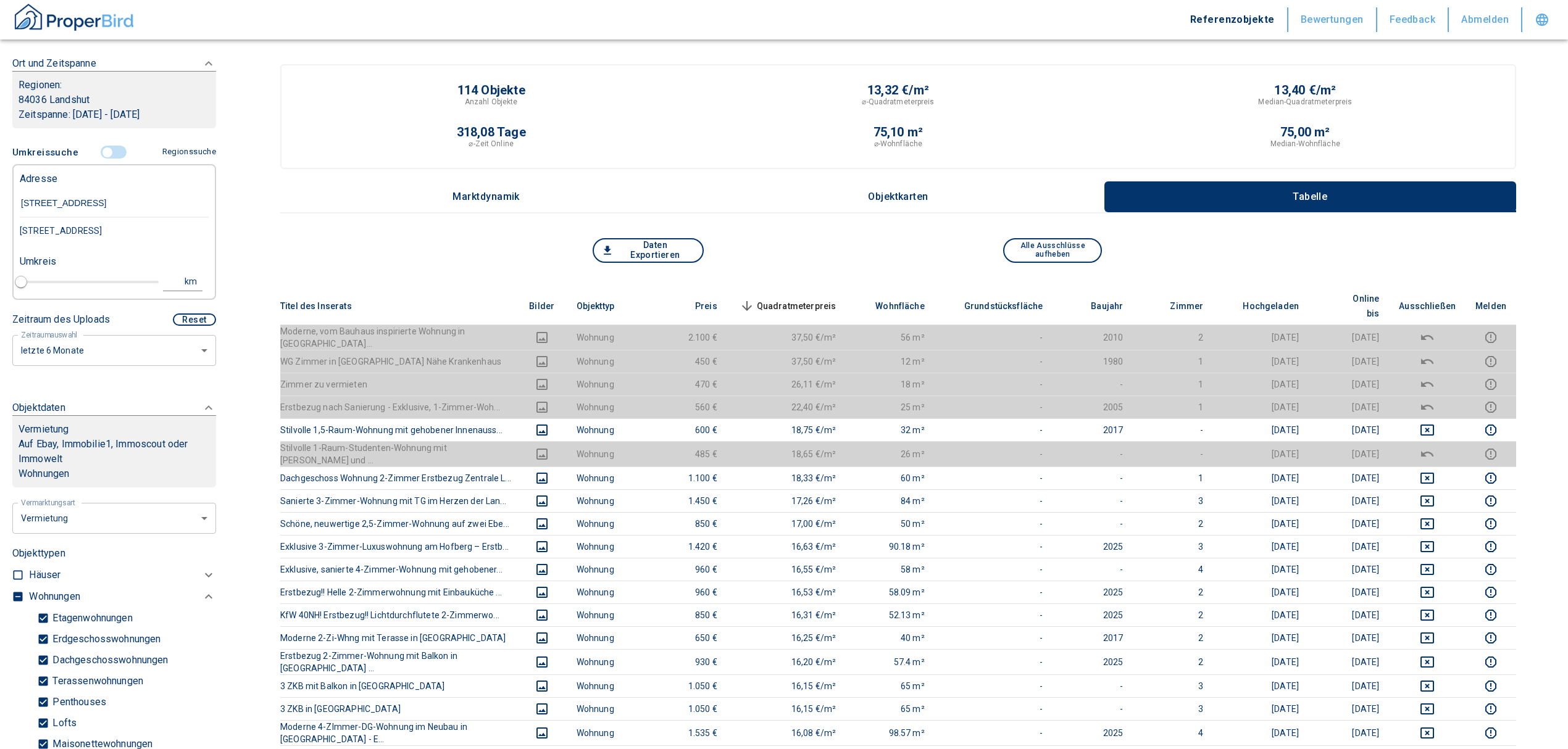
click at [90, 199] on input "[STREET_ADDRESS]" at bounding box center [114, 203] width 189 height 28
click at [92, 242] on div "[STREET_ADDRESS]" at bounding box center [114, 231] width 189 height 26
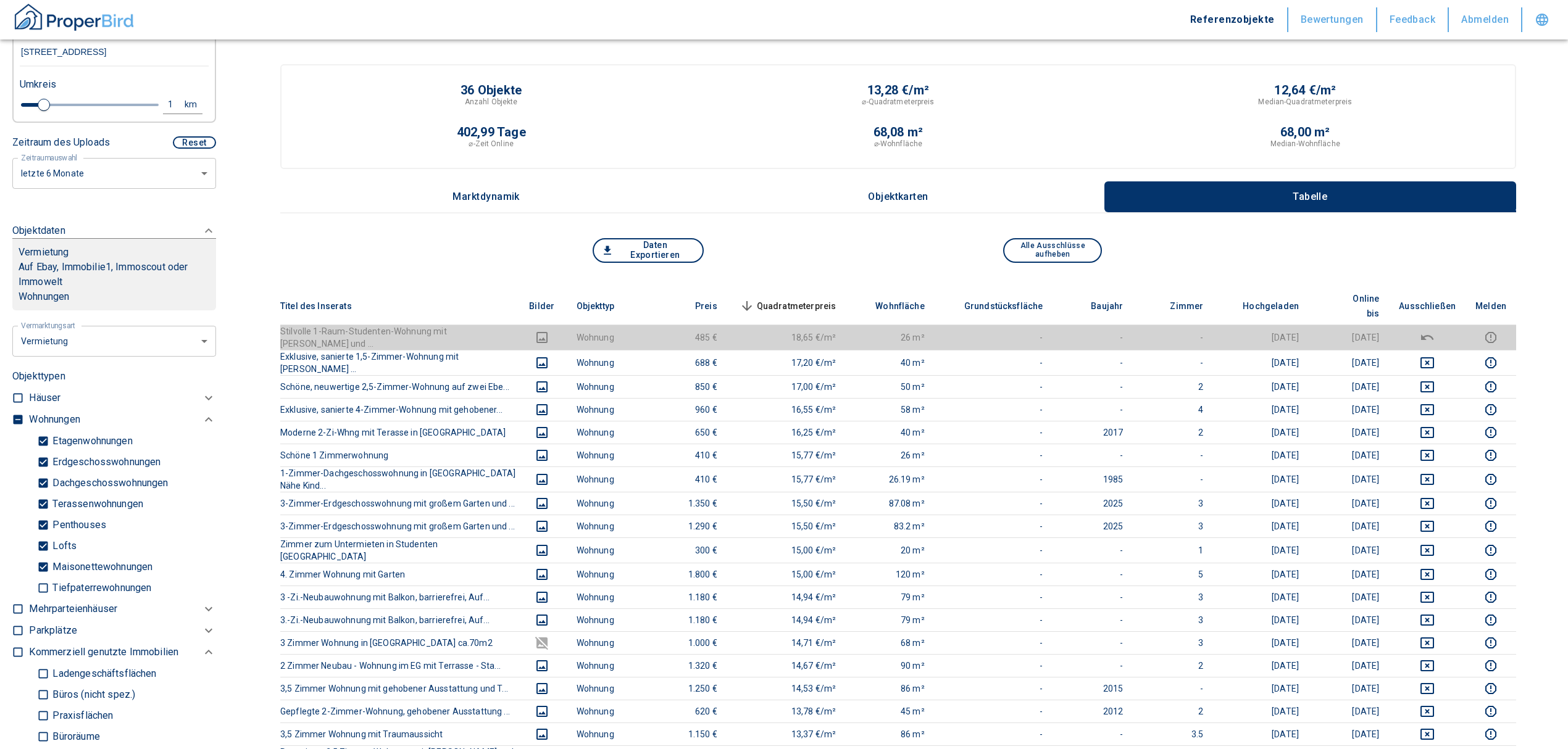
scroll to position [356, 0]
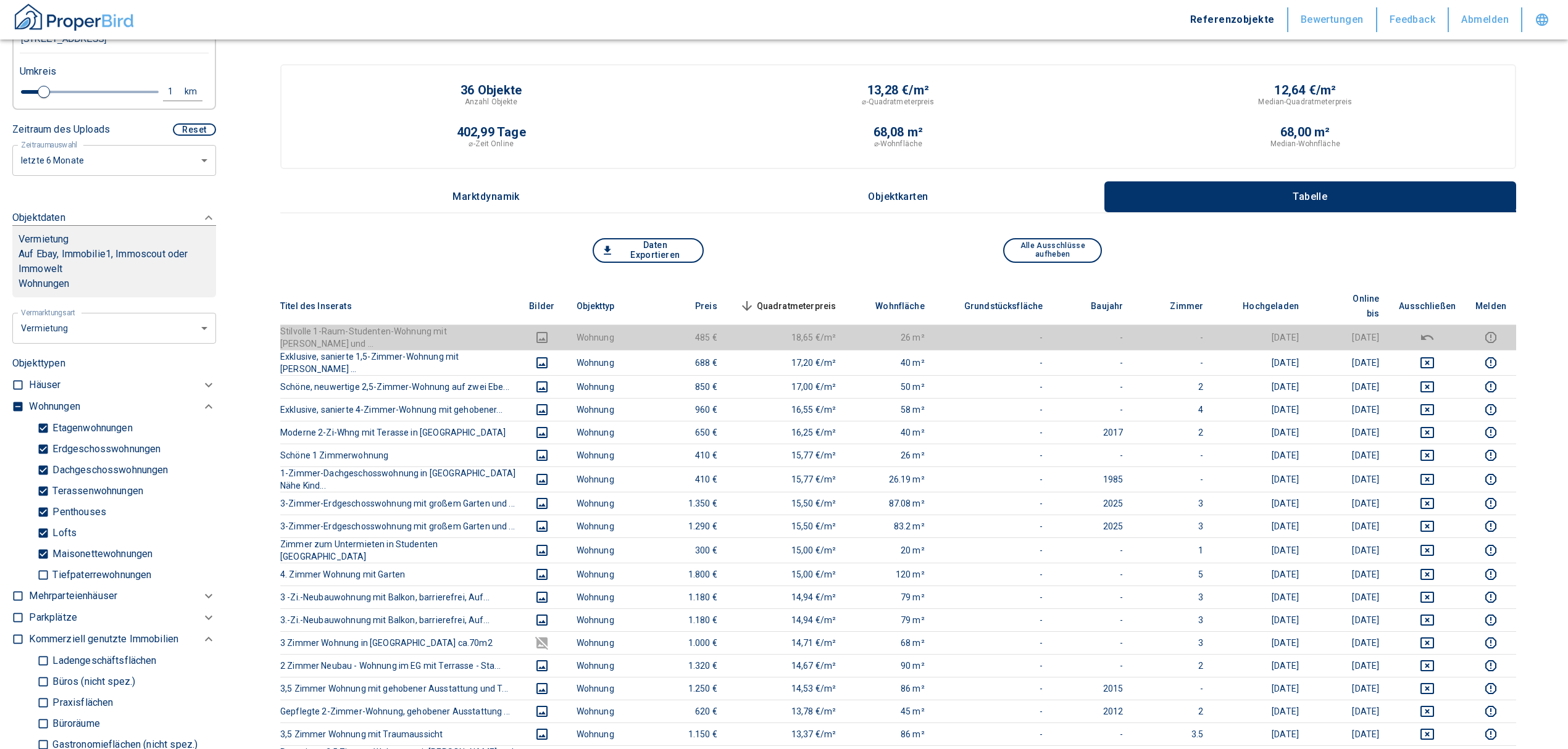
click at [25, 404] on div at bounding box center [20, 490] width 17 height 189
click at [20, 401] on input "checkbox" at bounding box center [18, 406] width 12 height 12
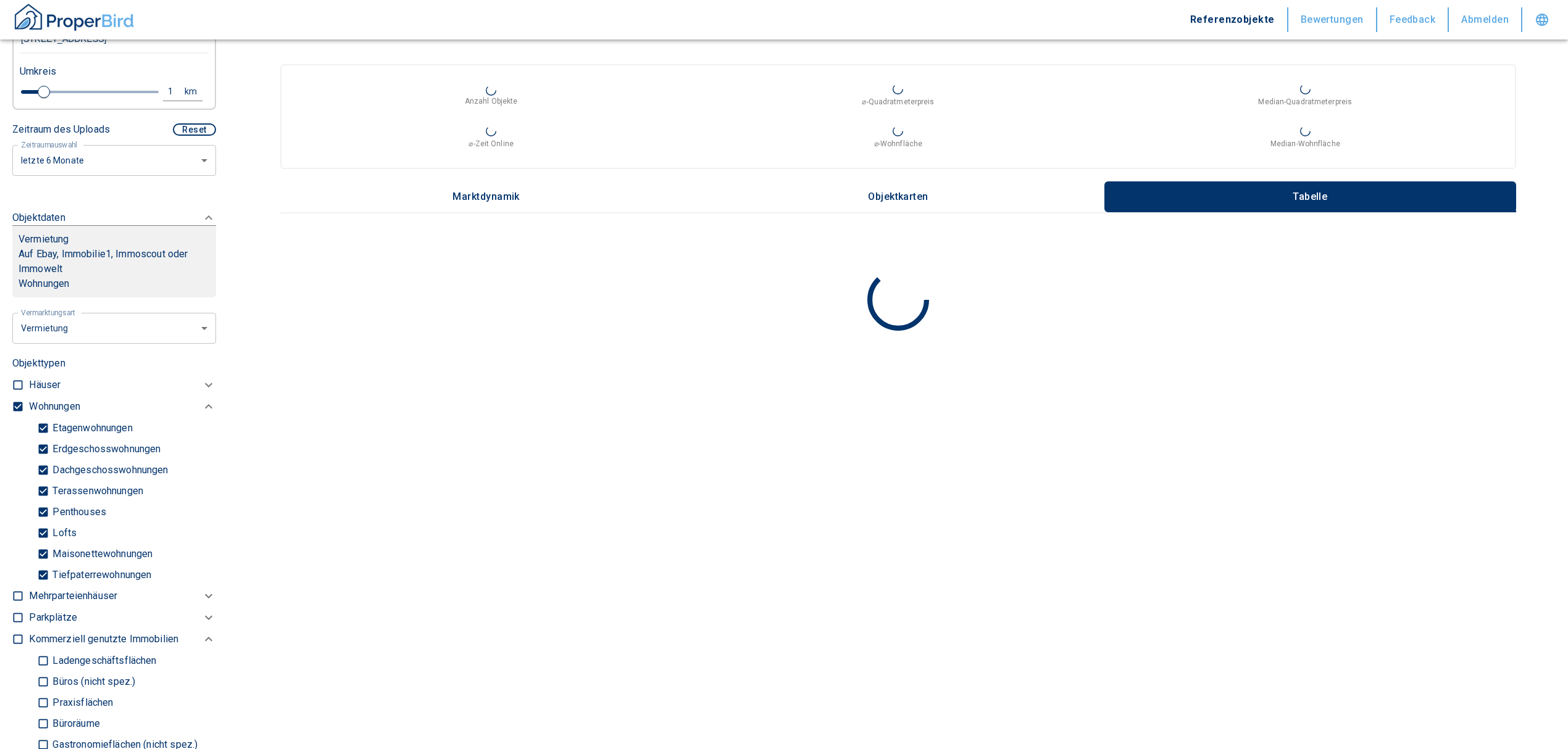
click at [15, 404] on input "checkbox" at bounding box center [18, 406] width 12 height 12
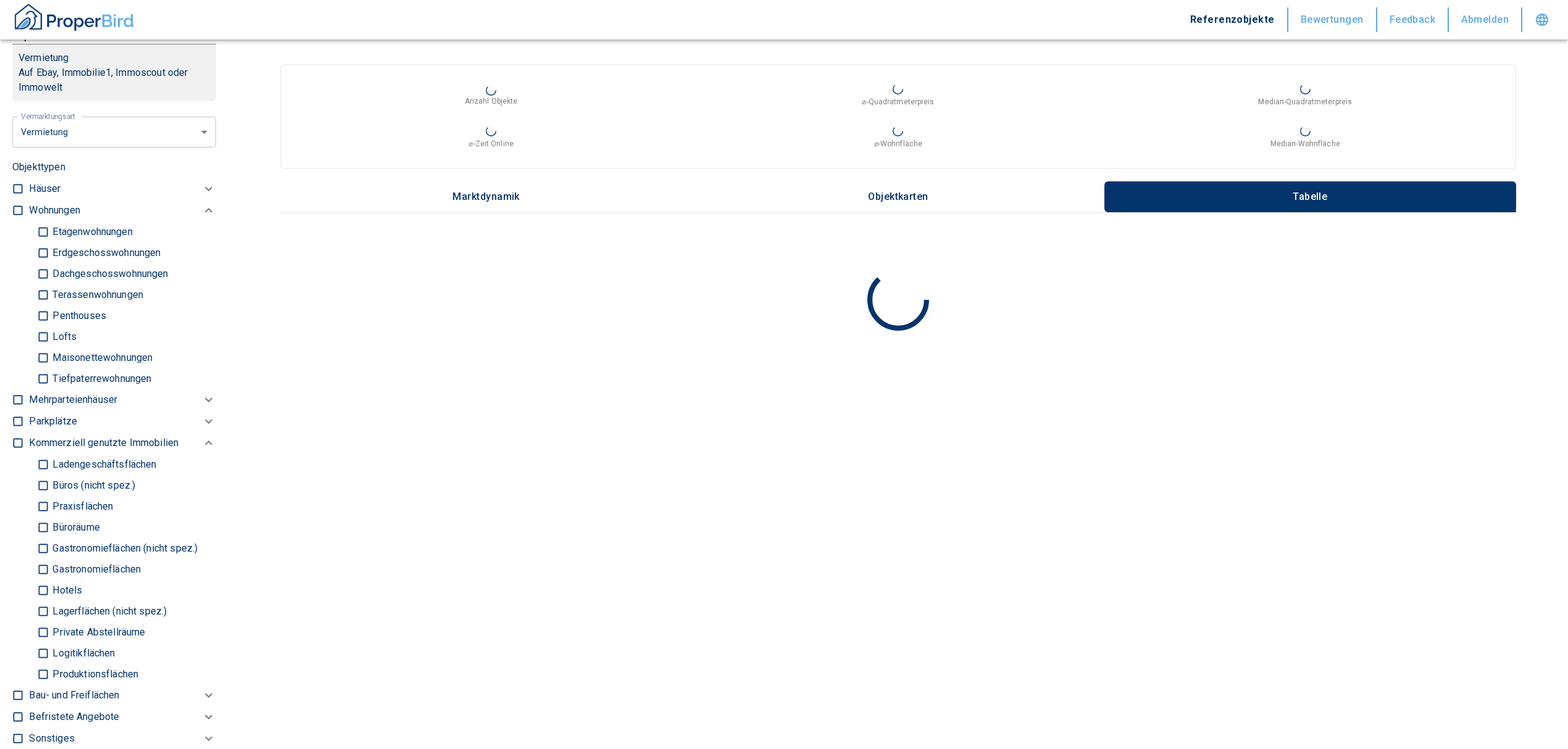
scroll to position [521, 0]
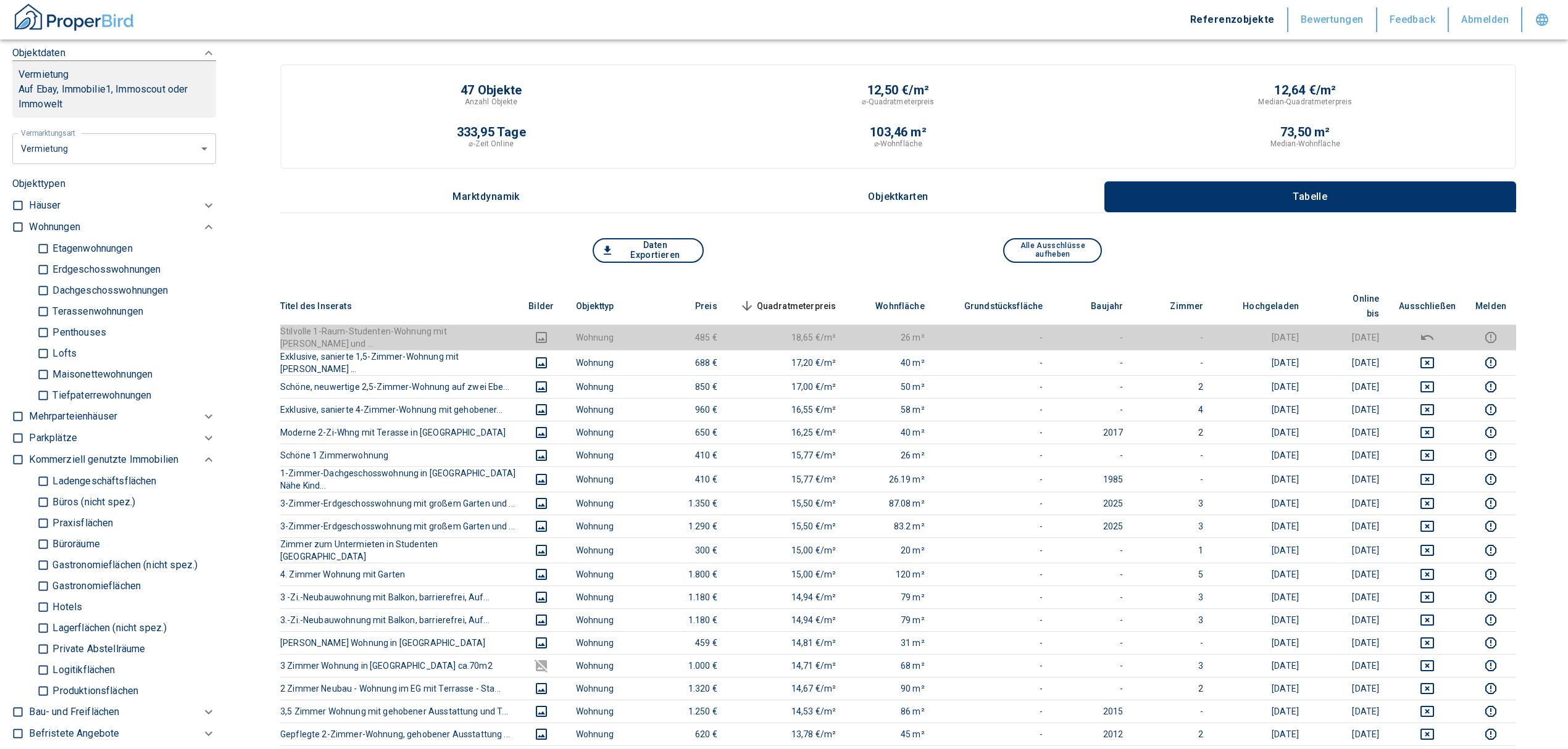
click at [44, 501] on input "Büros (nicht spez.)" at bounding box center [43, 501] width 12 height 22
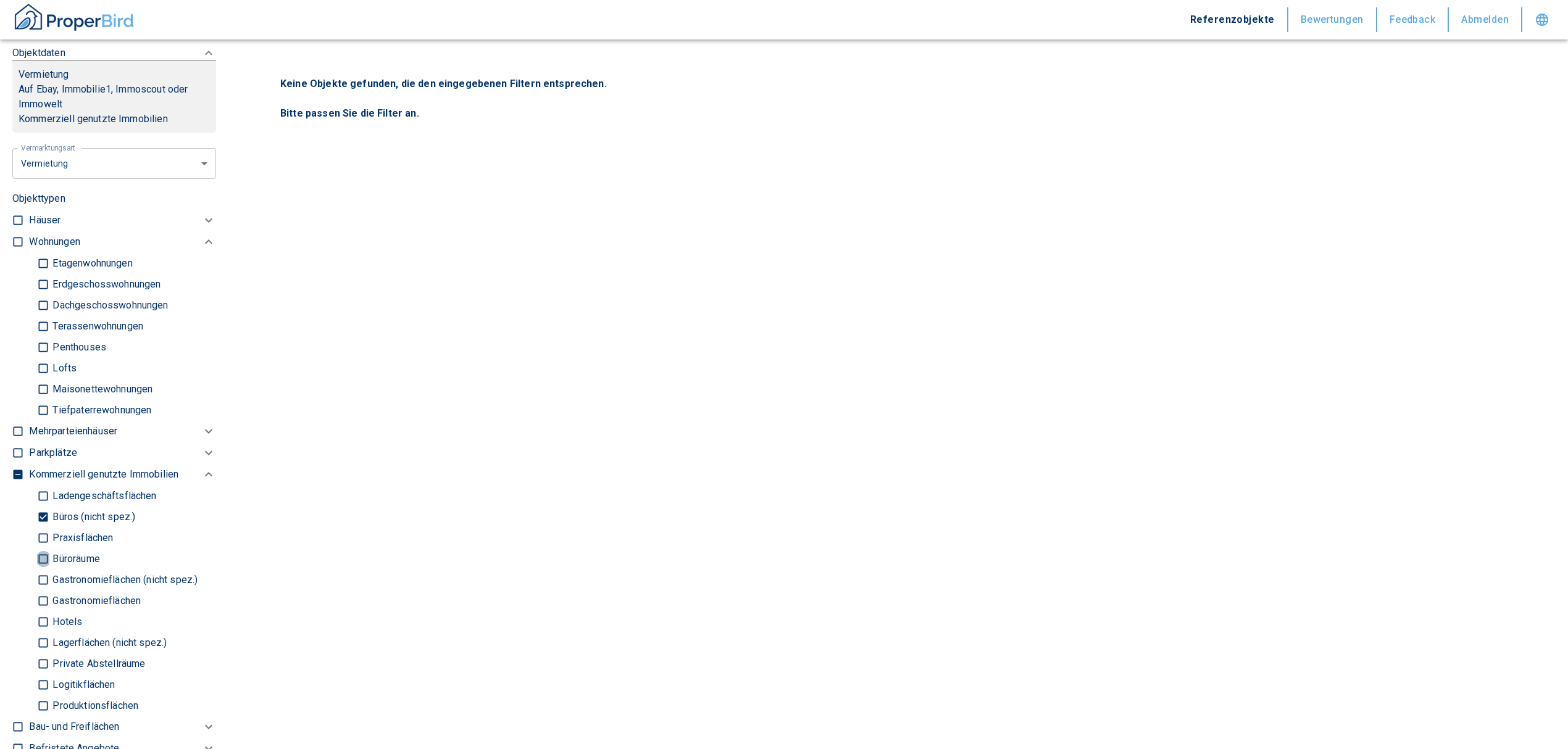
click at [42, 559] on input "Büroräume" at bounding box center [43, 558] width 12 height 22
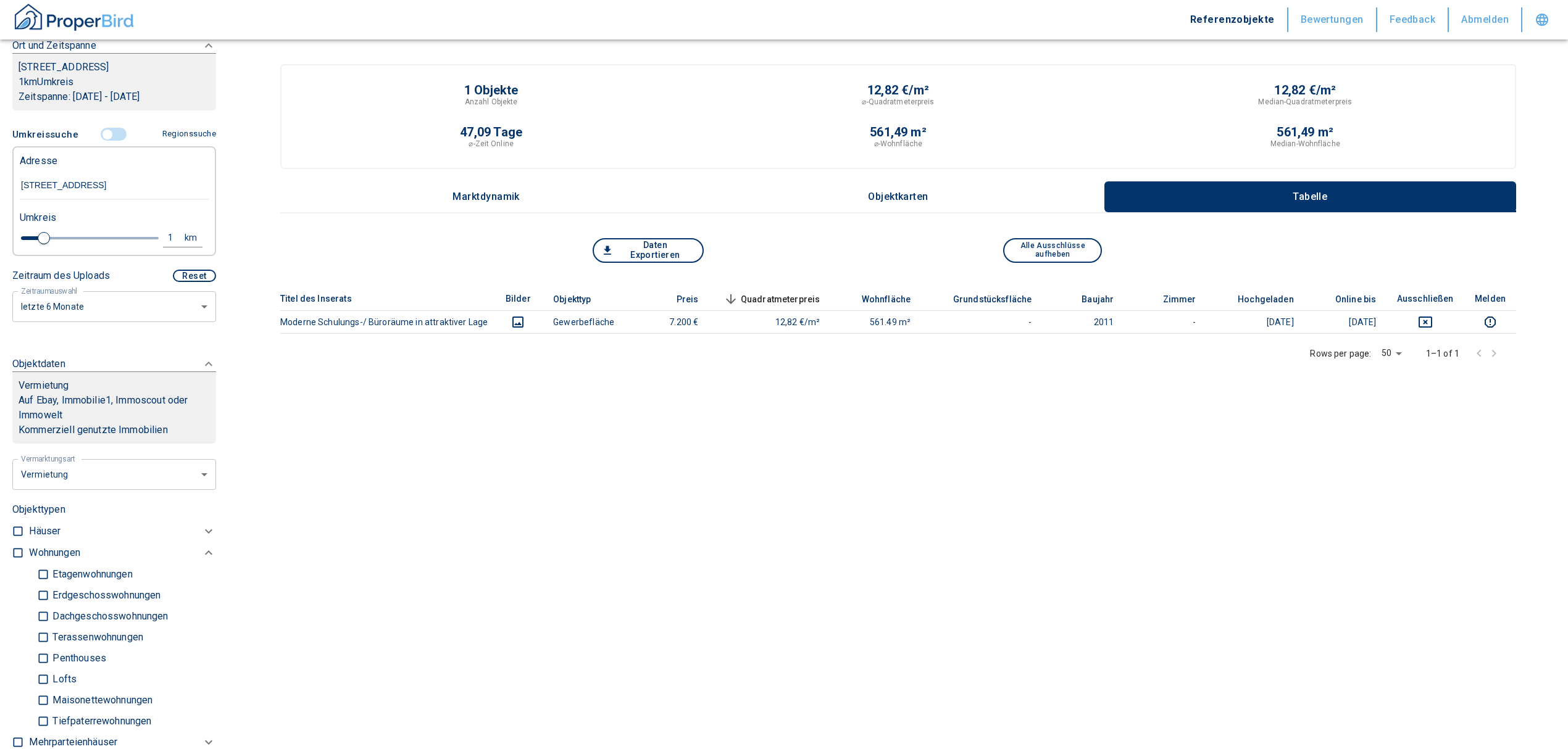
scroll to position [192, 0]
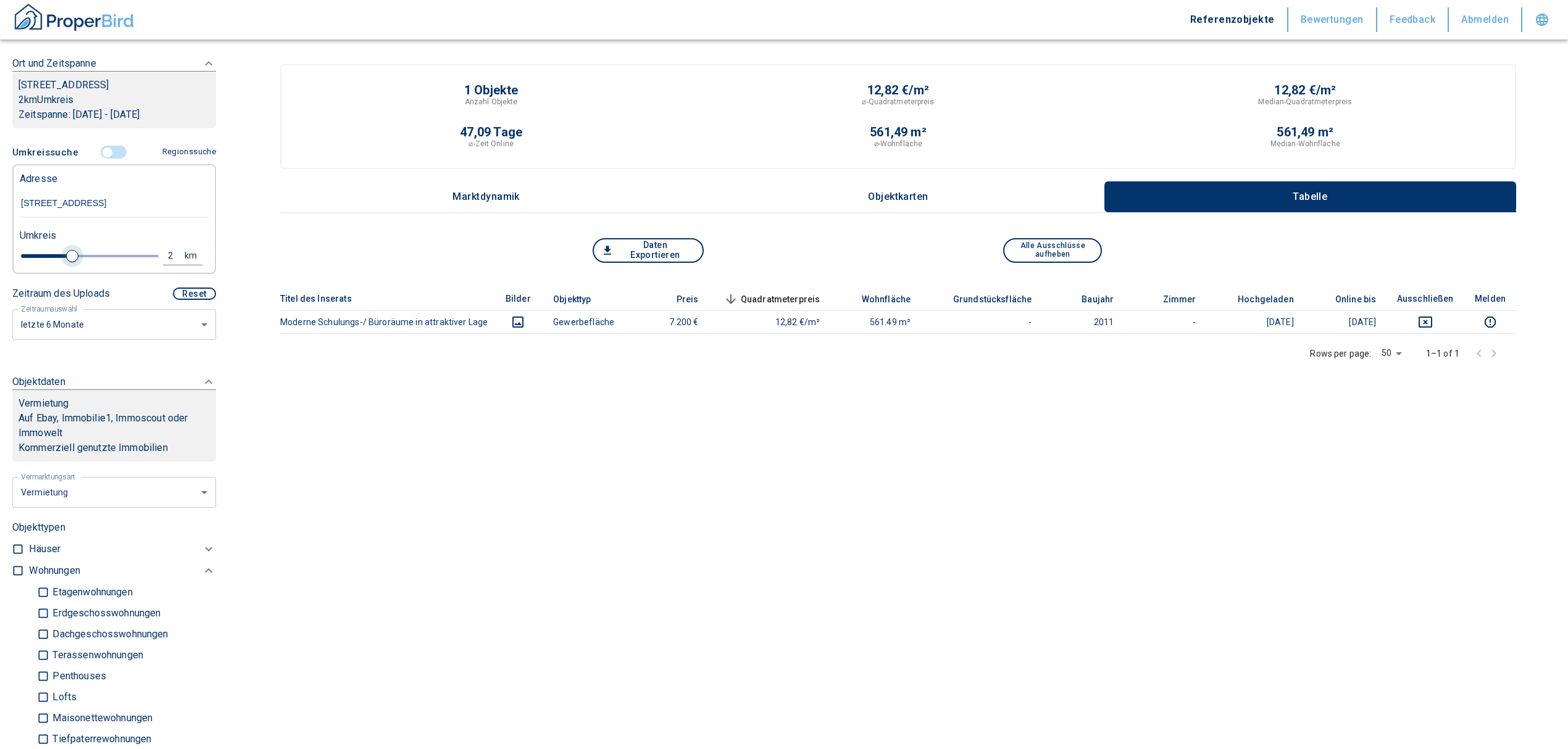
drag, startPoint x: 43, startPoint y: 255, endPoint x: 70, endPoint y: 253, distance: 27.1
click at [70, 253] on span at bounding box center [72, 256] width 12 height 12
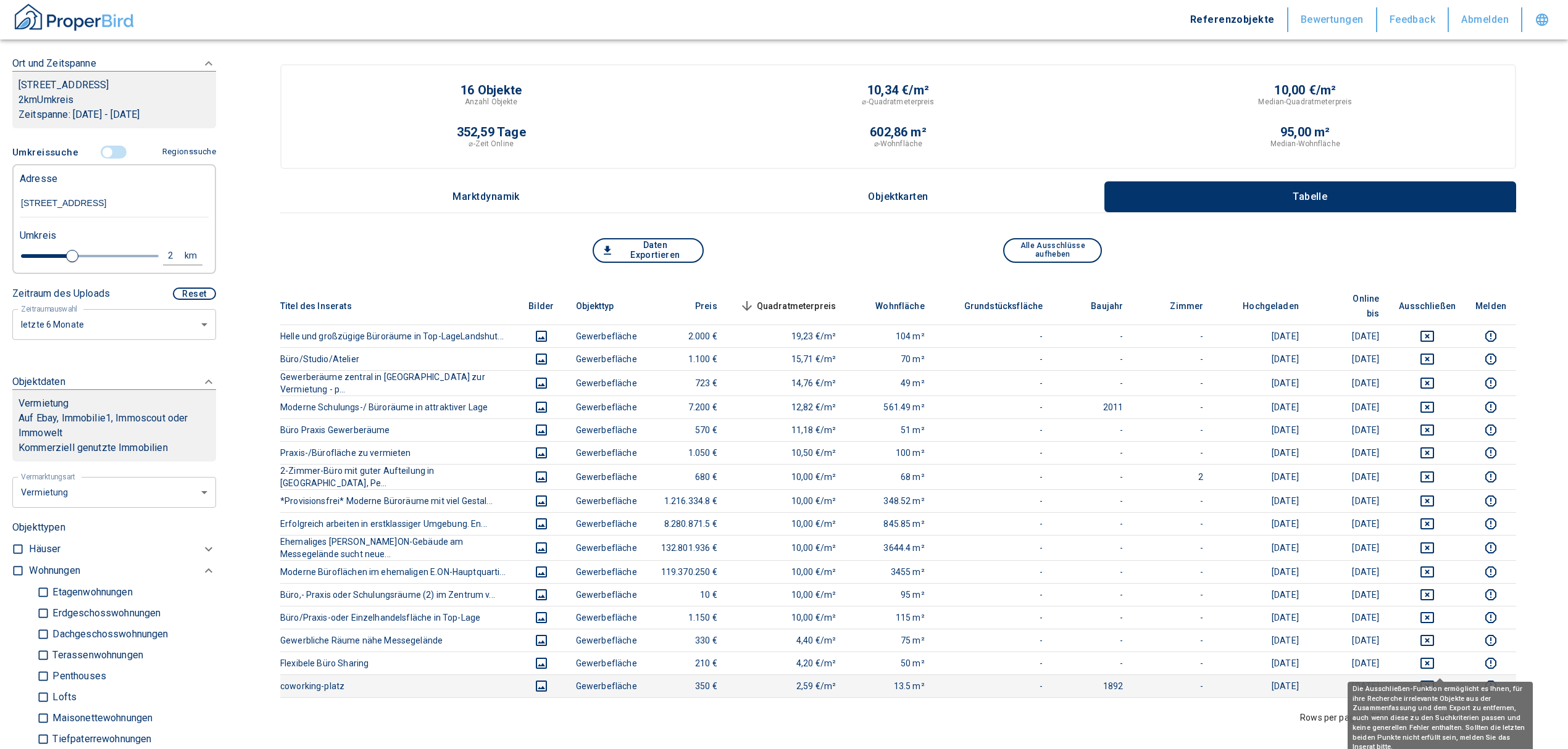
click at [1430, 679] on button "deselect this listing" at bounding box center [1427, 686] width 57 height 14
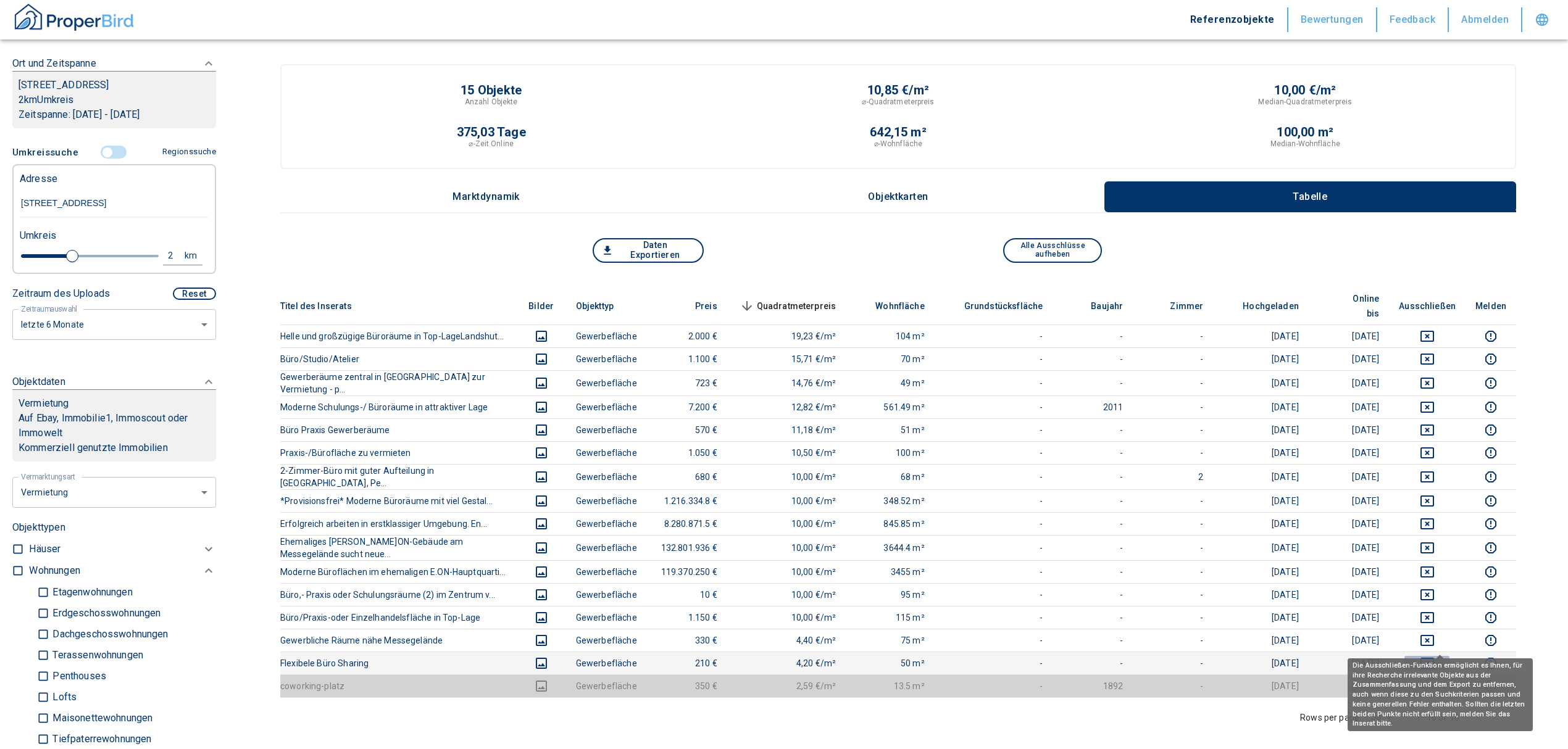
click at [1428, 656] on button "deselect this listing" at bounding box center [1427, 663] width 57 height 14
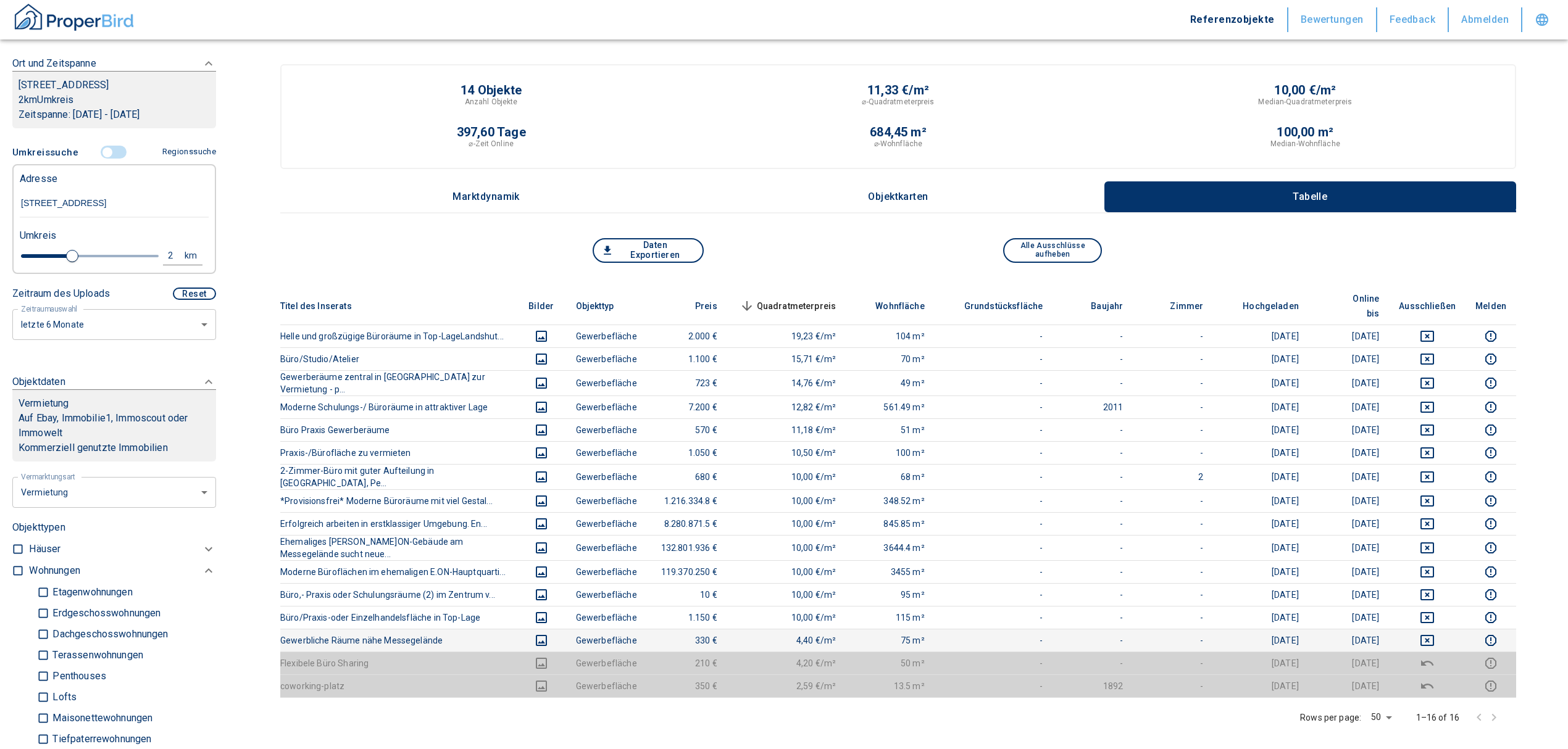
click at [1439, 628] on td at bounding box center [1426, 640] width 76 height 23
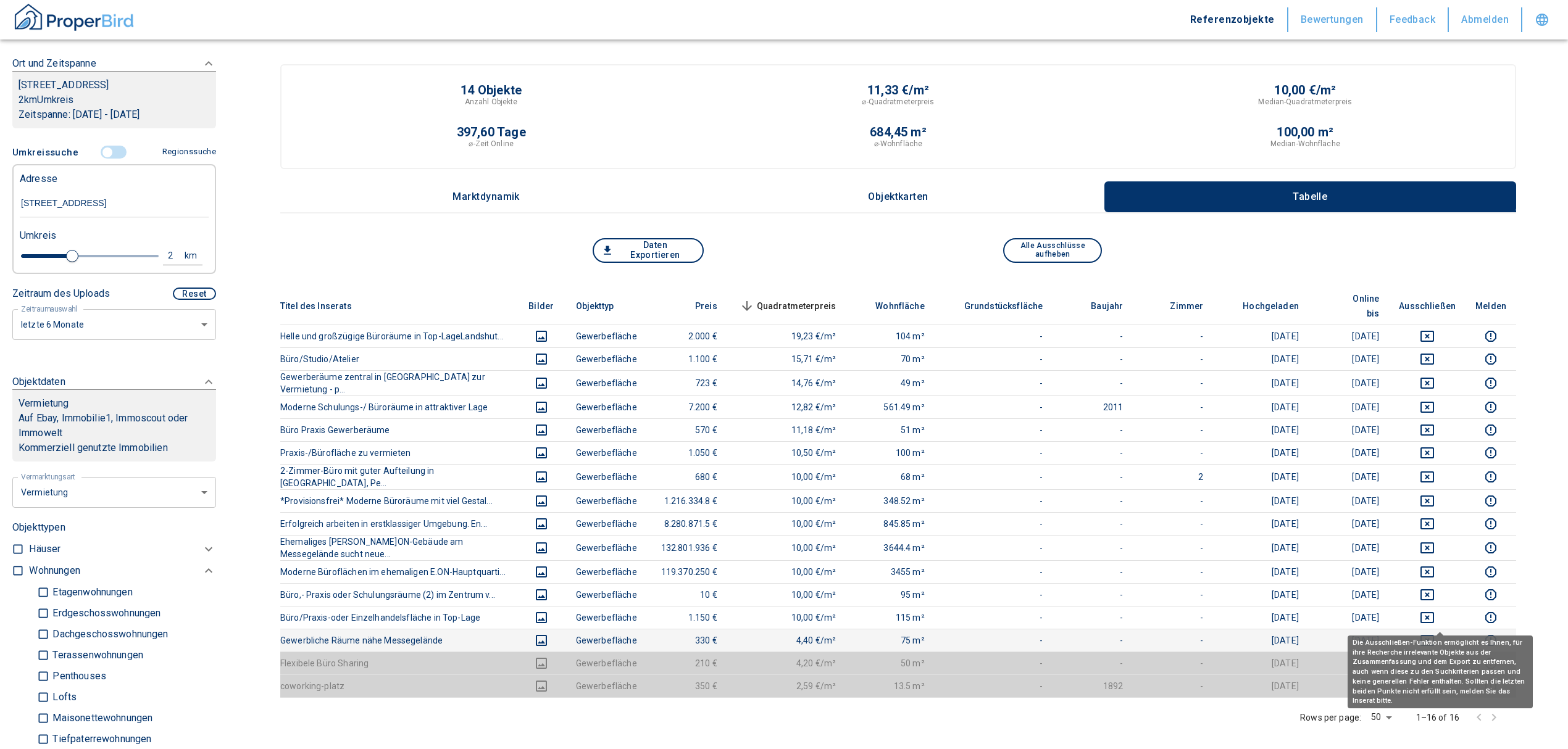
click at [1434, 633] on icon "deselect this listing" at bounding box center [1427, 640] width 14 height 14
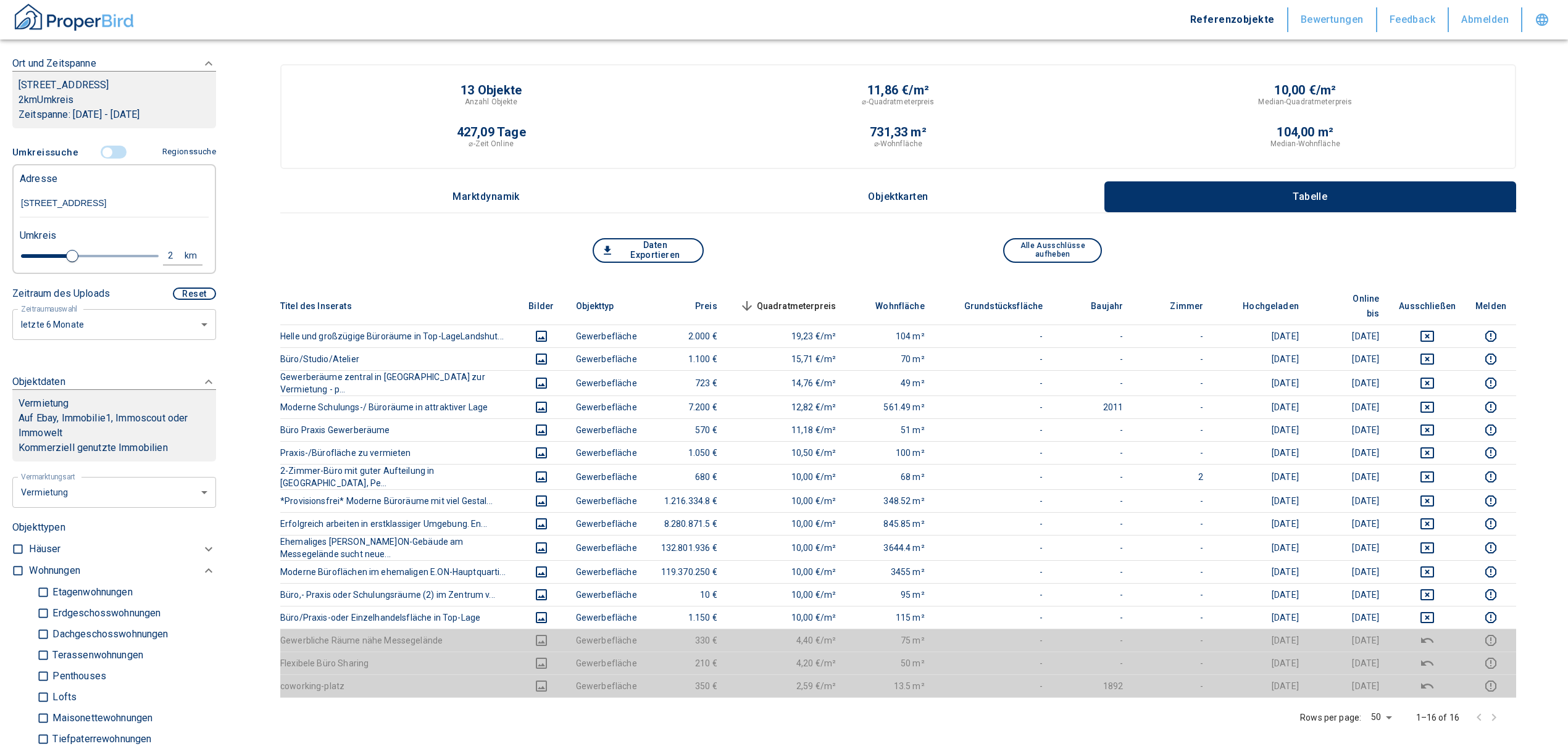
click at [109, 144] on span at bounding box center [114, 152] width 35 height 23
click at [101, 151] on input "controlled" at bounding box center [107, 152] width 37 height 14
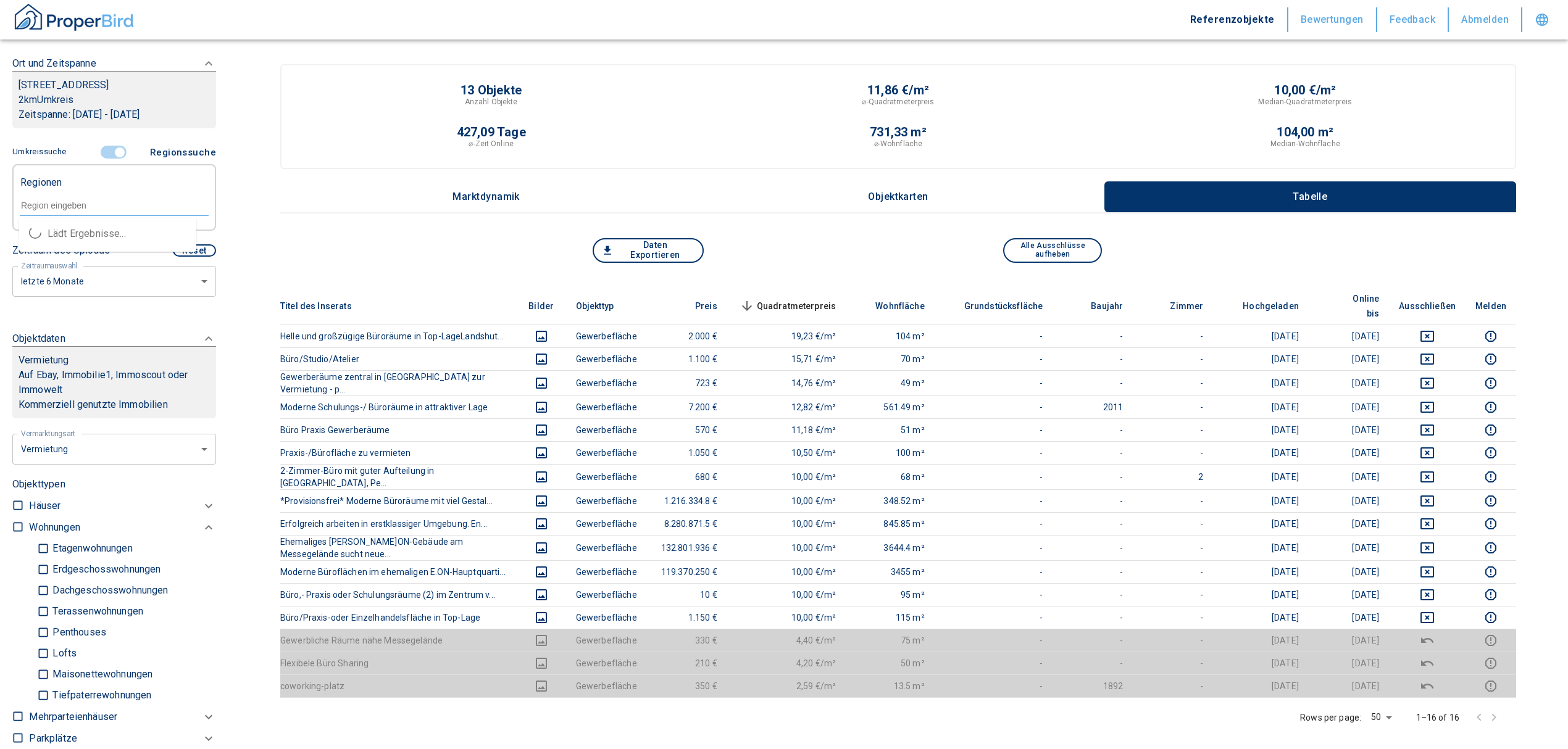
click at [58, 201] on input "text" at bounding box center [114, 205] width 189 height 11
click at [110, 253] on li "84036 Landshut" at bounding box center [108, 256] width 177 height 23
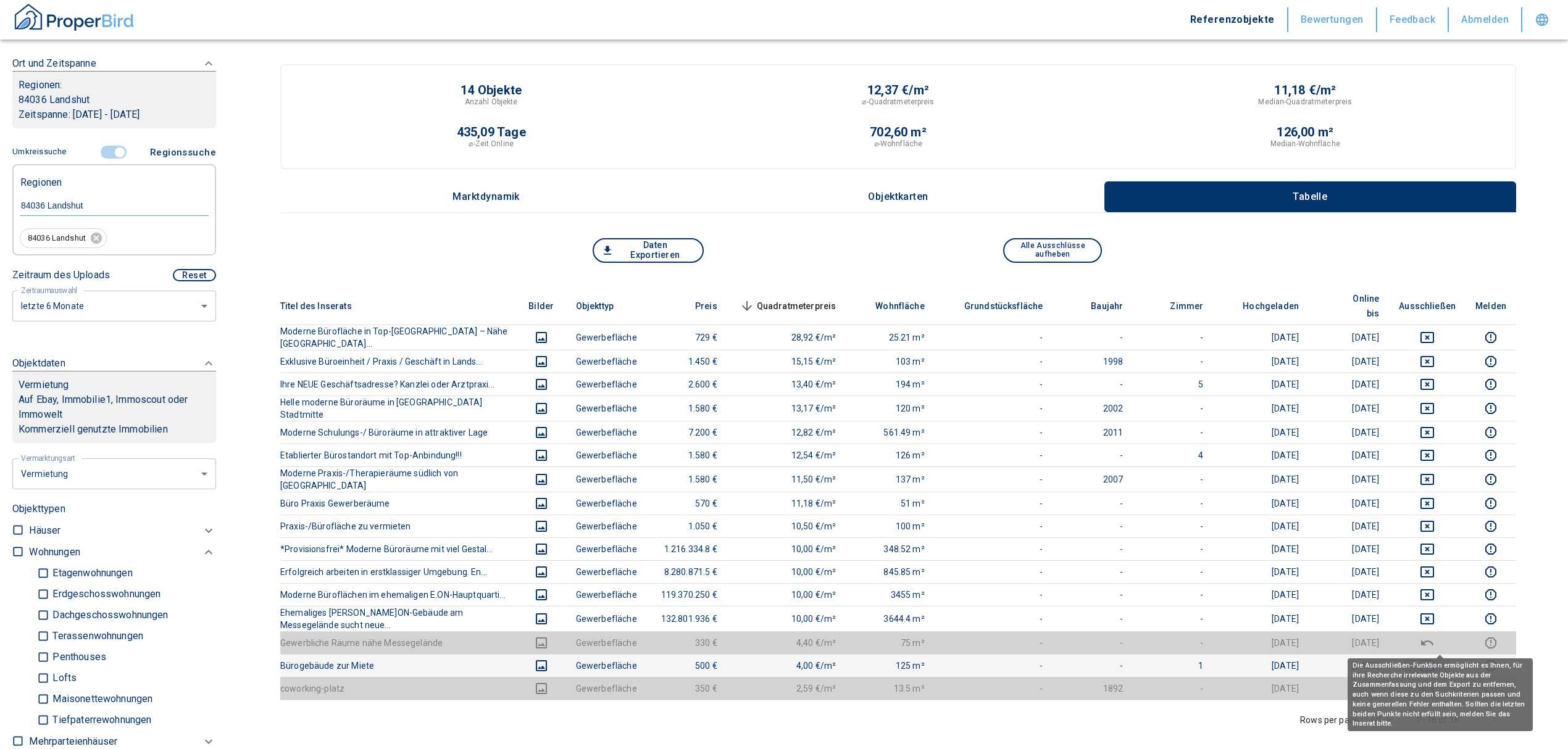
click at [1434, 658] on icon "deselect this listing" at bounding box center [1427, 665] width 14 height 14
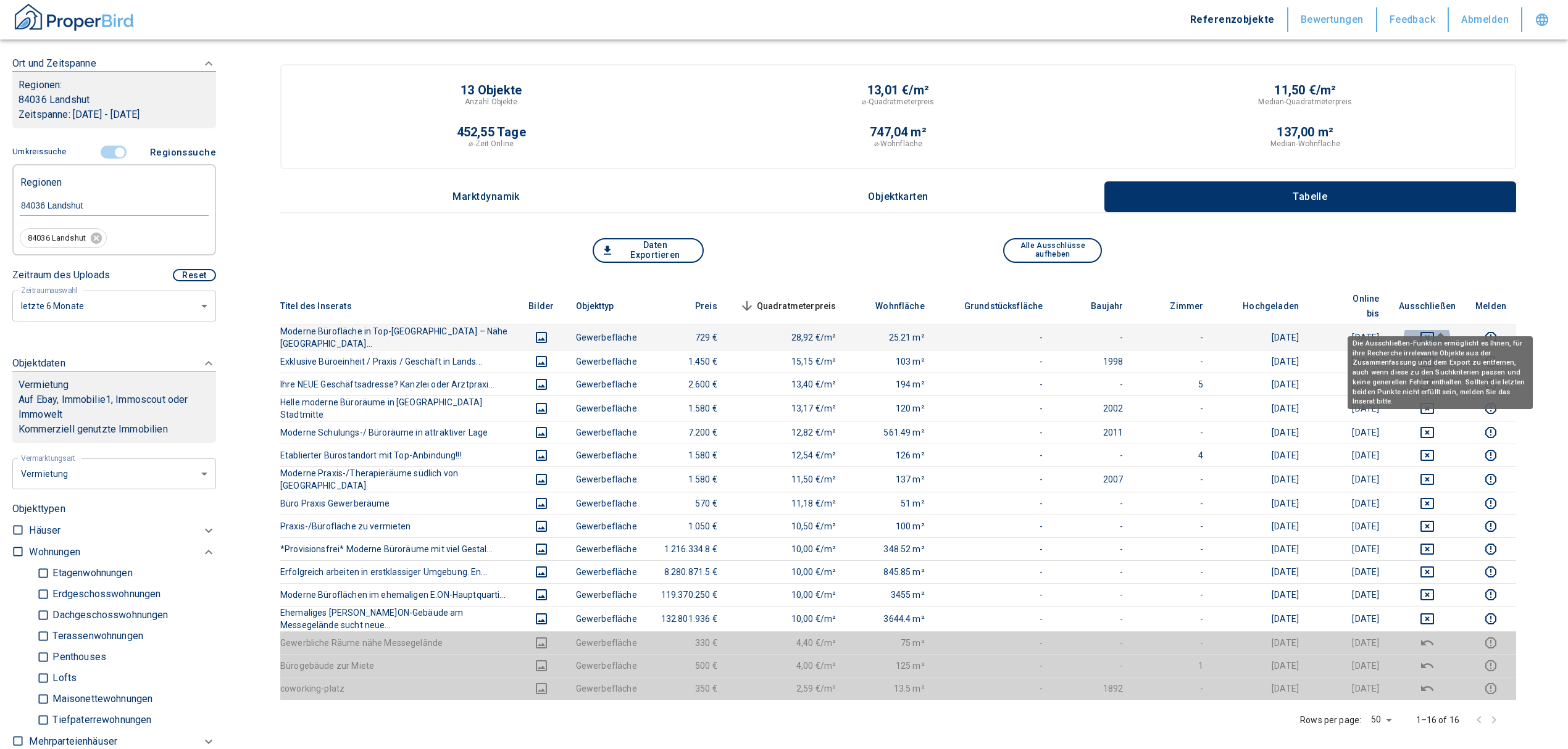
click at [1434, 330] on icon "deselect this listing" at bounding box center [1427, 337] width 14 height 14
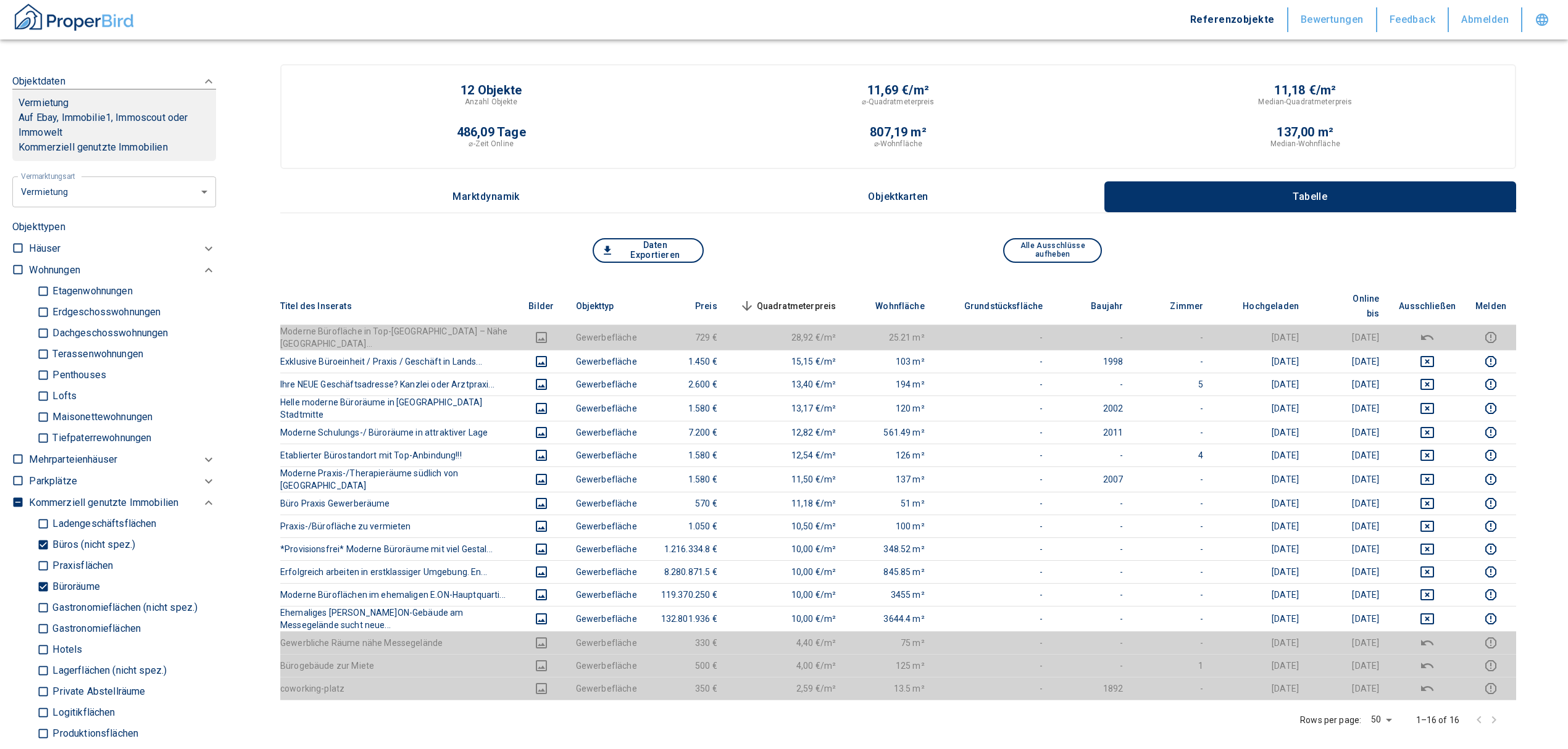
scroll to position [521, 0]
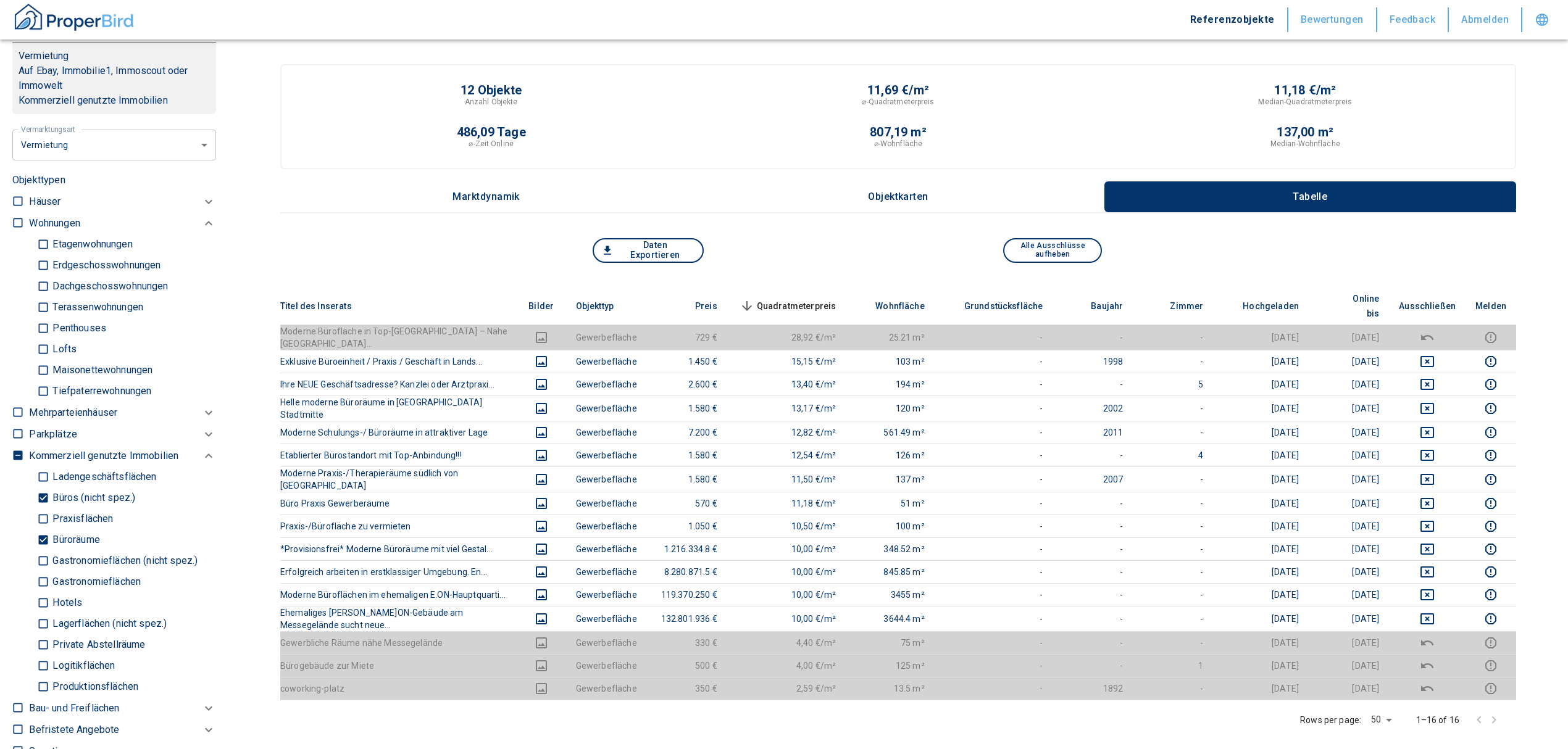
drag, startPoint x: 43, startPoint y: 534, endPoint x: 37, endPoint y: 472, distance: 62.3
click at [43, 534] on input "Büroräume" at bounding box center [43, 540] width 12 height 22
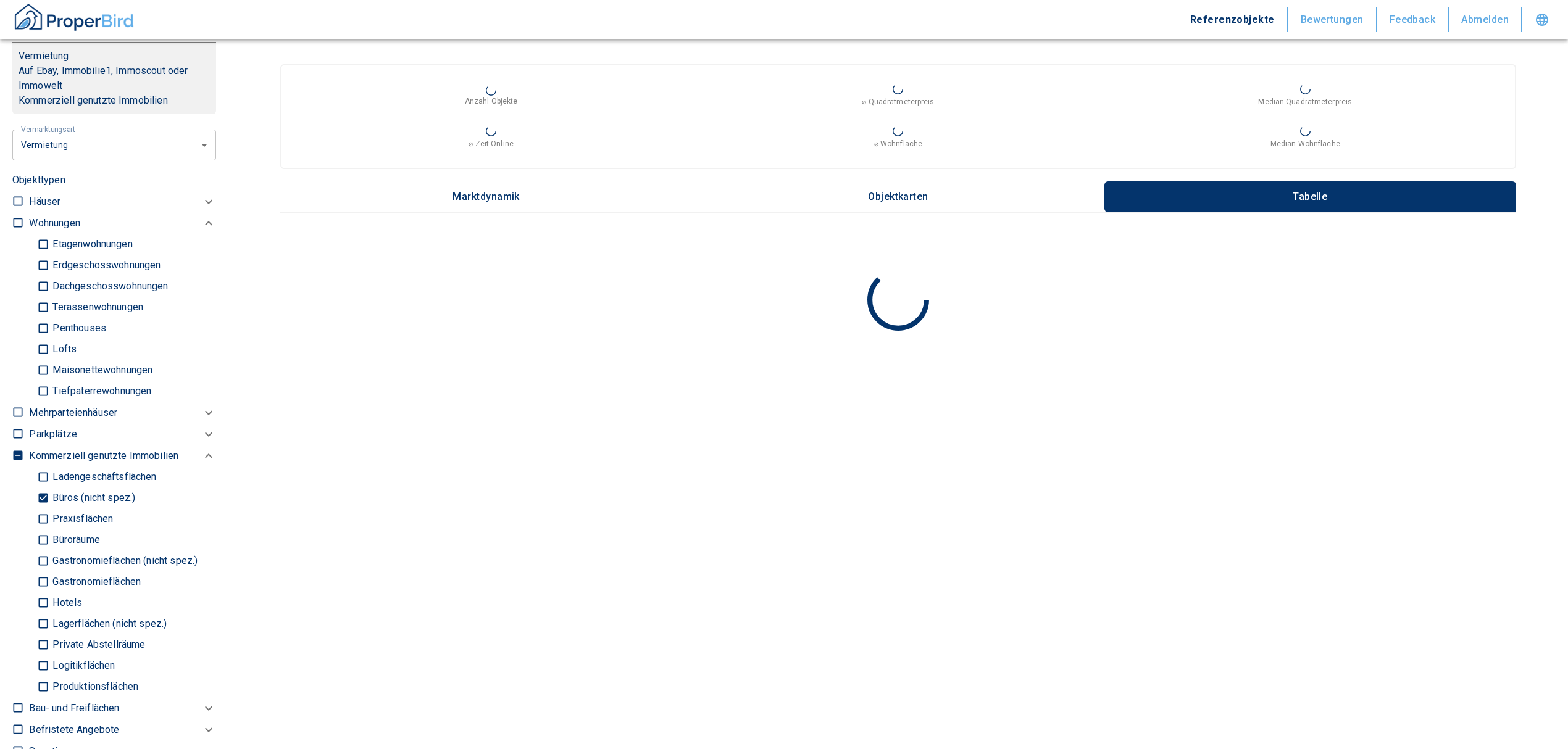
click at [42, 492] on input "Büros (nicht spez.)" at bounding box center [43, 498] width 12 height 22
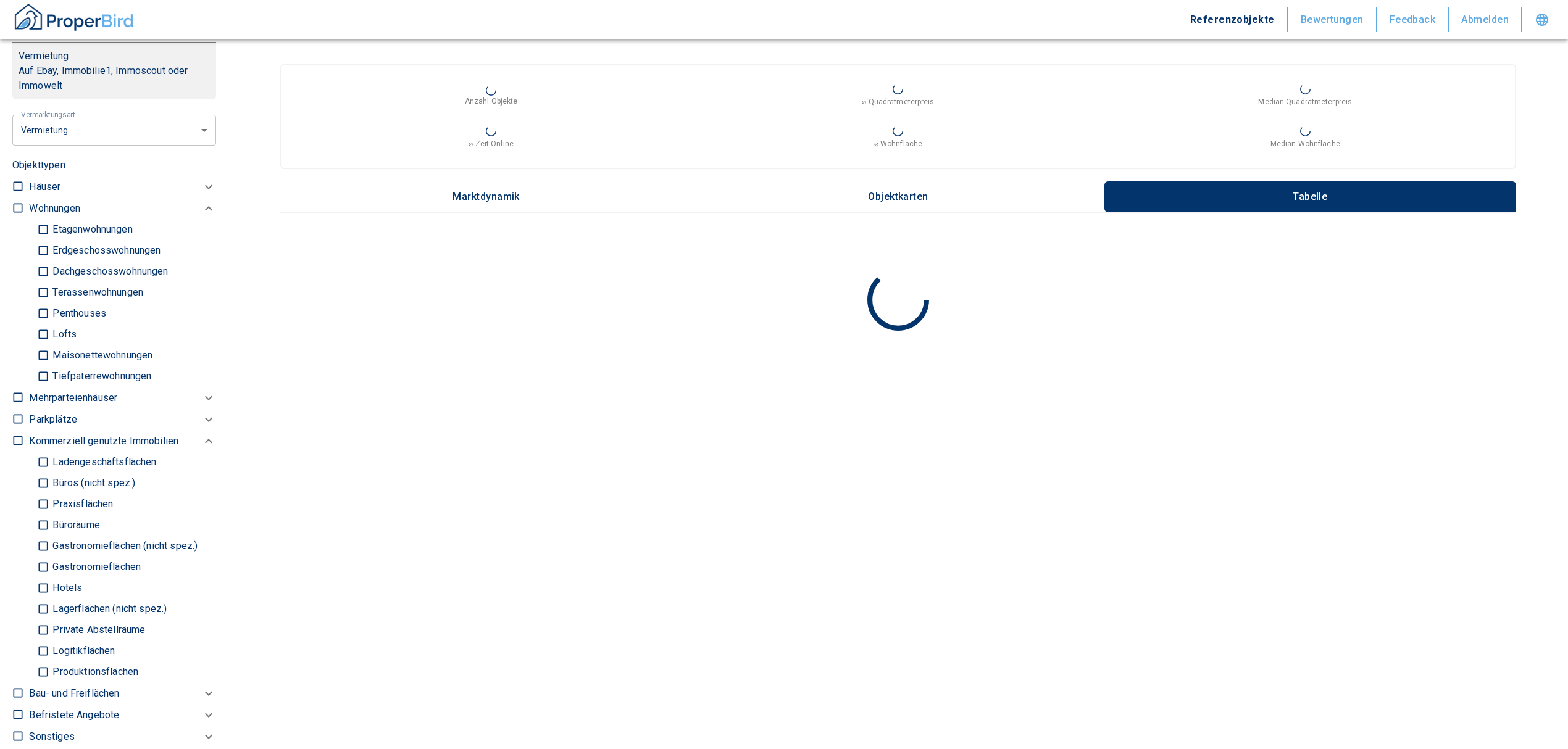
click at [45, 465] on input "Ladengeschäftsflächen" at bounding box center [43, 462] width 12 height 22
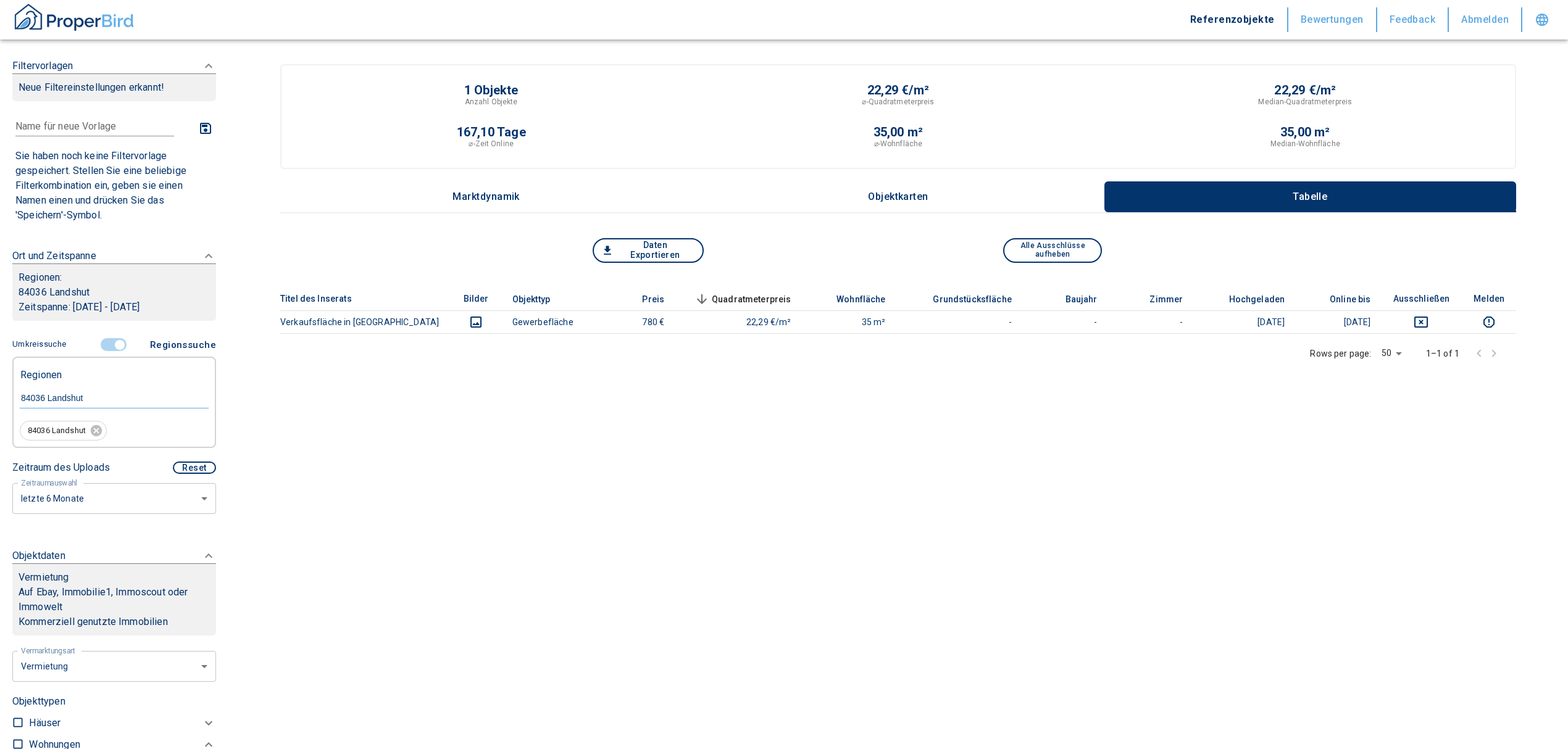
click at [107, 344] on input "controlled" at bounding box center [120, 344] width 37 height 14
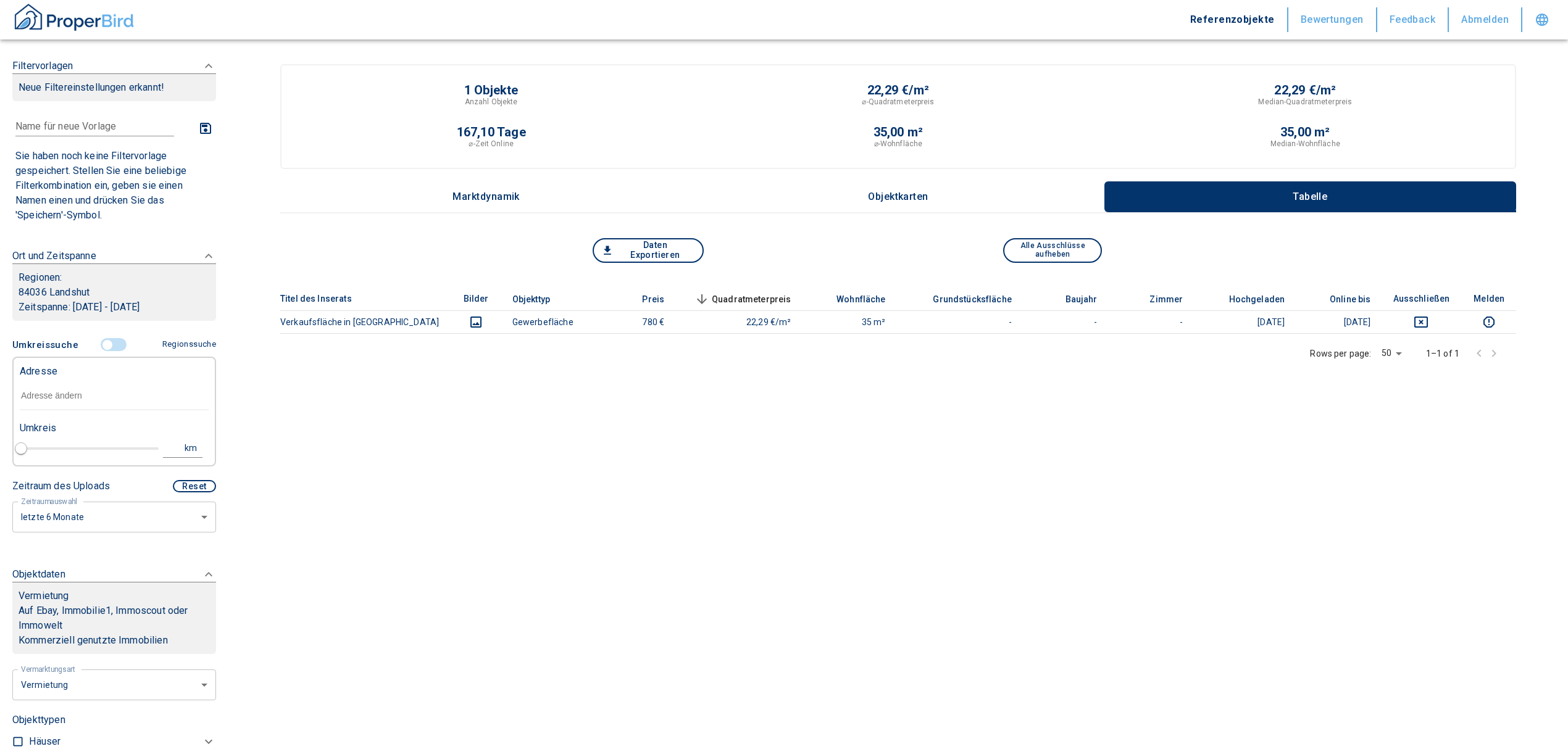
click at [57, 398] on input "text" at bounding box center [114, 396] width 189 height 28
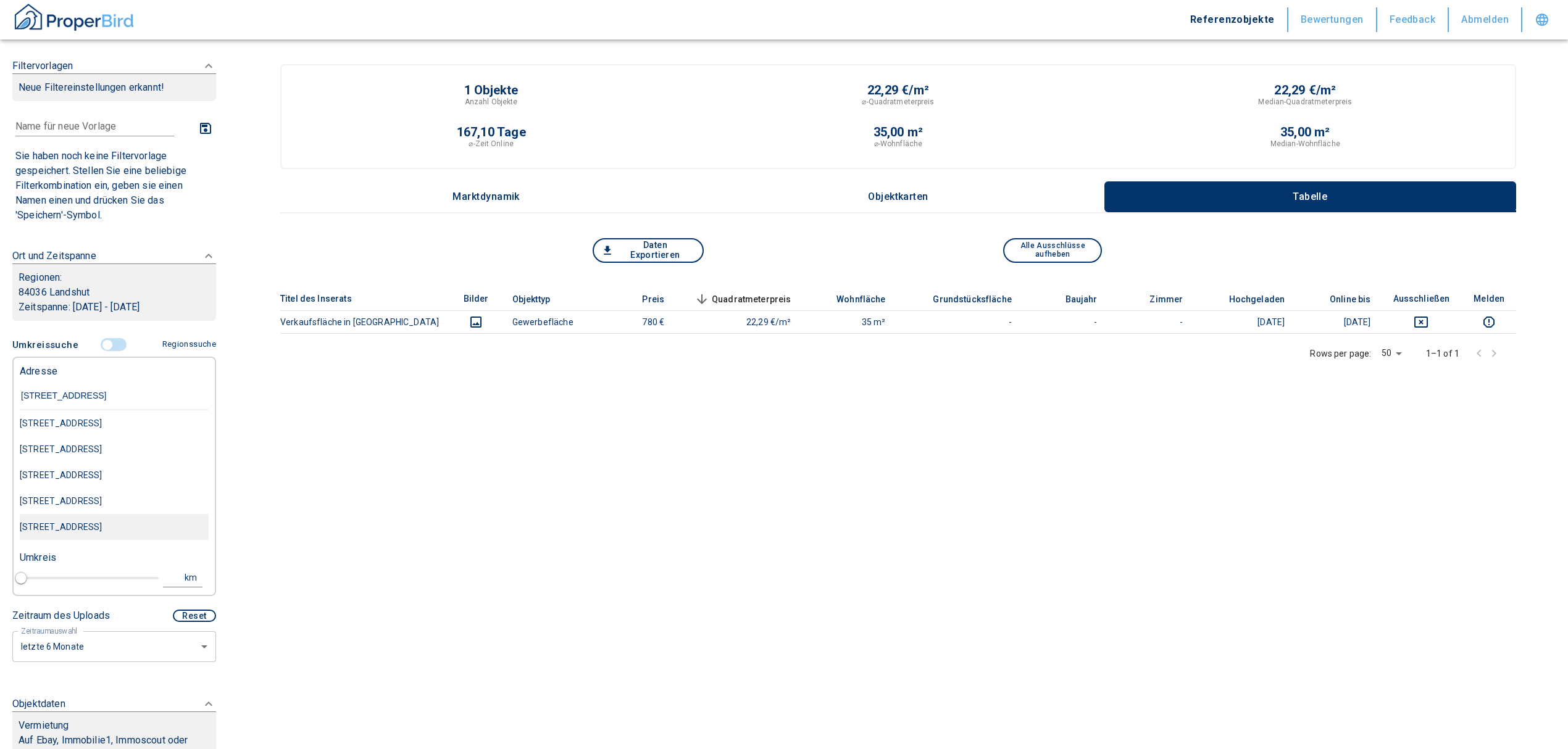
click at [118, 533] on div "[STREET_ADDRESS]" at bounding box center [114, 527] width 189 height 26
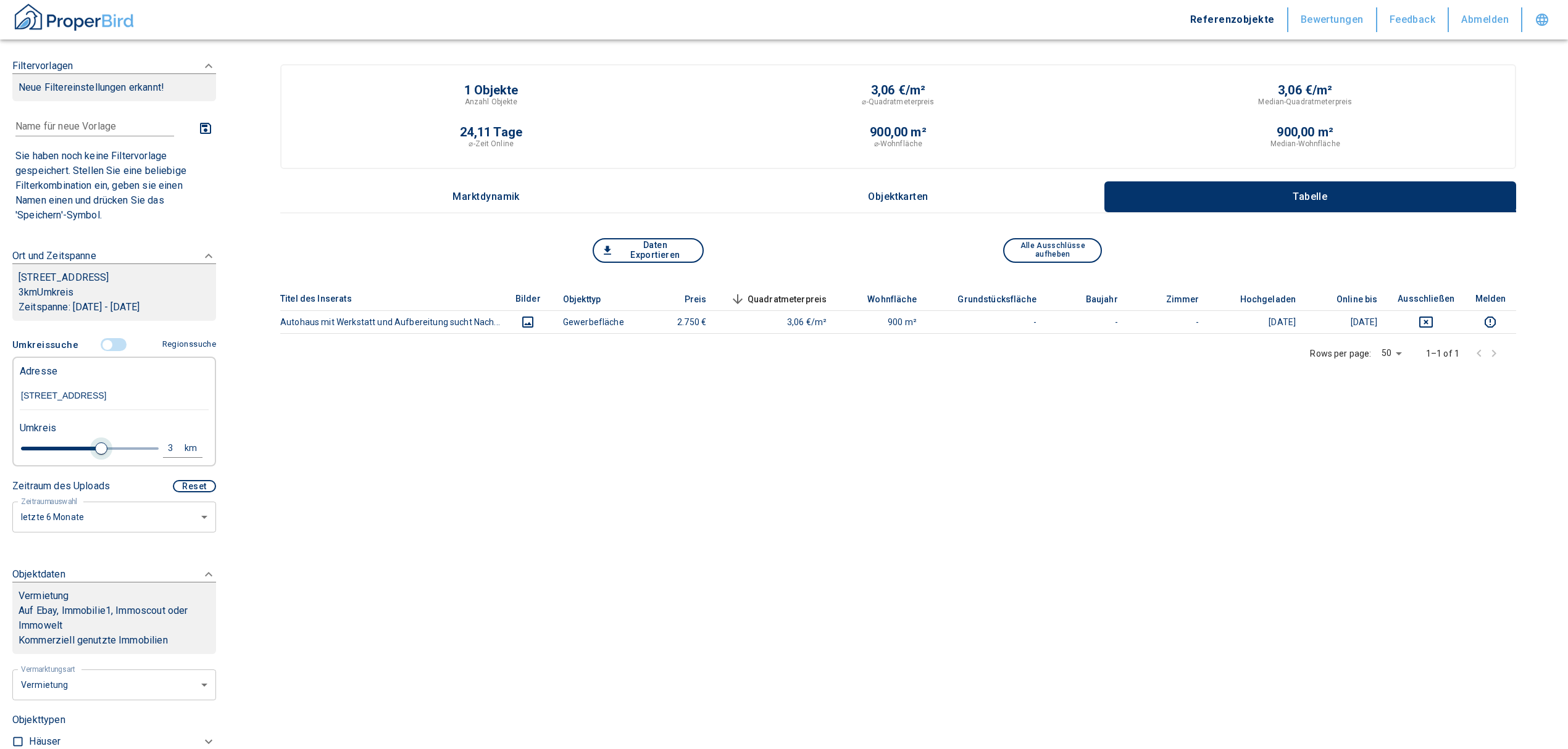
drag, startPoint x: 46, startPoint y: 449, endPoint x: 95, endPoint y: 442, distance: 49.5
click at [95, 442] on span at bounding box center [101, 448] width 12 height 12
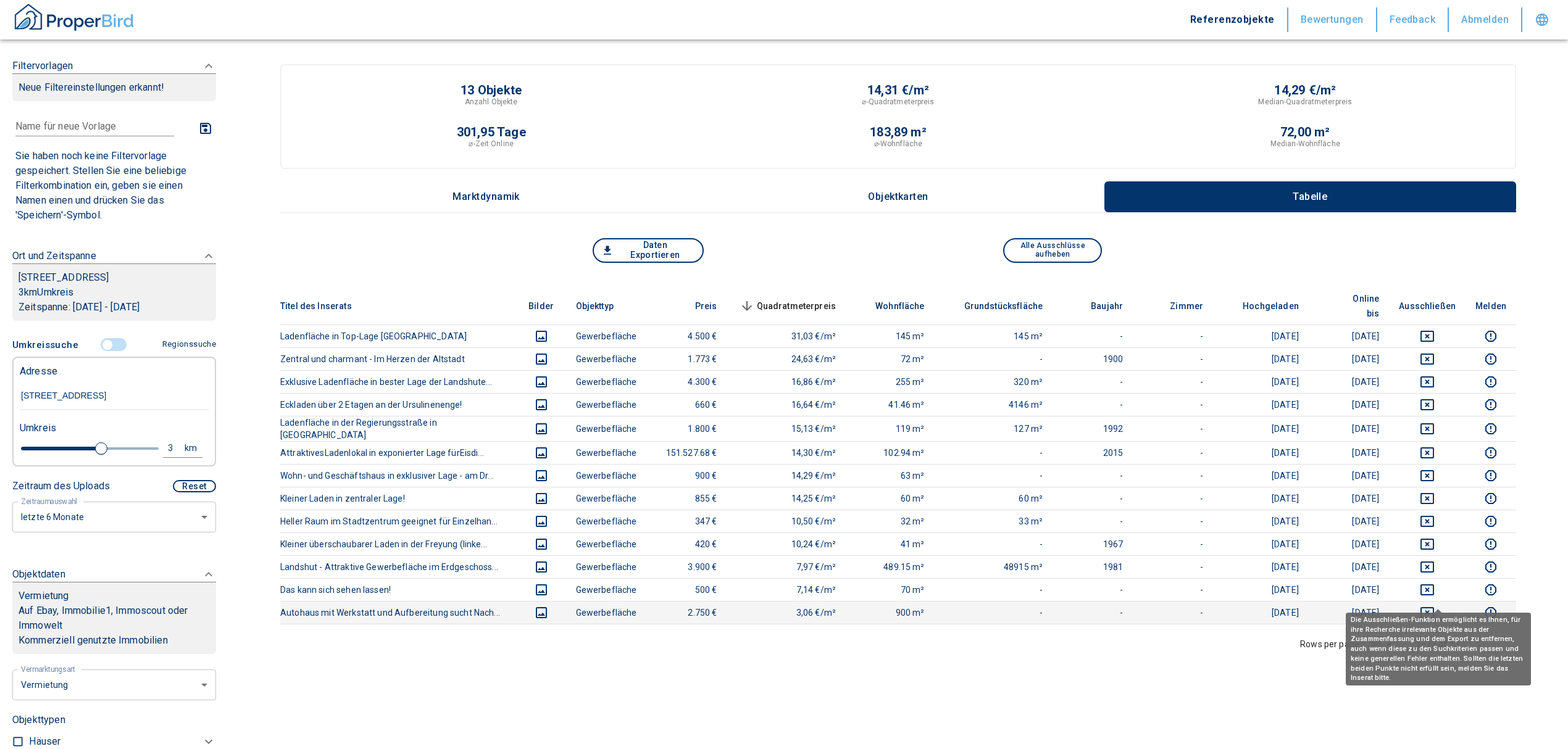
click at [1434, 605] on icon "deselect this listing" at bounding box center [1427, 612] width 14 height 14
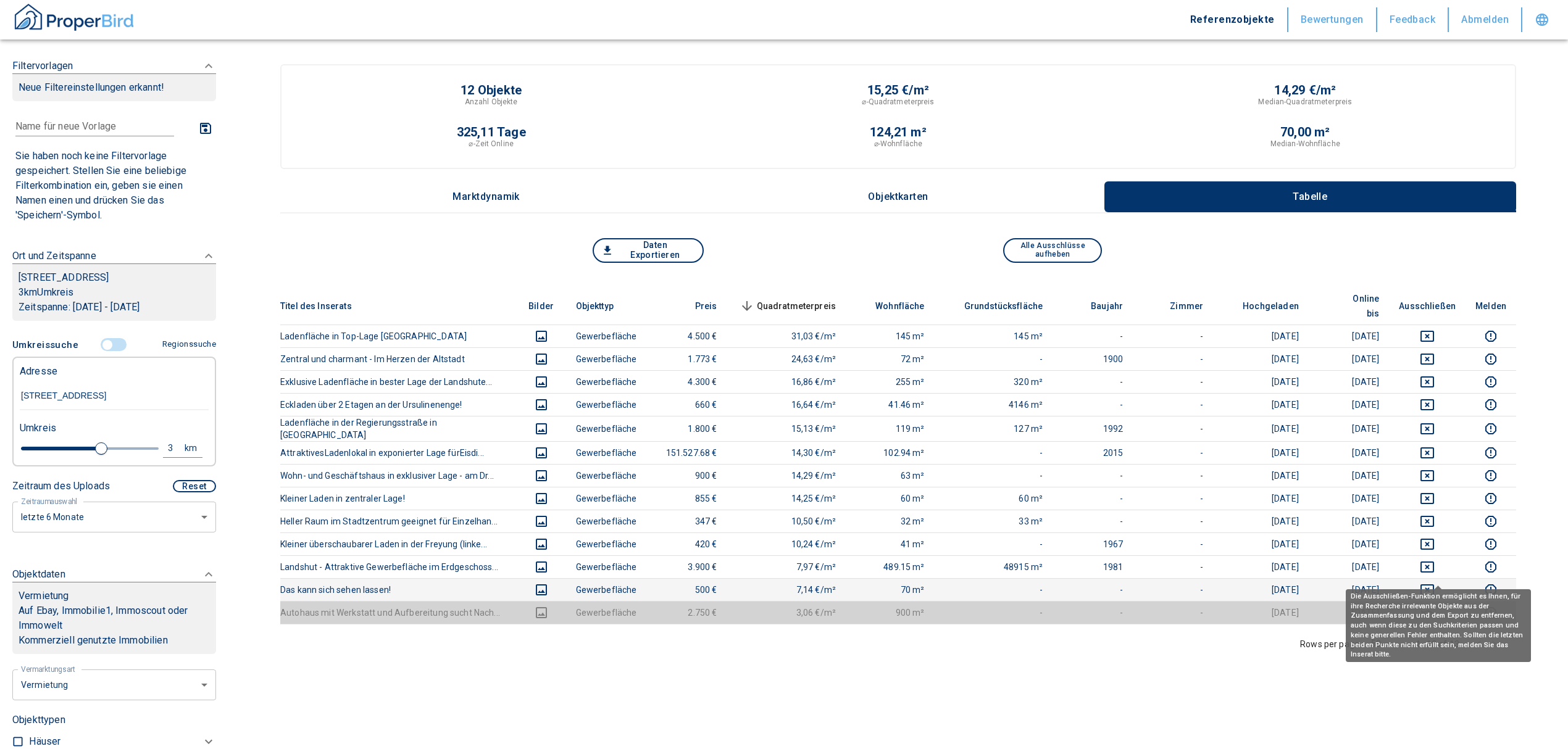
click at [1430, 582] on button "deselect this listing" at bounding box center [1427, 590] width 57 height 14
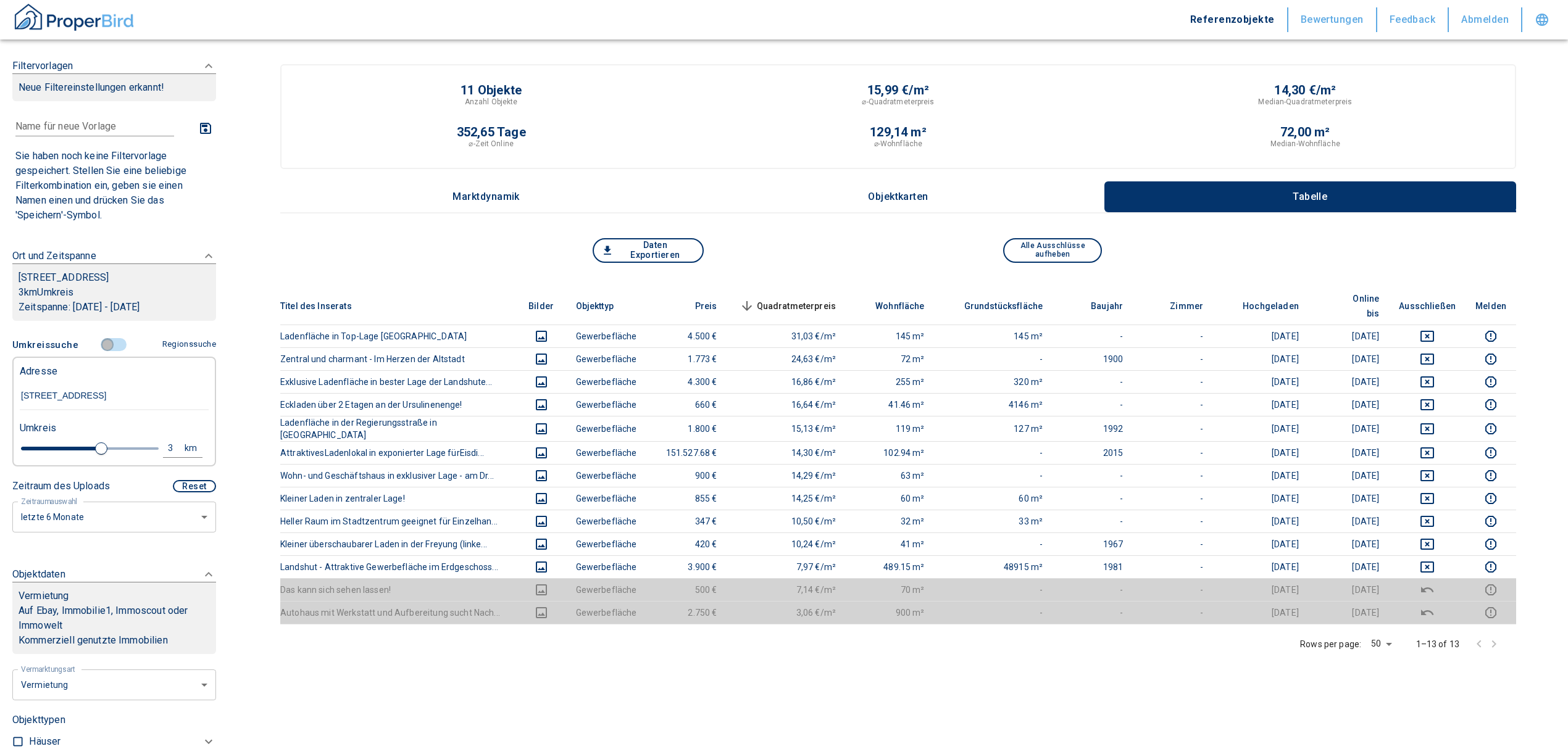
click at [105, 345] on input "controlled" at bounding box center [107, 344] width 37 height 14
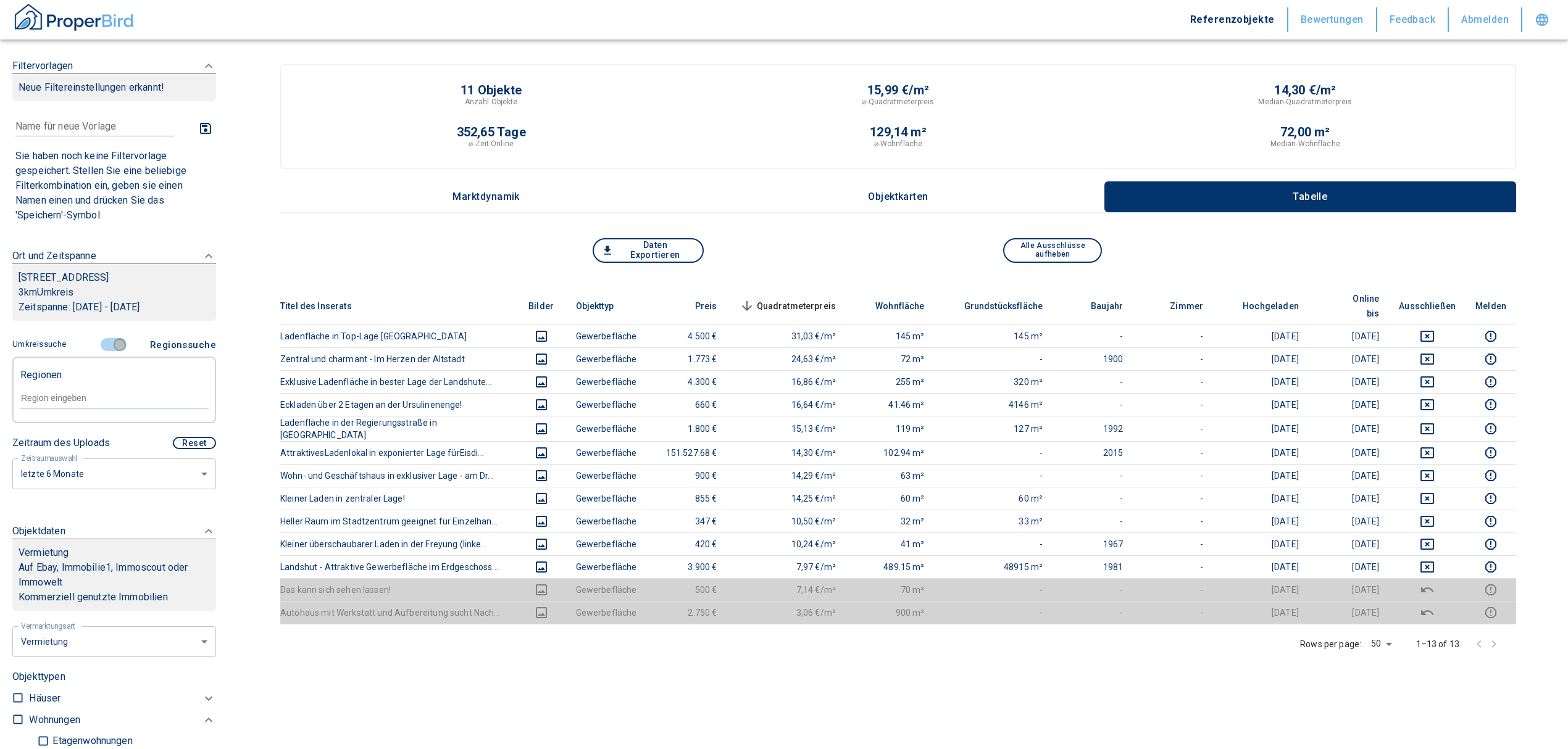
click at [119, 344] on input "controlled" at bounding box center [120, 344] width 37 height 14
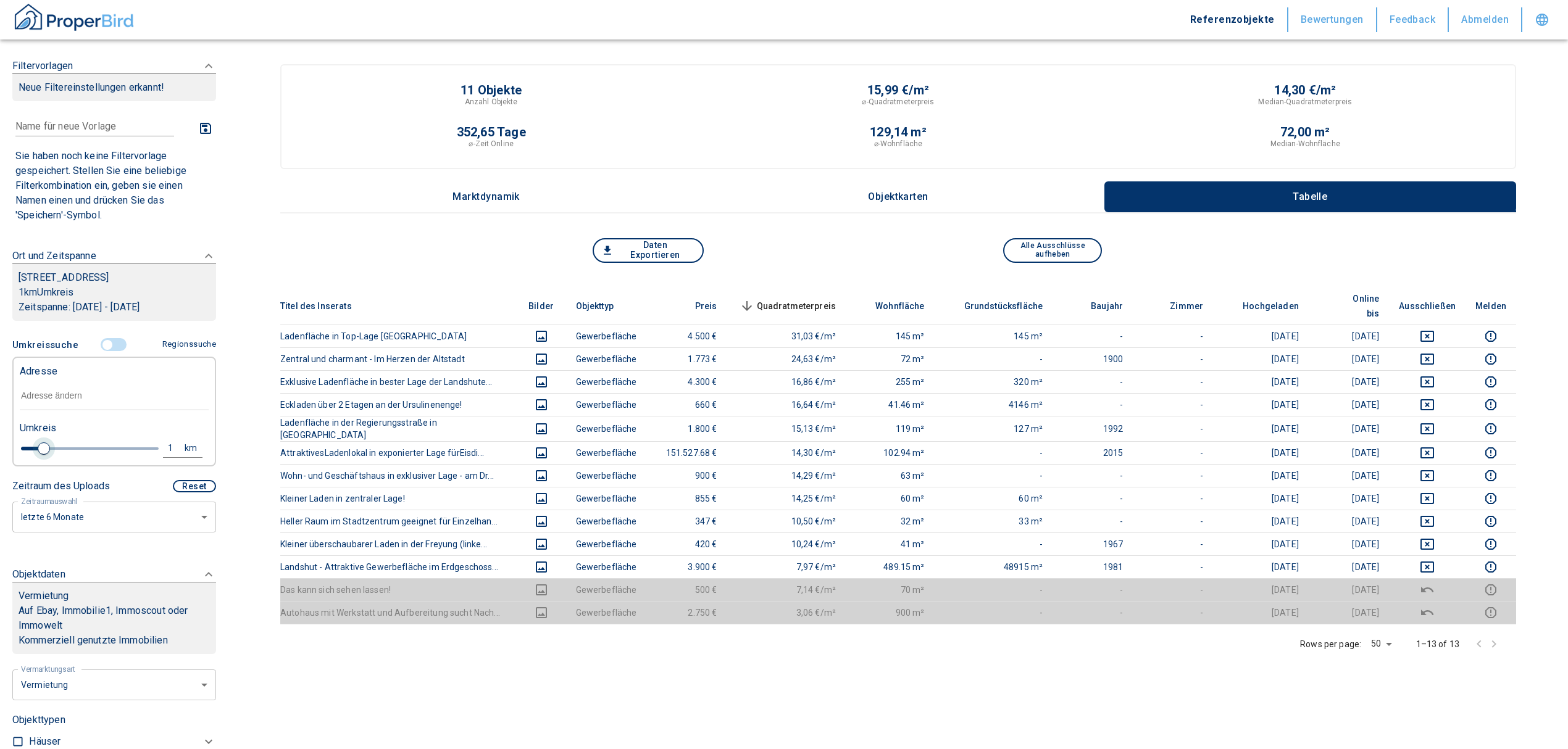
drag, startPoint x: 84, startPoint y: 449, endPoint x: 44, endPoint y: 452, distance: 40.1
click at [44, 452] on span at bounding box center [43, 448] width 12 height 12
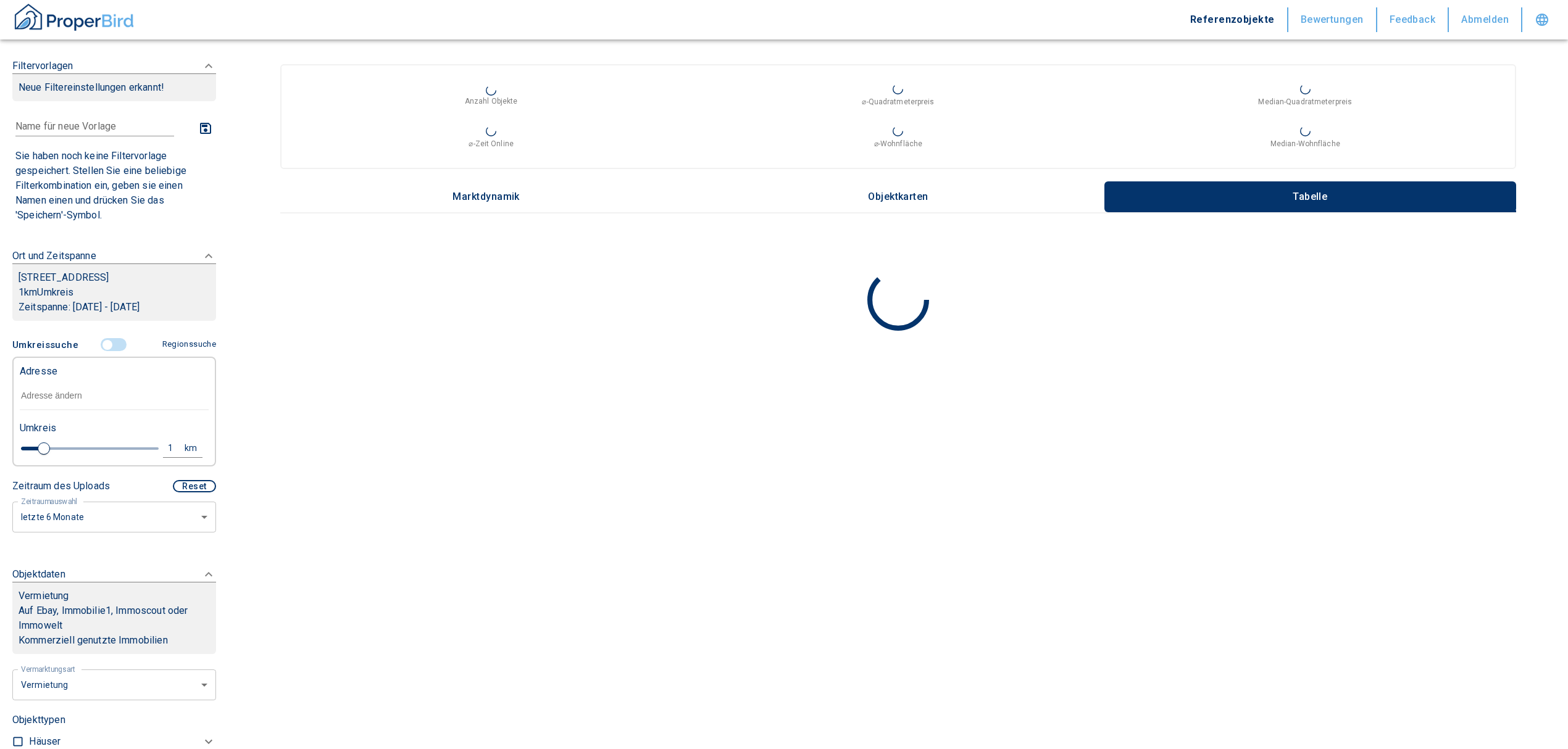
click at [57, 386] on input "text" at bounding box center [114, 396] width 189 height 28
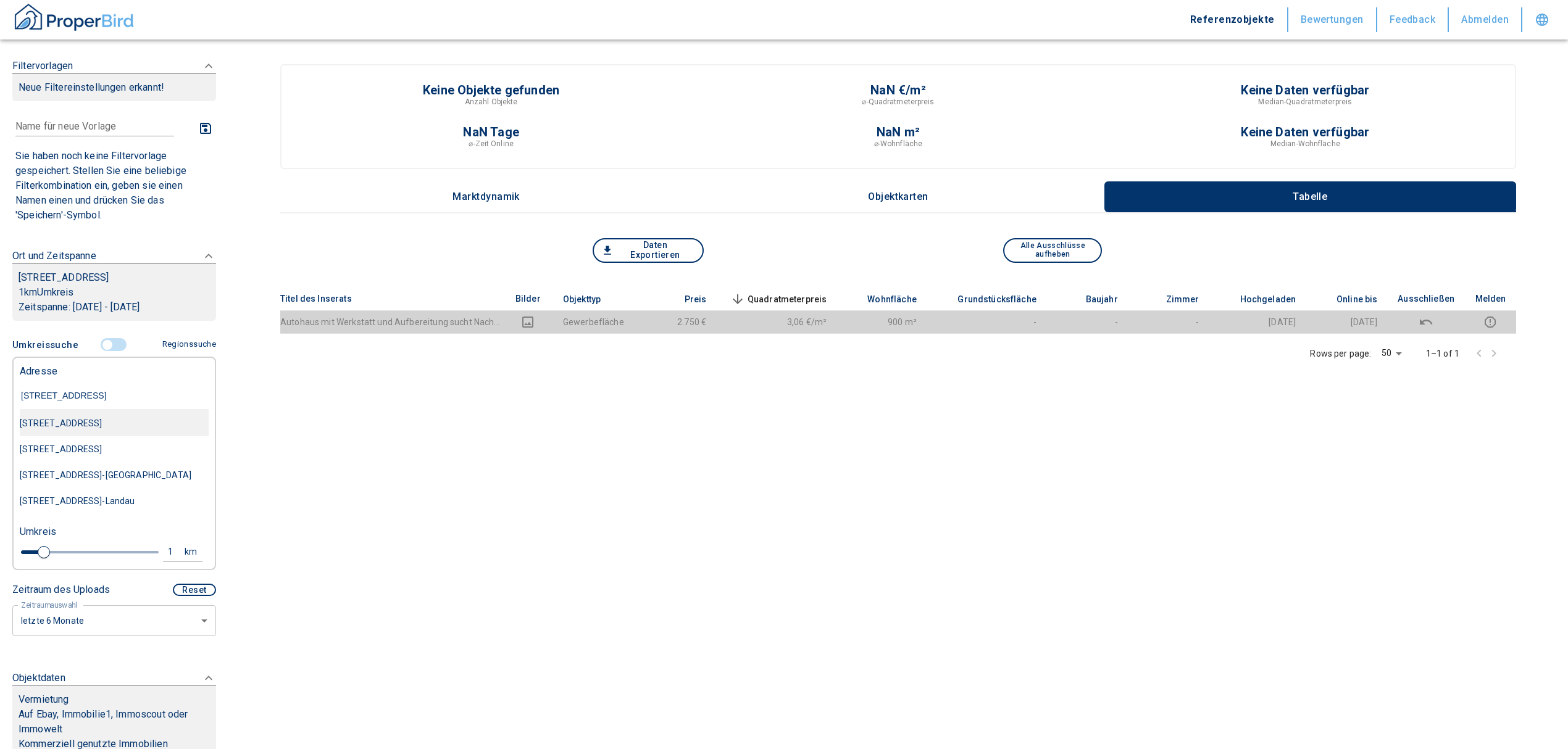
click at [126, 417] on div "[STREET_ADDRESS]" at bounding box center [114, 423] width 189 height 26
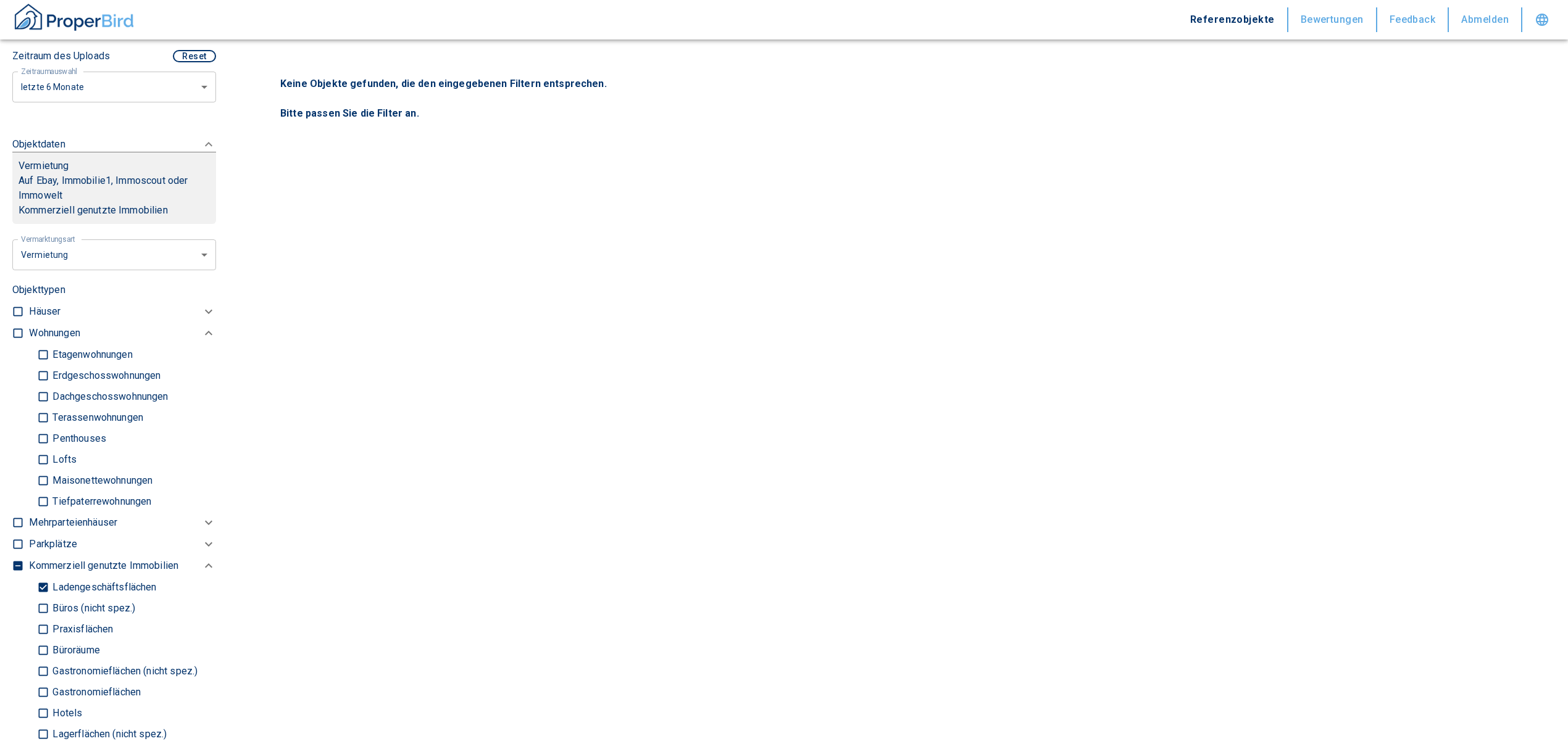
scroll to position [575, 0]
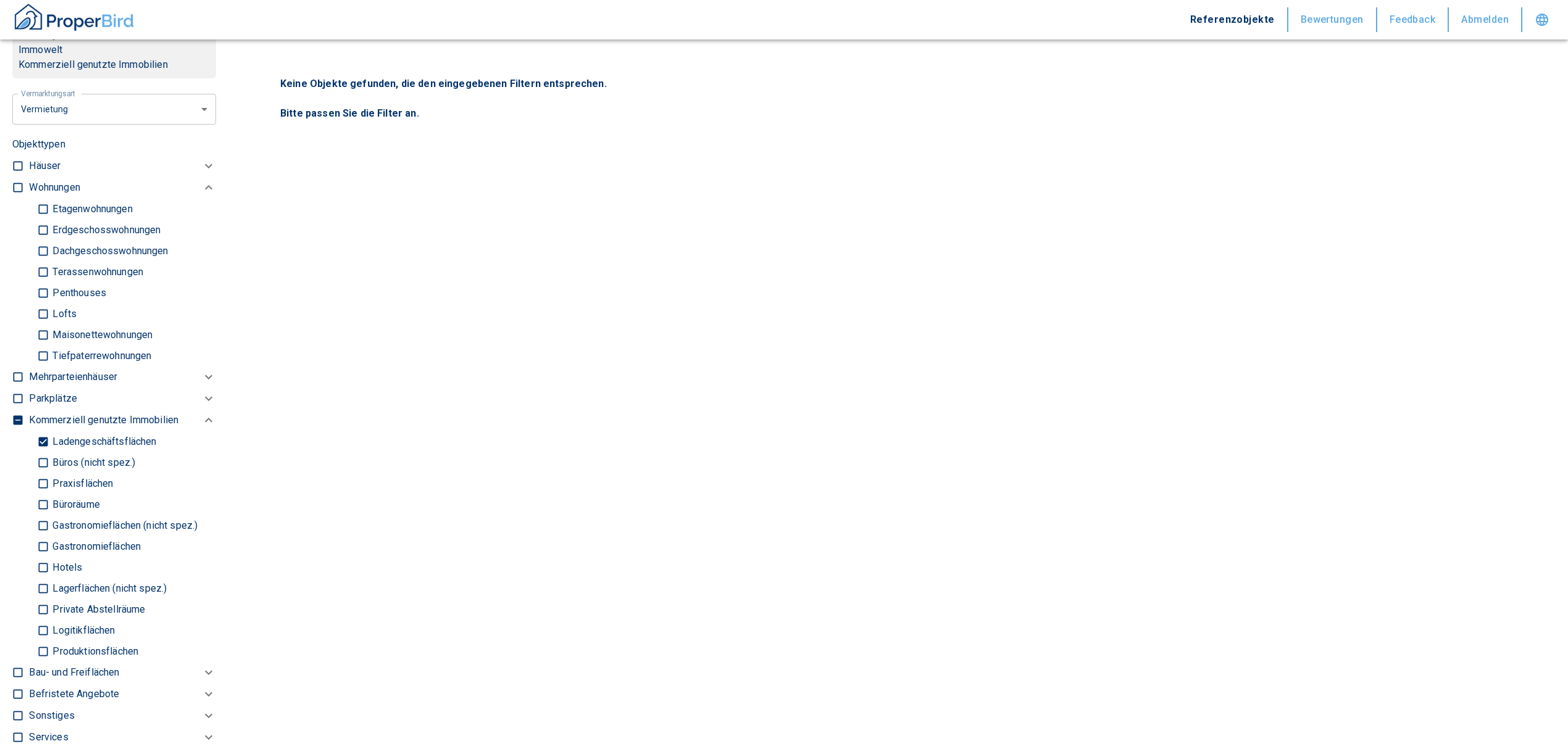
drag, startPoint x: 43, startPoint y: 437, endPoint x: 51, endPoint y: 447, distance: 12.8
click at [44, 437] on input "Ladengeschäftsflächen" at bounding box center [43, 441] width 12 height 22
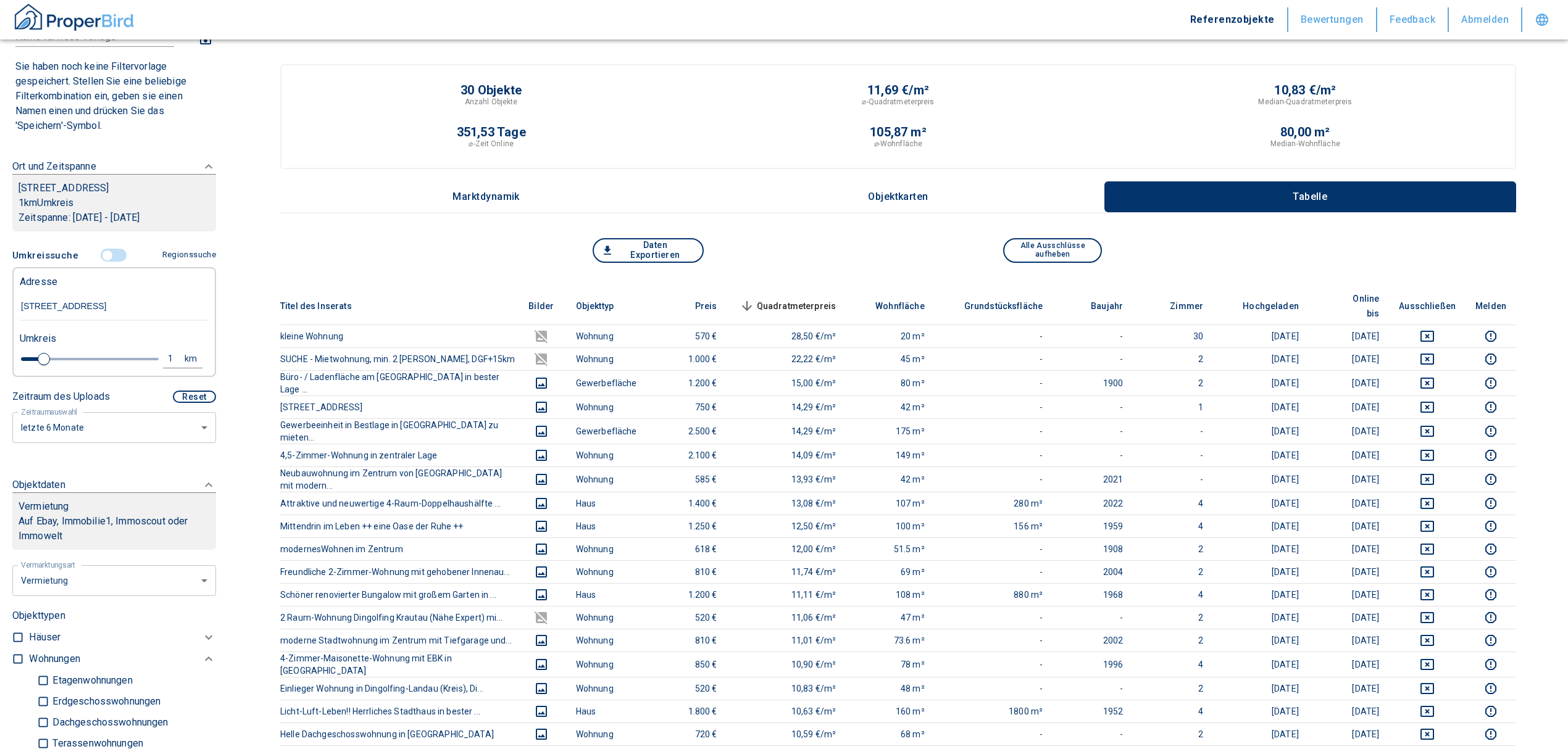
scroll to position [329, 0]
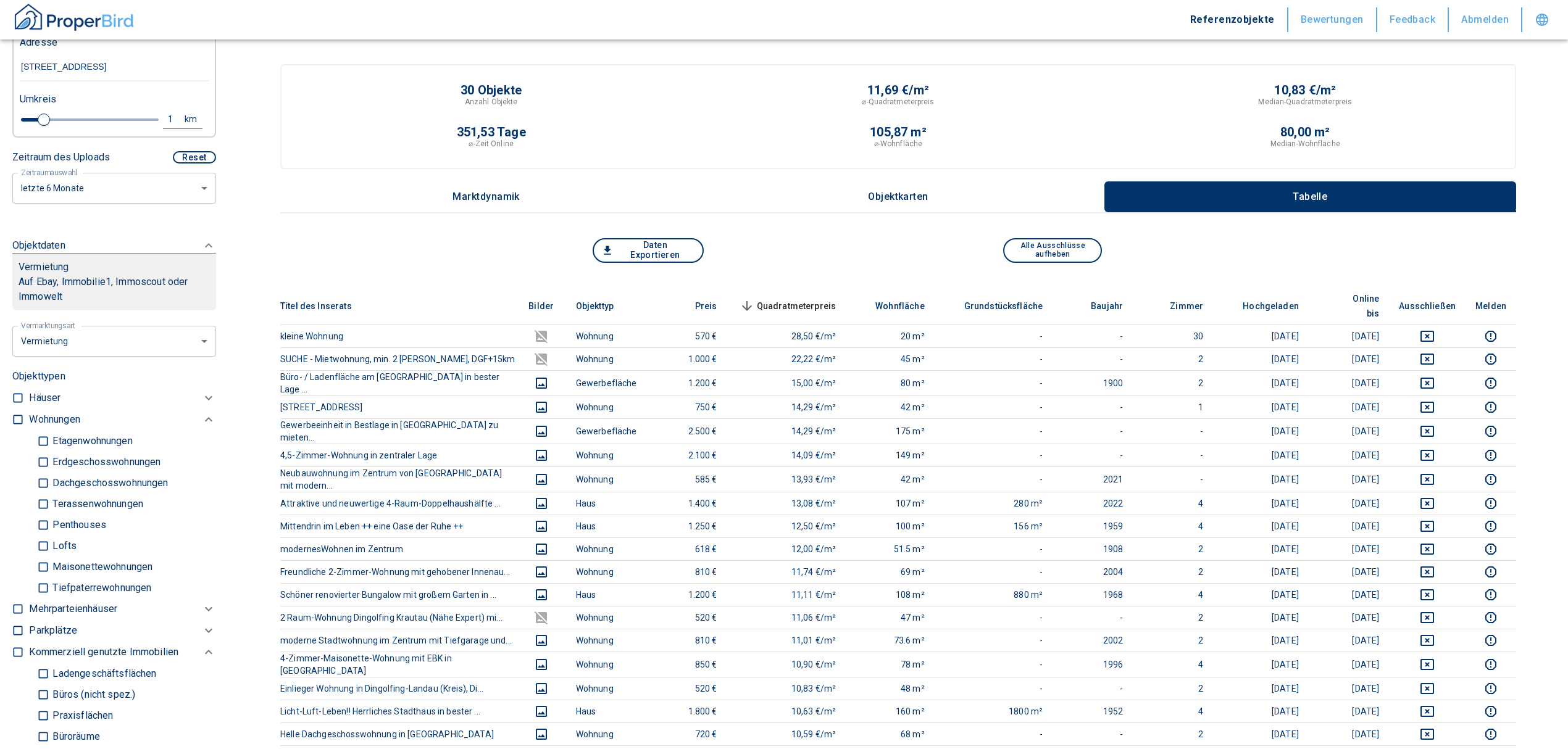
click at [20, 418] on input "checkbox" at bounding box center [18, 419] width 12 height 12
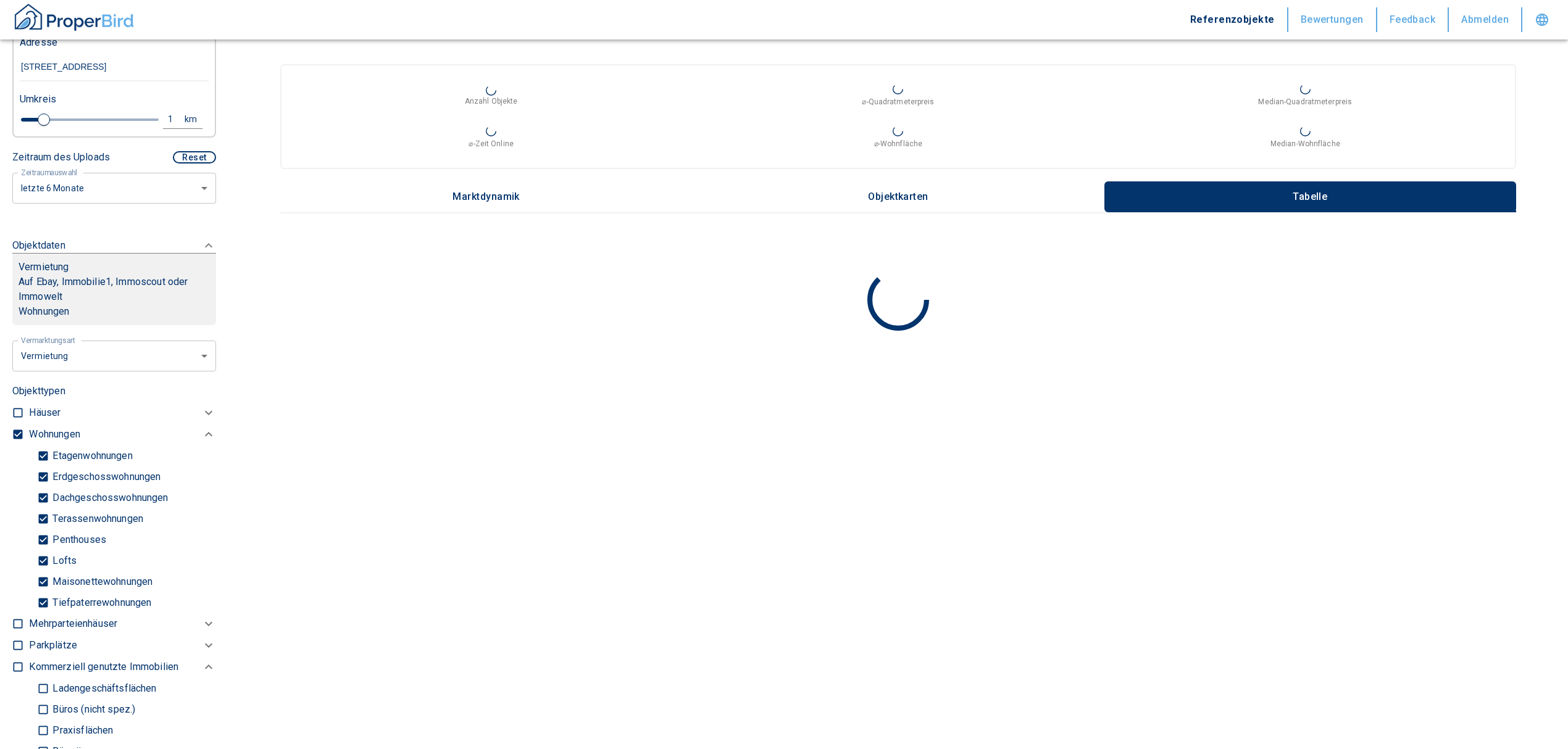
click at [38, 607] on input "Tiefpaterrewohnungen" at bounding box center [43, 602] width 12 height 22
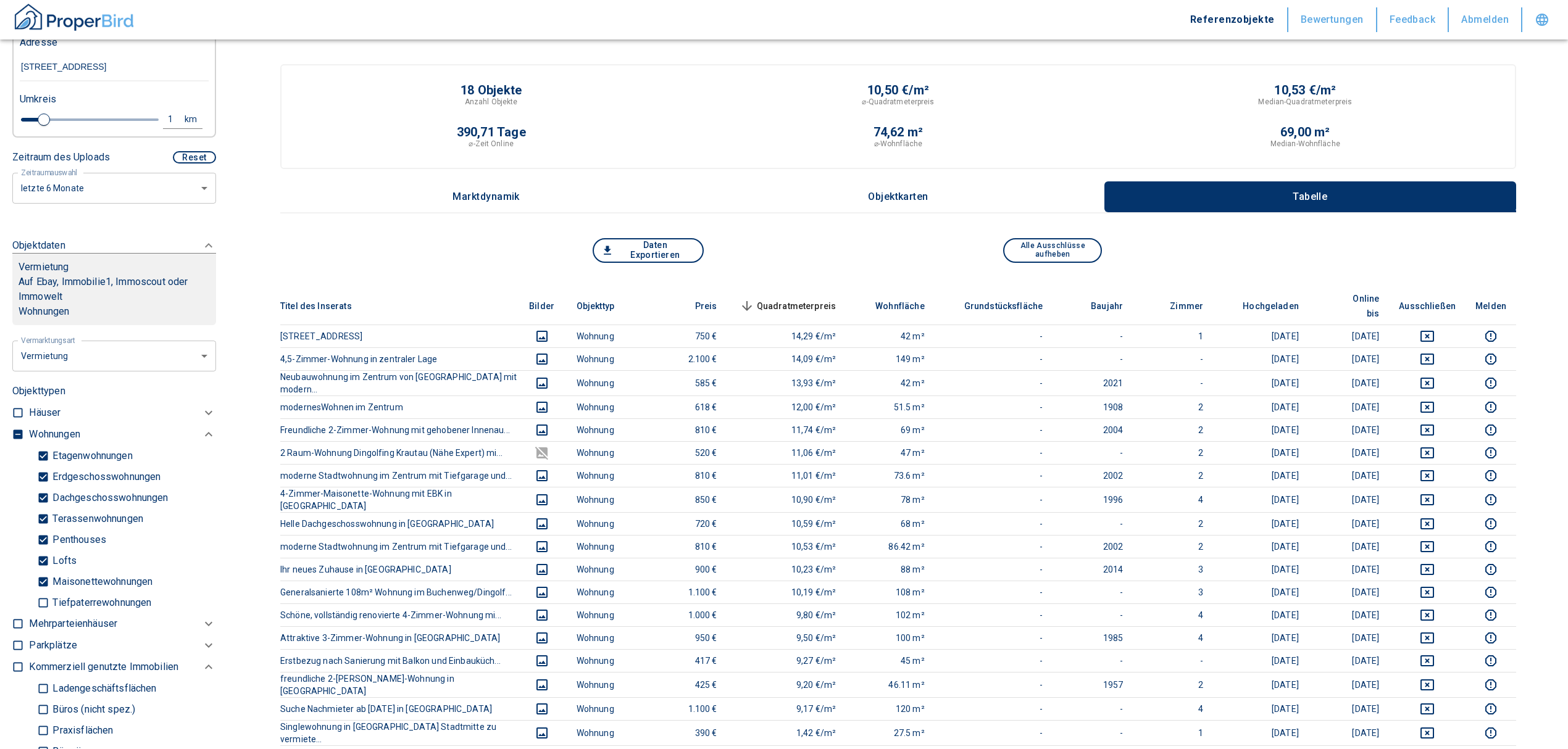
click at [778, 301] on span "Quadratmeterpreis sorted descending" at bounding box center [786, 306] width 99 height 14
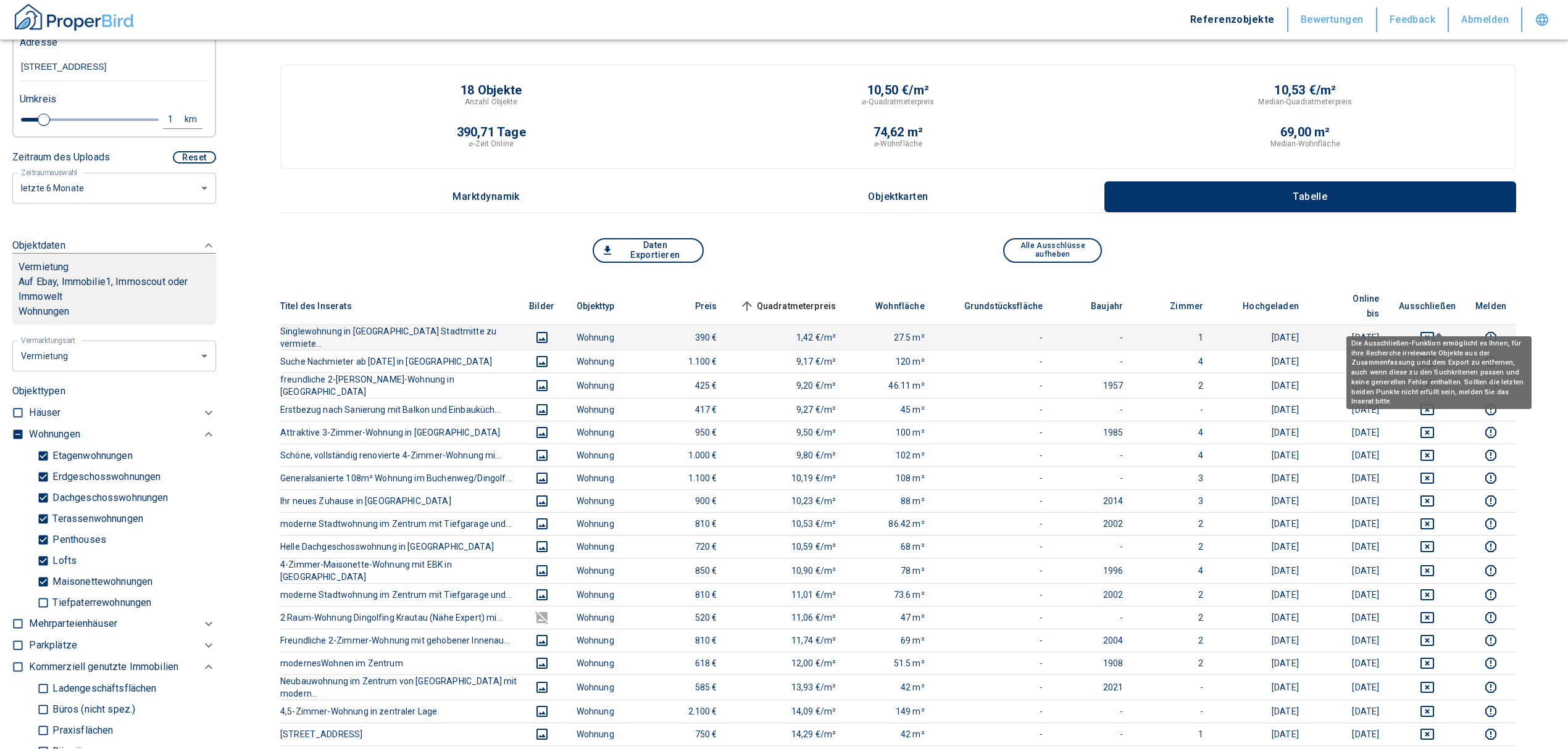
click at [1434, 332] on icon "deselect this listing" at bounding box center [1427, 338] width 14 height 11
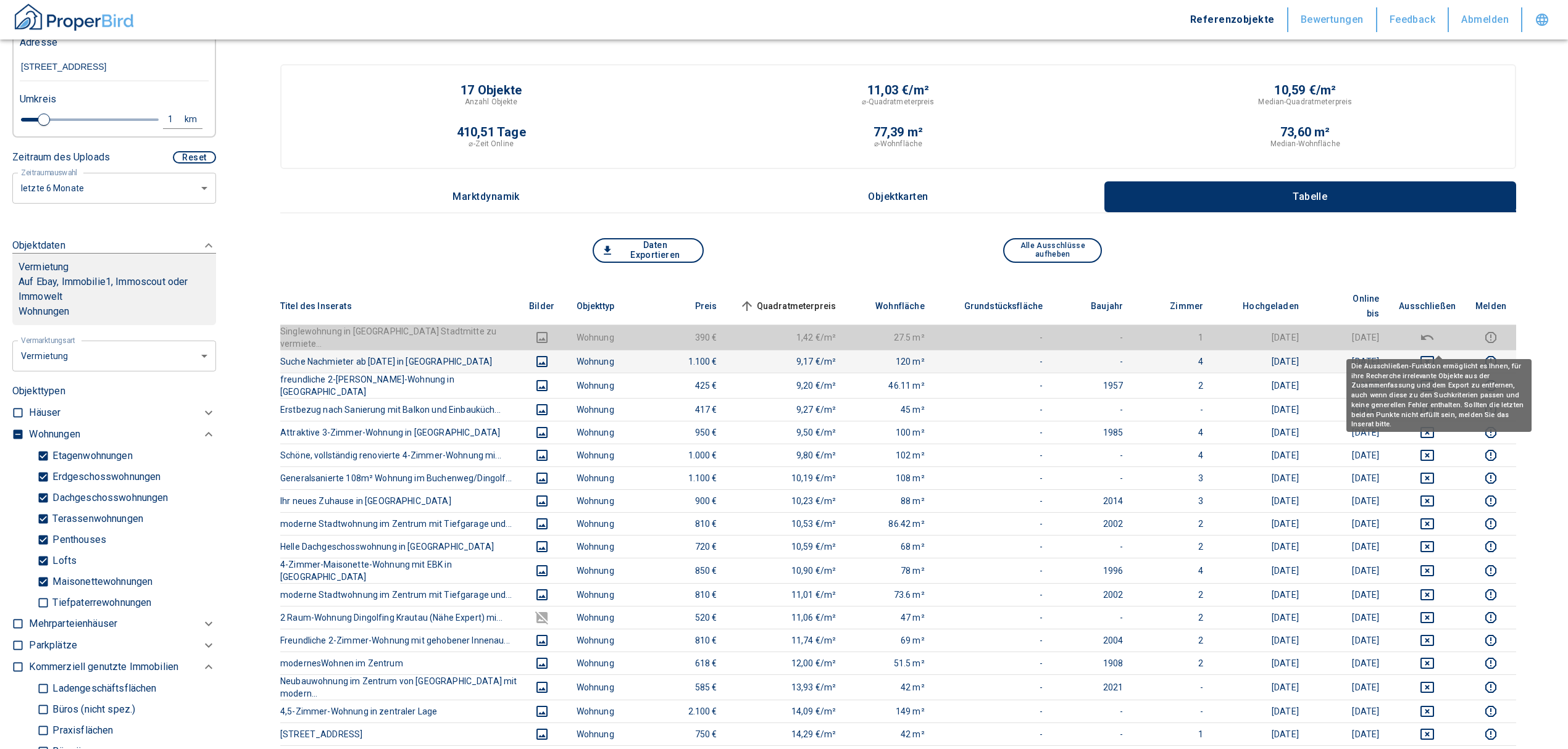
click at [1434, 354] on icon "deselect this listing" at bounding box center [1427, 361] width 14 height 14
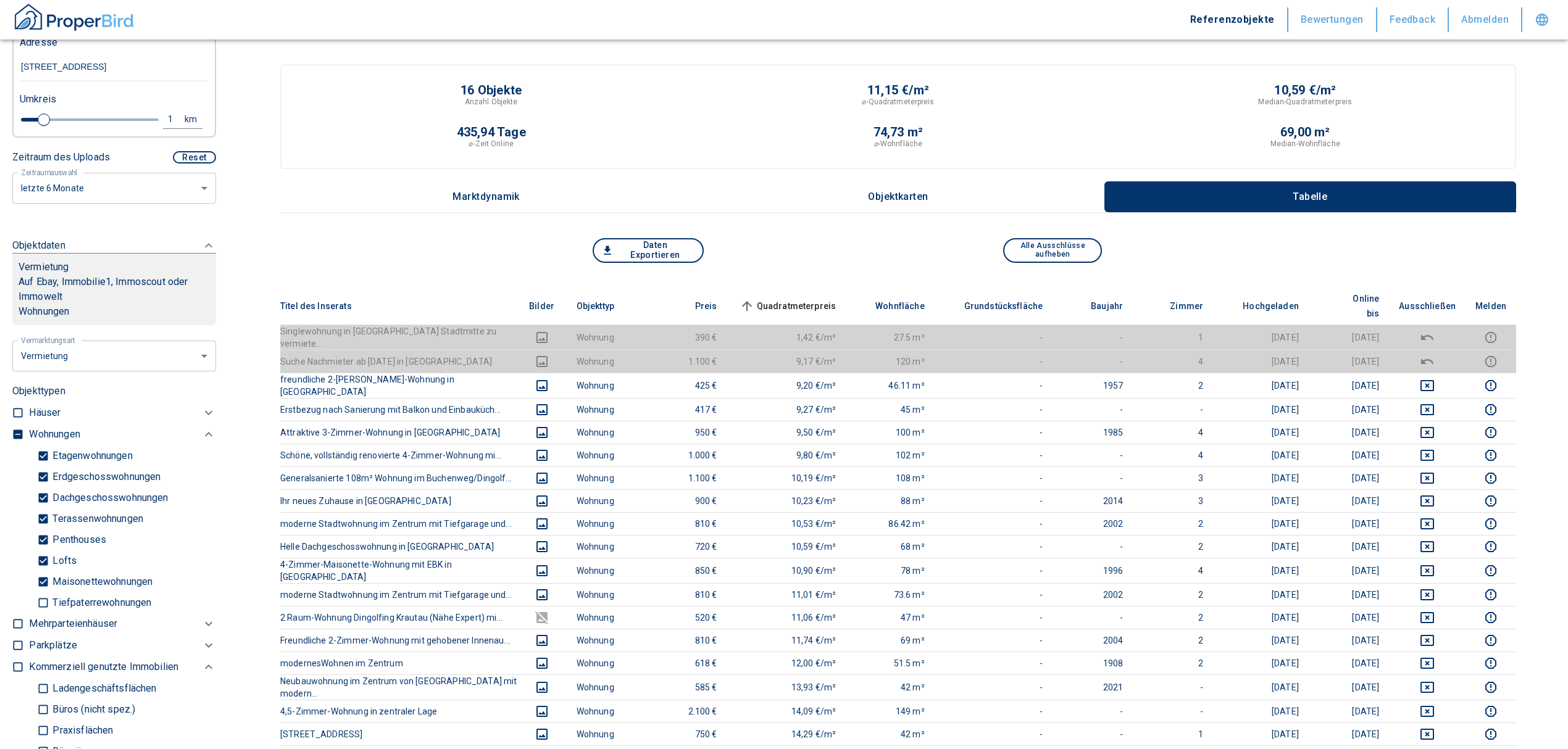
click at [816, 298] on span "Quadratmeterpreis sorted ascending" at bounding box center [786, 306] width 99 height 14
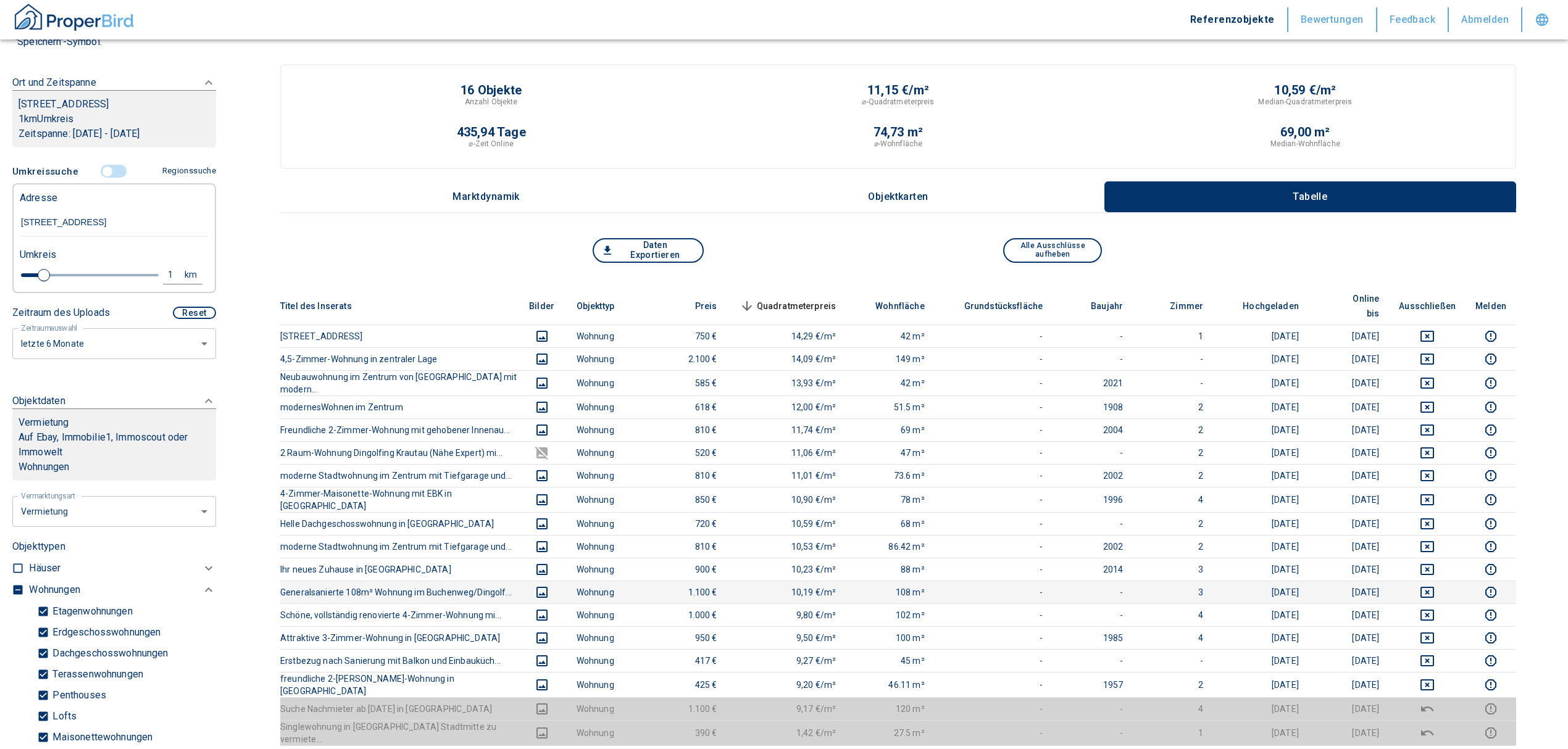
scroll to position [164, 0]
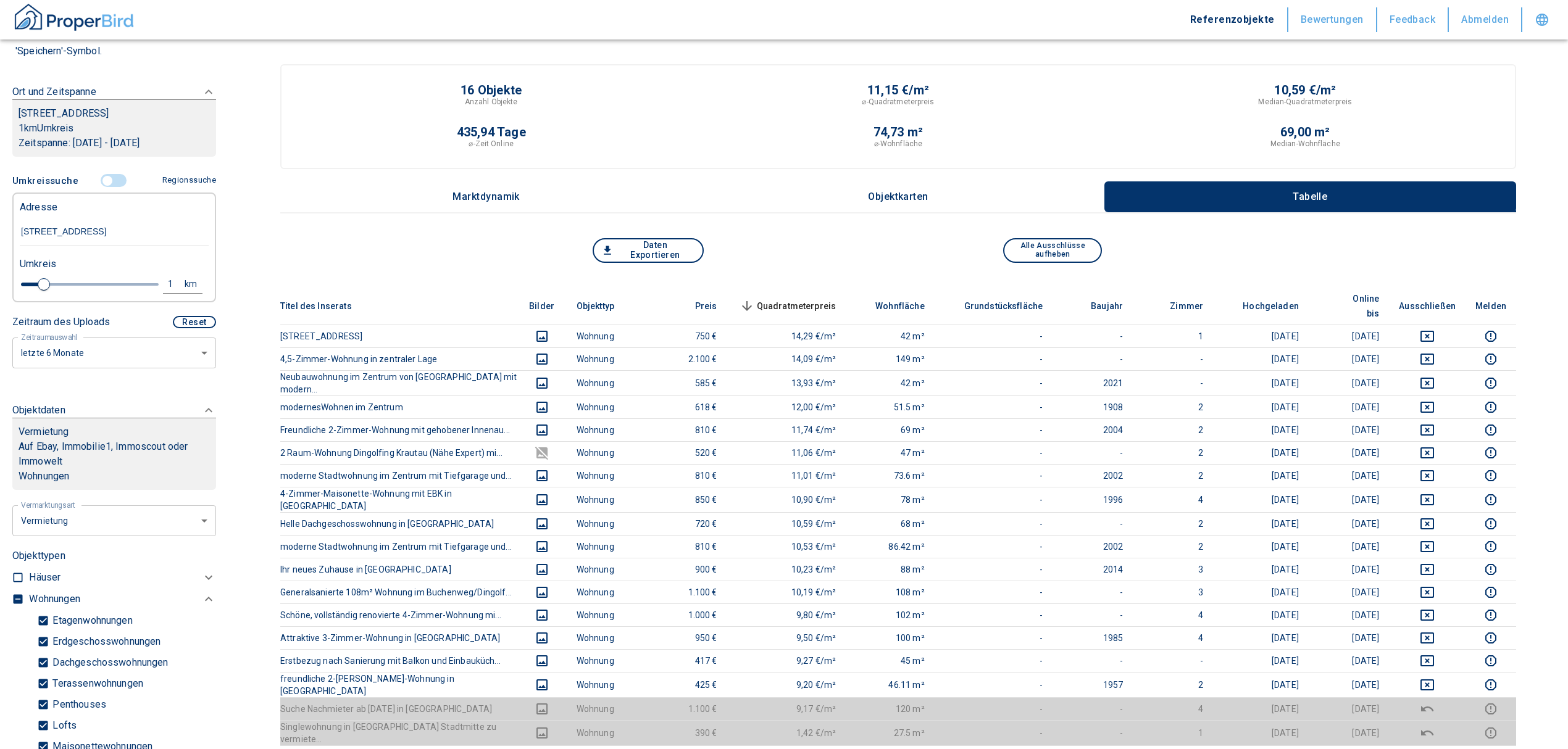
click at [109, 174] on input "controlled" at bounding box center [107, 180] width 37 height 14
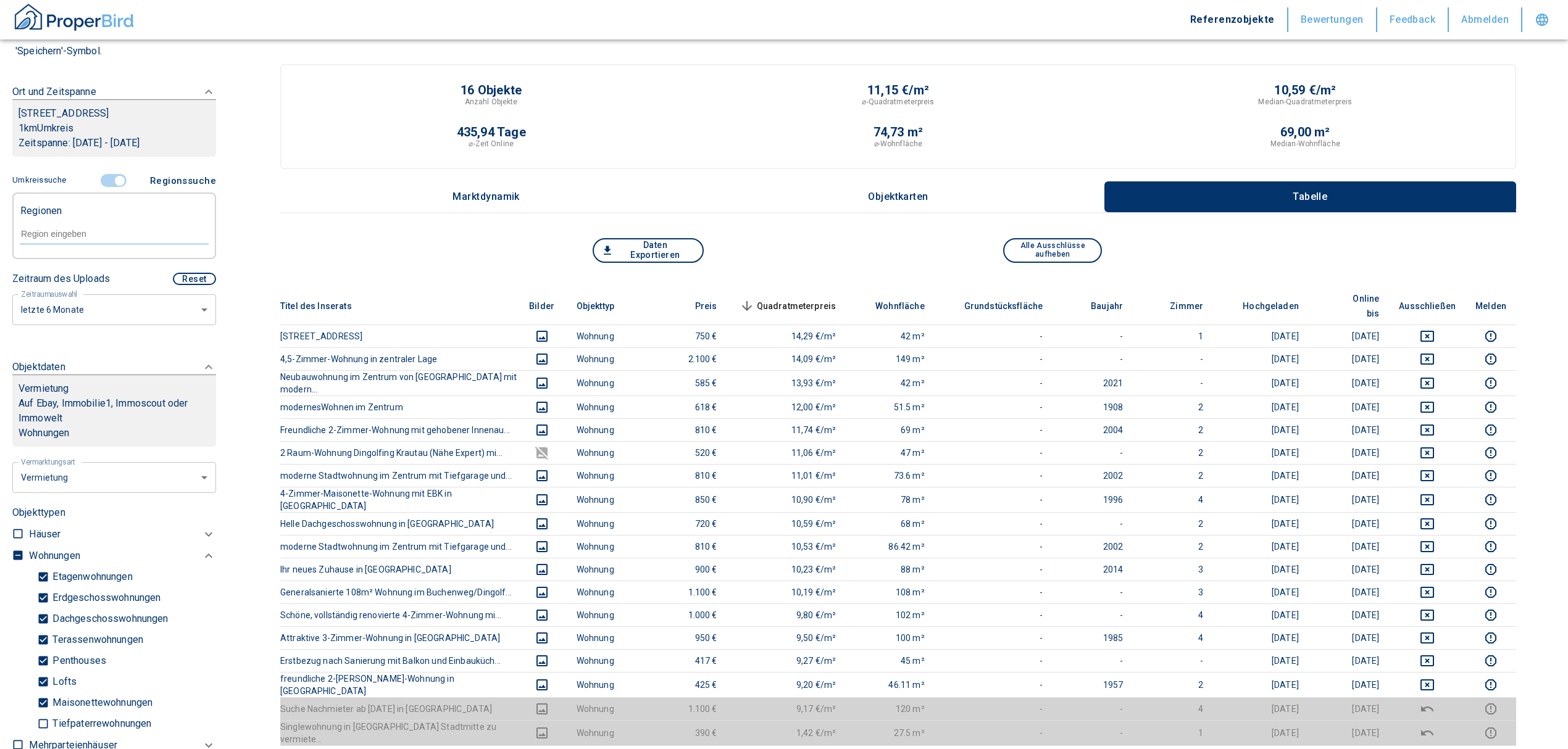
click at [50, 231] on input "text" at bounding box center [114, 234] width 189 height 11
click at [72, 260] on li "84130 Dingolfing" at bounding box center [108, 261] width 177 height 23
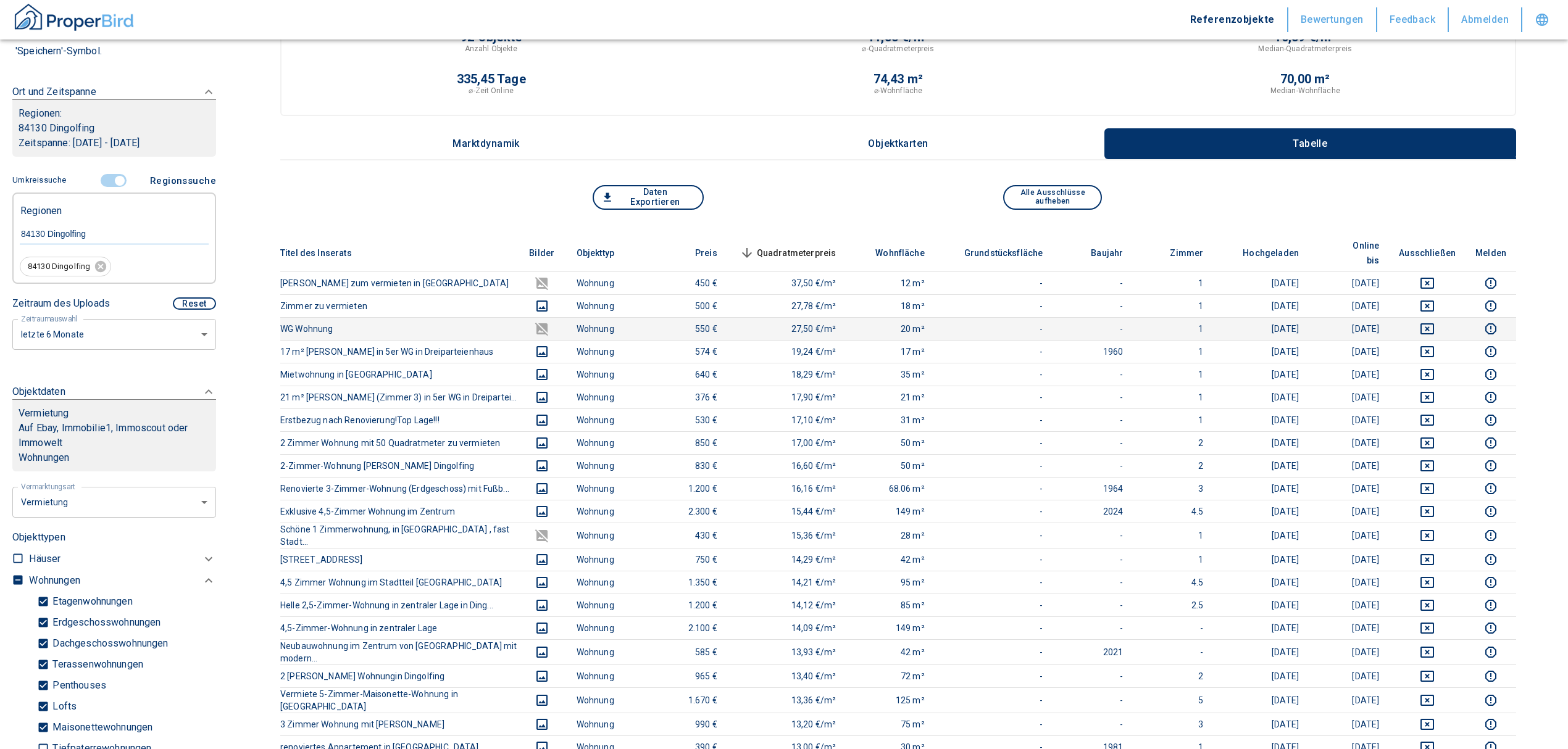
scroll to position [82, 0]
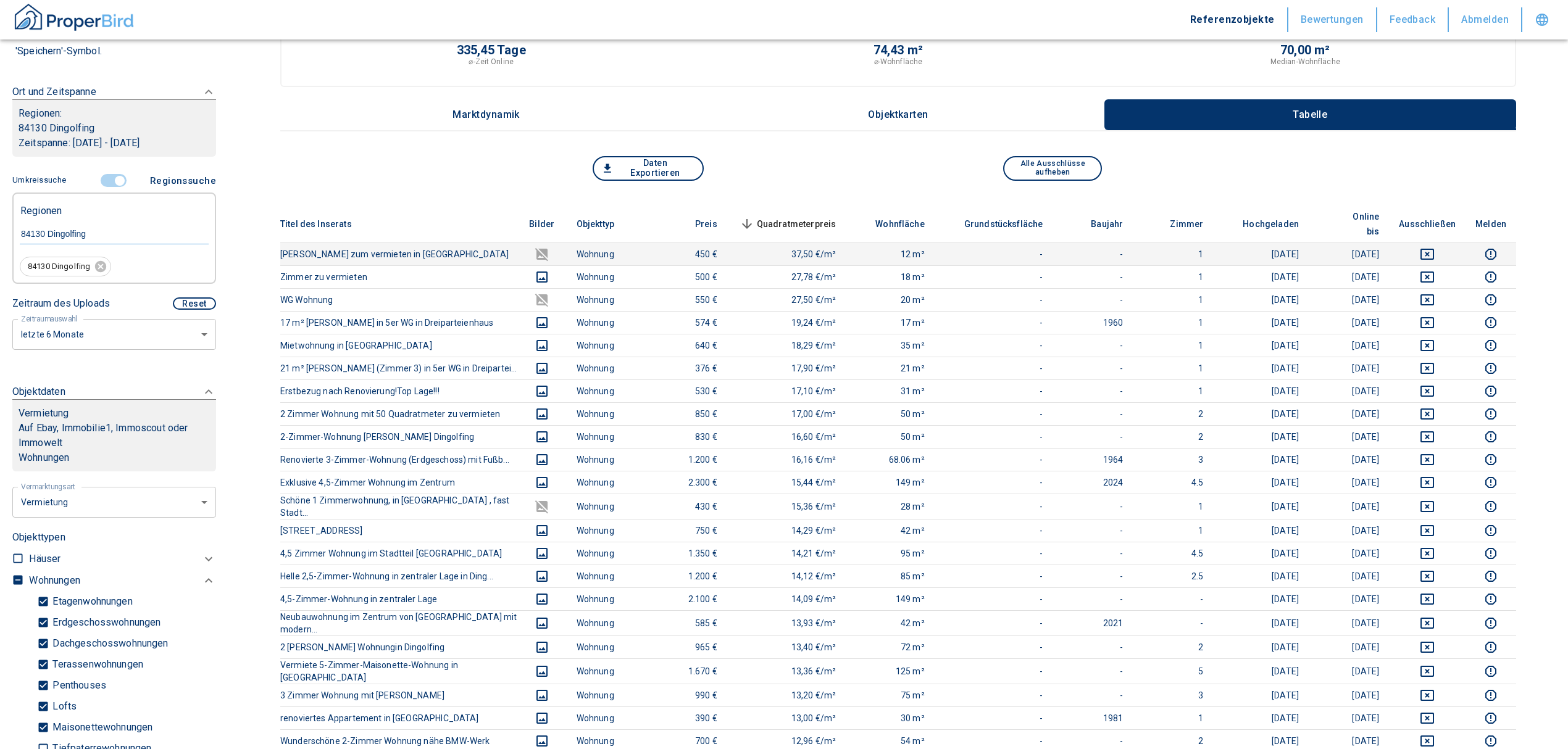
click at [1434, 247] on icon "deselect this listing" at bounding box center [1427, 254] width 14 height 14
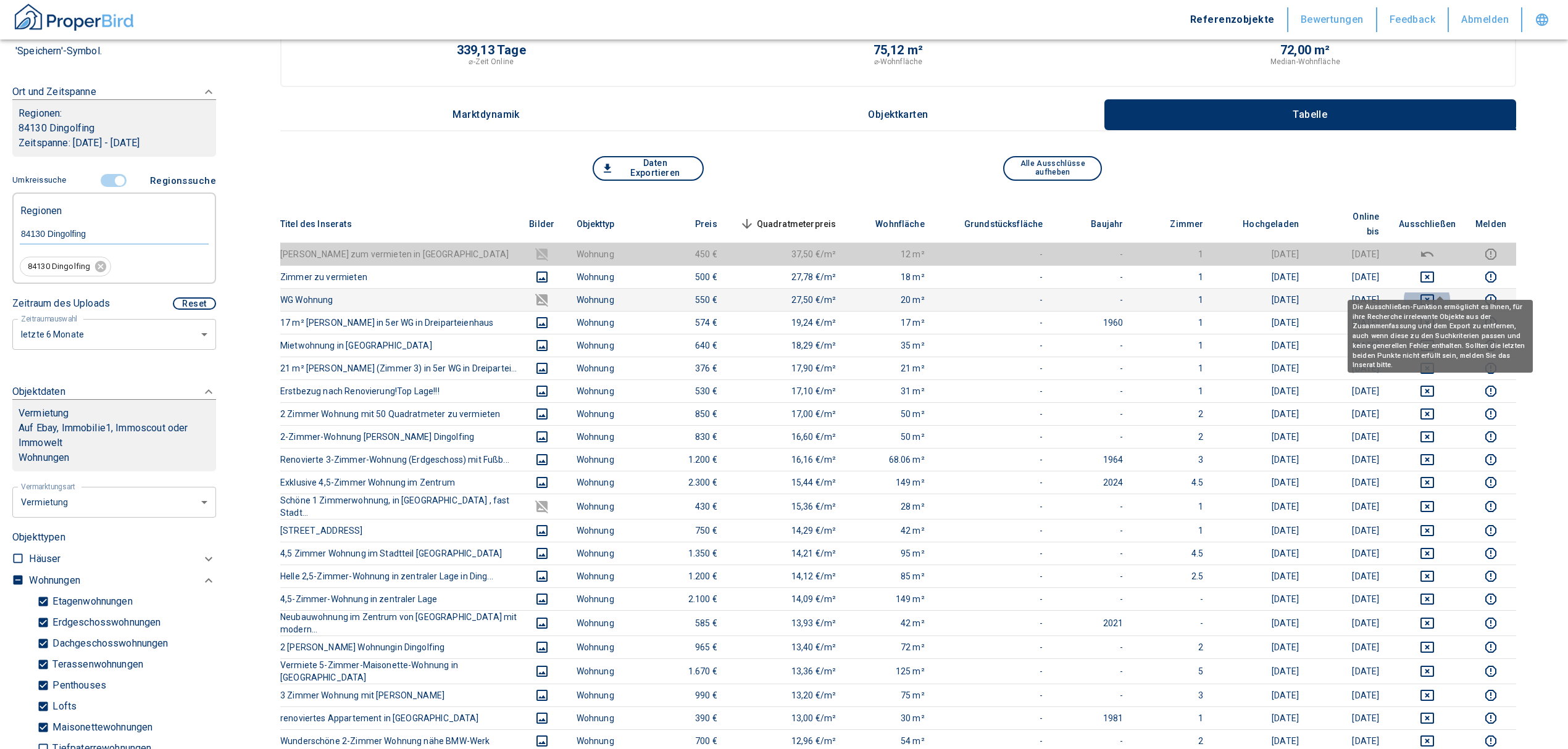
click at [1431, 292] on button "deselect this listing" at bounding box center [1427, 299] width 57 height 14
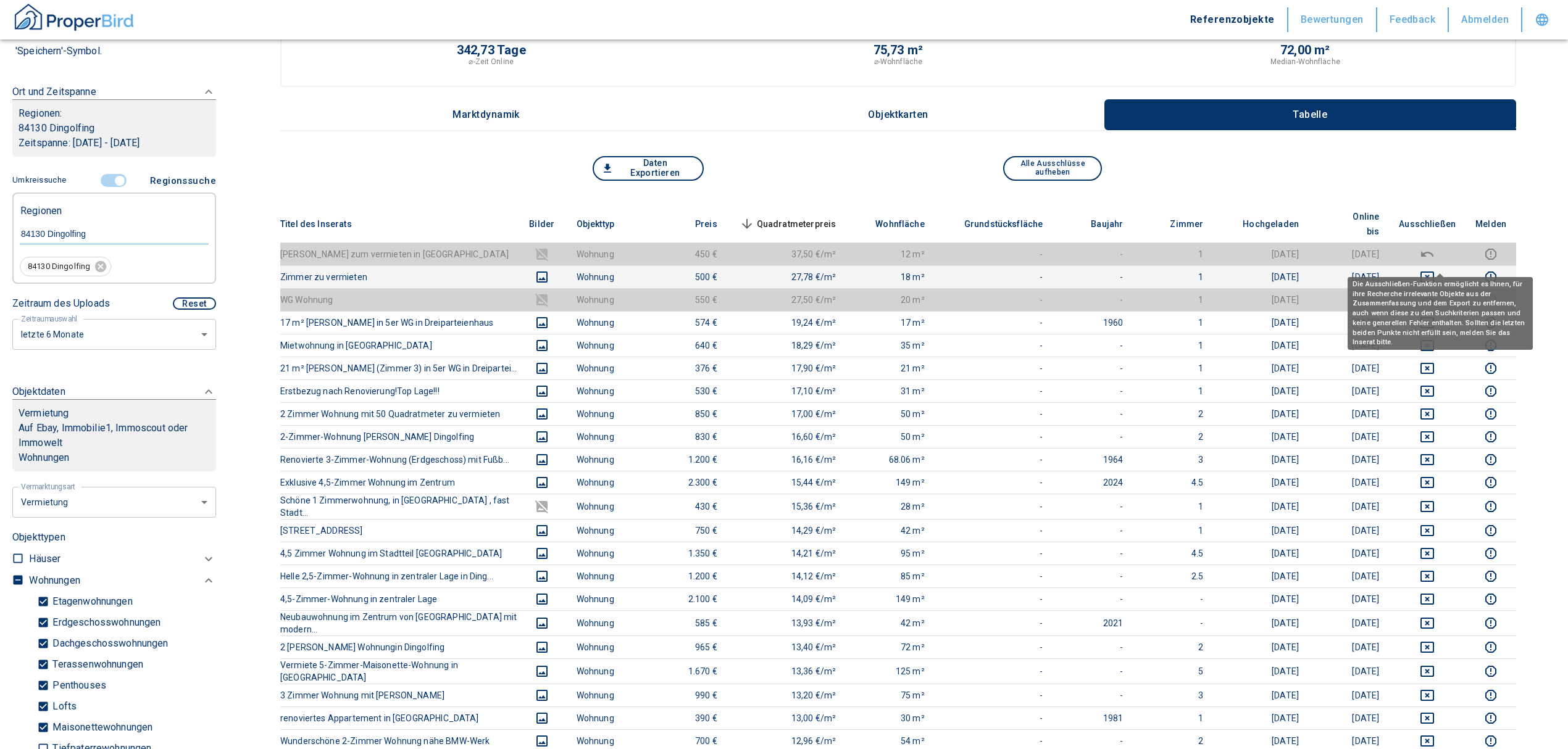
click at [1434, 271] on icon "deselect this listing" at bounding box center [1427, 277] width 14 height 11
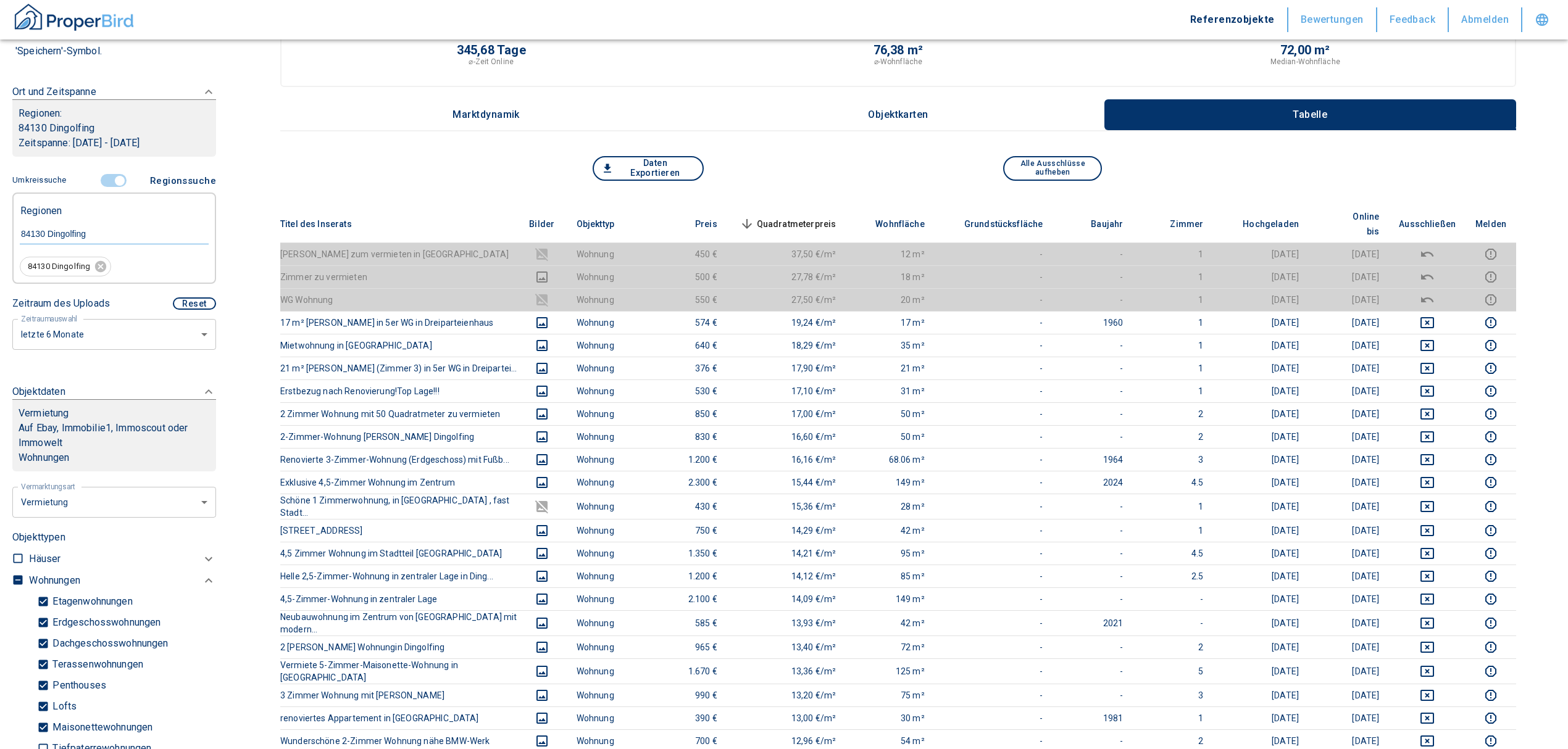
click at [795, 216] on span "Quadratmeterpreis sorted descending" at bounding box center [786, 224] width 99 height 14
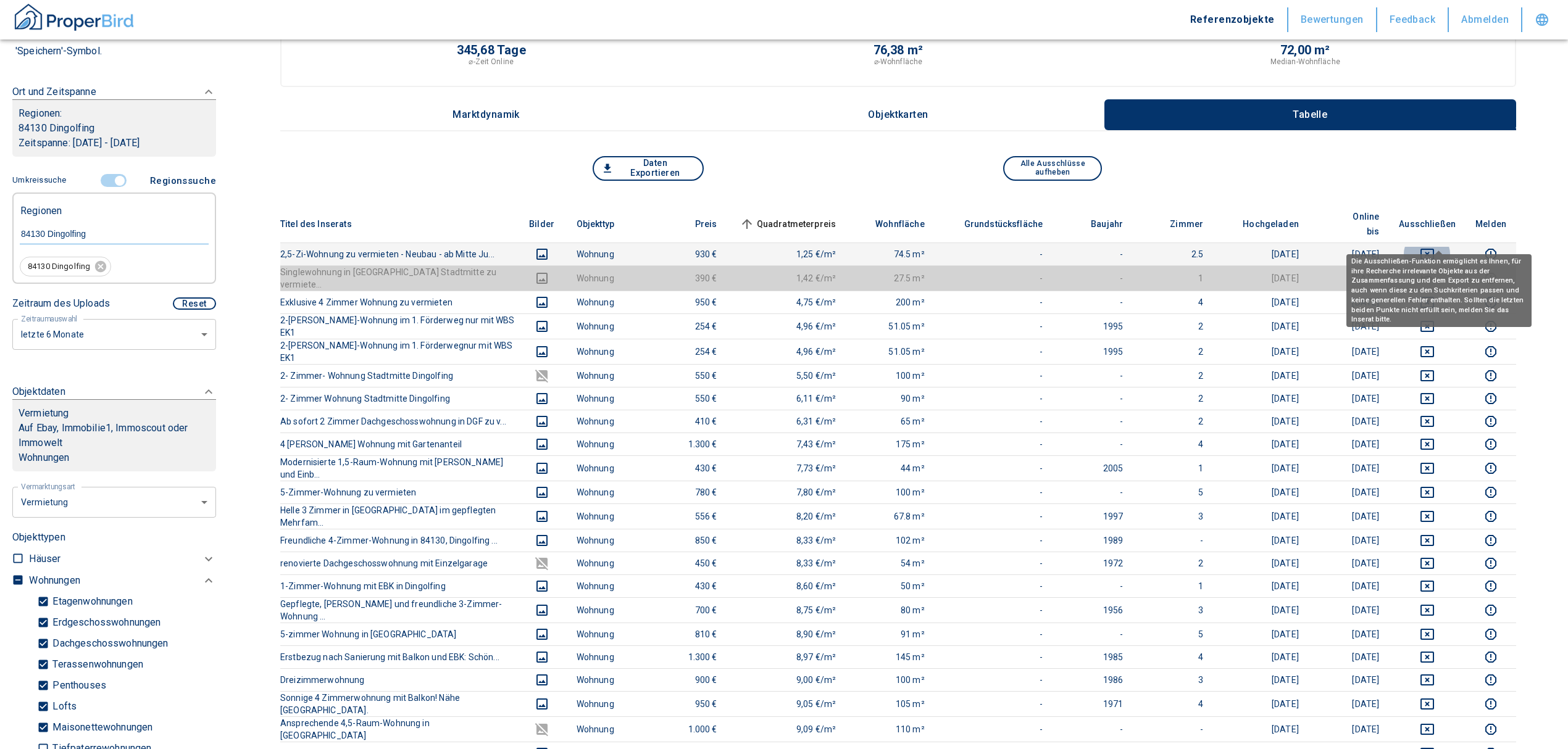
click at [1434, 247] on icon "deselect this listing" at bounding box center [1427, 254] width 14 height 14
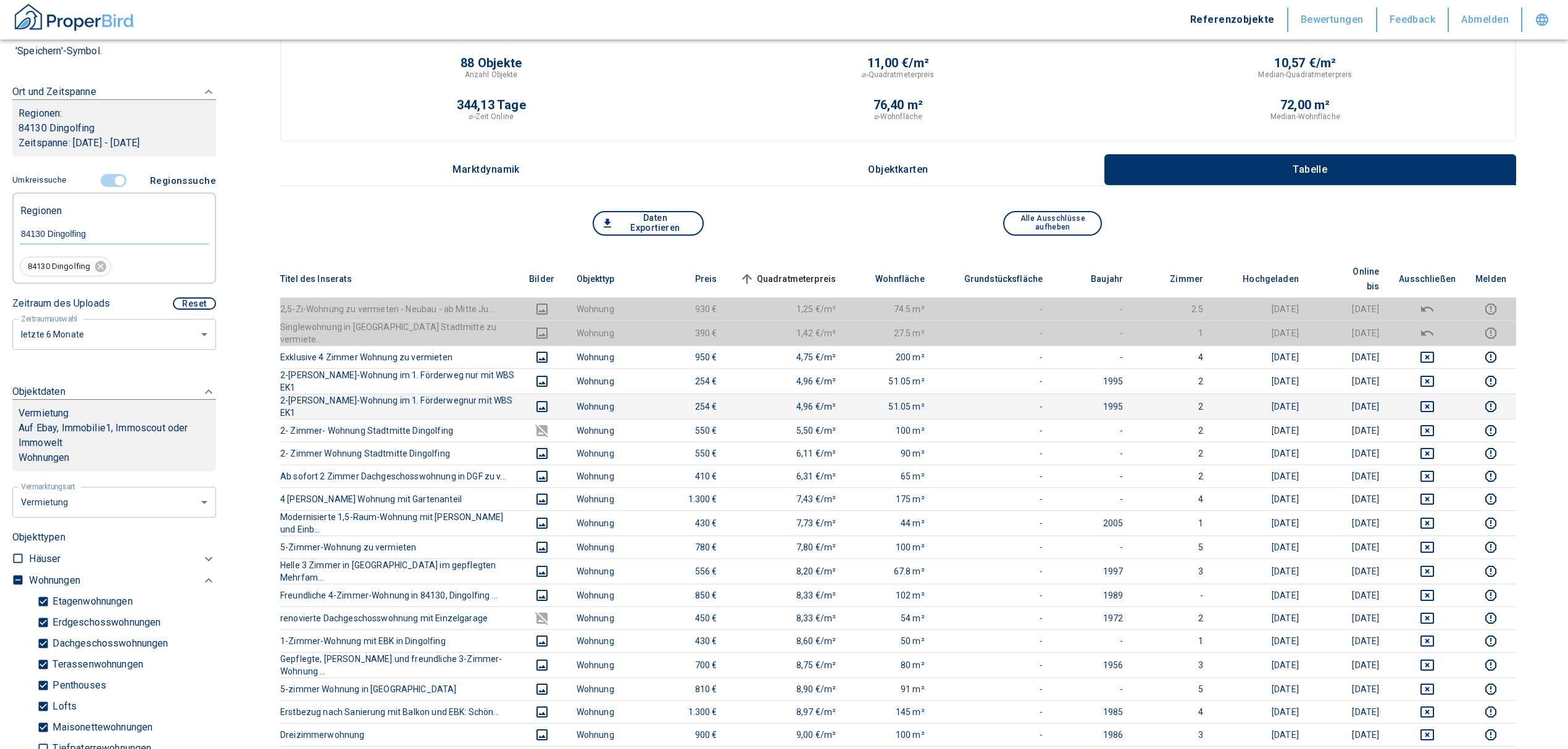
scroll to position [0, 0]
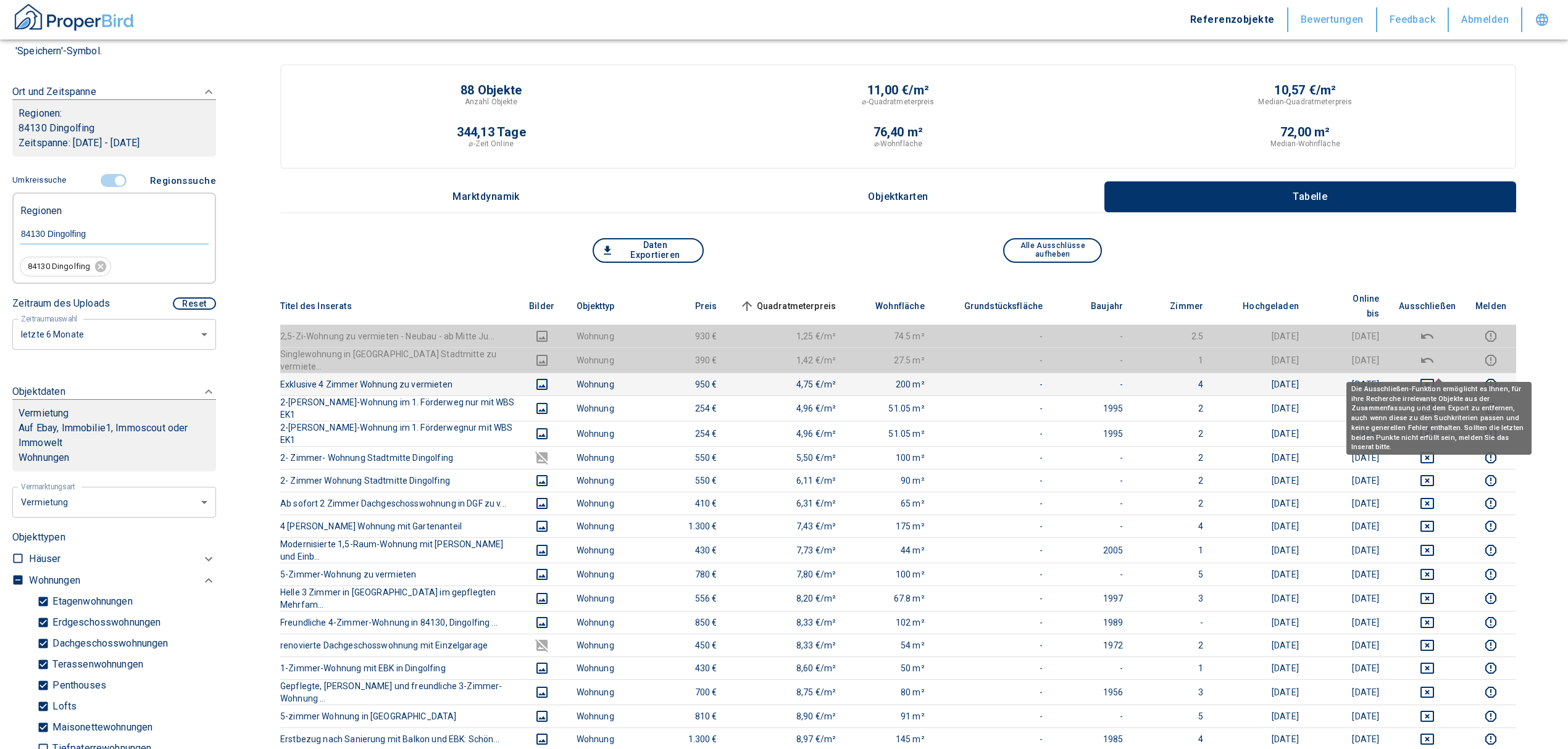
click at [1434, 377] on icon "deselect this listing" at bounding box center [1427, 385] width 14 height 14
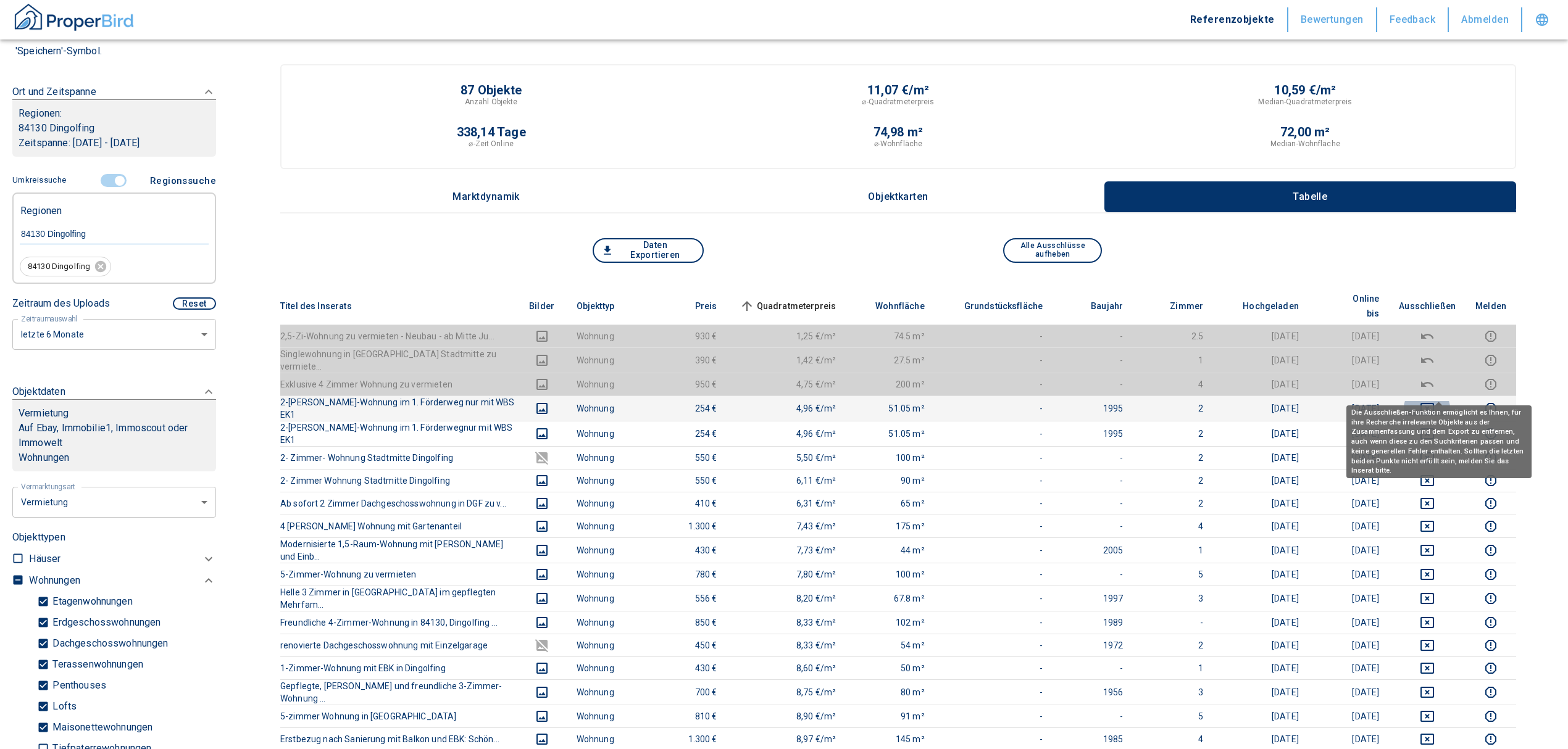
click at [1433, 401] on icon "deselect this listing" at bounding box center [1427, 408] width 14 height 14
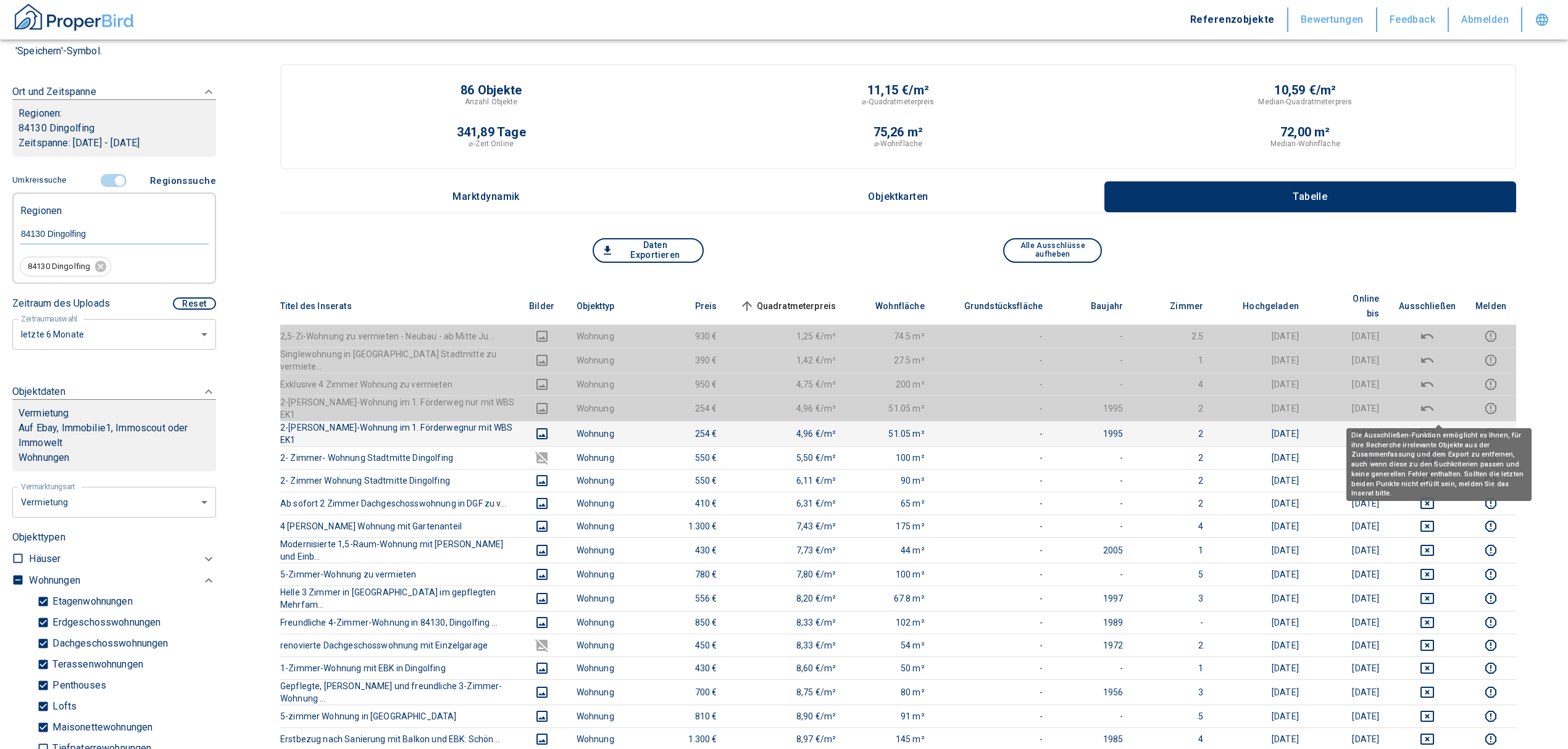
click at [1434, 426] on icon "deselect this listing" at bounding box center [1427, 434] width 14 height 14
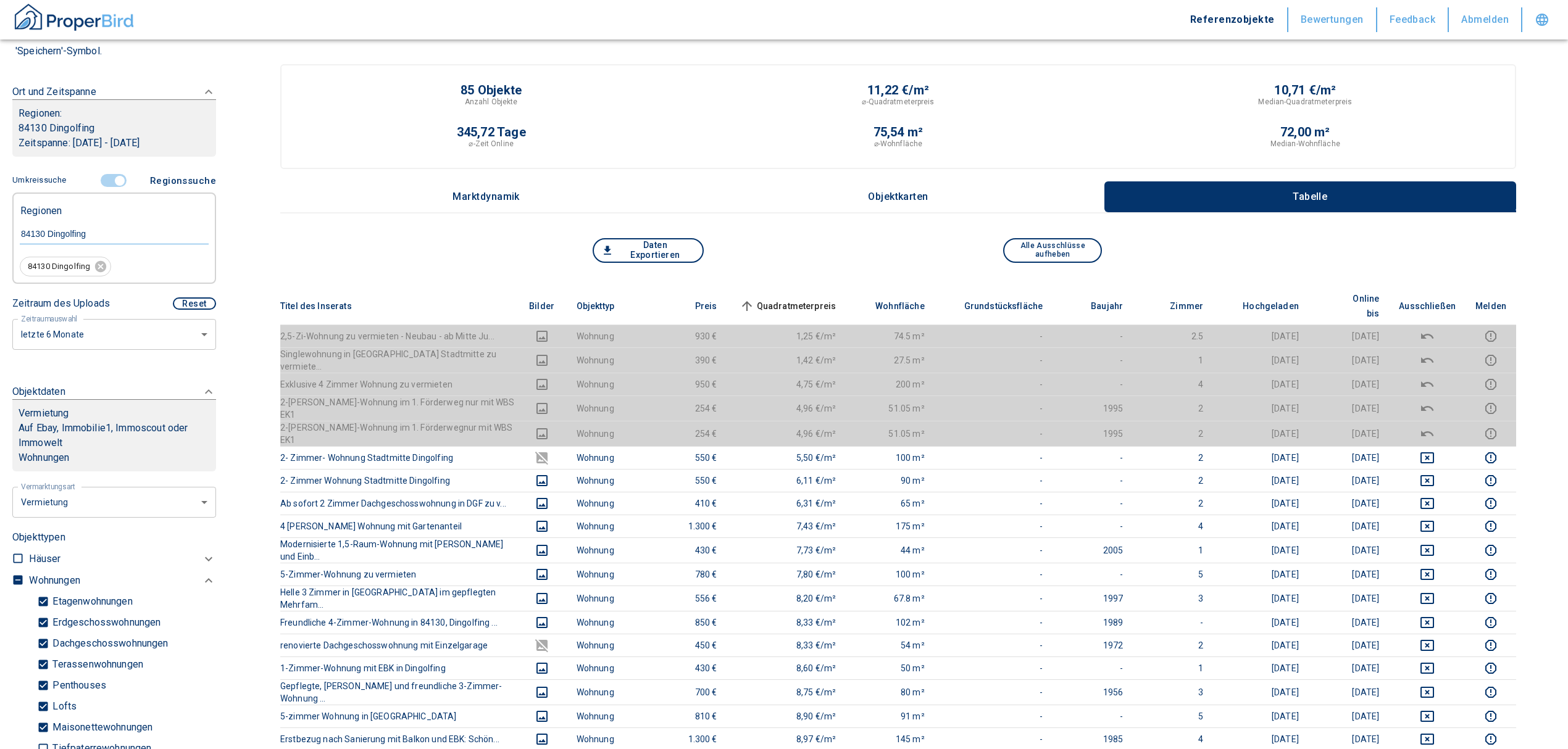
click at [784, 298] on span "Quadratmeterpreis sorted ascending" at bounding box center [786, 306] width 99 height 14
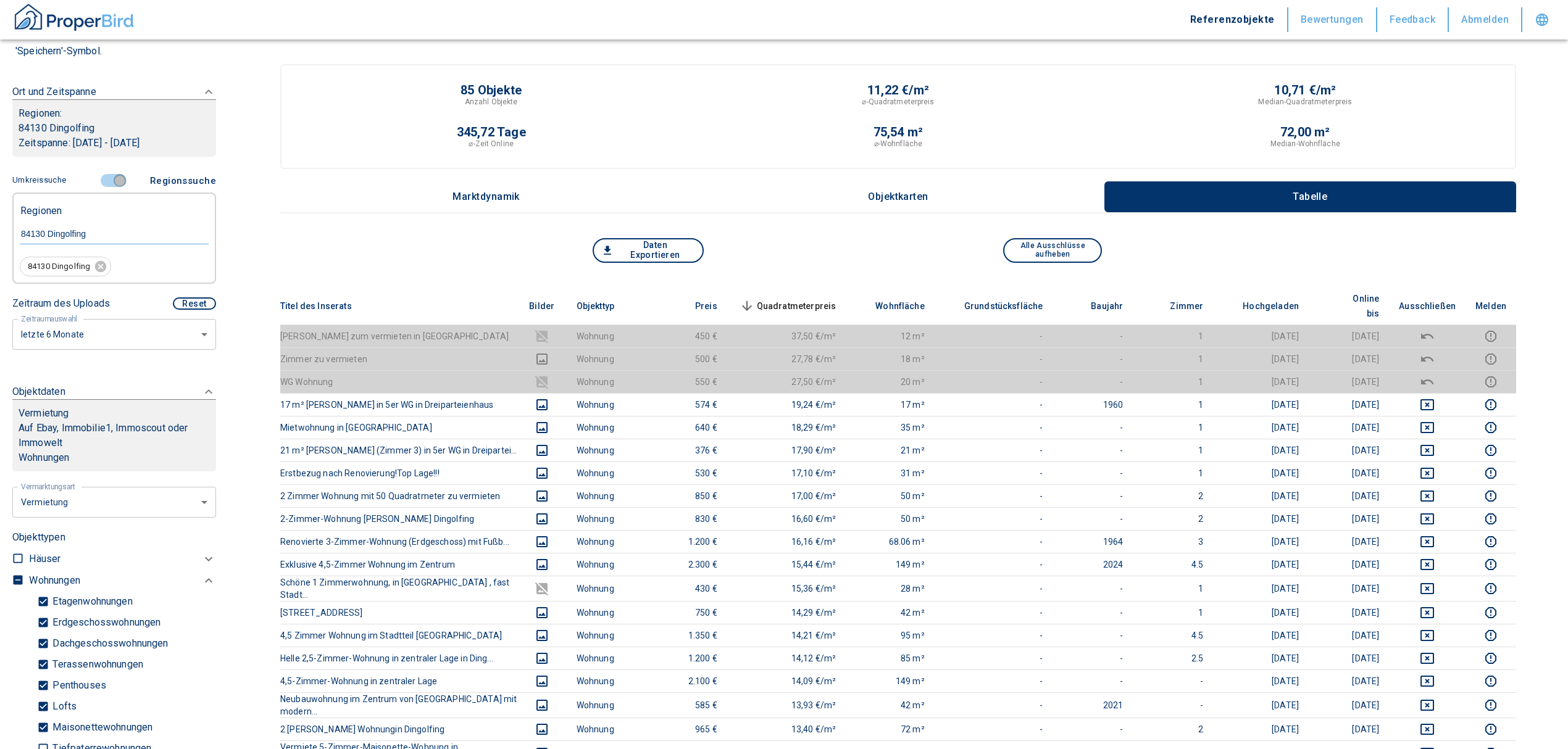
click at [110, 176] on input "controlled" at bounding box center [120, 180] width 37 height 14
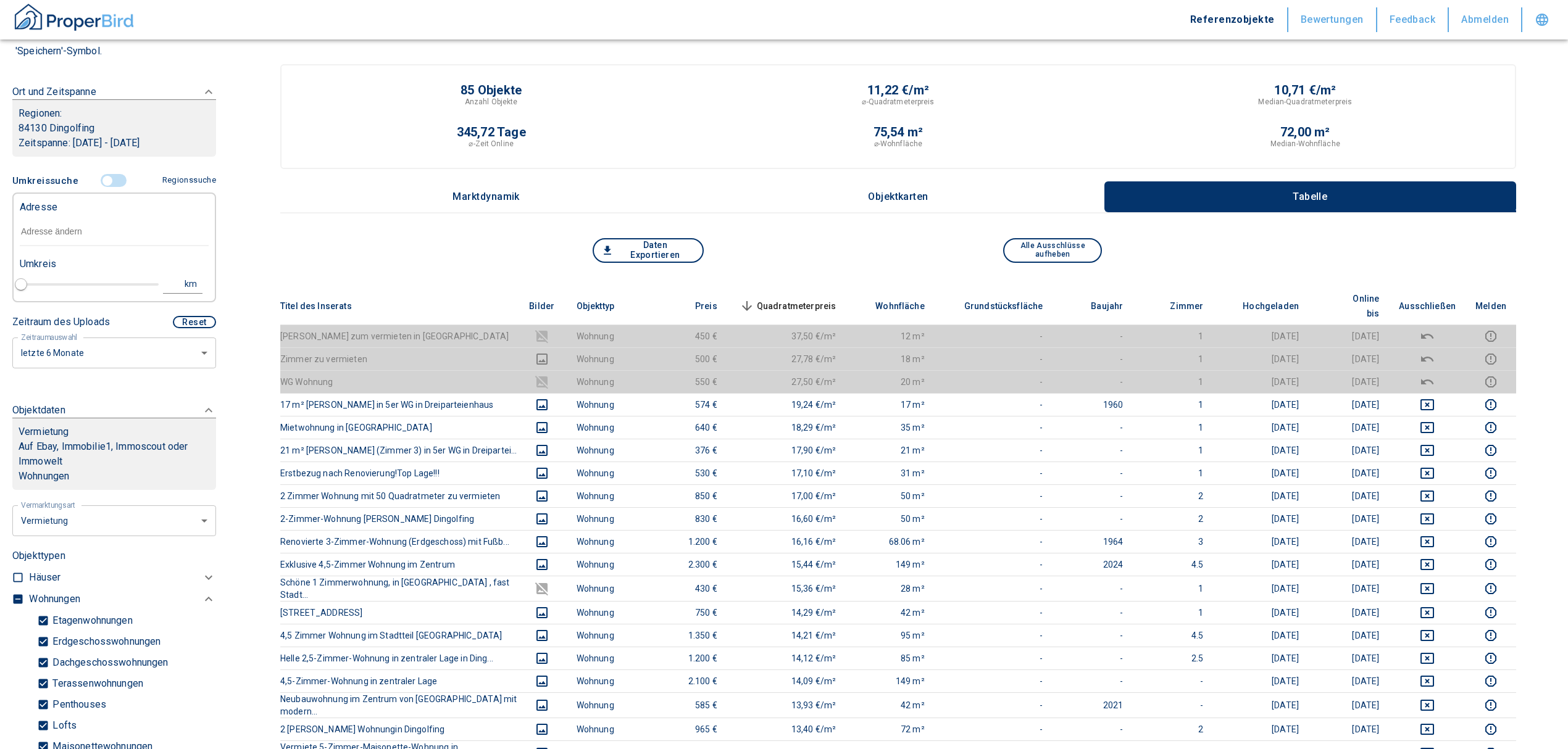
click at [33, 230] on input "text" at bounding box center [114, 232] width 189 height 28
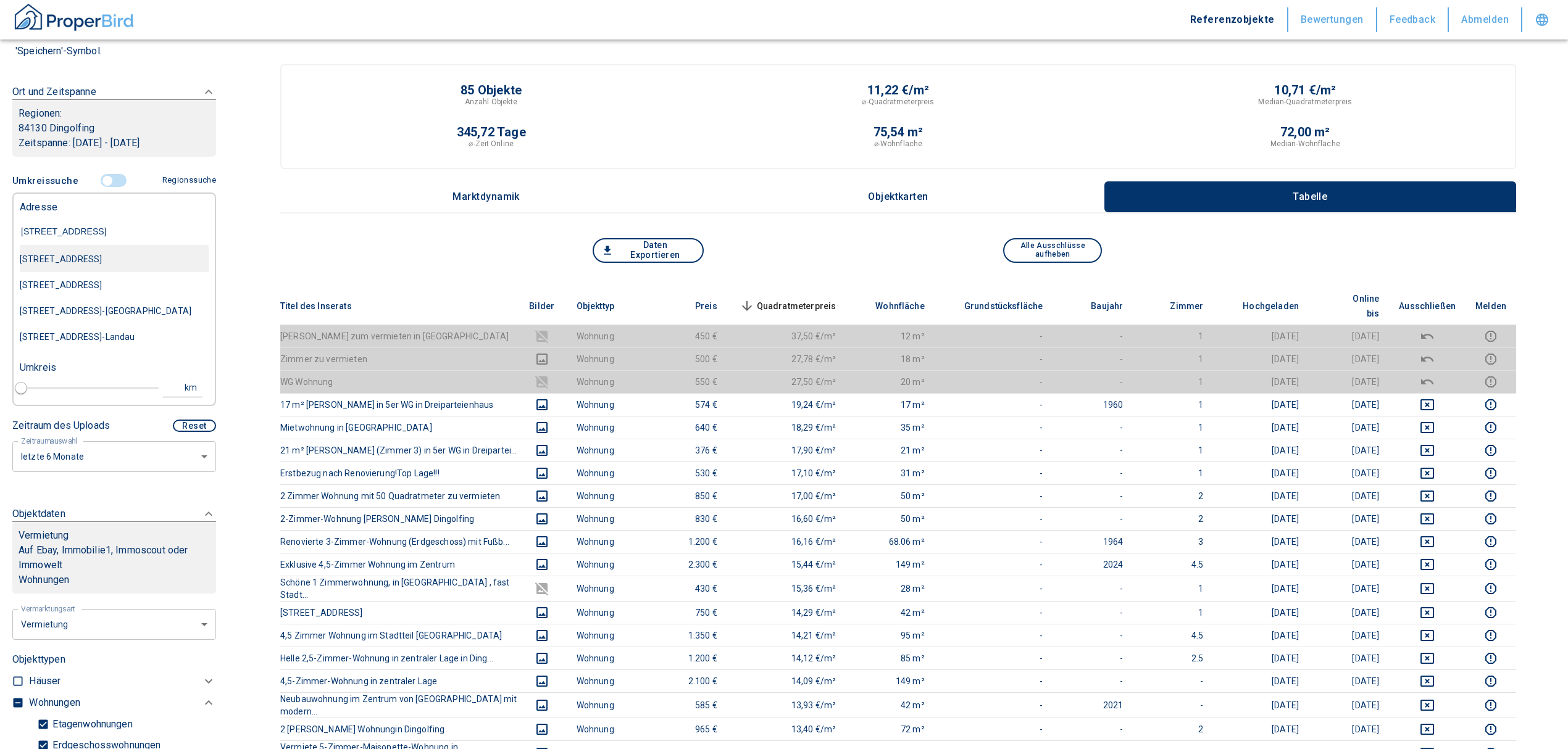
click at [69, 266] on div "[STREET_ADDRESS]" at bounding box center [114, 259] width 189 height 26
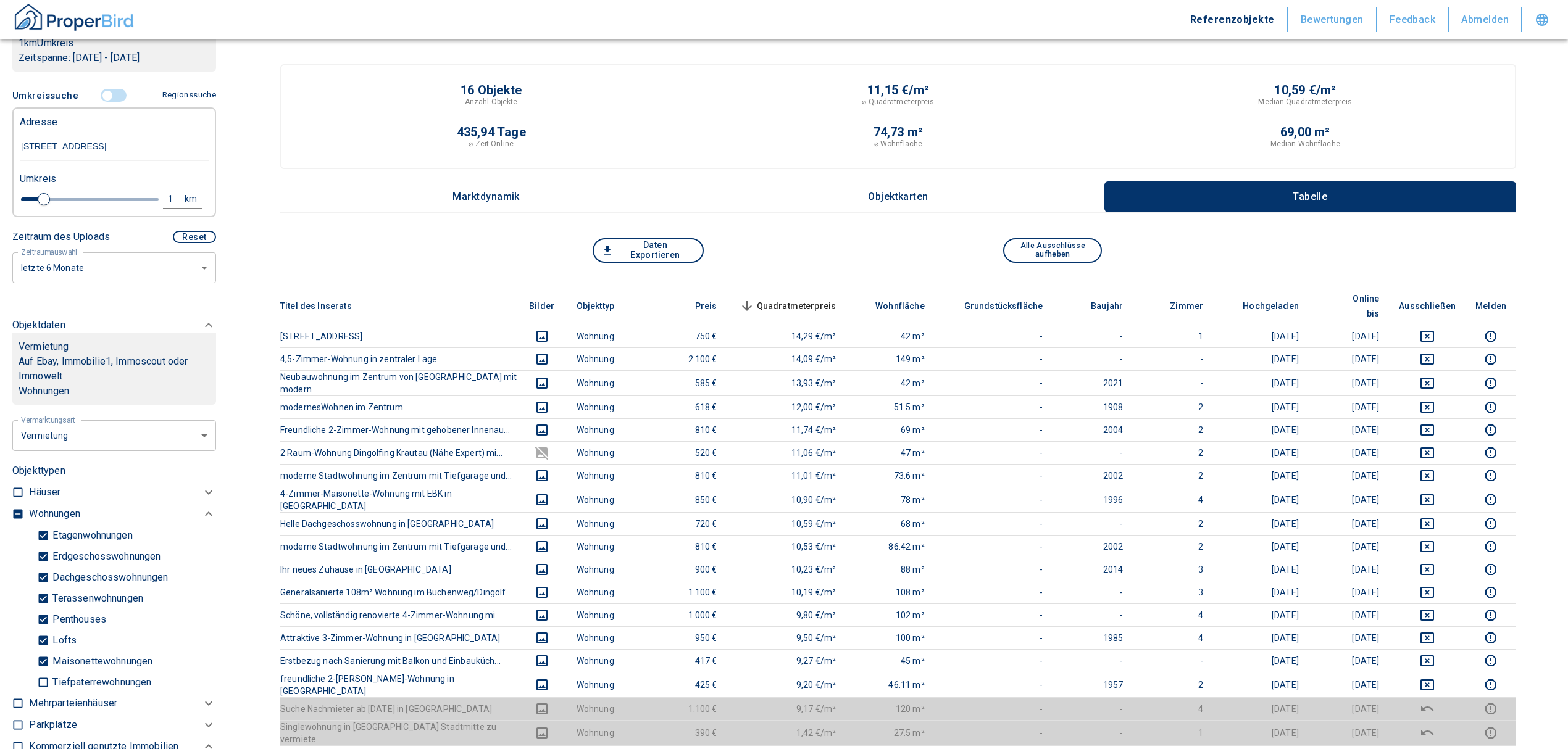
scroll to position [329, 0]
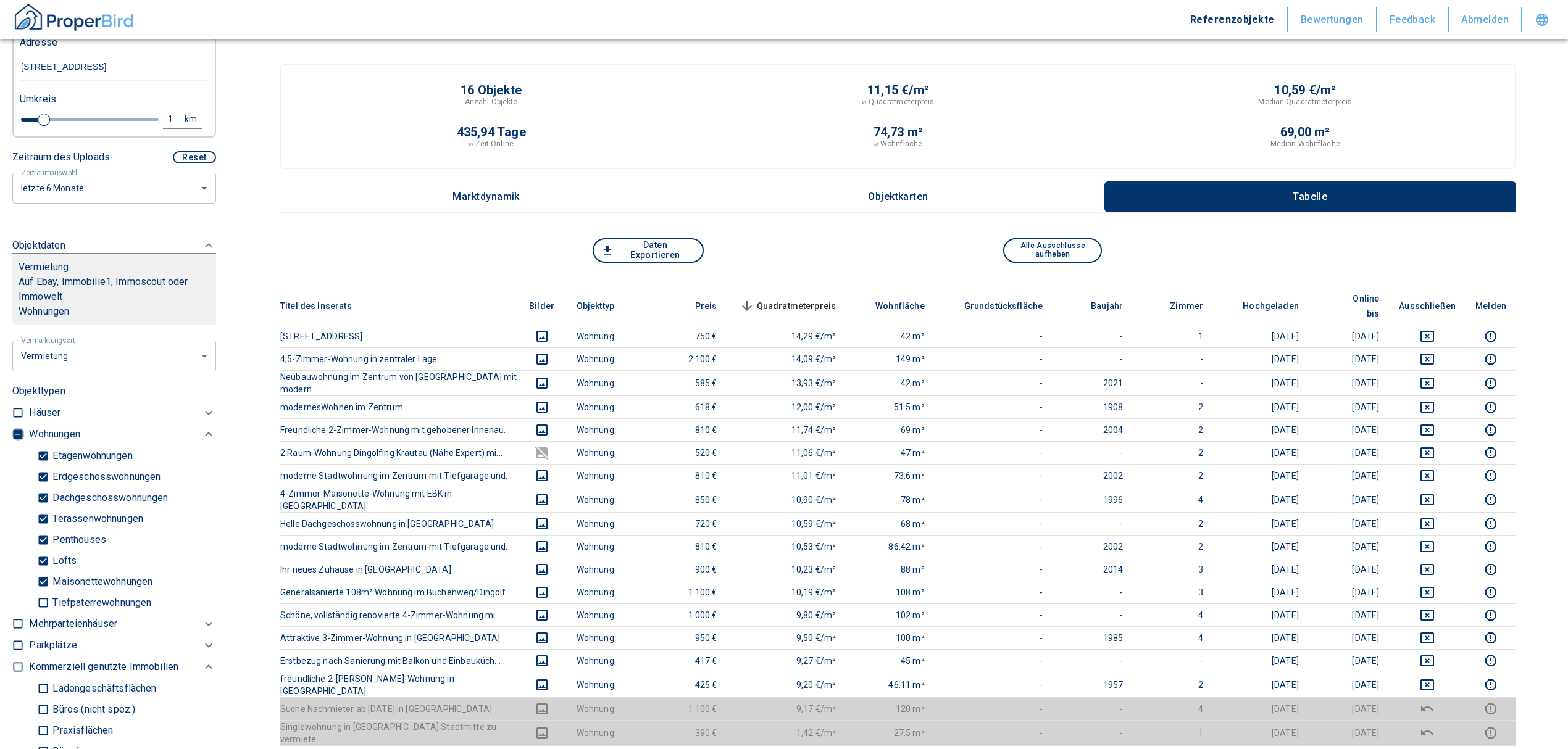
click at [17, 434] on input "checkbox" at bounding box center [18, 434] width 12 height 12
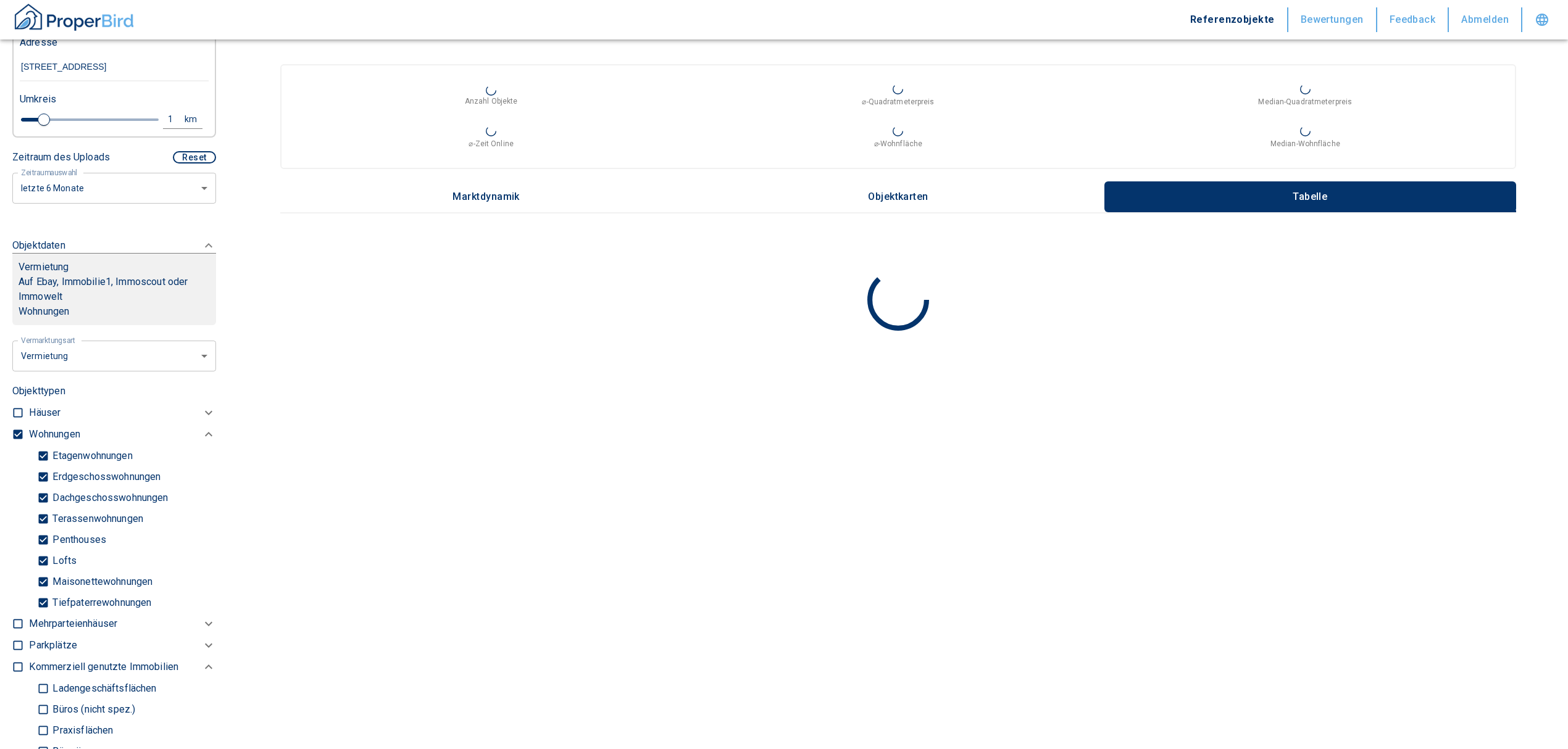
click at [17, 434] on input "checkbox" at bounding box center [18, 434] width 12 height 12
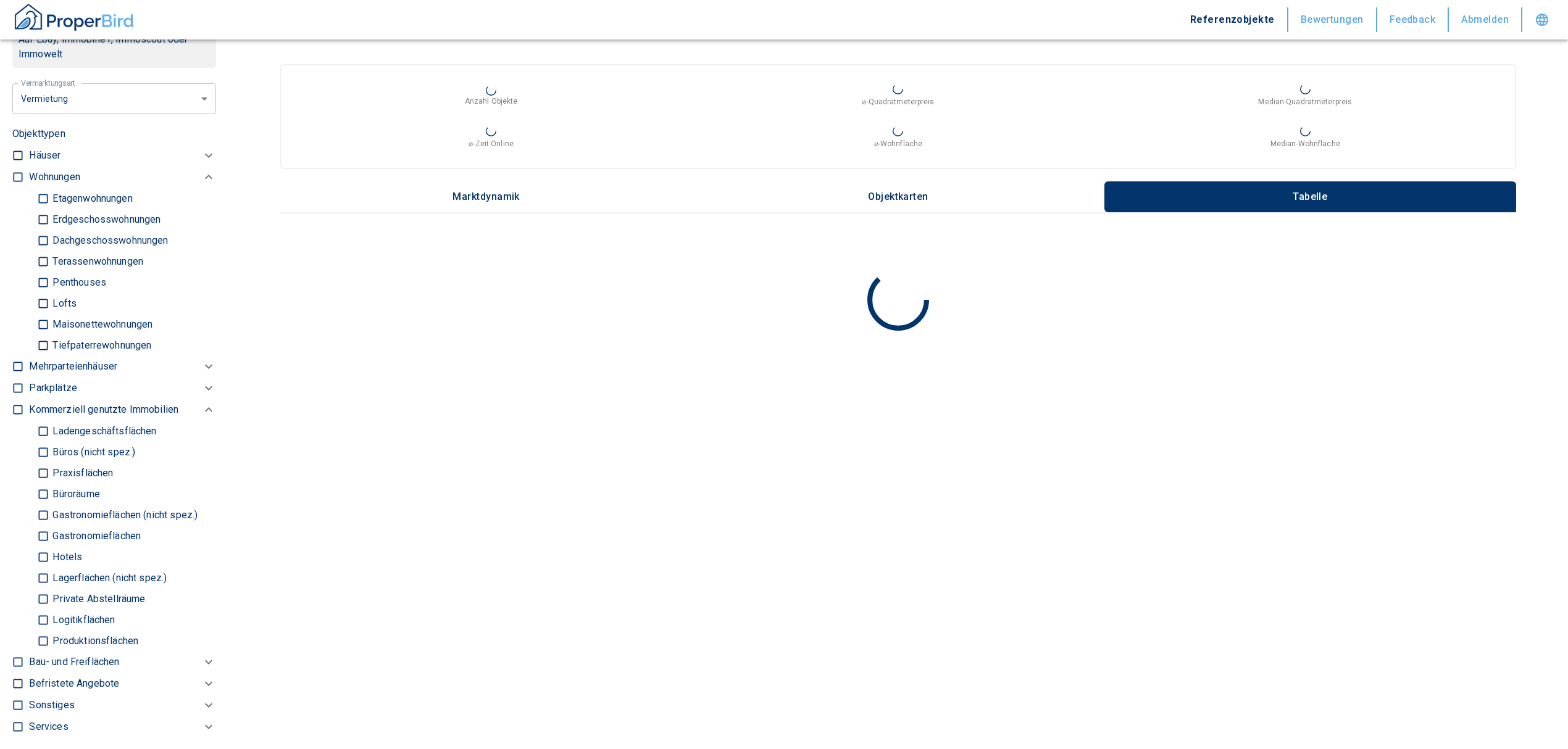
scroll to position [575, 0]
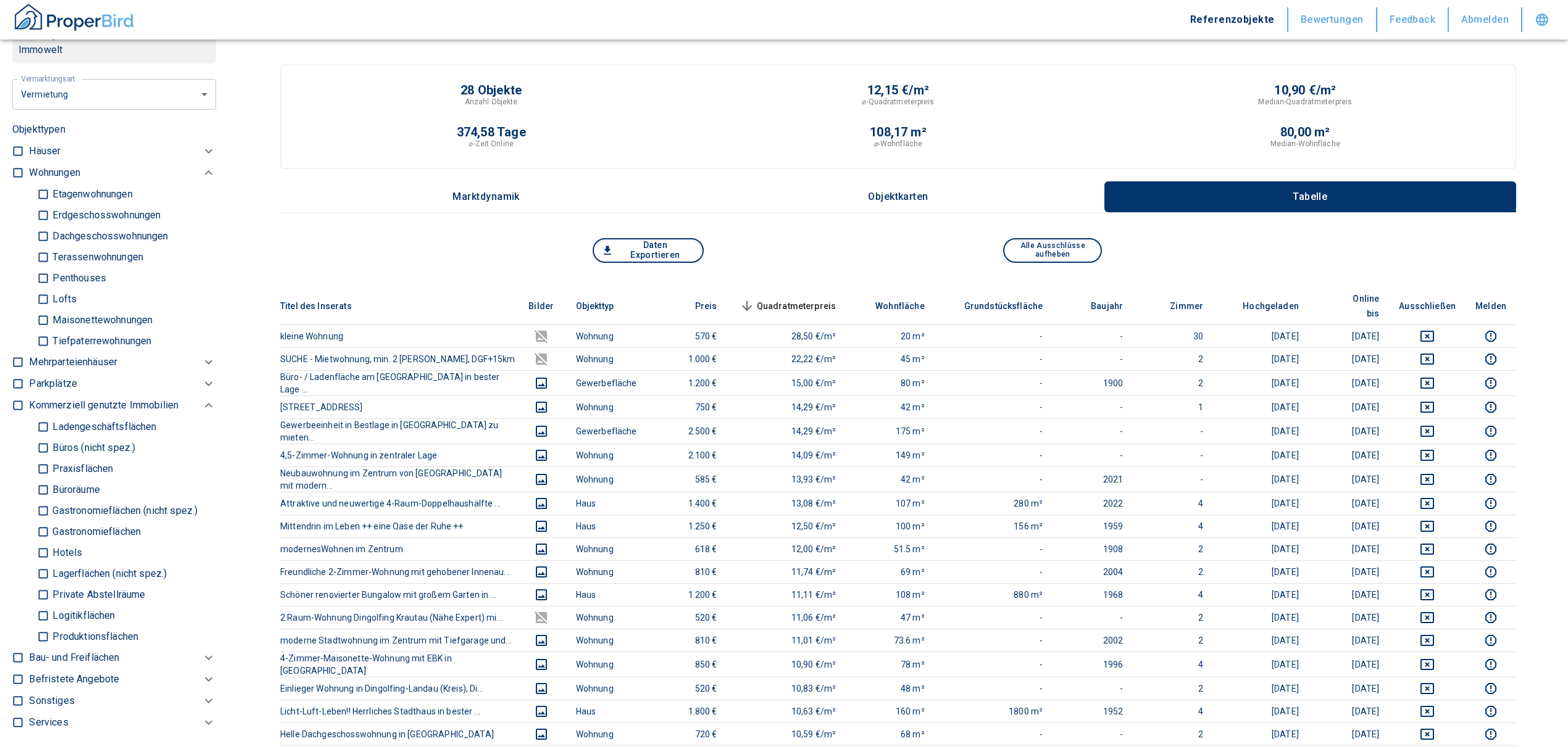
click at [47, 446] on input "Büros (nicht spez.)" at bounding box center [43, 447] width 12 height 22
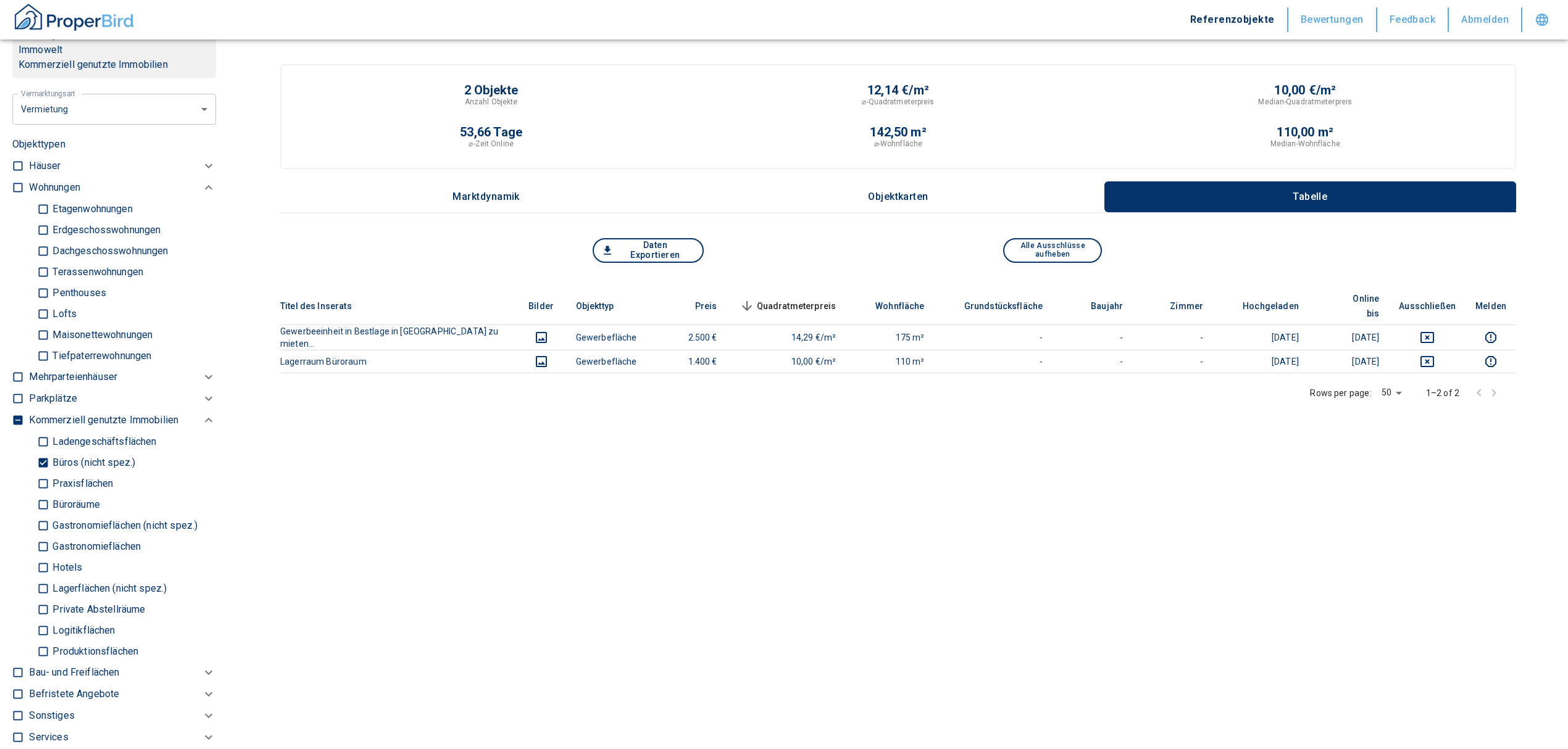
click at [43, 499] on input "Büroräume" at bounding box center [43, 504] width 12 height 22
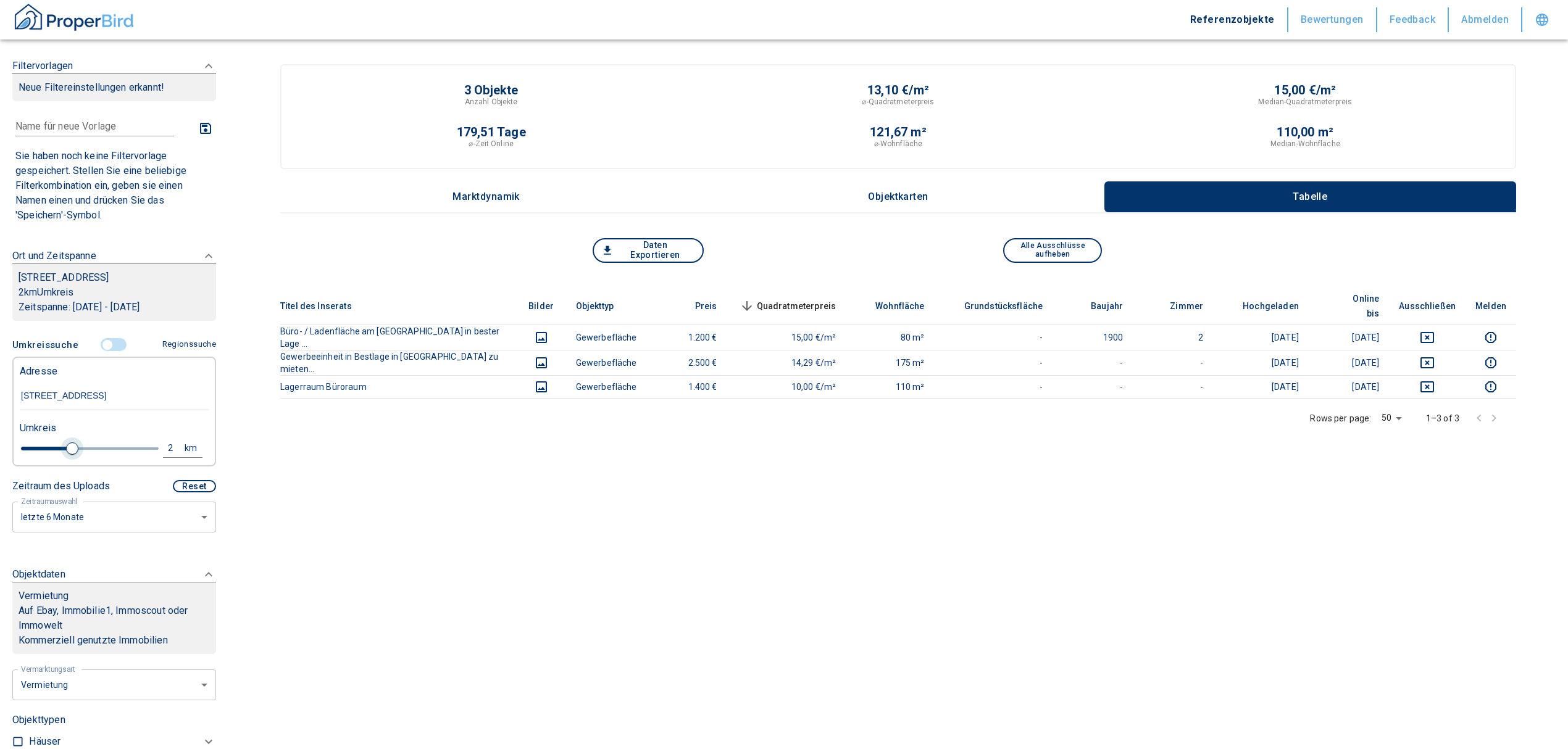
drag, startPoint x: 40, startPoint y: 446, endPoint x: 72, endPoint y: 441, distance: 32.4
click at [72, 442] on span at bounding box center [72, 448] width 12 height 12
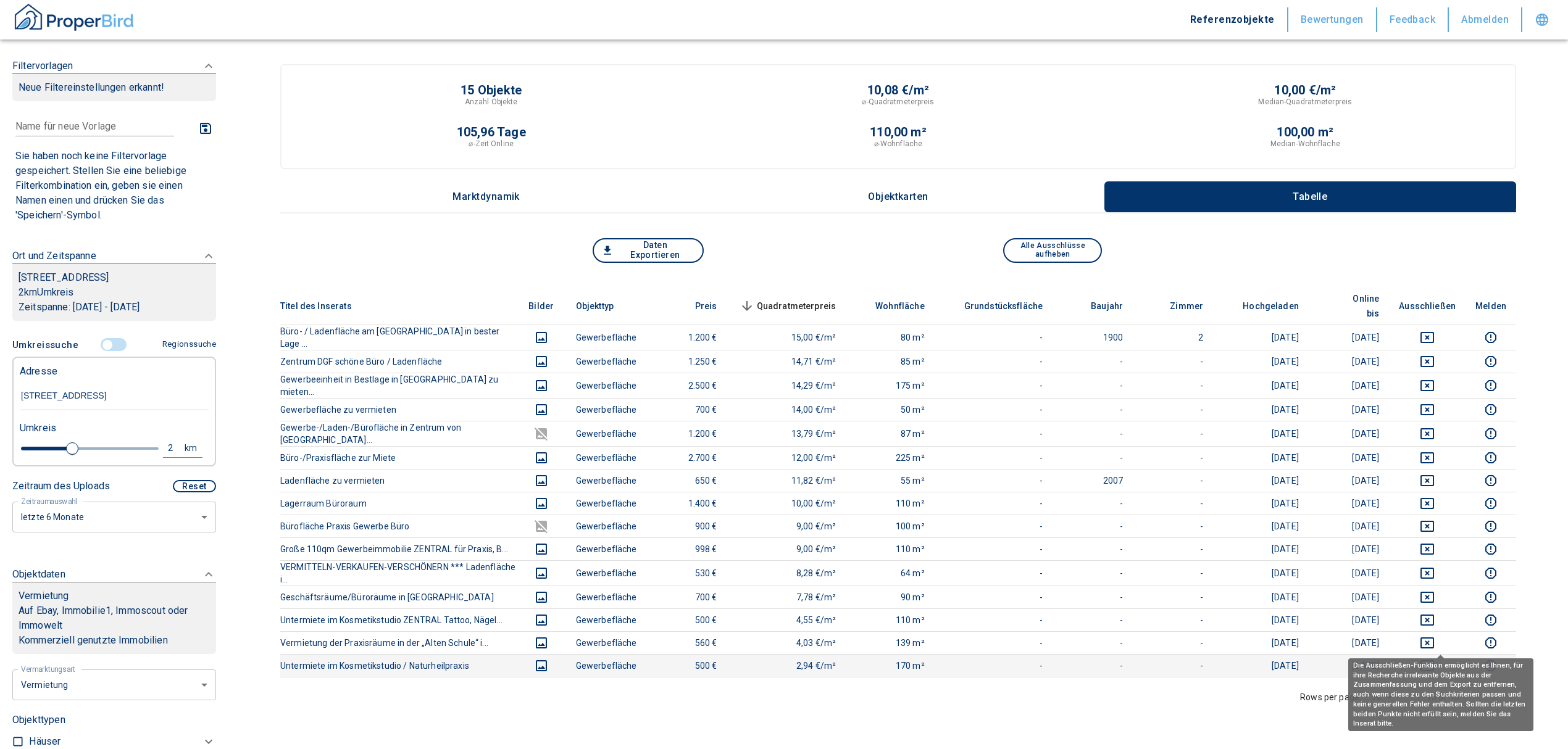
click at [1433, 658] on icon "deselect this listing" at bounding box center [1427, 665] width 14 height 14
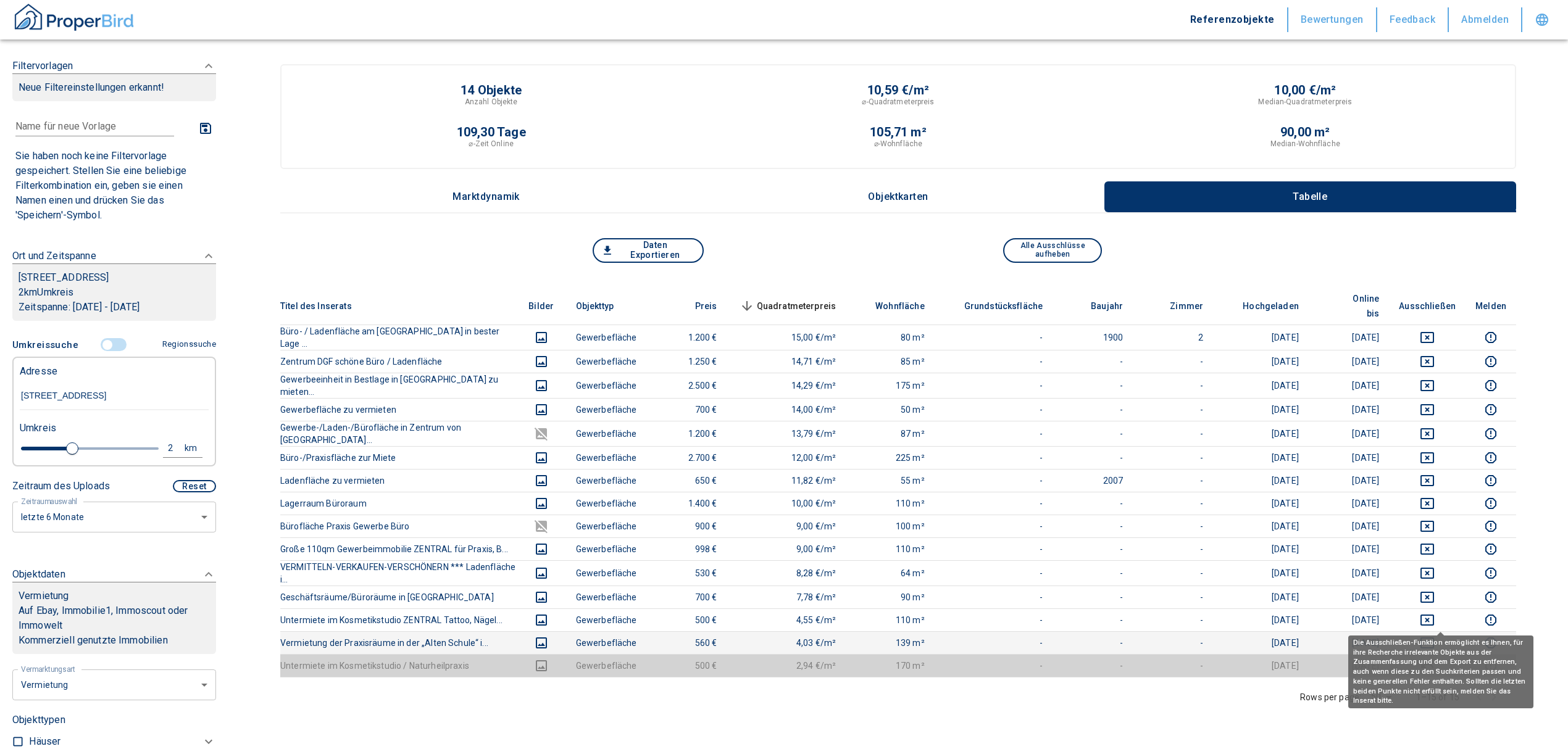
click at [1434, 636] on icon "deselect this listing" at bounding box center [1427, 643] width 14 height 14
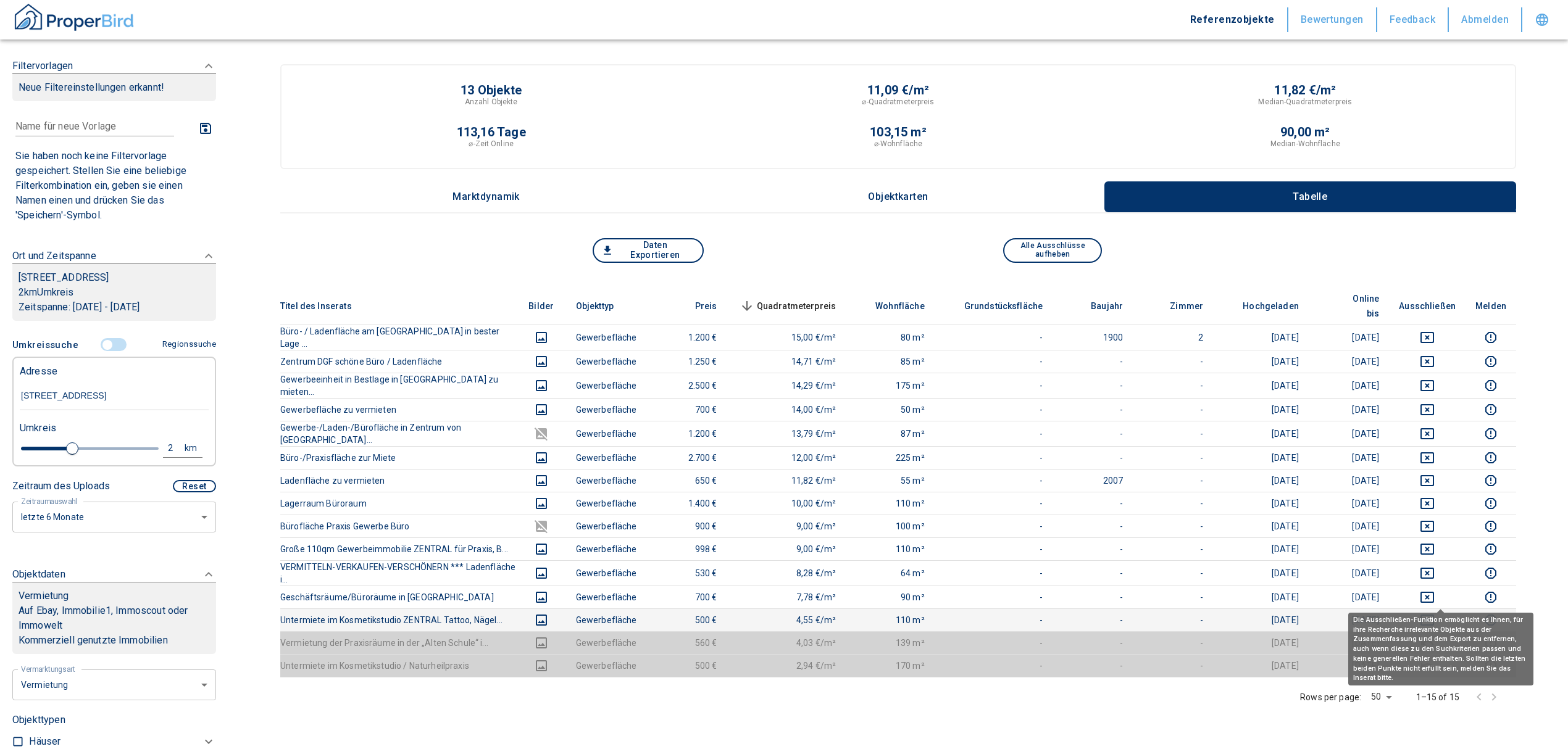
click at [1434, 613] on icon "deselect this listing" at bounding box center [1427, 620] width 14 height 14
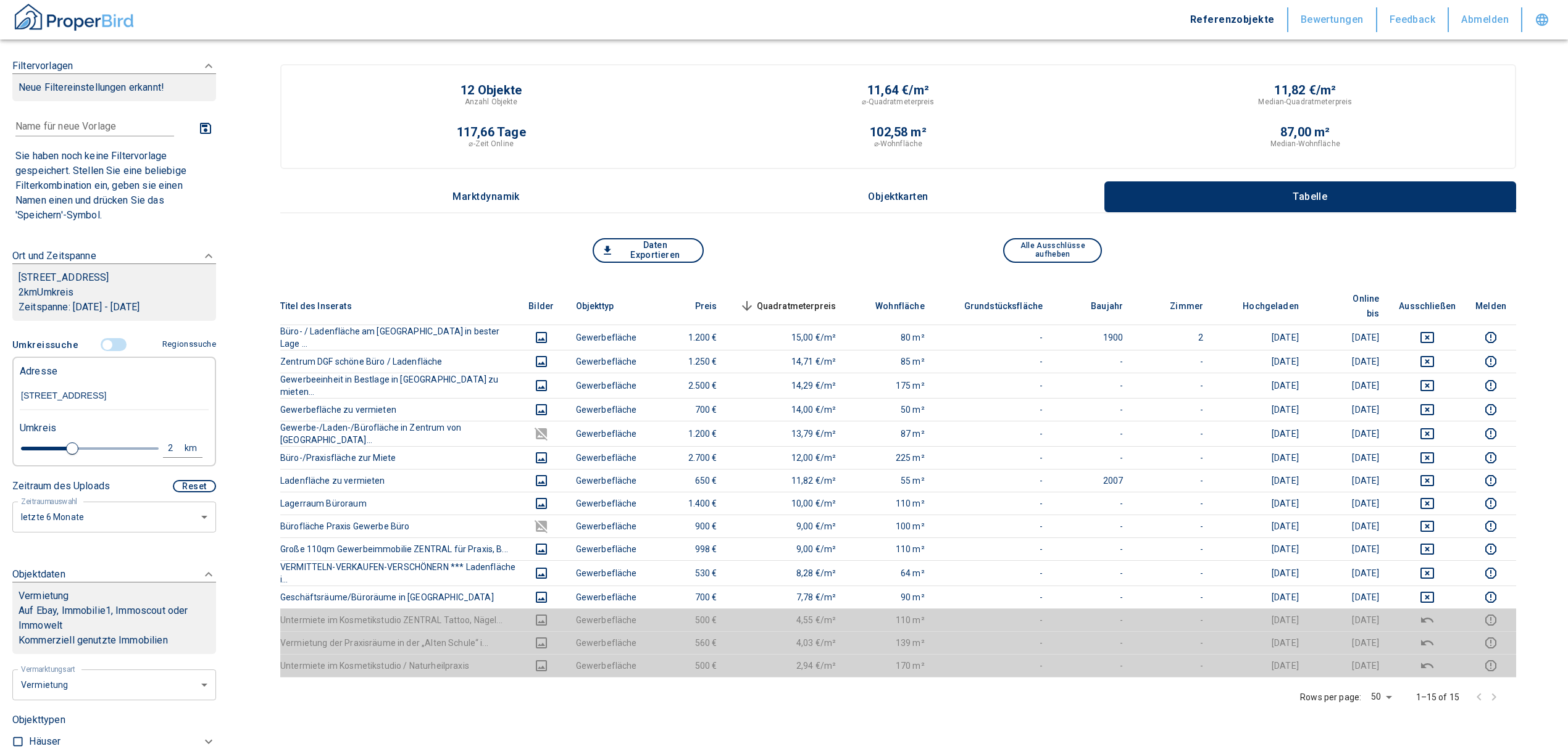
click at [105, 340] on input "controlled" at bounding box center [107, 344] width 37 height 14
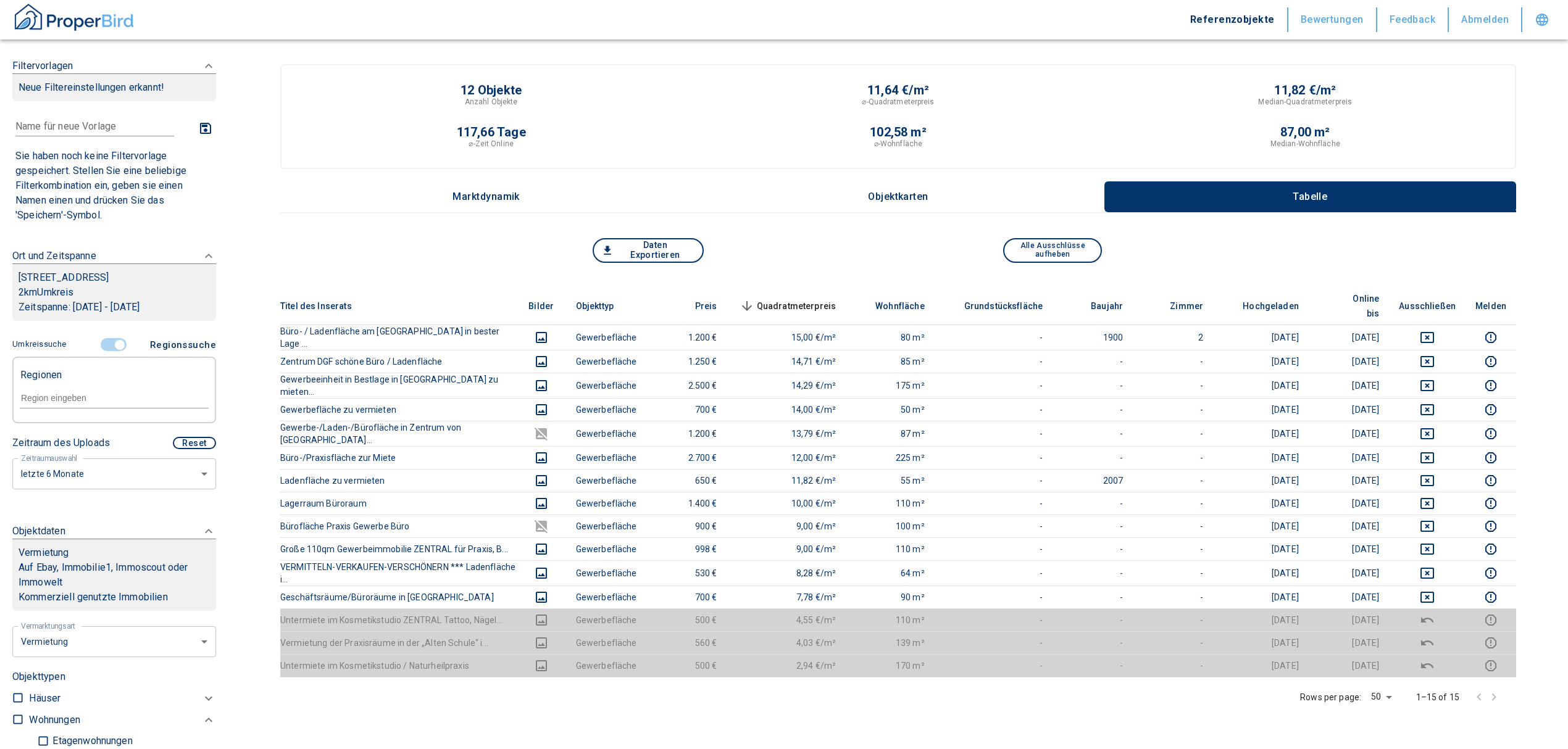
click at [67, 395] on input "text" at bounding box center [114, 398] width 189 height 11
click at [109, 416] on li "84130 Dingolfing" at bounding box center [108, 426] width 177 height 23
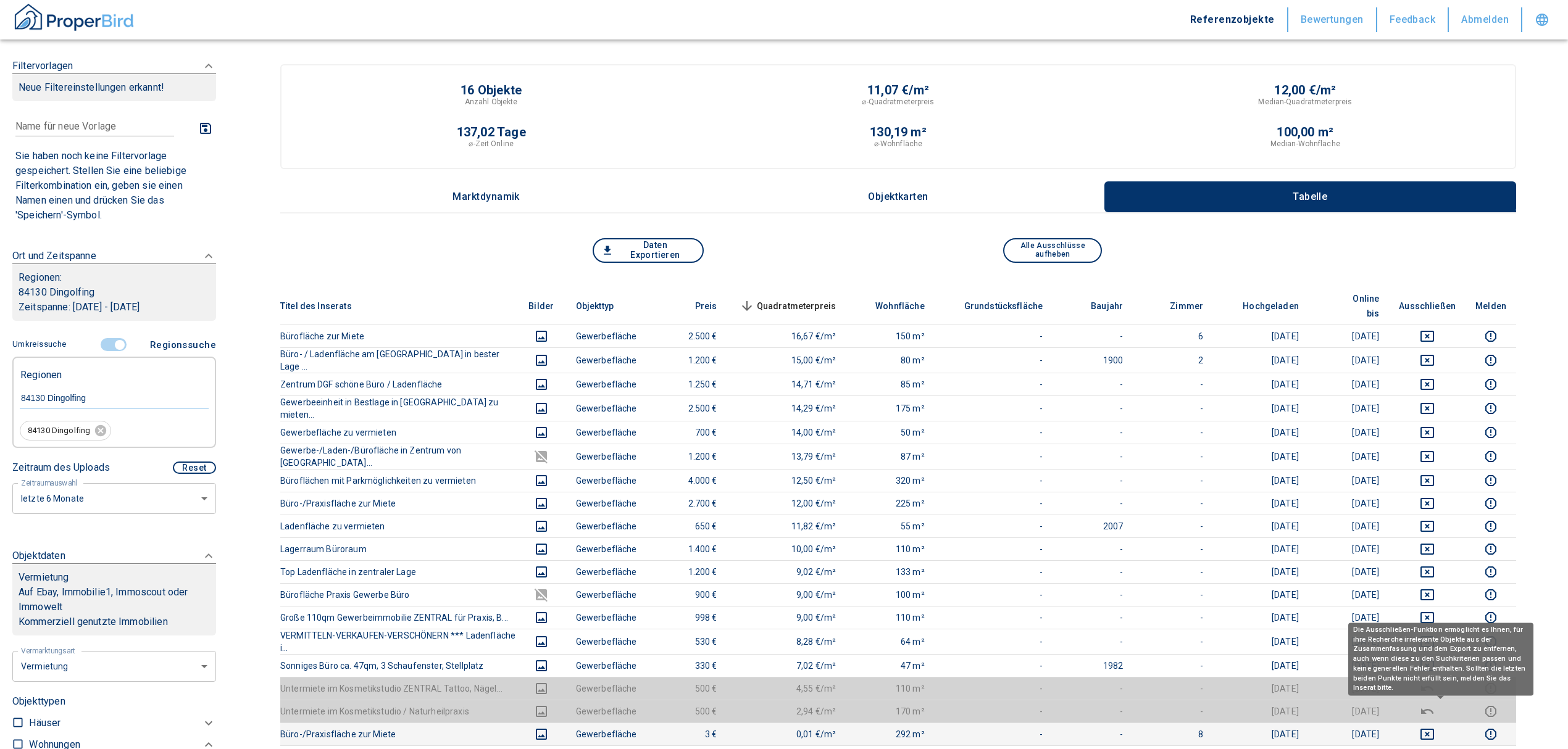
click at [1434, 726] on icon "deselect this listing" at bounding box center [1427, 734] width 14 height 14
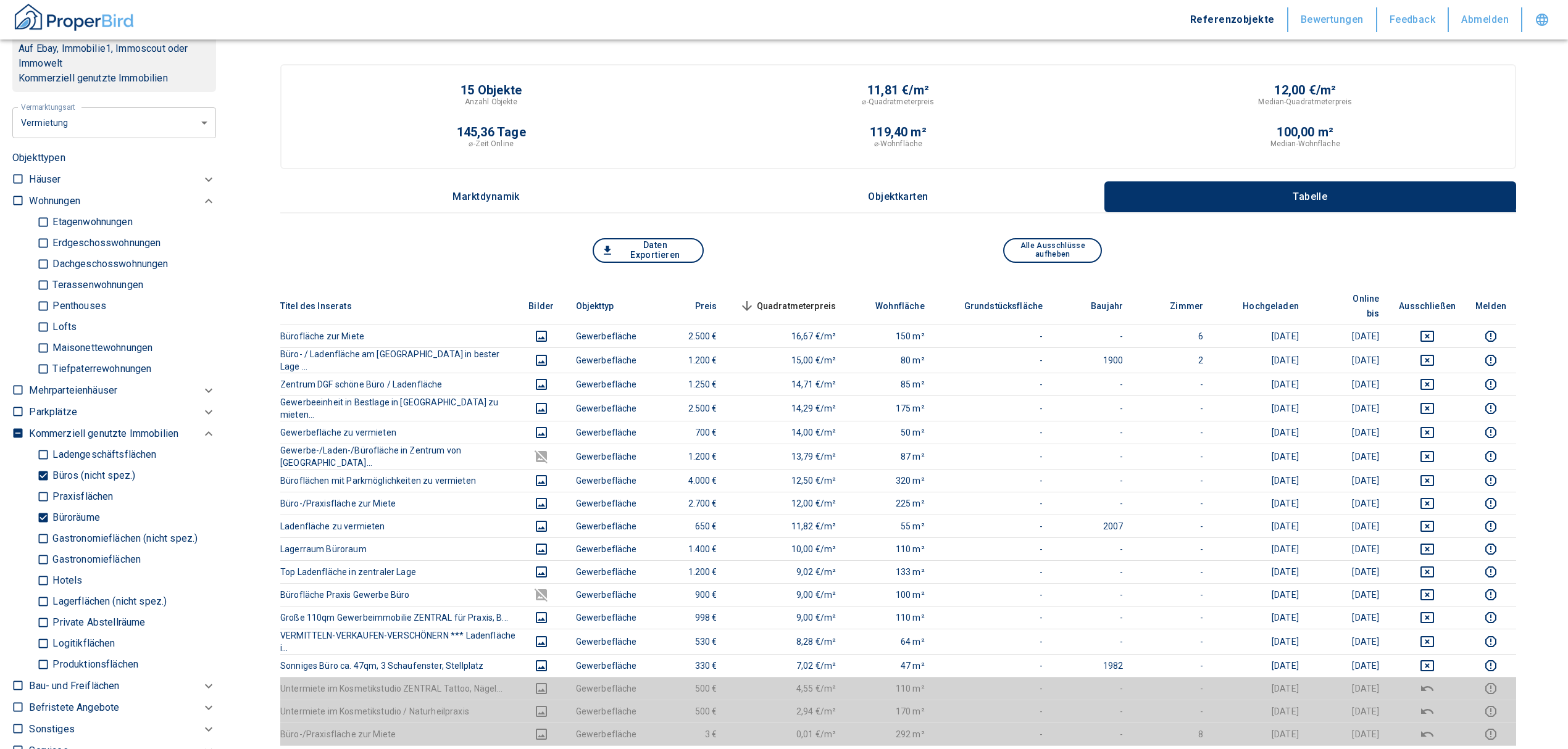
scroll to position [575, 0]
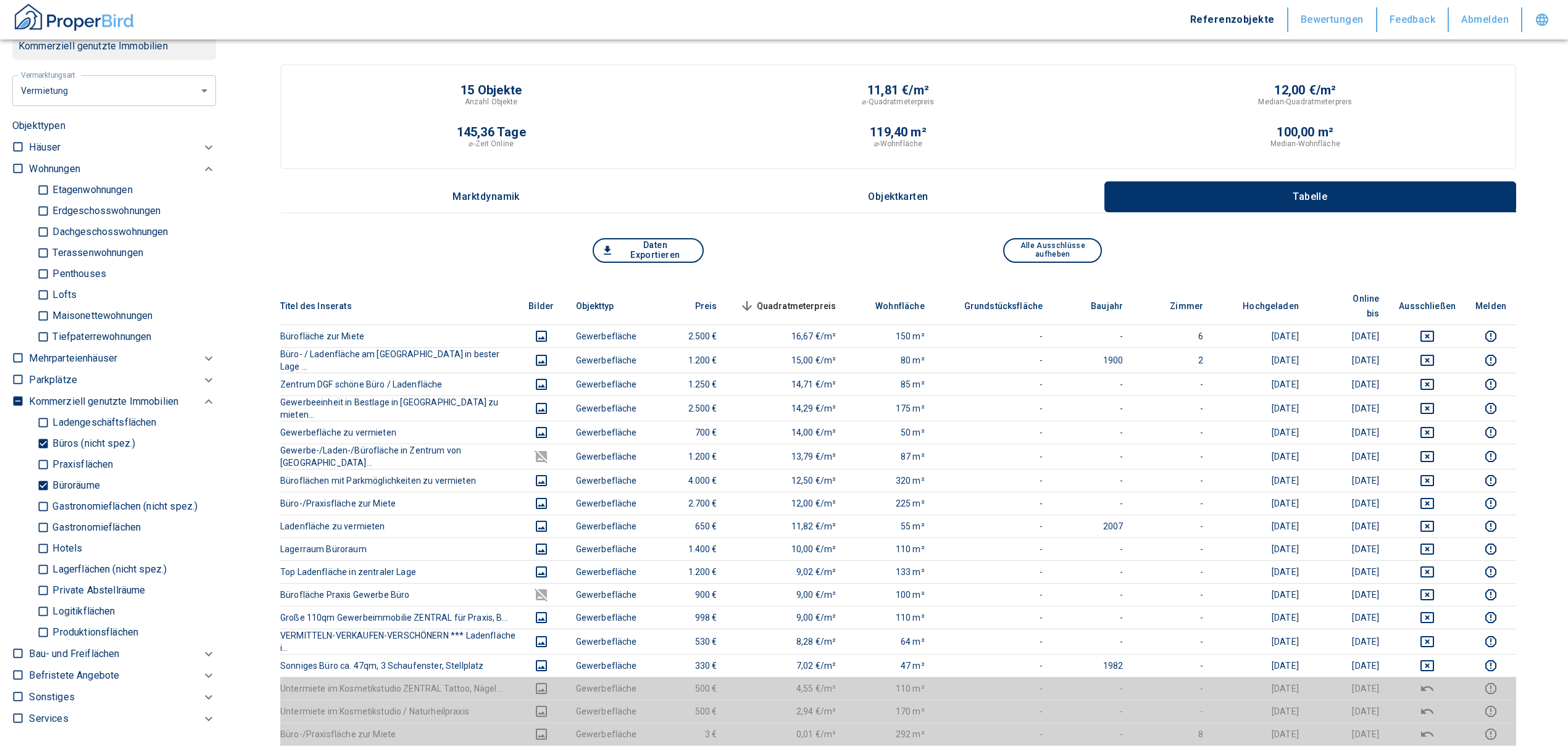
drag, startPoint x: 47, startPoint y: 485, endPoint x: 32, endPoint y: 447, distance: 40.9
click at [47, 485] on input "Büroräume" at bounding box center [43, 485] width 12 height 22
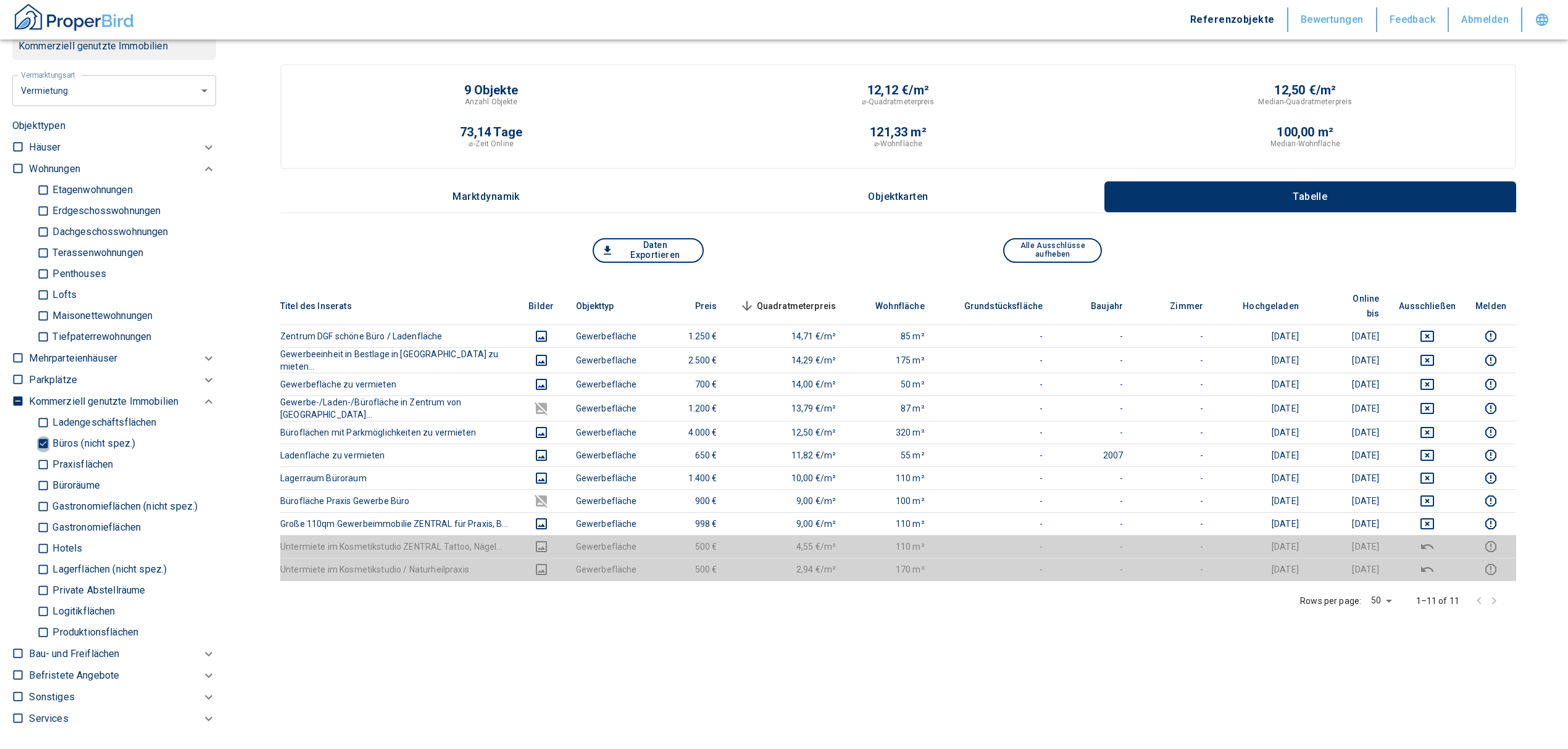
click at [40, 435] on input "Büros (nicht spez.)" at bounding box center [43, 443] width 12 height 22
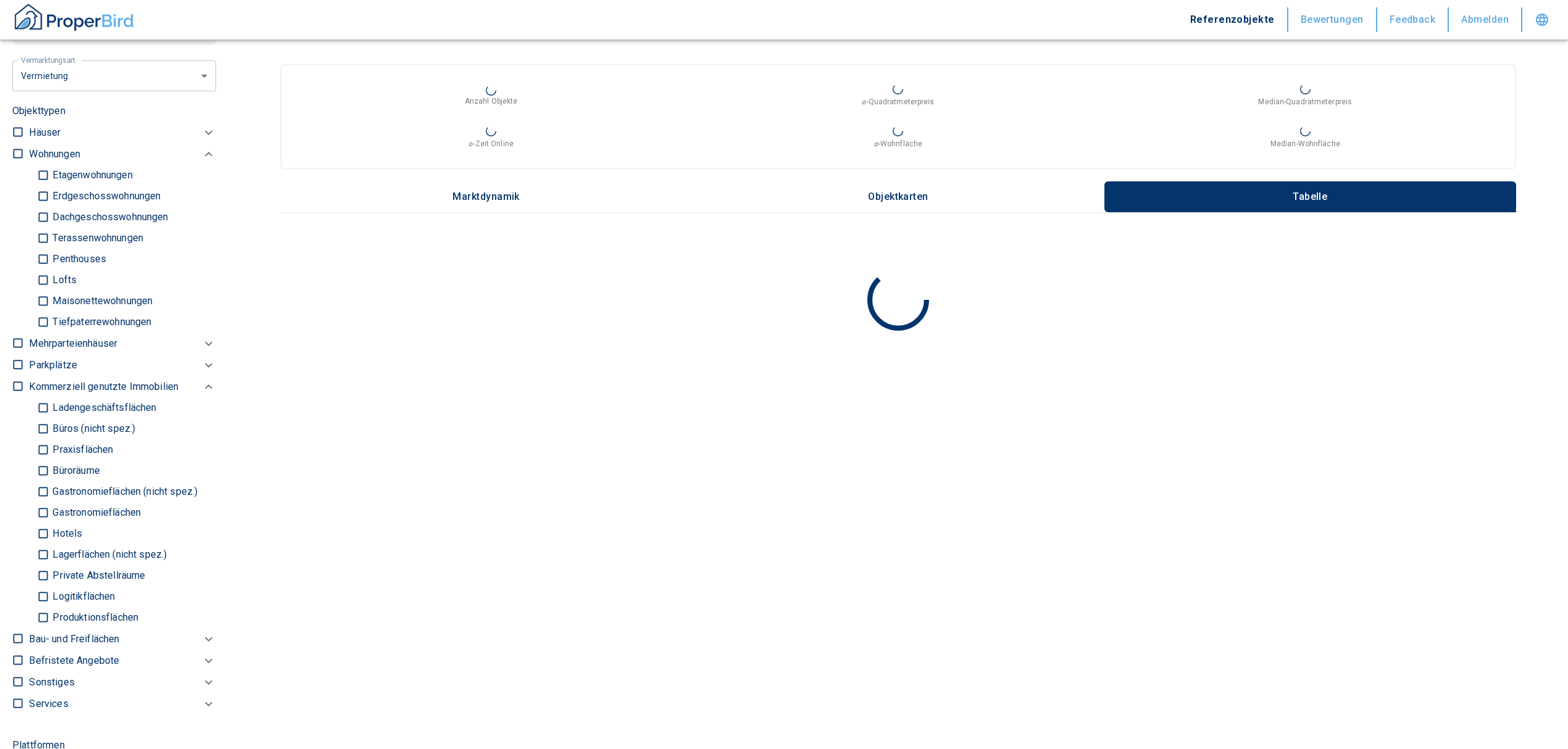
click at [43, 406] on input "Ladengeschäftsflächen" at bounding box center [43, 408] width 12 height 22
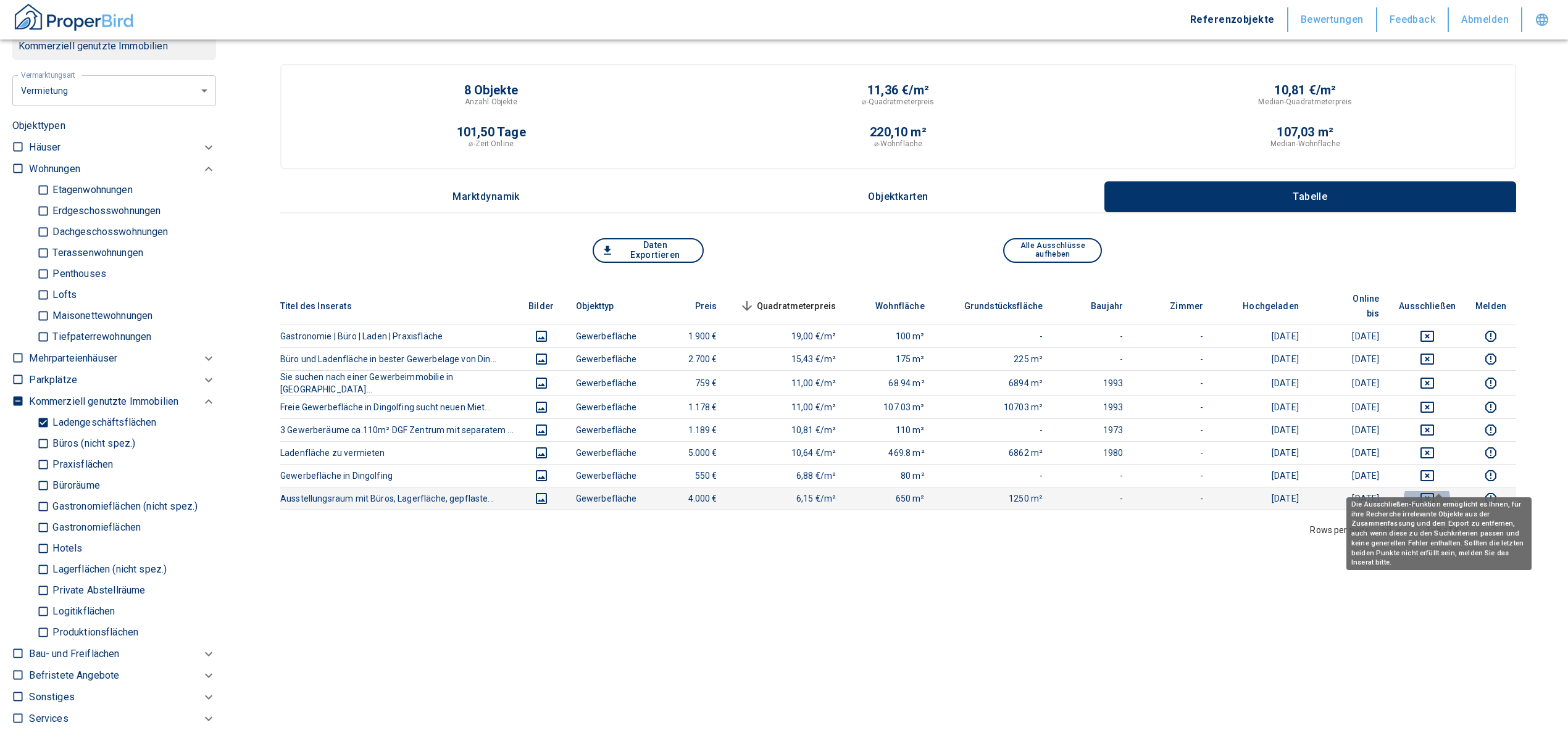
click at [1434, 491] on icon "deselect this listing" at bounding box center [1427, 498] width 14 height 14
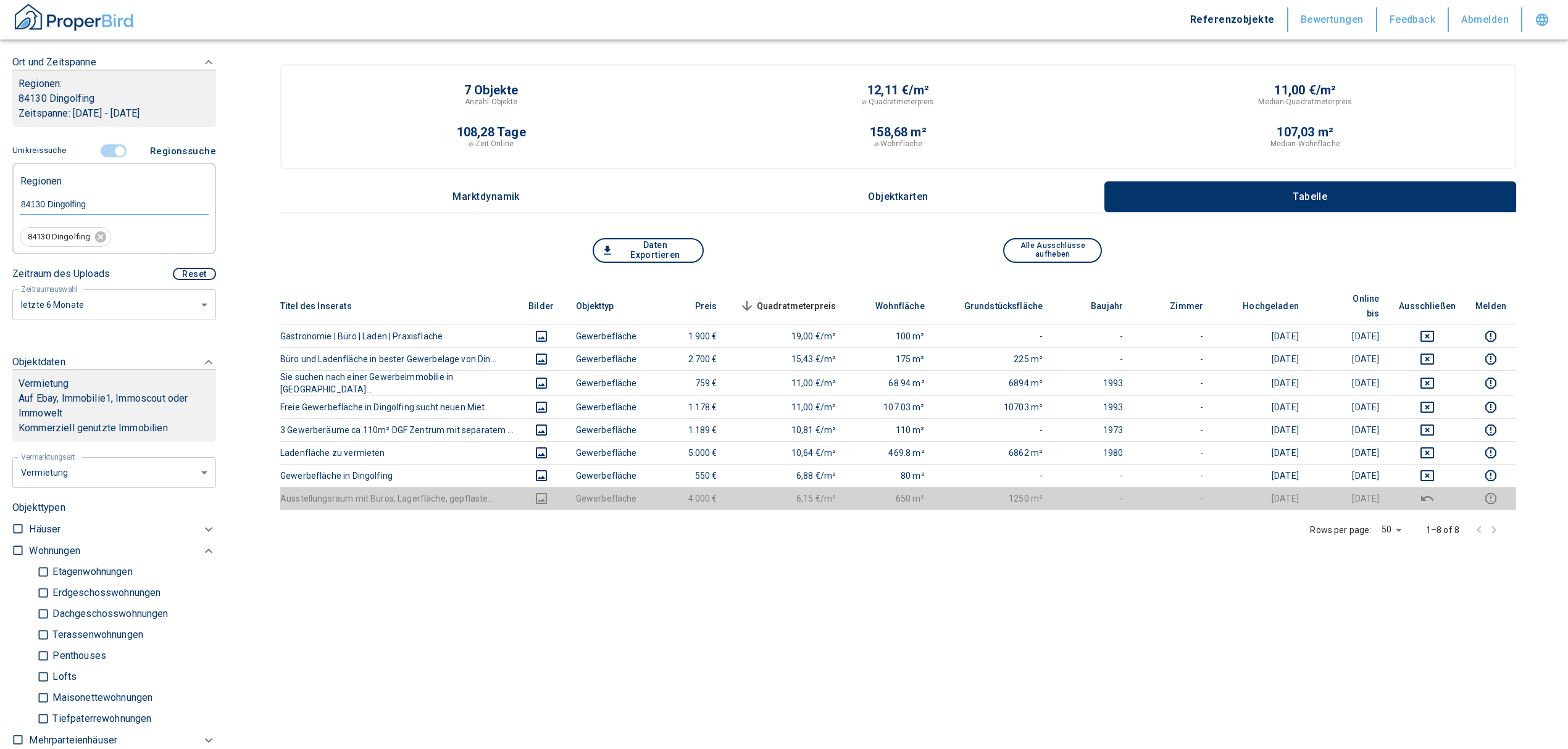
scroll to position [164, 0]
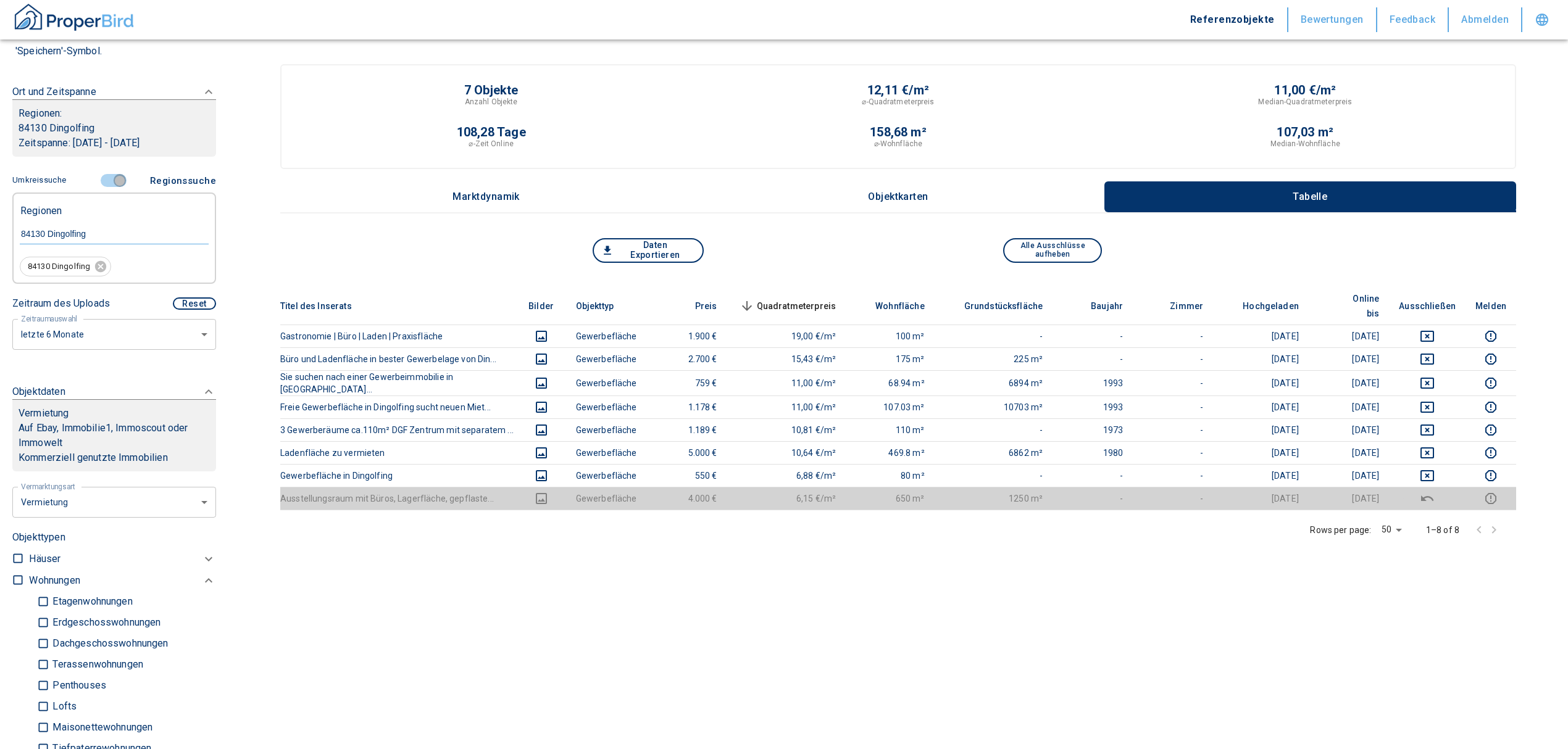
click at [112, 175] on input "controlled" at bounding box center [120, 180] width 37 height 14
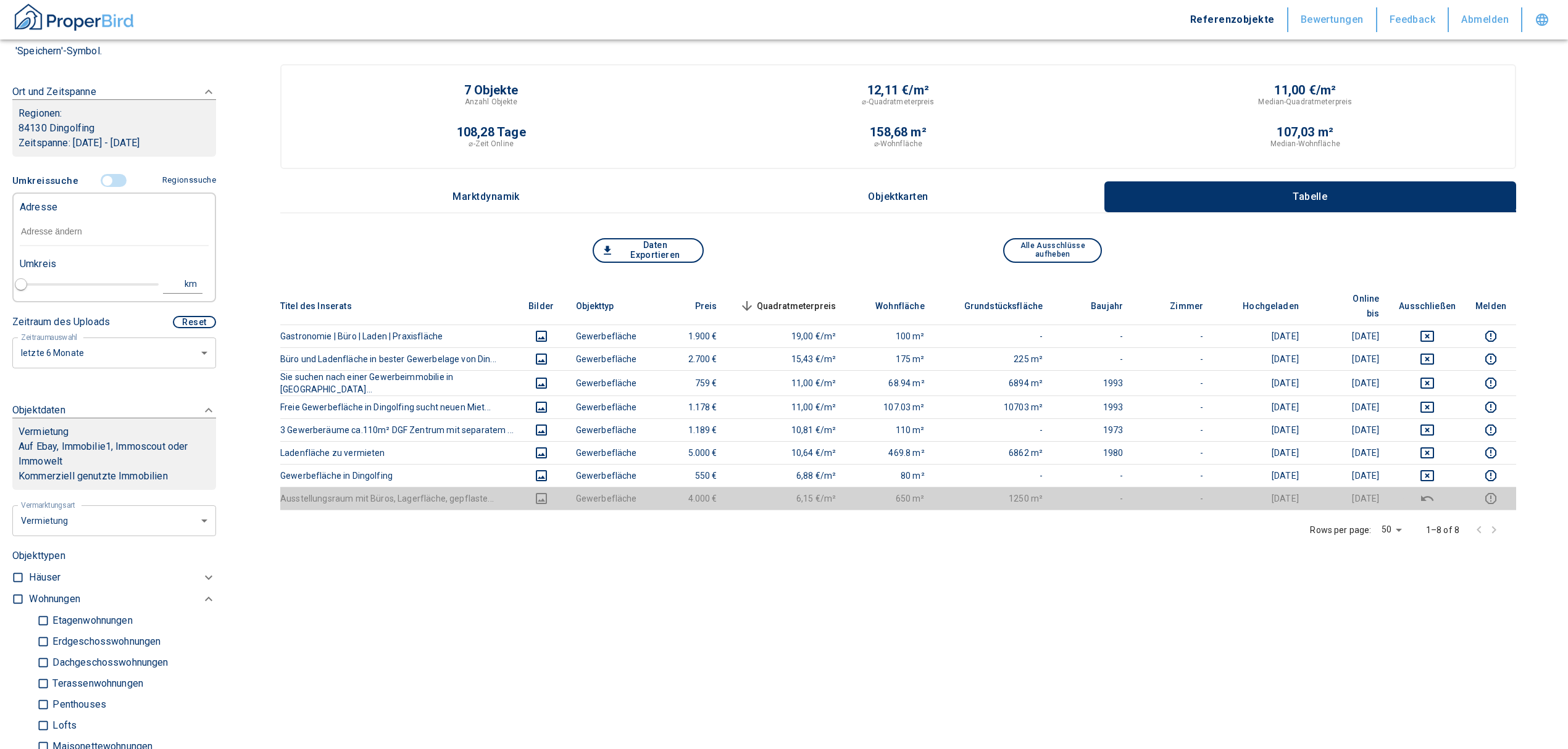
click at [55, 227] on input "text" at bounding box center [114, 232] width 189 height 28
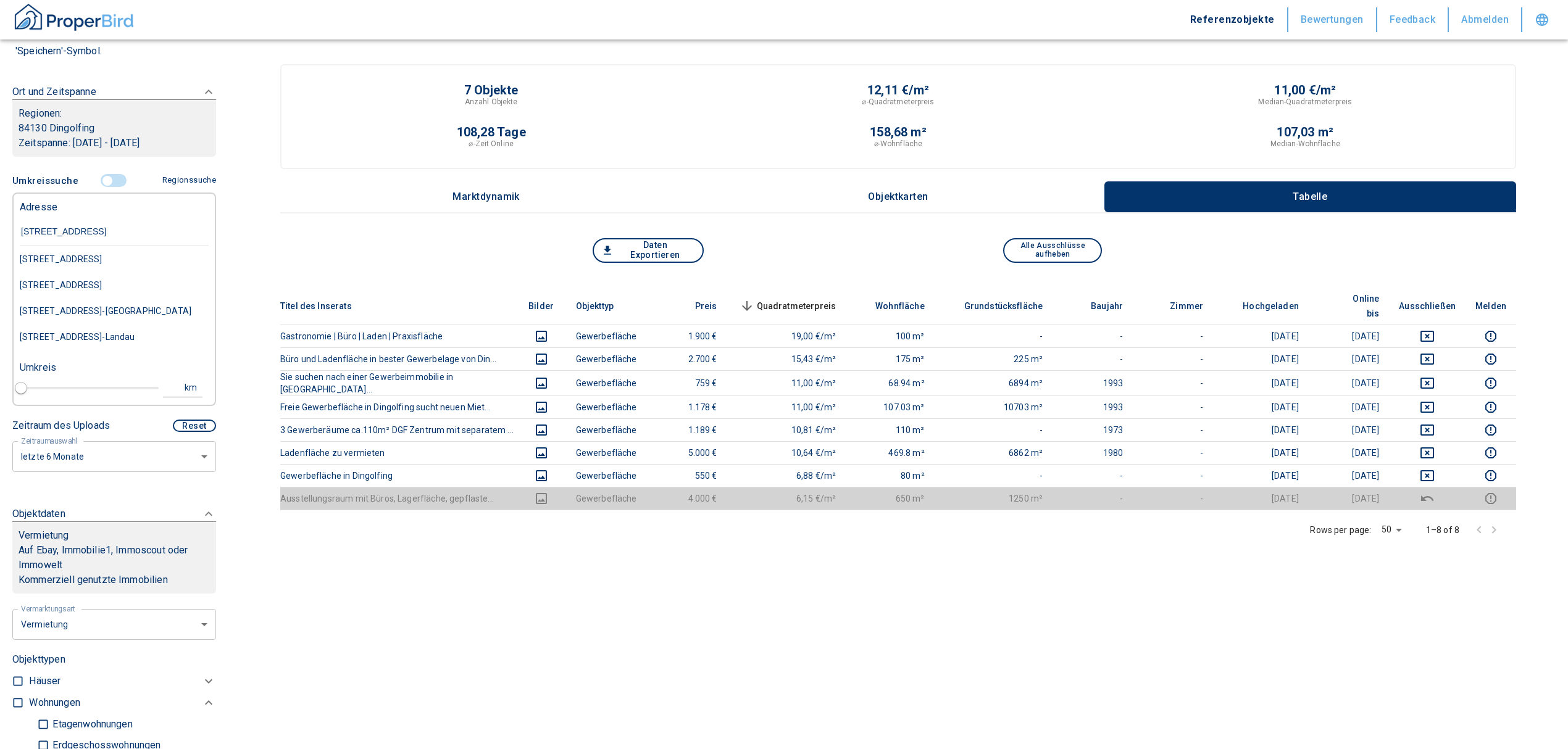
click at [74, 264] on div "[STREET_ADDRESS]" at bounding box center [114, 259] width 189 height 26
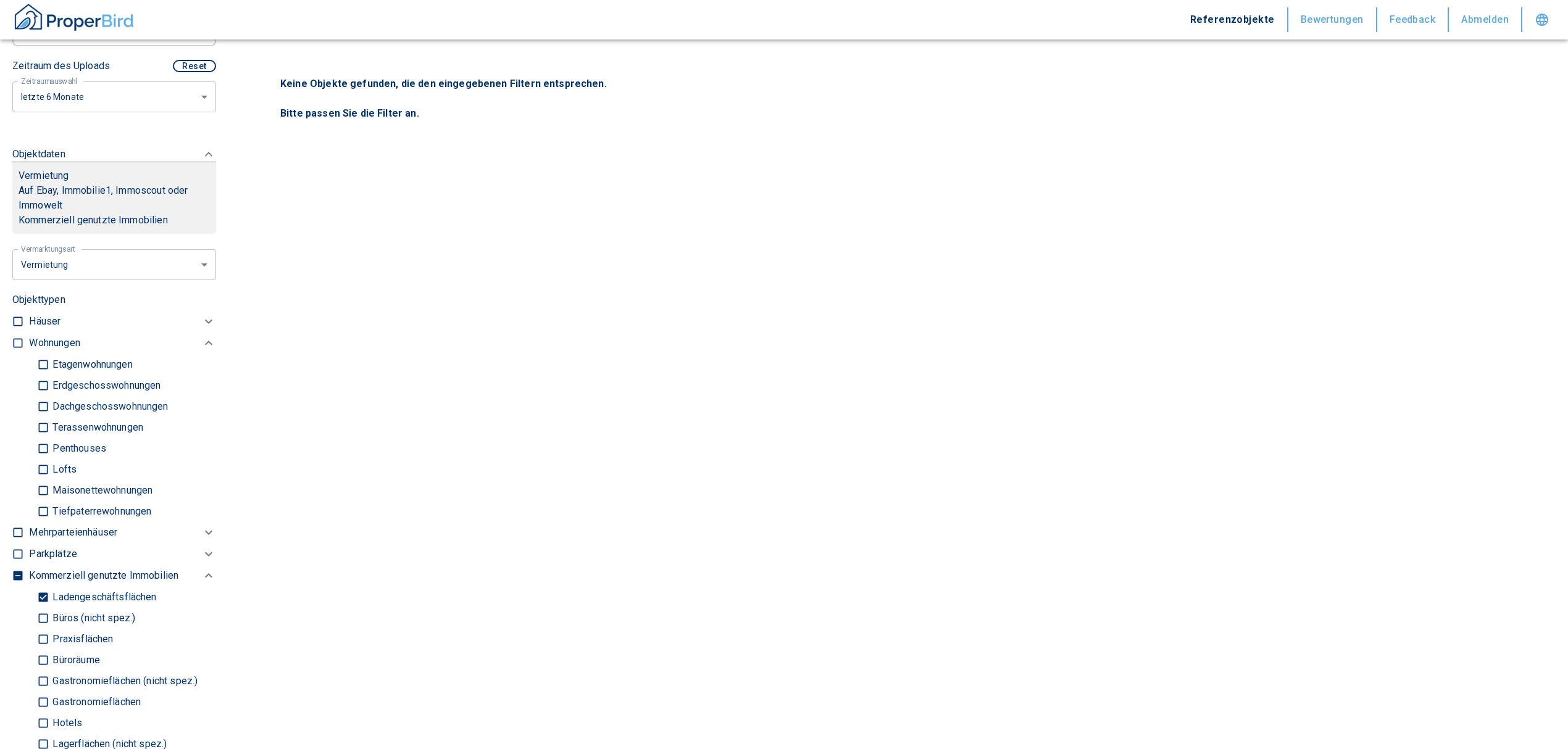
scroll to position [329, 0]
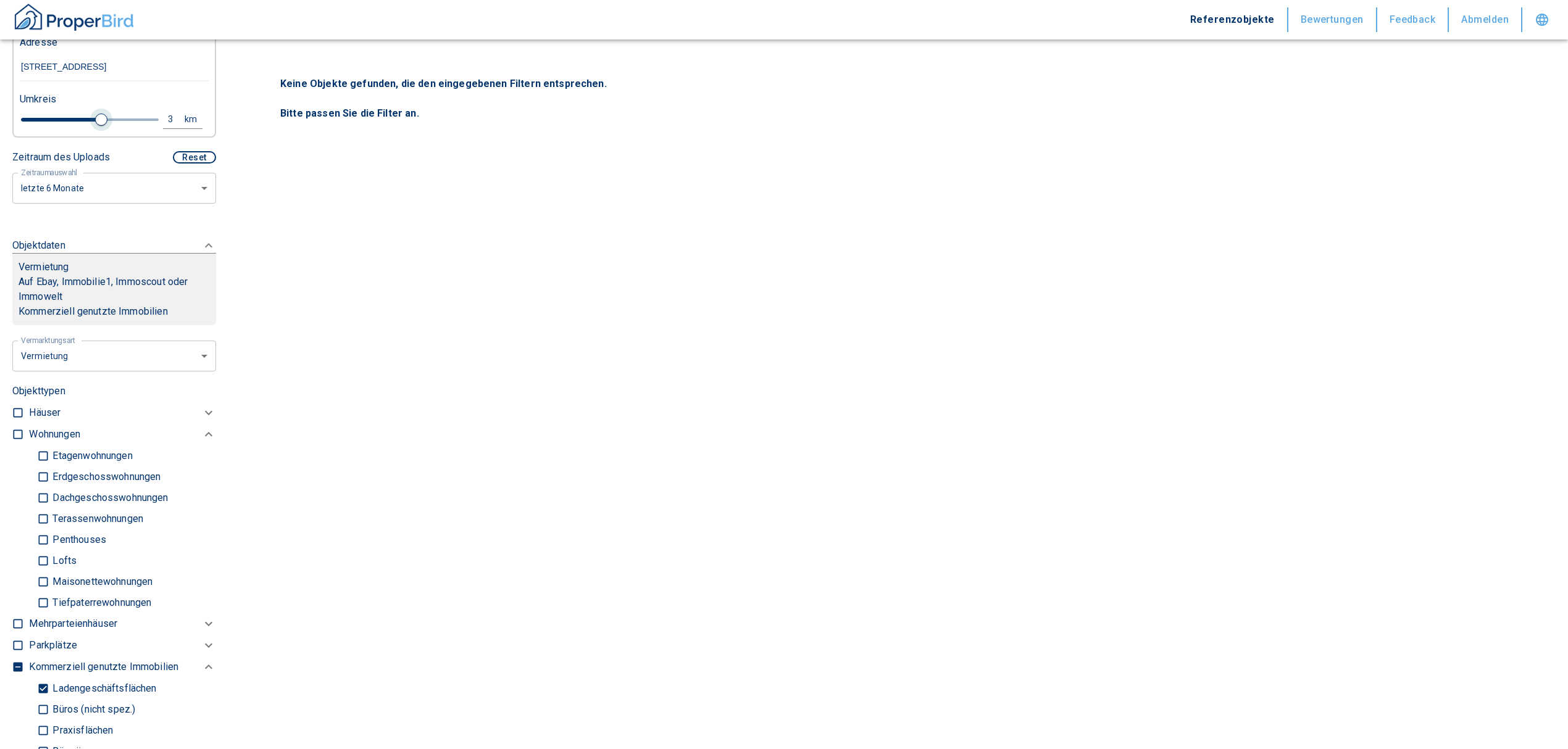
drag, startPoint x: 46, startPoint y: 113, endPoint x: 94, endPoint y: 118, distance: 48.3
click at [95, 118] on span at bounding box center [101, 119] width 12 height 12
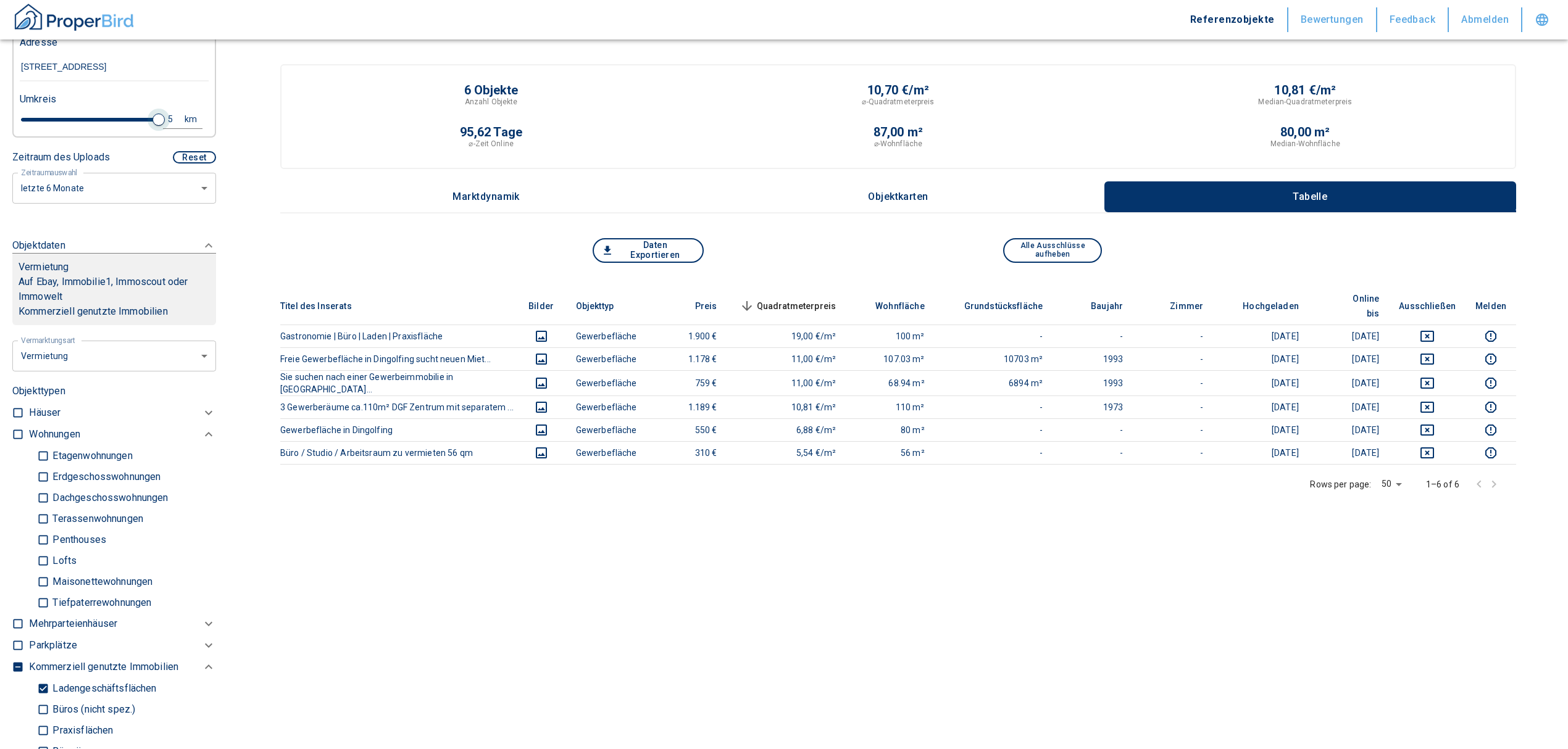
drag, startPoint x: 94, startPoint y: 118, endPoint x: 151, endPoint y: 111, distance: 57.4
click at [152, 113] on span at bounding box center [158, 119] width 12 height 12
click at [166, 115] on div "5" at bounding box center [177, 119] width 23 height 15
drag, startPoint x: 65, startPoint y: 121, endPoint x: 30, endPoint y: 125, distance: 35.2
click at [33, 125] on div "5 km Neue Suchen" at bounding box center [104, 120] width 189 height 30
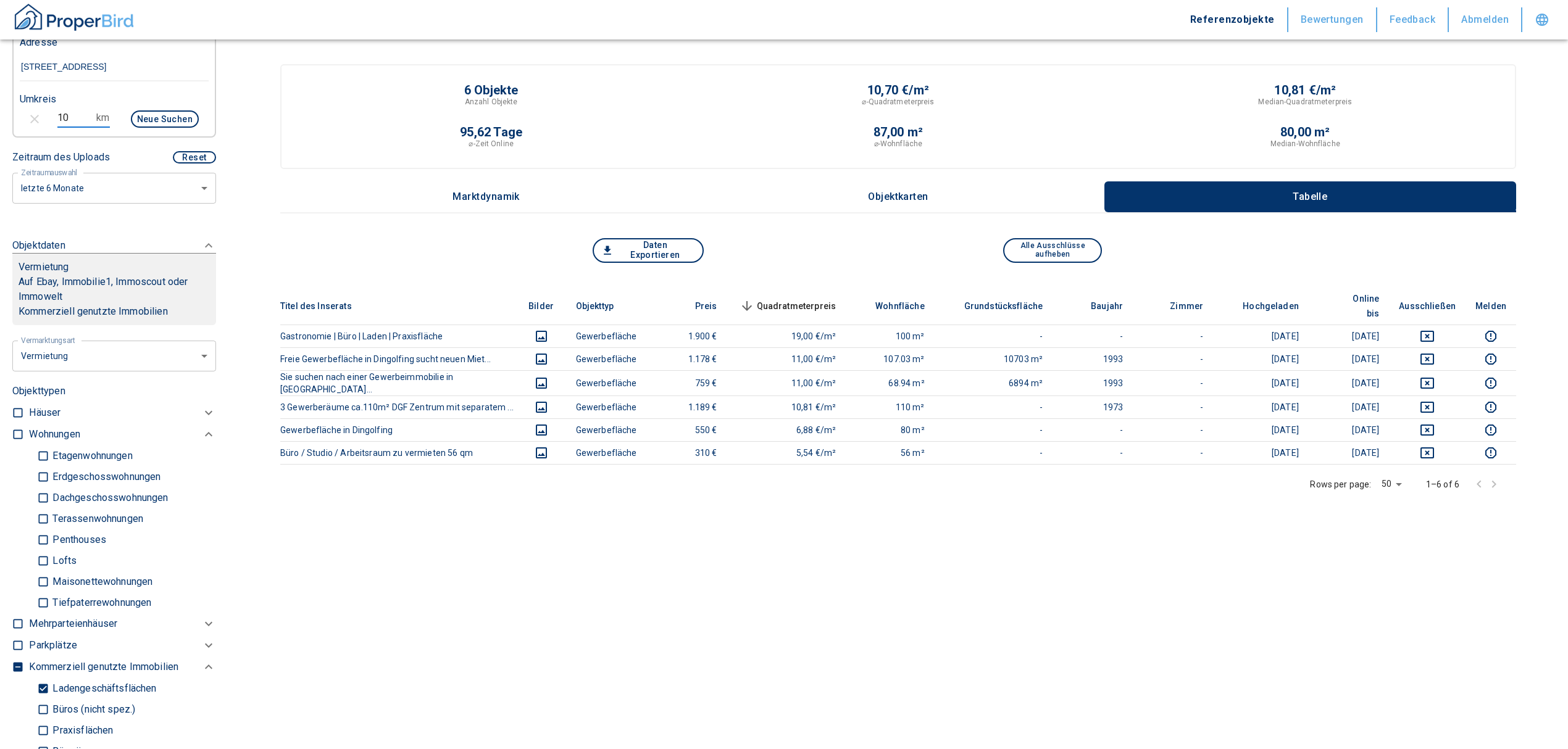
click at [158, 117] on button "Neue Suchen" at bounding box center [165, 118] width 68 height 17
click at [155, 117] on button "Neue Suchen" at bounding box center [165, 118] width 68 height 17
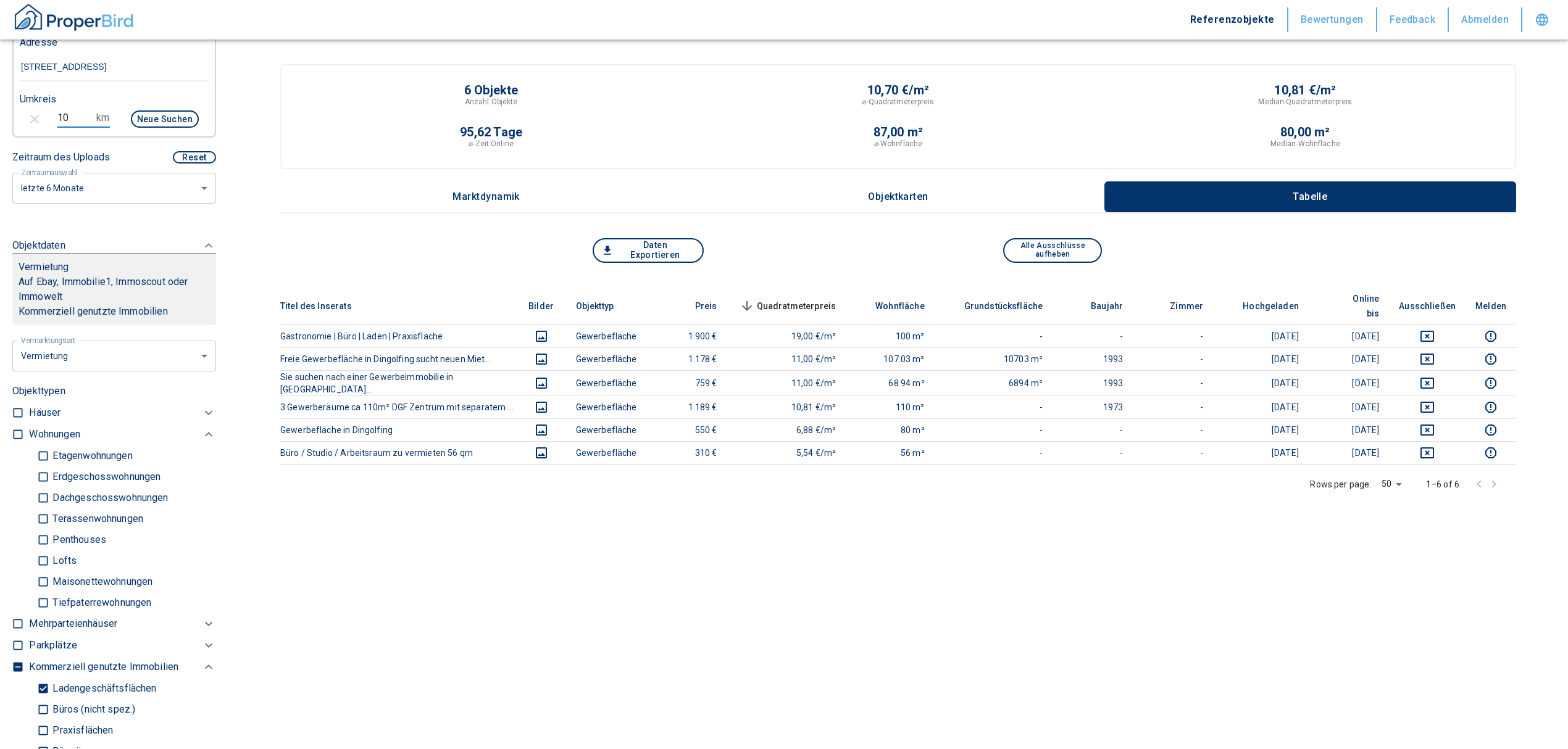
drag, startPoint x: 68, startPoint y: 116, endPoint x: 33, endPoint y: 117, distance: 35.0
click at [33, 117] on div "10 km Neue Suchen" at bounding box center [104, 120] width 189 height 30
click at [152, 121] on button "Neue Suchen" at bounding box center [165, 118] width 68 height 17
drag, startPoint x: 70, startPoint y: 115, endPoint x: 39, endPoint y: 118, distance: 31.1
click at [39, 118] on div "10 km Neue Suchen" at bounding box center [104, 120] width 189 height 30
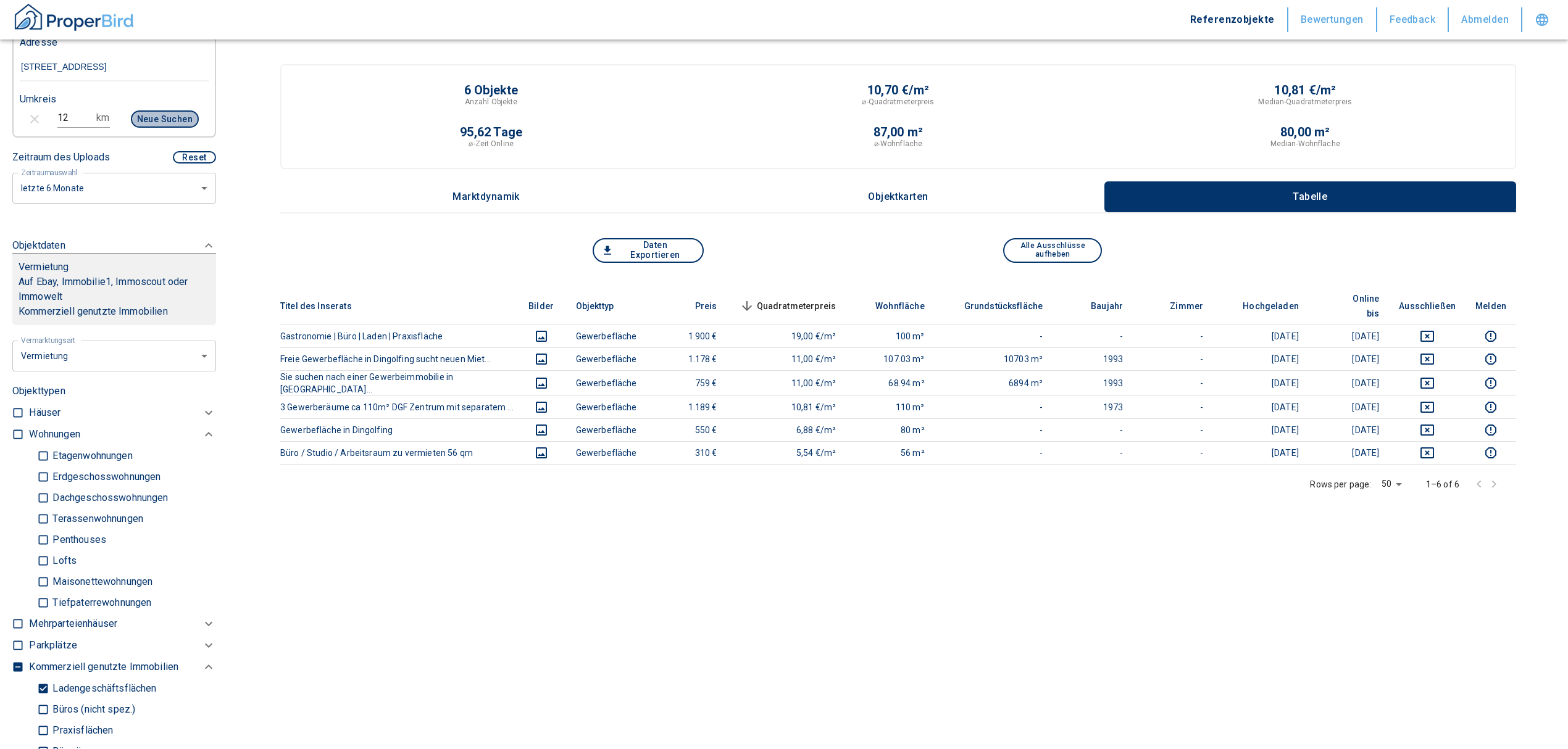
click at [134, 113] on button "Neue Suchen" at bounding box center [165, 118] width 68 height 17
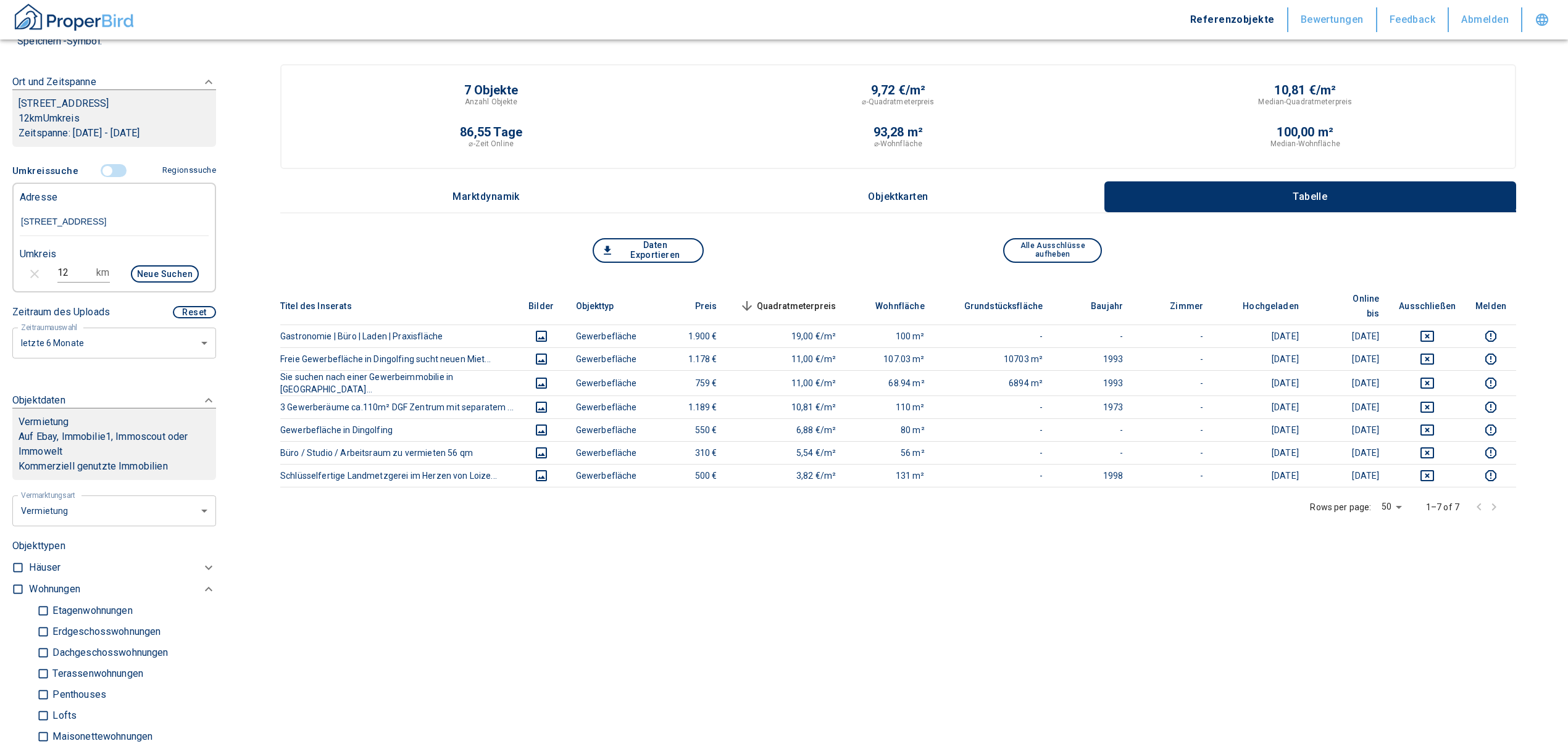
scroll to position [164, 0]
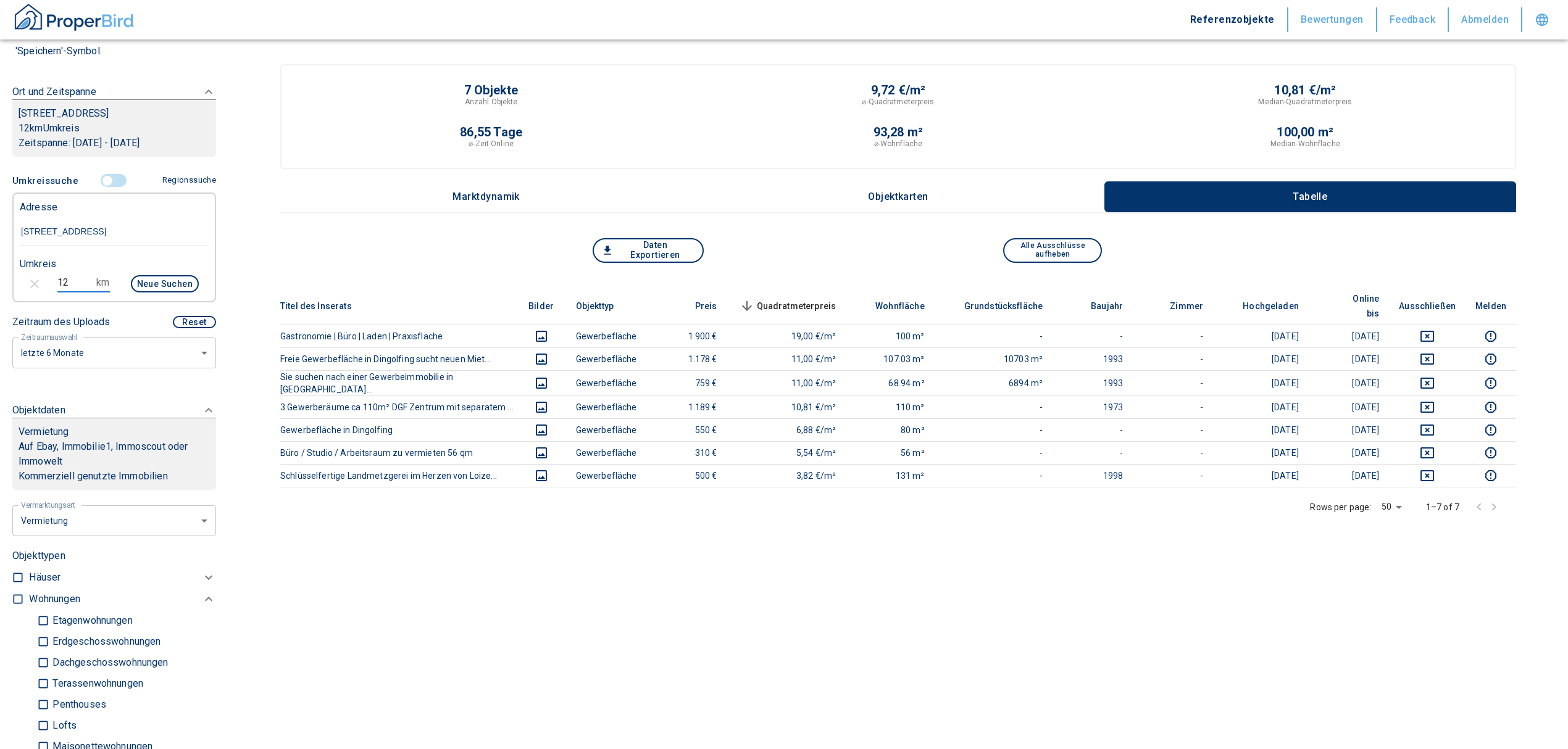
drag, startPoint x: 70, startPoint y: 279, endPoint x: 49, endPoint y: 279, distance: 21.0
click at [49, 279] on div "12 km Neue Suchen" at bounding box center [104, 285] width 189 height 30
click at [134, 277] on button "Neue Suchen" at bounding box center [165, 283] width 68 height 17
click at [900, 624] on div "Titel des Inserats Bilder Objekttyp Preis Quadratmeterpreis sorted descending W…" at bounding box center [897, 479] width 1236 height 385
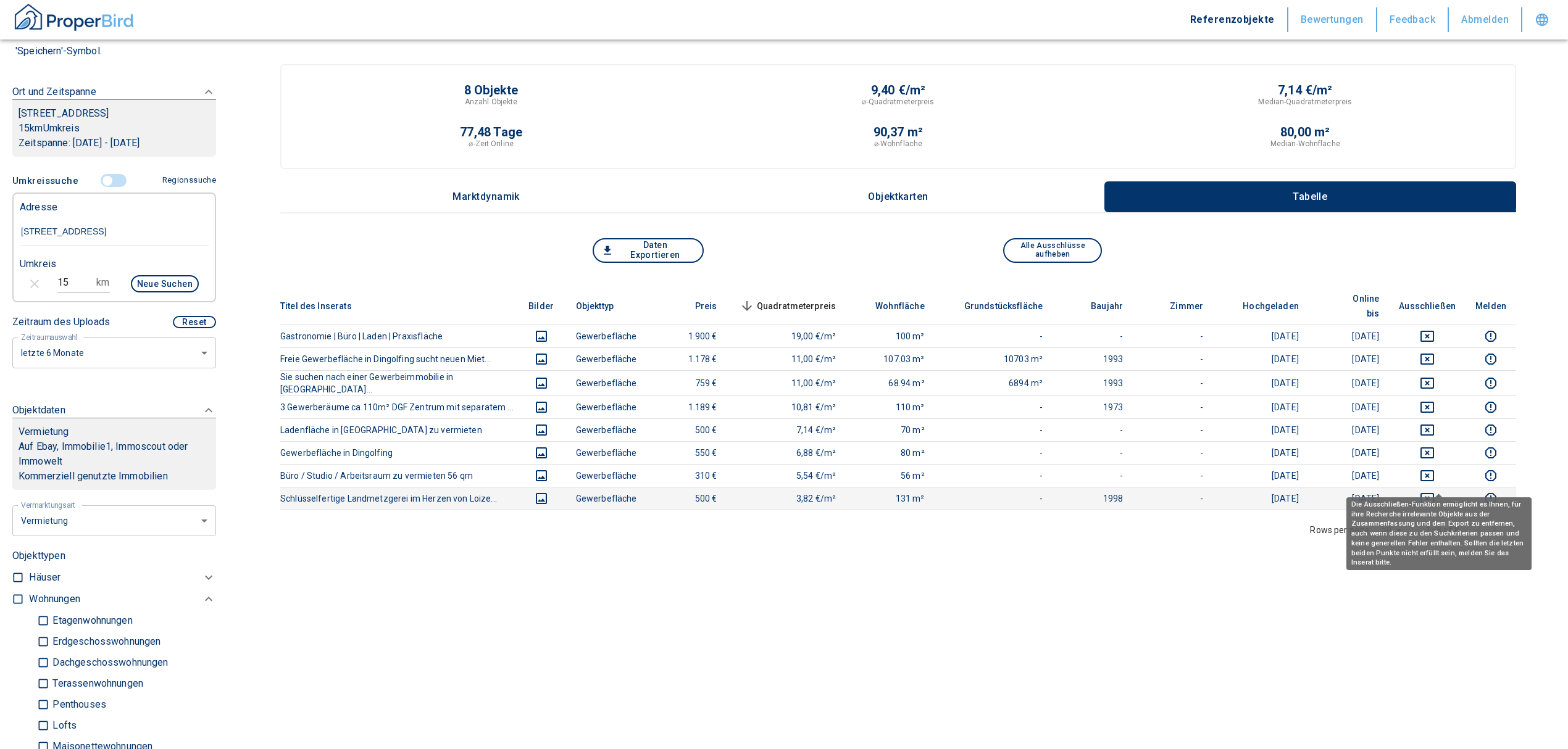
click at [1434, 493] on icon "deselect this listing" at bounding box center [1427, 499] width 14 height 11
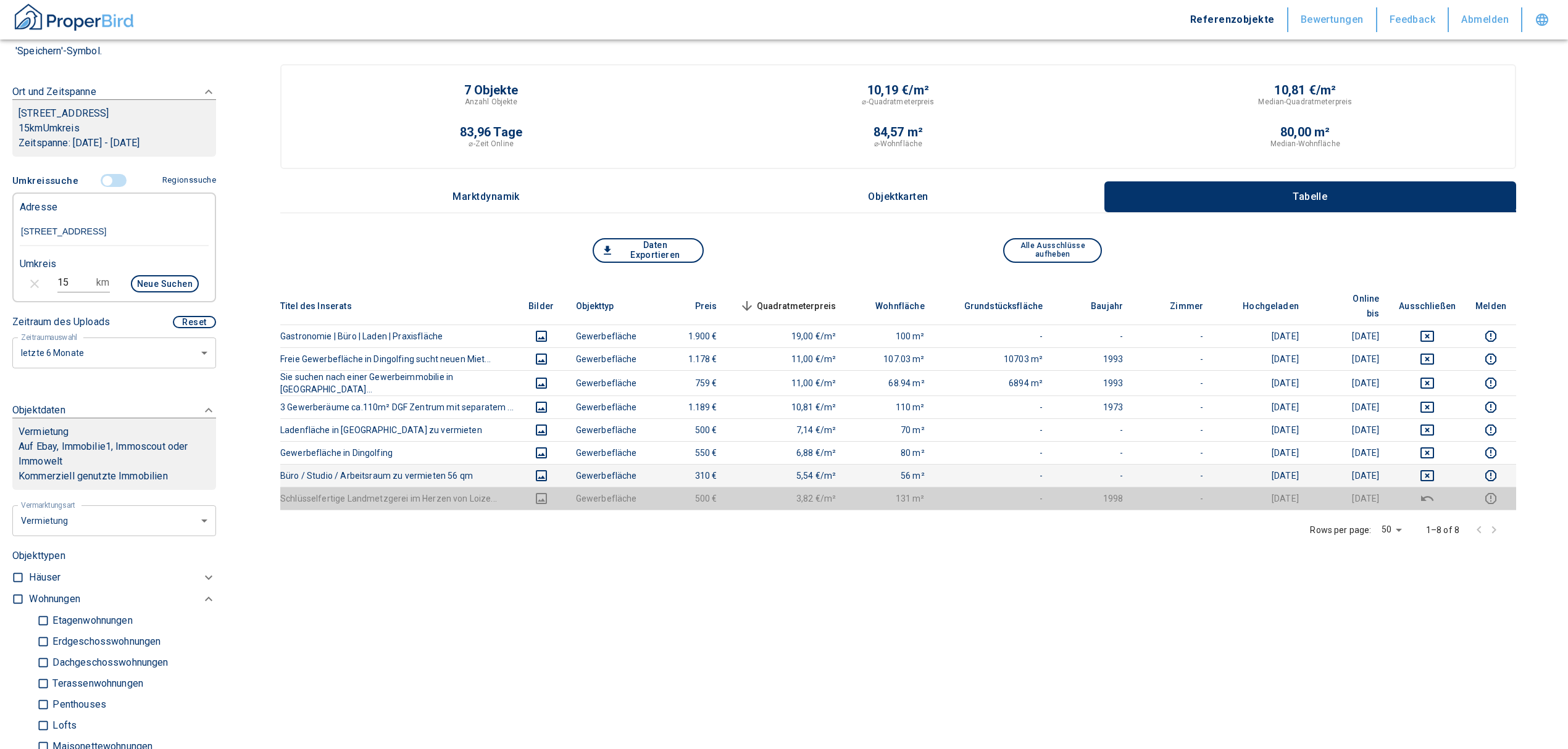
click at [1434, 470] on icon "deselect this listing" at bounding box center [1427, 475] width 14 height 11
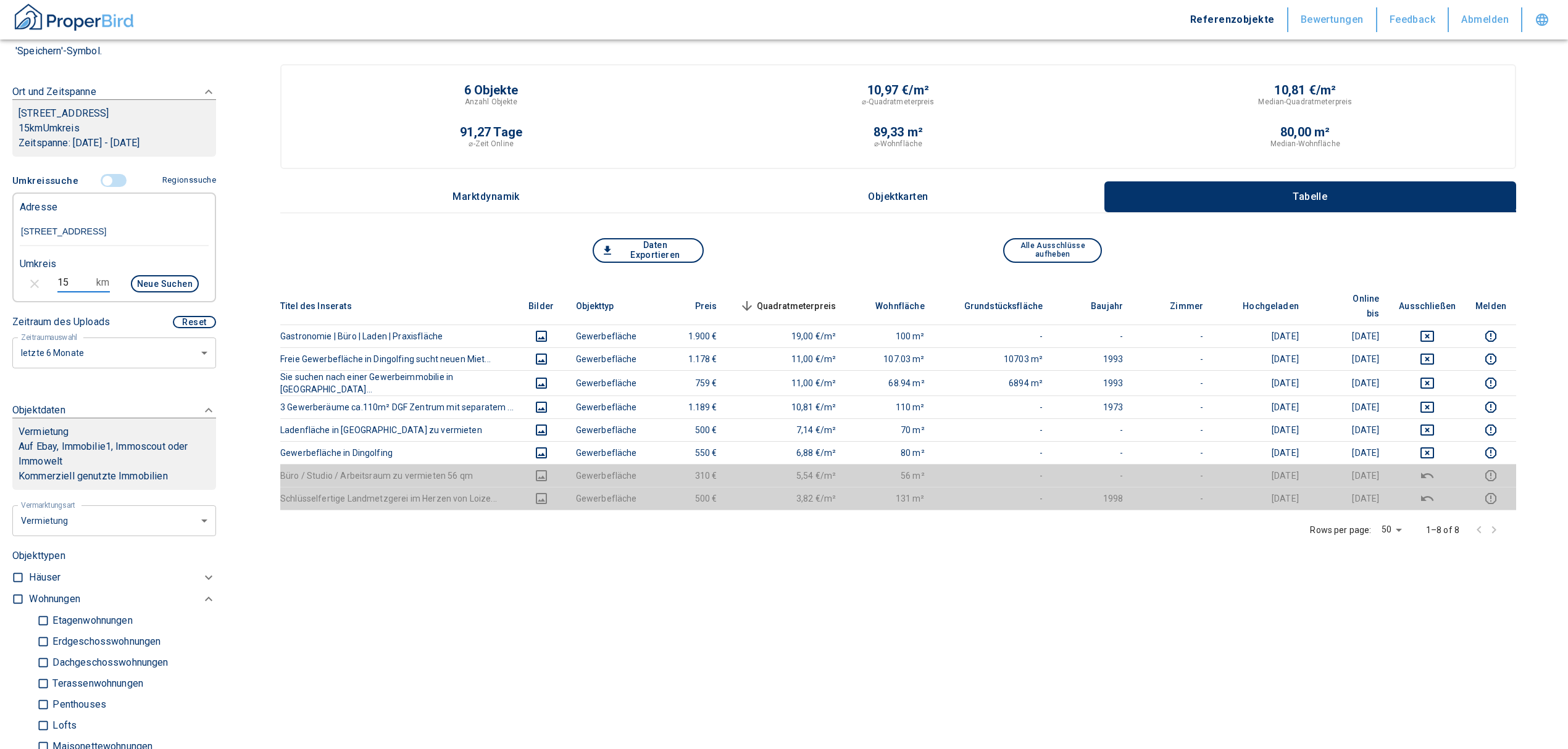
drag, startPoint x: 20, startPoint y: 287, endPoint x: 0, endPoint y: 289, distance: 20.1
click at [0, 289] on div "Filtervorlagen Neue Filtereinstellungen erkannt! Name für neue Vorlage x Sie ha…" at bounding box center [114, 374] width 229 height 749
click at [164, 285] on button "Neue Suchen" at bounding box center [165, 283] width 68 height 17
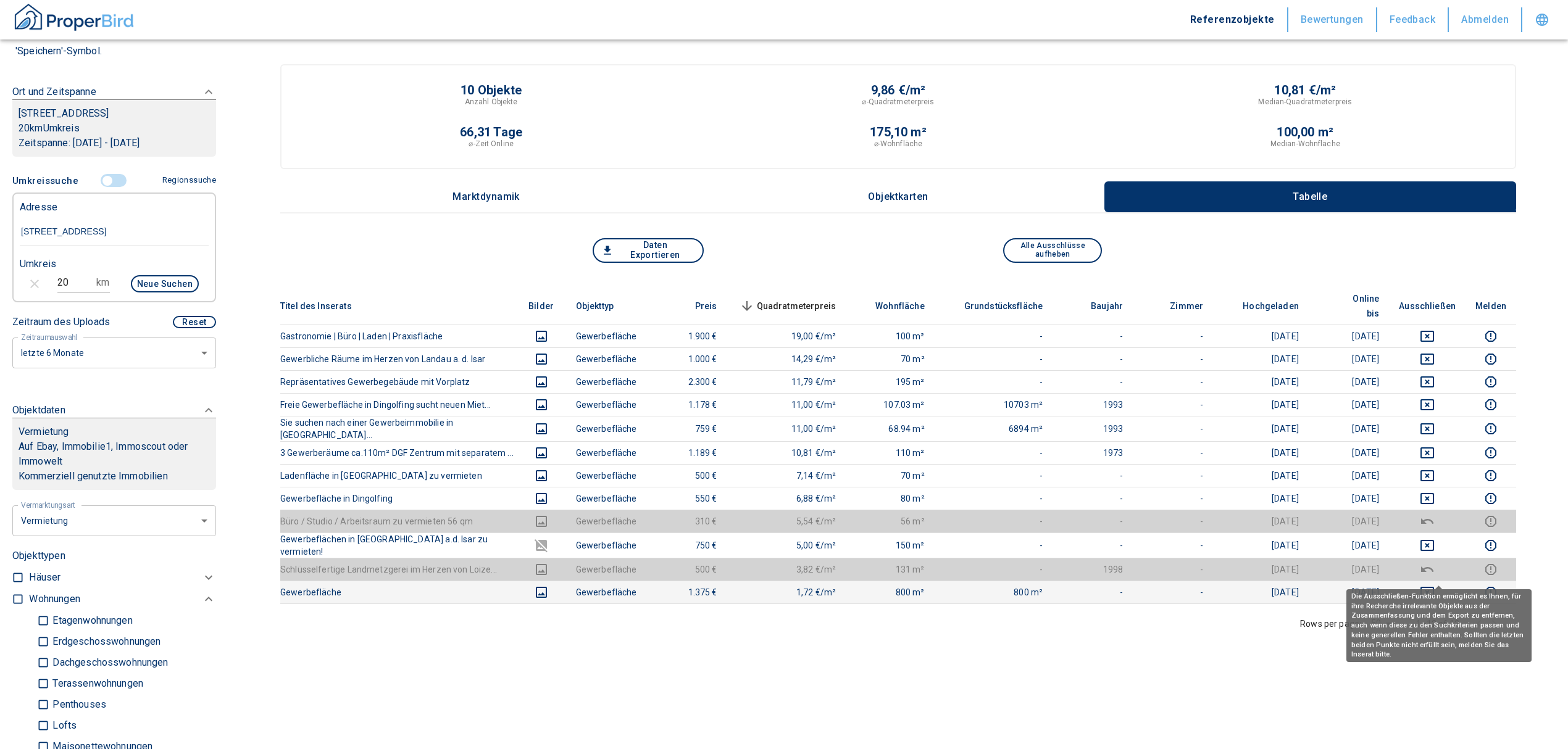
click at [1434, 585] on icon "deselect this listing" at bounding box center [1427, 592] width 14 height 14
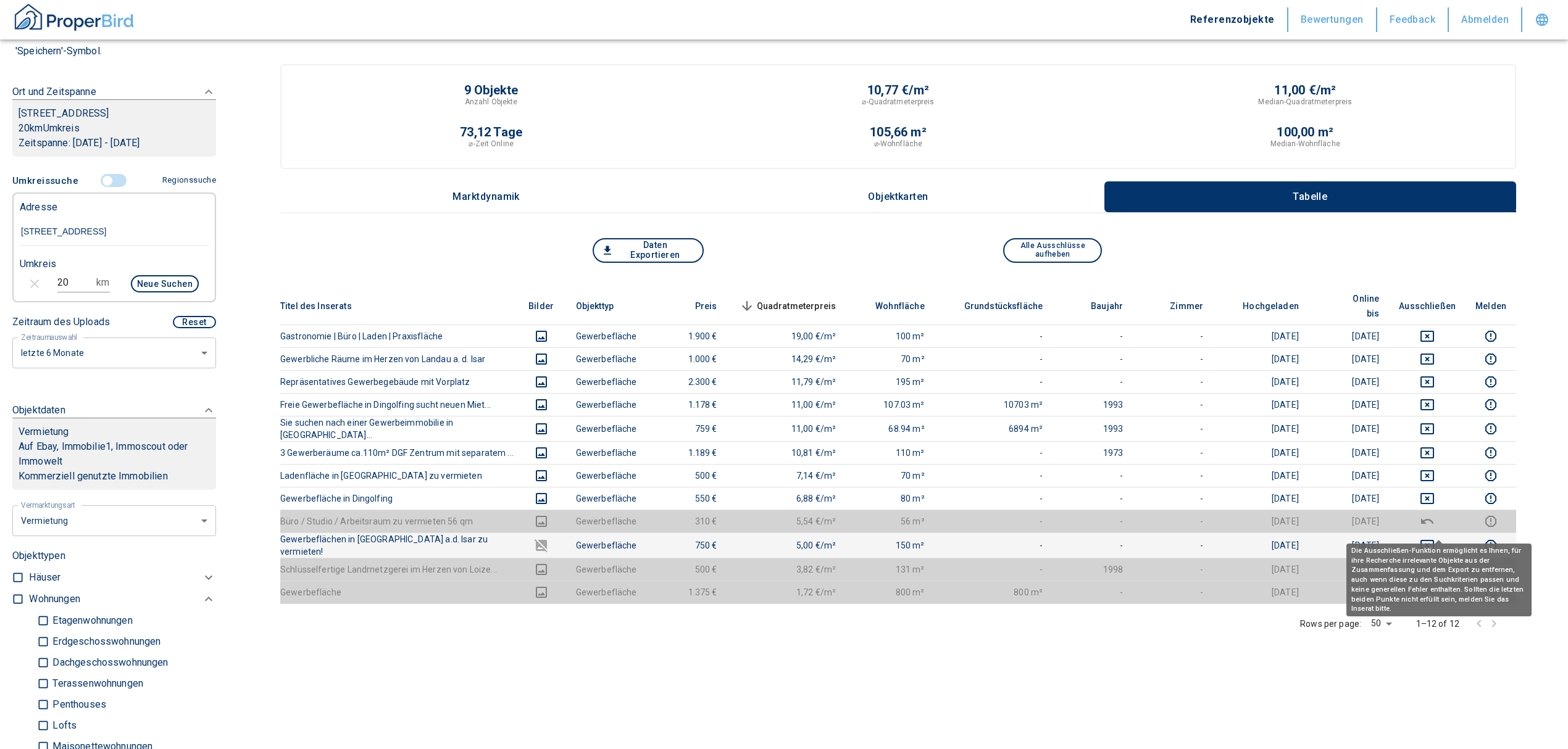
click at [1434, 538] on icon "deselect this listing" at bounding box center [1427, 545] width 14 height 14
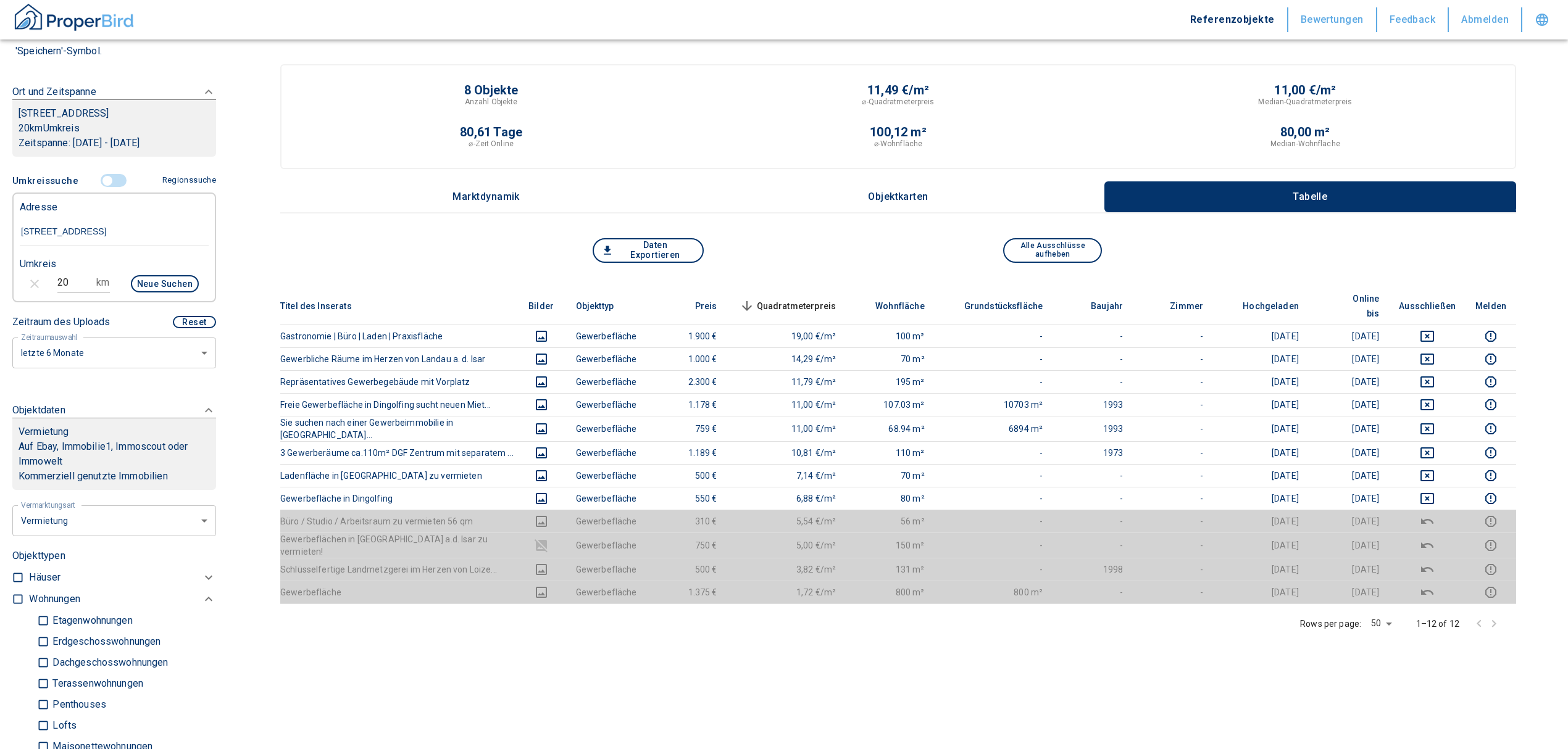
click at [102, 180] on input "controlled" at bounding box center [107, 180] width 37 height 14
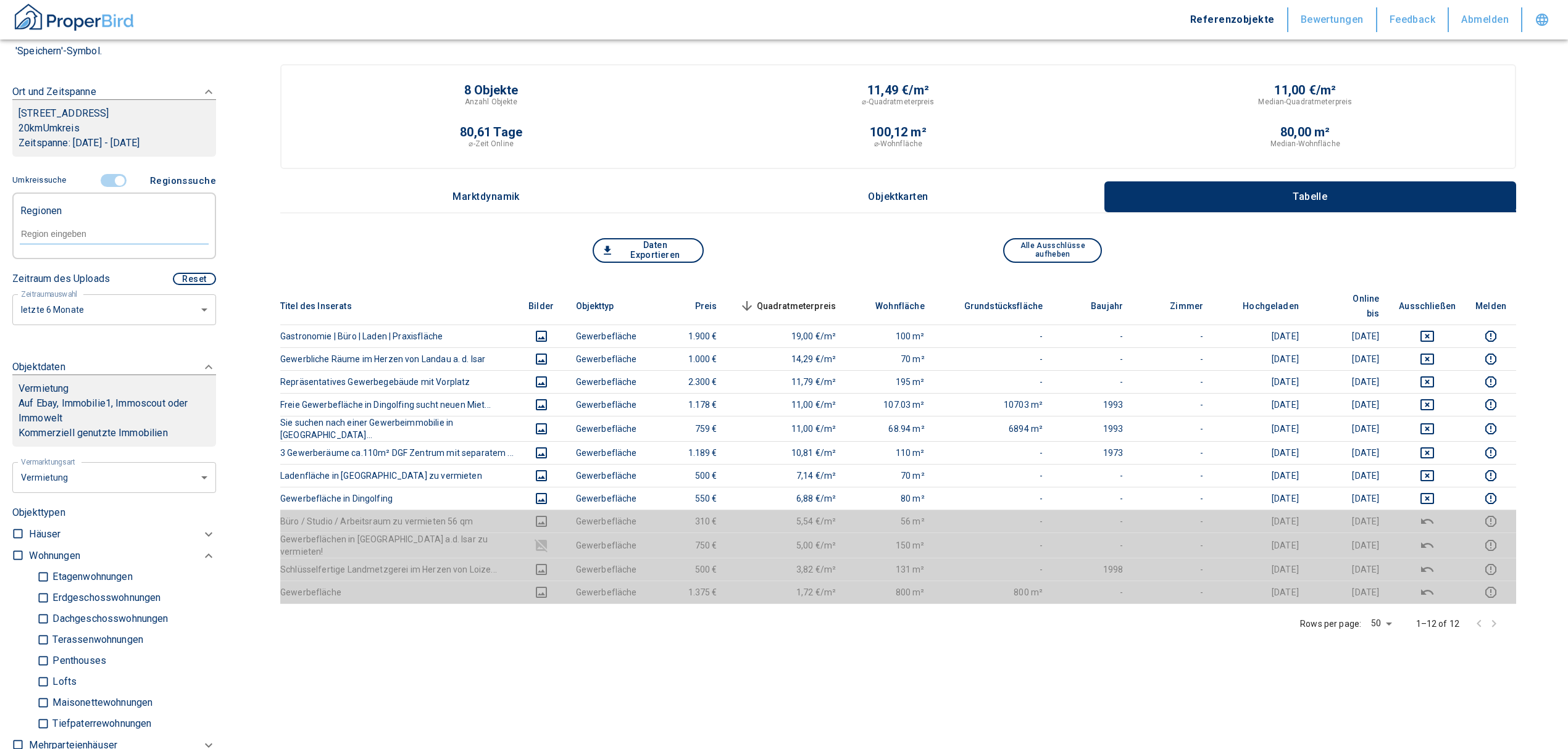
click at [117, 183] on input "controlled" at bounding box center [120, 180] width 37 height 14
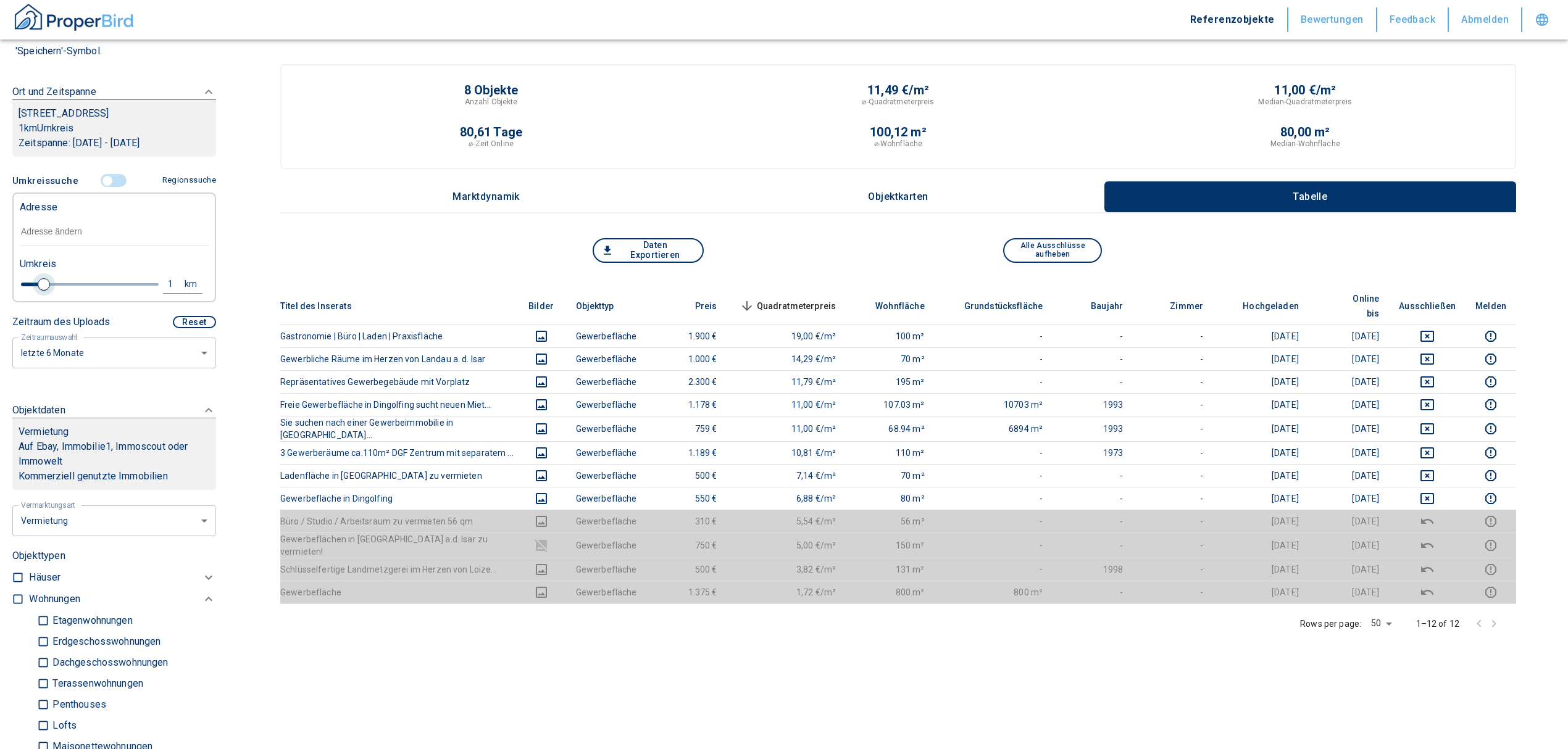
drag, startPoint x: 143, startPoint y: 286, endPoint x: 42, endPoint y: 271, distance: 102.1
click at [42, 278] on span at bounding box center [43, 284] width 12 height 12
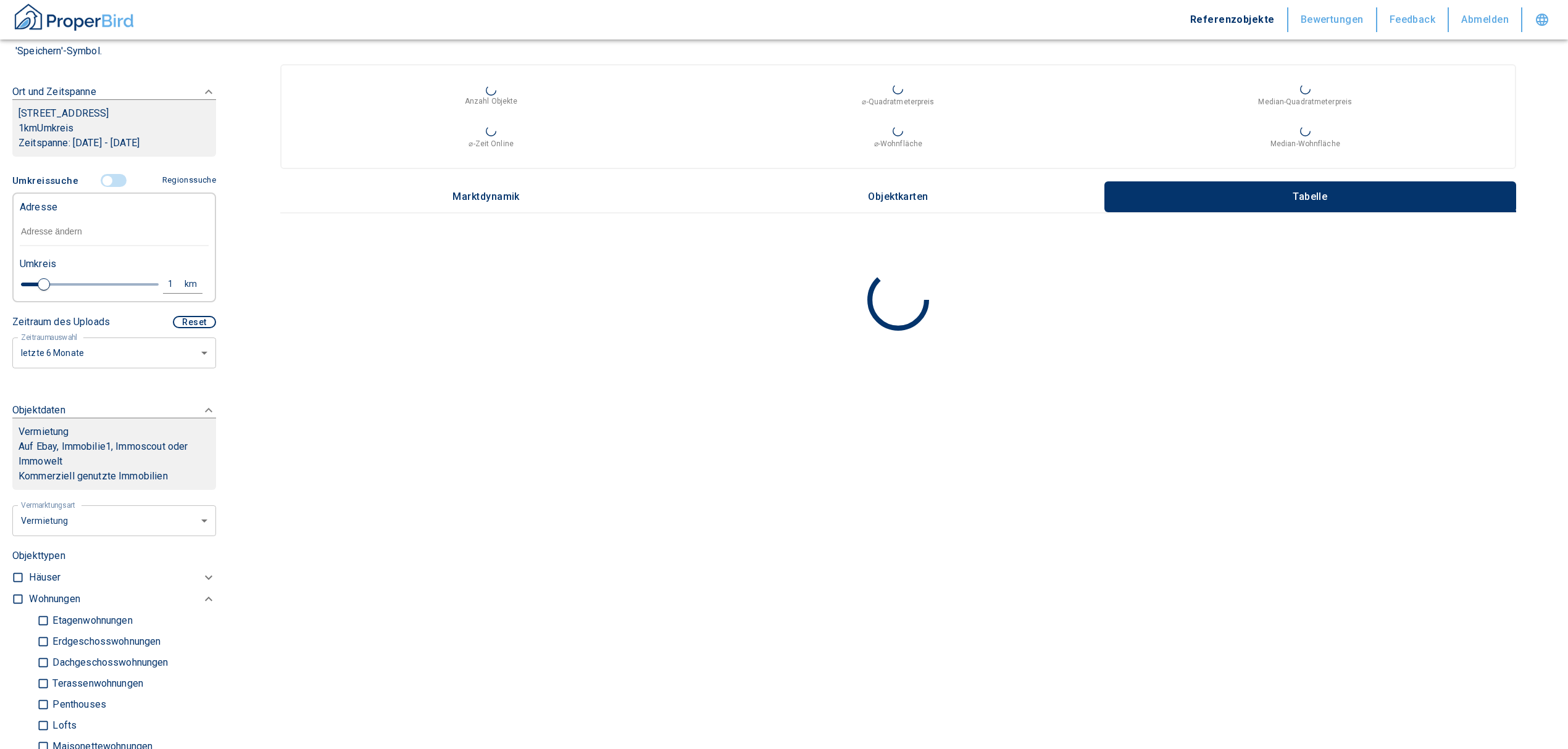
click at [56, 234] on input "text" at bounding box center [114, 232] width 189 height 28
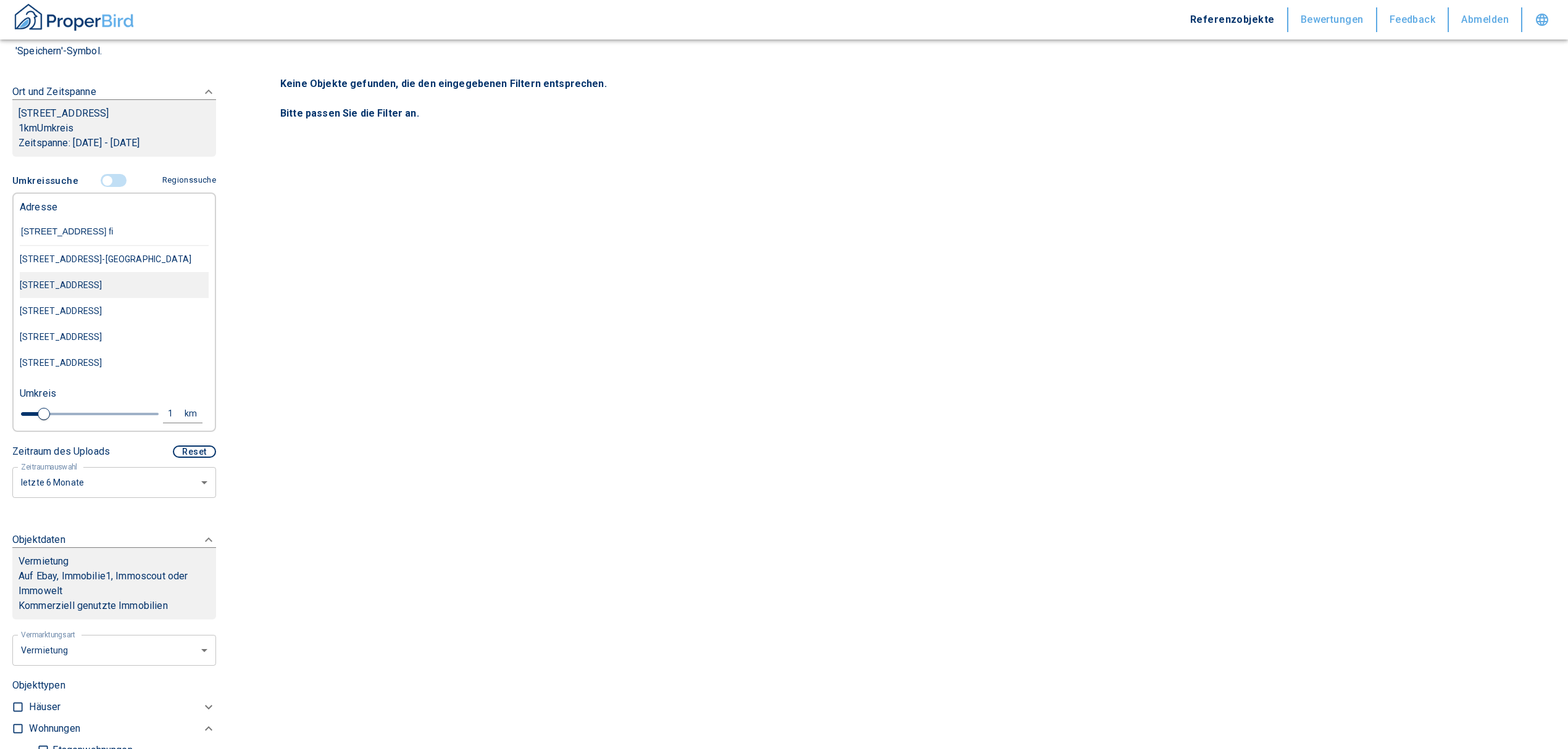
click at [94, 279] on div "[STREET_ADDRESS]" at bounding box center [114, 285] width 189 height 26
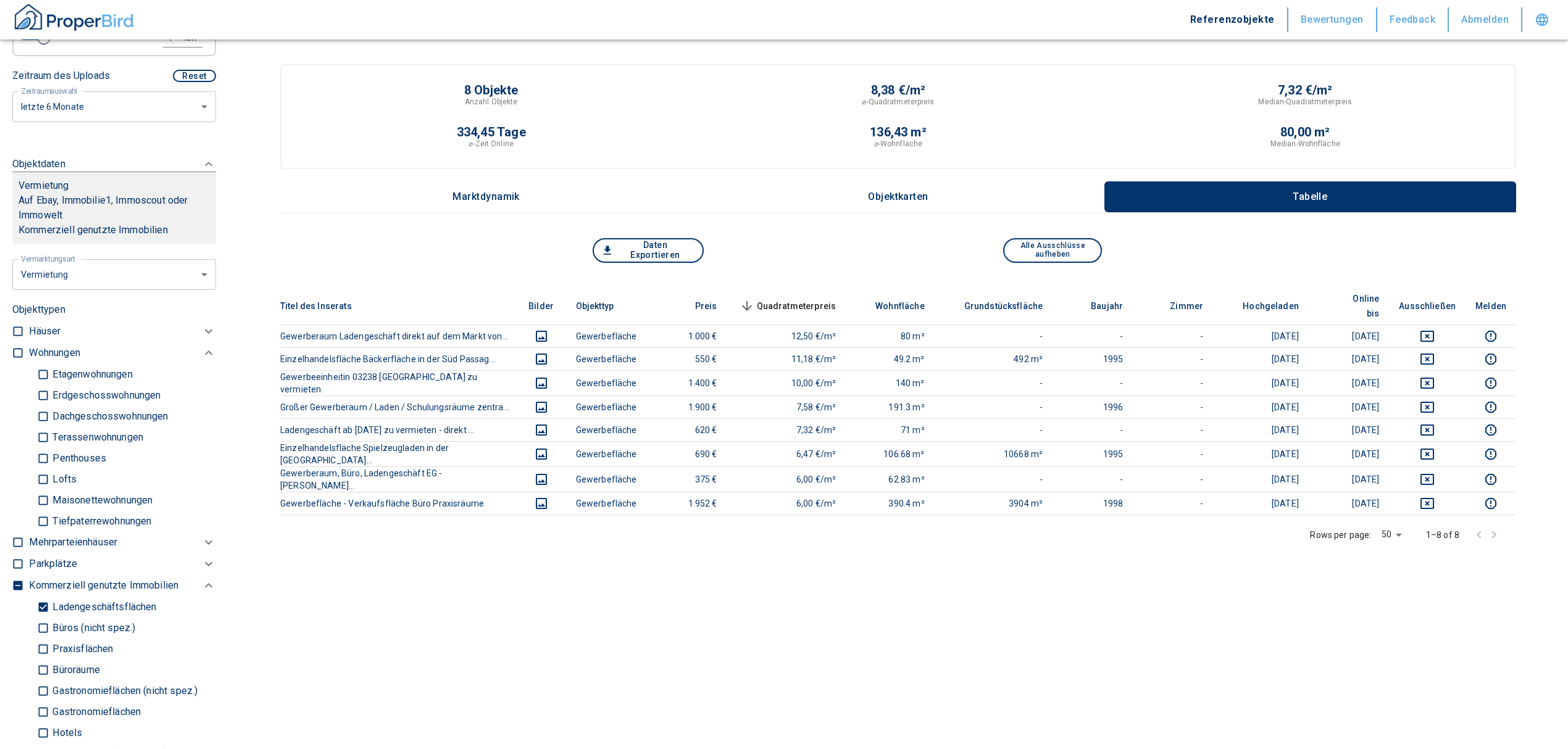
scroll to position [411, 0]
click at [43, 599] on input "Ladengeschäftsflächen" at bounding box center [43, 606] width 12 height 22
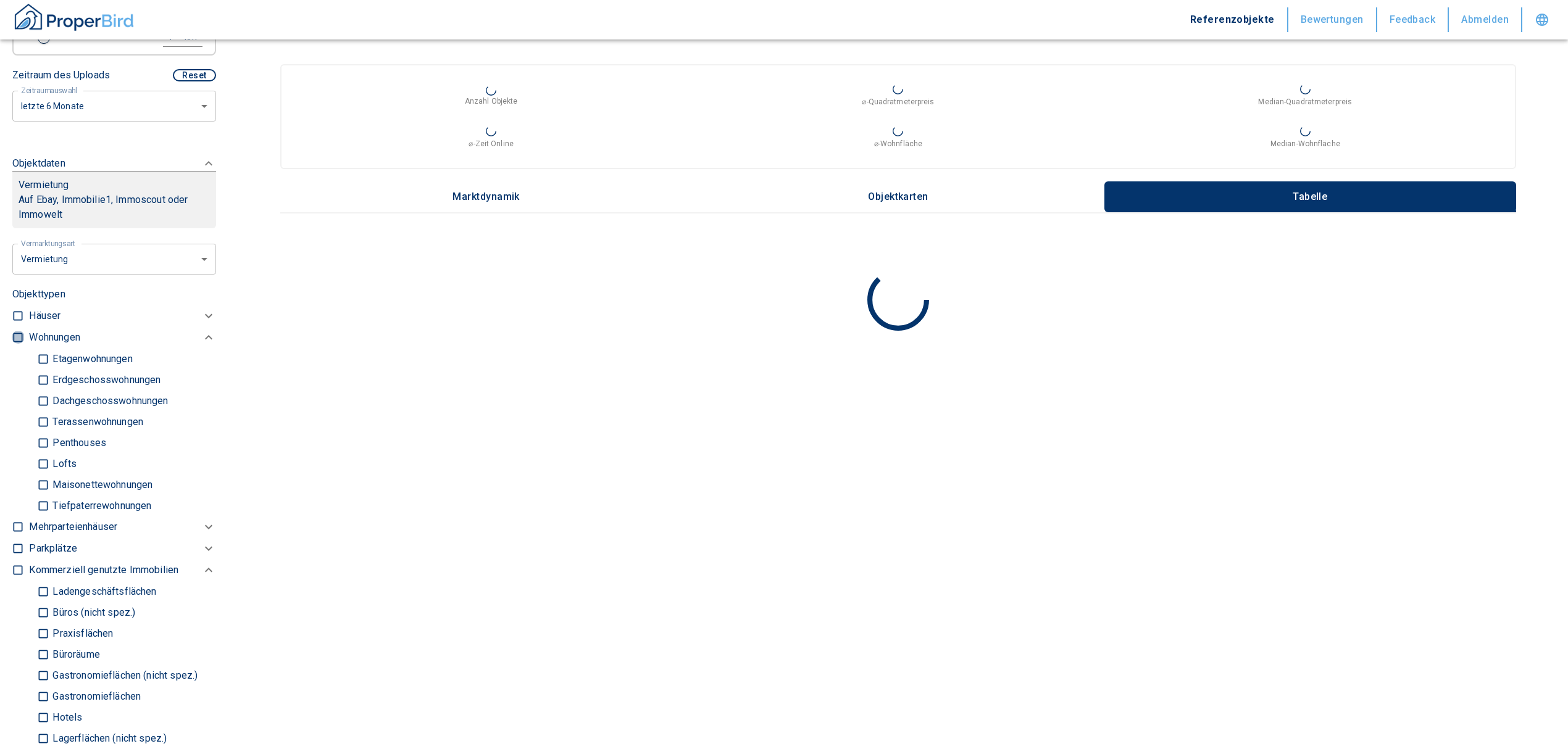
click at [15, 331] on input "checkbox" at bounding box center [18, 337] width 12 height 12
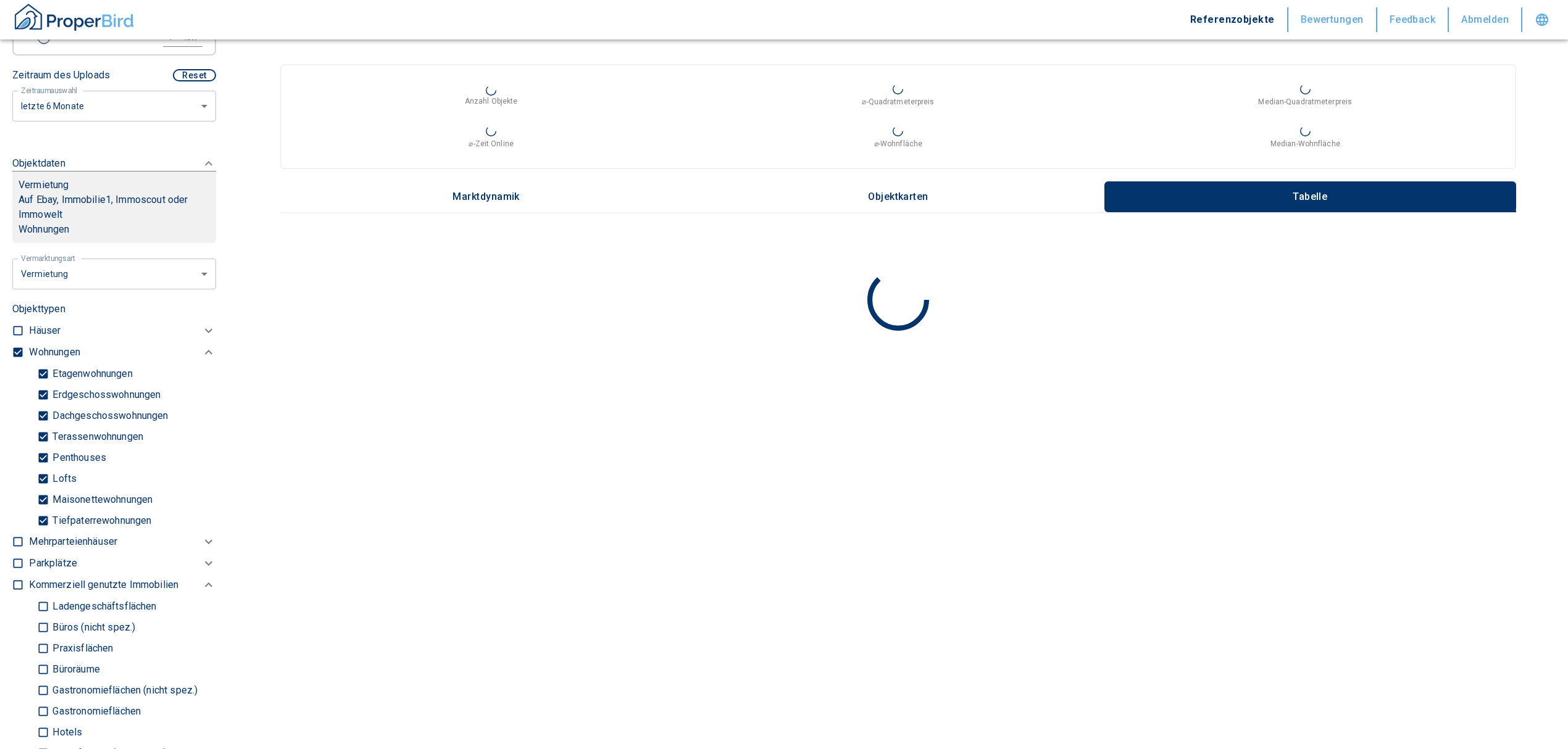
click at [43, 516] on input "Tiefpaterrewohnungen" at bounding box center [43, 520] width 12 height 22
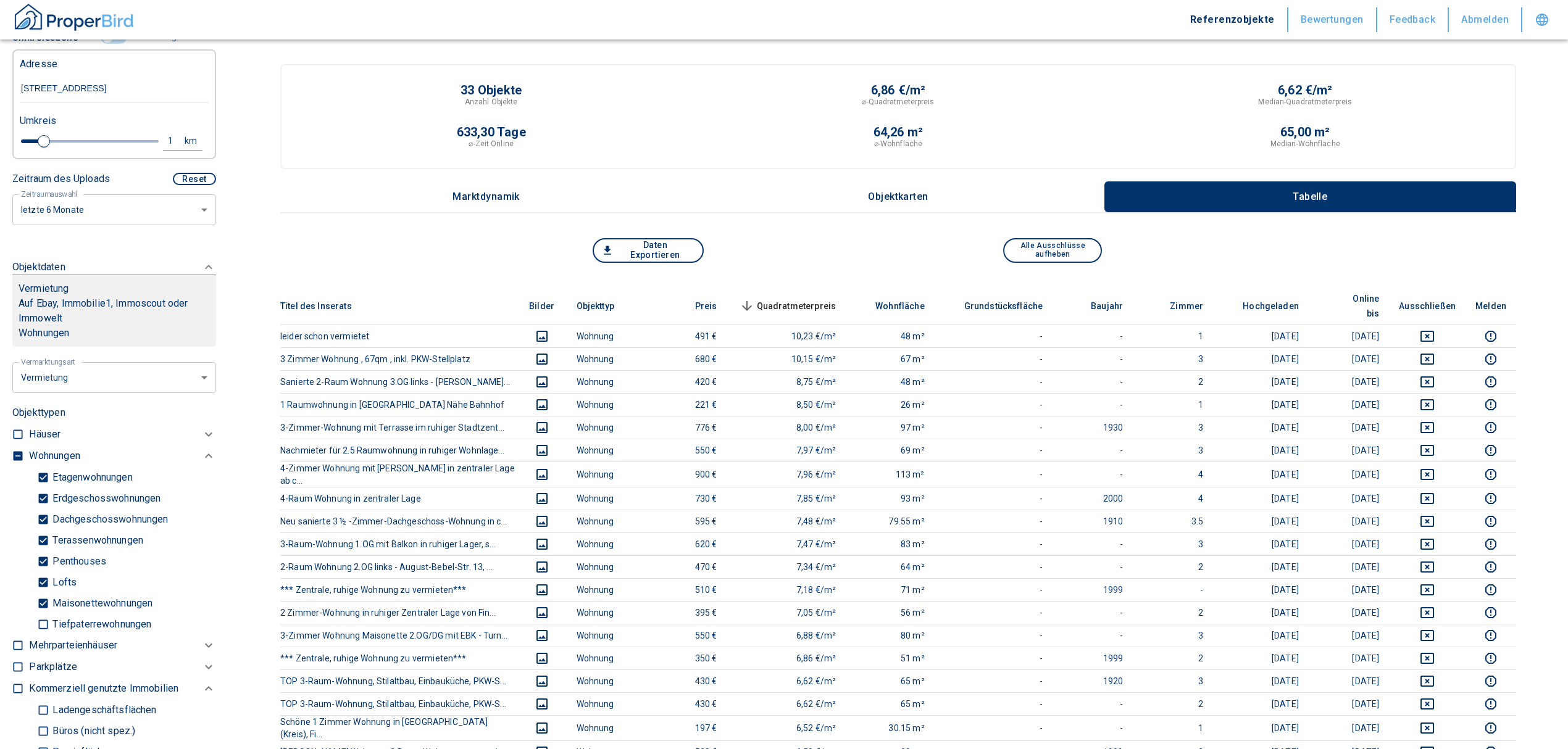
scroll to position [164, 0]
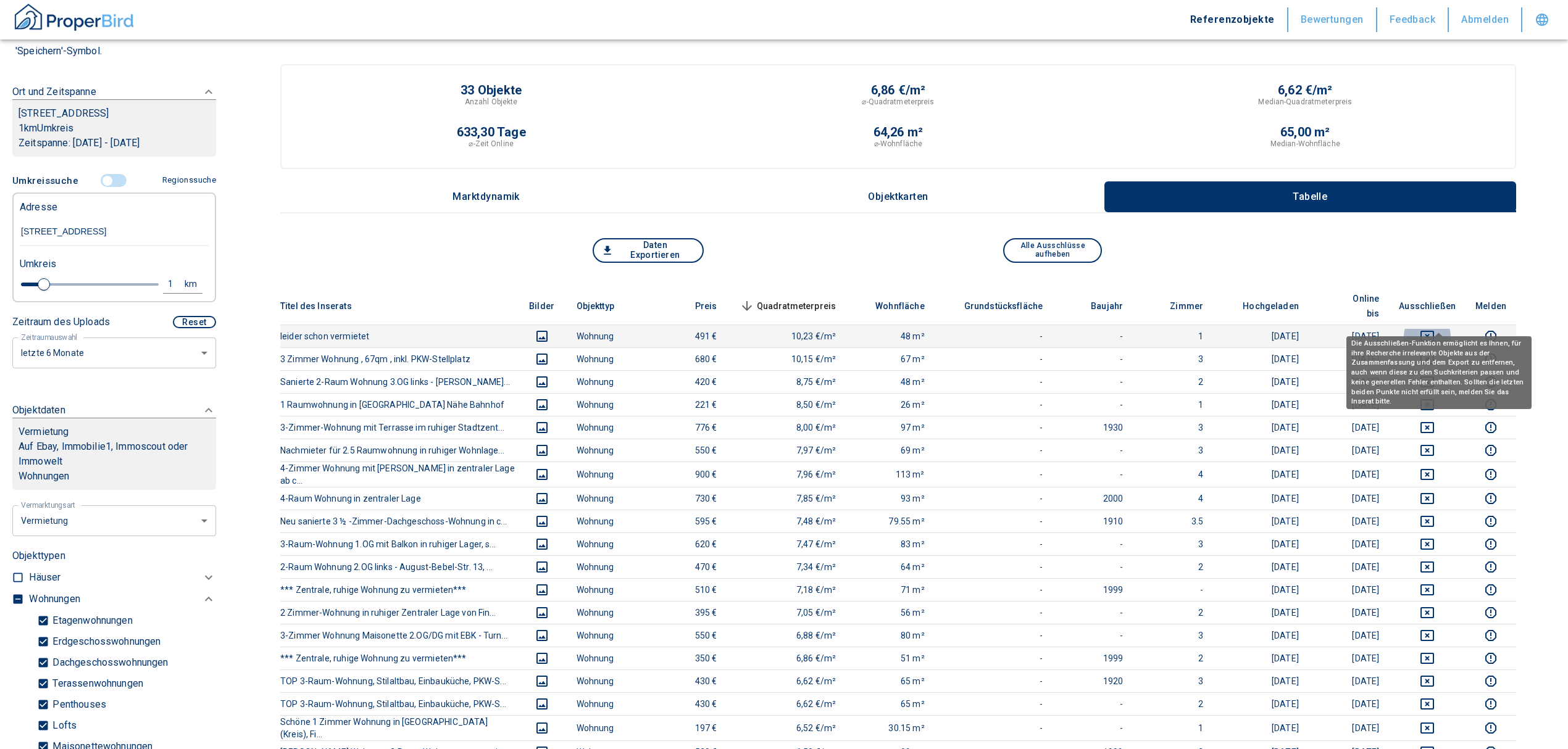
click at [1434, 331] on icon "deselect this listing" at bounding box center [1427, 336] width 14 height 11
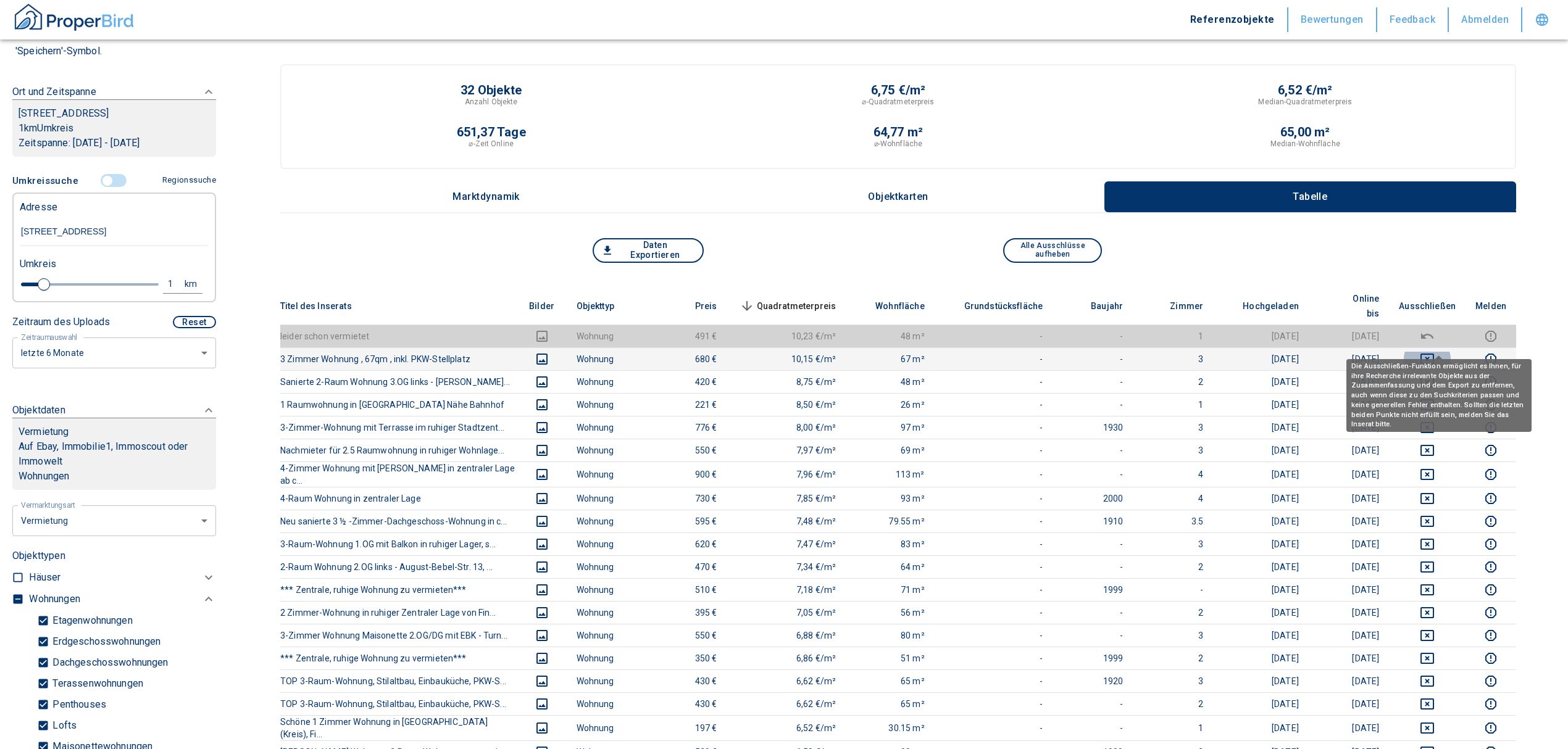
click at [1434, 352] on icon "deselect this listing" at bounding box center [1427, 359] width 14 height 14
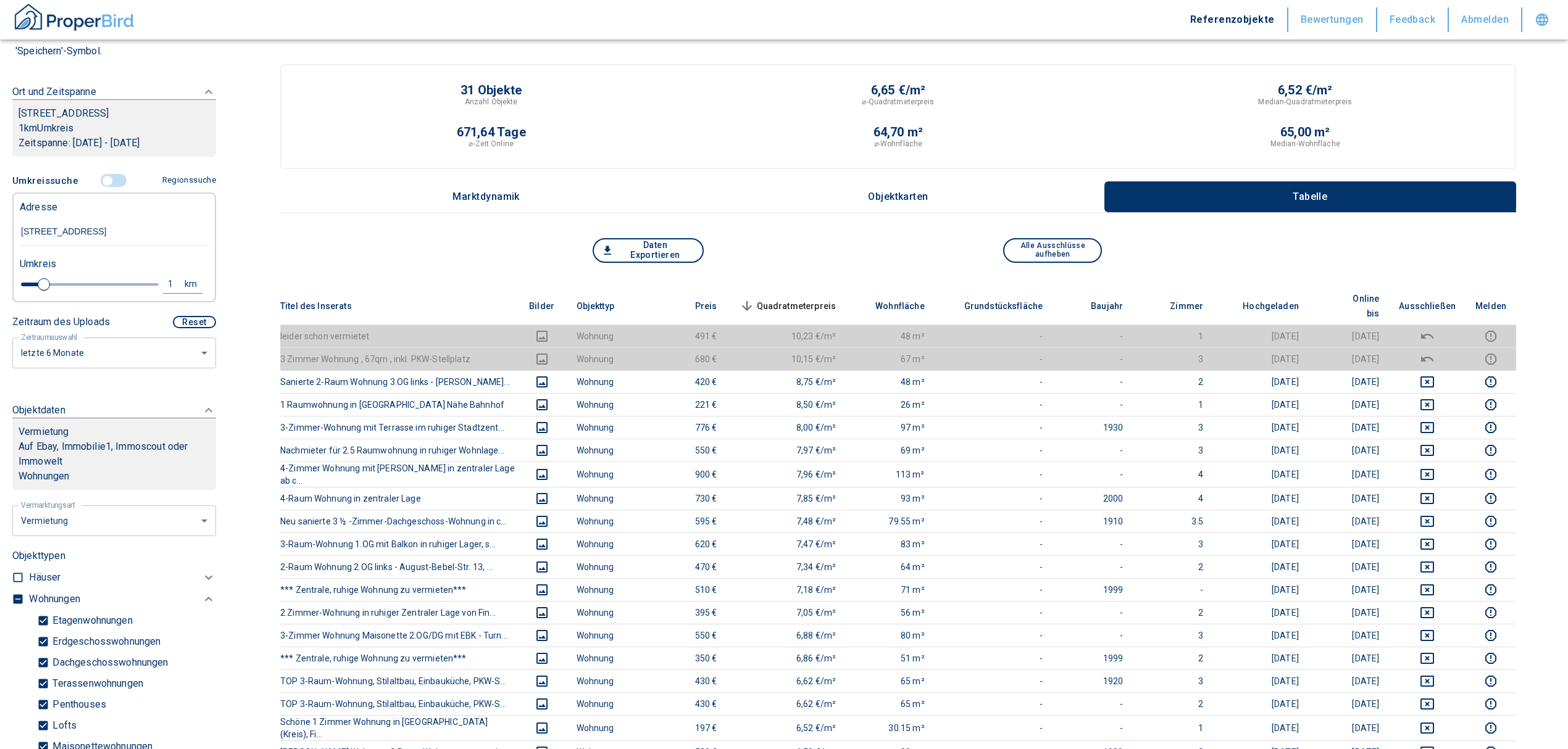
click at [795, 298] on span "Quadratmeterpreis sorted descending" at bounding box center [786, 306] width 99 height 14
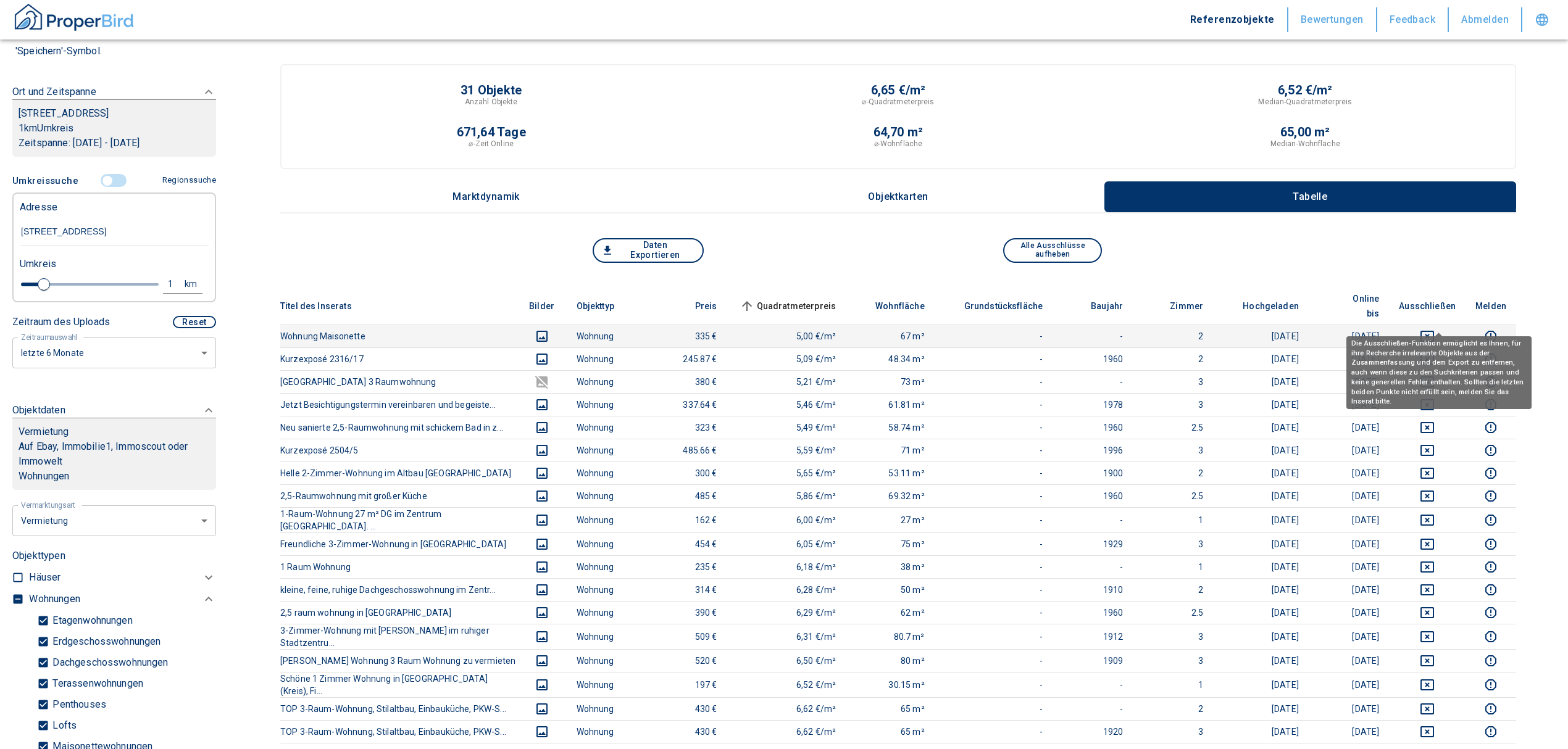
click at [1455, 329] on button "deselect this listing" at bounding box center [1427, 336] width 57 height 14
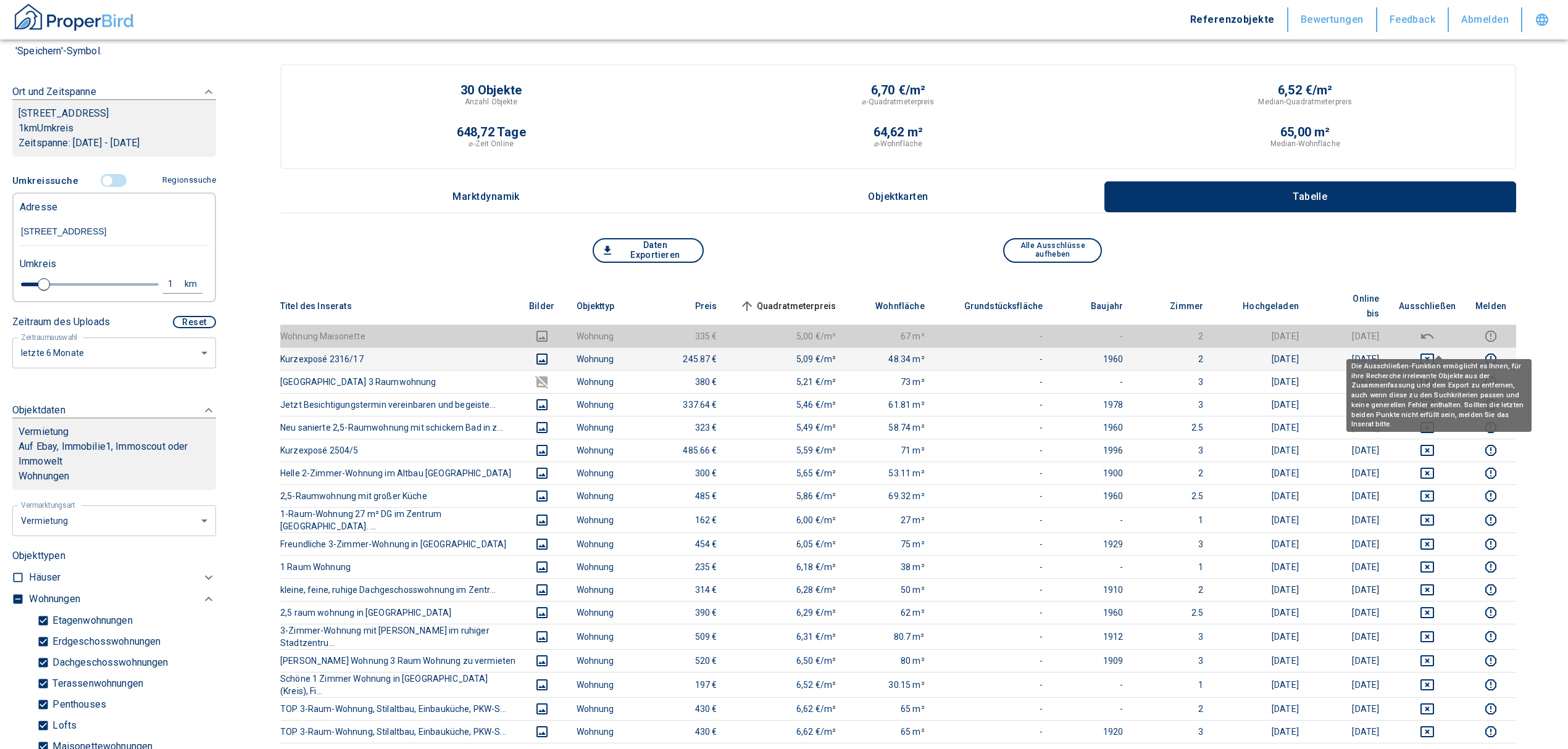
click at [1434, 352] on icon "deselect this listing" at bounding box center [1427, 359] width 14 height 14
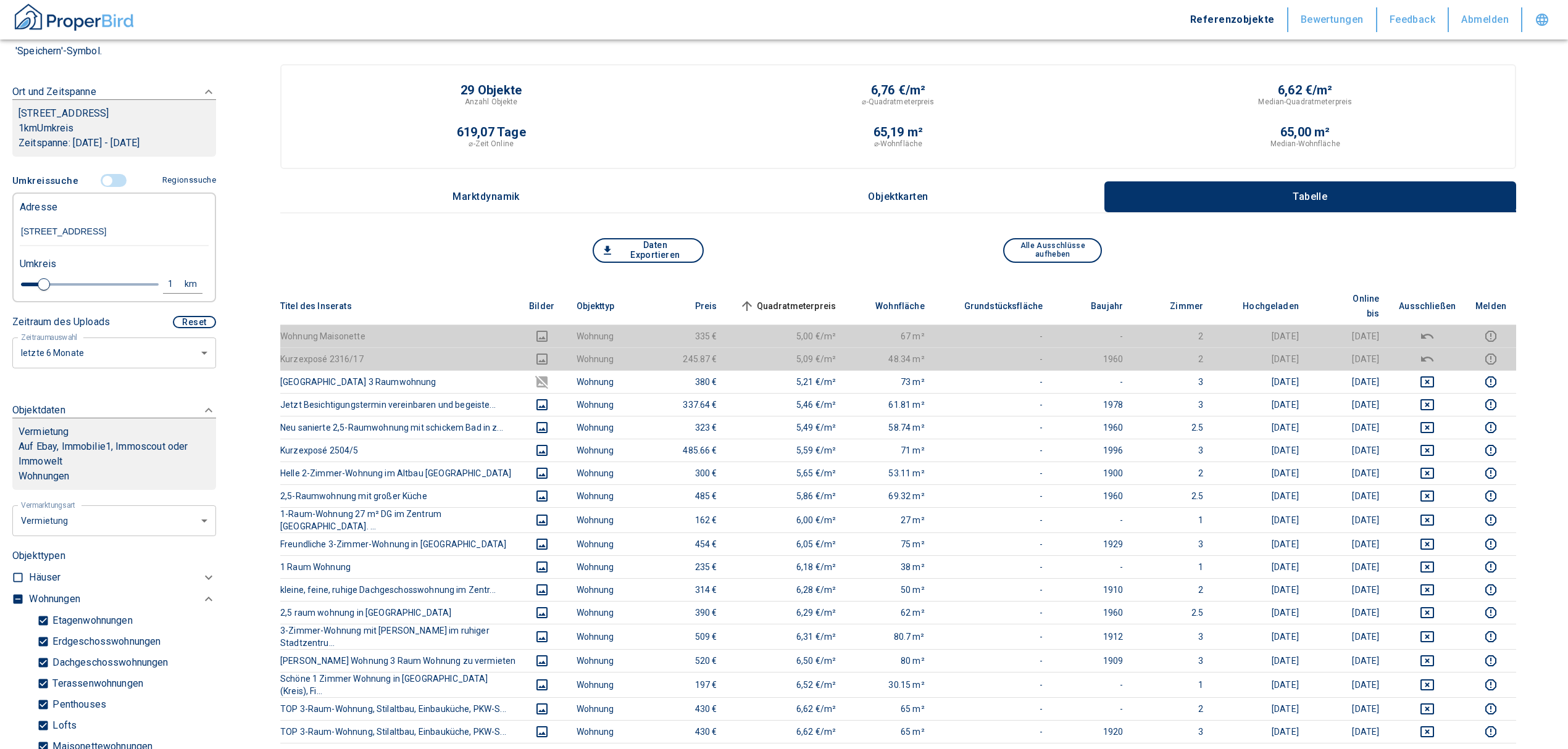
click at [798, 298] on span "Quadratmeterpreis sorted ascending" at bounding box center [786, 306] width 99 height 14
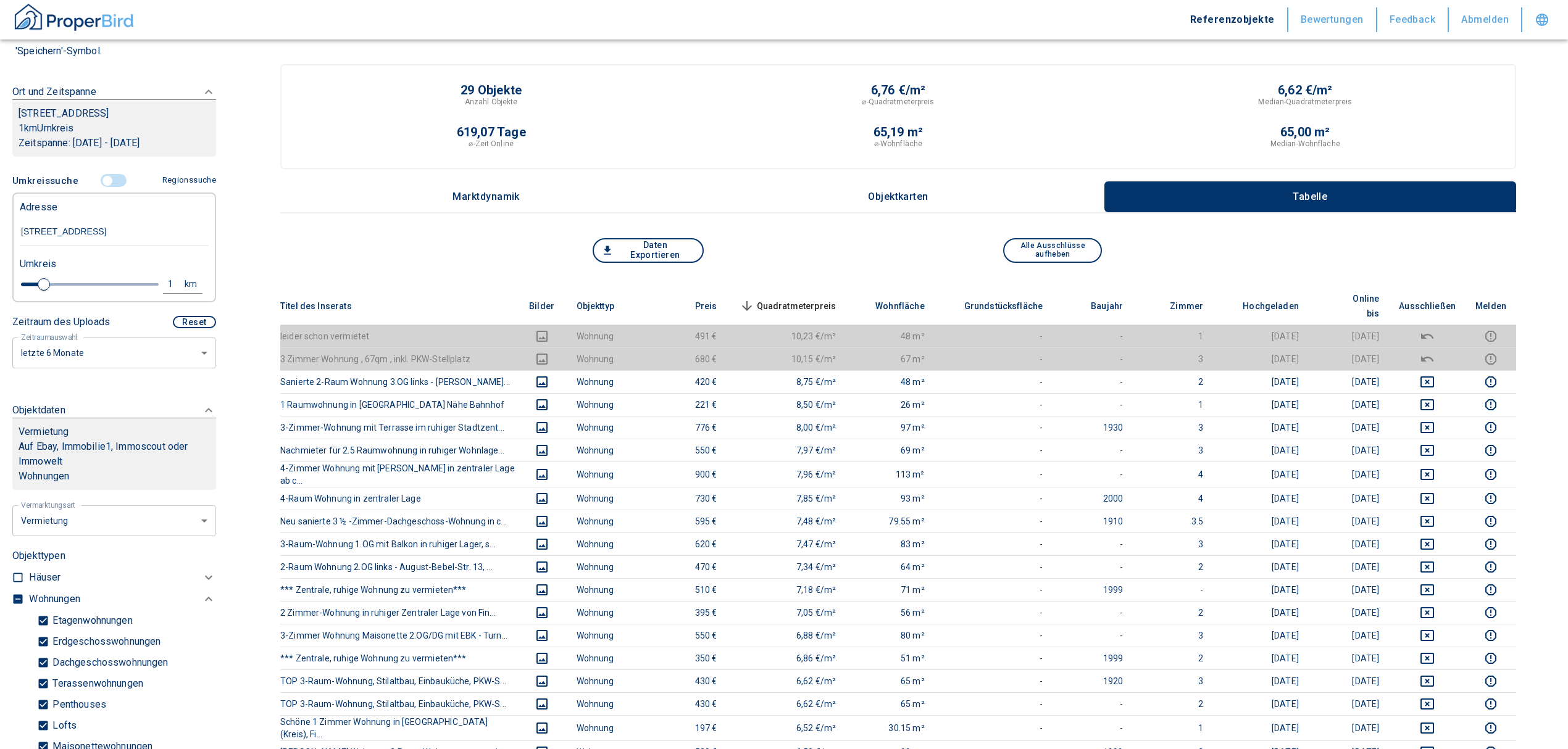
click at [806, 287] on th "Quadratmeterpreis sorted descending" at bounding box center [786, 306] width 119 height 38
click at [811, 298] on span "Quadratmeterpreis sorted descending" at bounding box center [786, 306] width 99 height 14
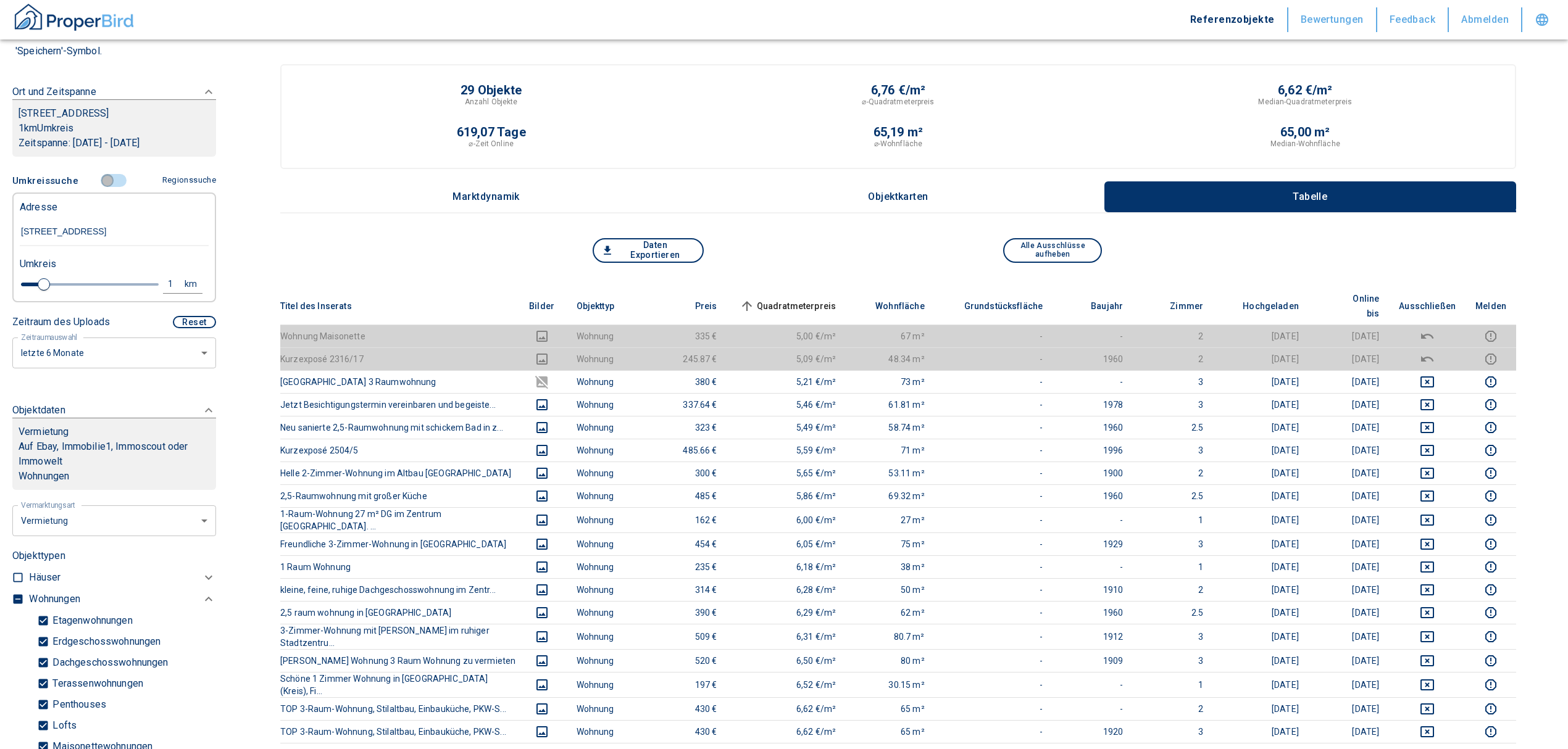
click at [107, 176] on input "controlled" at bounding box center [107, 180] width 37 height 14
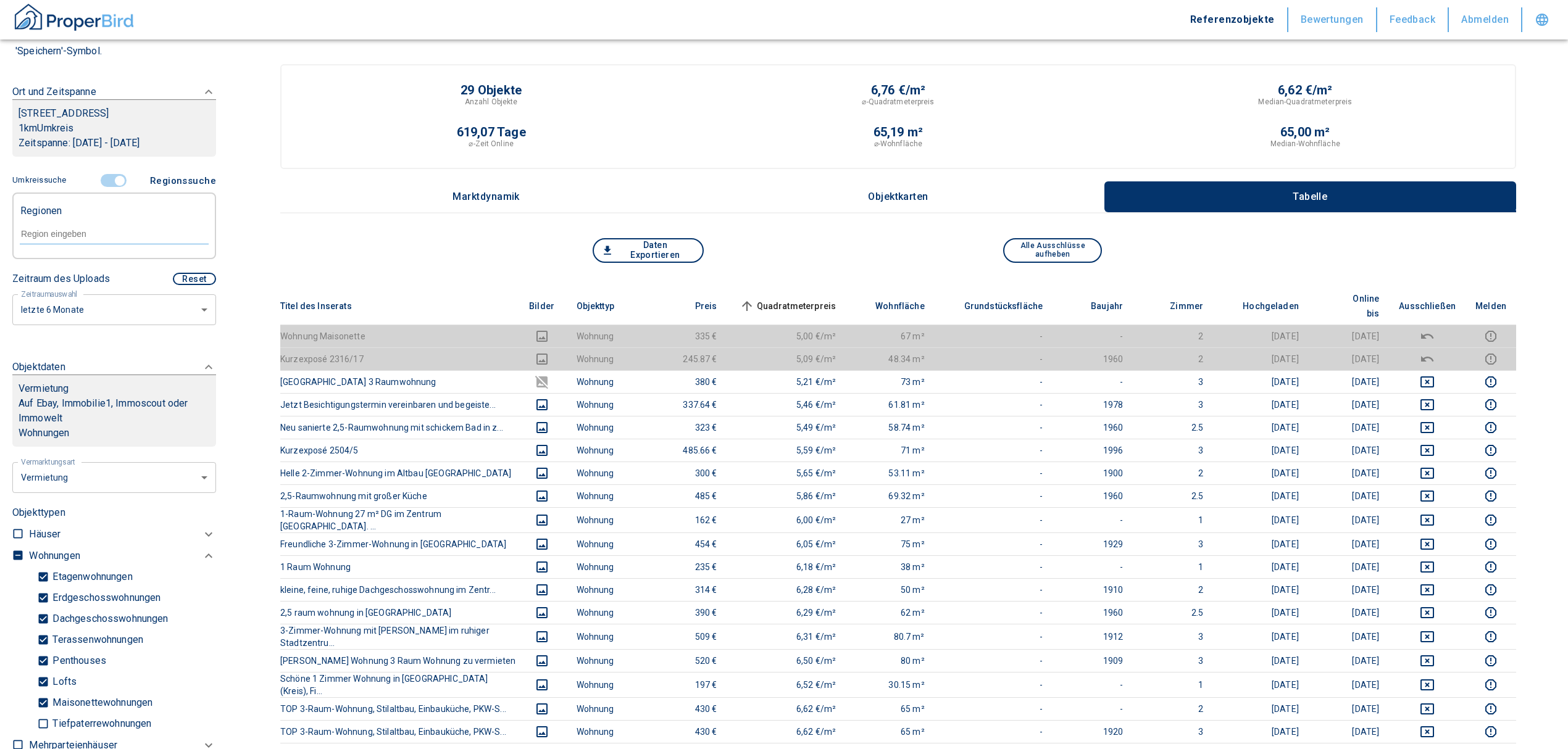
click at [79, 238] on input "text" at bounding box center [114, 234] width 189 height 11
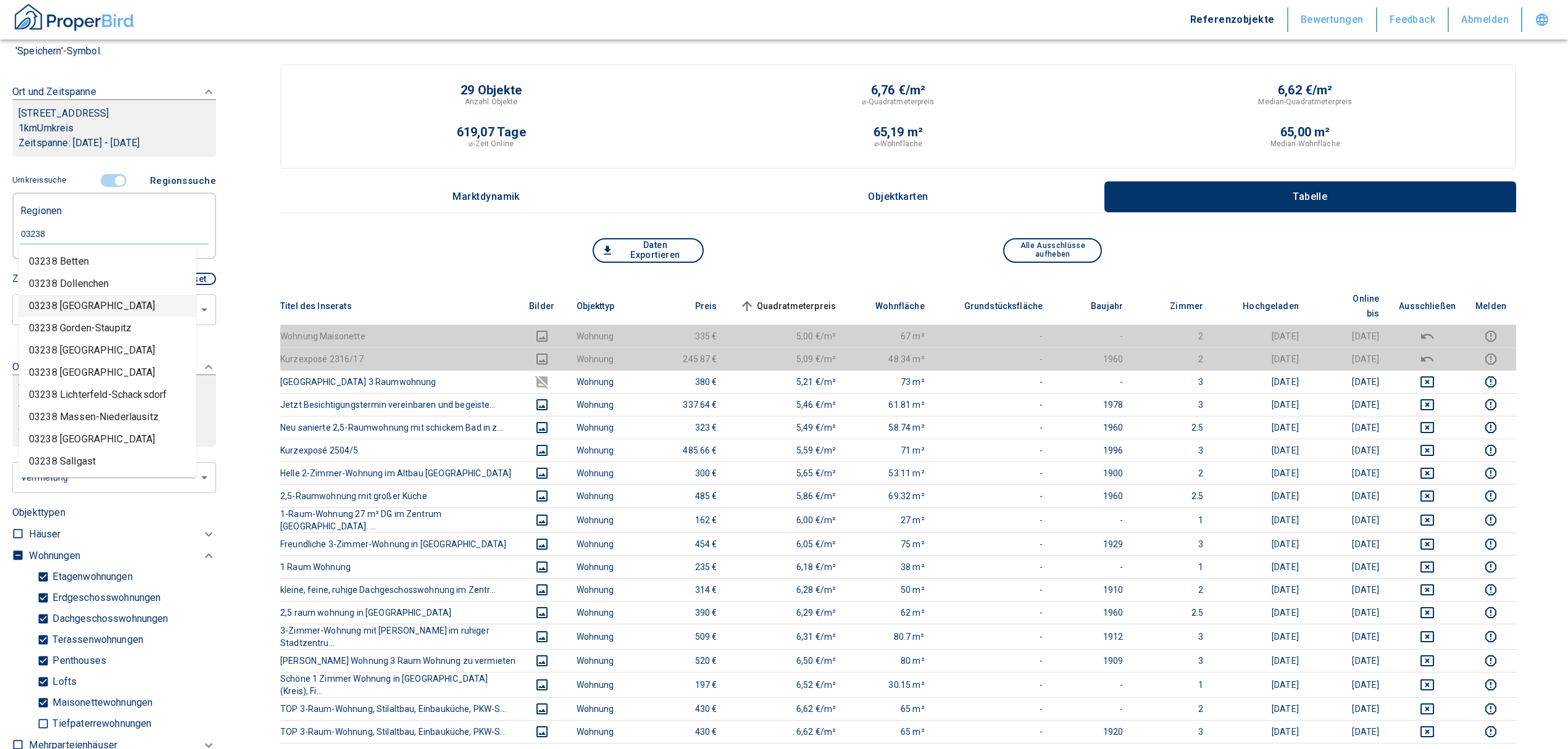
click at [92, 311] on li "03238 [GEOGRAPHIC_DATA]" at bounding box center [108, 307] width 177 height 23
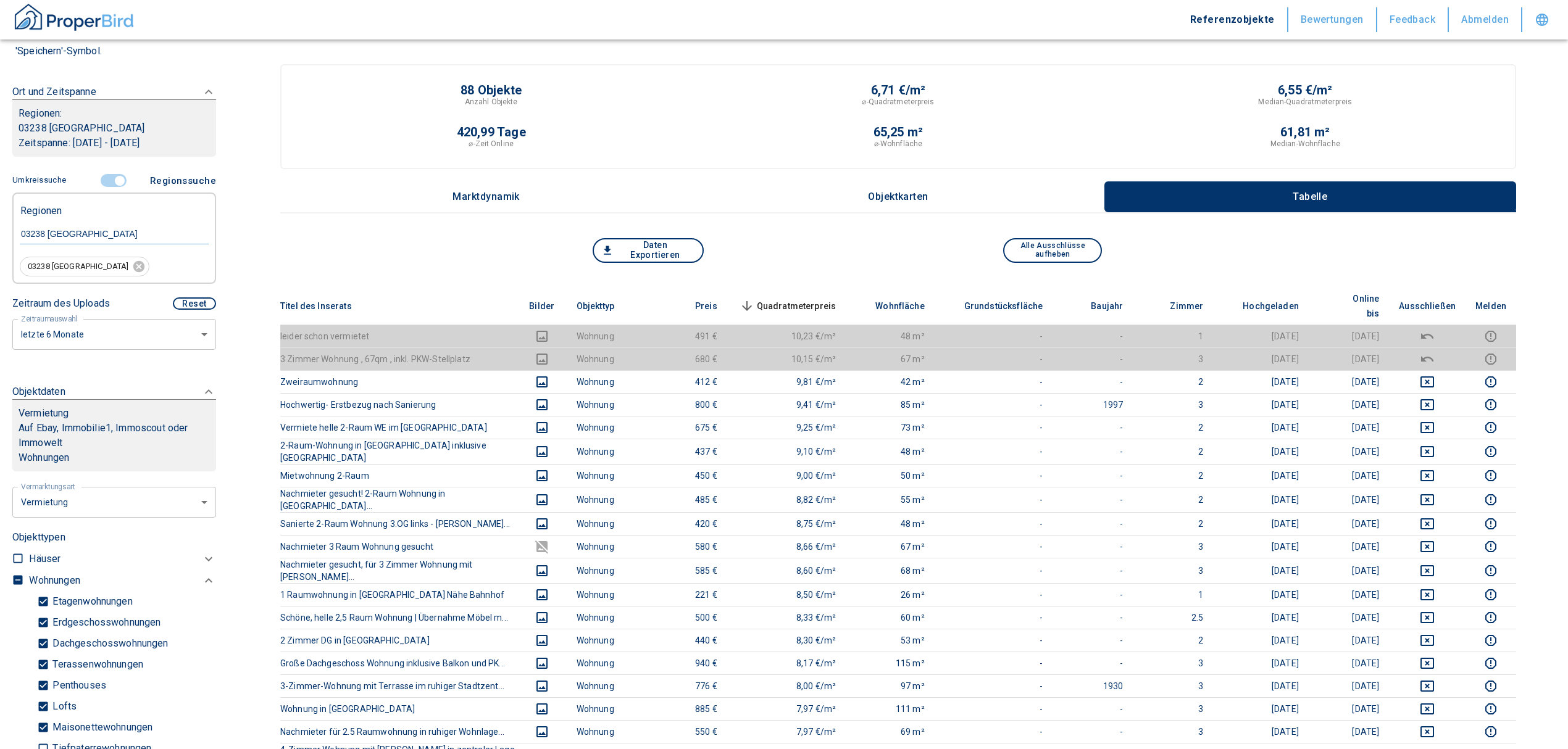
click at [809, 298] on span "Quadratmeterpreis sorted descending" at bounding box center [786, 306] width 99 height 14
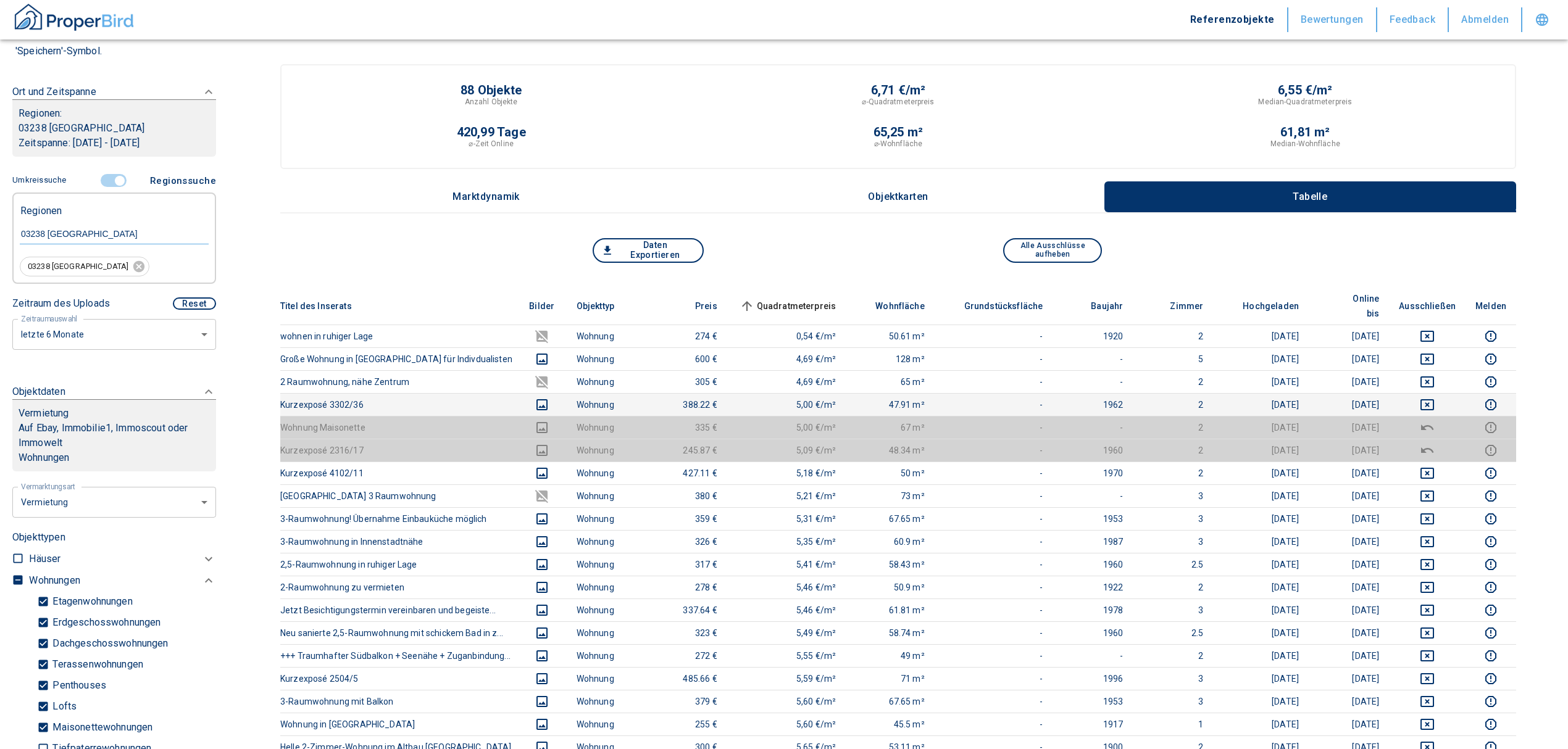
click at [1434, 397] on icon "deselect this listing" at bounding box center [1427, 405] width 14 height 14
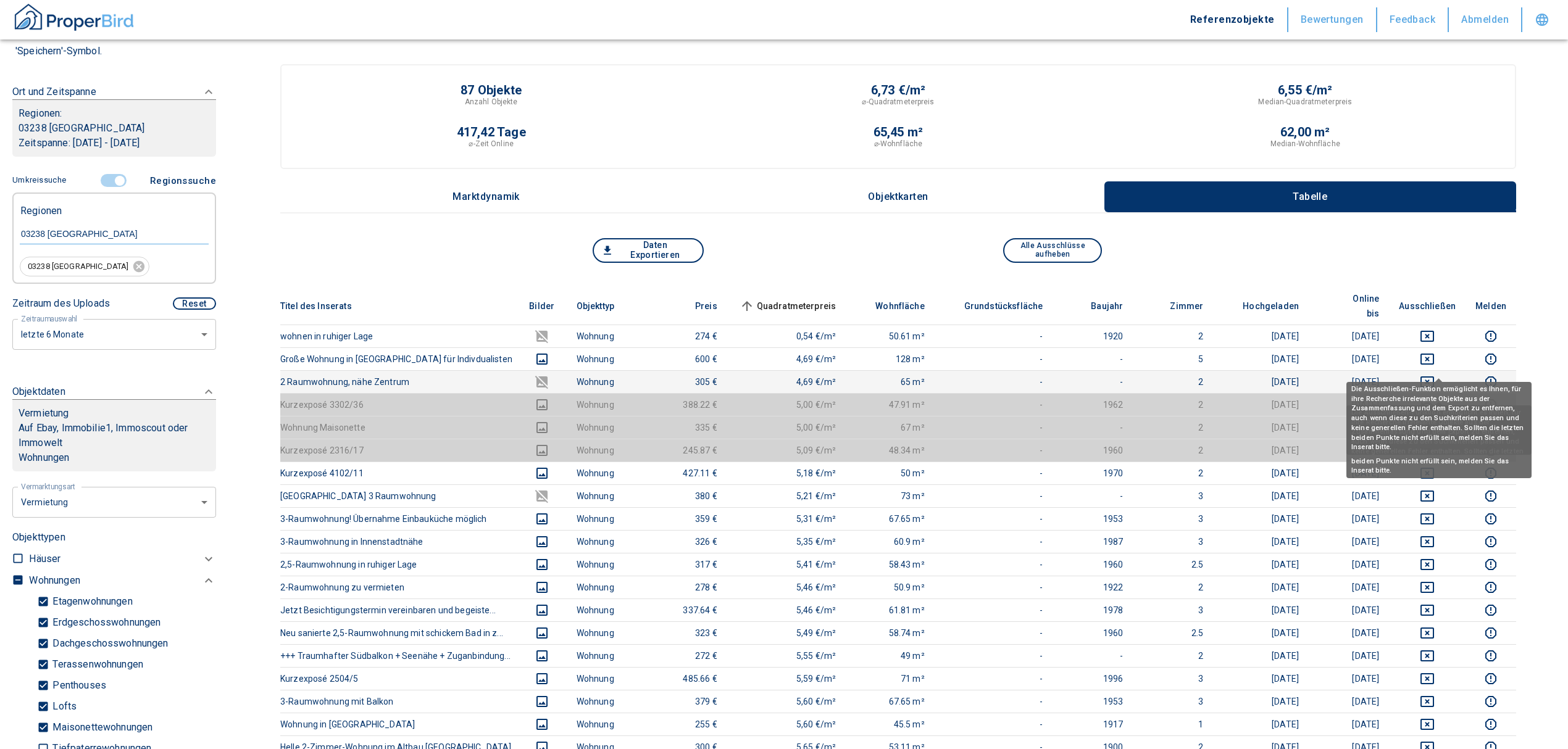
click at [1435, 370] on td at bounding box center [1426, 381] width 76 height 23
click at [1434, 374] on icon "deselect this listing" at bounding box center [1427, 381] width 14 height 14
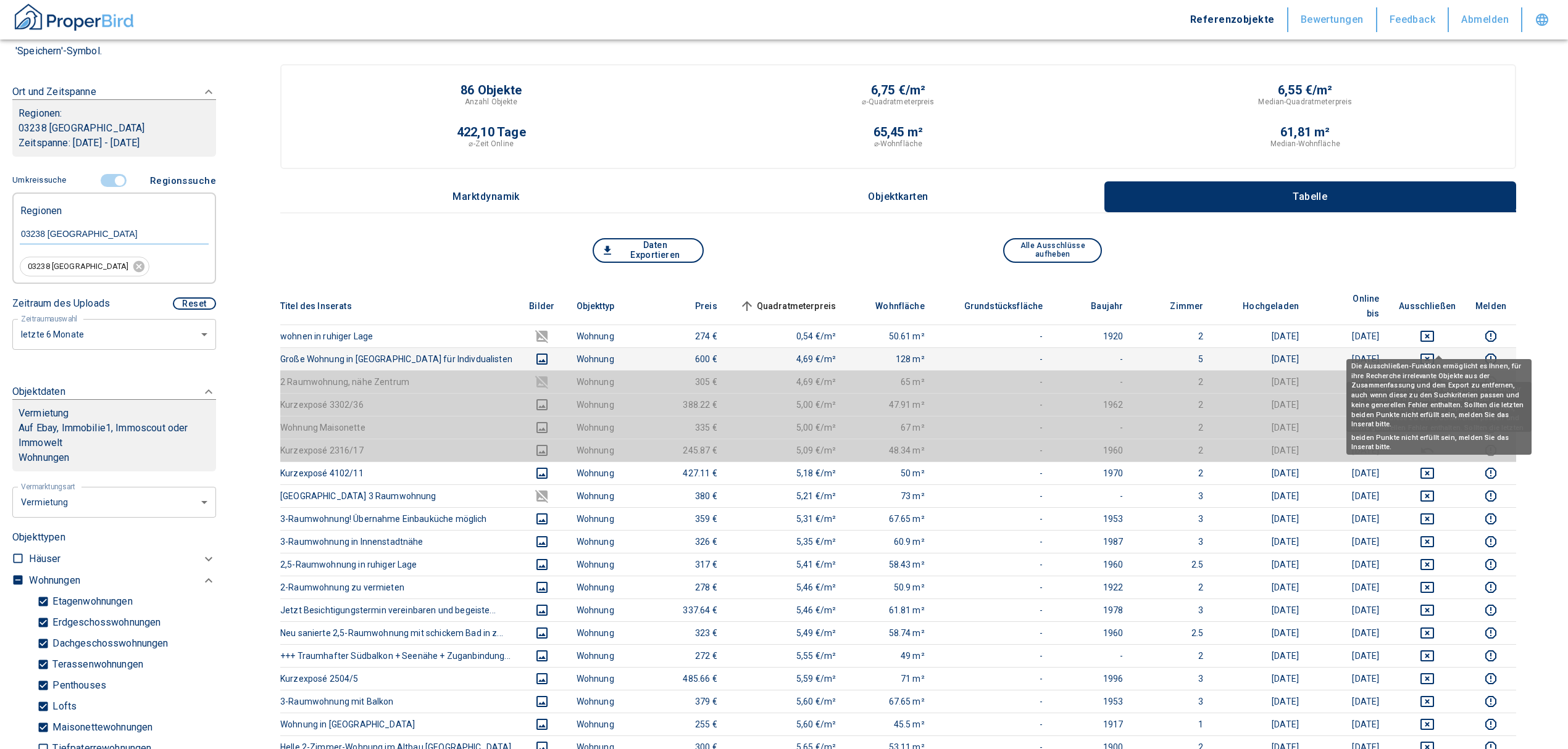
click at [1434, 352] on icon "deselect this listing" at bounding box center [1427, 359] width 14 height 14
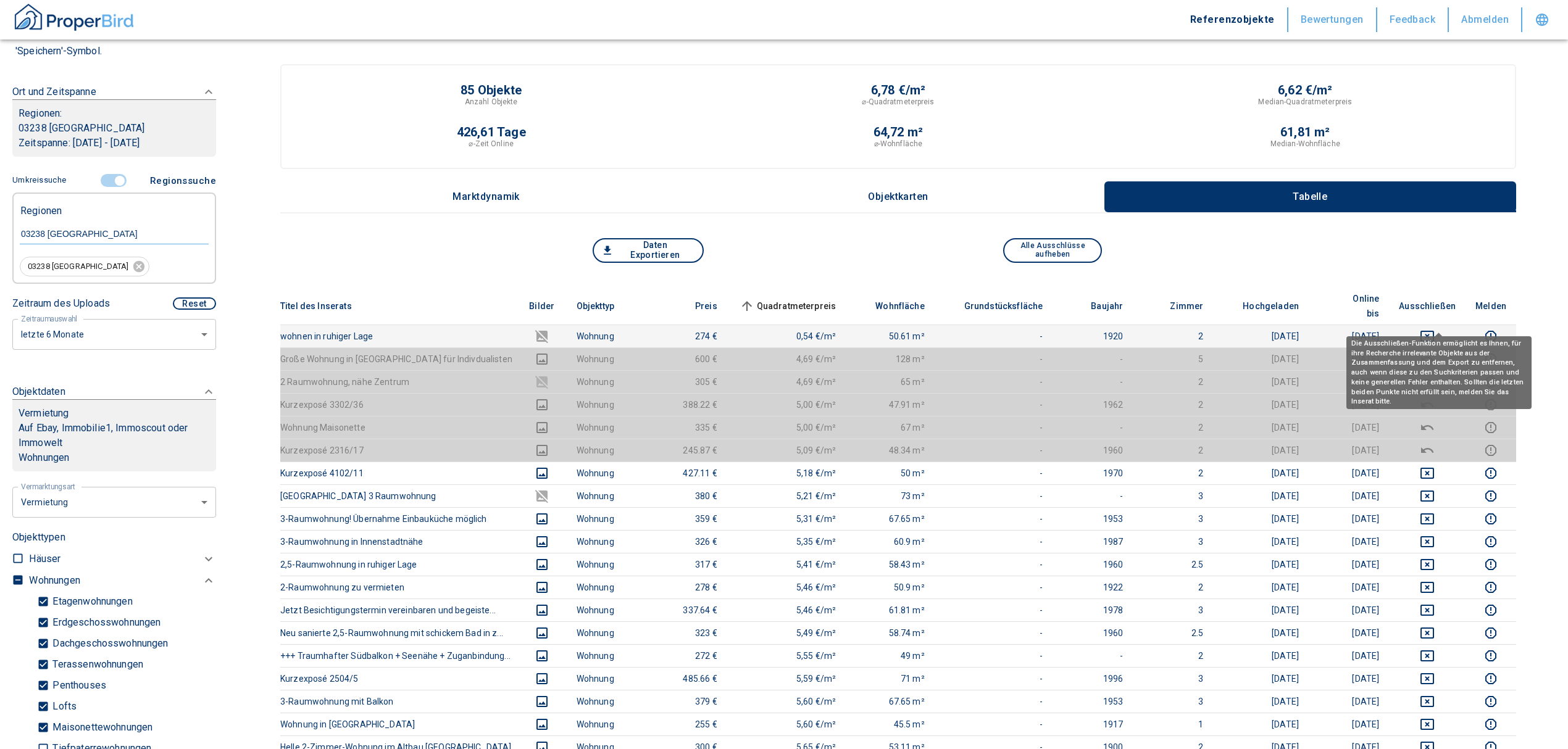
click at [1434, 329] on icon "deselect this listing" at bounding box center [1427, 336] width 14 height 14
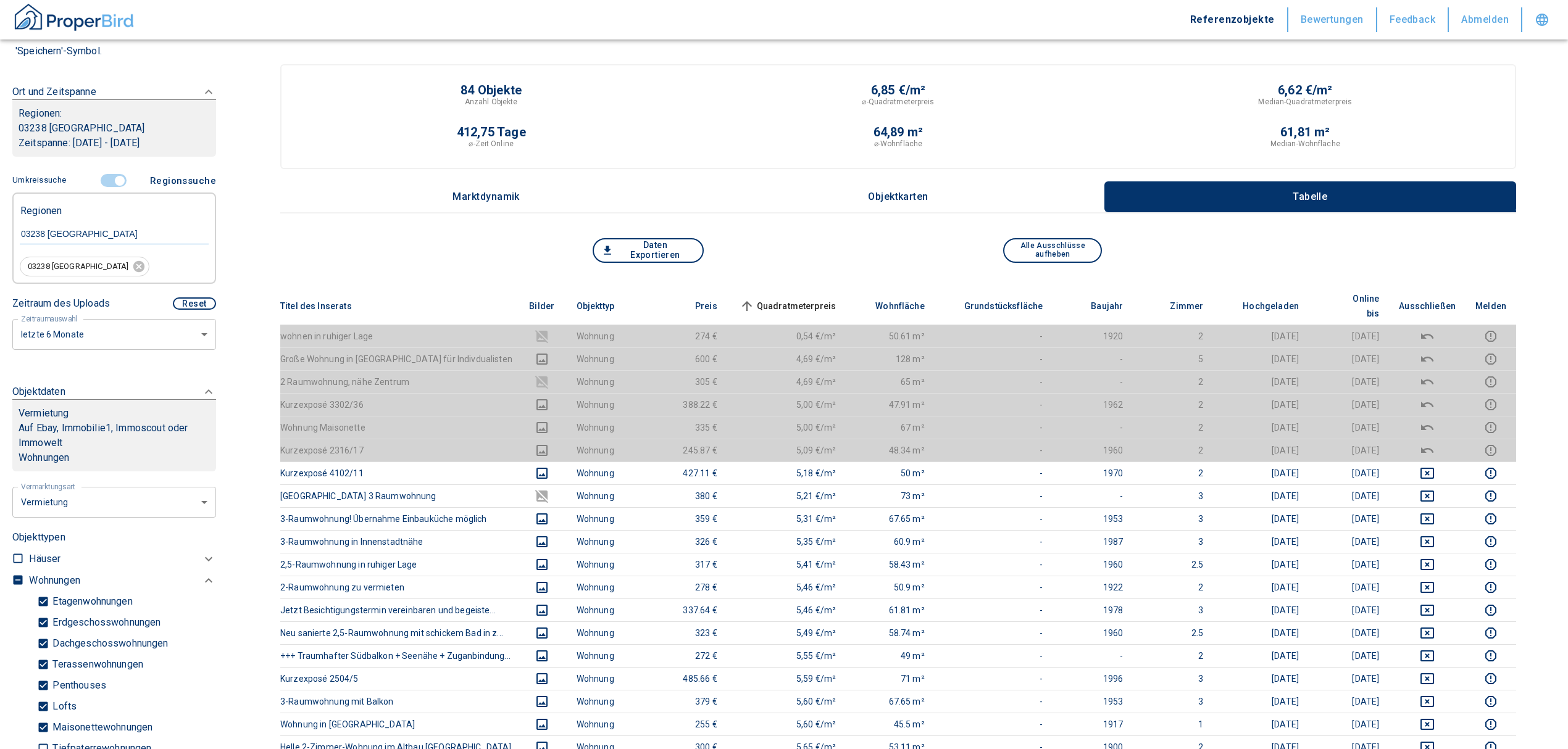
click at [790, 298] on span "Quadratmeterpreis sorted ascending" at bounding box center [786, 306] width 99 height 14
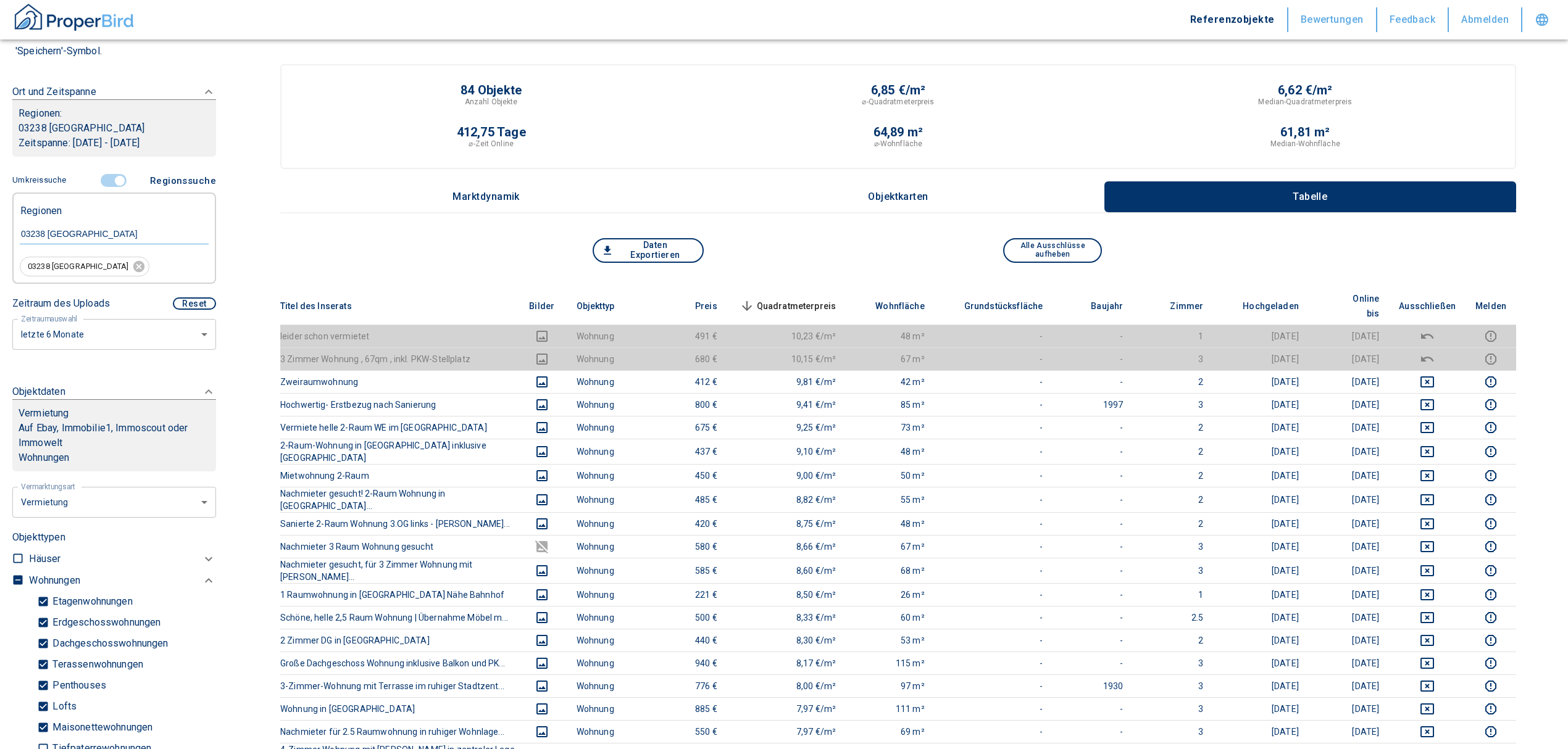
click at [790, 298] on span "Quadratmeterpreis sorted descending" at bounding box center [786, 306] width 99 height 14
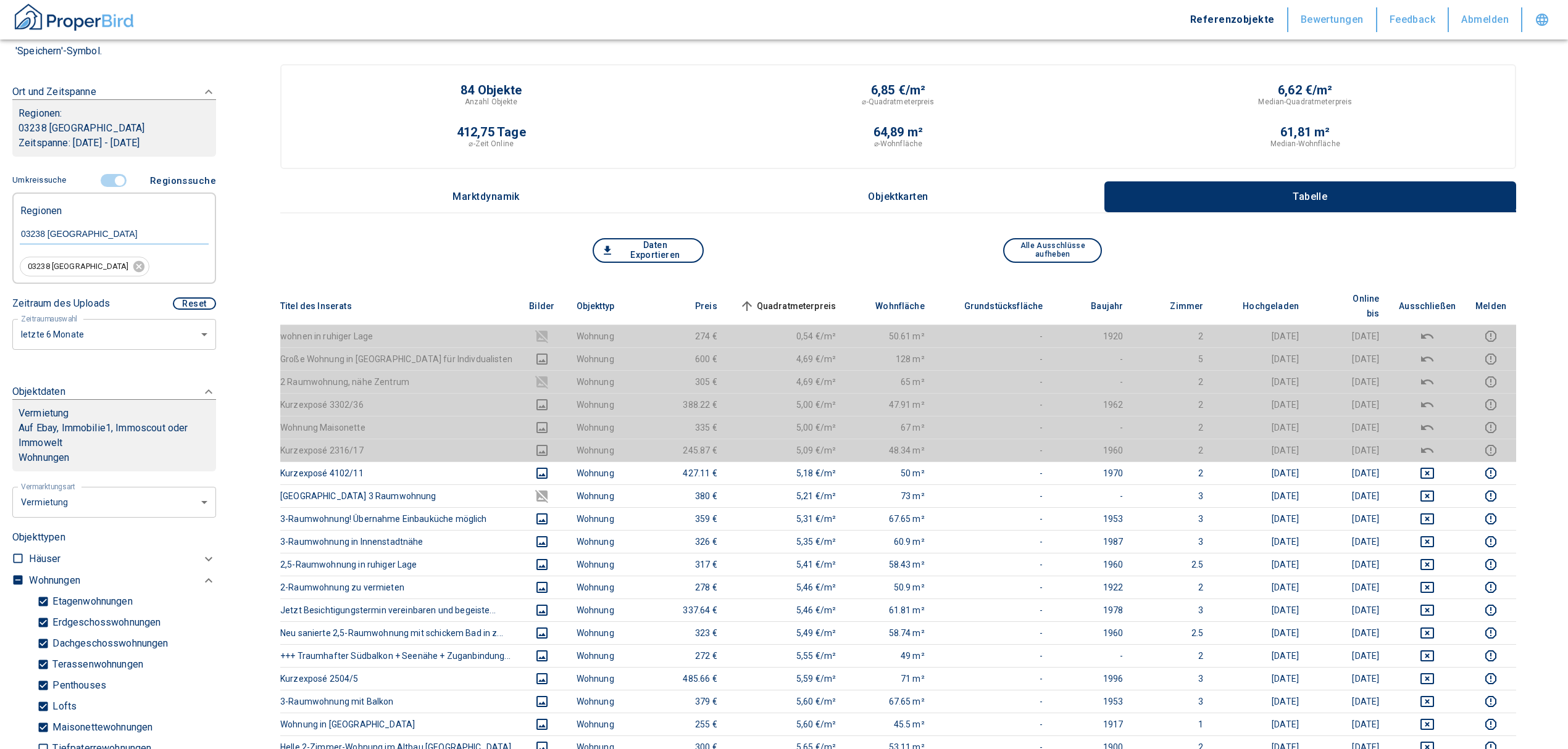
click at [111, 176] on input "controlled" at bounding box center [120, 180] width 37 height 14
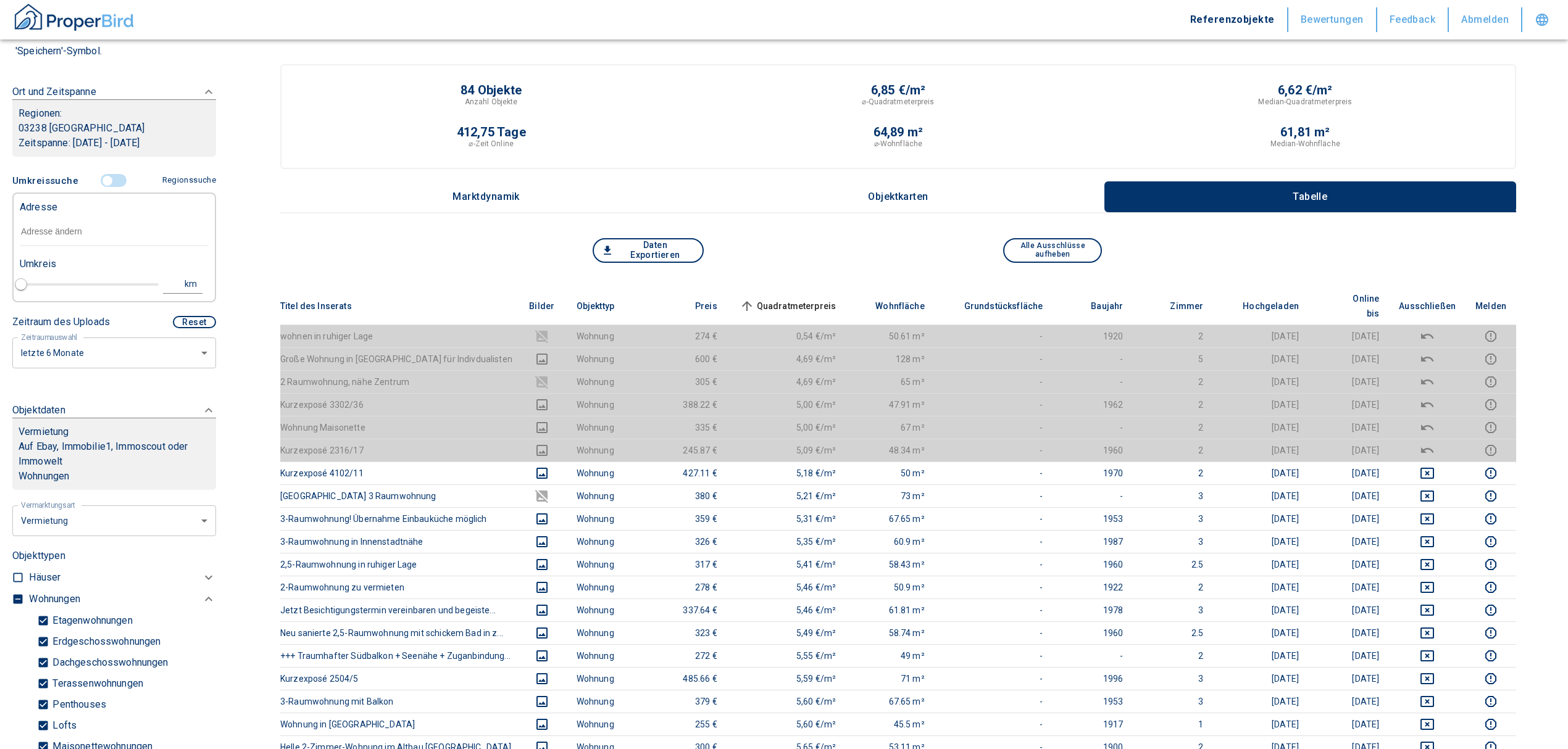
click at [72, 241] on input "text" at bounding box center [114, 232] width 189 height 28
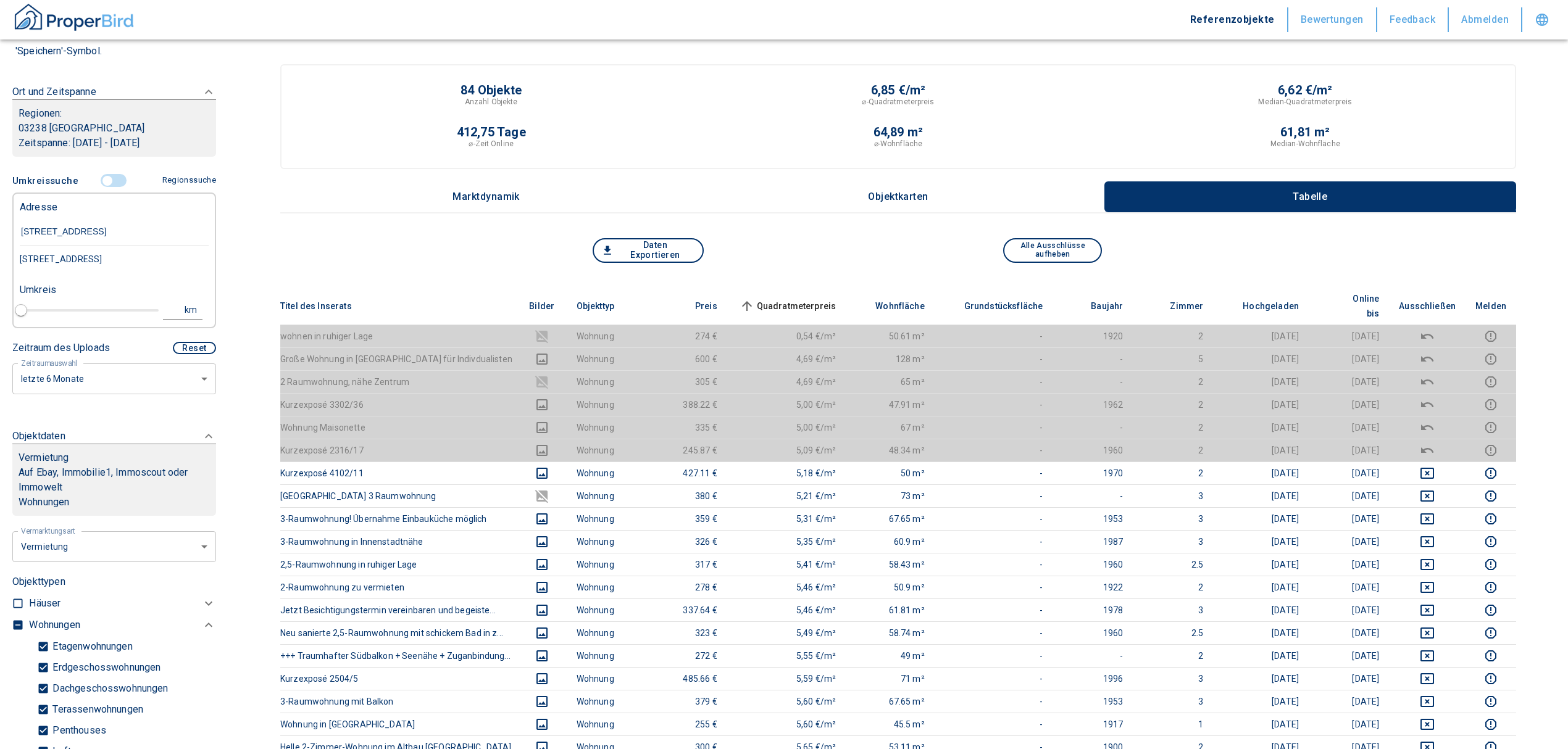
click at [83, 257] on div "[STREET_ADDRESS]" at bounding box center [114, 259] width 189 height 26
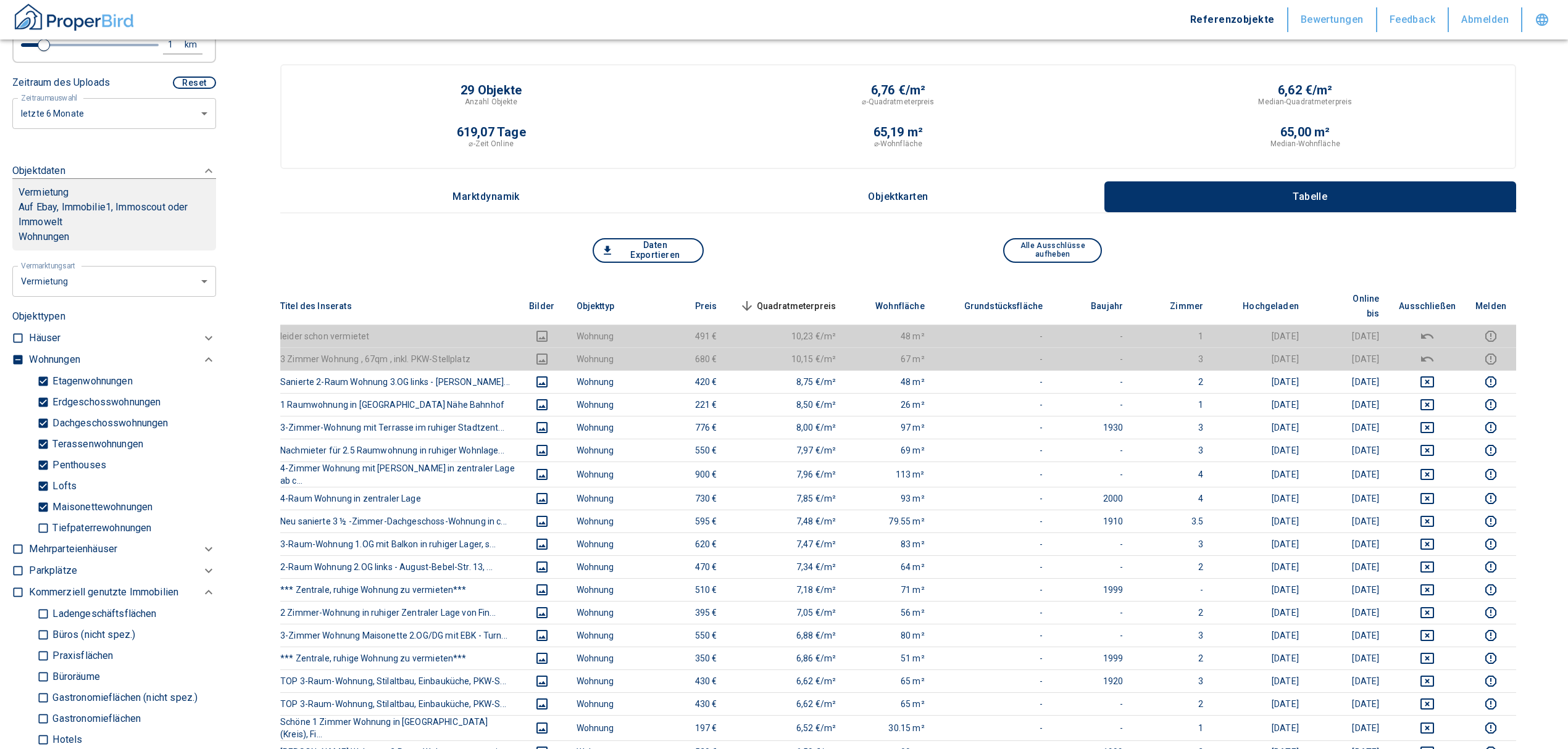
scroll to position [411, 0]
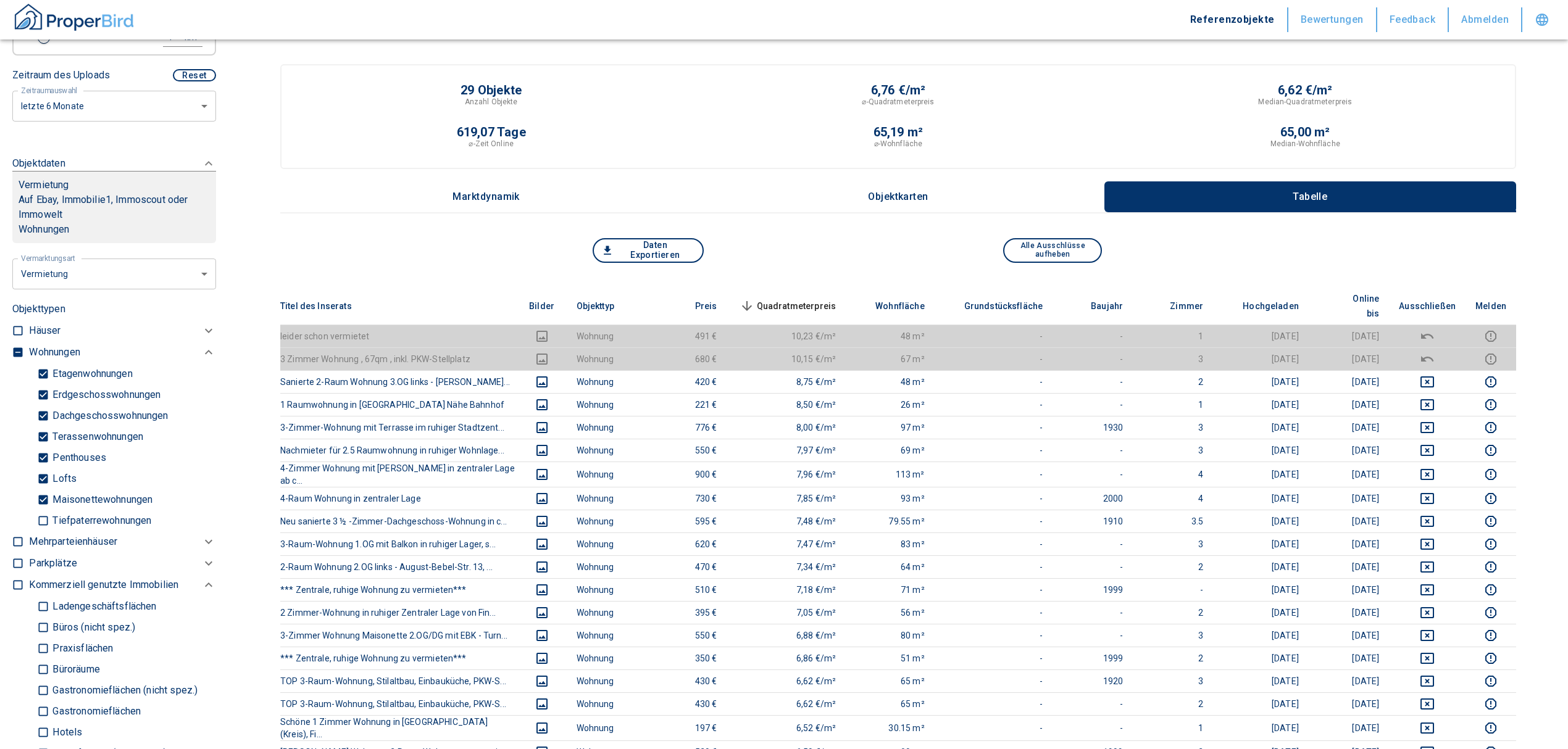
click at [23, 349] on input "checkbox" at bounding box center [18, 352] width 12 height 12
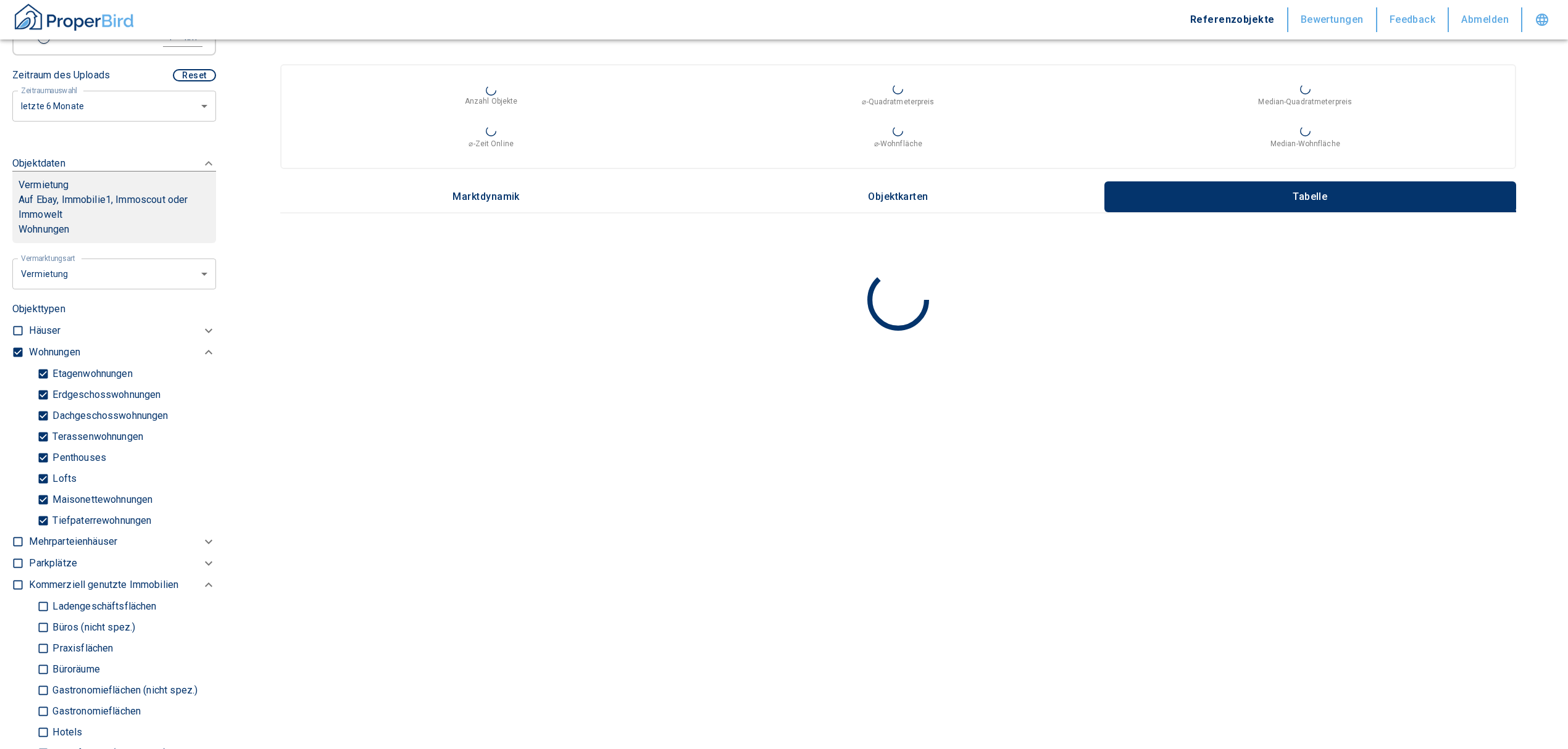
click at [18, 348] on input "checkbox" at bounding box center [18, 352] width 12 height 12
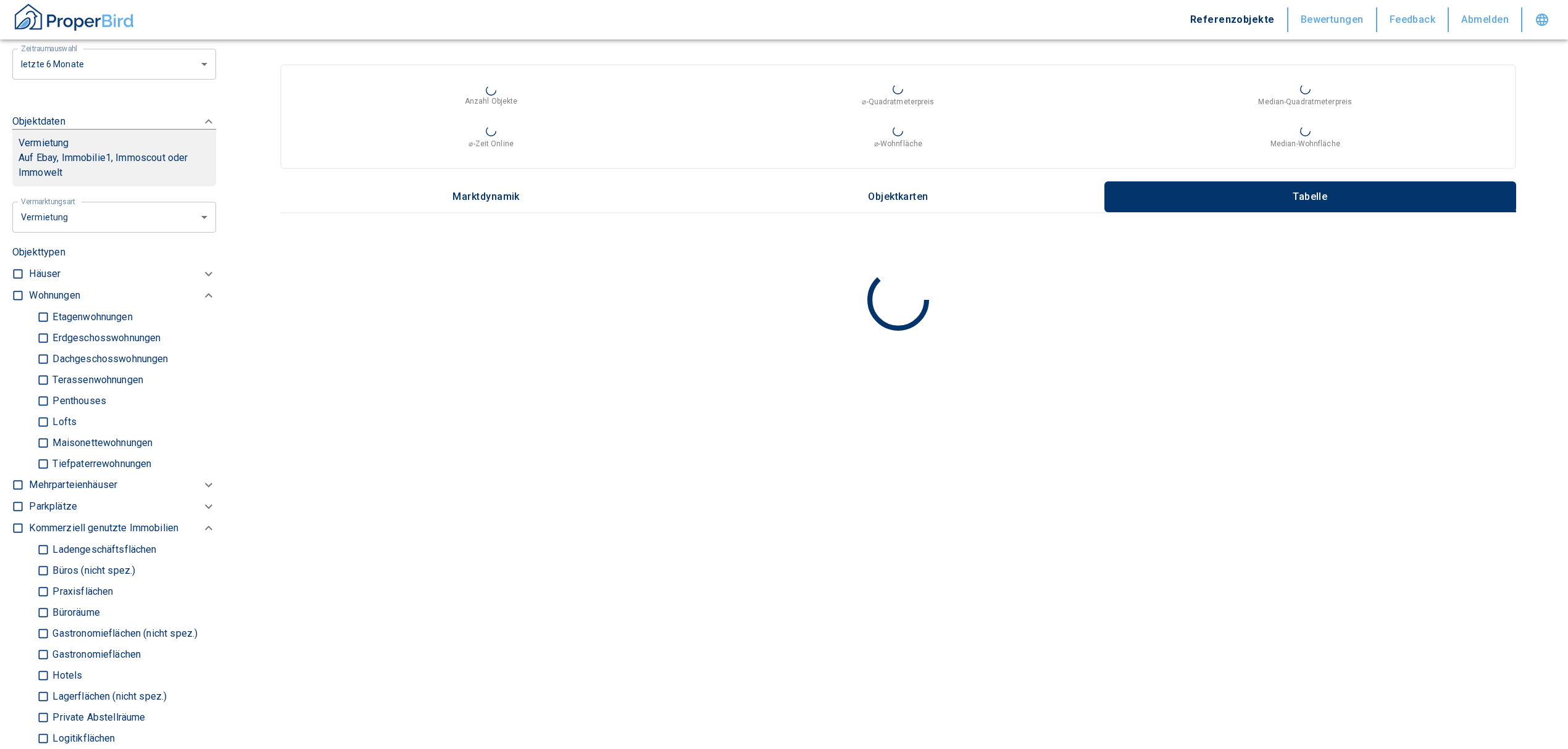
scroll to position [493, 0]
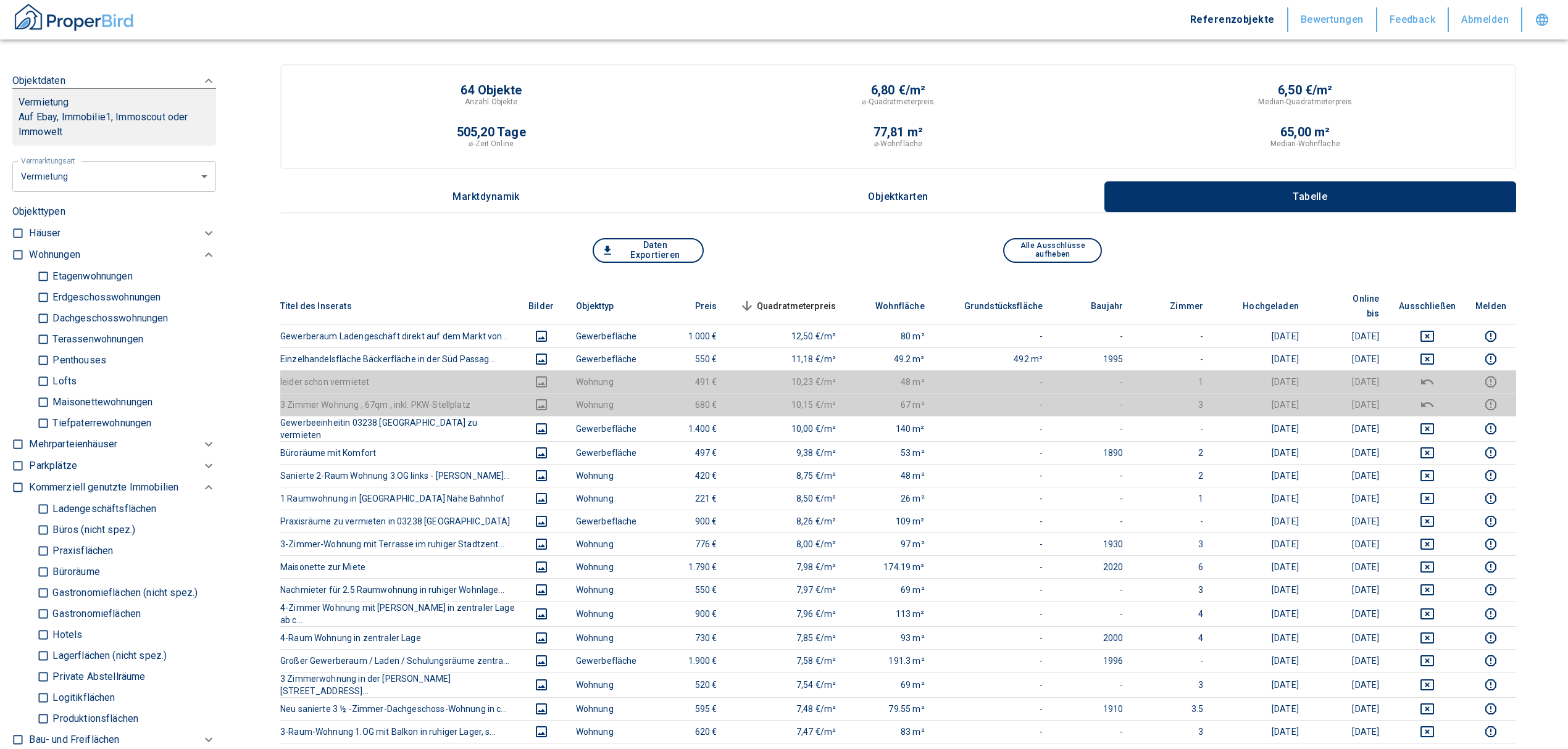
click at [41, 529] on input "Büros (nicht spez.)" at bounding box center [43, 529] width 12 height 22
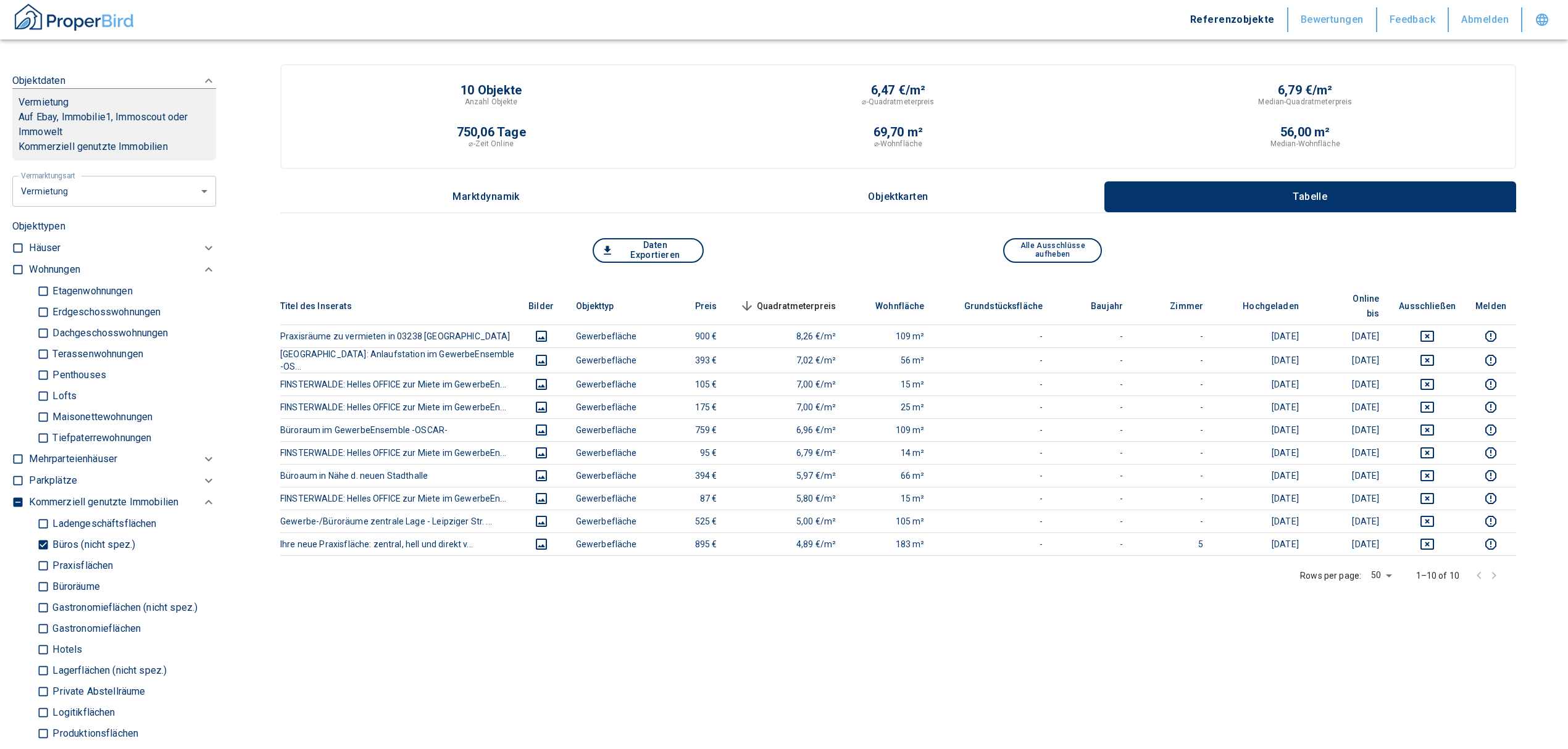
click at [40, 588] on input "Büroräume" at bounding box center [43, 586] width 12 height 22
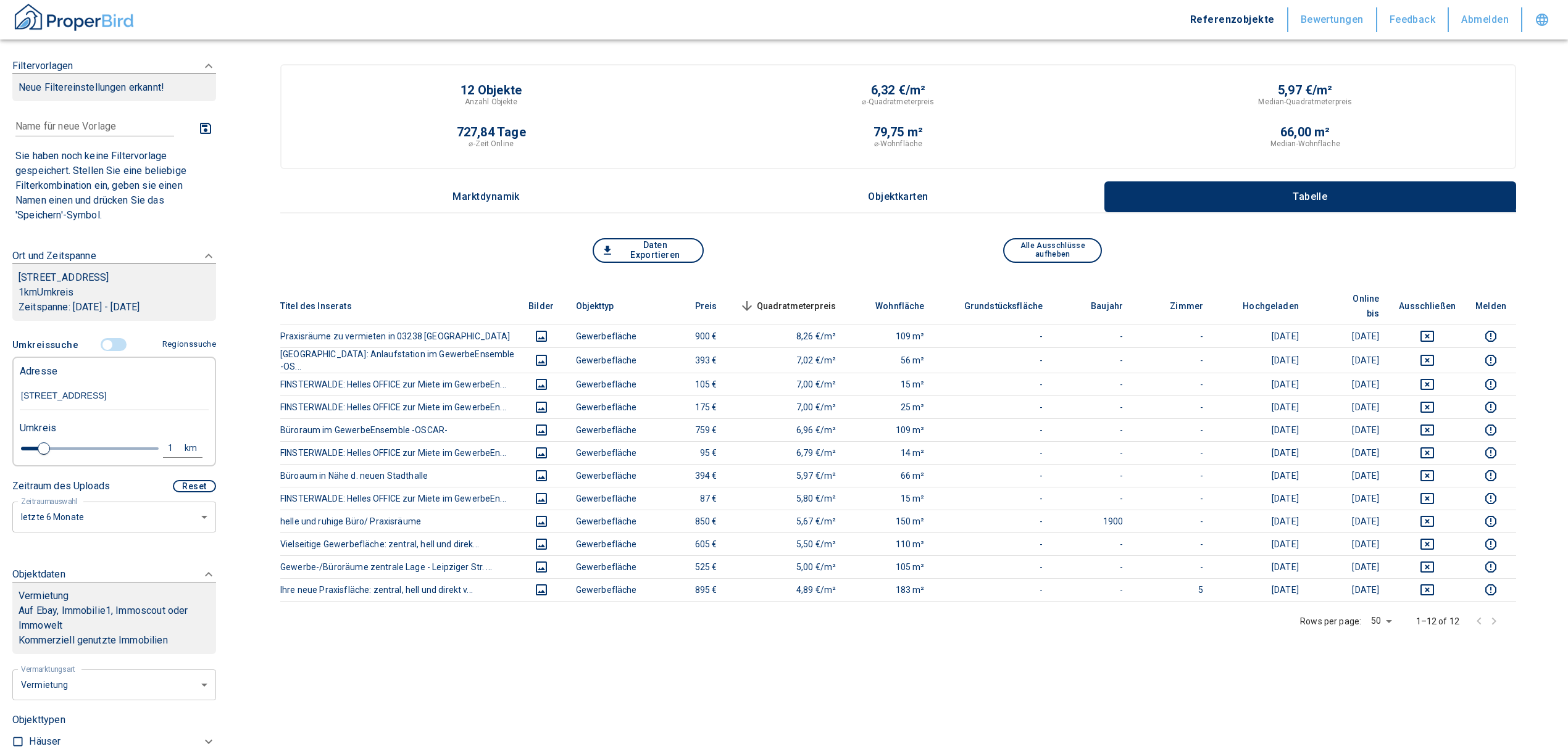
click at [106, 347] on input "controlled" at bounding box center [107, 344] width 37 height 14
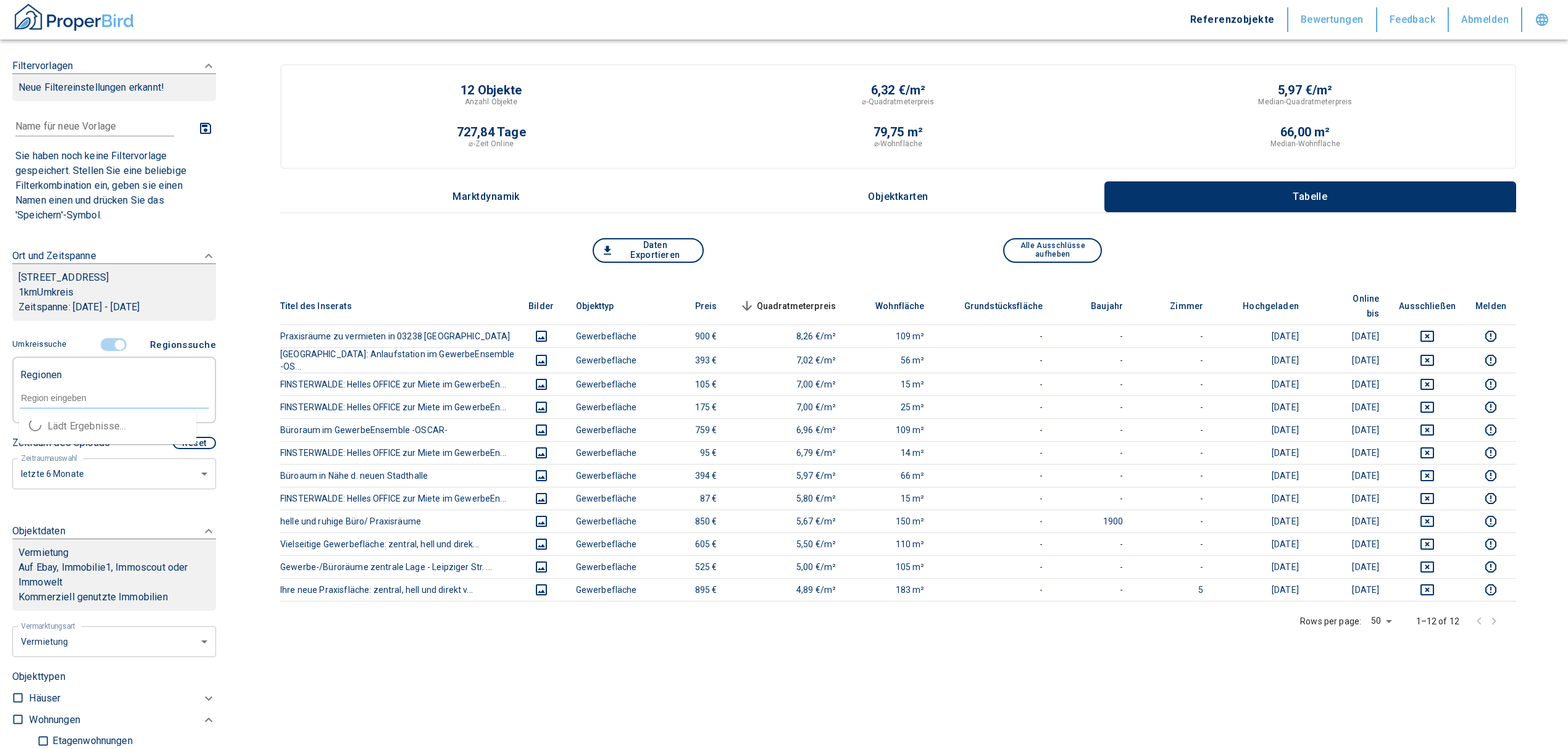
click at [75, 395] on input "text" at bounding box center [114, 398] width 189 height 11
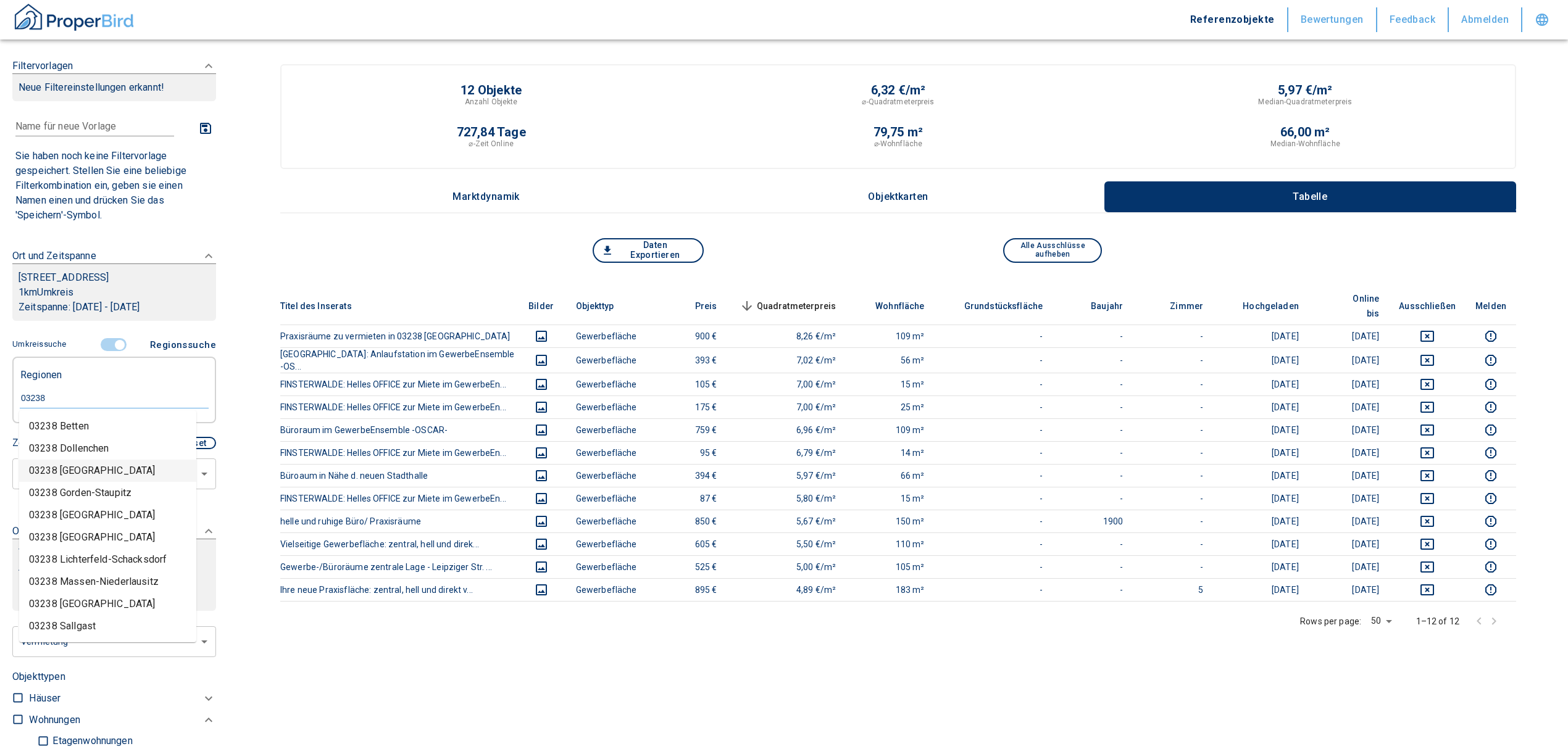
click at [83, 464] on li "03238 [GEOGRAPHIC_DATA]" at bounding box center [108, 471] width 177 height 23
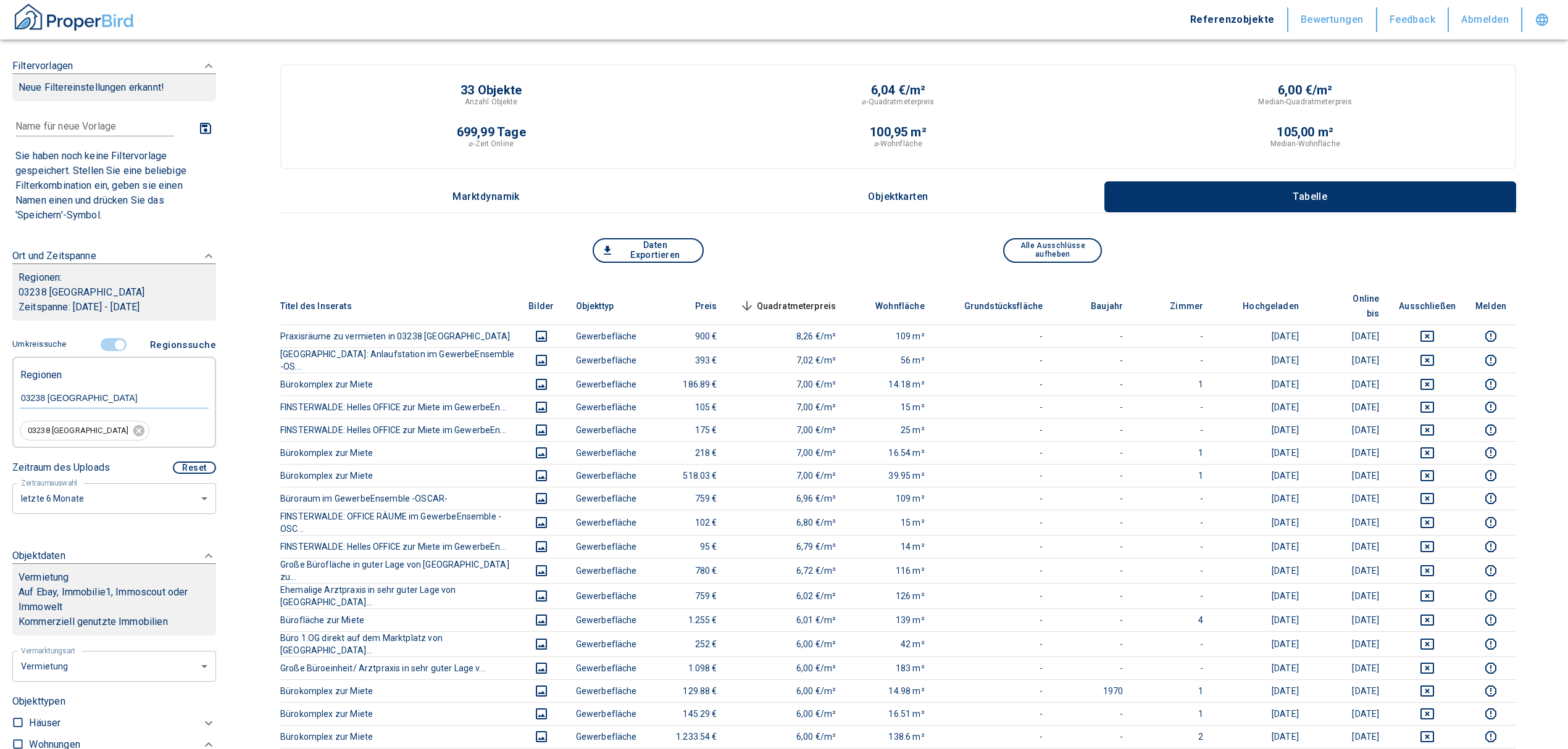
click at [820, 298] on span "Quadratmeterpreis sorted descending" at bounding box center [786, 306] width 99 height 14
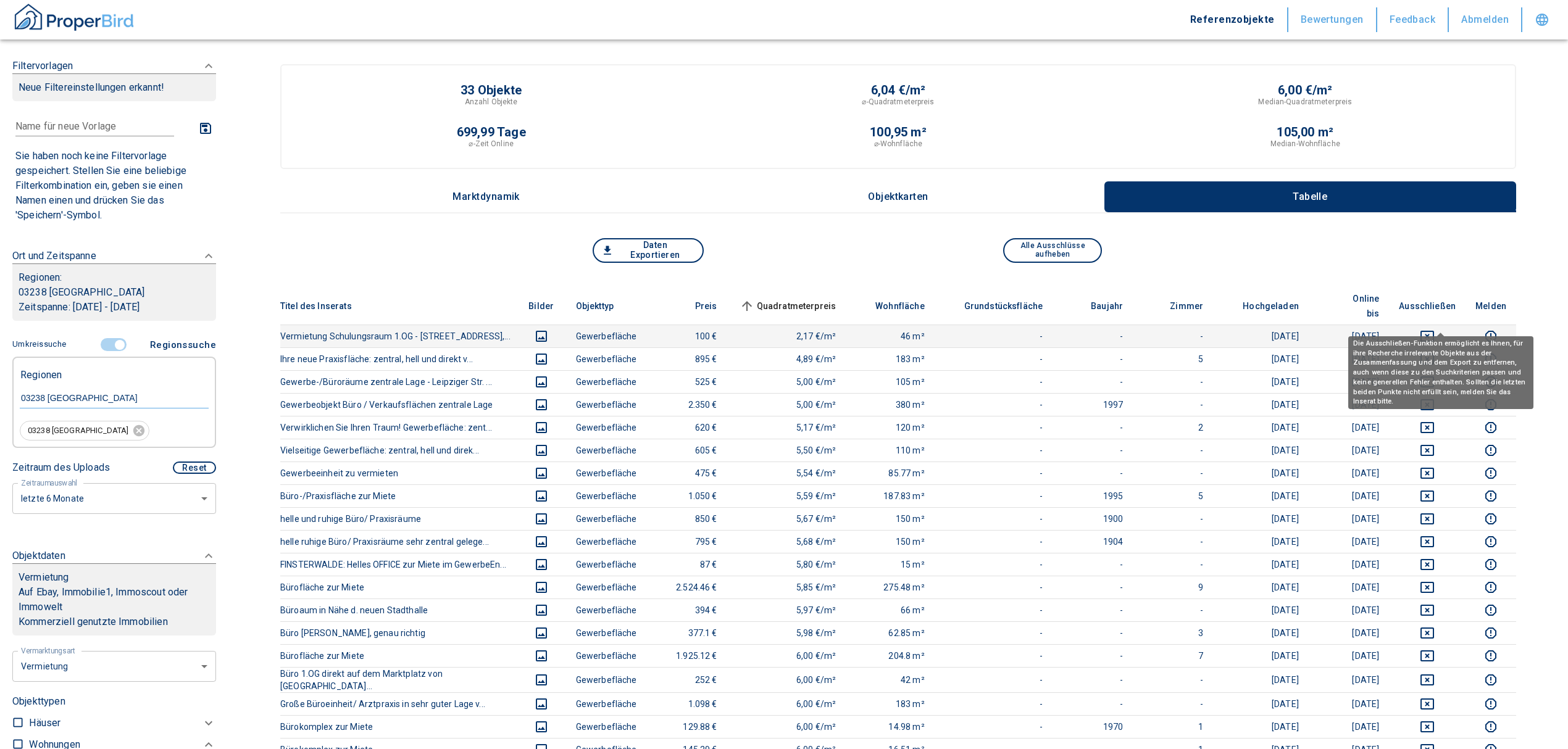
click at [1432, 329] on button "deselect this listing" at bounding box center [1427, 336] width 57 height 14
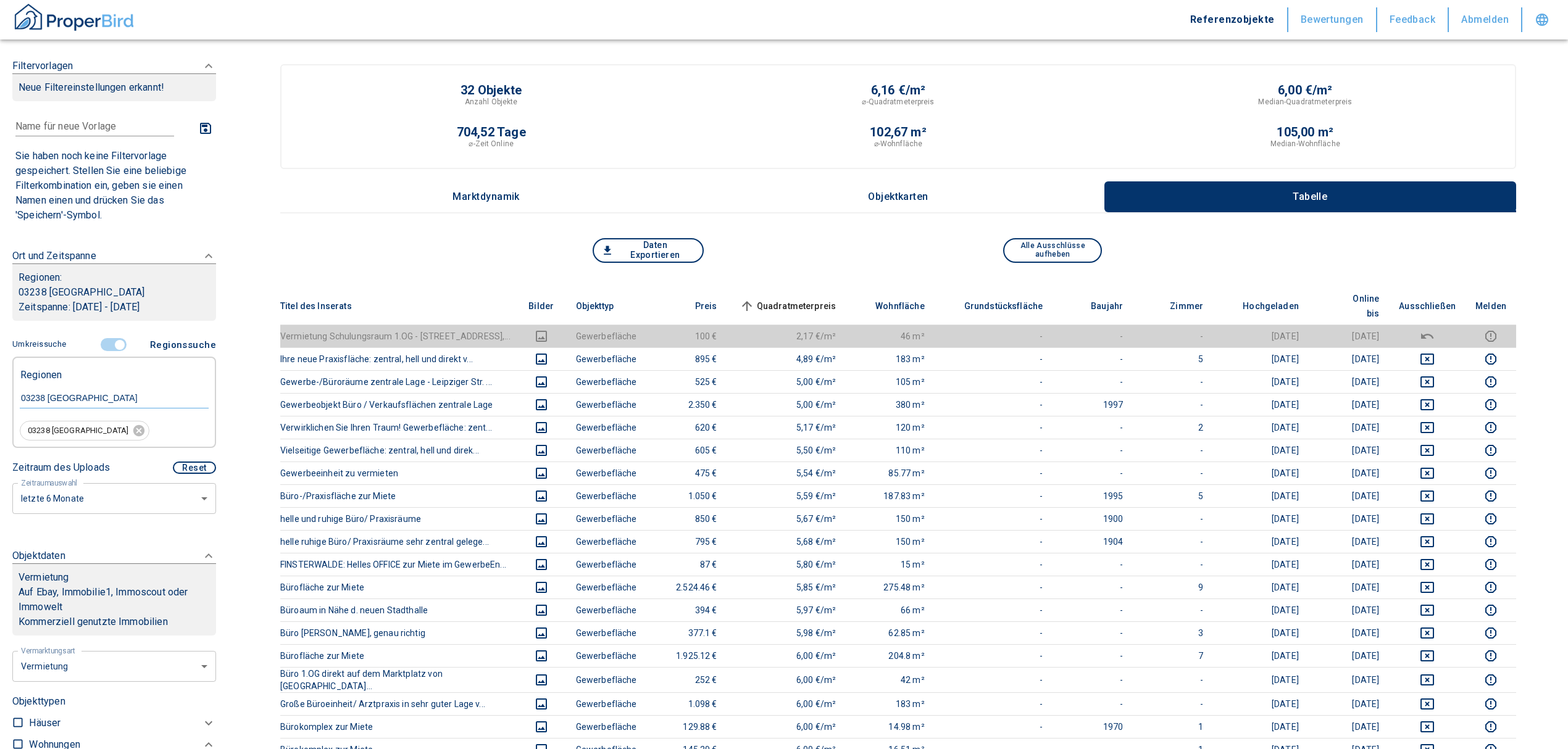
click at [788, 298] on span "Quadratmeterpreis sorted ascending" at bounding box center [786, 306] width 99 height 14
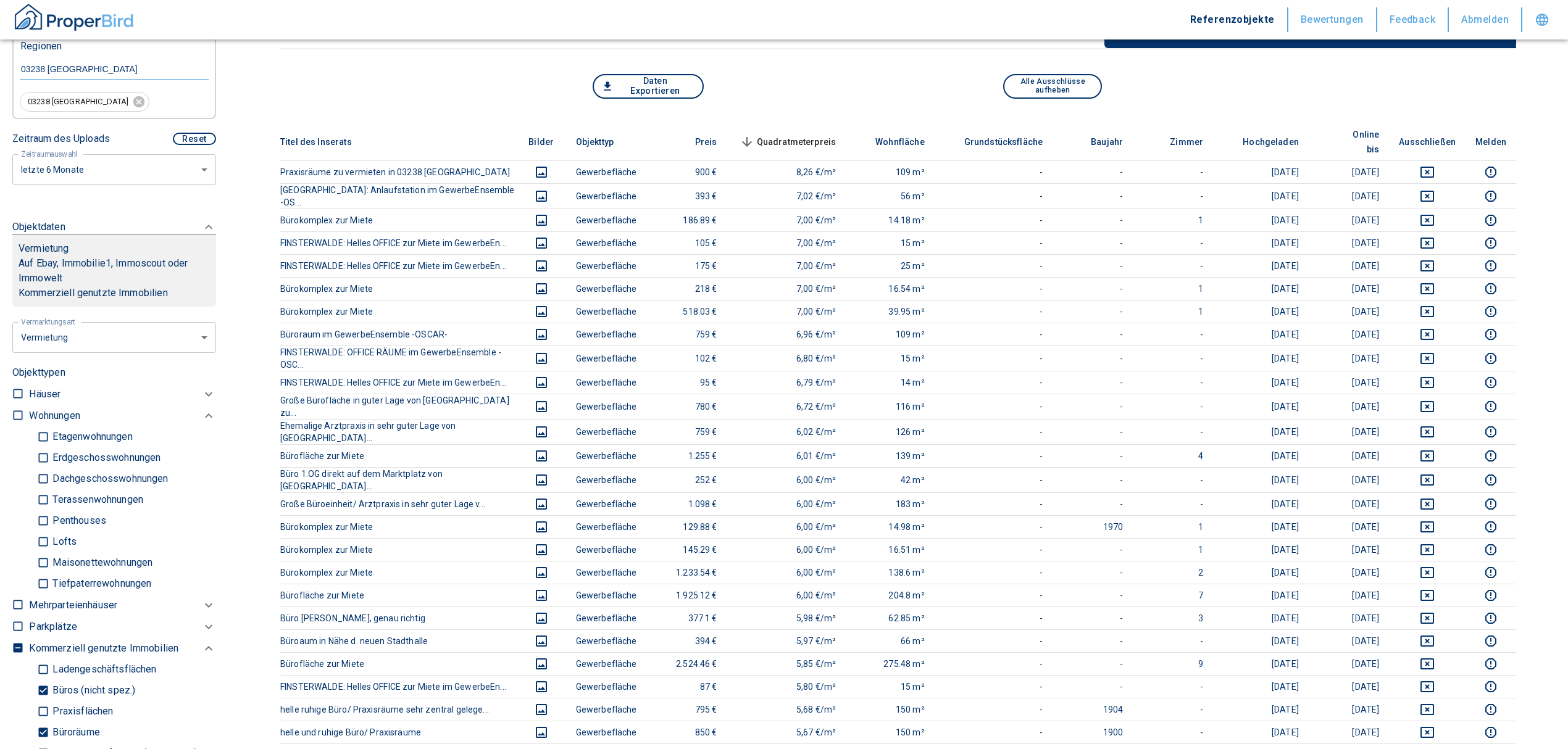
scroll to position [493, 0]
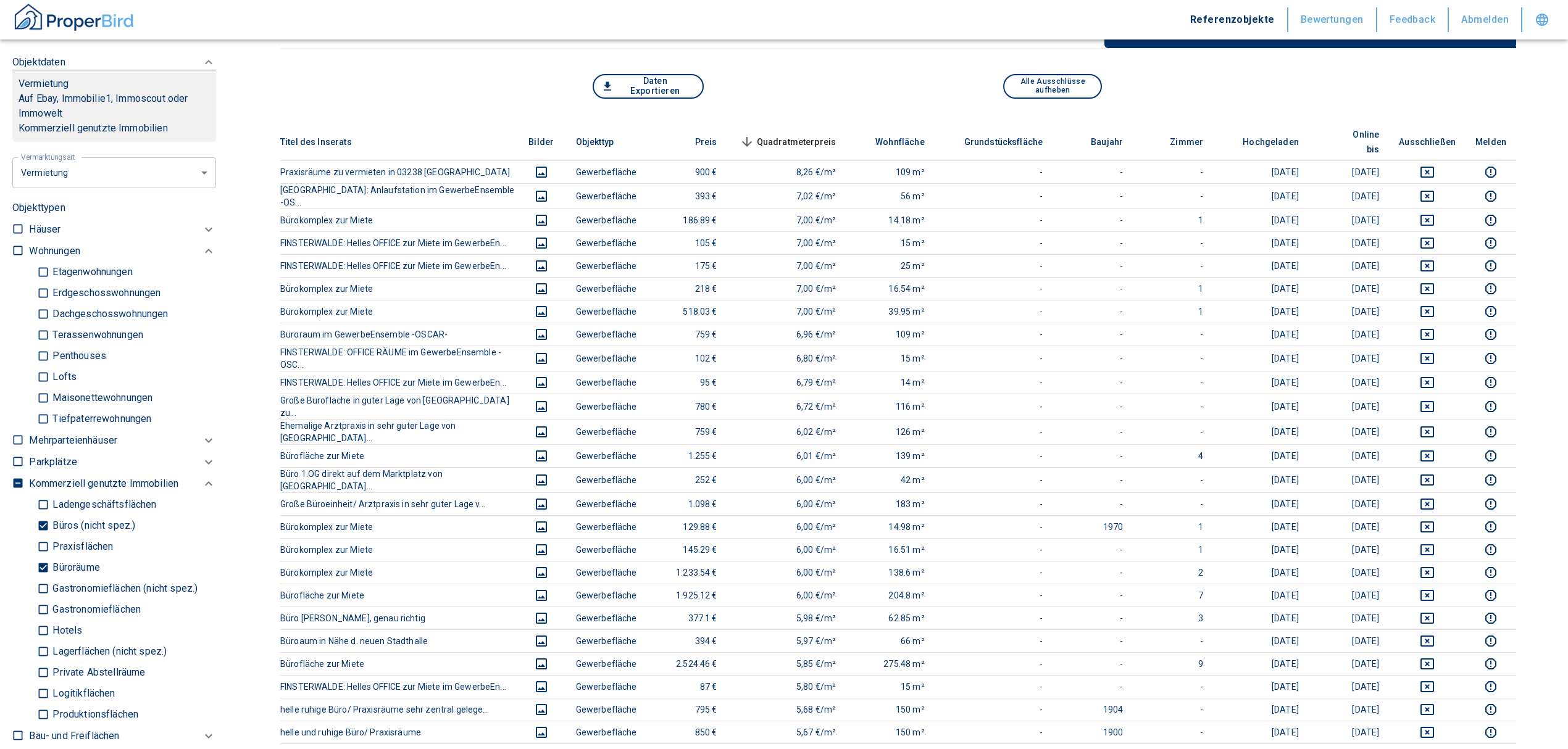
drag, startPoint x: 44, startPoint y: 562, endPoint x: 49, endPoint y: 531, distance: 31.4
click at [44, 562] on input "Büroräume" at bounding box center [43, 567] width 12 height 22
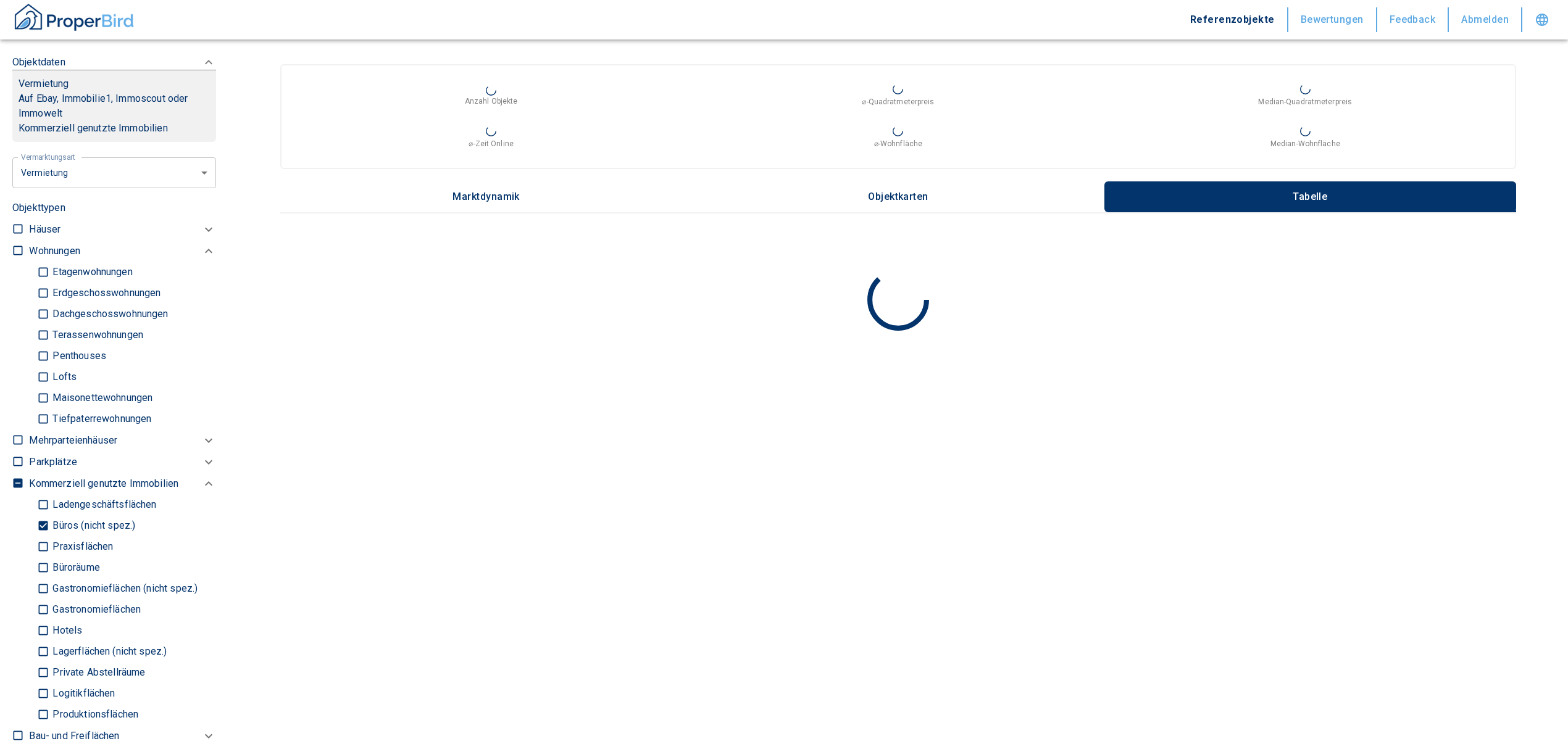
click at [44, 521] on input "Büros (nicht spez.)" at bounding box center [43, 525] width 12 height 22
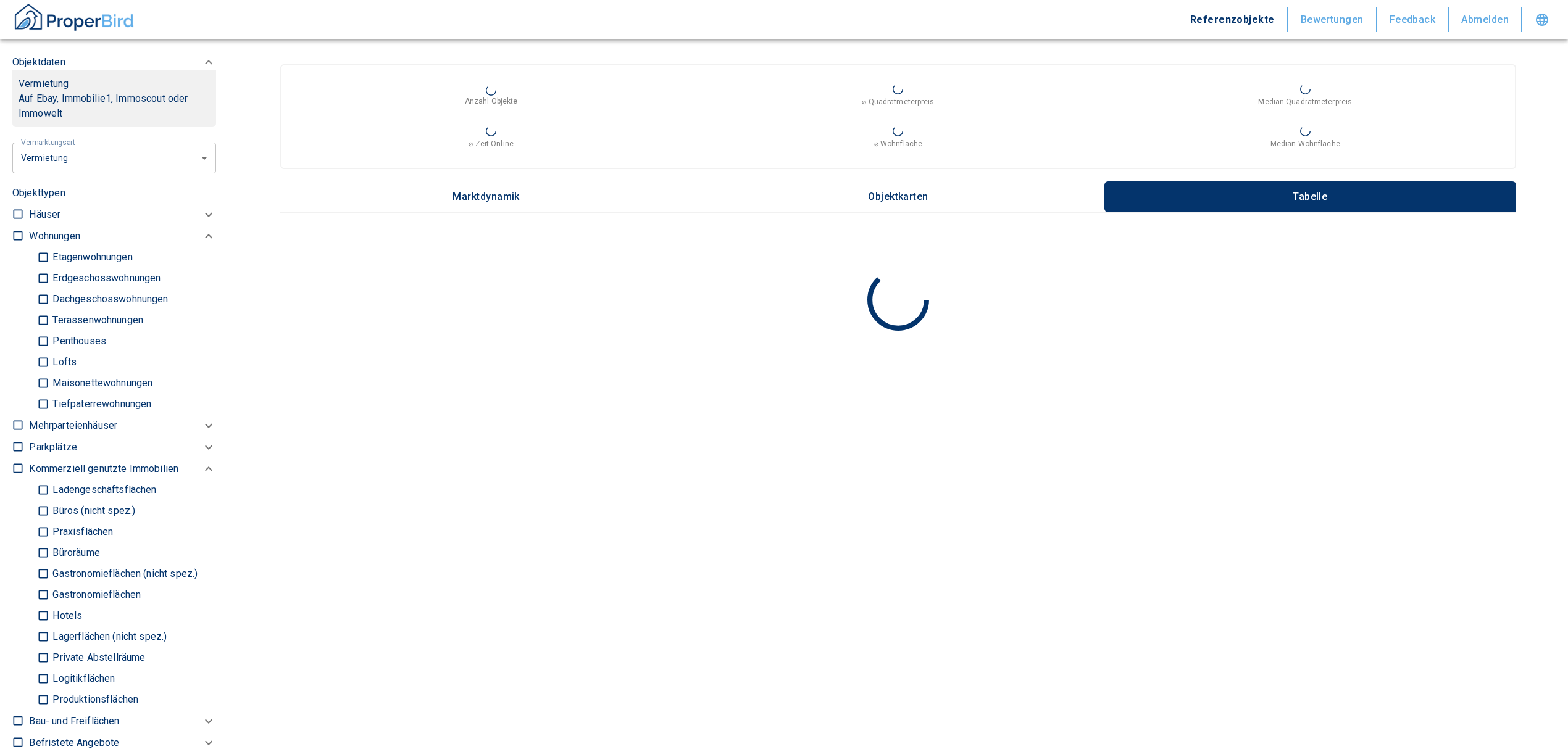
click at [43, 481] on input "Ladengeschäftsflächen" at bounding box center [43, 490] width 12 height 22
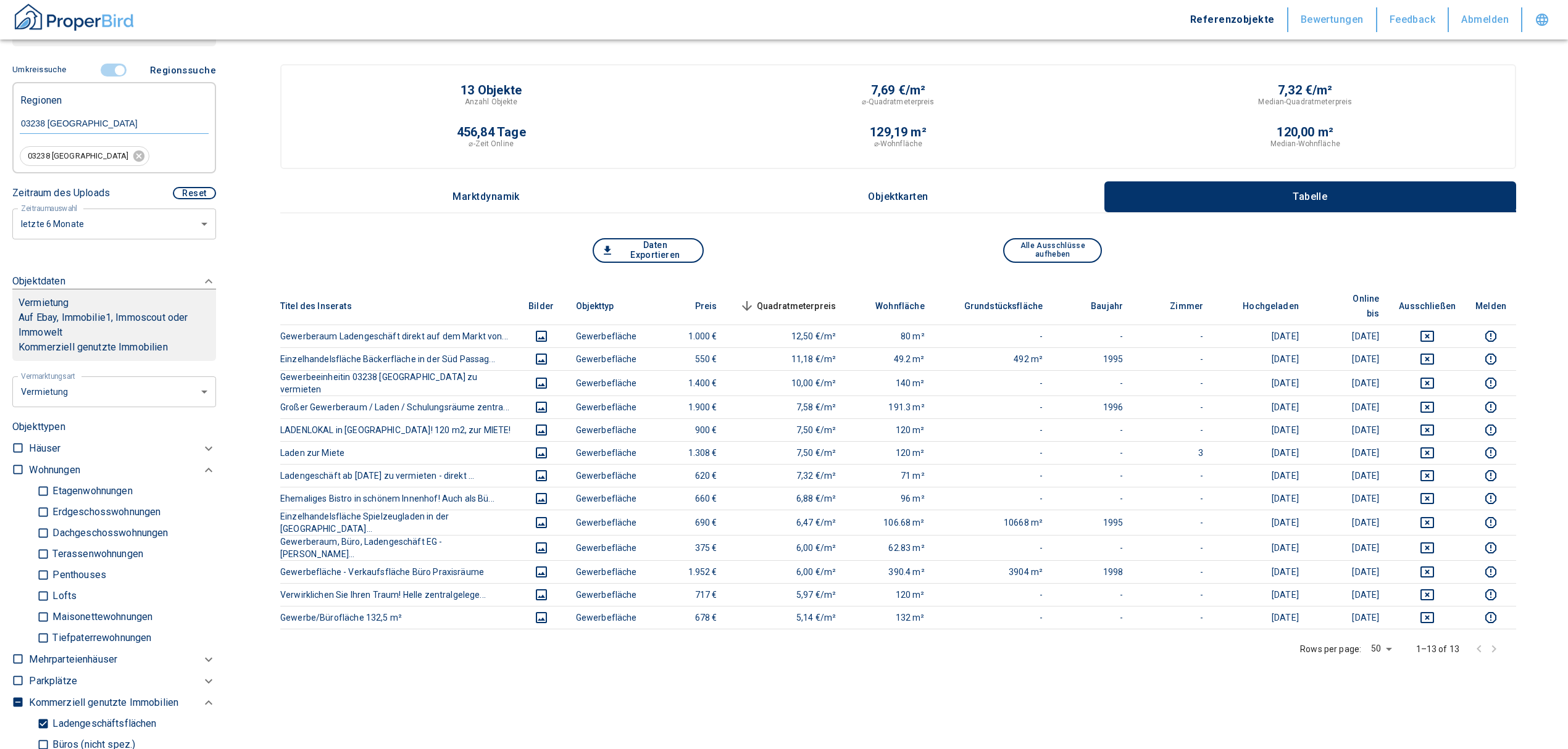
scroll to position [164, 0]
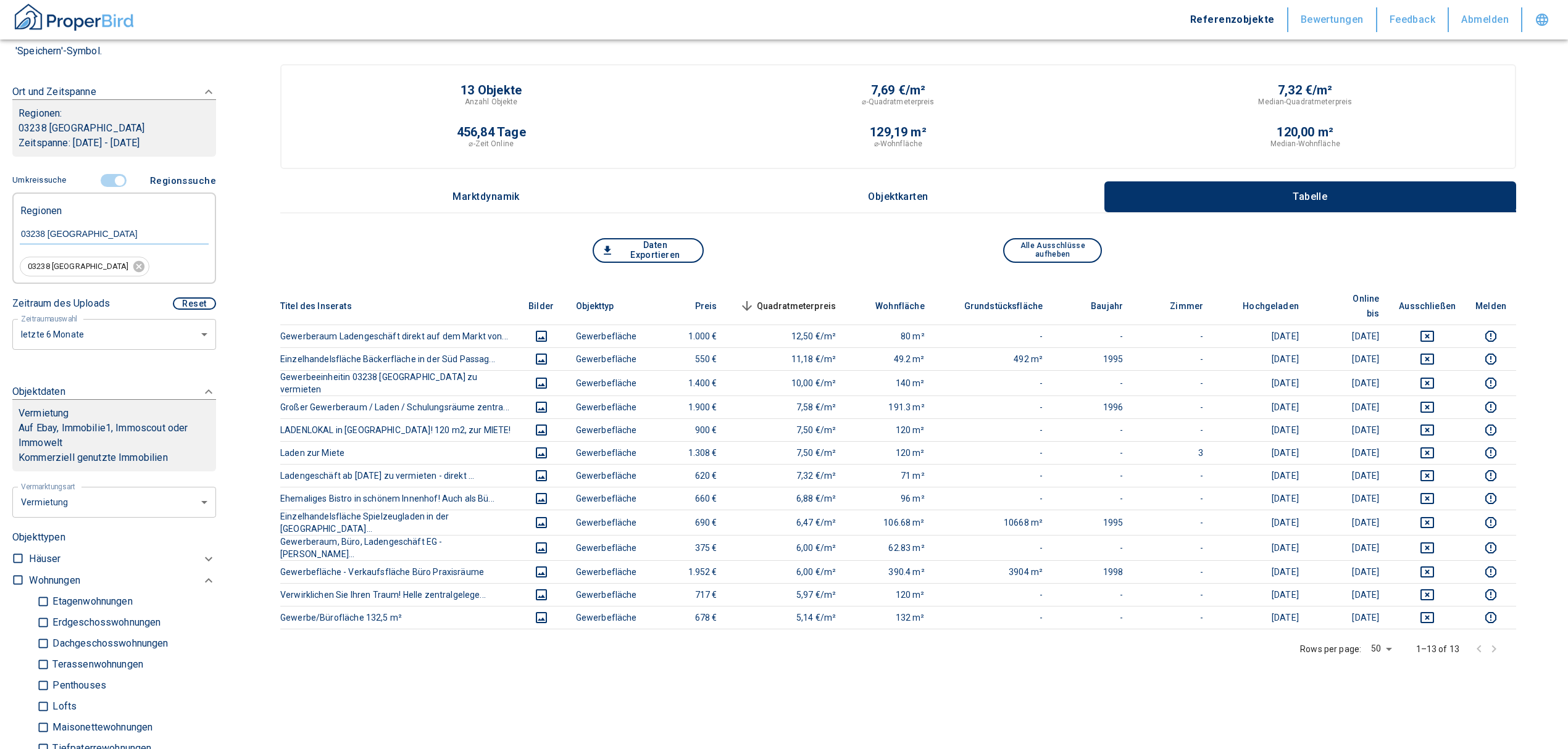
click at [112, 176] on input "controlled" at bounding box center [120, 180] width 37 height 14
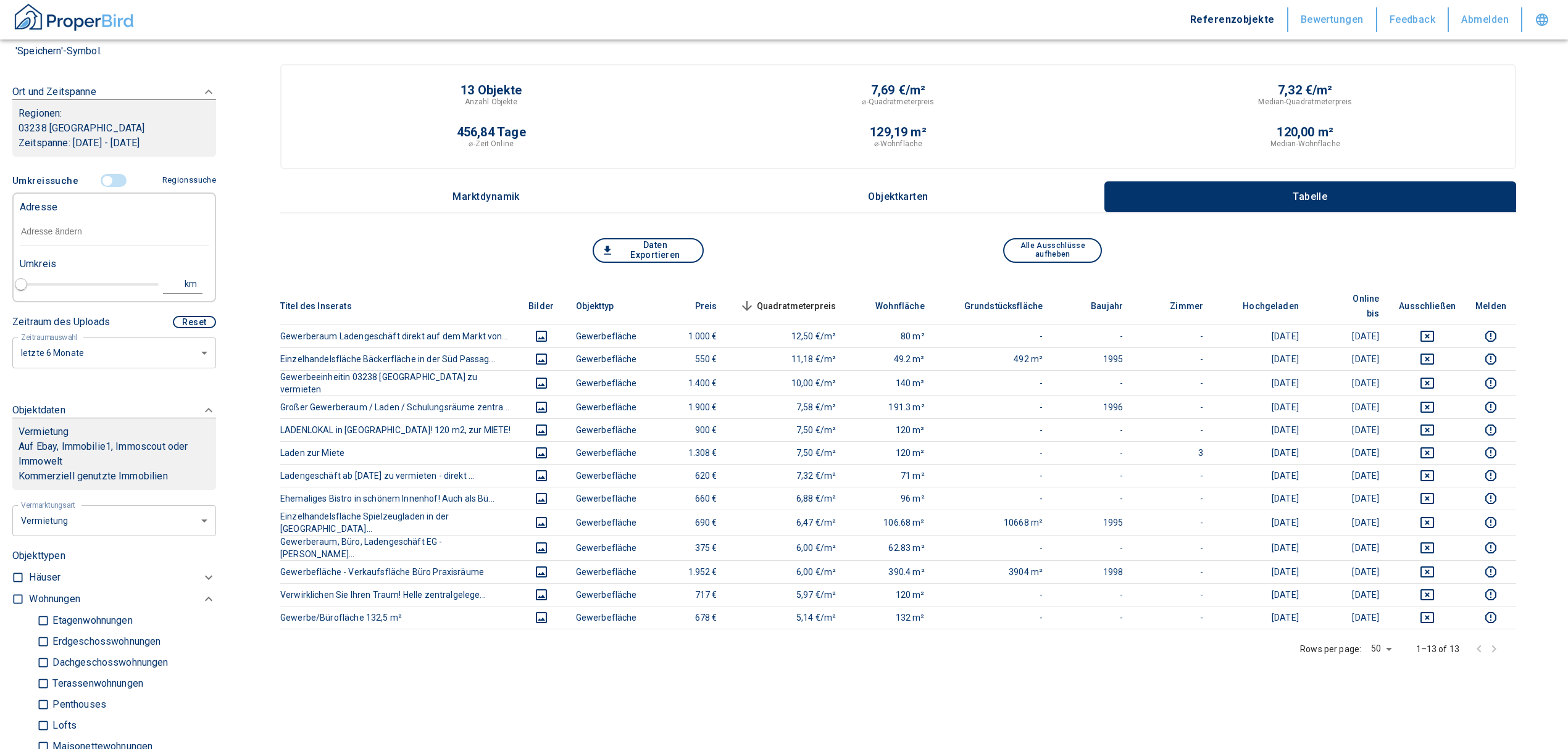
click at [27, 236] on input "text" at bounding box center [114, 232] width 189 height 28
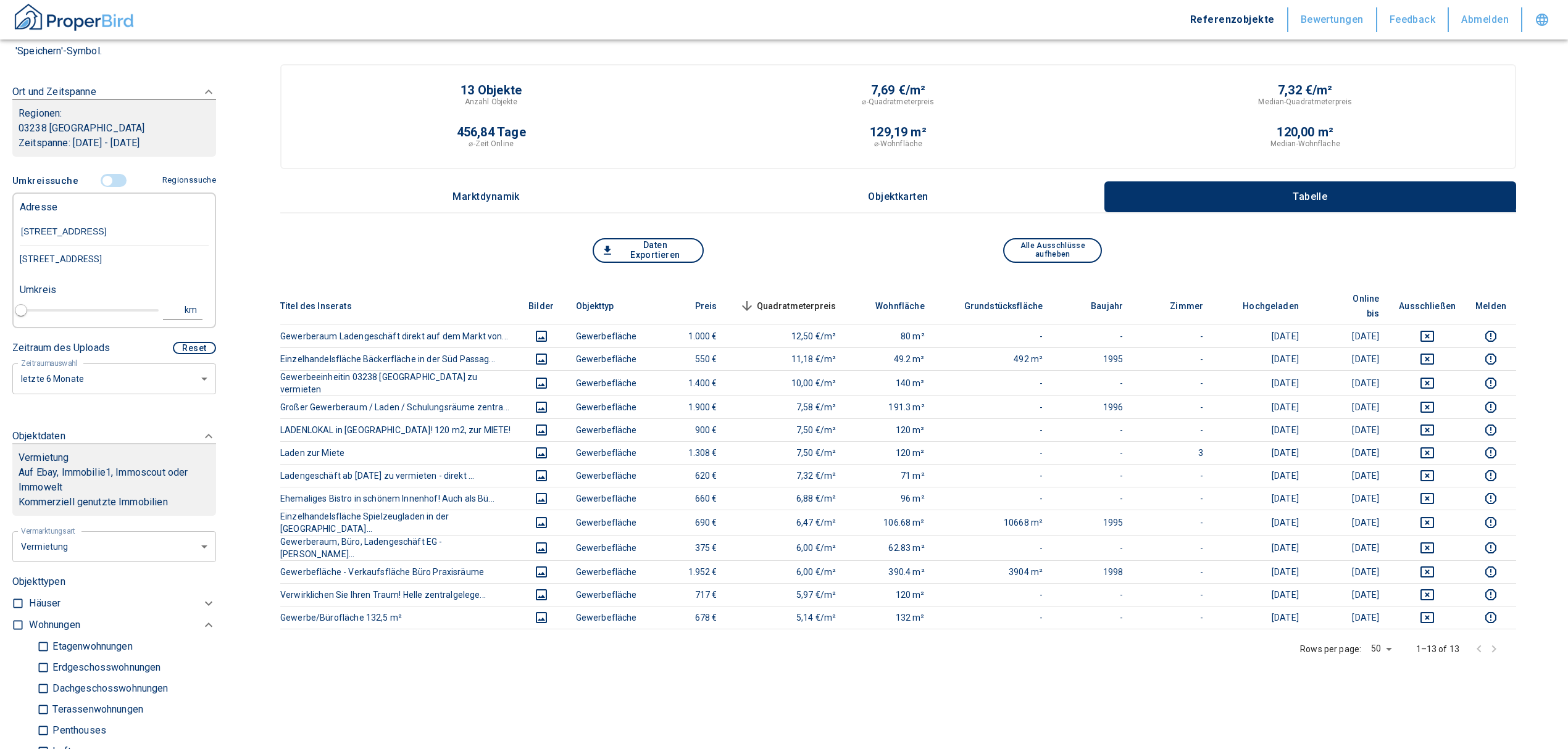
click at [125, 268] on div "[STREET_ADDRESS]" at bounding box center [114, 259] width 189 height 26
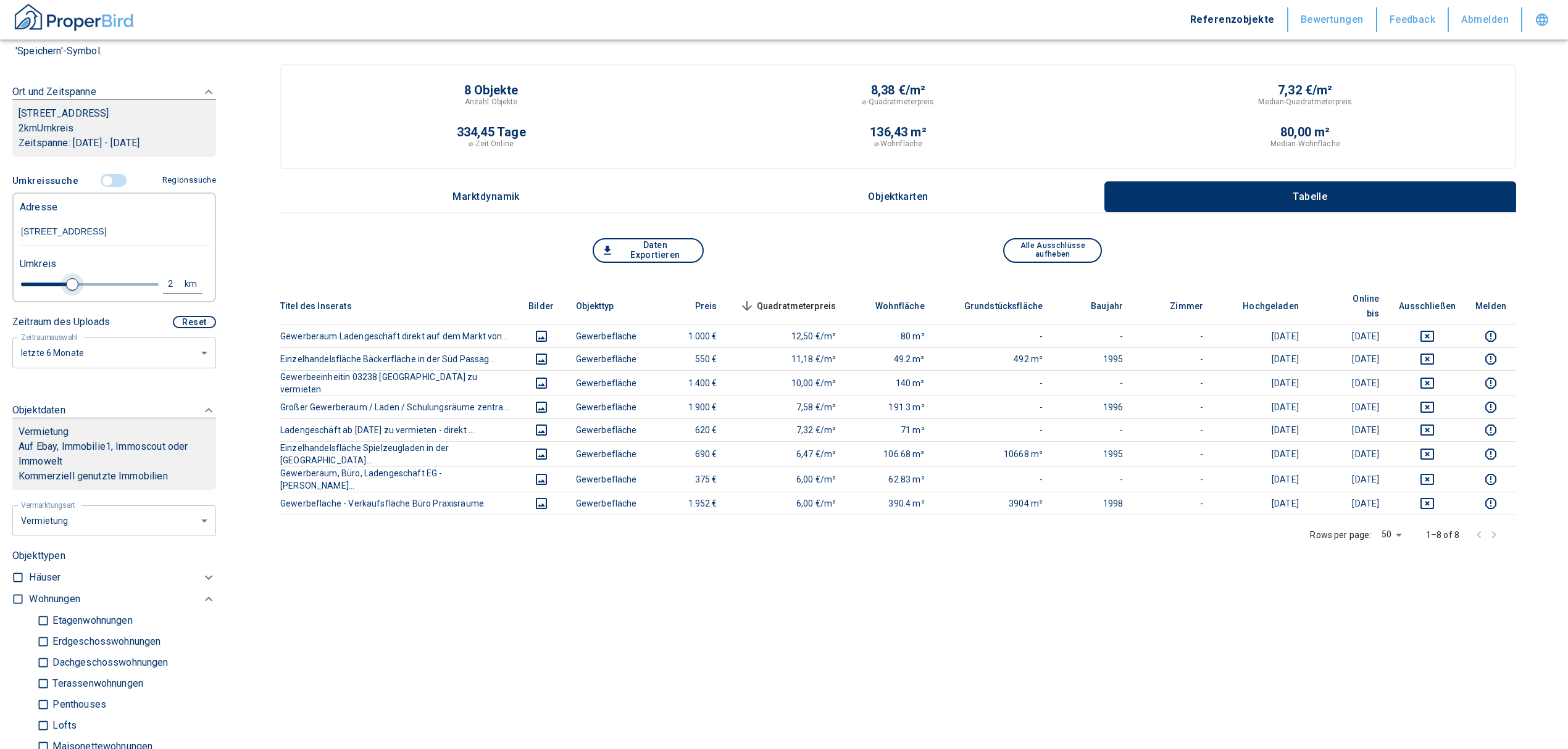
drag, startPoint x: 43, startPoint y: 284, endPoint x: 67, endPoint y: 285, distance: 24.0
click at [67, 285] on span at bounding box center [72, 284] width 12 height 12
drag, startPoint x: 60, startPoint y: 282, endPoint x: 97, endPoint y: 280, distance: 37.1
click at [97, 280] on span at bounding box center [101, 284] width 12 height 12
drag, startPoint x: 97, startPoint y: 280, endPoint x: 148, endPoint y: 289, distance: 51.8
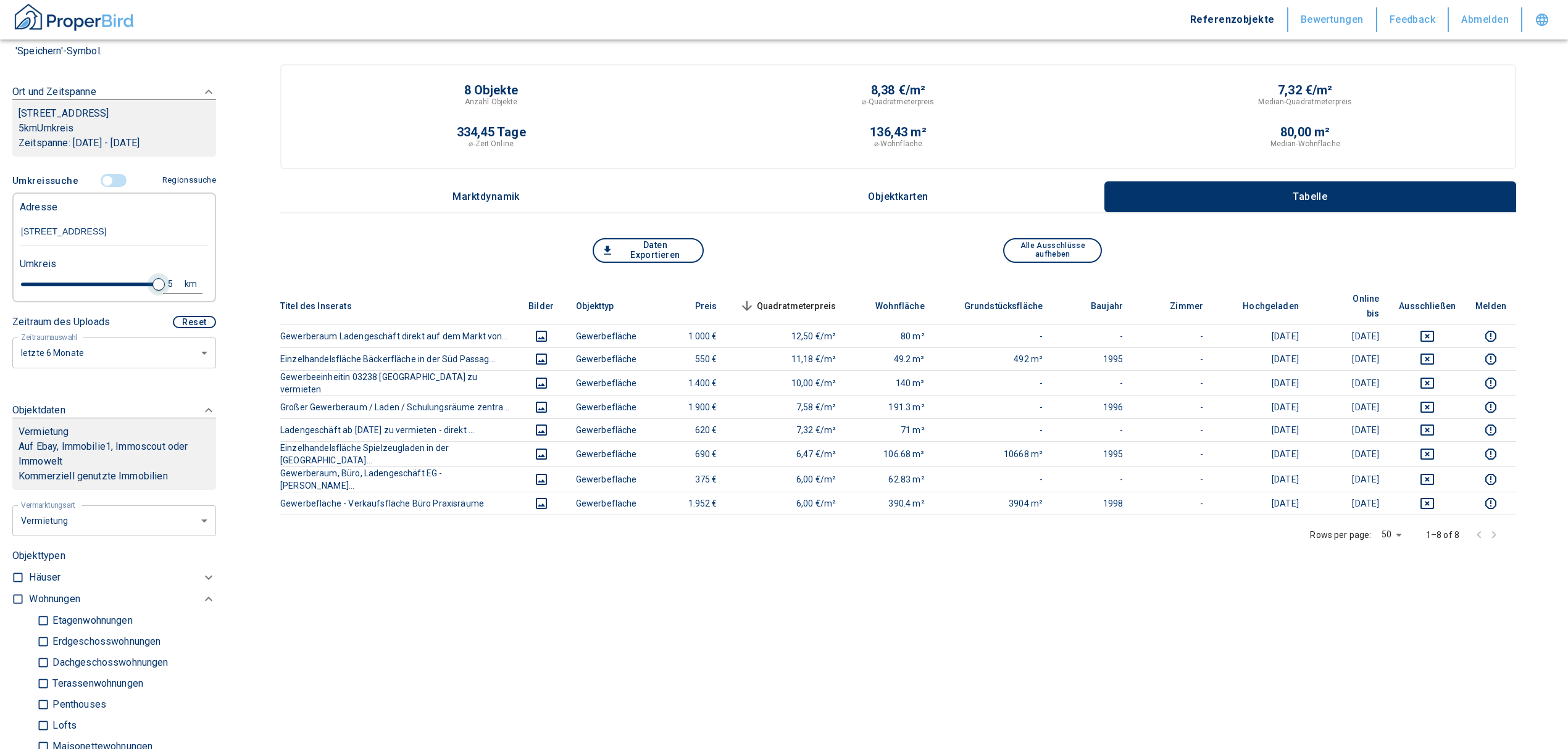
click at [152, 289] on span at bounding box center [158, 284] width 12 height 12
